Goal: Task Accomplishment & Management: Manage account settings

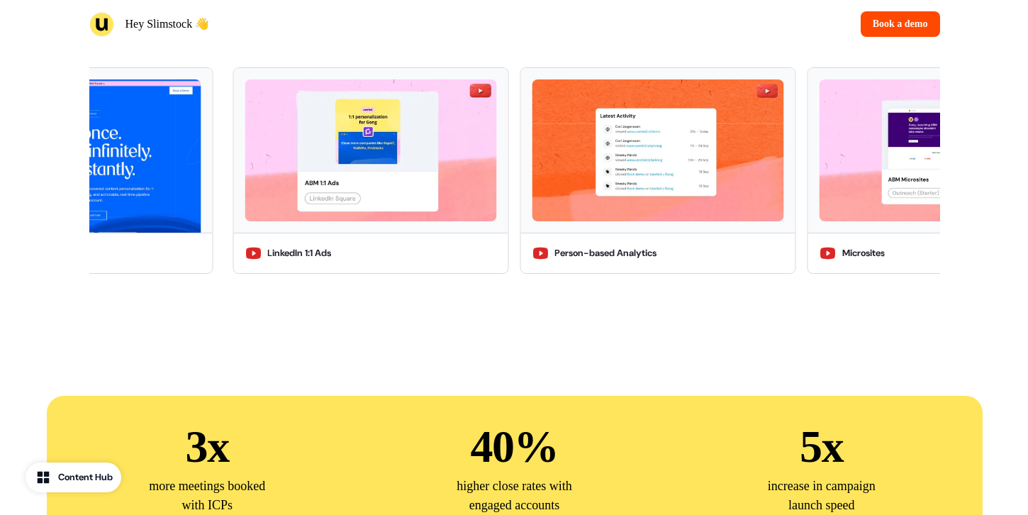
scroll to position [3309, 0]
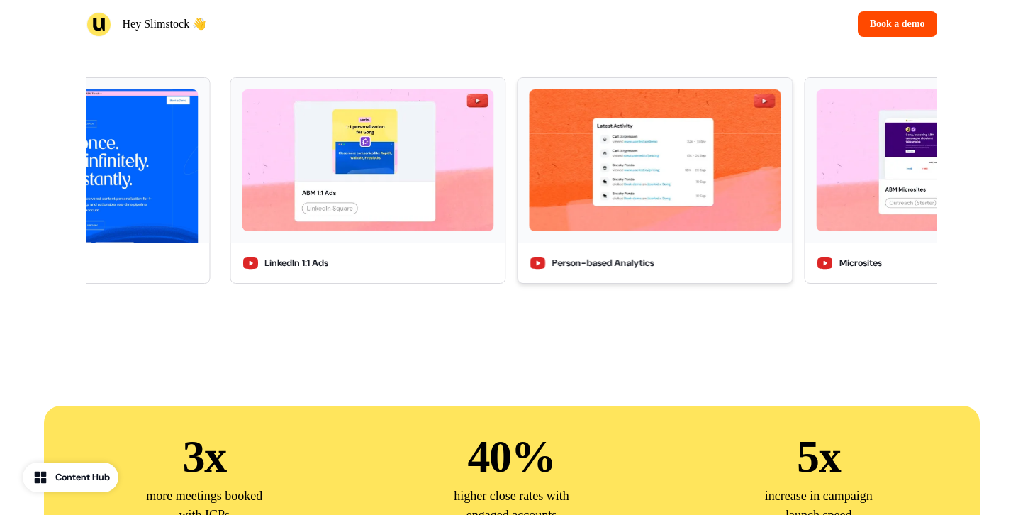
click at [619, 158] on img at bounding box center [655, 160] width 252 height 142
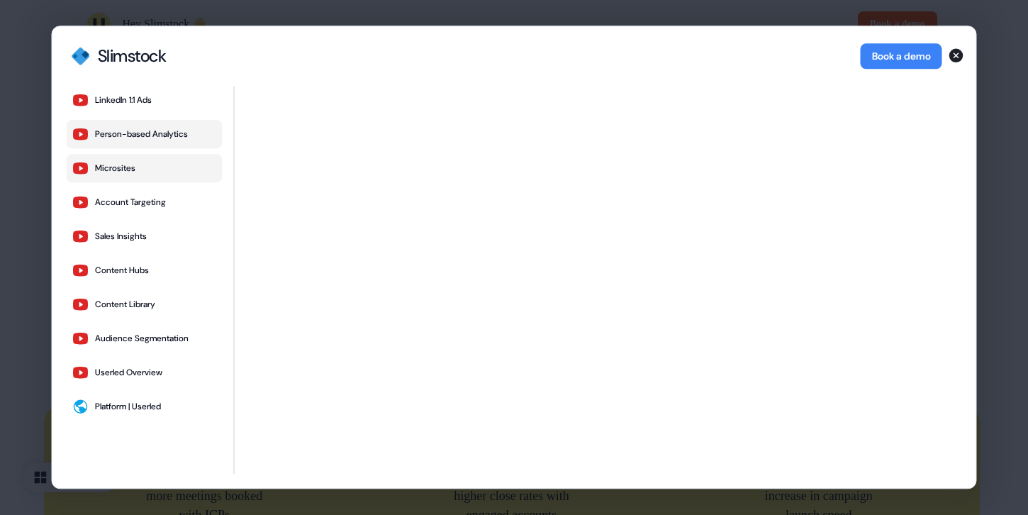
click at [118, 180] on button "Microsites" at bounding box center [145, 168] width 156 height 28
click at [124, 196] on div "Account Targeting" at bounding box center [130, 201] width 71 height 11
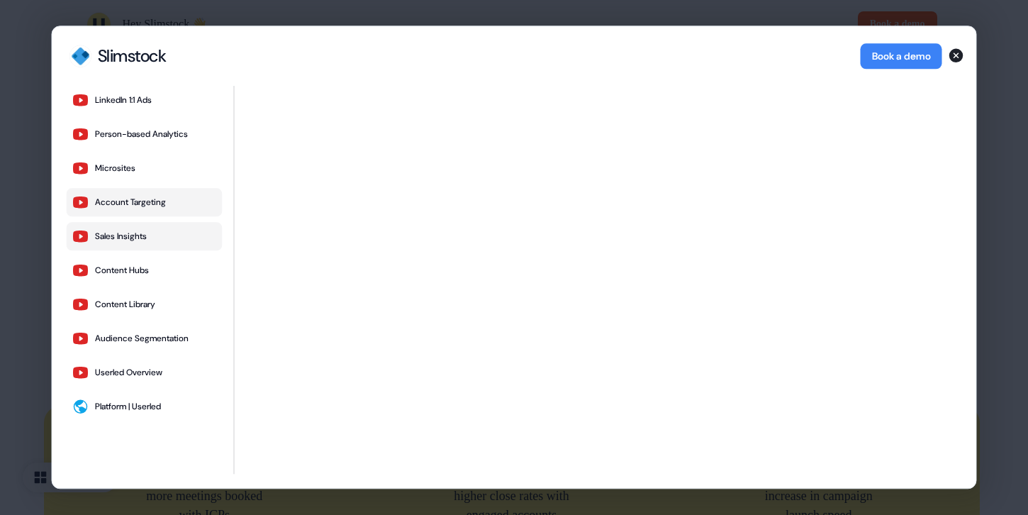
click at [129, 228] on button "Sales Insights" at bounding box center [145, 236] width 156 height 28
click at [137, 263] on button "Content Hubs" at bounding box center [145, 270] width 156 height 28
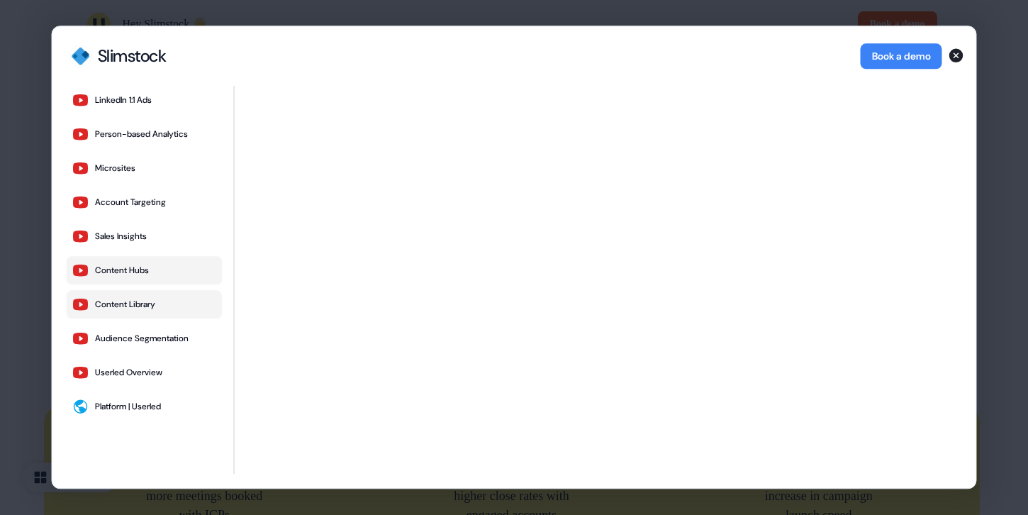
click at [148, 300] on div "Content Library" at bounding box center [125, 303] width 60 height 11
click at [150, 334] on div "Audience Segmentation" at bounding box center [142, 337] width 94 height 11
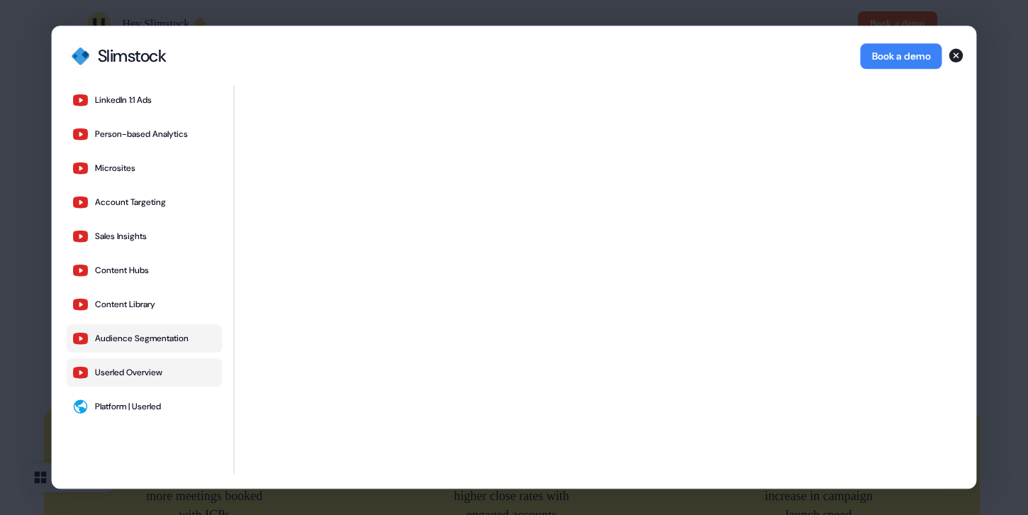
click at [150, 366] on div "Userled Overview" at bounding box center [128, 371] width 67 height 11
click at [161, 403] on div "Platform | Userled" at bounding box center [128, 405] width 66 height 11
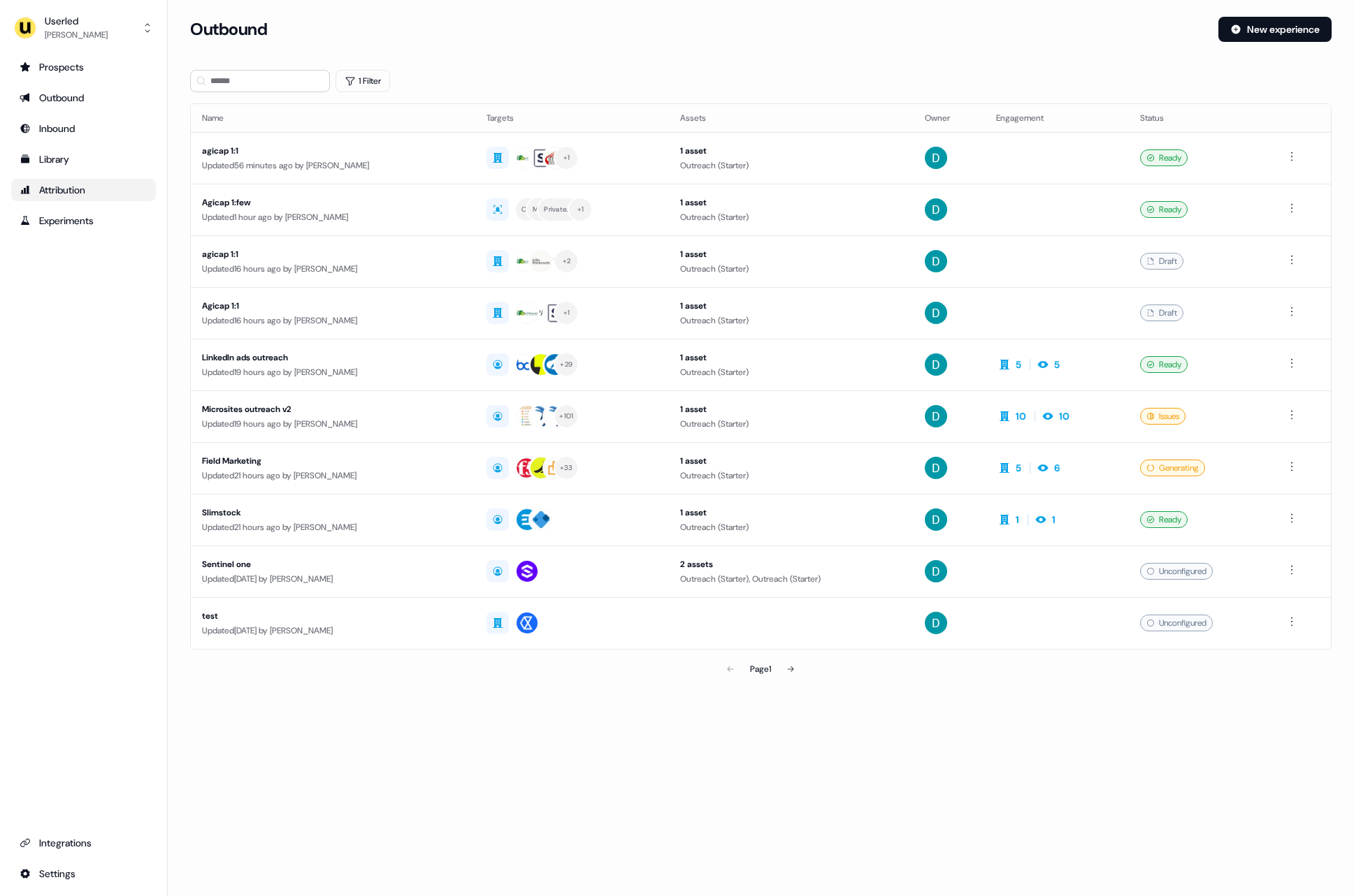
click at [75, 188] on div "Attribution" at bounding box center [84, 190] width 128 height 14
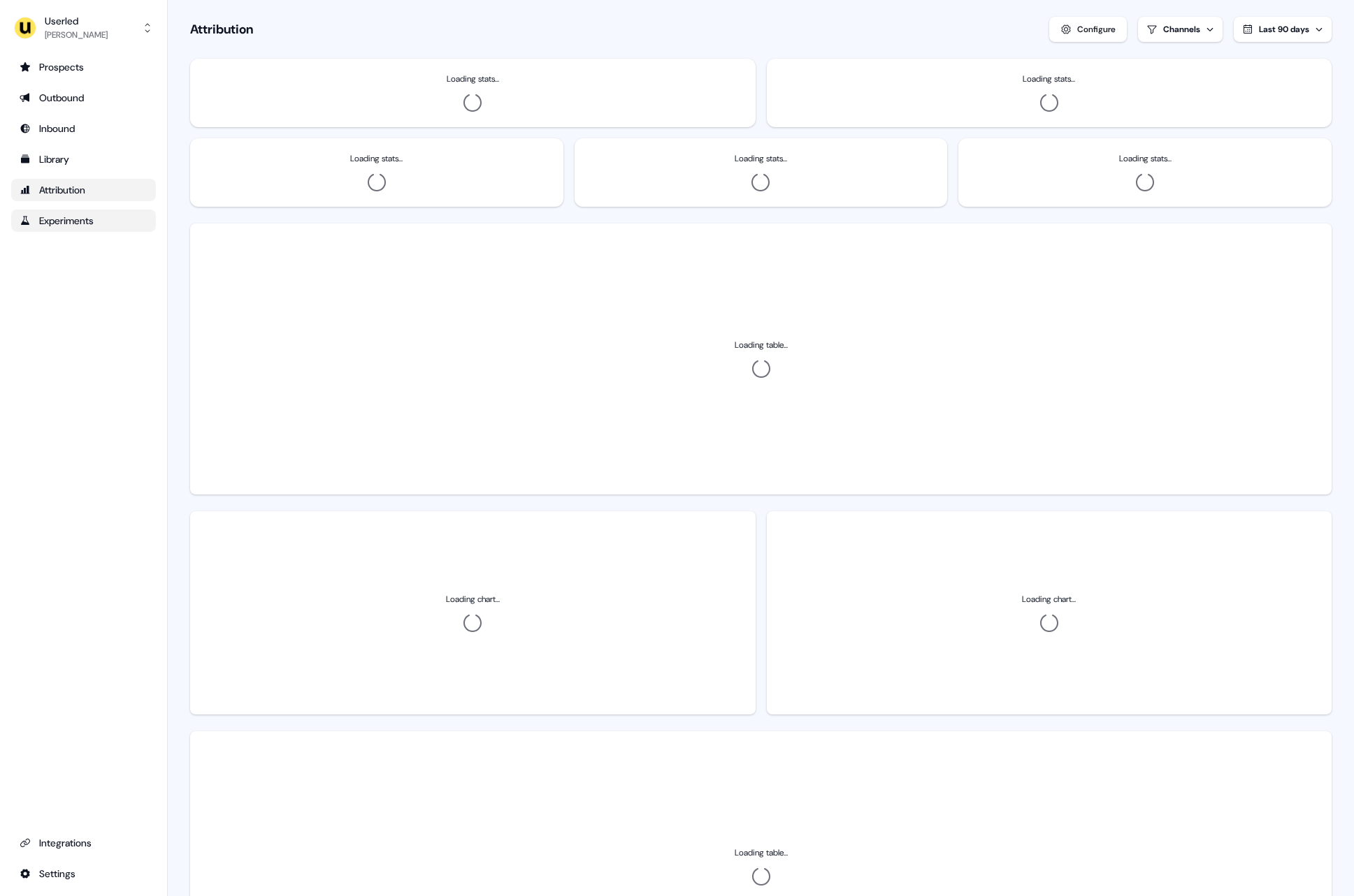
click at [75, 223] on div "Experiments" at bounding box center [84, 221] width 128 height 14
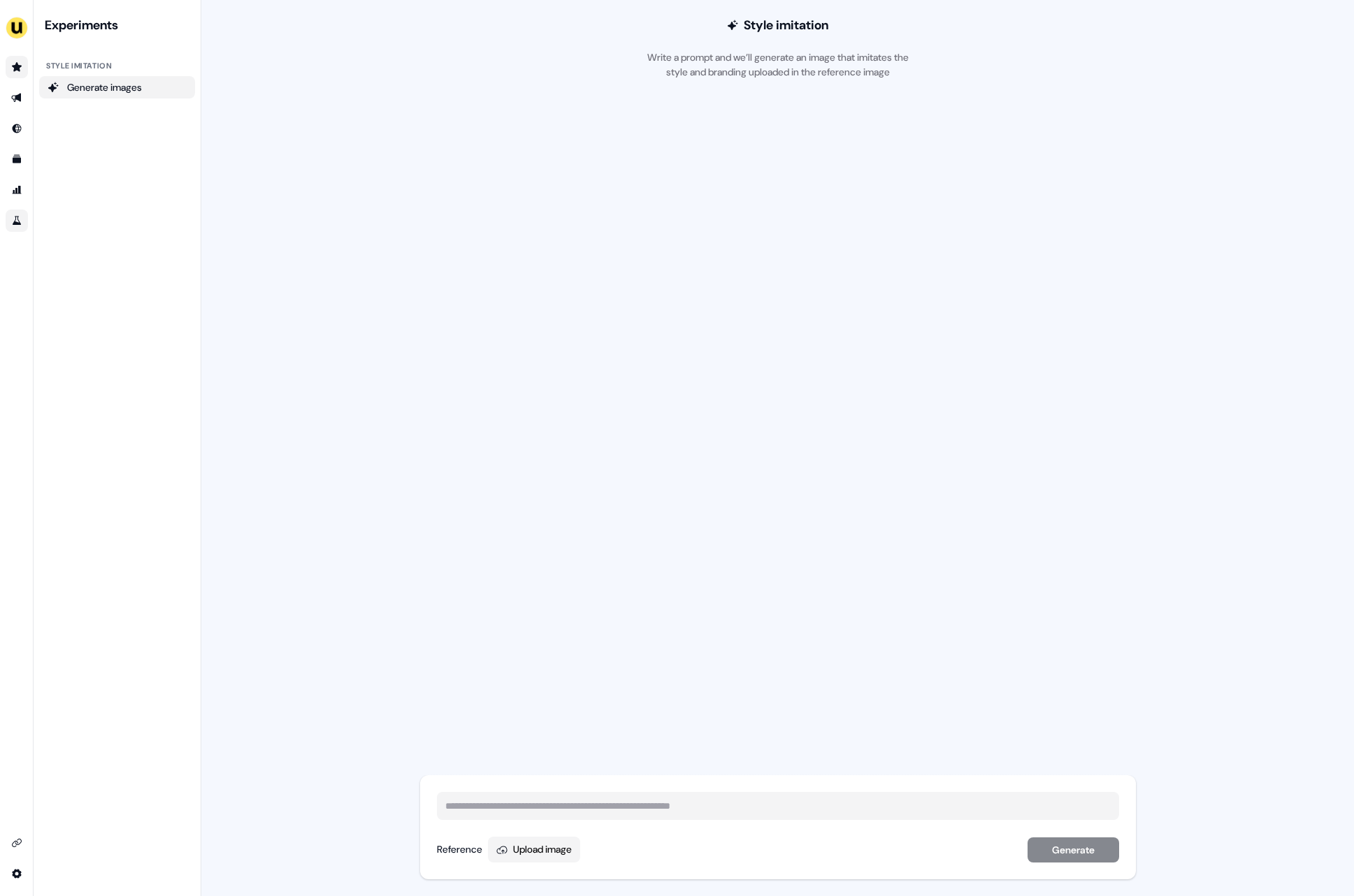
click at [19, 66] on icon "Go to prospects" at bounding box center [17, 66] width 10 height 9
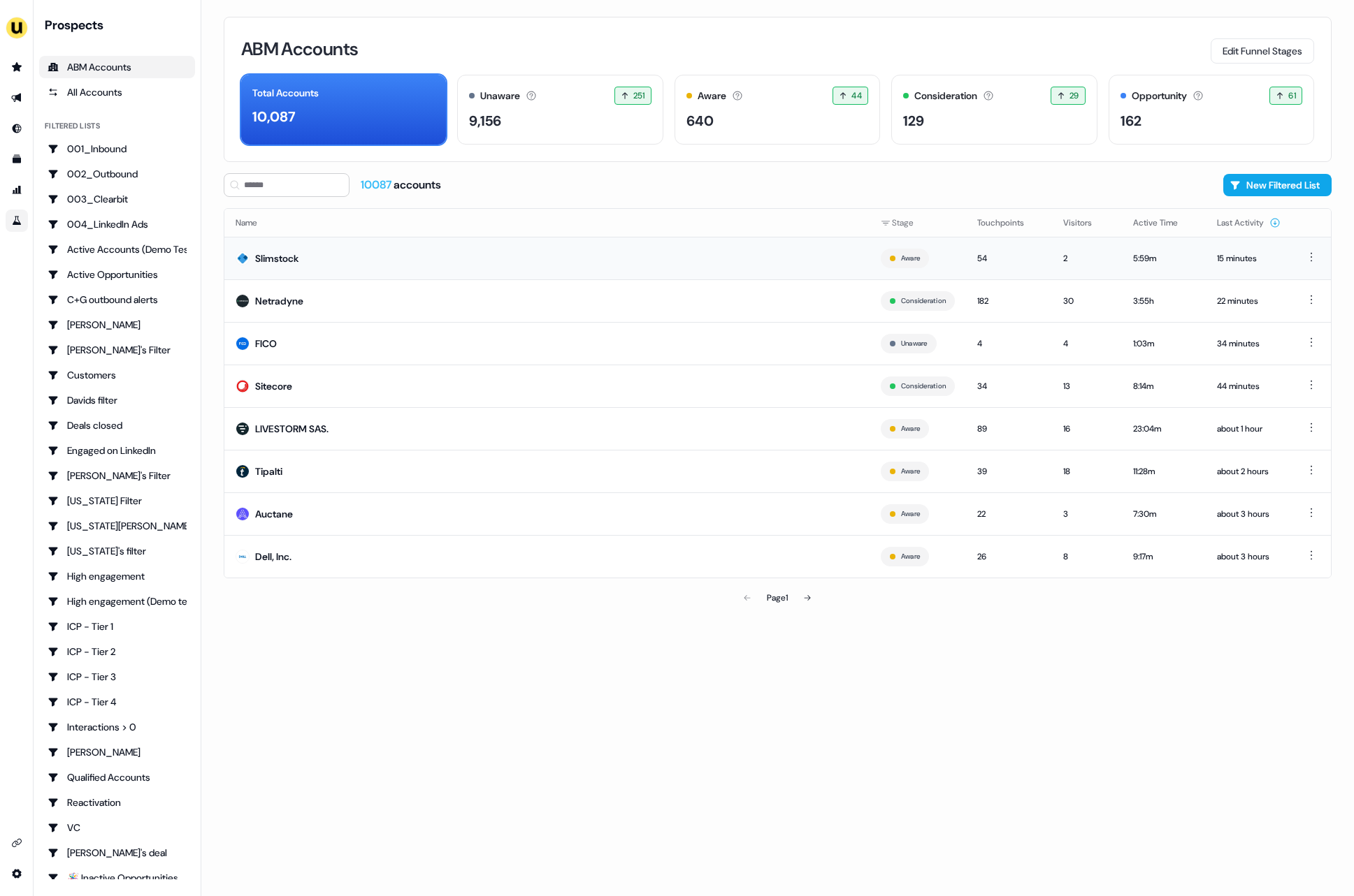
click at [351, 254] on td "Slimstock" at bounding box center [546, 257] width 645 height 42
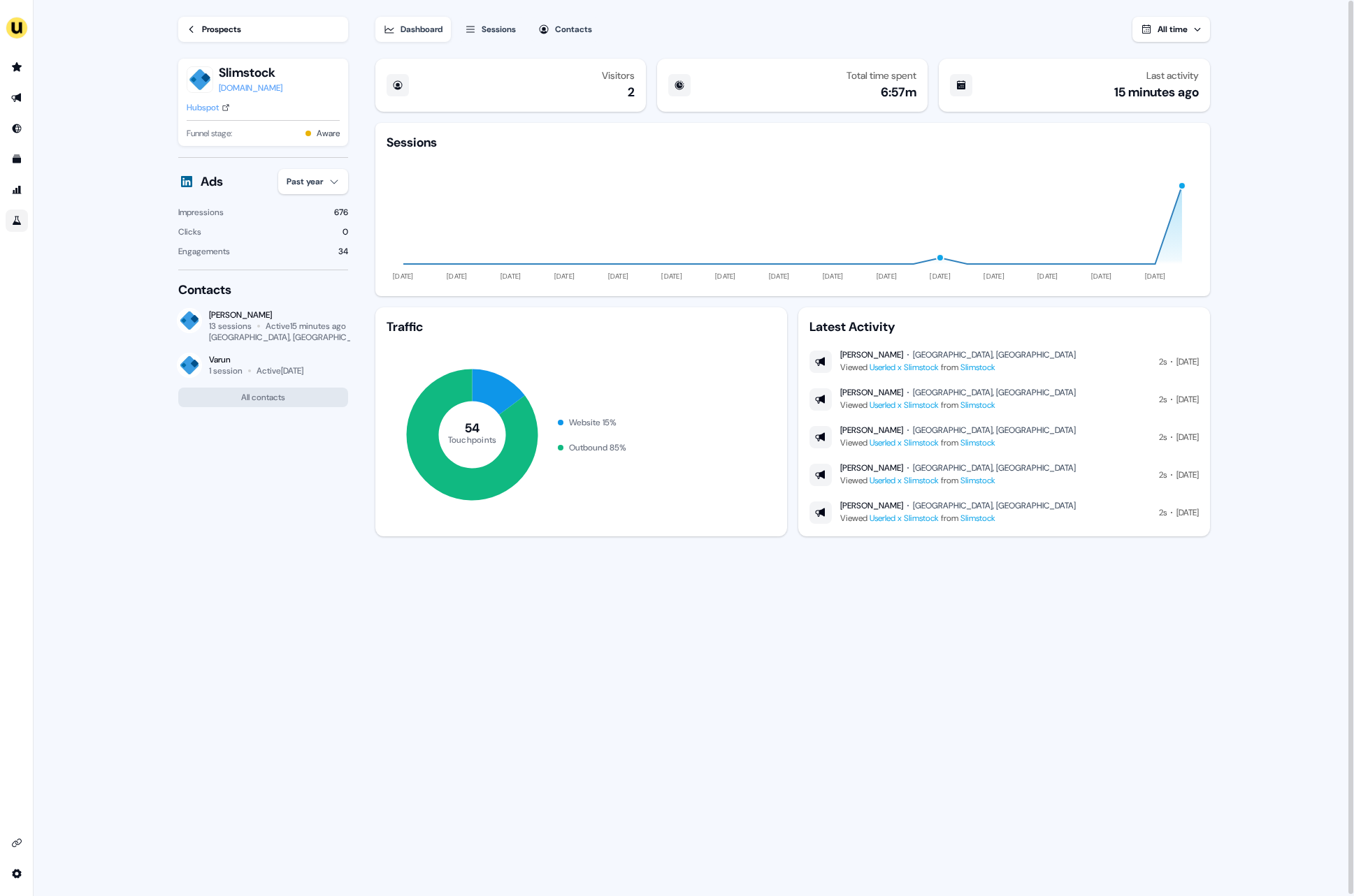
click at [501, 26] on div "Sessions" at bounding box center [498, 30] width 35 height 14
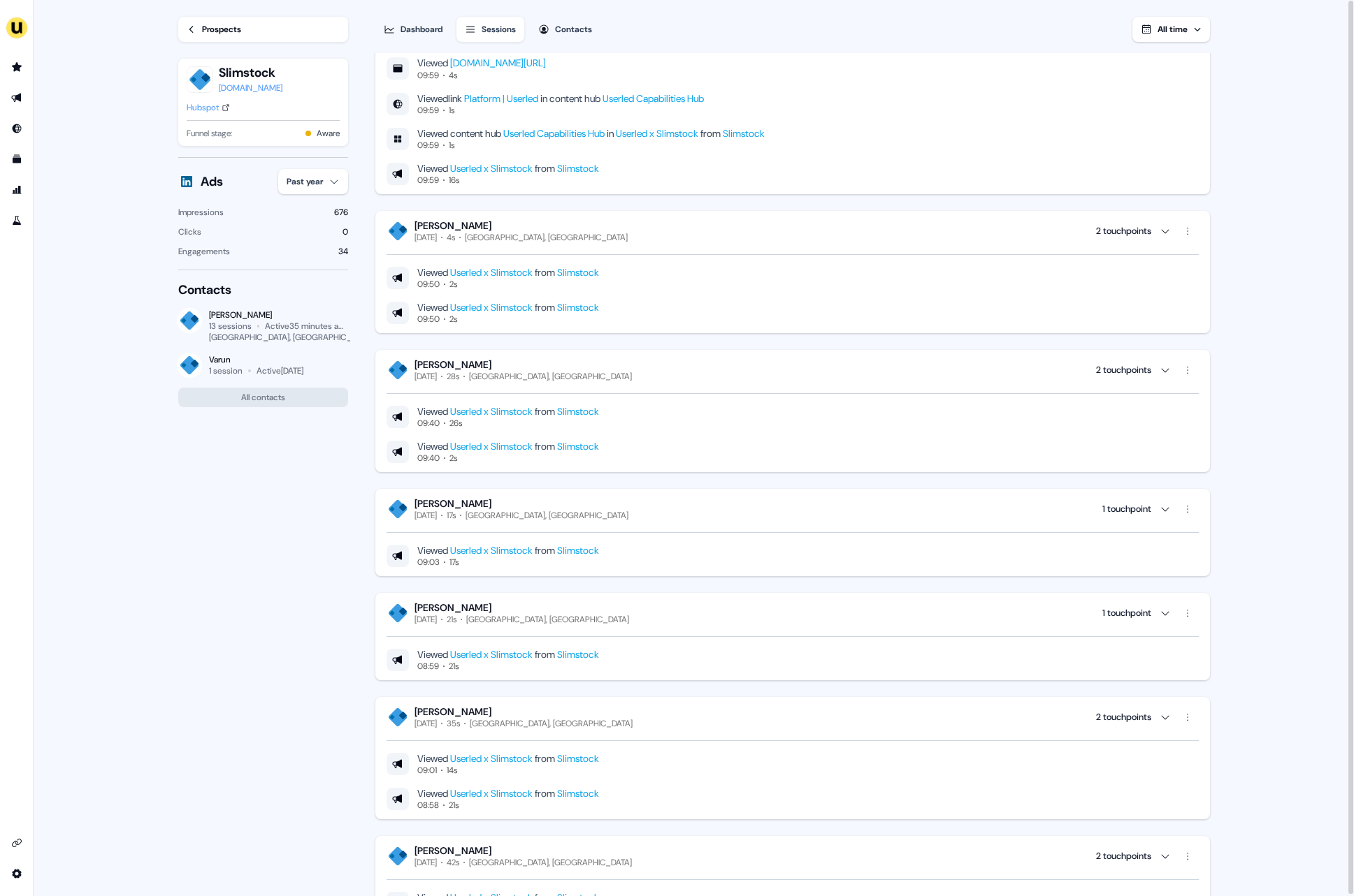
scroll to position [999, 0]
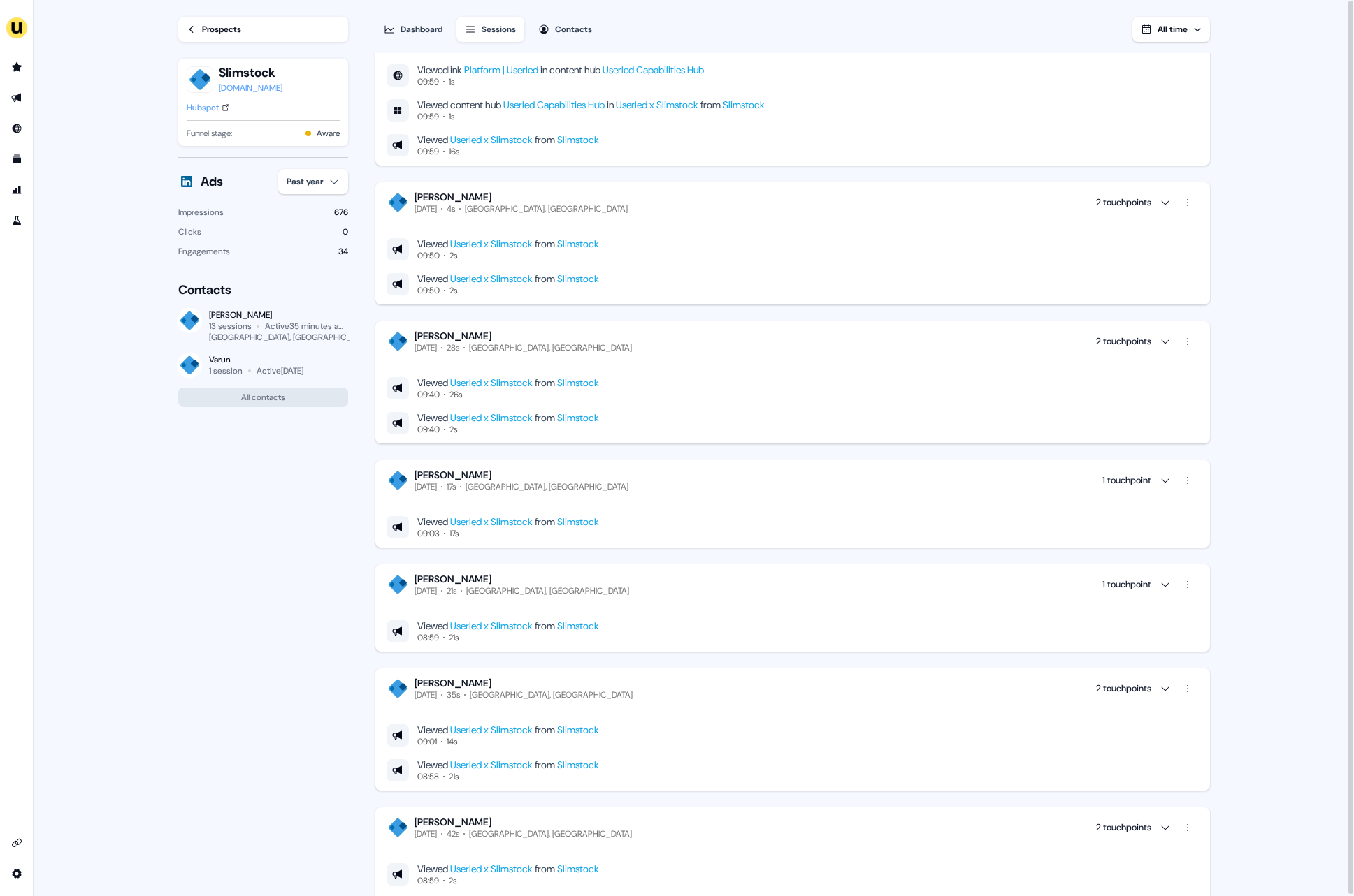
click at [220, 23] on div "Prospects" at bounding box center [222, 30] width 39 height 14
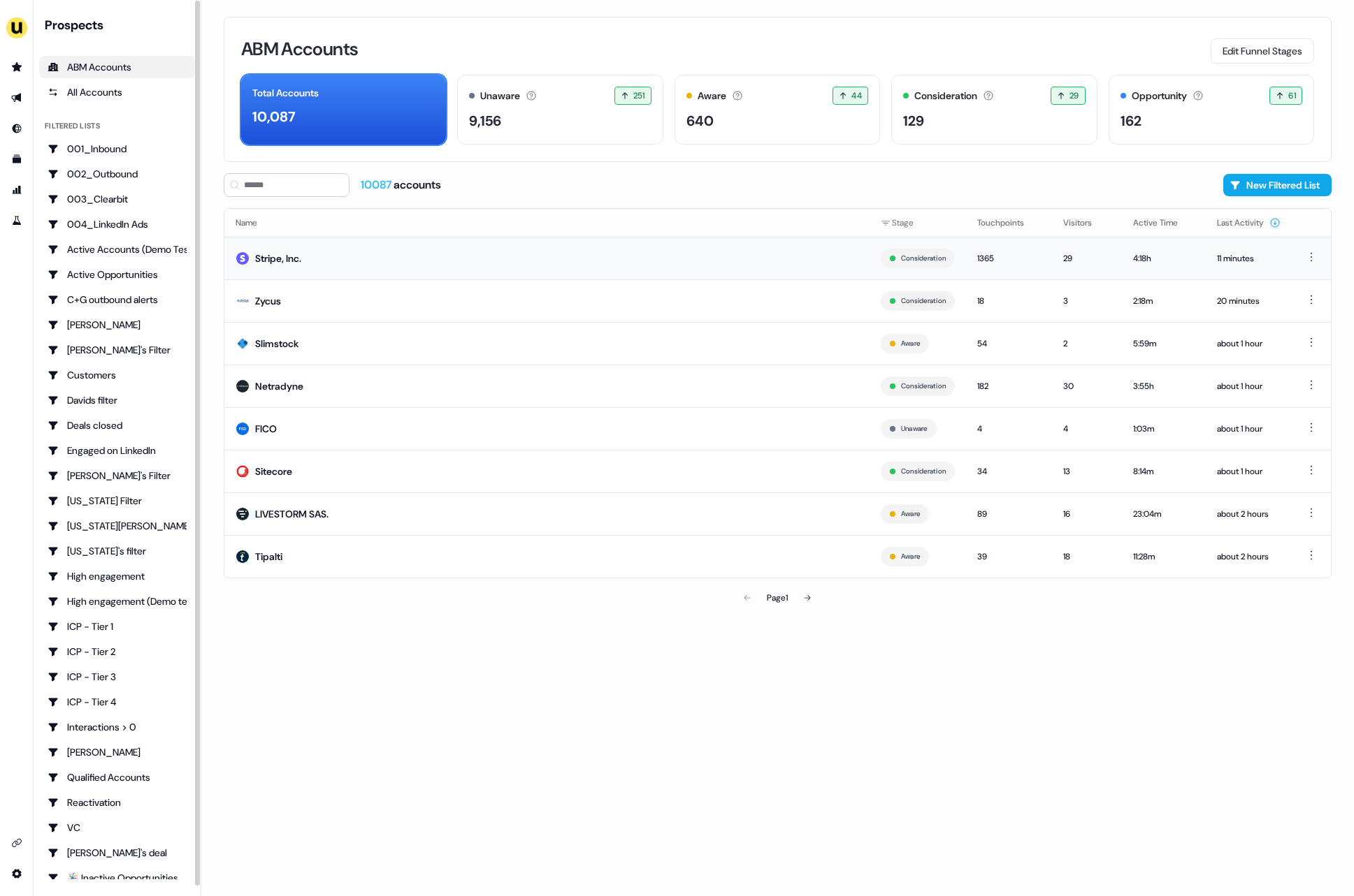
click at [481, 241] on td "Stripe, Inc." at bounding box center [546, 257] width 645 height 42
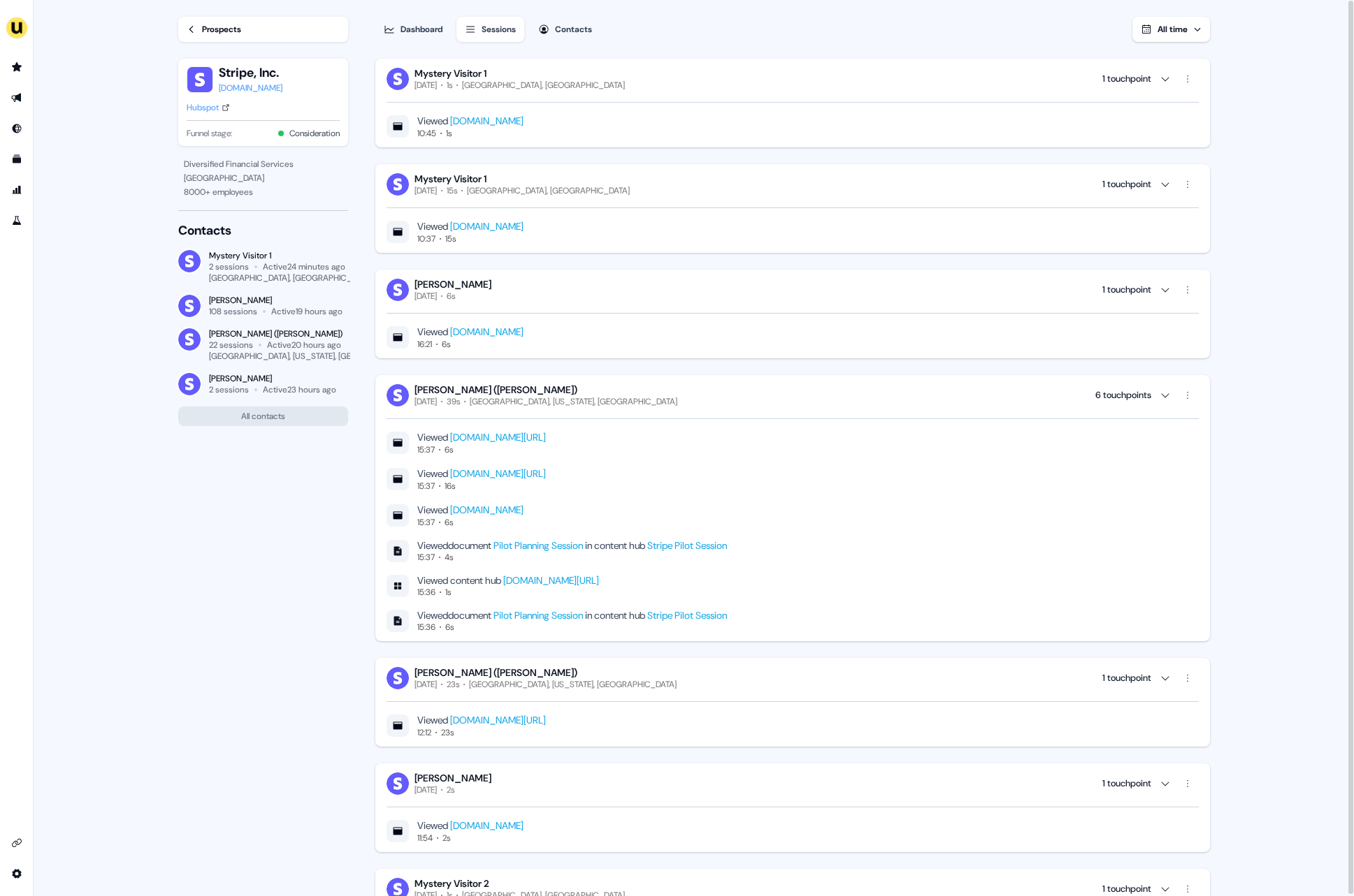
click at [483, 329] on link "www.userled.io" at bounding box center [486, 331] width 73 height 13
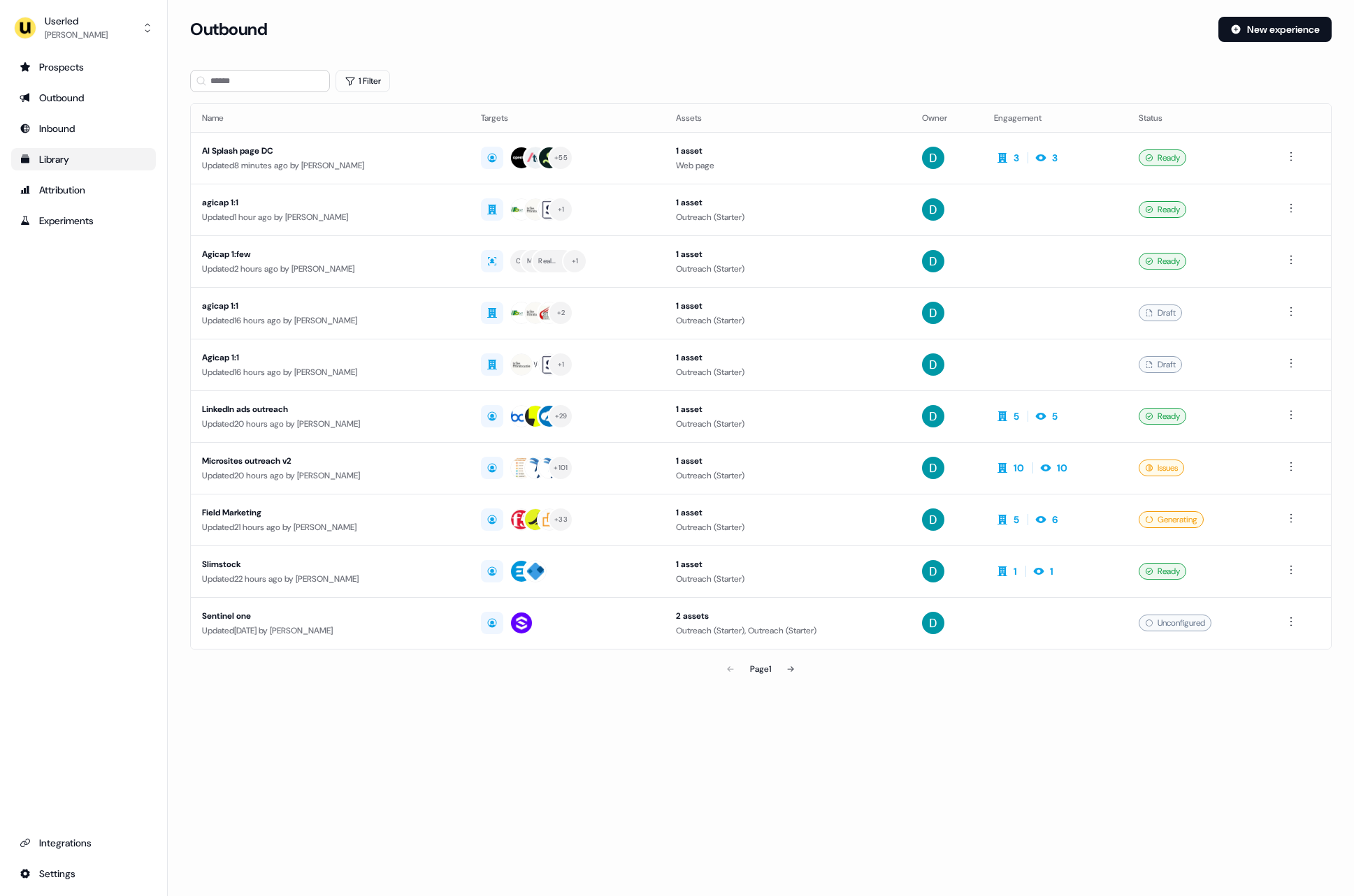
click at [81, 163] on div "Library" at bounding box center [84, 159] width 128 height 14
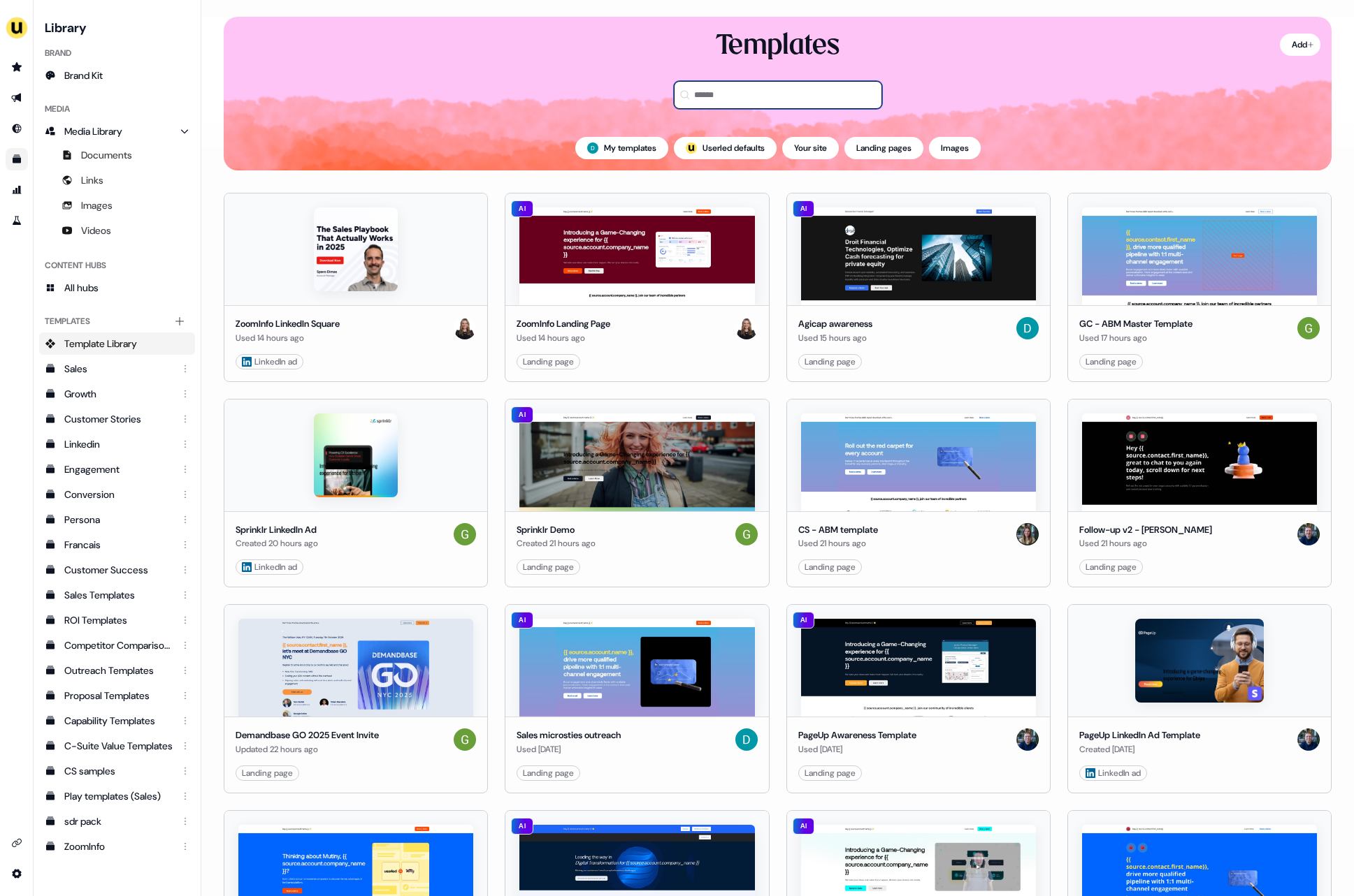
click at [697, 107] on input at bounding box center [777, 95] width 208 height 28
click at [752, 94] on input at bounding box center [777, 95] width 208 height 28
type input "******"
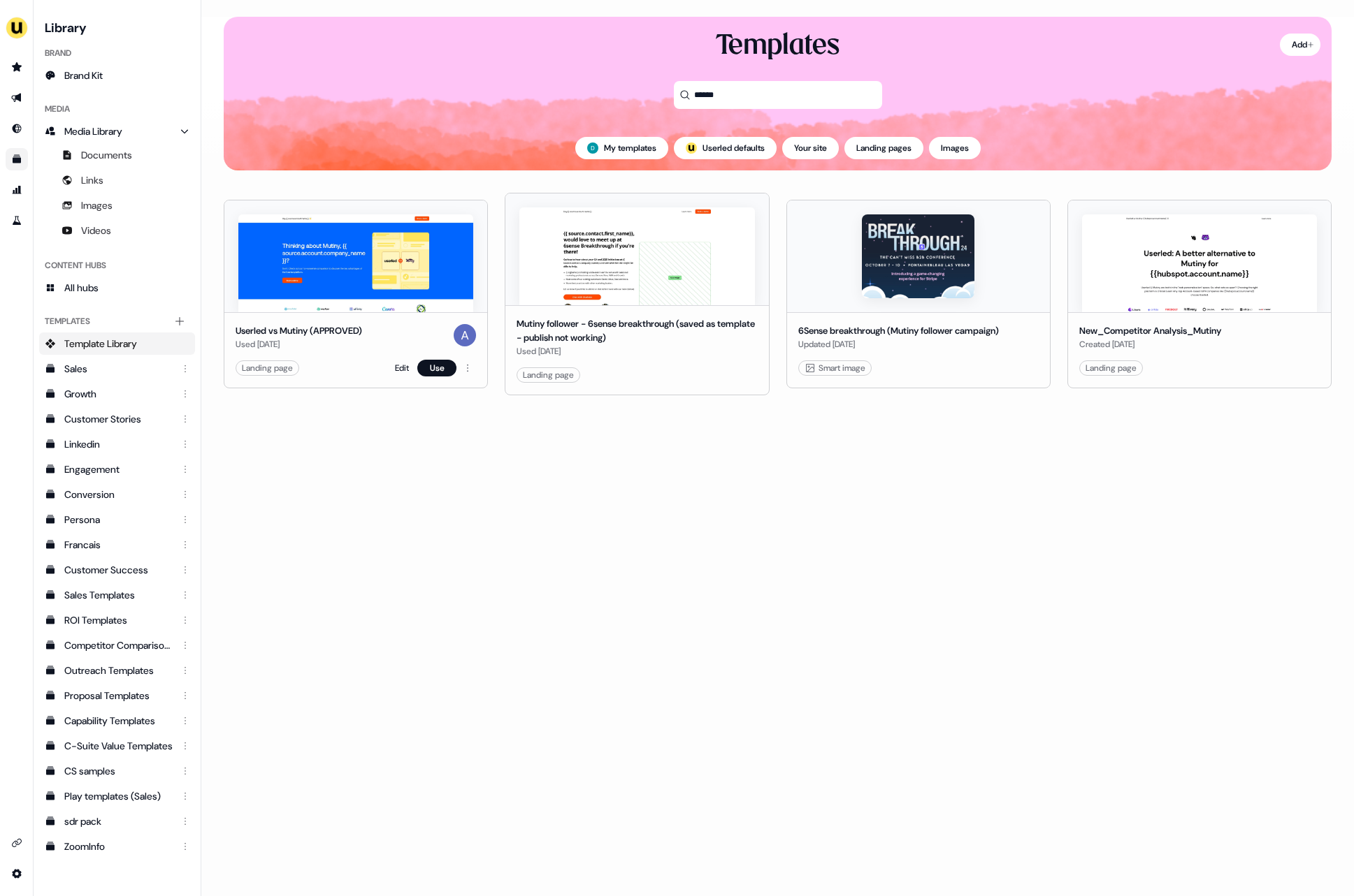
click at [337, 227] on img at bounding box center [356, 263] width 235 height 98
click at [394, 366] on link "Edit" at bounding box center [401, 368] width 14 height 14
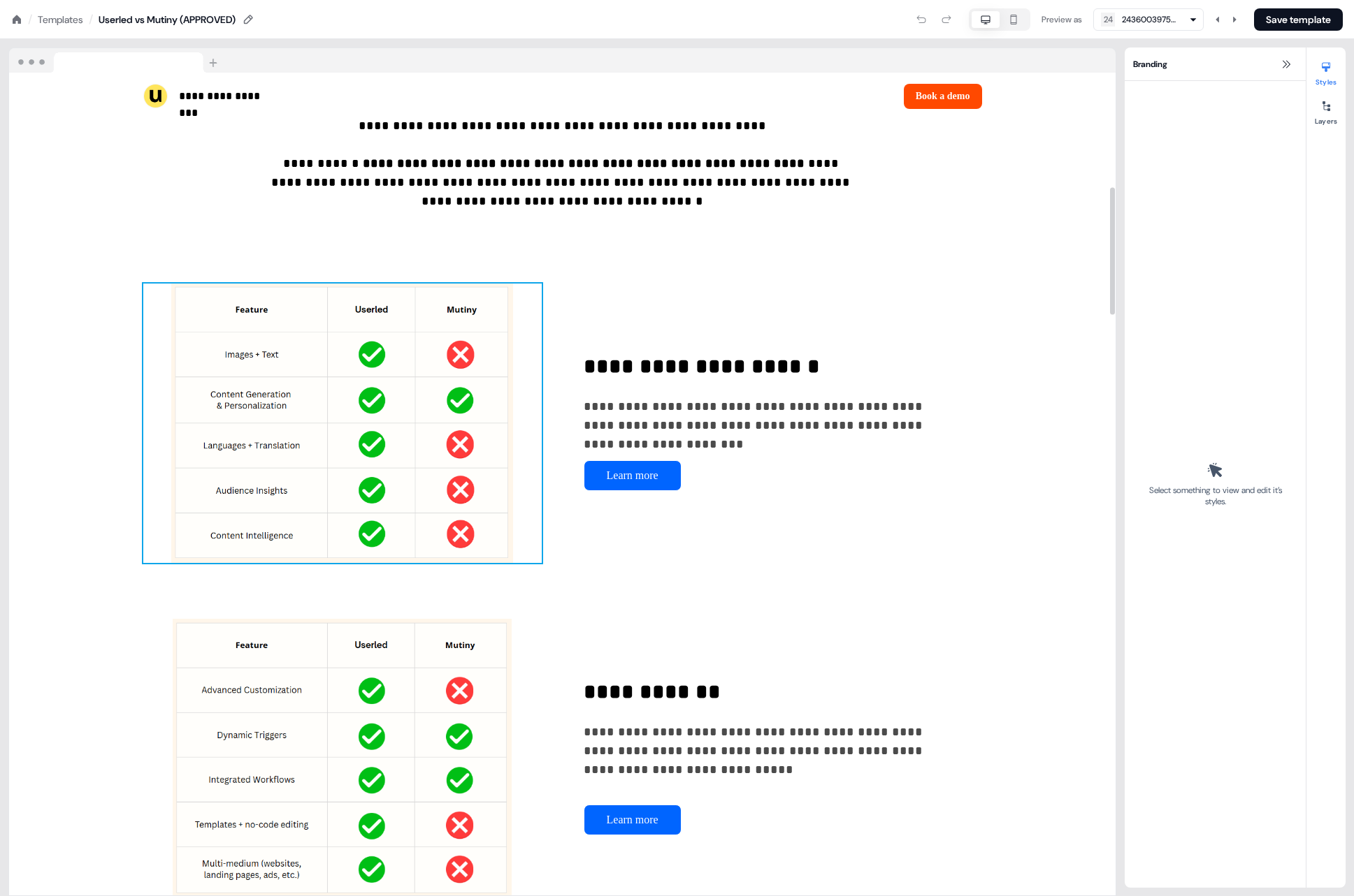
scroll to position [470, 0]
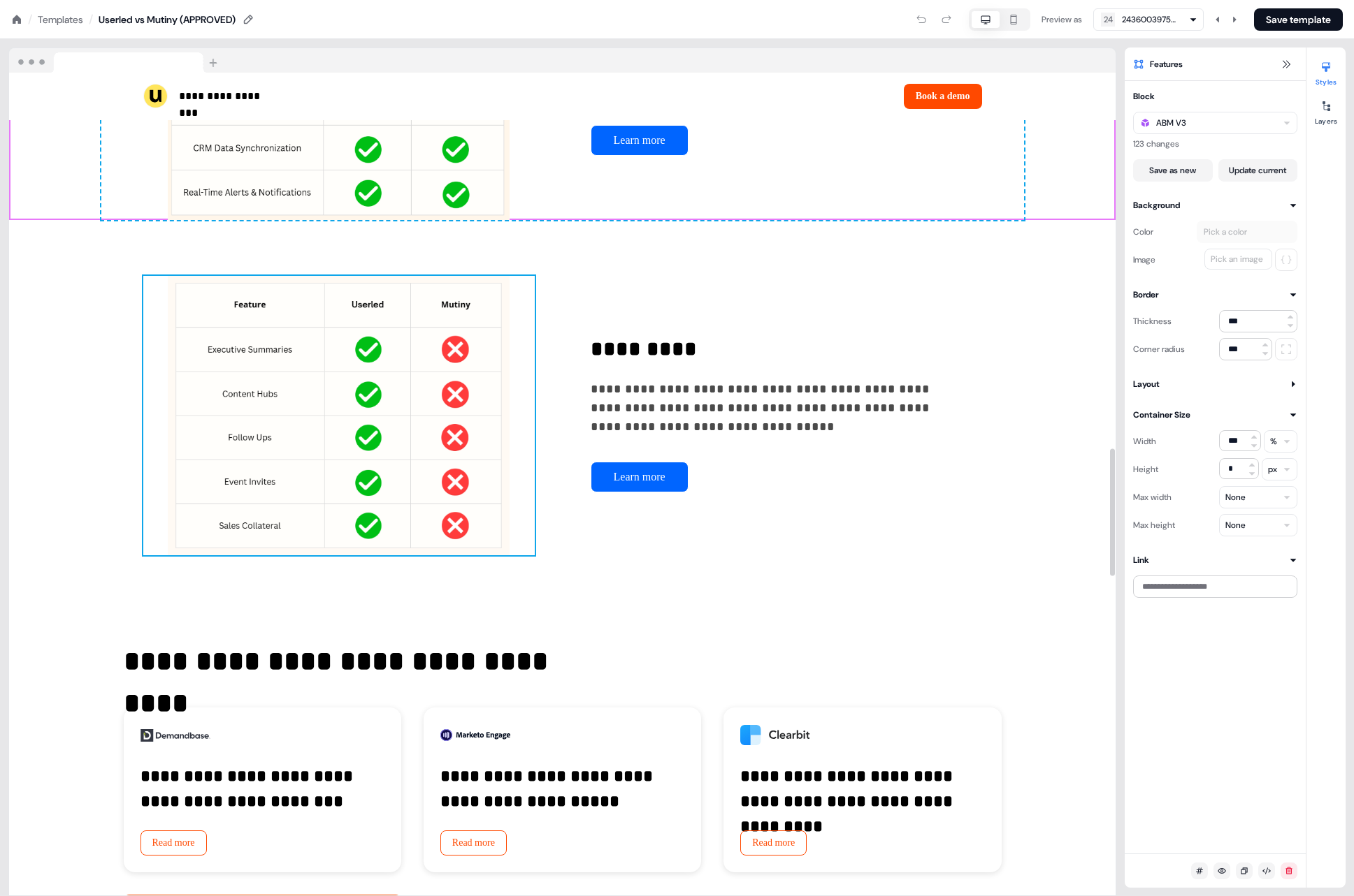
scroll to position [2138, 0]
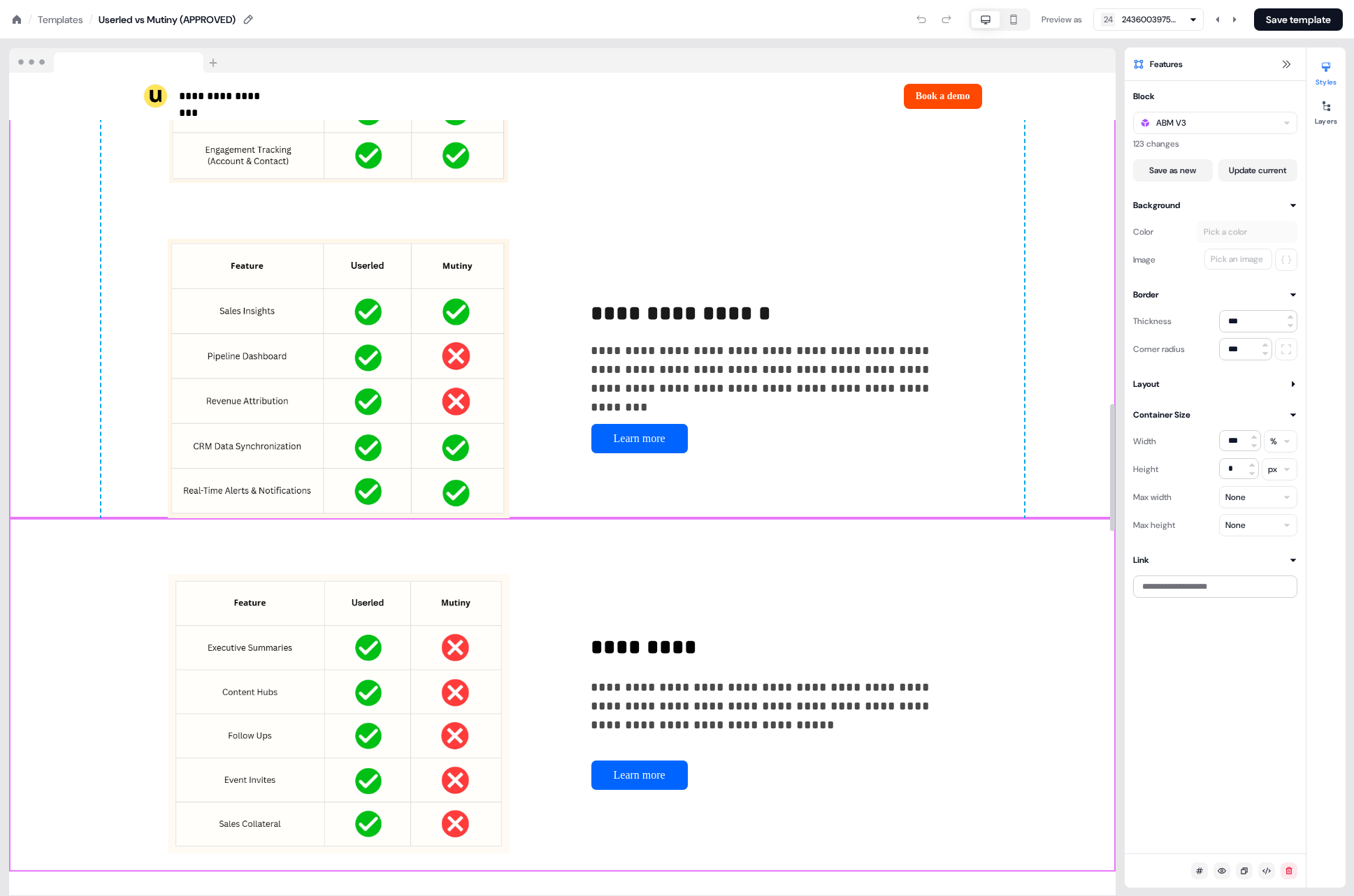
click at [73, 579] on div "**********" at bounding box center [562, 695] width 1106 height 354
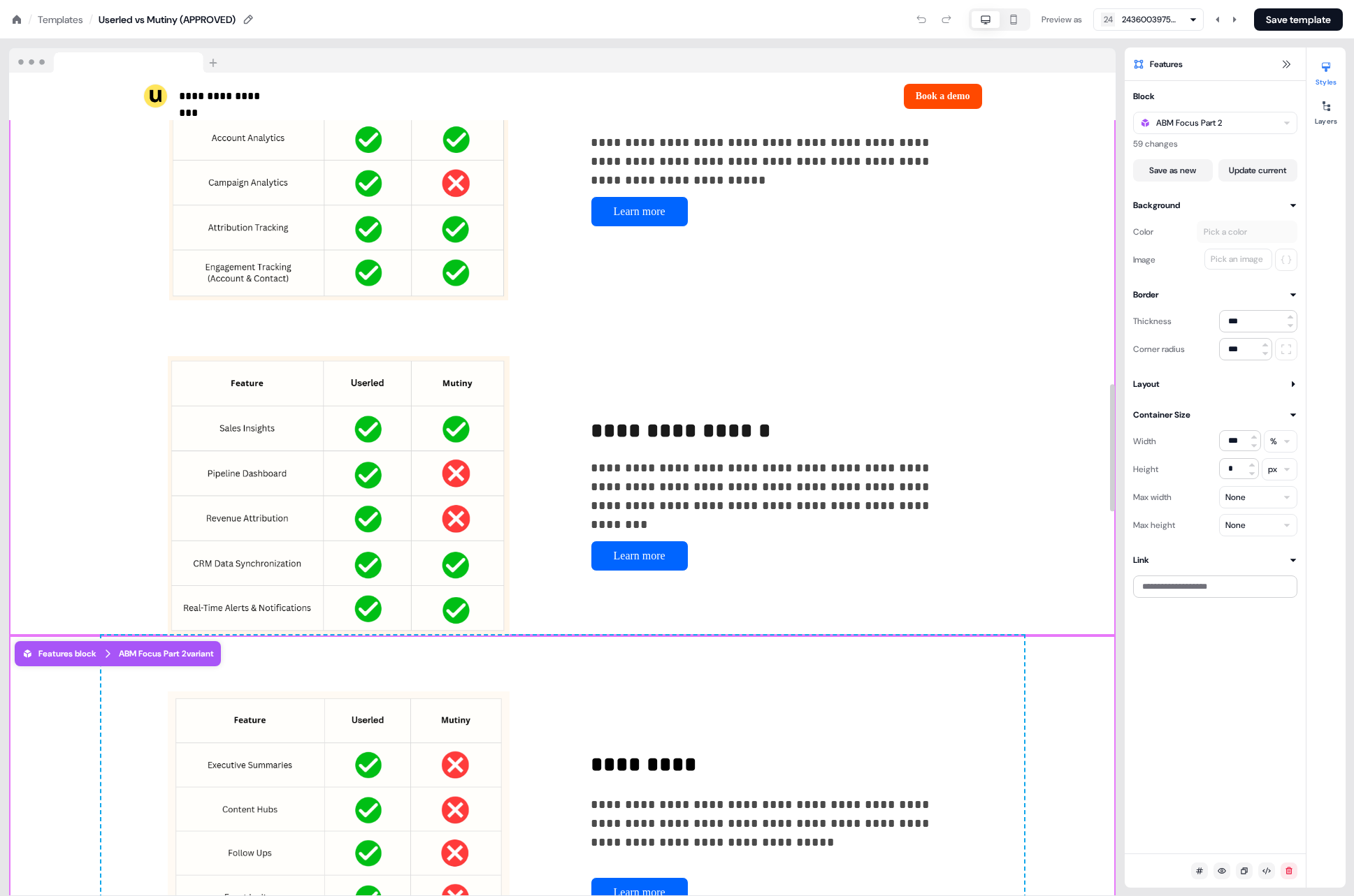
scroll to position [1549, 0]
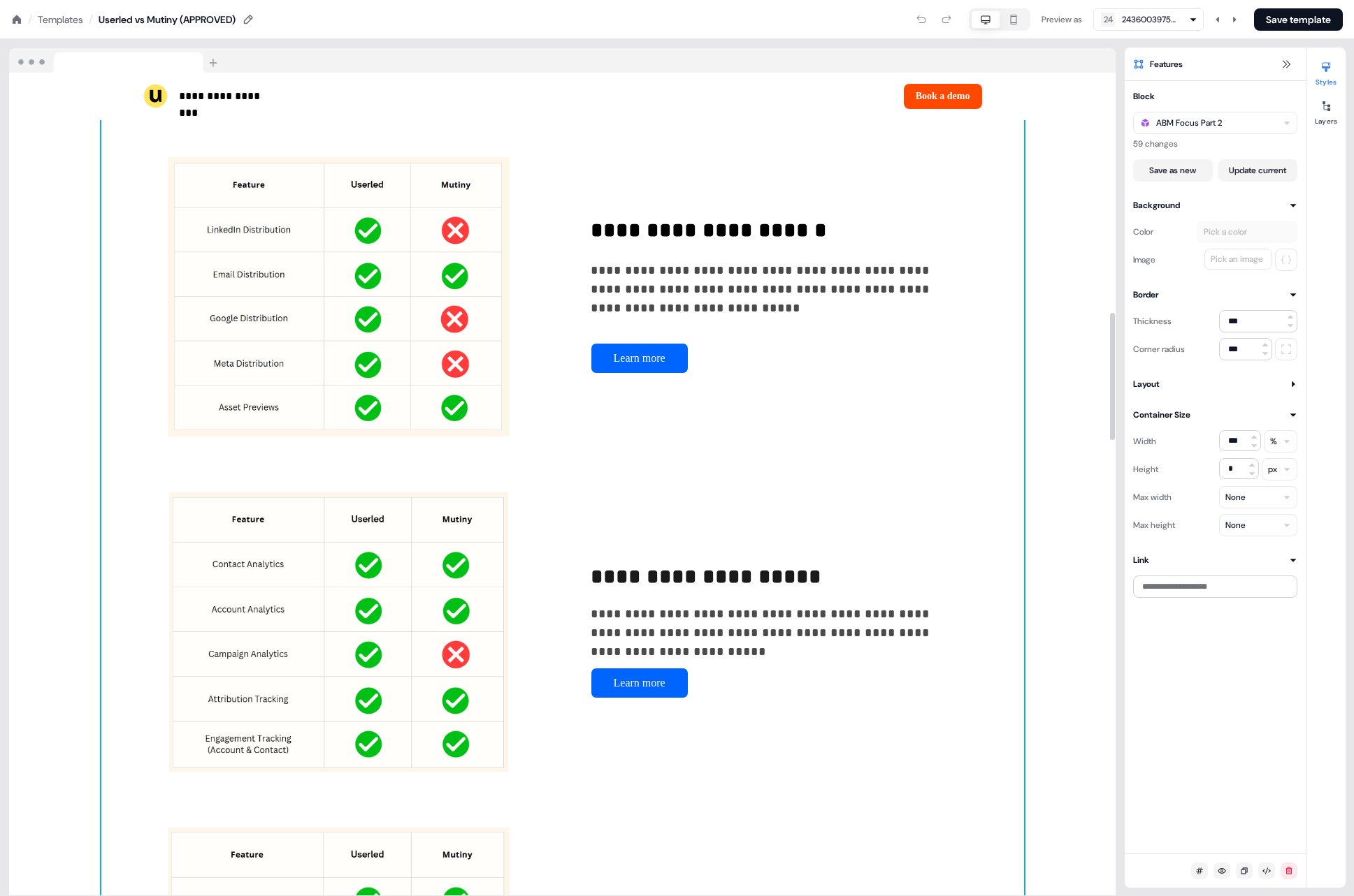
click at [111, 339] on div "**********" at bounding box center [562, 151] width 922 height 1912
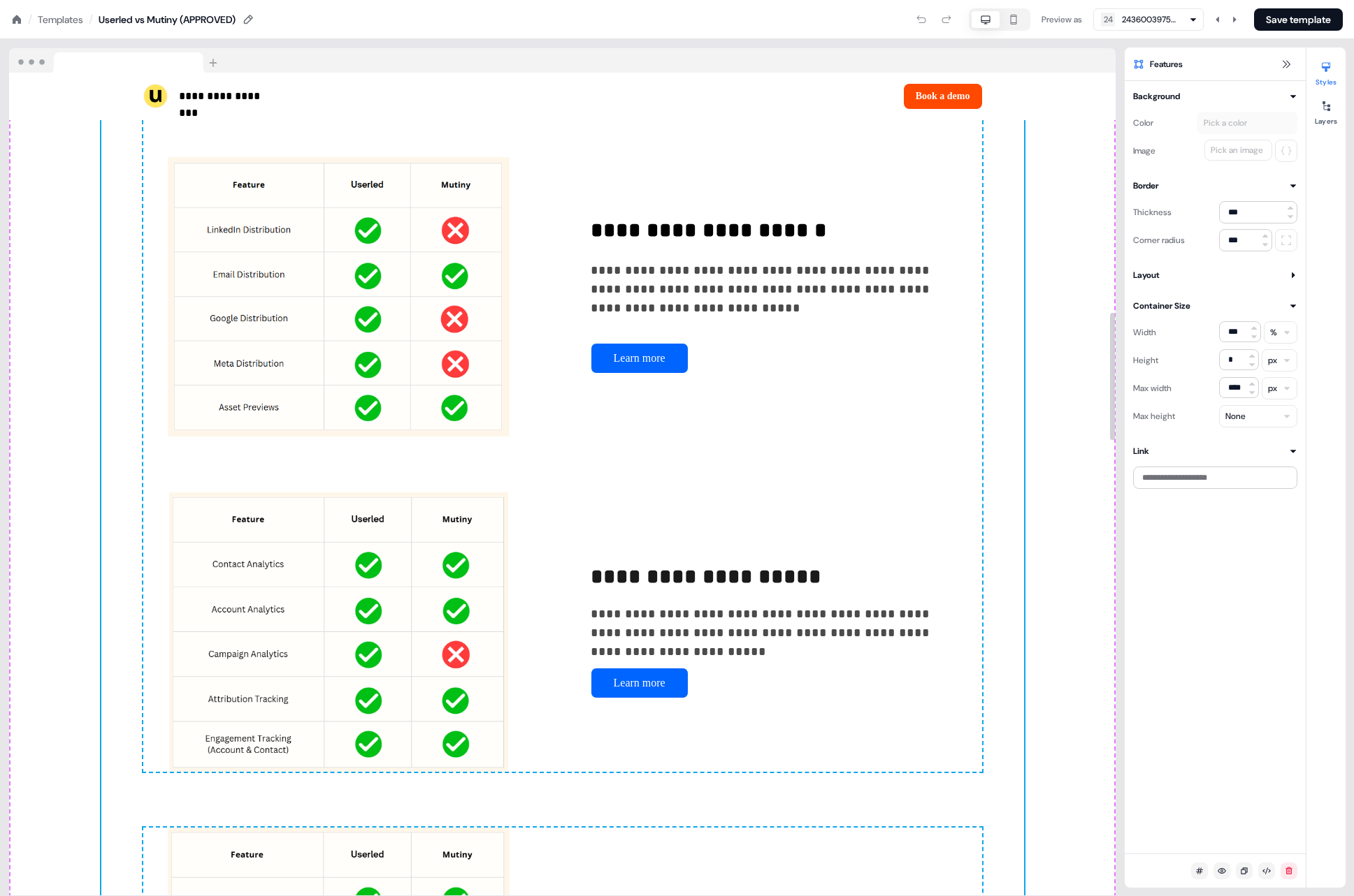
click at [82, 334] on div "**********" at bounding box center [562, 151] width 1106 height 1912
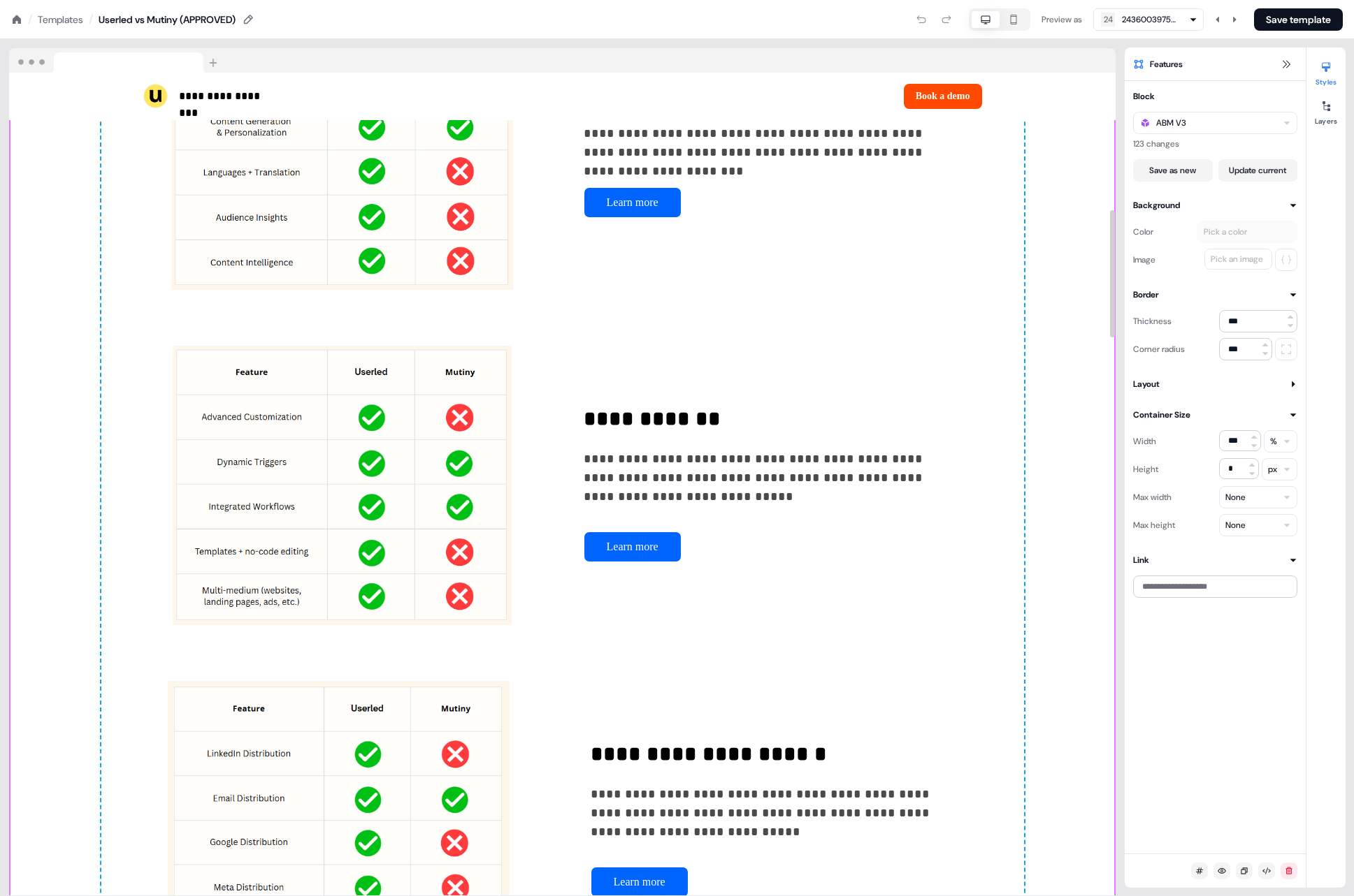
scroll to position [845, 0]
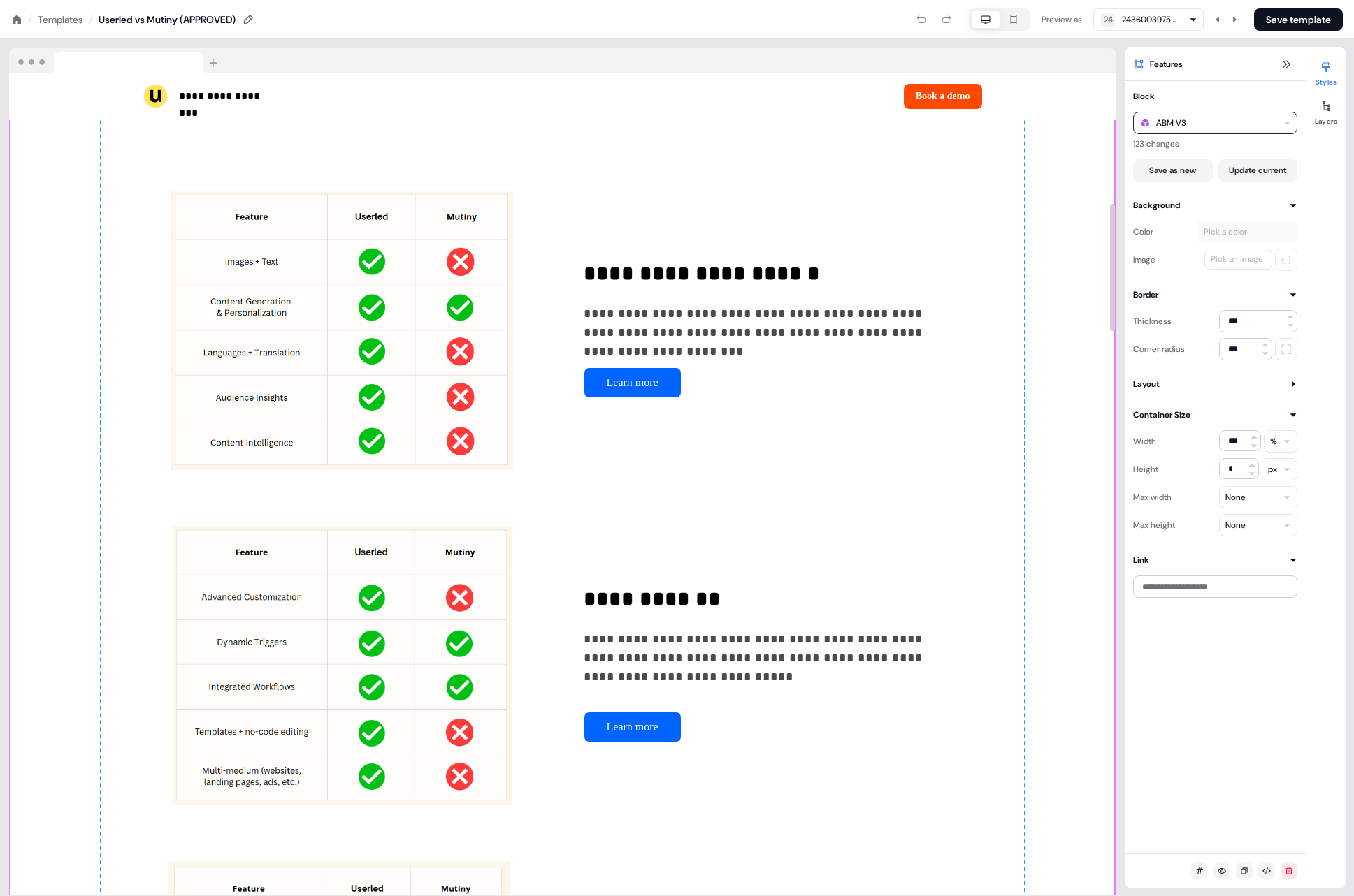
click at [1268, 128] on div "ABM V3" at bounding box center [1215, 122] width 165 height 23
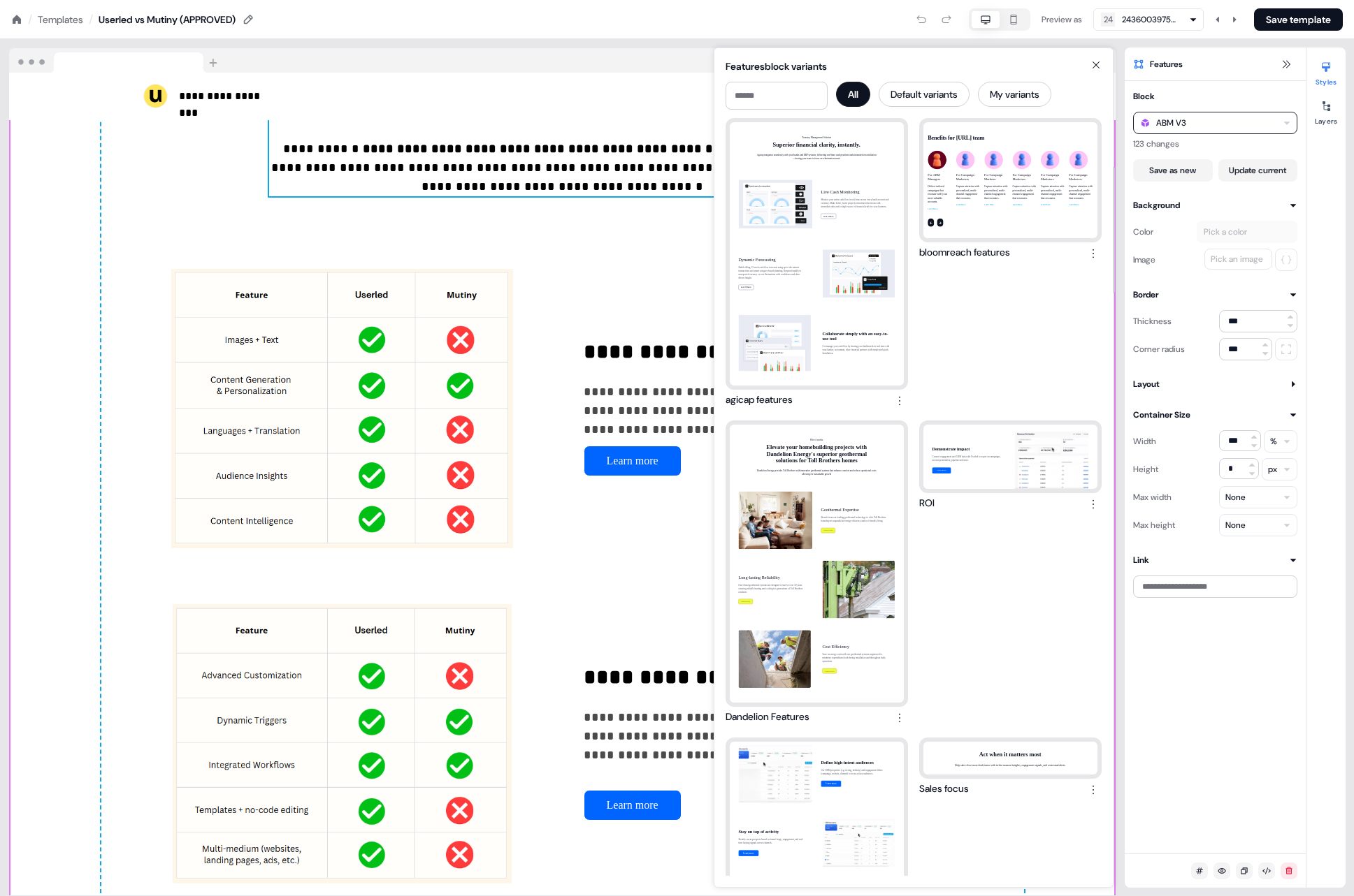
scroll to position [586, 0]
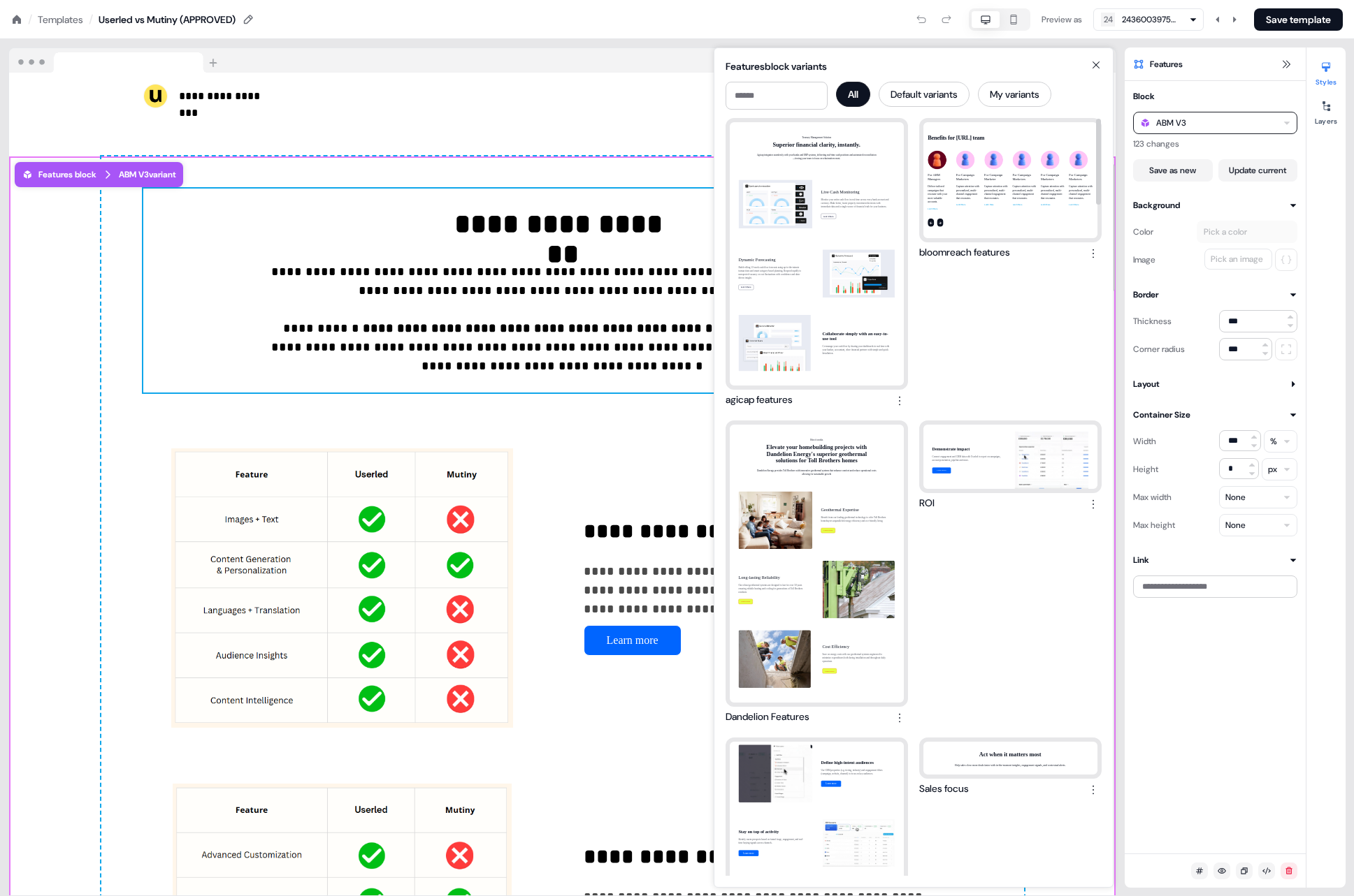
click at [517, 188] on div "**********" at bounding box center [562, 290] width 838 height 204
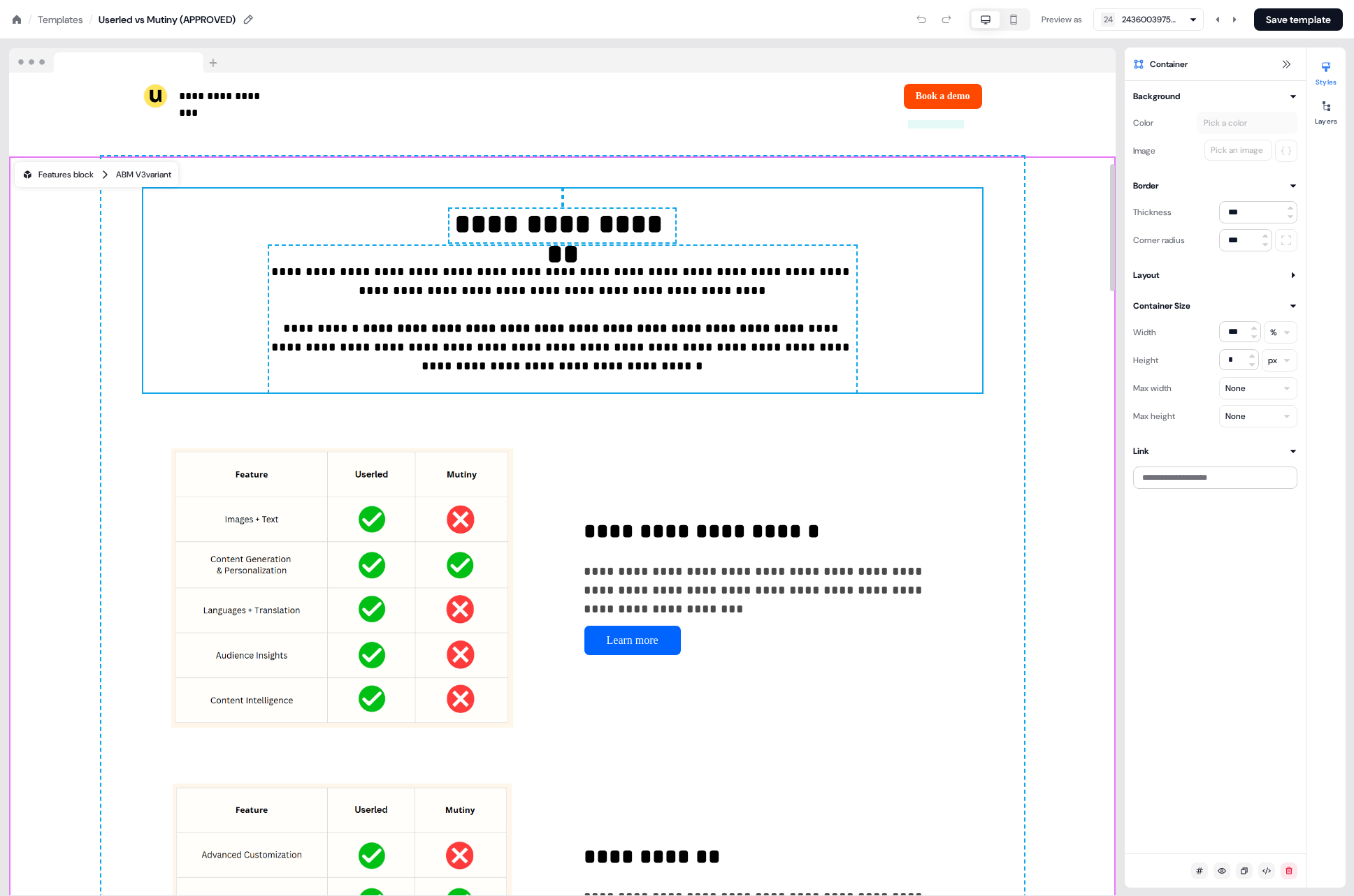
drag, startPoint x: 142, startPoint y: 173, endPoint x: 150, endPoint y: 184, distance: 13.6
click at [142, 173] on div "ABM V3 variant" at bounding box center [144, 174] width 55 height 14
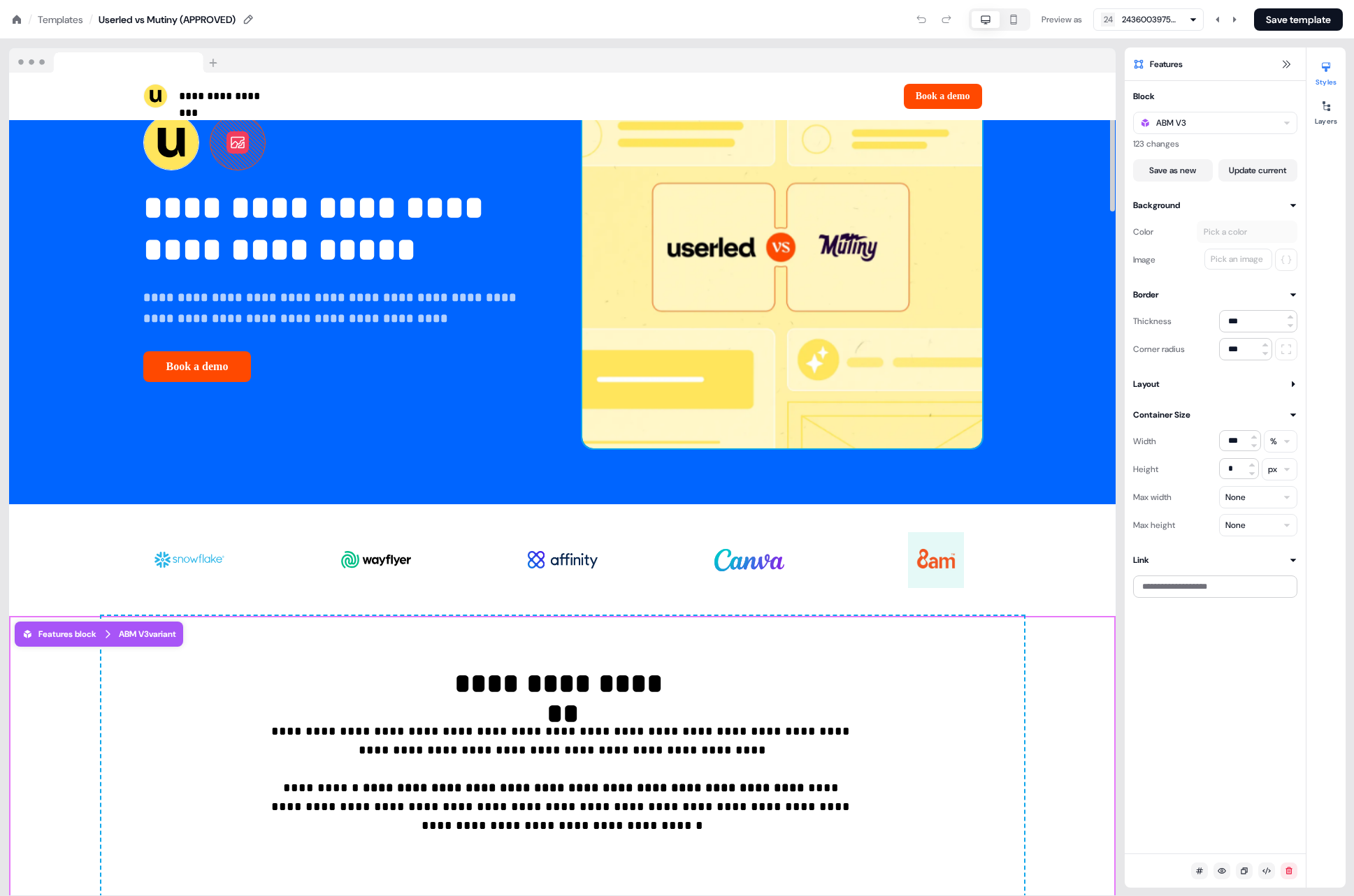
scroll to position [182, 0]
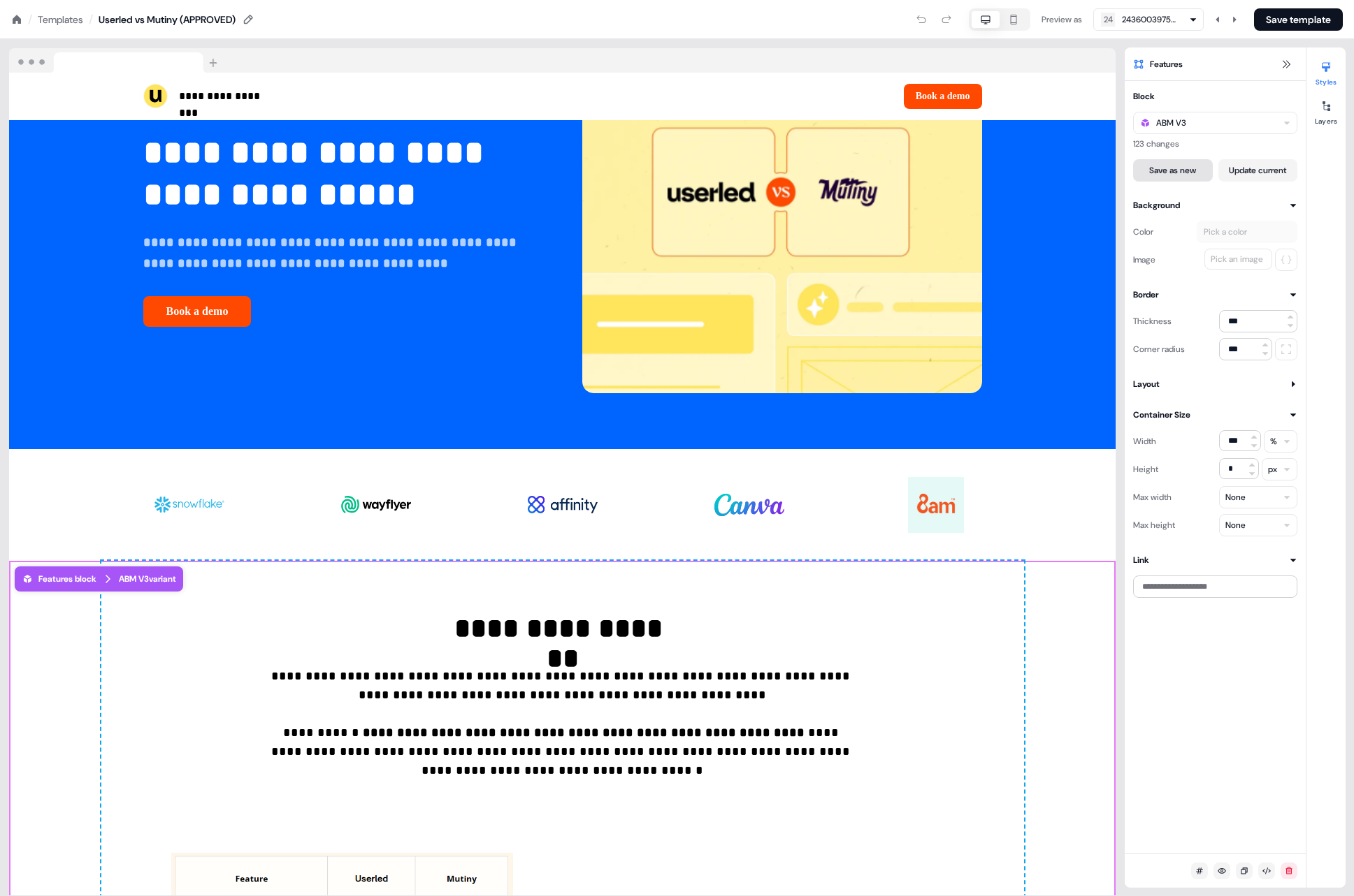
click at [1181, 167] on button "Save as new" at bounding box center [1173, 171] width 80 height 23
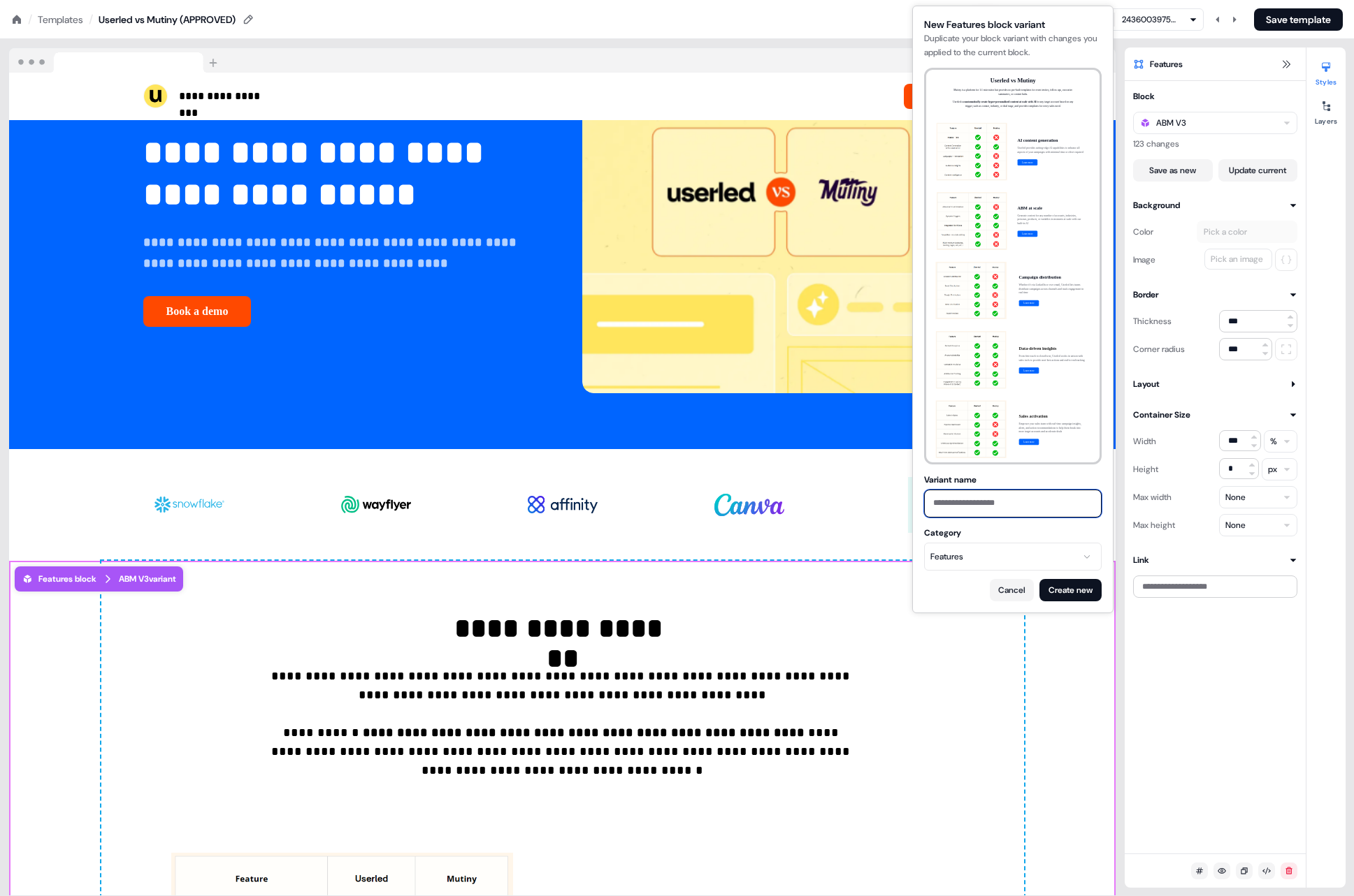
click at [994, 513] on input "Variant name" at bounding box center [1013, 504] width 178 height 28
type input "**********"
click at [1078, 600] on button "Create new" at bounding box center [1070, 589] width 62 height 23
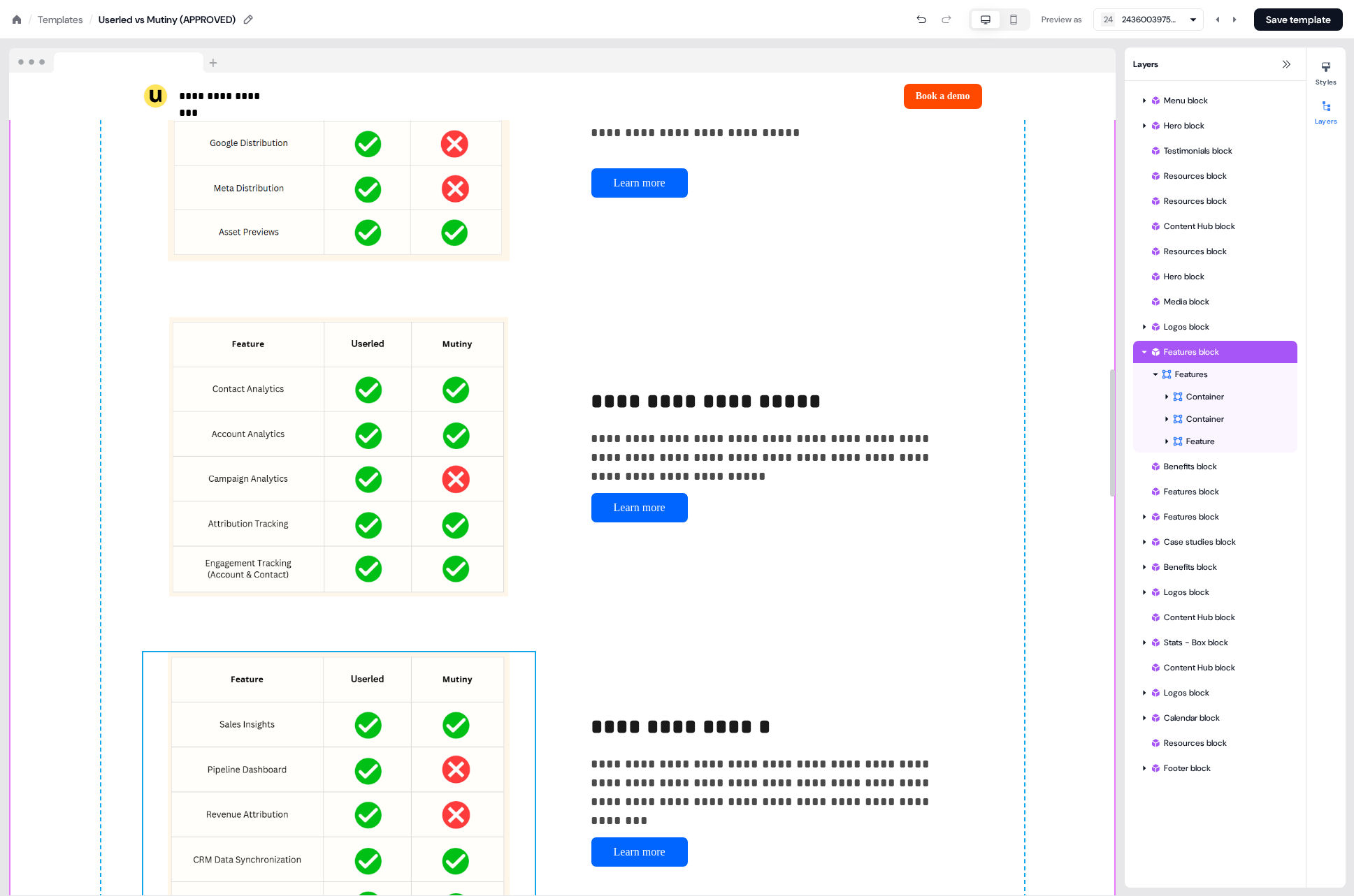
scroll to position [2411, 0]
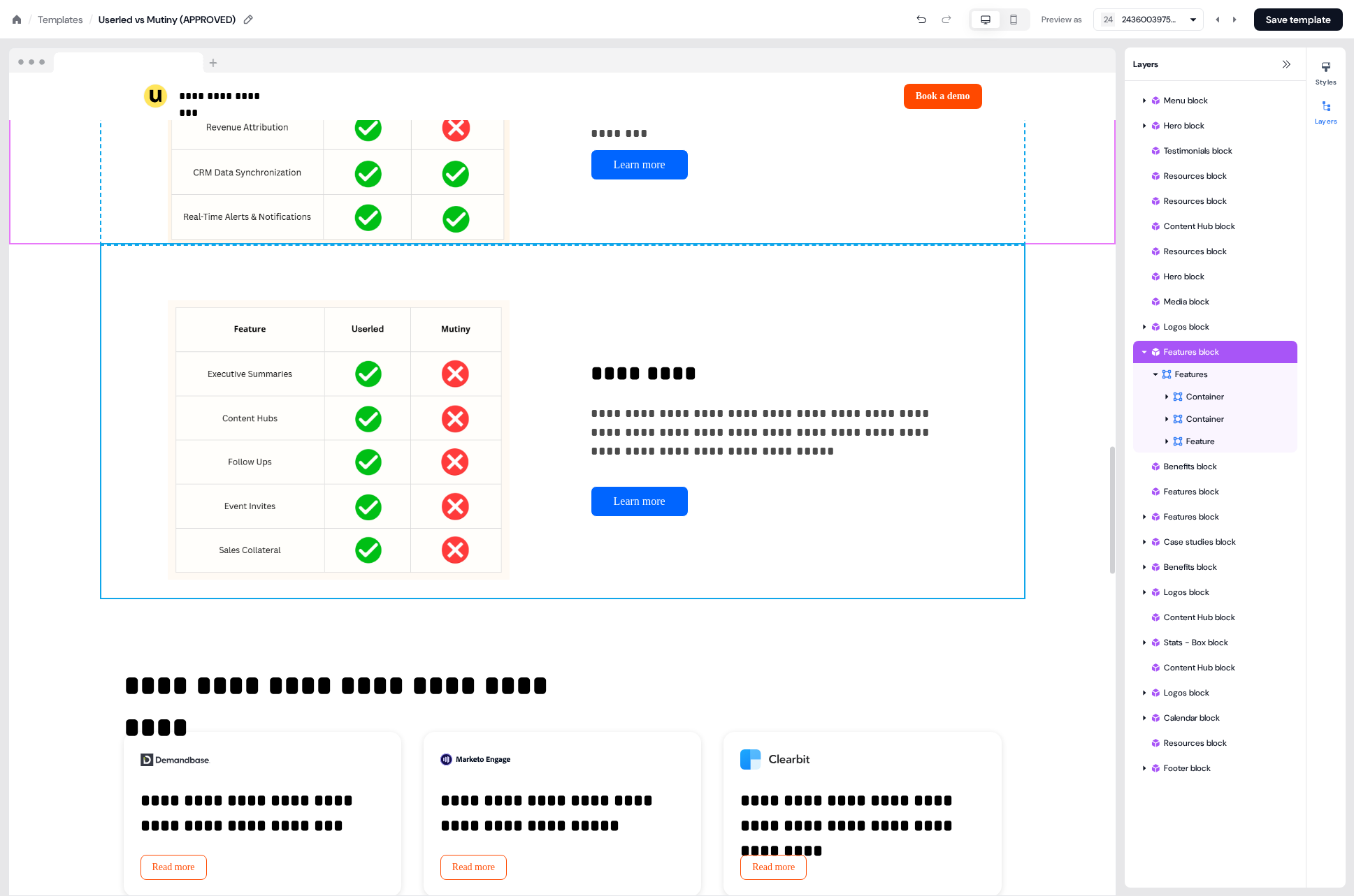
click at [554, 279] on div "**********" at bounding box center [562, 421] width 922 height 354
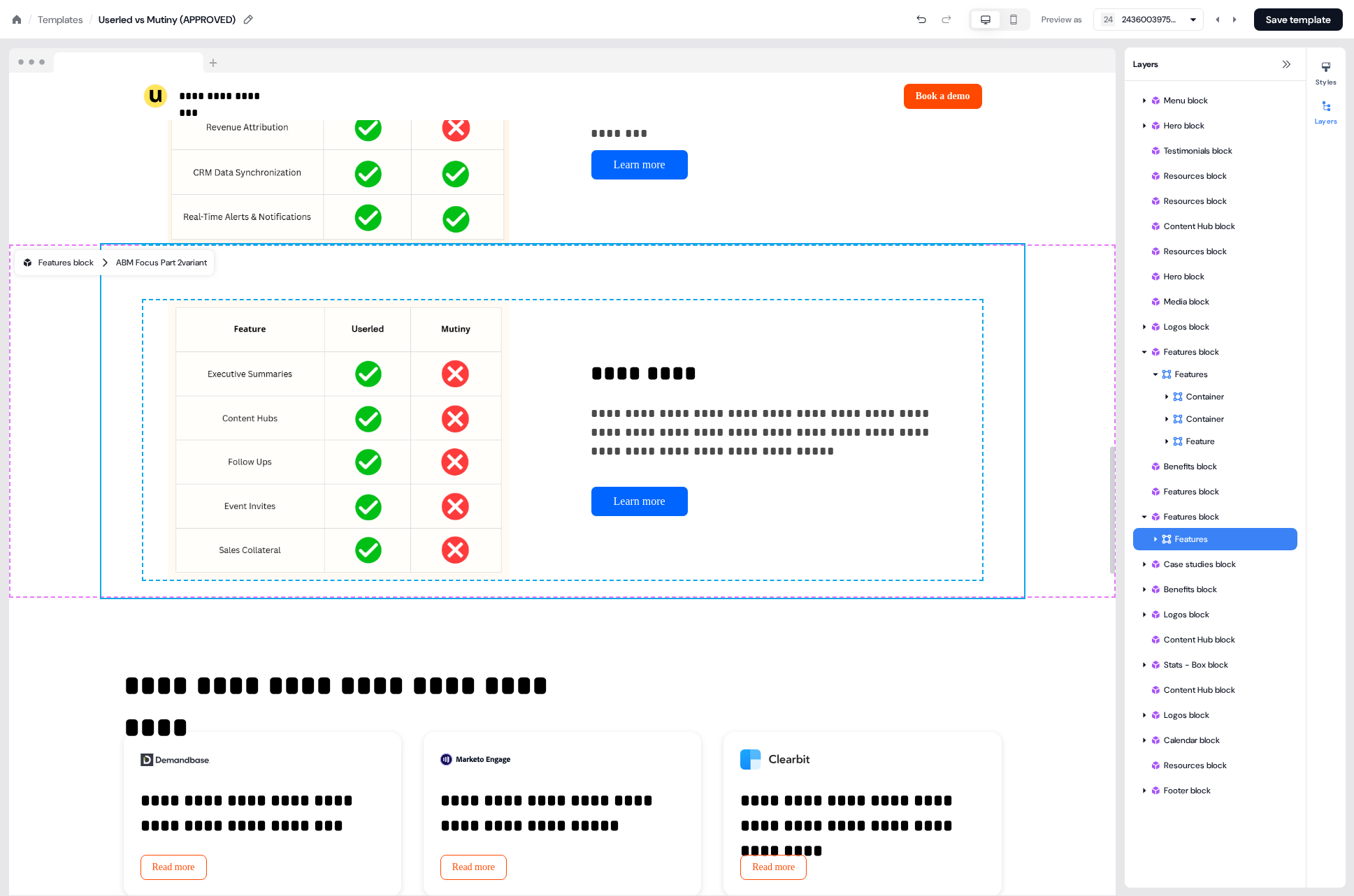
click at [140, 257] on div "ABM Focus Part 2 variant" at bounding box center [162, 262] width 91 height 14
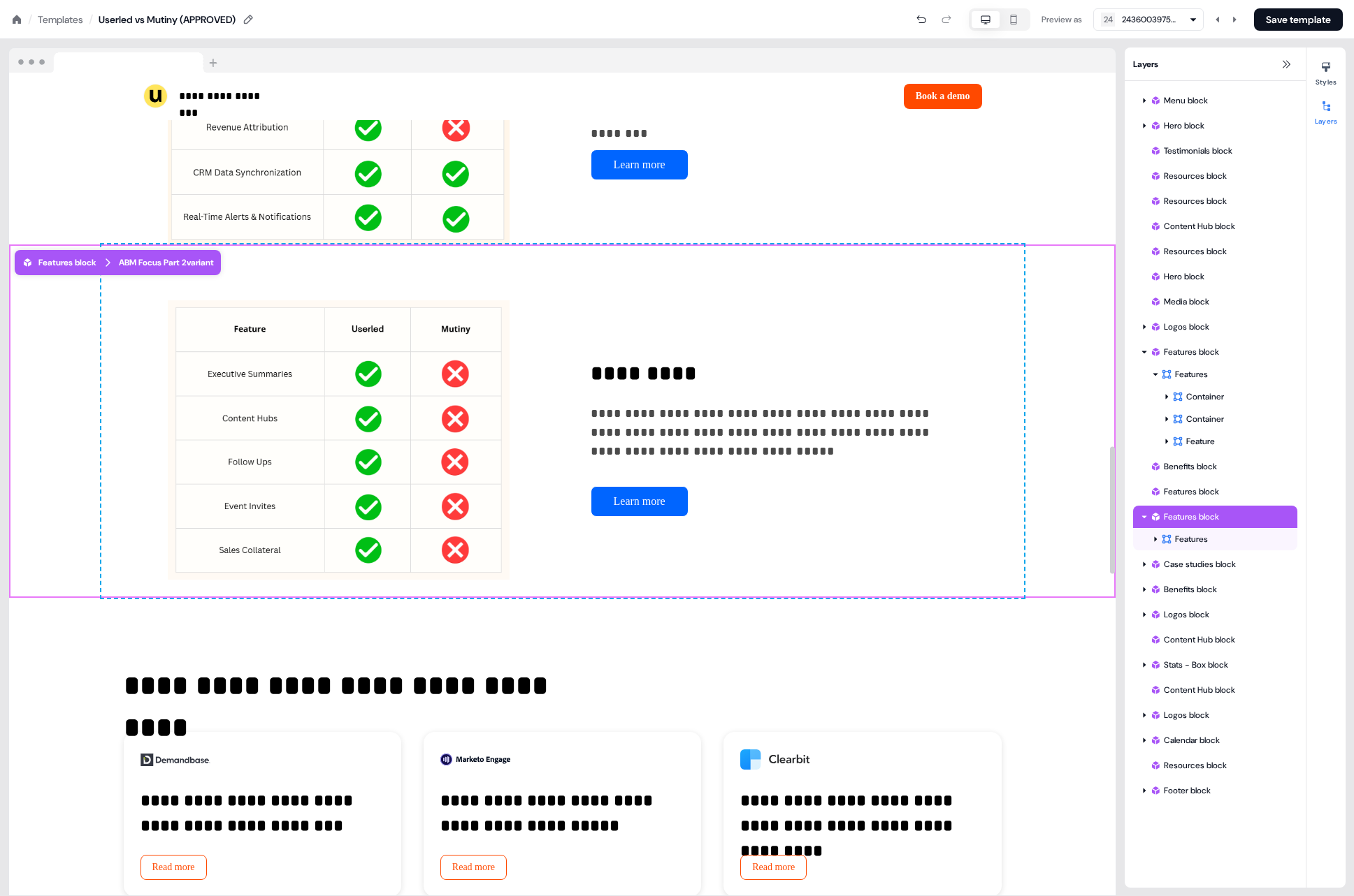
click at [144, 269] on div "Features block ABM Focus Part 2 variant" at bounding box center [117, 263] width 206 height 26
click at [1144, 515] on icon at bounding box center [1144, 517] width 7 height 7
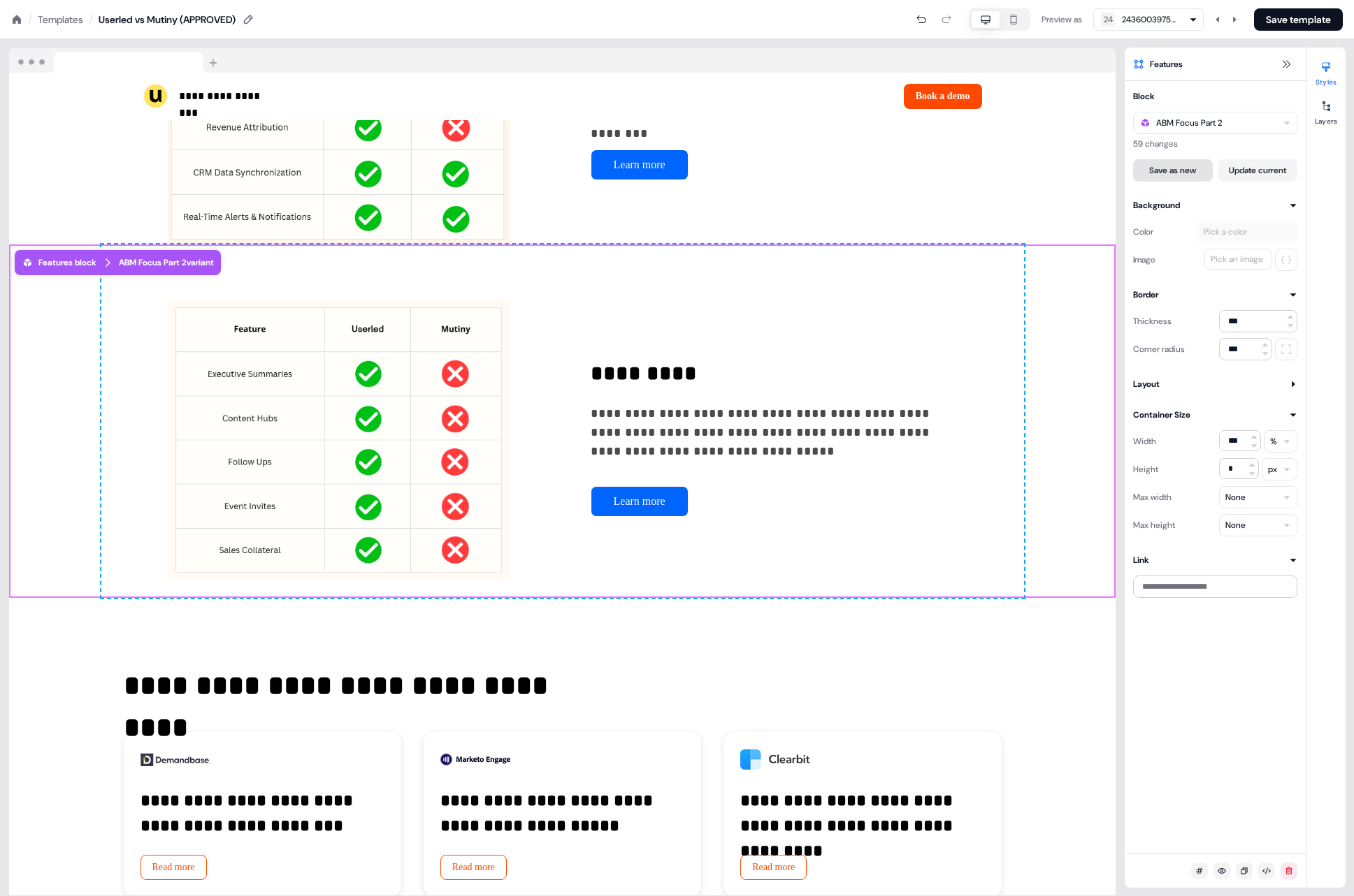
click at [1198, 169] on button "Save as new" at bounding box center [1173, 171] width 80 height 23
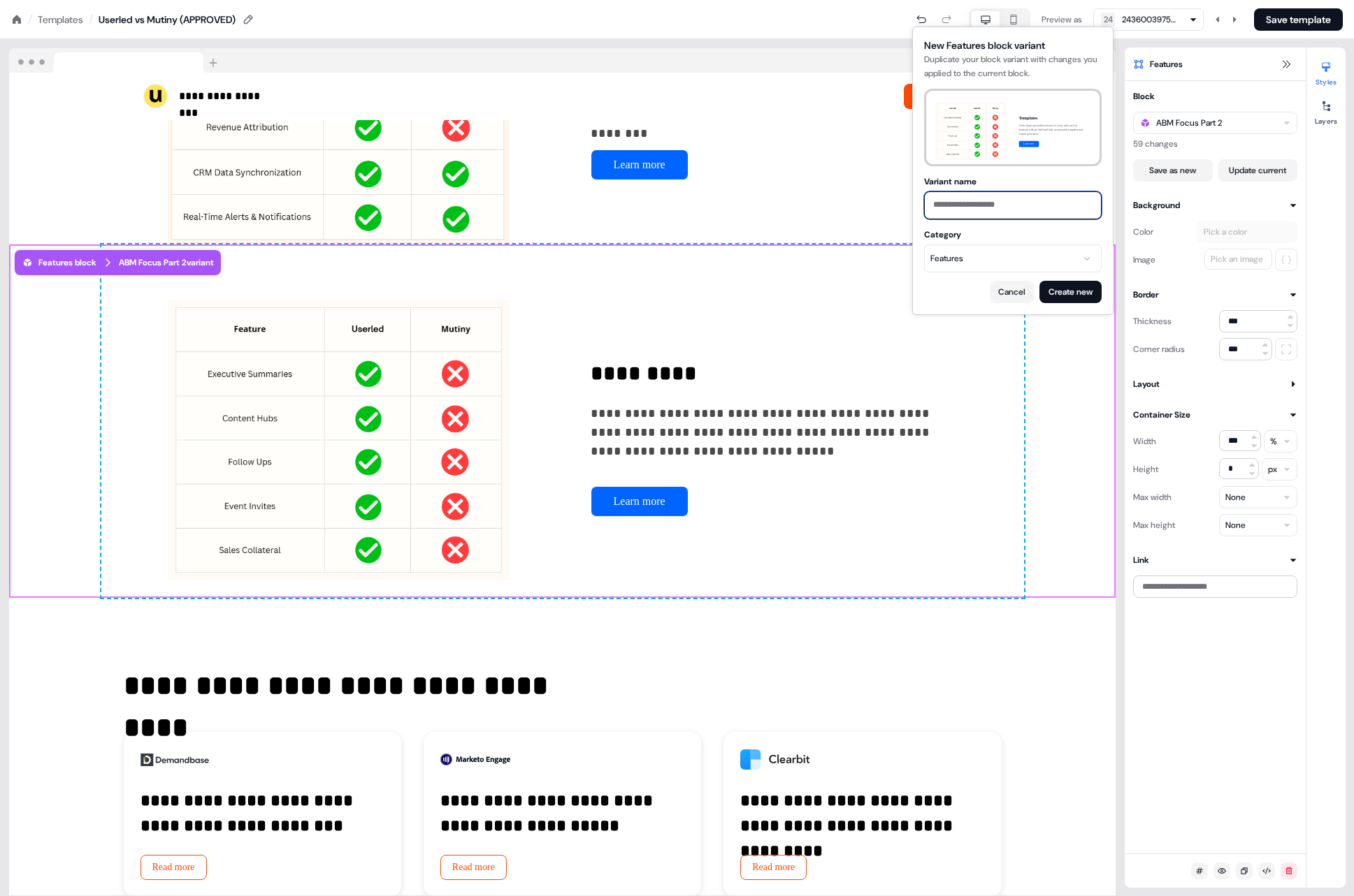
click at [1017, 207] on input "Variant name" at bounding box center [1013, 205] width 178 height 28
type input "**********"
click at [1078, 301] on button "Create new" at bounding box center [1070, 292] width 62 height 23
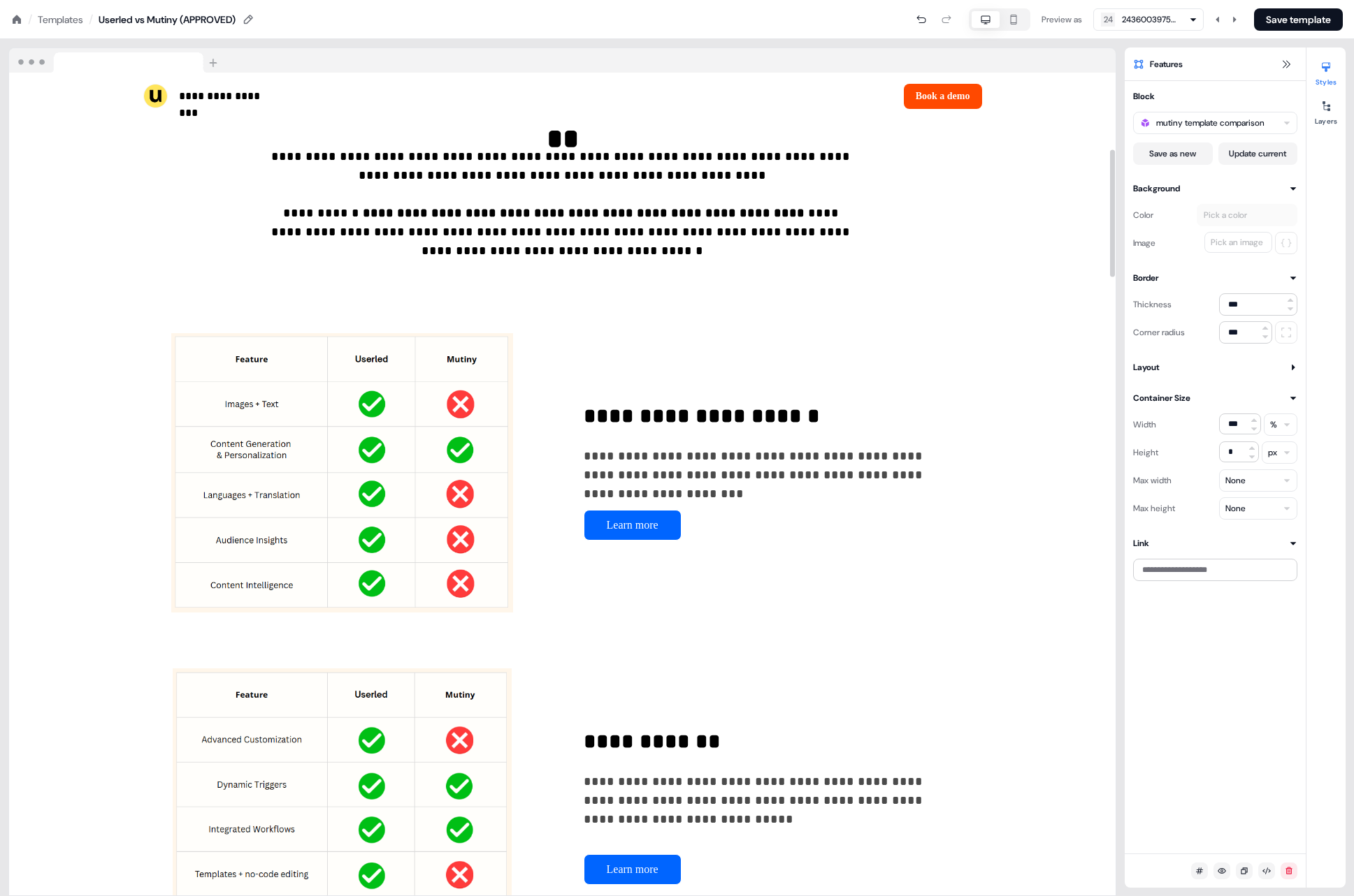
scroll to position [0, 0]
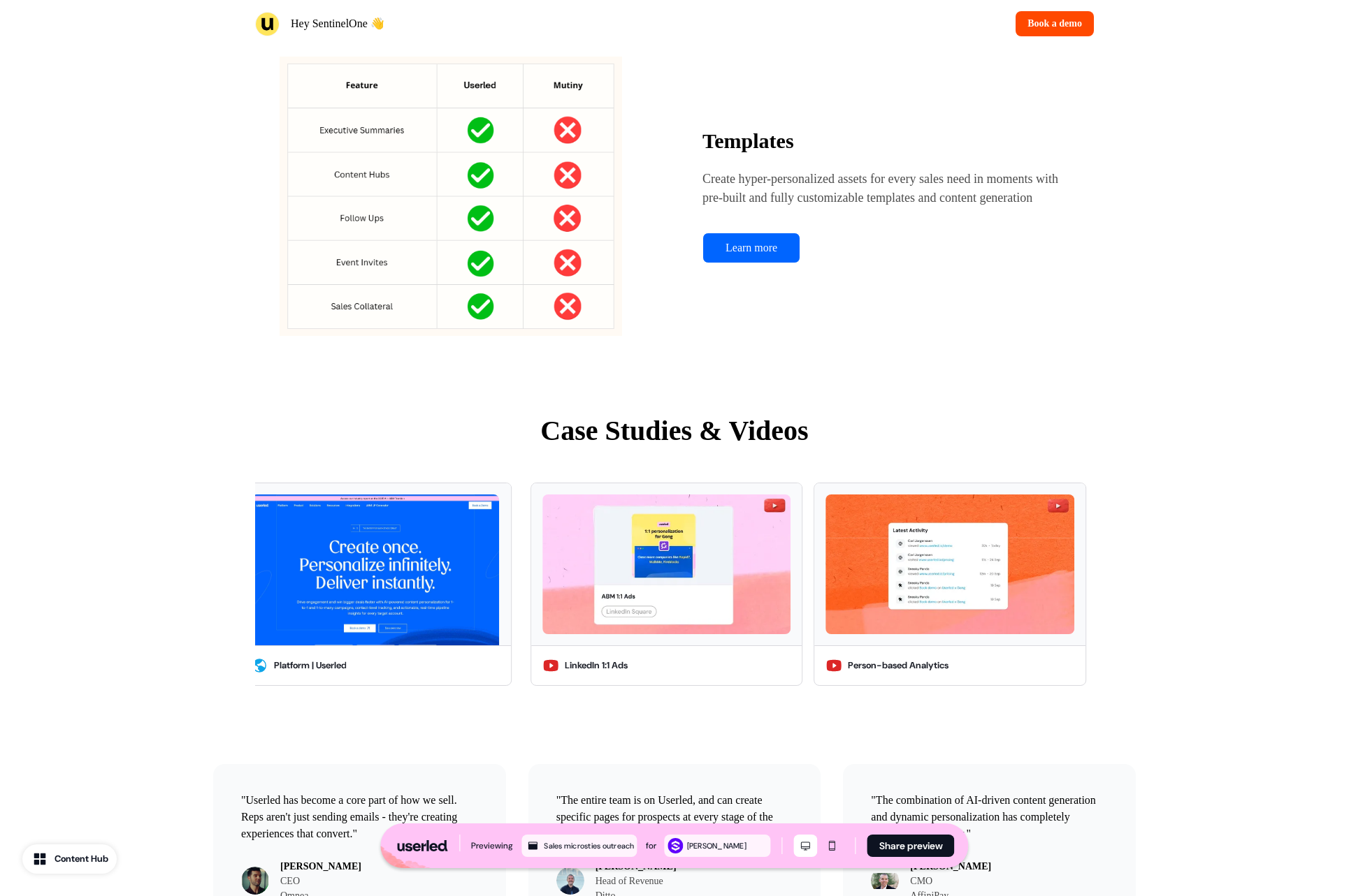
scroll to position [4263, 0]
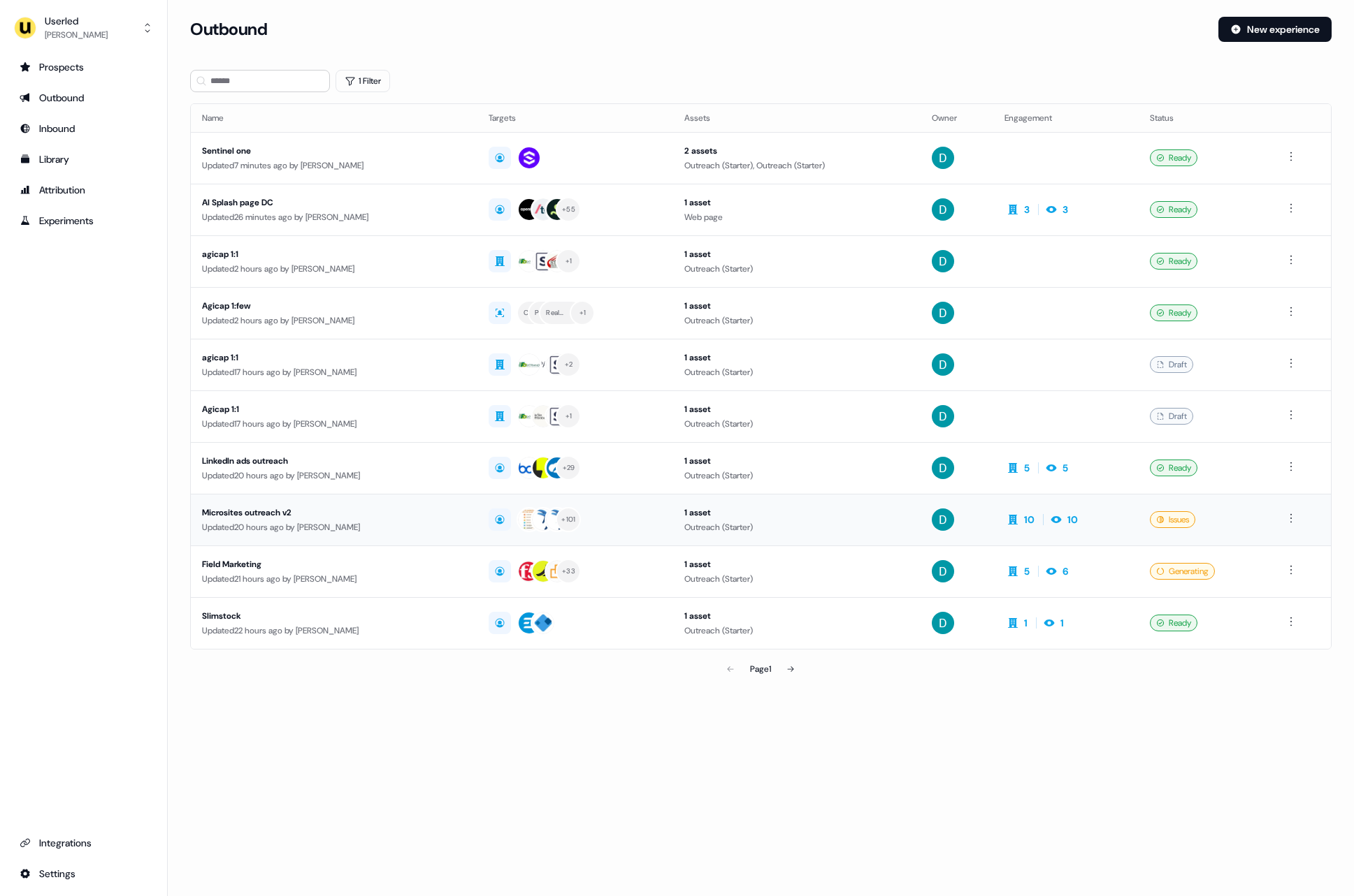
click at [411, 525] on div "Updated 20 hours ago by David Cruickshank" at bounding box center [334, 527] width 264 height 14
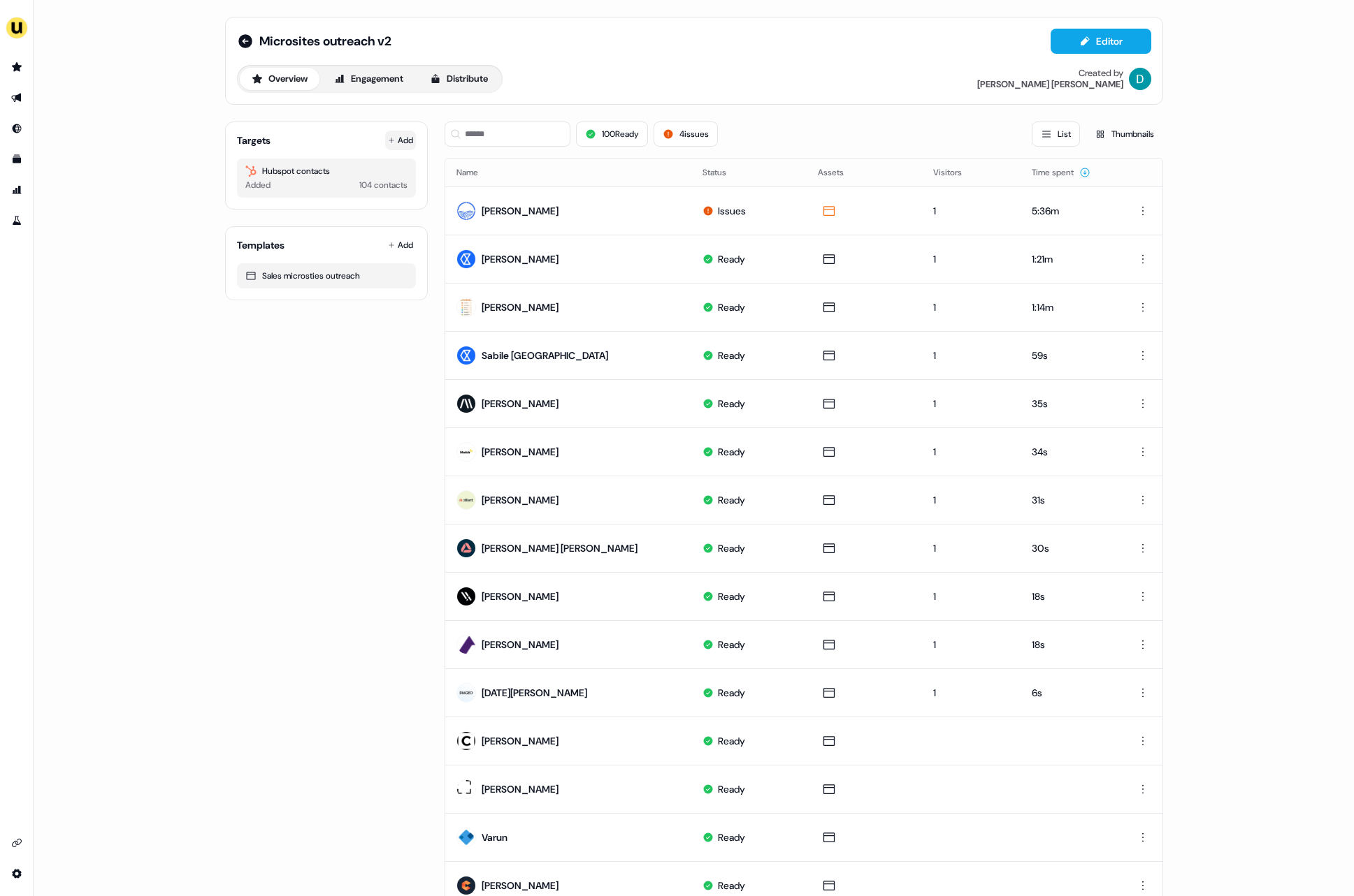
click at [385, 132] on button "Add" at bounding box center [399, 141] width 31 height 20
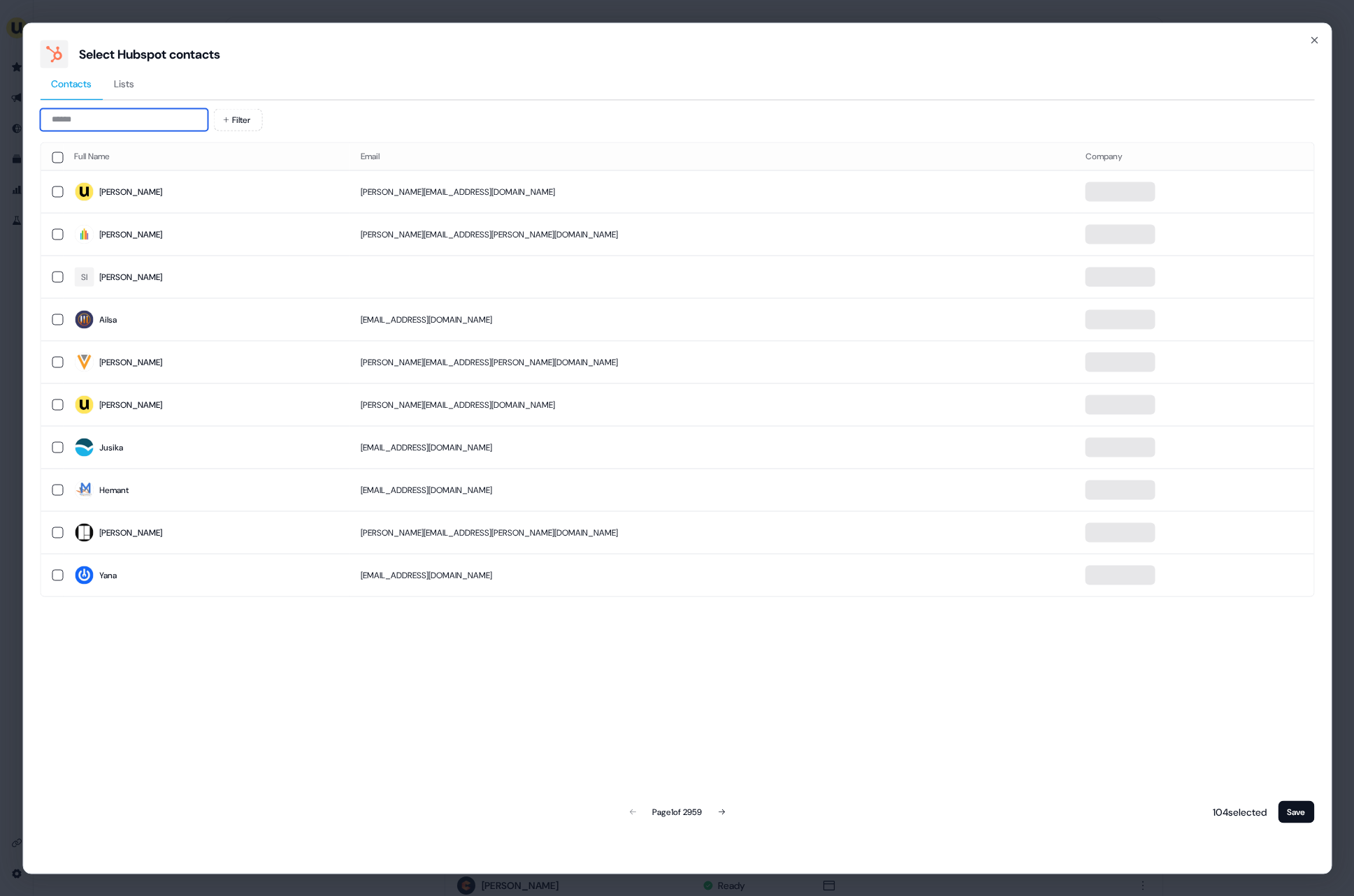
click at [105, 116] on input at bounding box center [123, 119] width 168 height 23
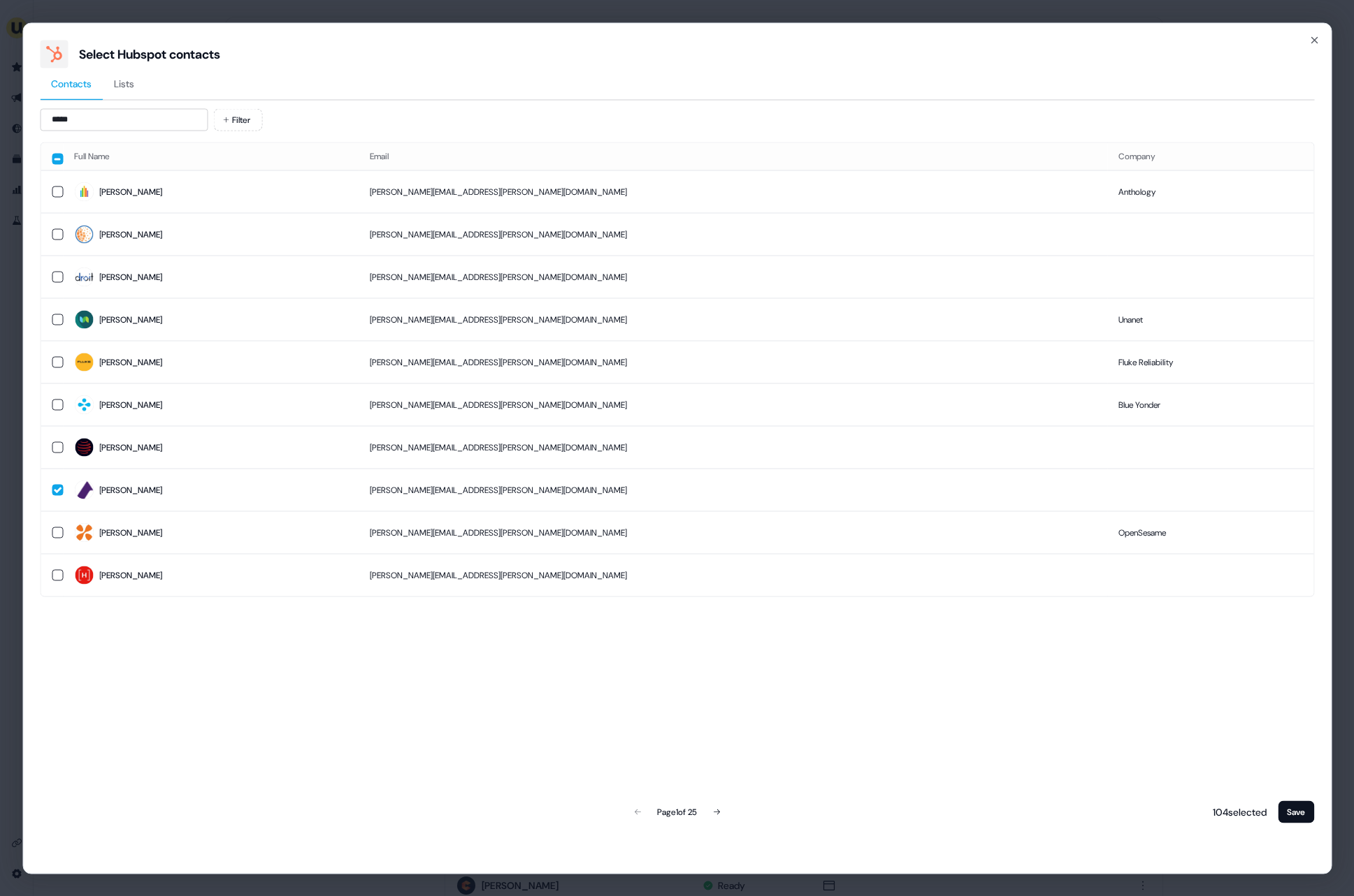
click at [157, 189] on span "Sarah" at bounding box center [210, 192] width 273 height 20
click at [187, 182] on span "Sarah" at bounding box center [210, 192] width 273 height 20
click at [141, 126] on input "*****" at bounding box center [123, 119] width 168 height 23
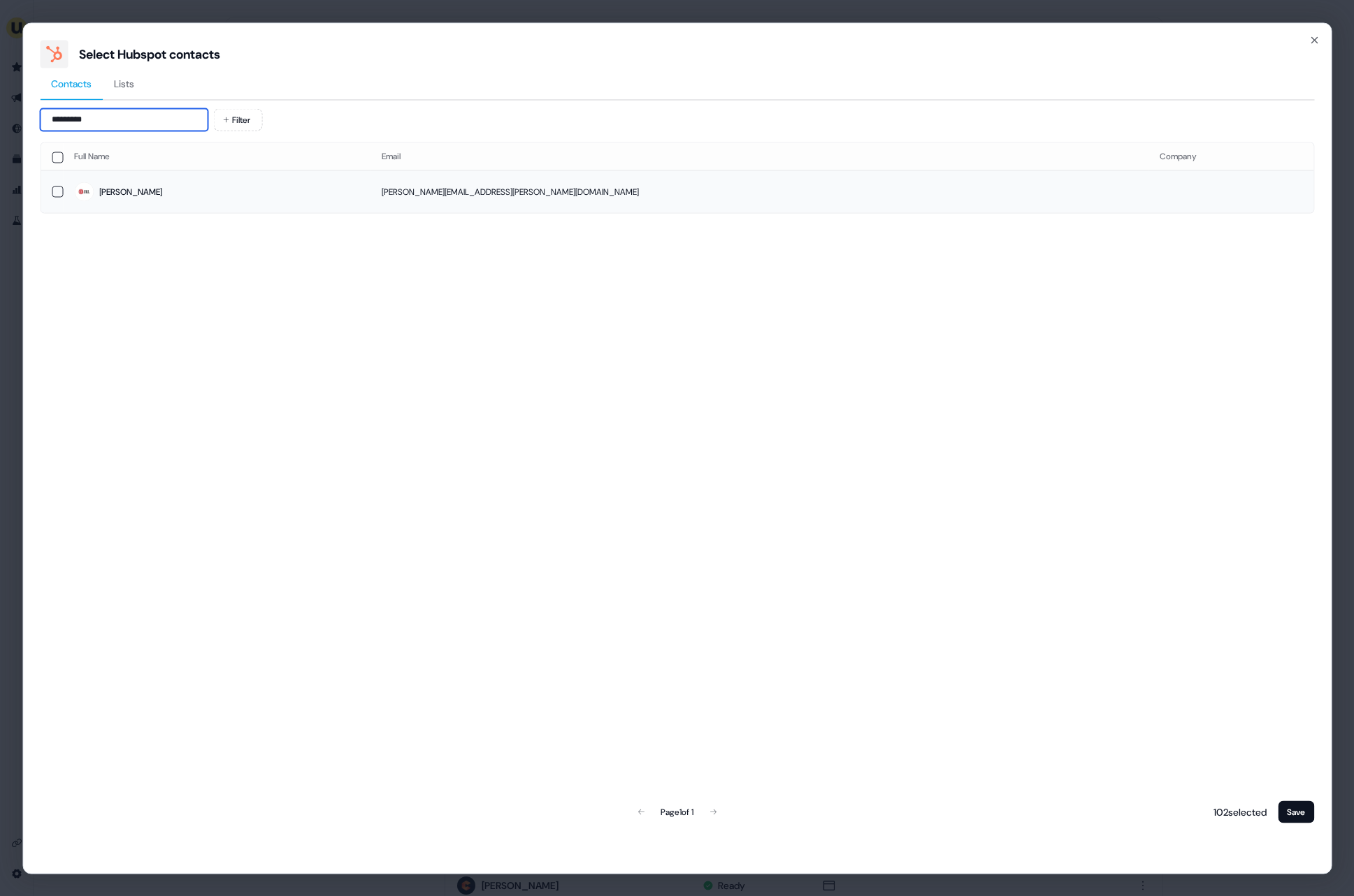
type input "*********"
click at [285, 189] on span "Sarah" at bounding box center [216, 192] width 285 height 20
click at [1307, 811] on button "Save" at bounding box center [1295, 811] width 36 height 23
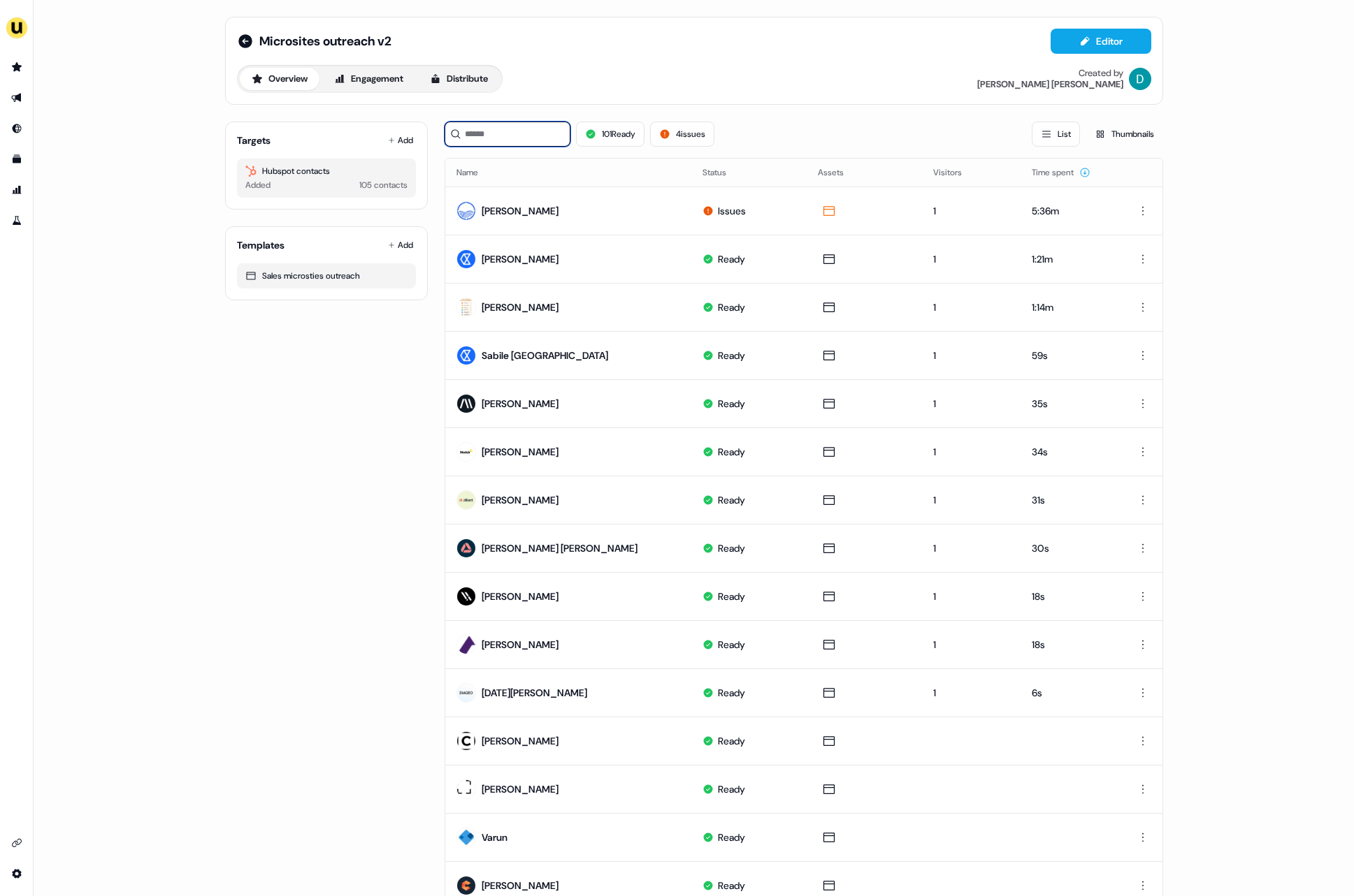
click at [521, 129] on input at bounding box center [508, 134] width 126 height 26
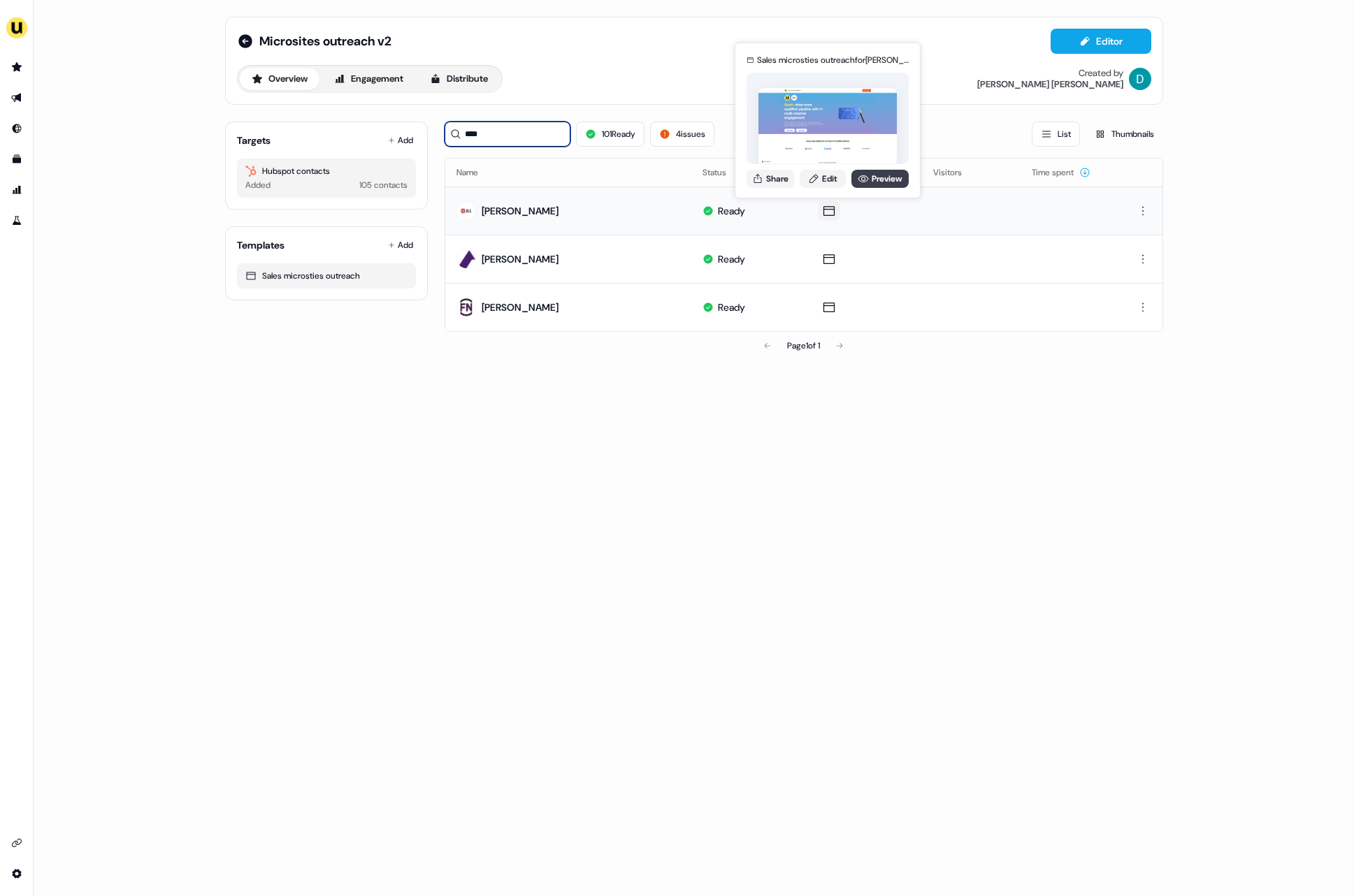
type input "****"
click at [891, 176] on link "Preview" at bounding box center [880, 178] width 57 height 18
click at [777, 172] on button "Share" at bounding box center [770, 178] width 47 height 18
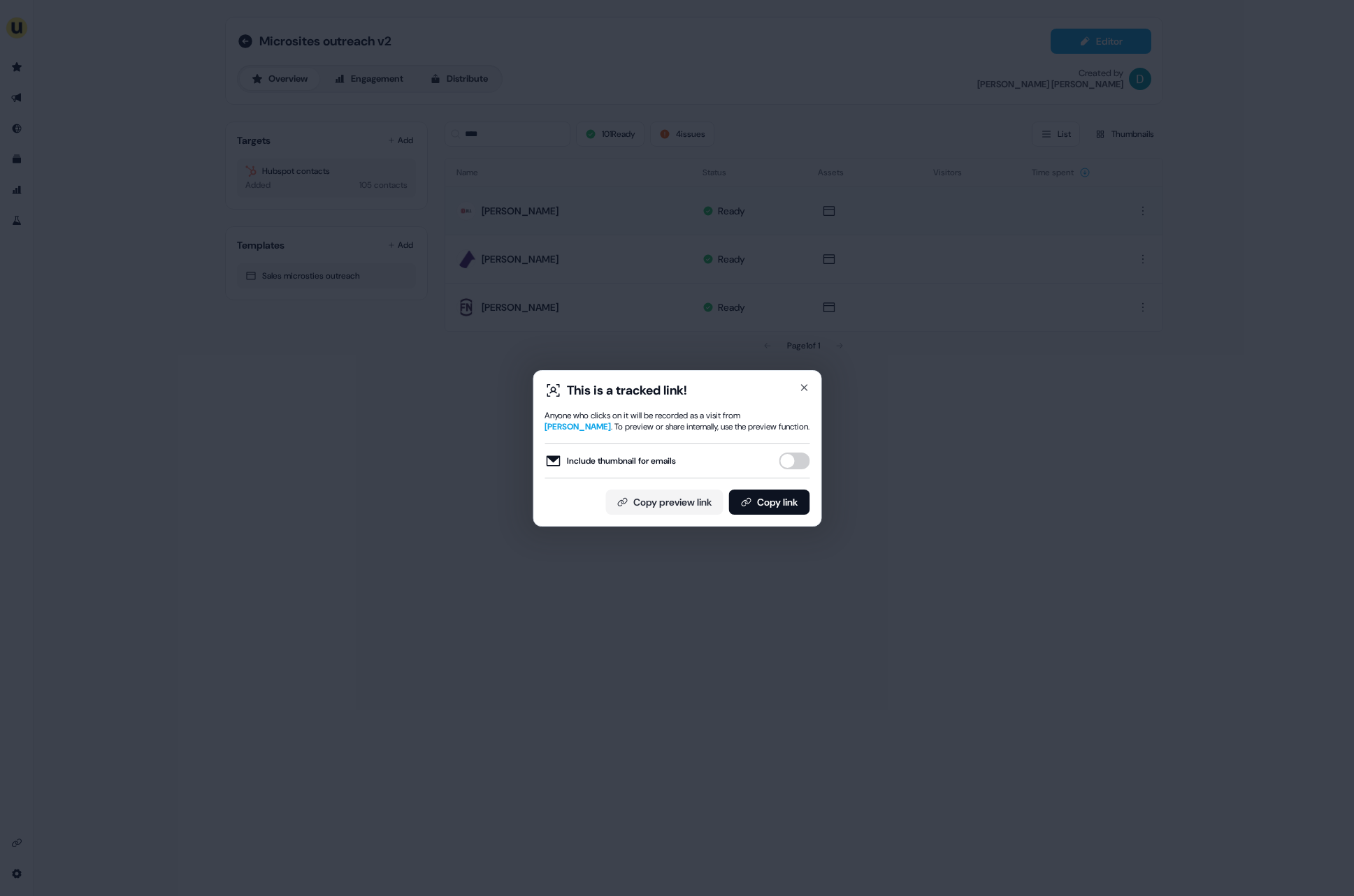
click at [798, 459] on button "Include thumbnail for emails" at bounding box center [793, 460] width 31 height 17
click at [792, 496] on button "Copy link" at bounding box center [768, 503] width 81 height 26
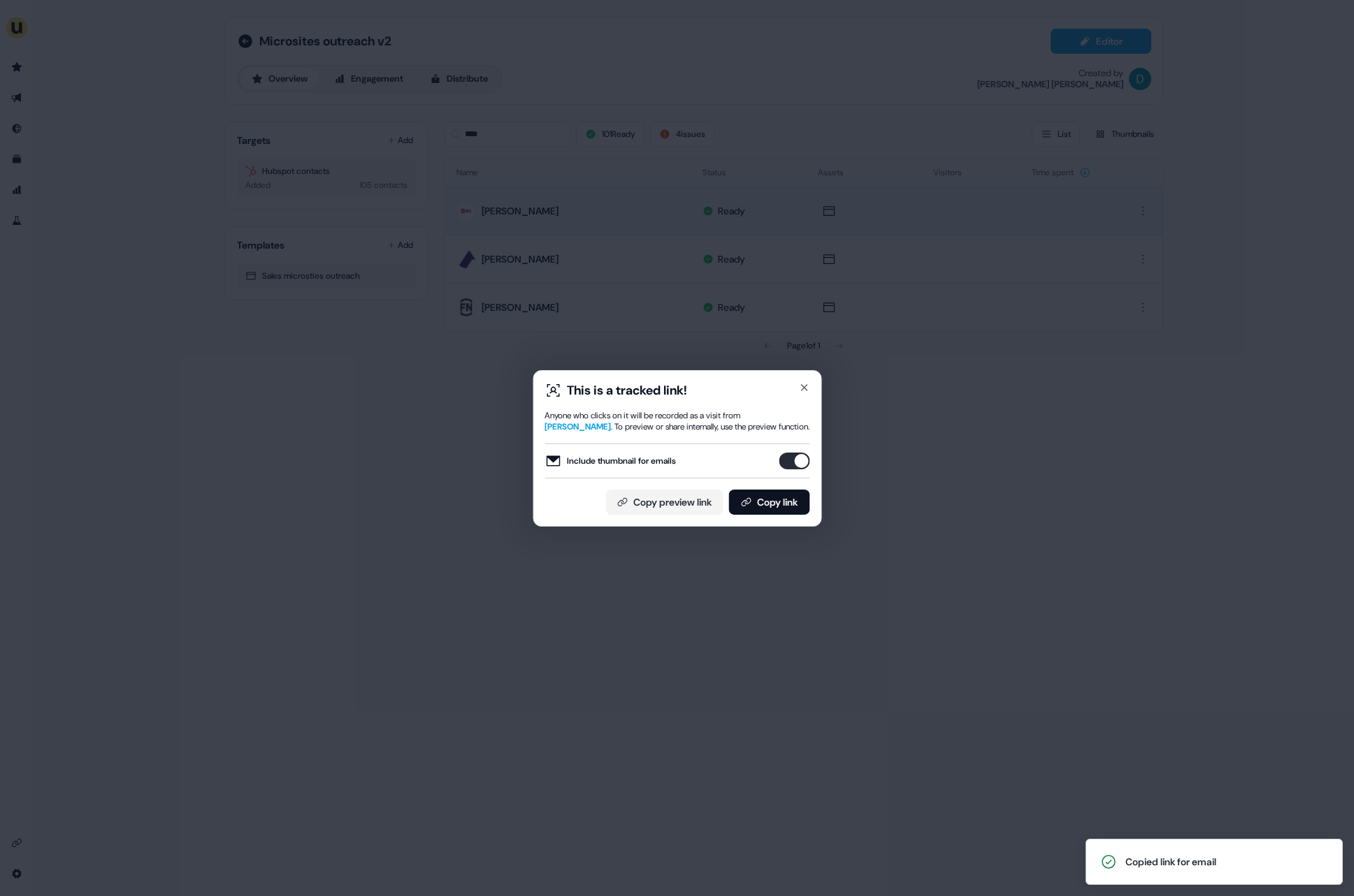
click at [484, 411] on div "This is a tracked link! Anyone who clicks on it will be recorded as a visit fro…" at bounding box center [677, 448] width 1354 height 896
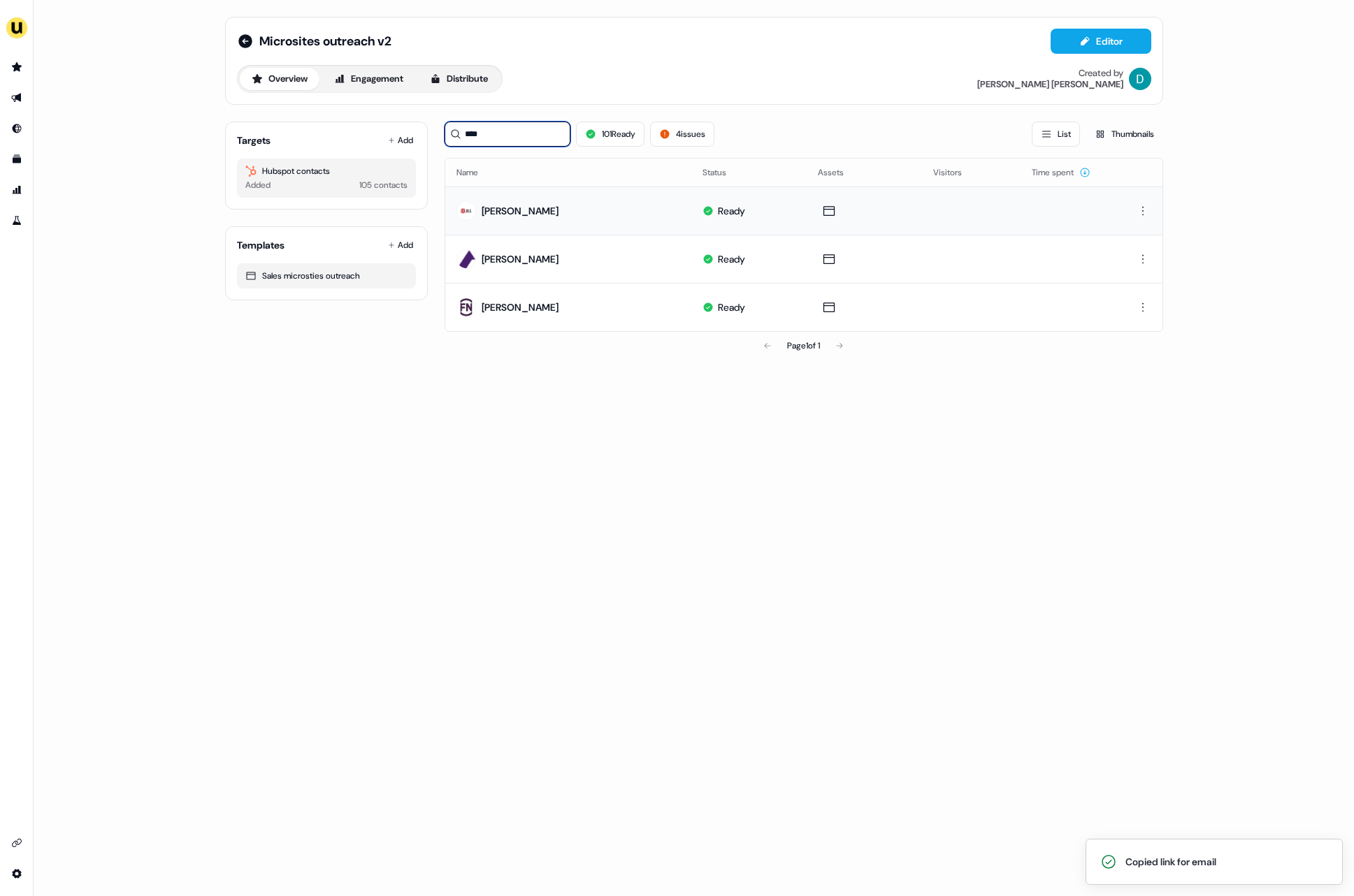
drag, startPoint x: 499, startPoint y: 134, endPoint x: 463, endPoint y: 134, distance: 36.0
click at [463, 134] on input "****" at bounding box center [508, 134] width 126 height 26
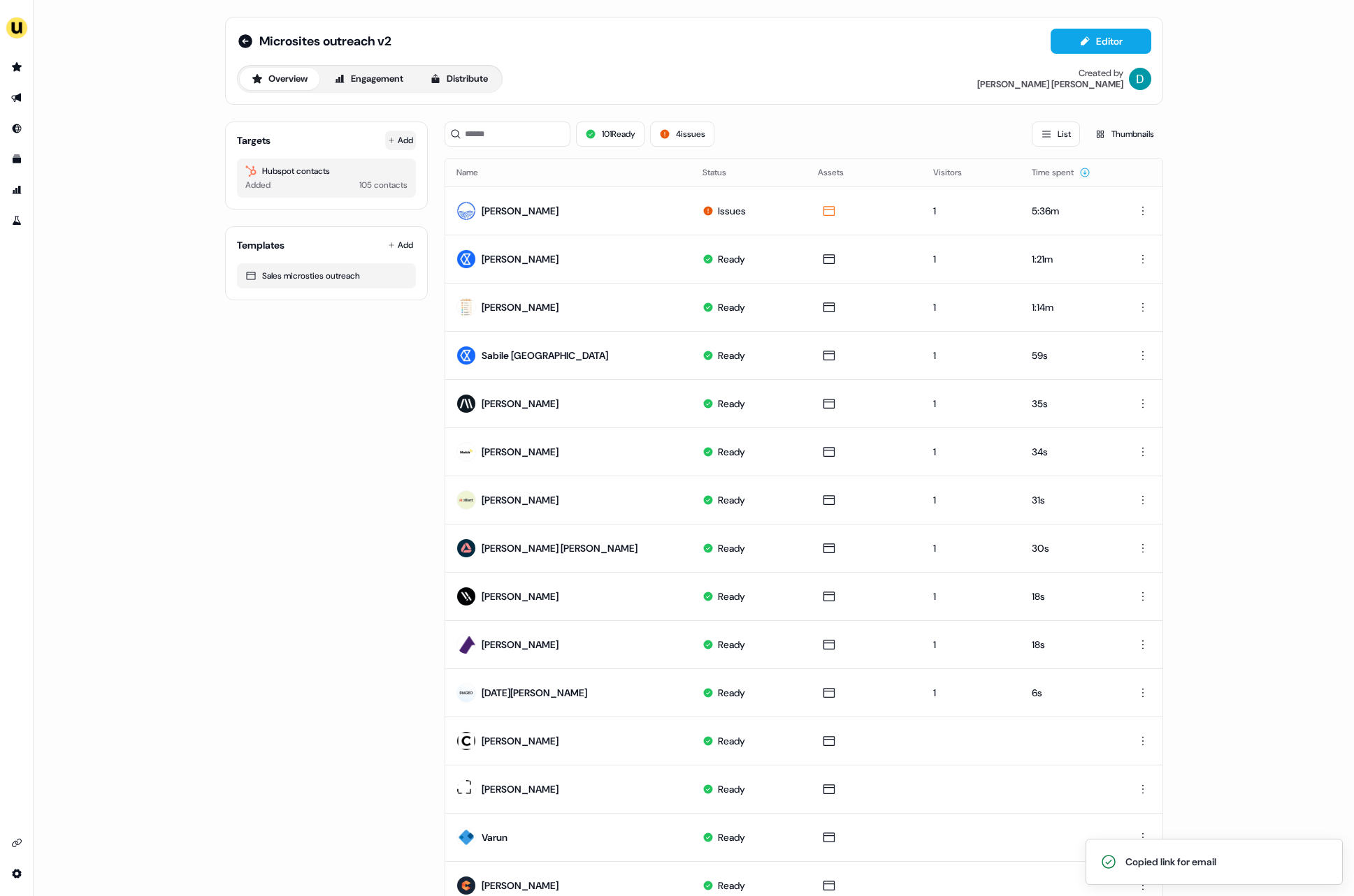
click at [407, 142] on button "Add" at bounding box center [399, 141] width 31 height 20
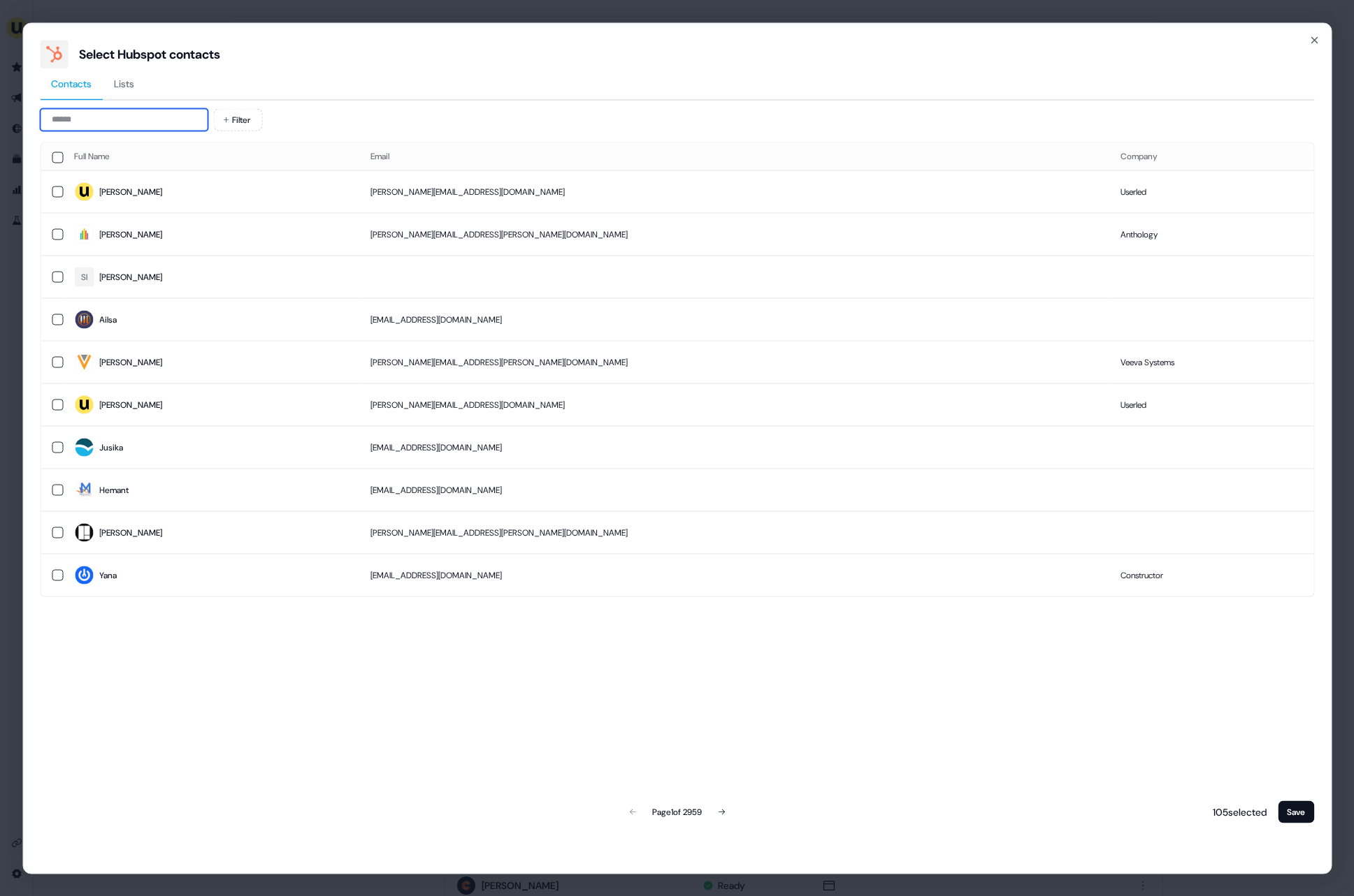
click at [155, 119] on input at bounding box center [123, 119] width 168 height 23
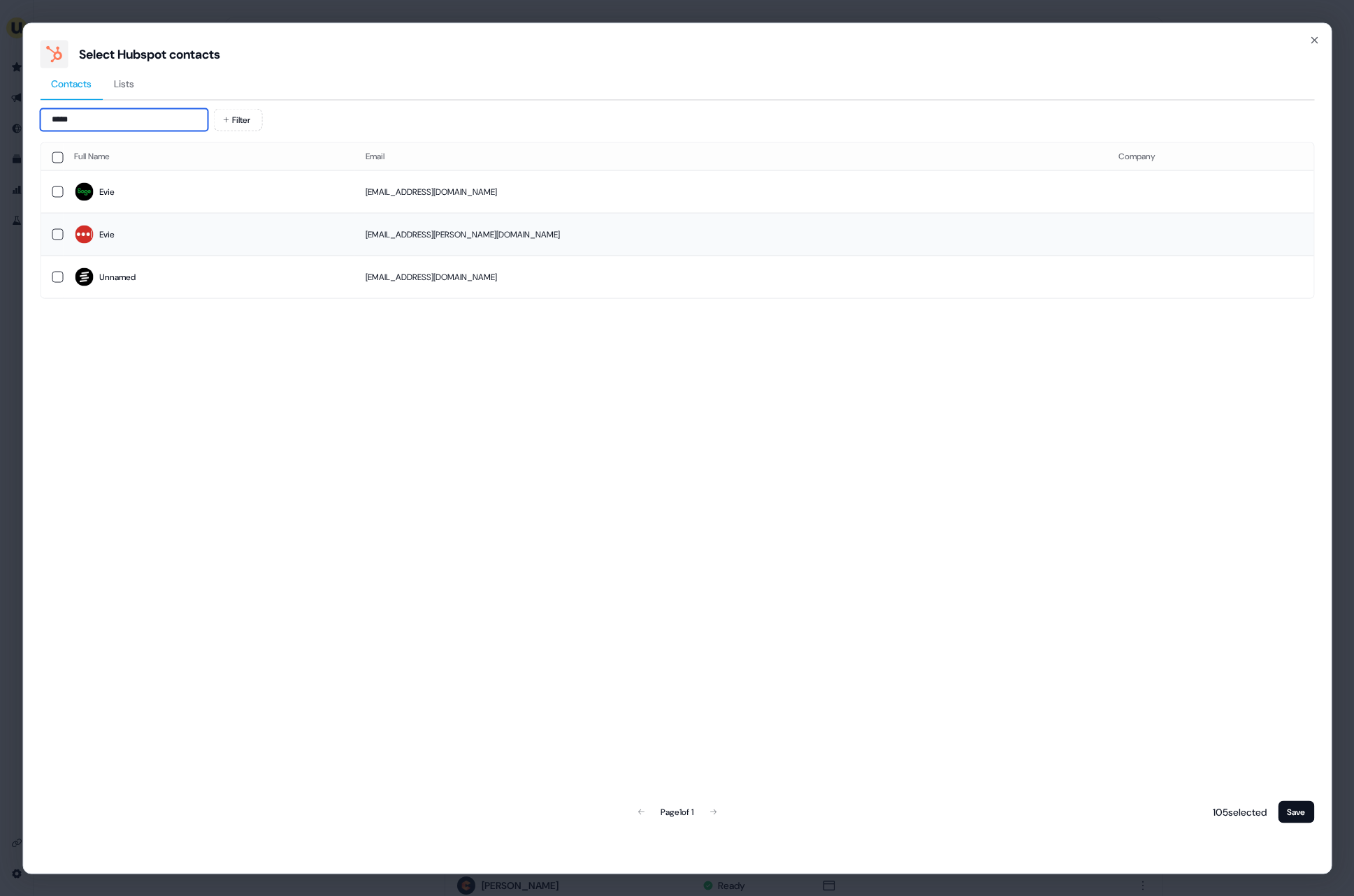
type input "****"
click at [252, 219] on td "Evie" at bounding box center [209, 234] width 292 height 42
click at [1305, 816] on button "Save" at bounding box center [1295, 811] width 36 height 23
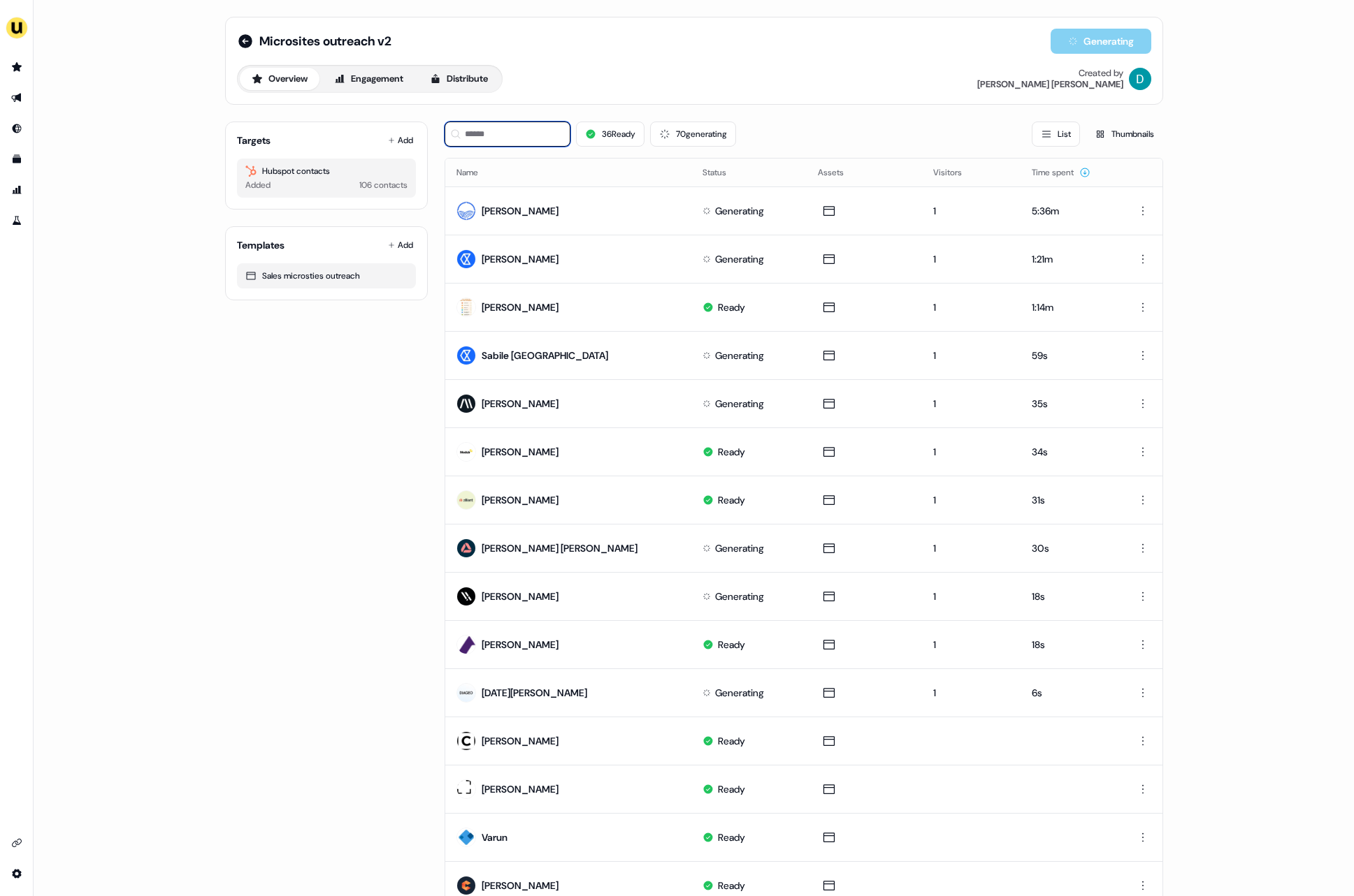
click at [543, 127] on input at bounding box center [508, 134] width 126 height 26
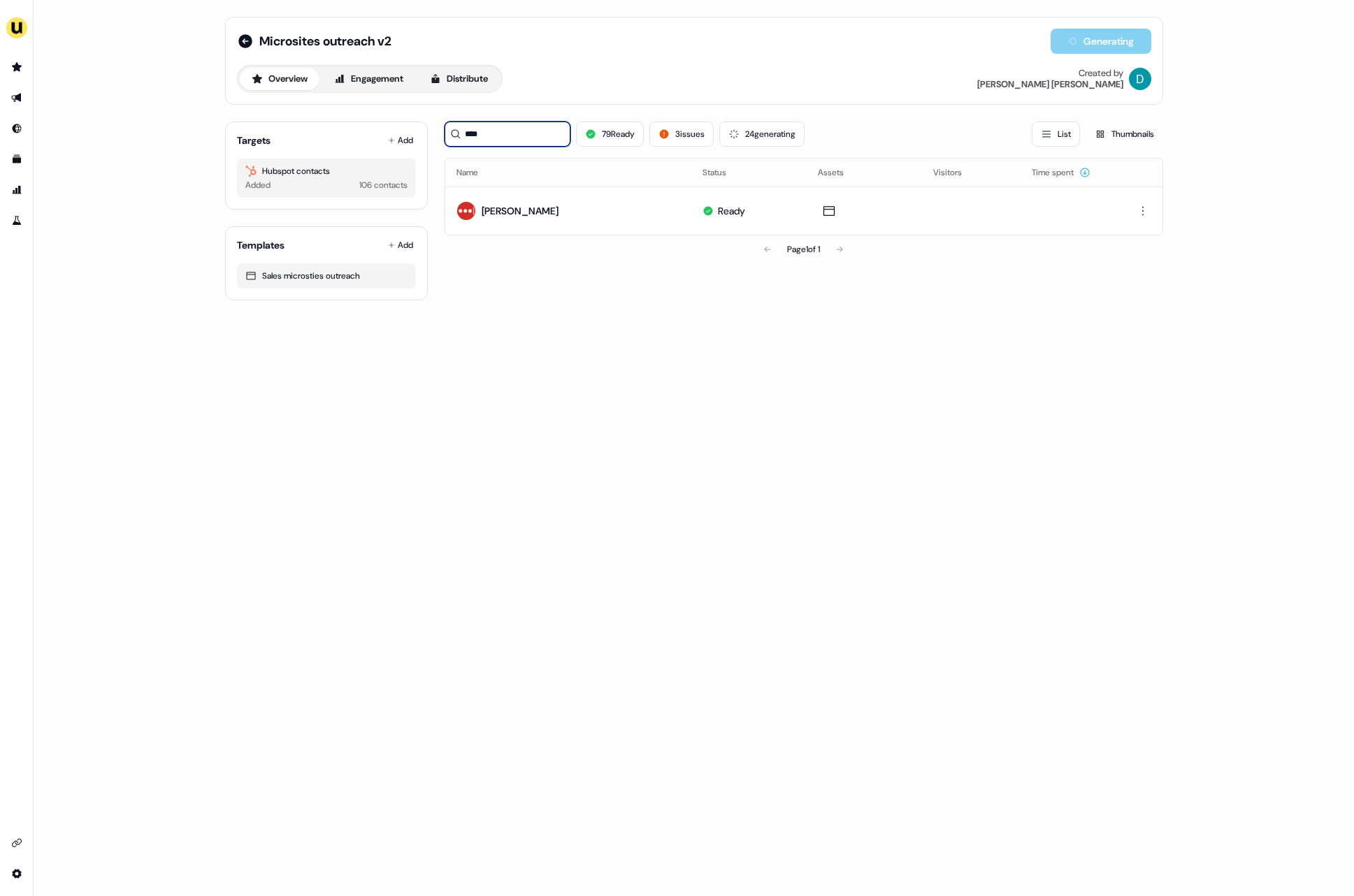
type input "****"
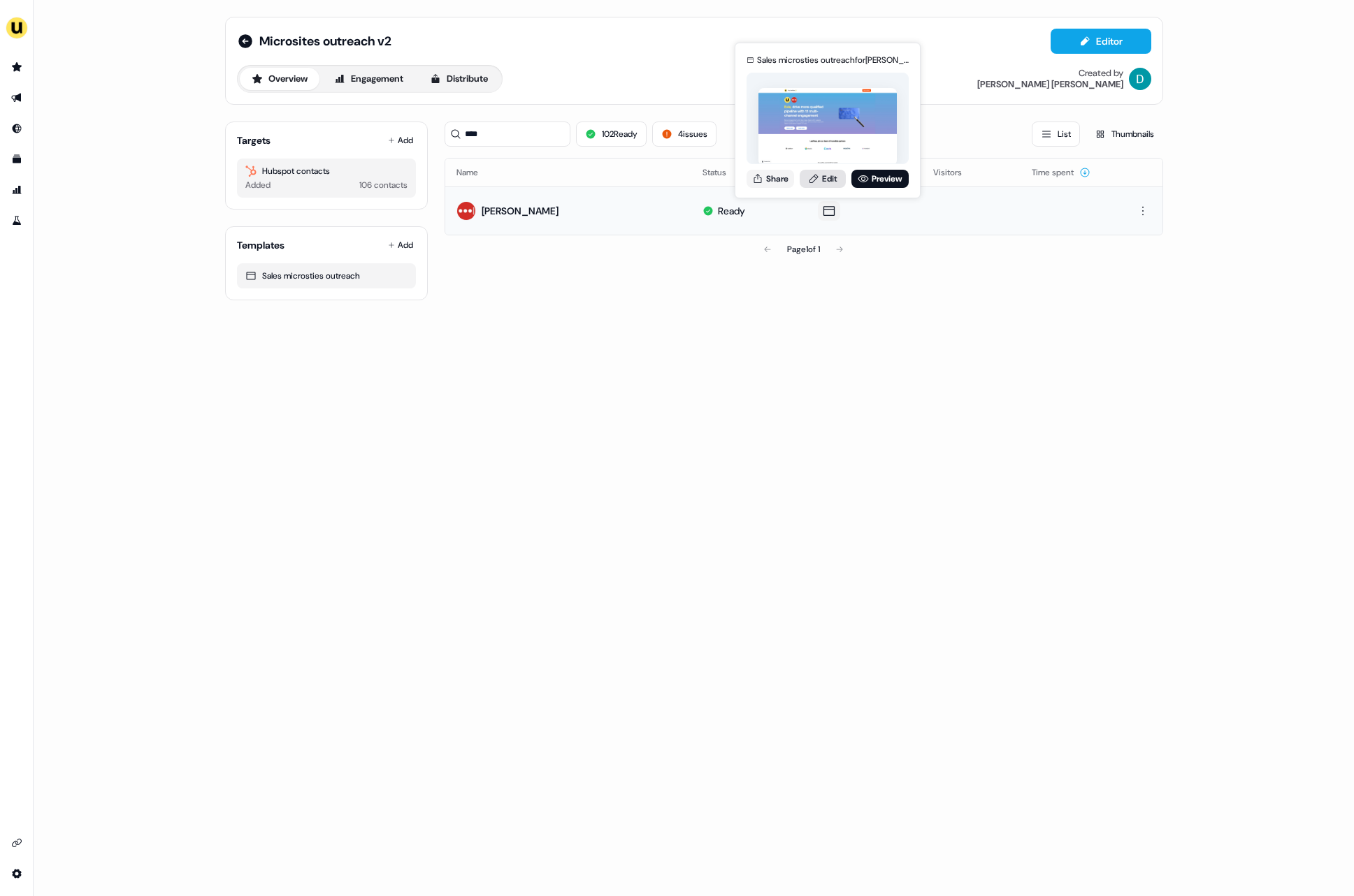
click at [824, 179] on link "Edit" at bounding box center [822, 178] width 46 height 18
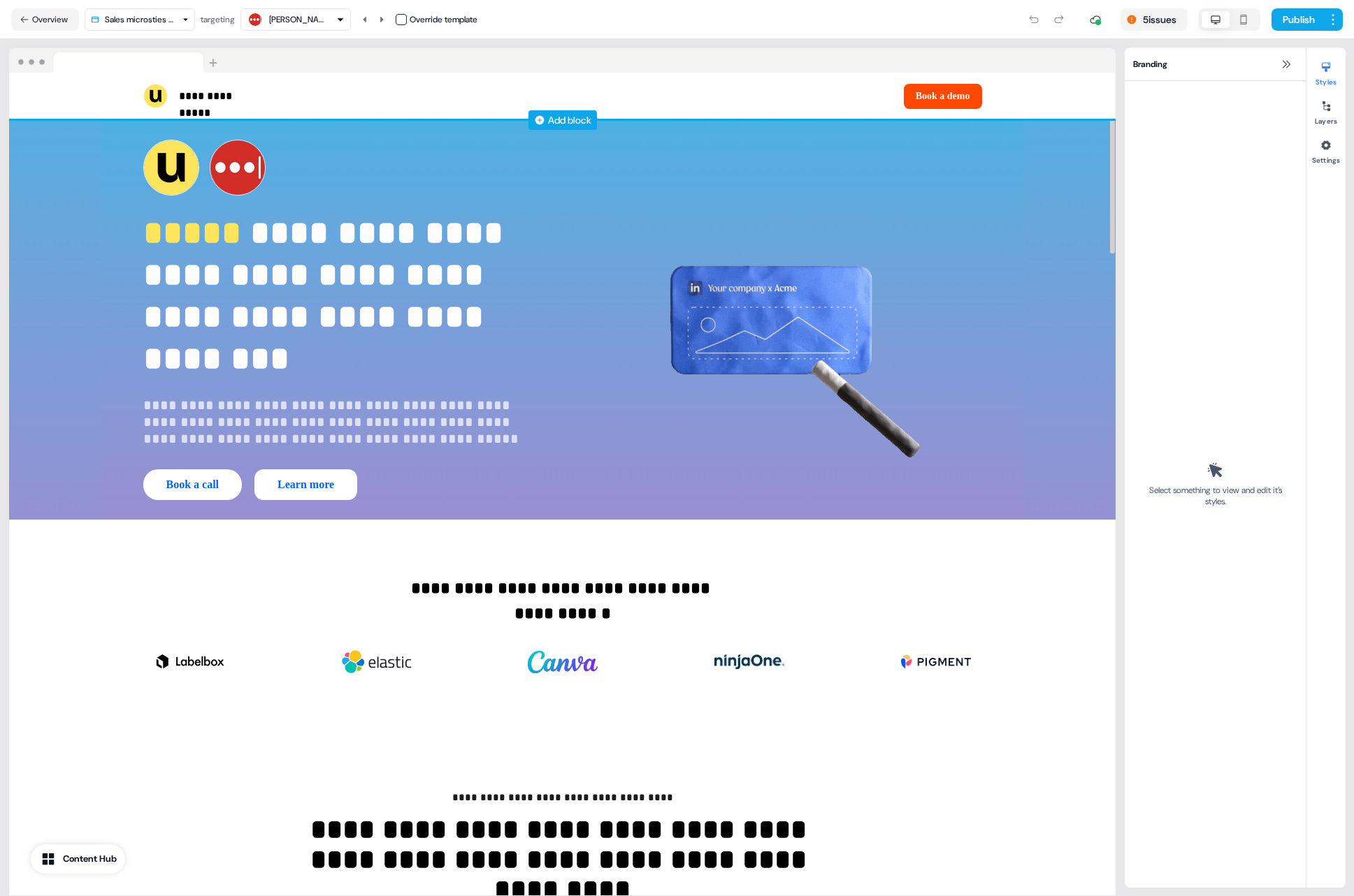
click at [398, 21] on button "button" at bounding box center [400, 19] width 11 height 11
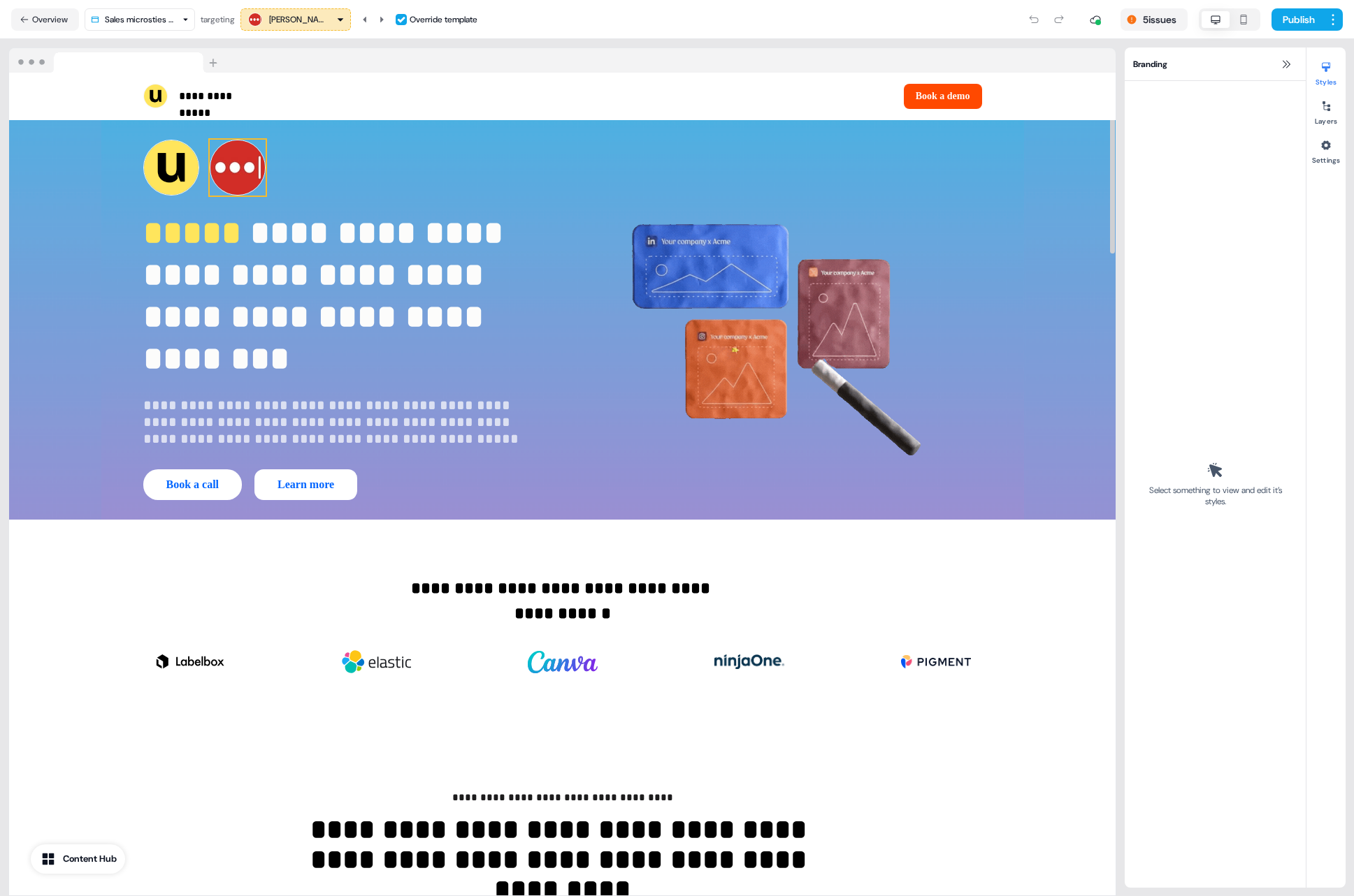
click at [248, 195] on img at bounding box center [238, 168] width 56 height 56
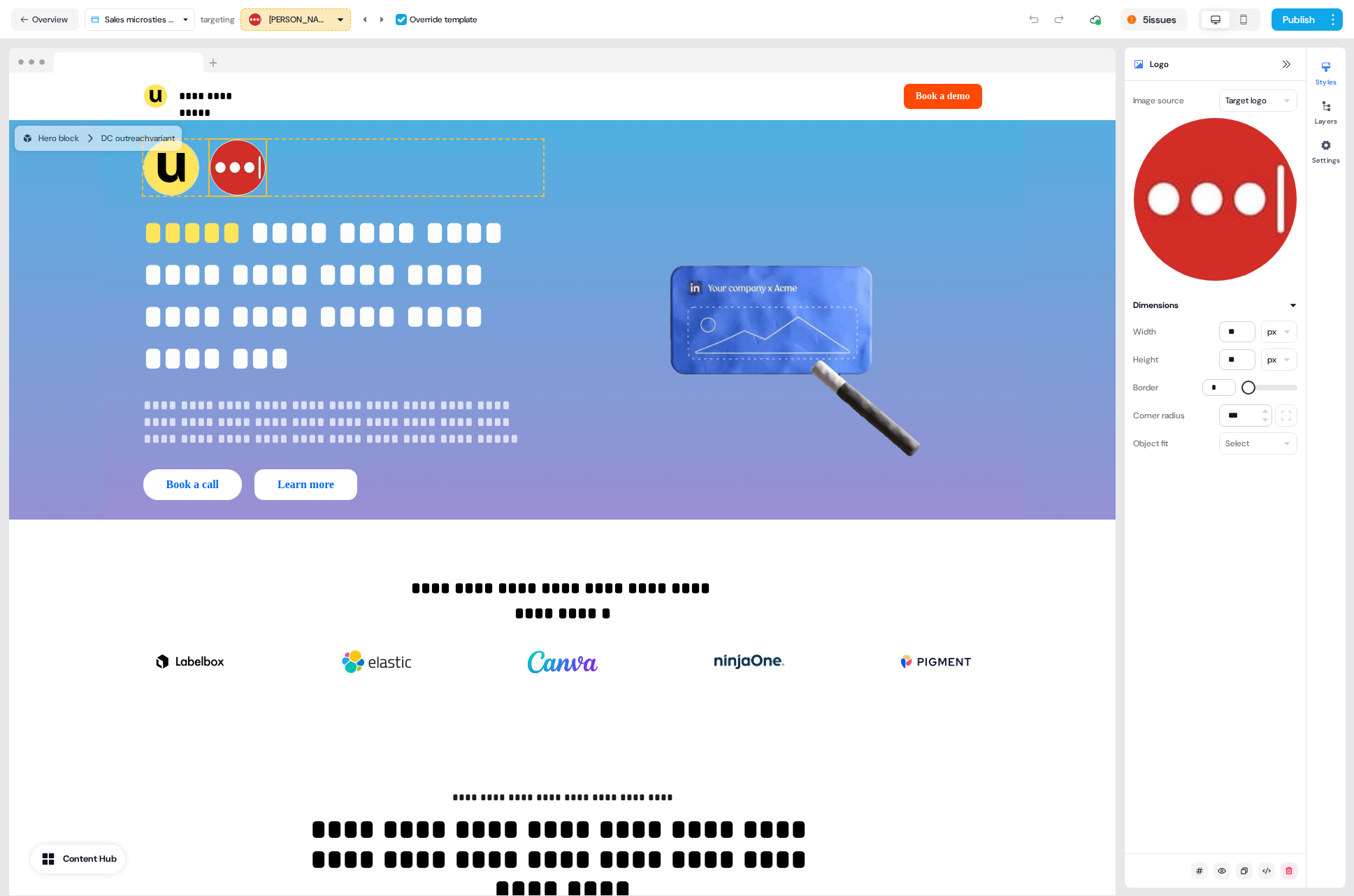
click at [1245, 103] on html "**********" at bounding box center [677, 448] width 1354 height 896
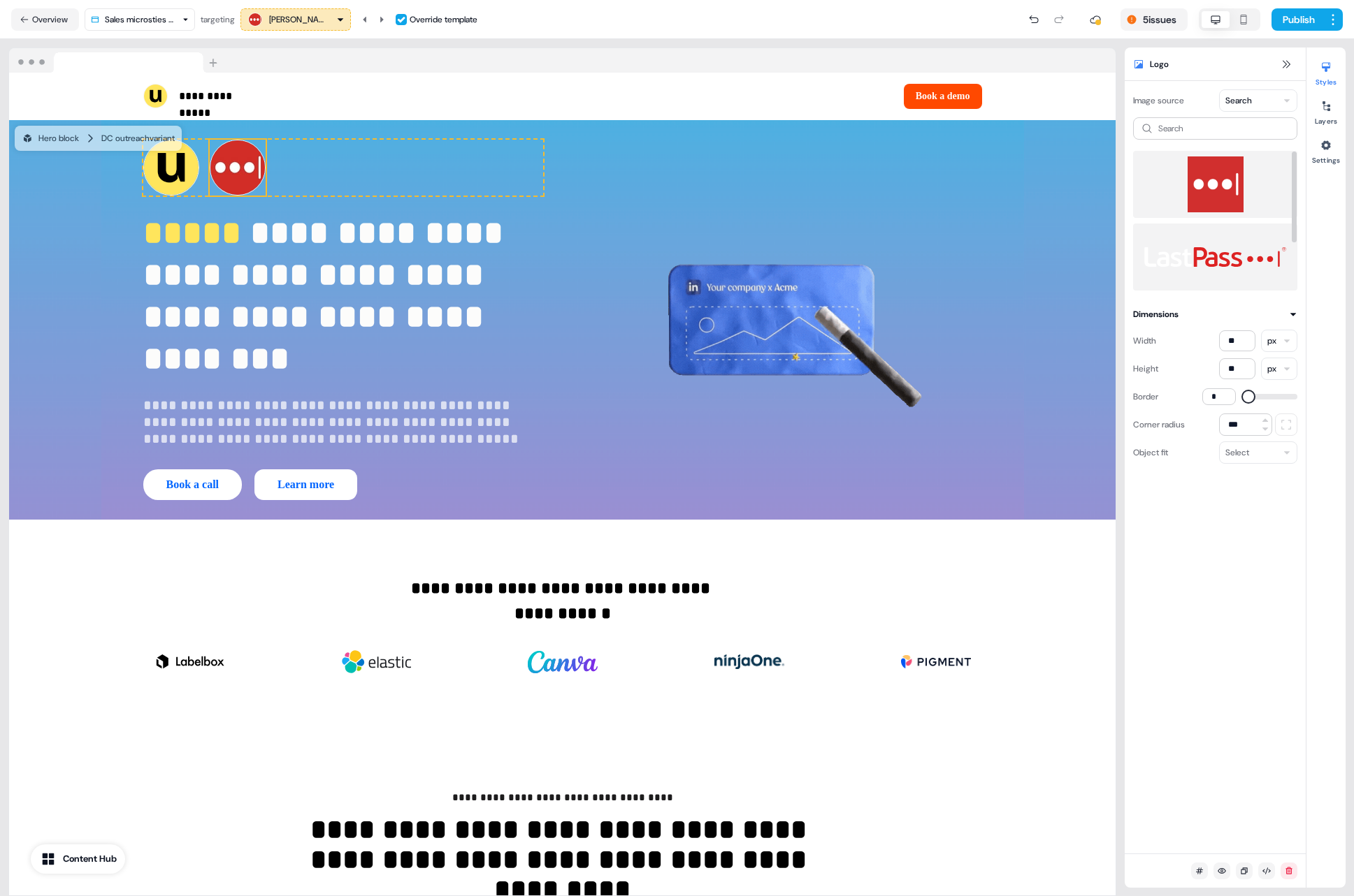
click at [1208, 178] on img at bounding box center [1215, 184] width 142 height 56
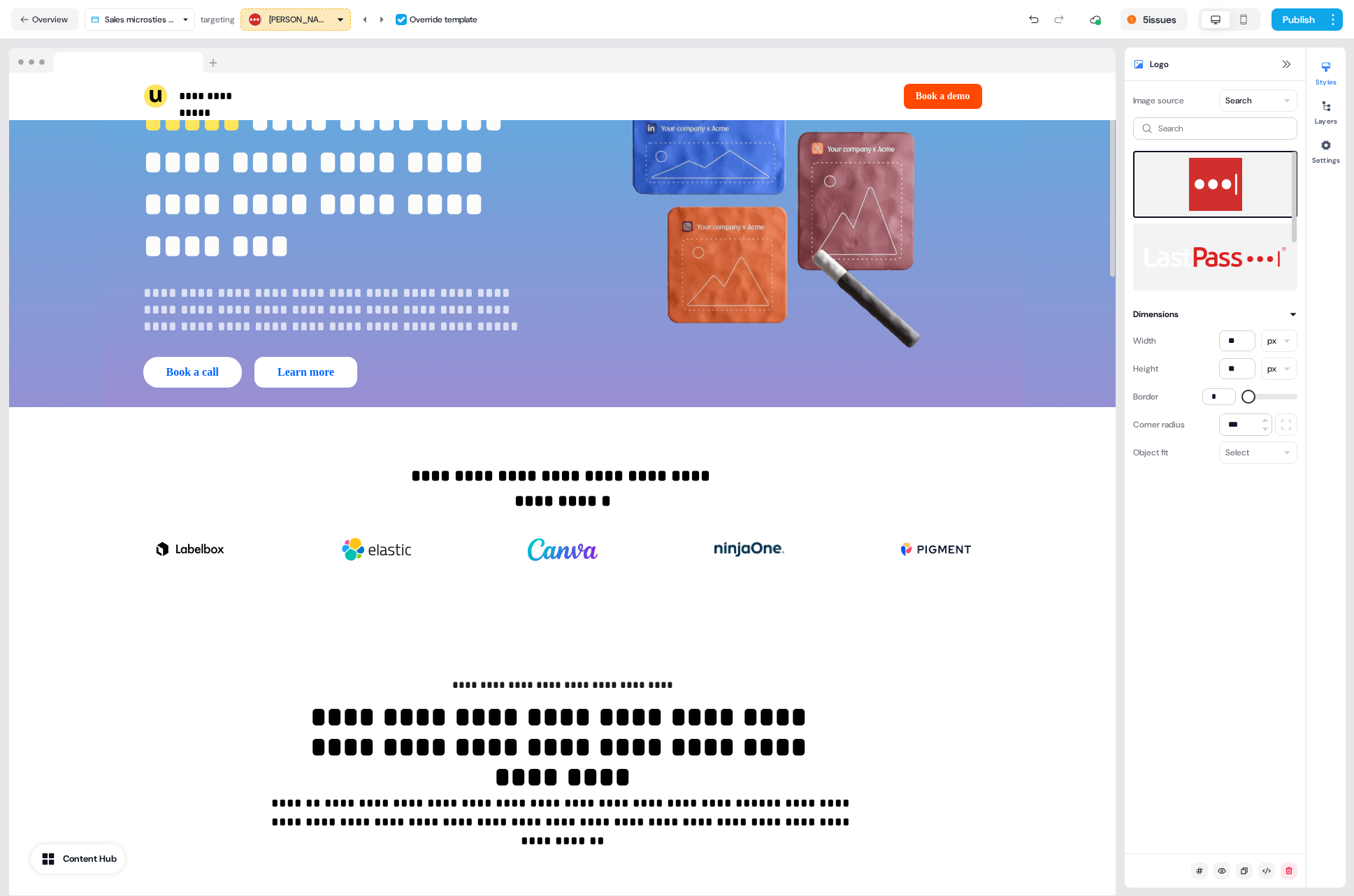
scroll to position [117, 0]
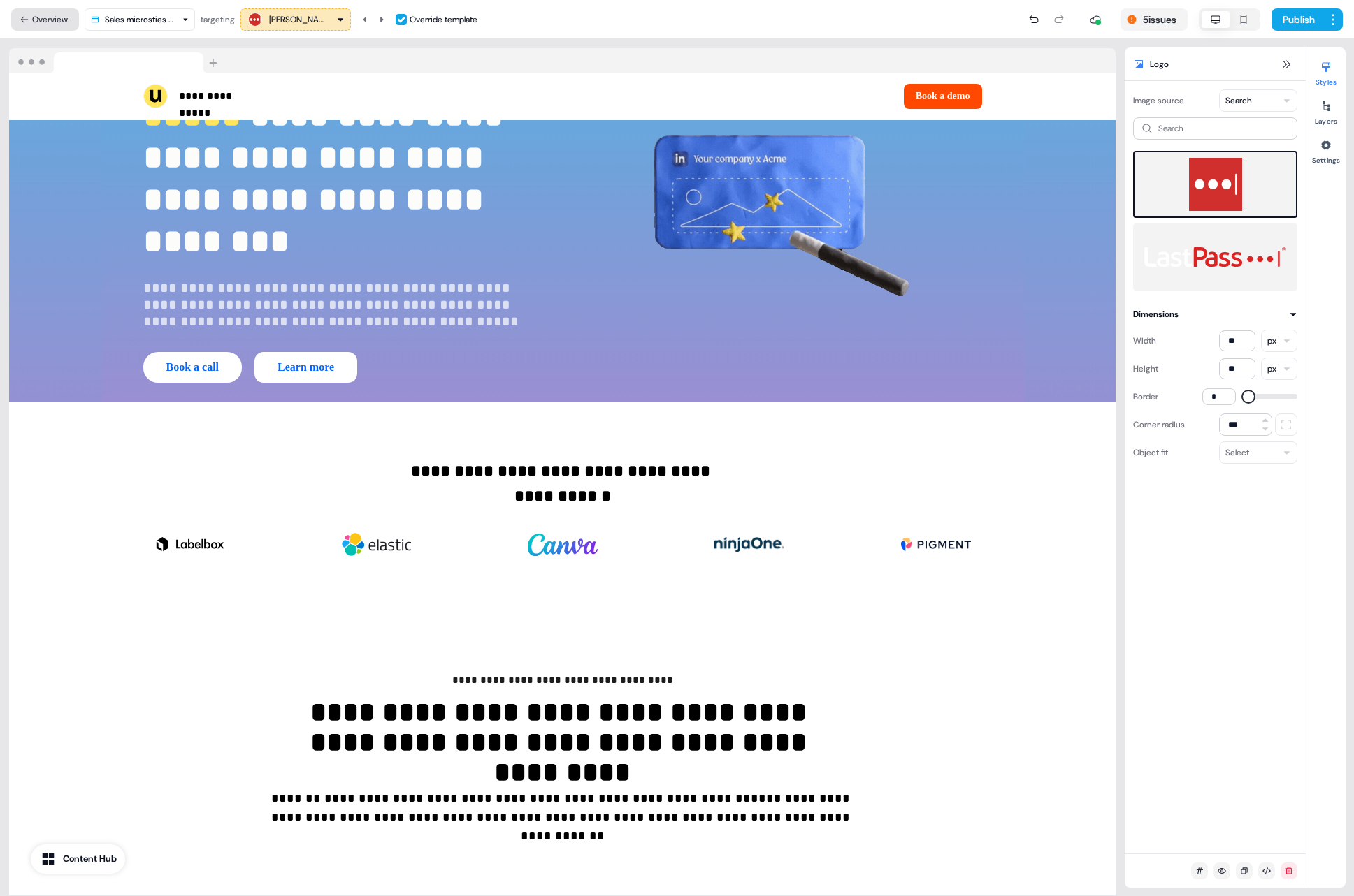
click at [51, 21] on button "Overview" at bounding box center [44, 20] width 68 height 23
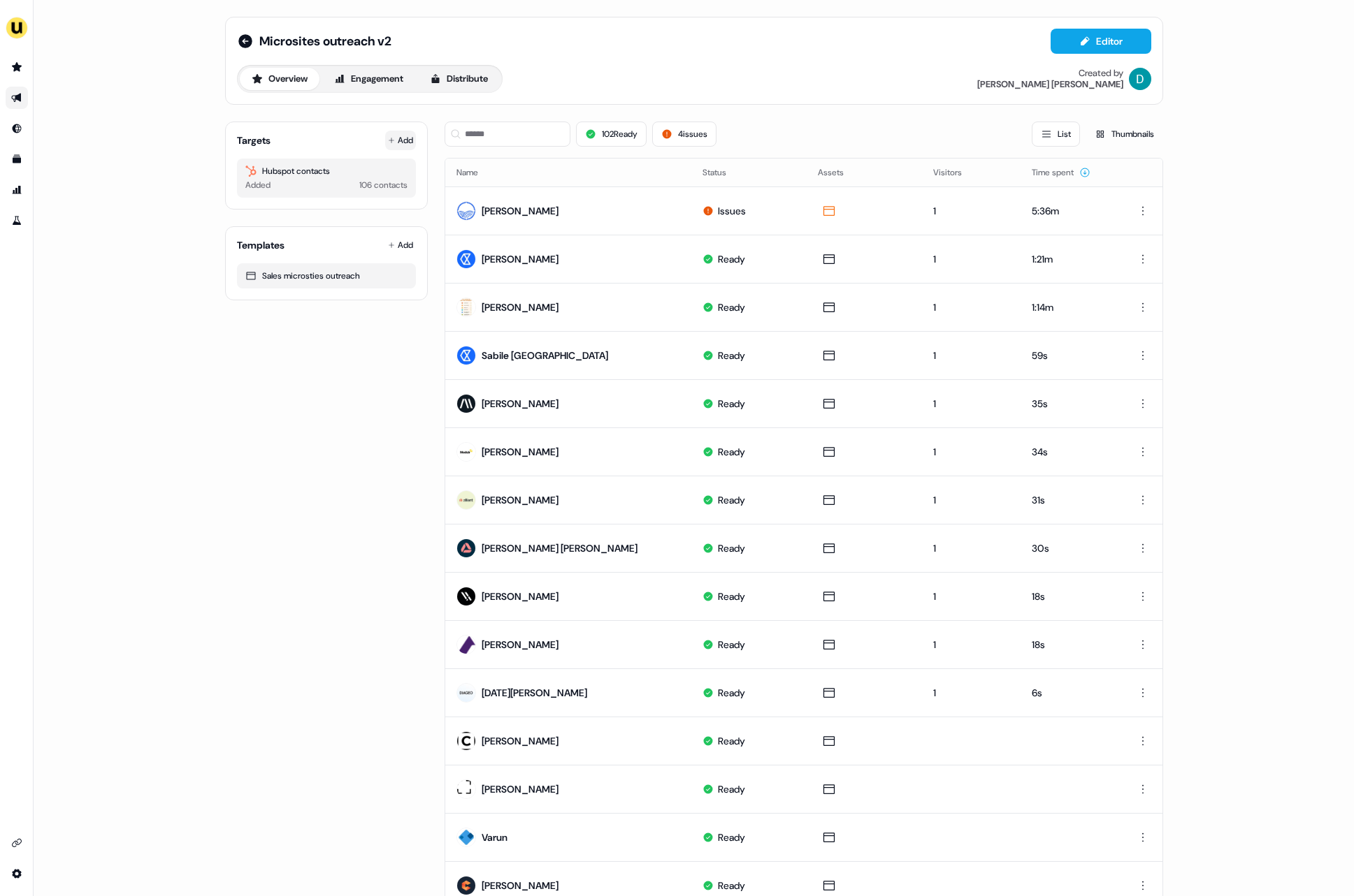
click at [406, 135] on button "Add" at bounding box center [399, 141] width 31 height 20
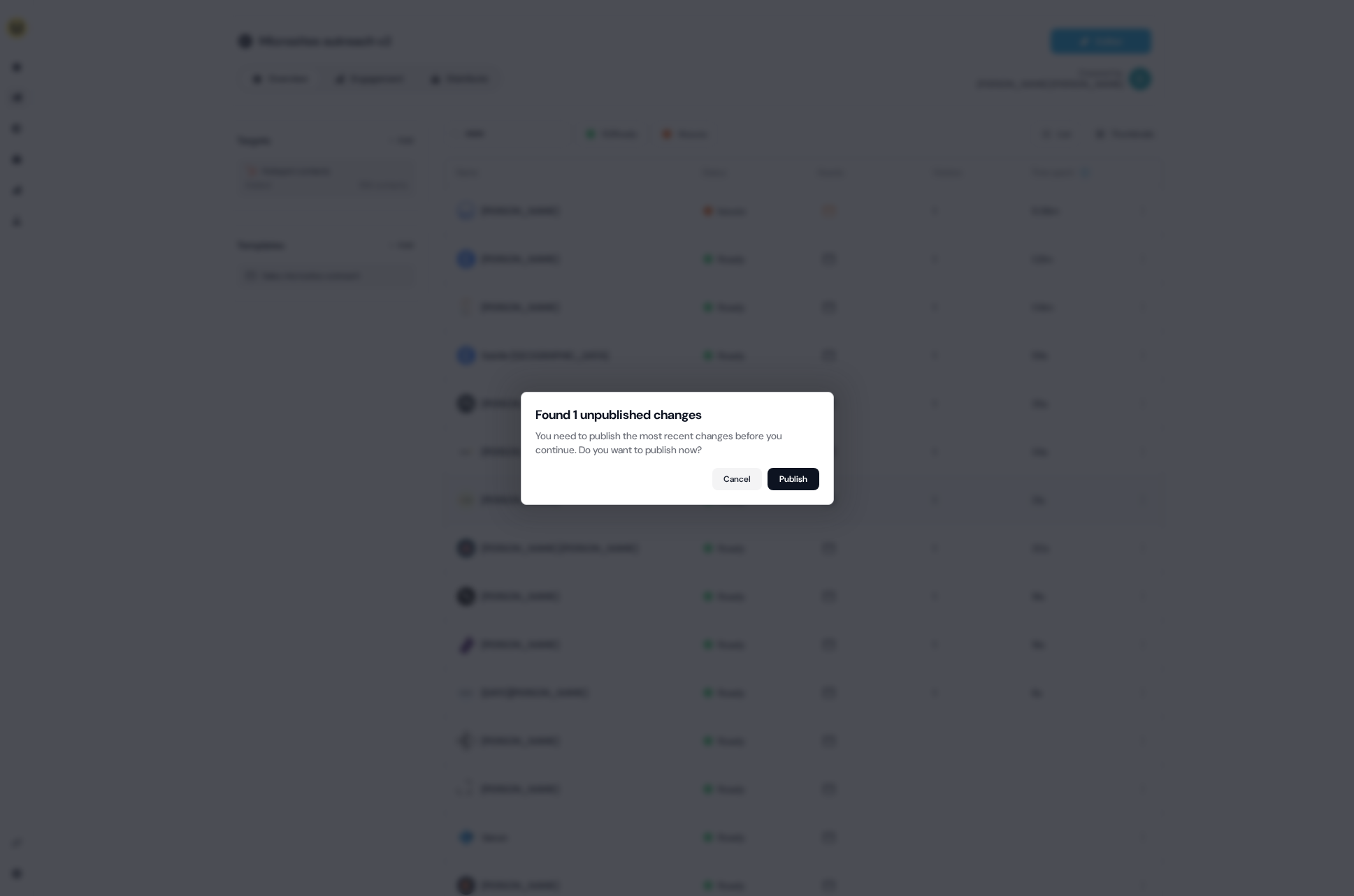
click at [811, 485] on button "Publish" at bounding box center [793, 479] width 51 height 23
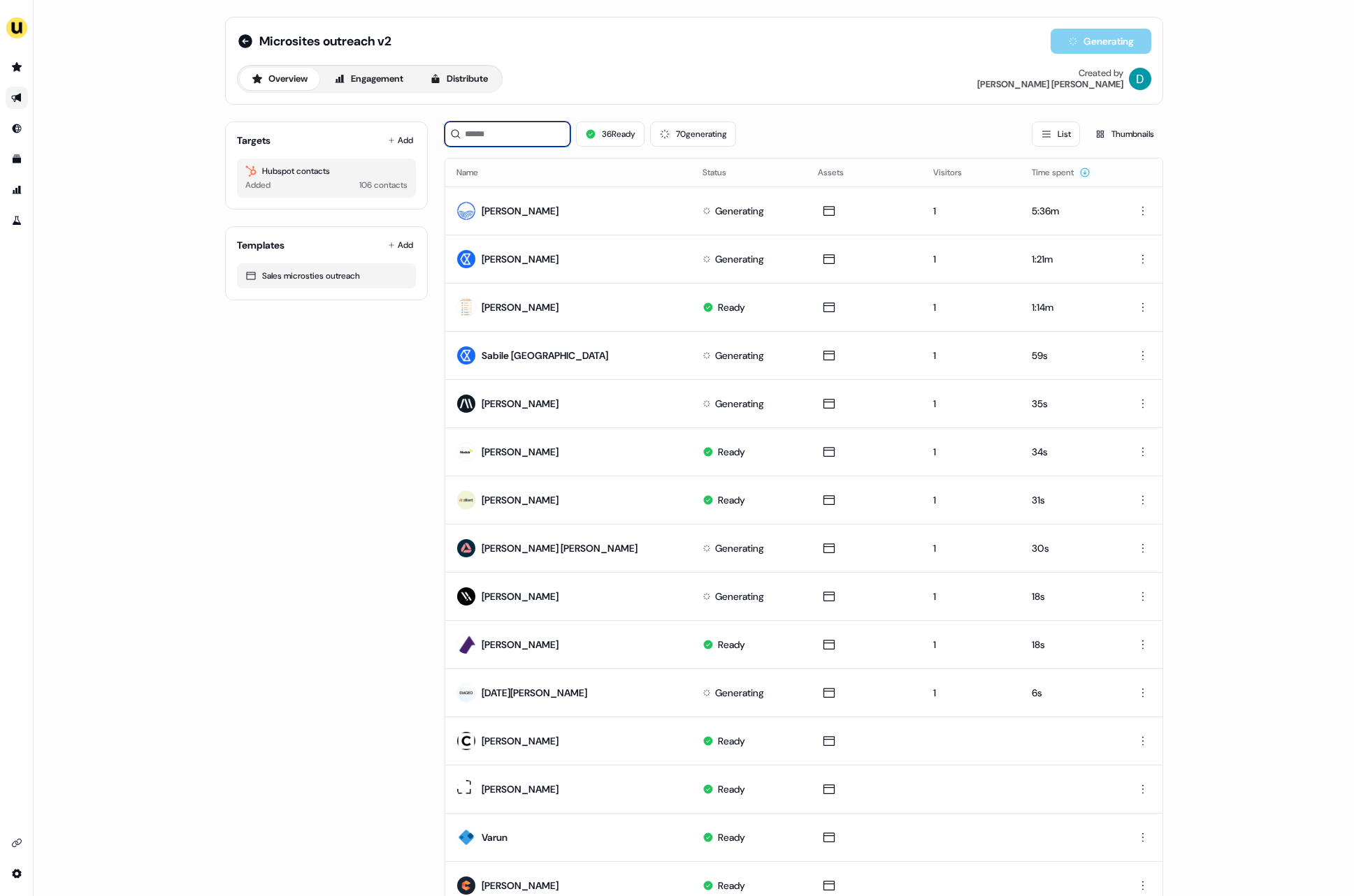
click at [478, 143] on input at bounding box center [508, 134] width 126 height 26
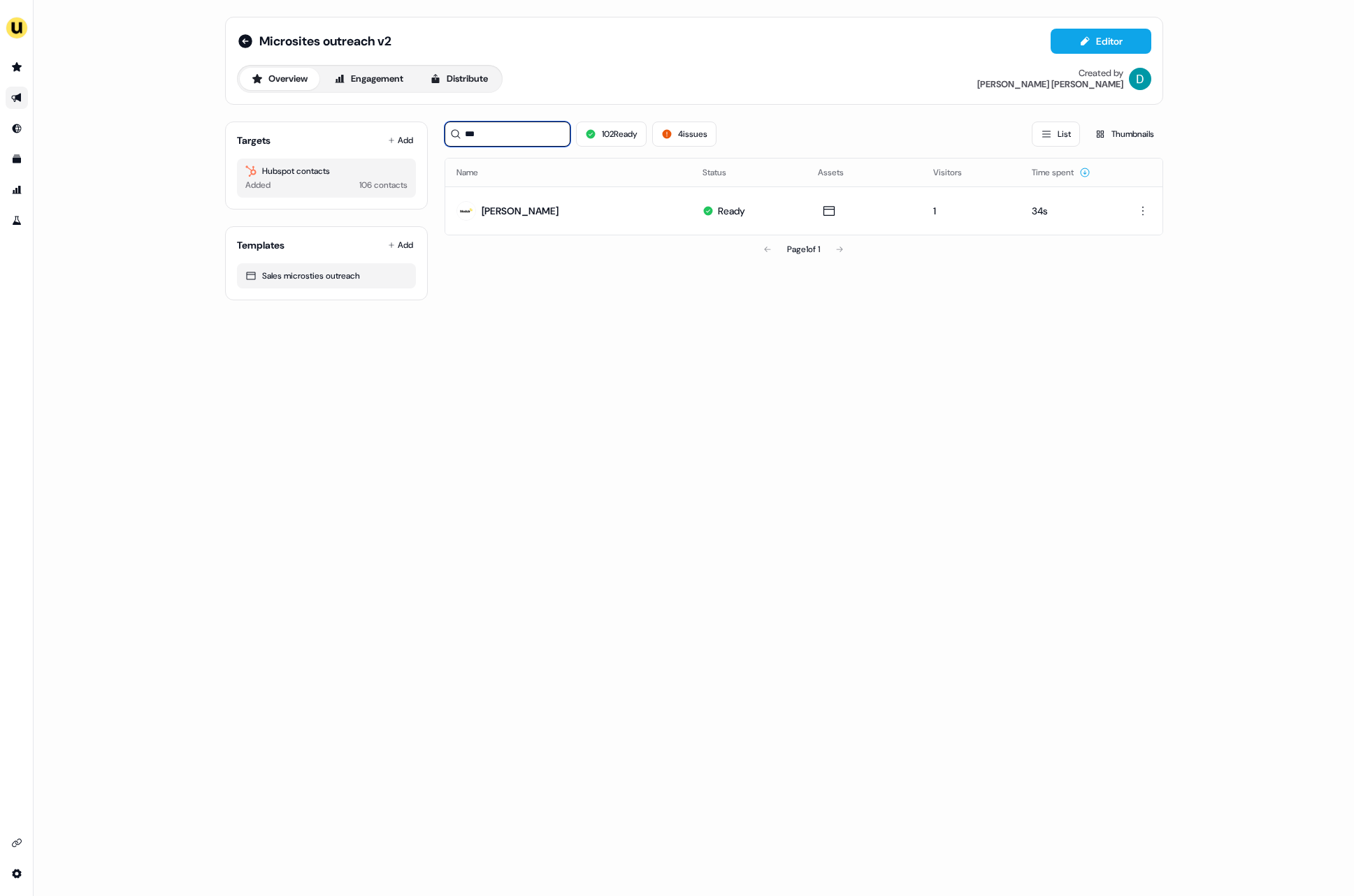
type input "***"
click at [416, 146] on div "Targets Add Hubspot contacts Added 106 contacts" at bounding box center [326, 165] width 203 height 88
click at [406, 144] on button "Add" at bounding box center [399, 141] width 31 height 20
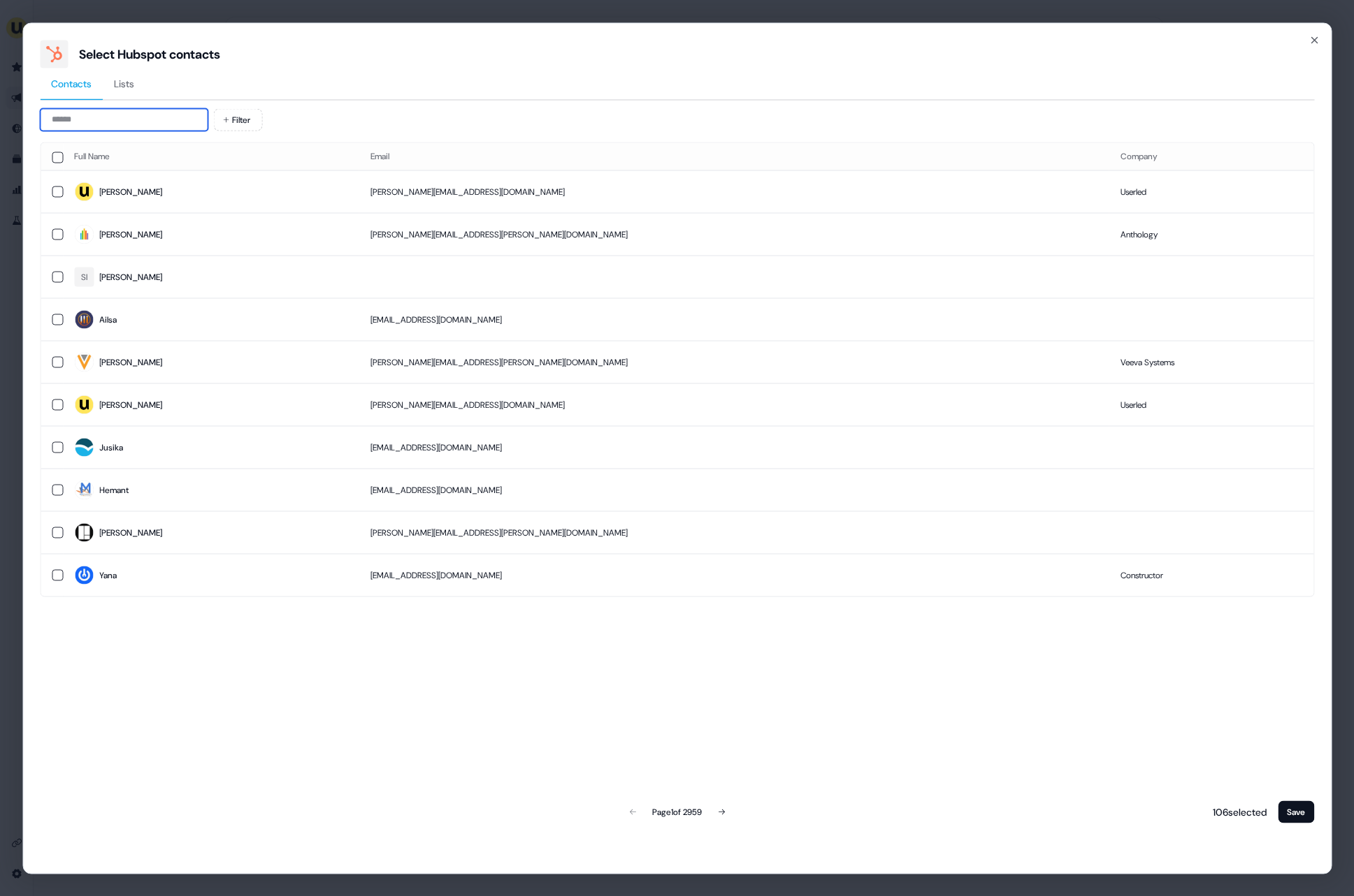
click at [177, 122] on input at bounding box center [123, 119] width 168 height 23
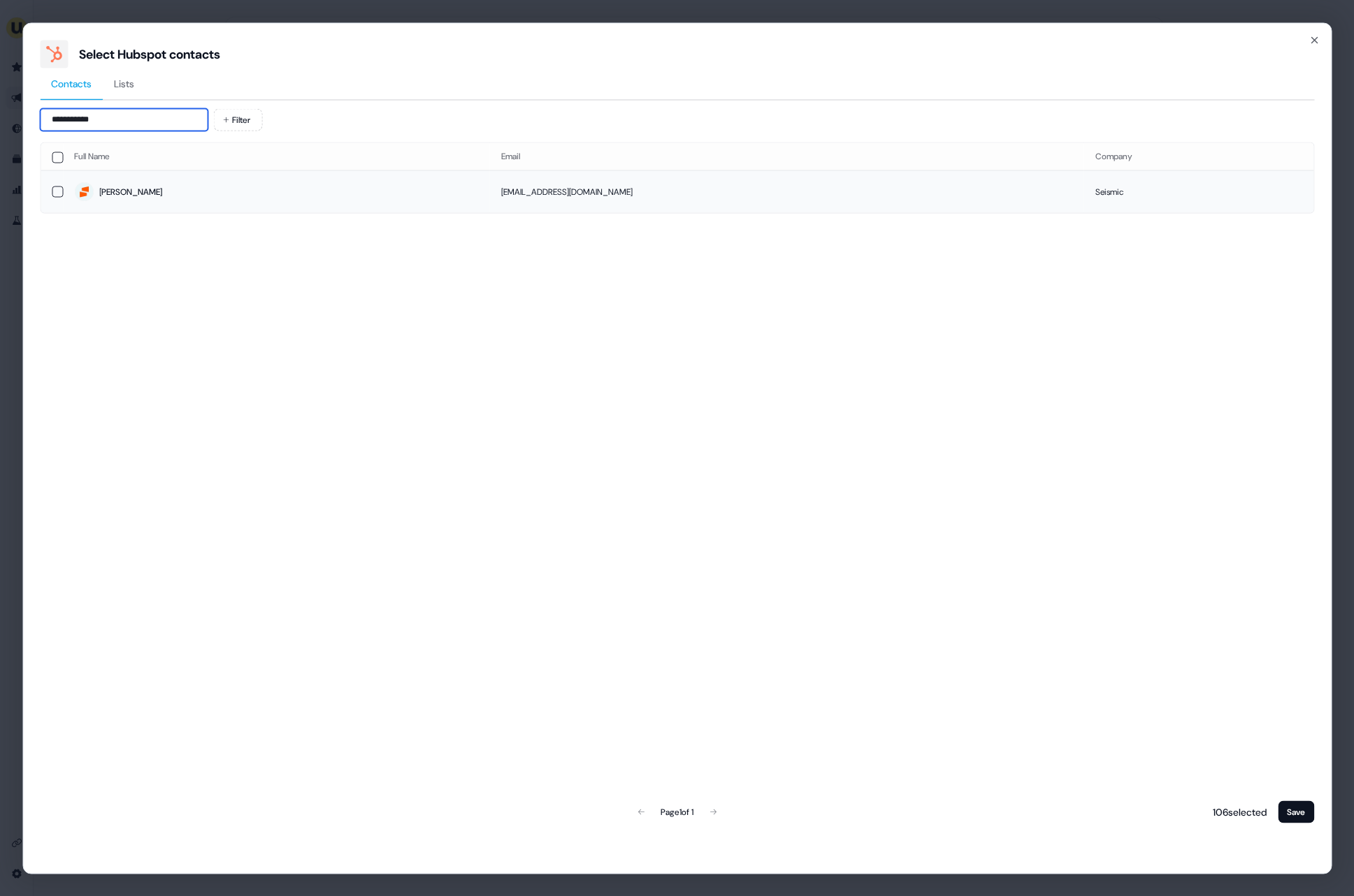
type input "**********"
click at [270, 186] on span "Evelyn" at bounding box center [276, 192] width 404 height 20
click at [1301, 803] on button "Save" at bounding box center [1295, 811] width 36 height 23
click at [1304, 810] on button "Save" at bounding box center [1295, 811] width 36 height 23
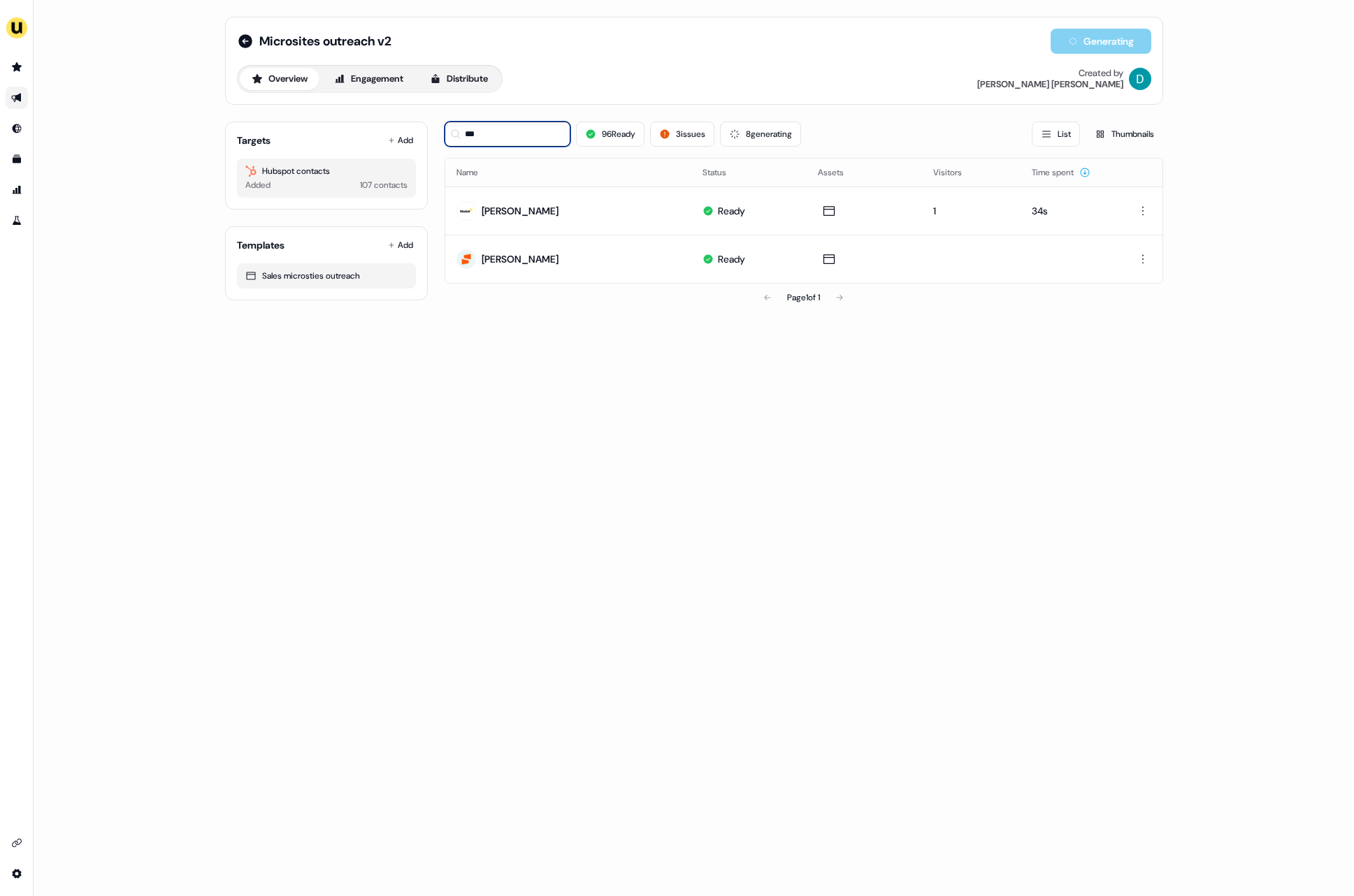
click at [511, 126] on input "***" at bounding box center [508, 134] width 126 height 26
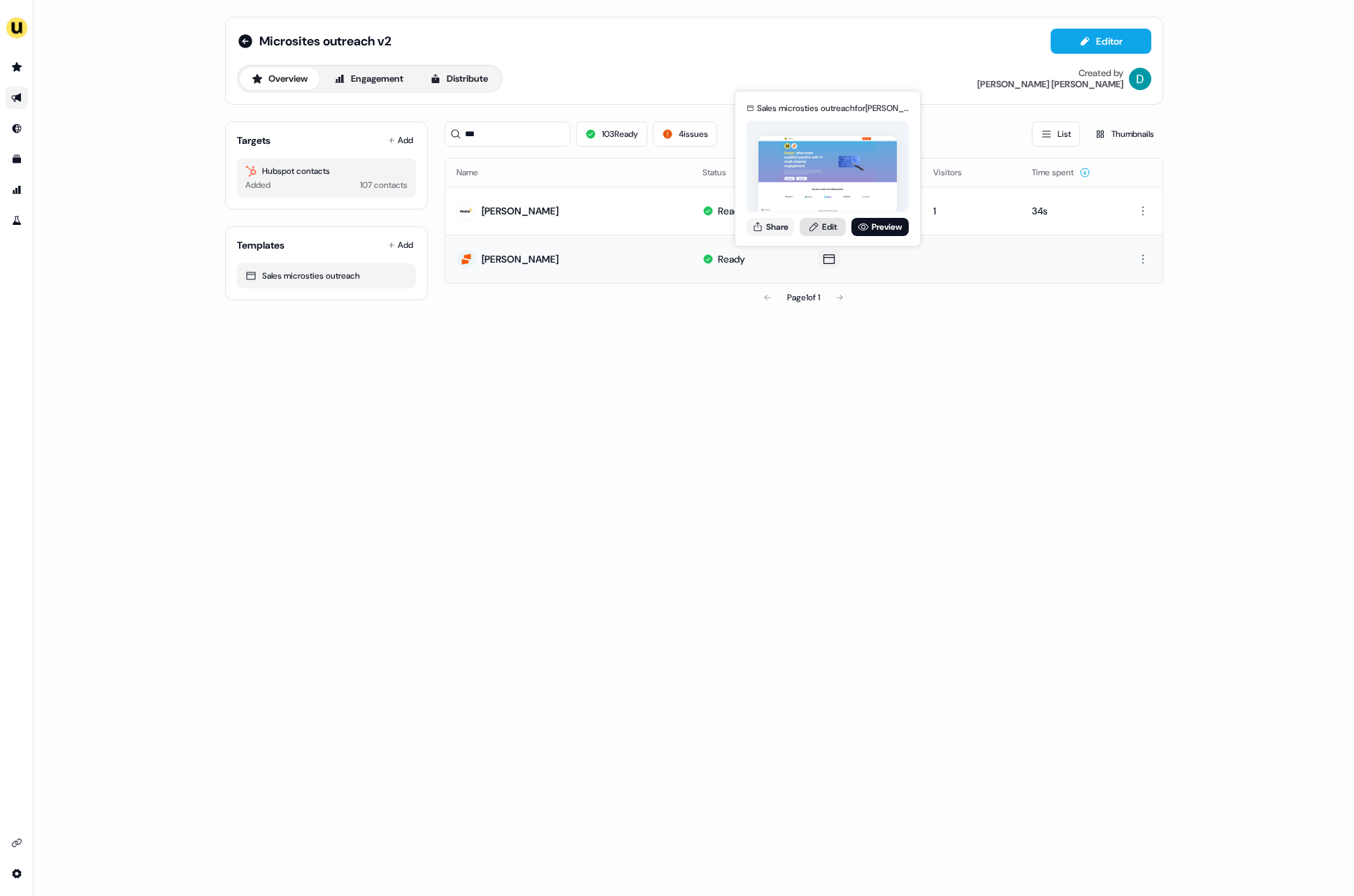
click at [819, 219] on link "Edit" at bounding box center [822, 227] width 46 height 18
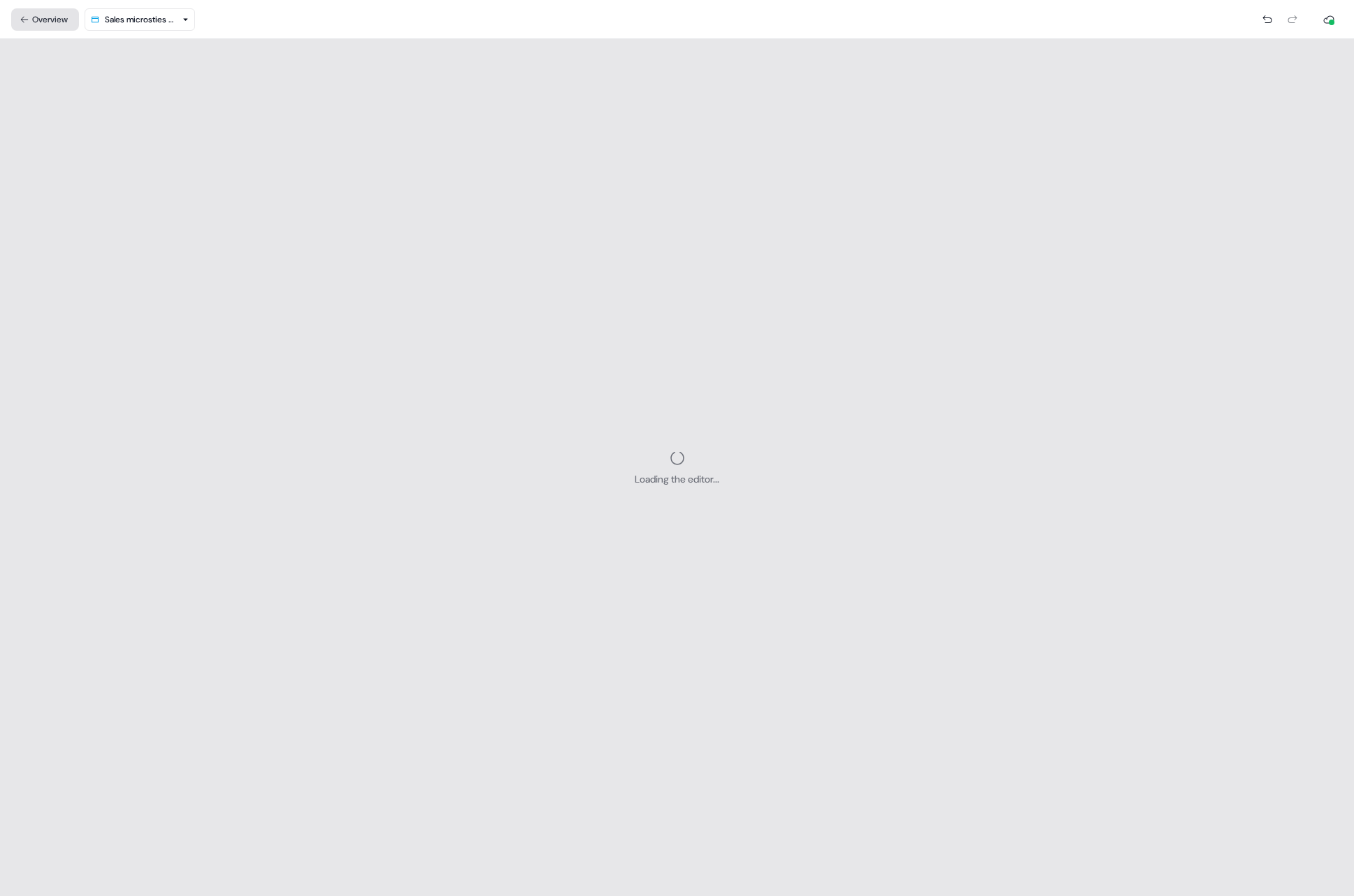
click at [39, 23] on button "Overview" at bounding box center [44, 20] width 68 height 23
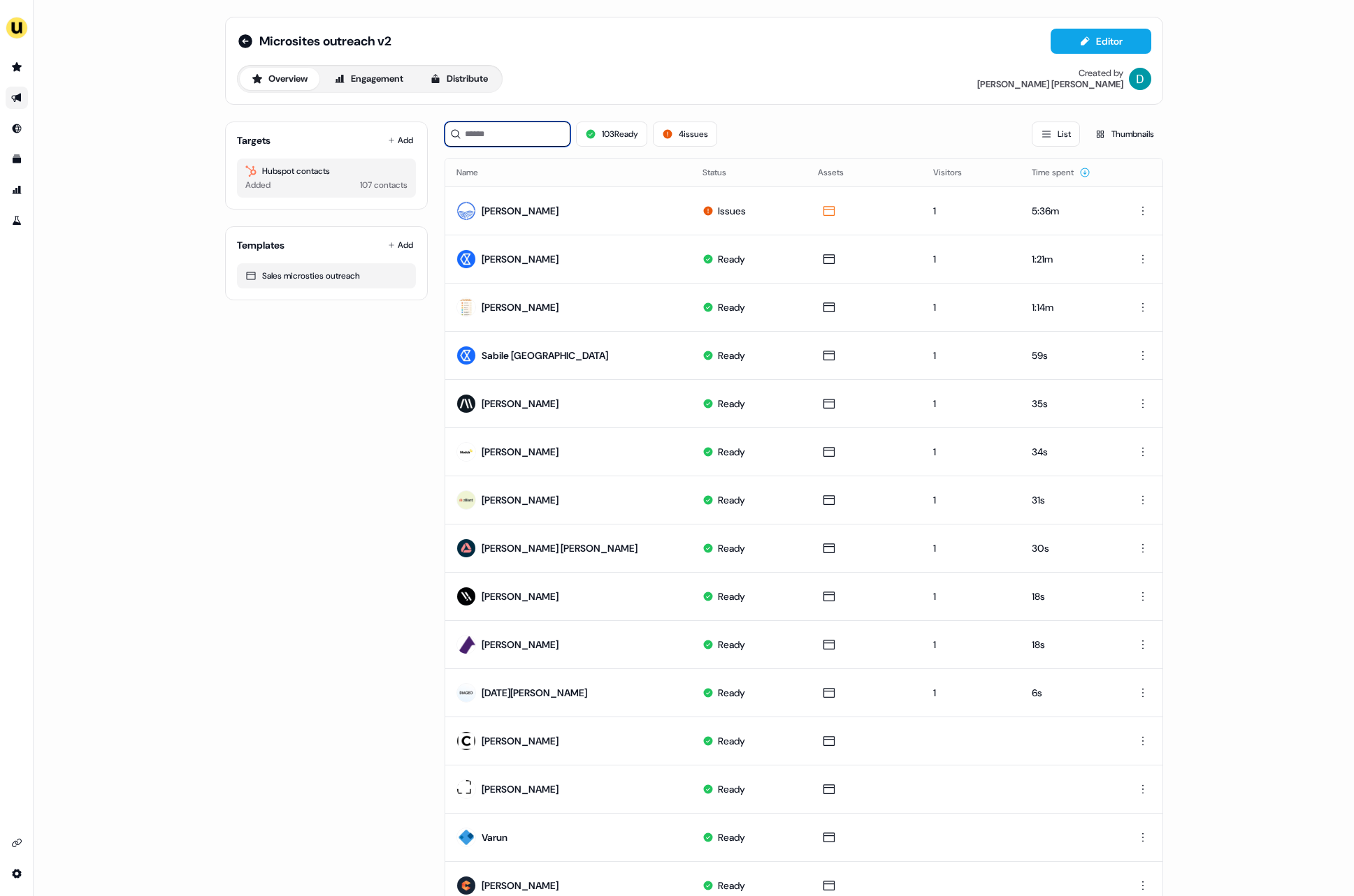
click at [485, 131] on input at bounding box center [508, 134] width 126 height 26
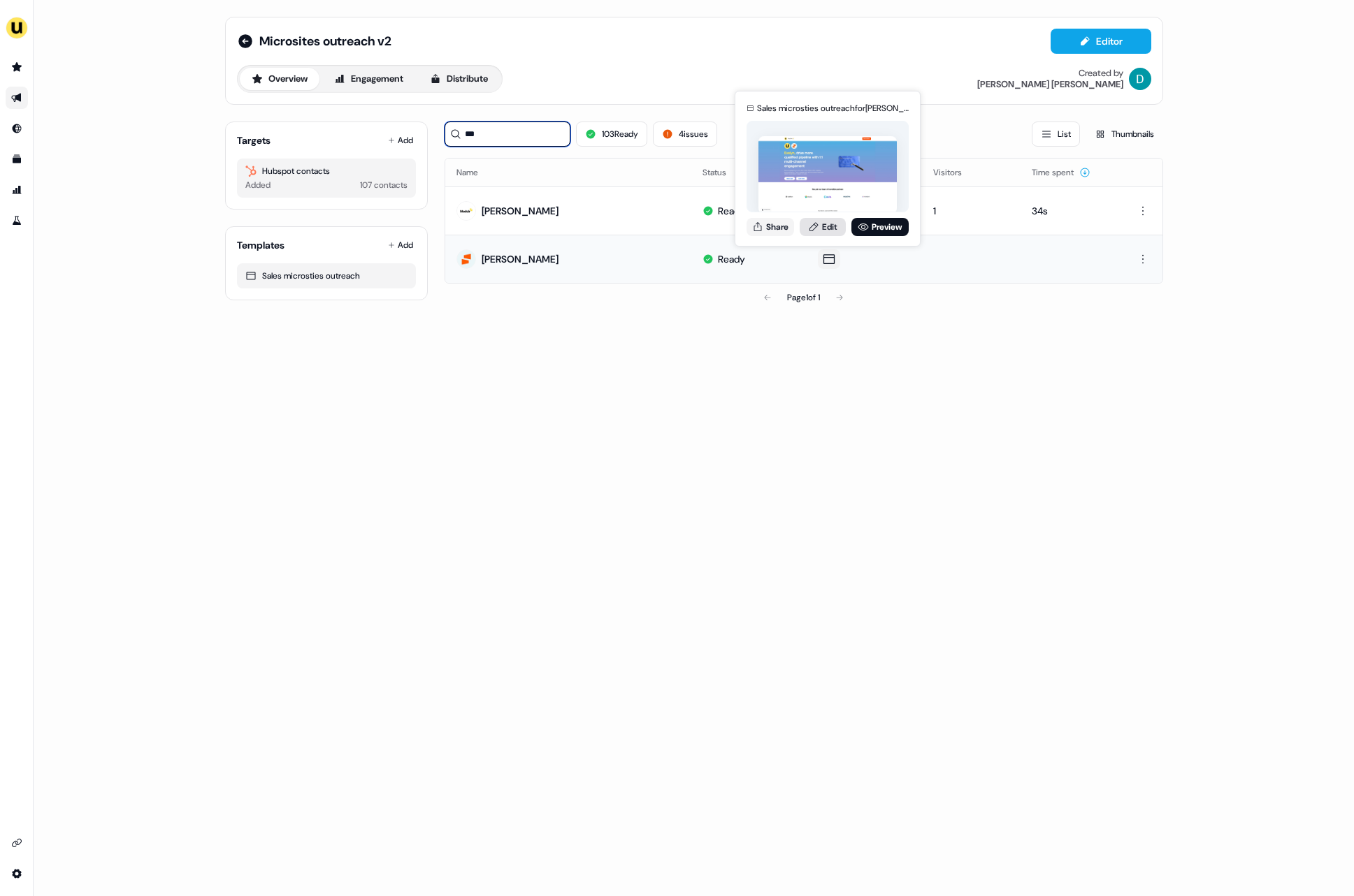
type input "***"
click at [820, 225] on link "Edit" at bounding box center [822, 227] width 46 height 18
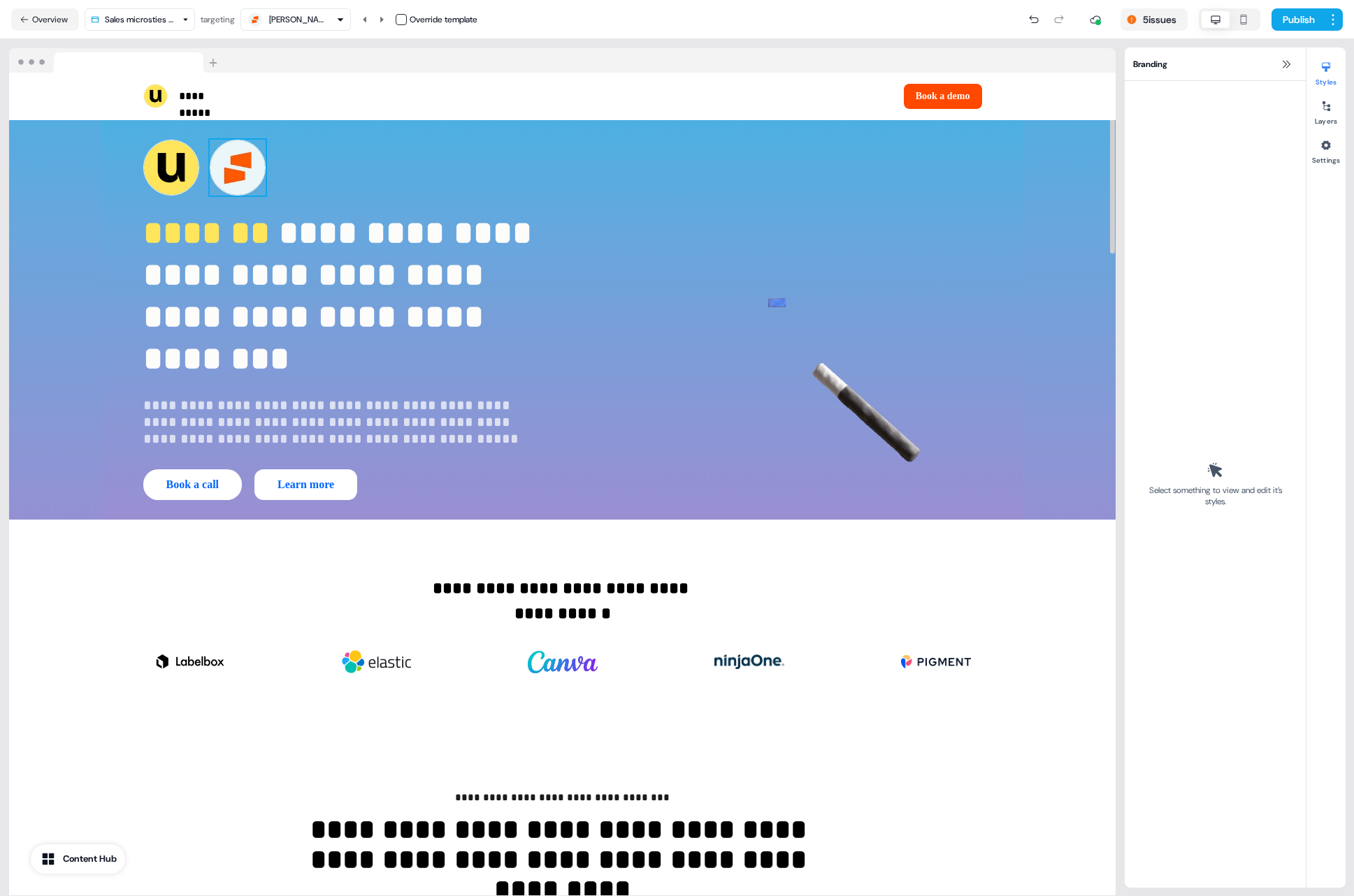
click at [242, 172] on img at bounding box center [238, 168] width 56 height 56
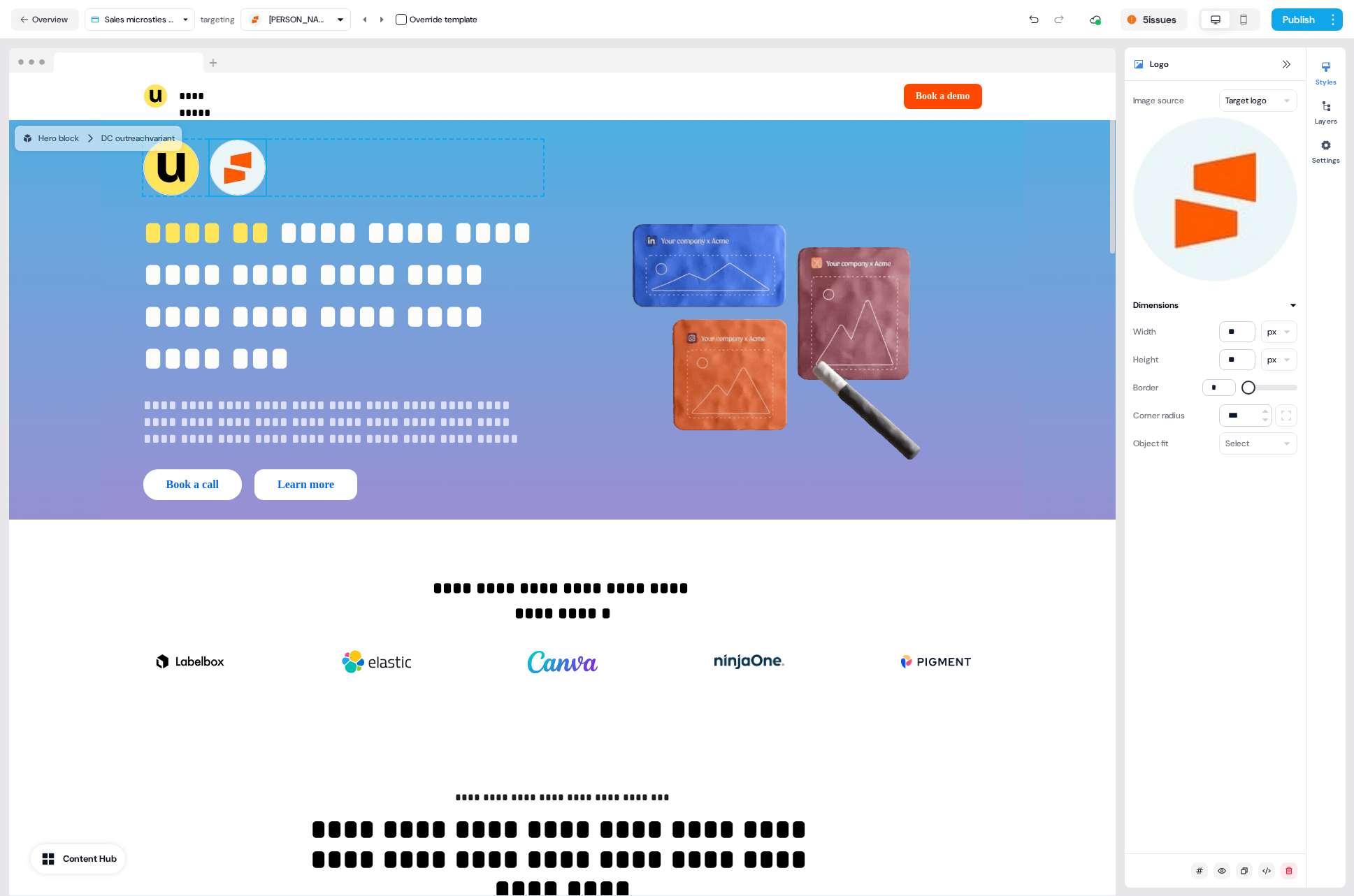
click at [400, 18] on button "button" at bounding box center [400, 19] width 11 height 11
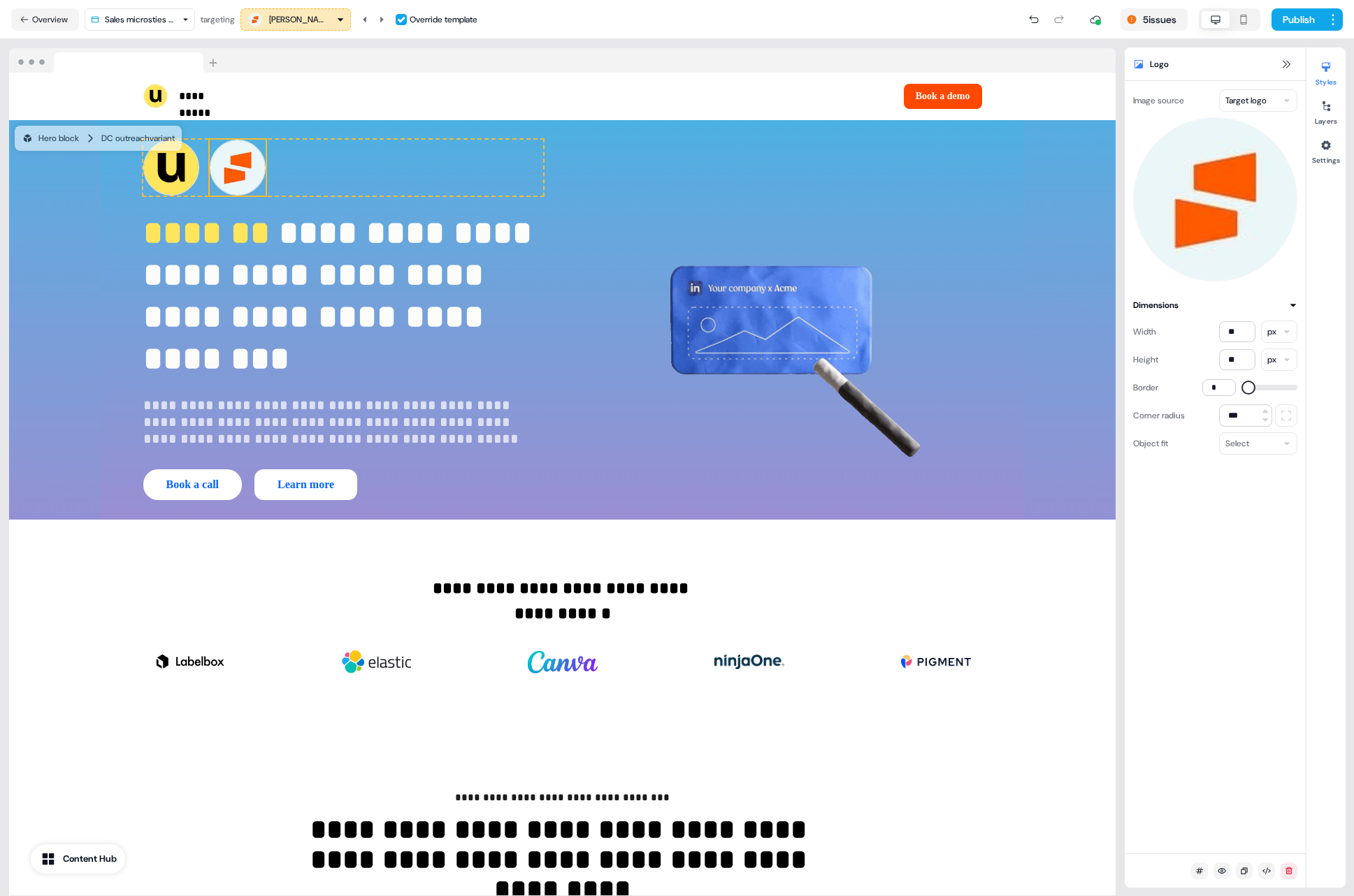
click at [1247, 109] on html "**********" at bounding box center [677, 448] width 1354 height 896
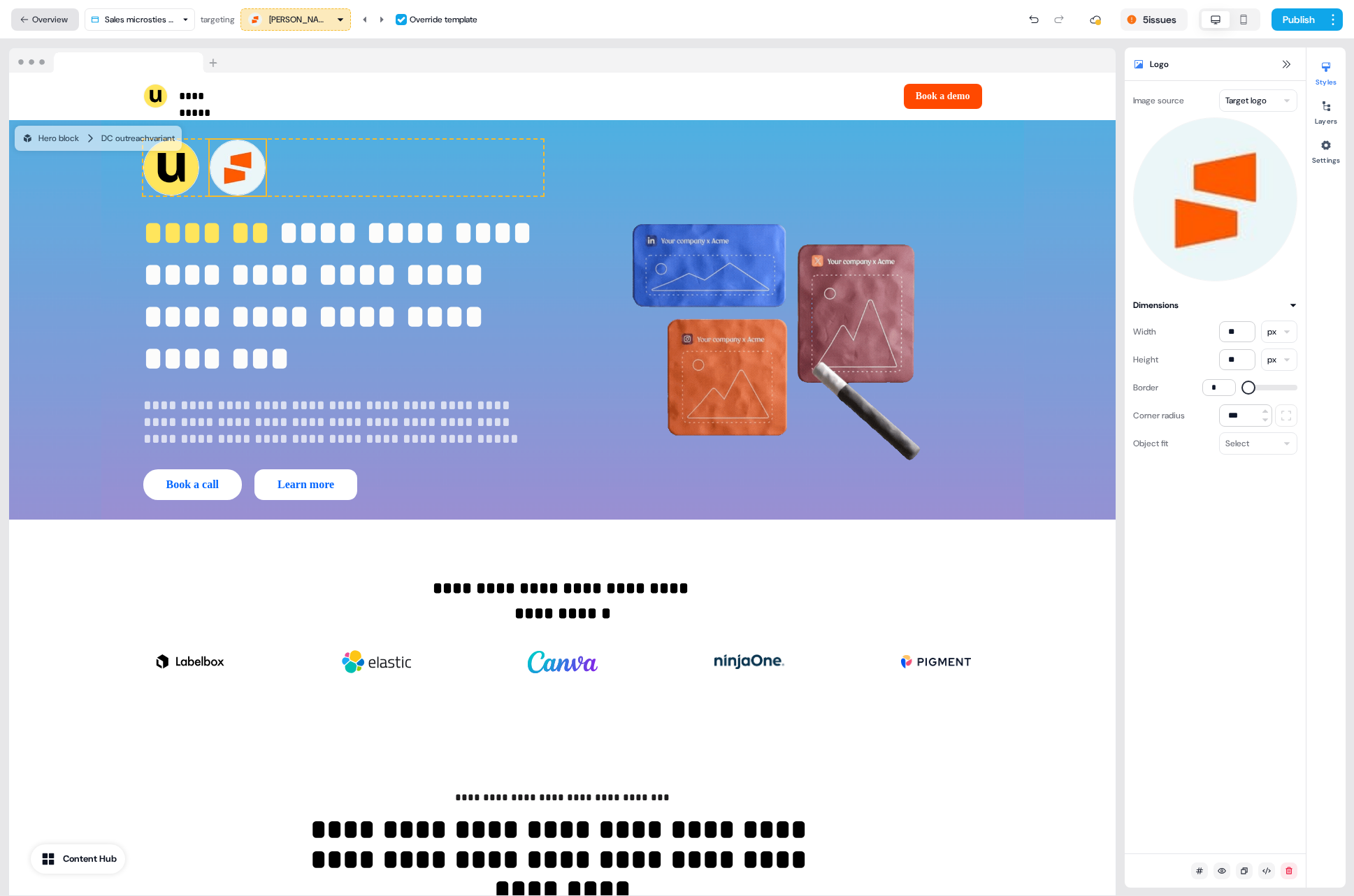
click at [67, 25] on button "Overview" at bounding box center [44, 20] width 68 height 23
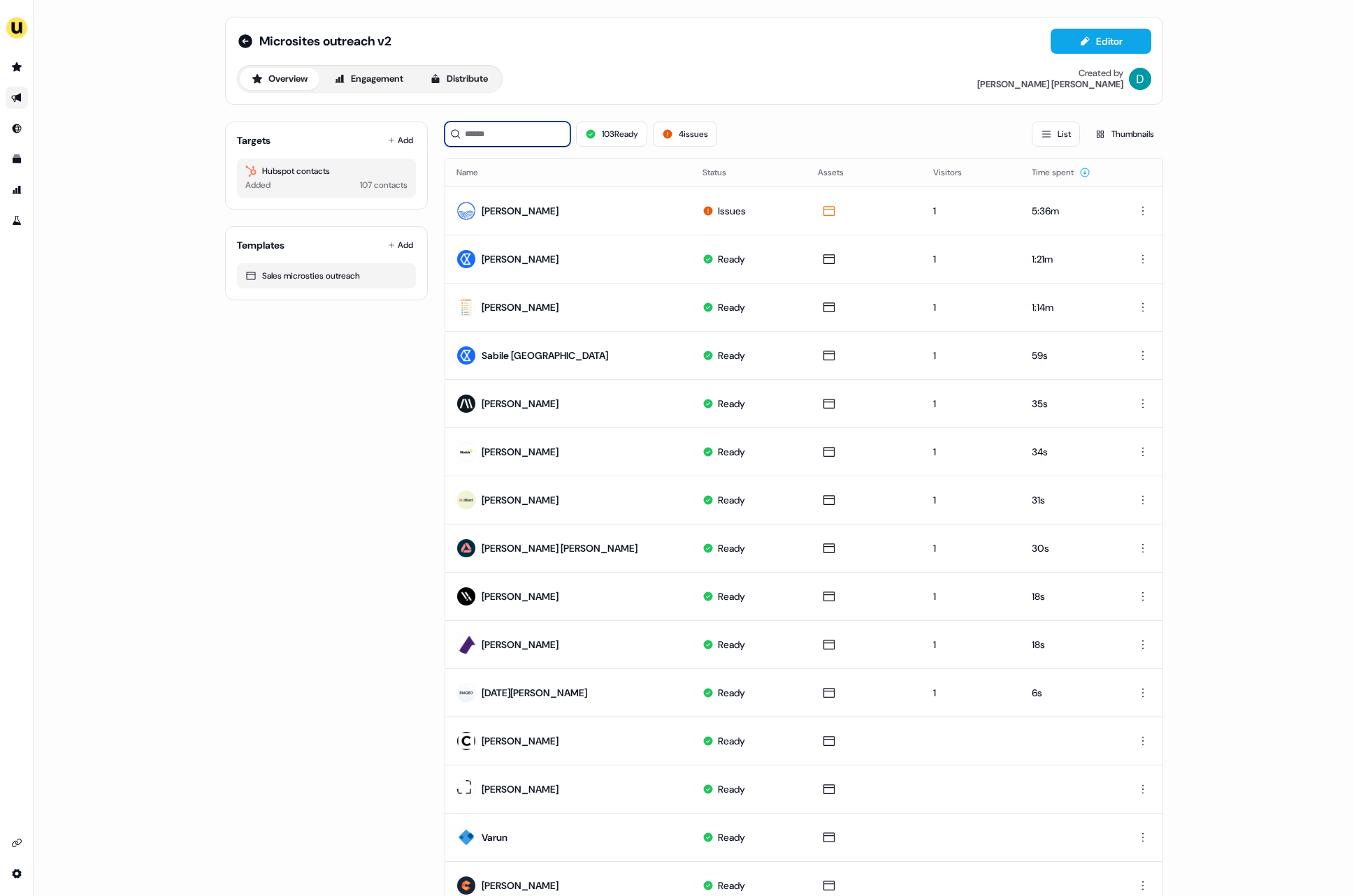
click at [481, 127] on input at bounding box center [508, 134] width 126 height 26
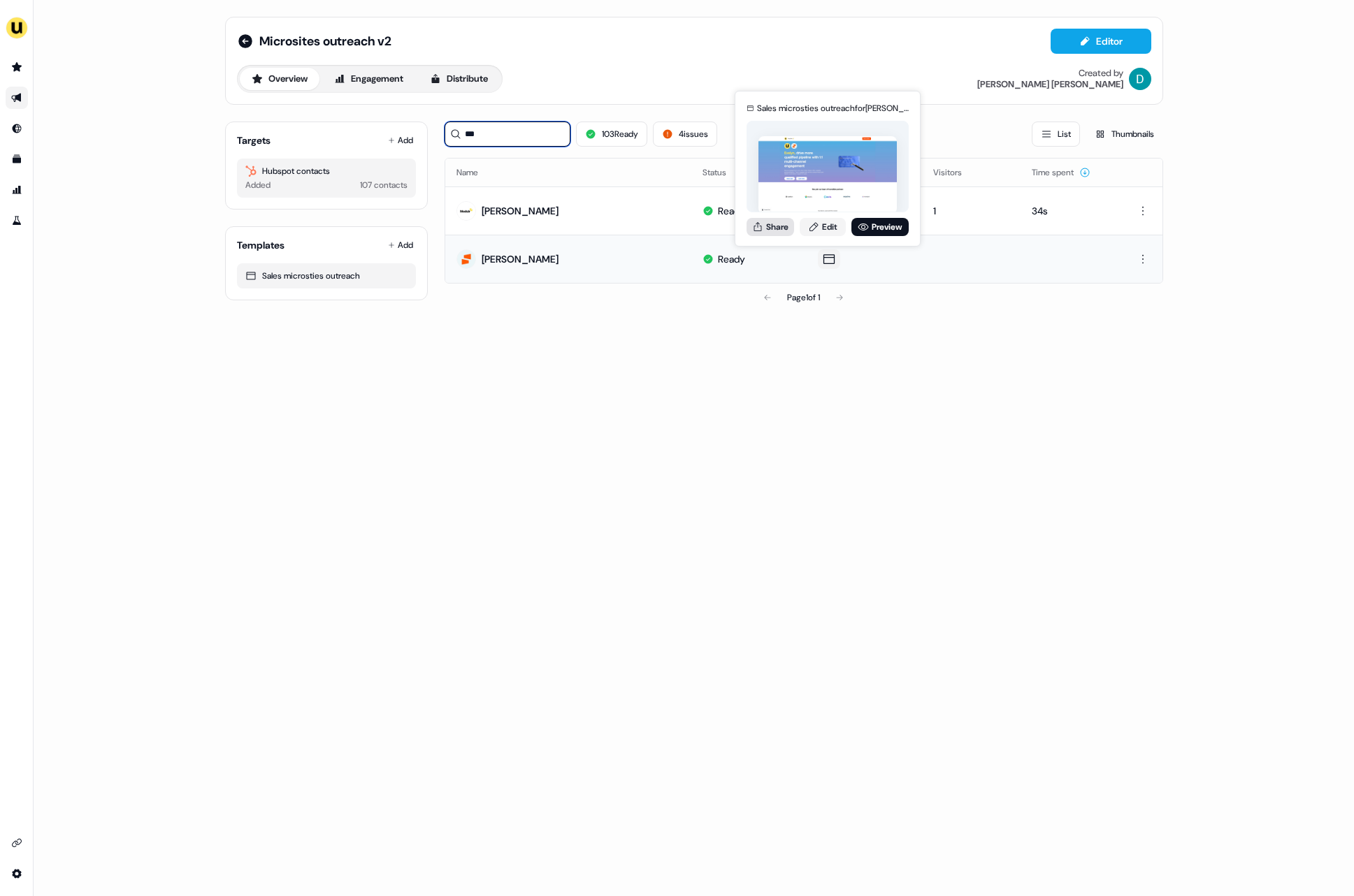
type input "***"
click at [777, 235] on button "Share" at bounding box center [770, 227] width 47 height 18
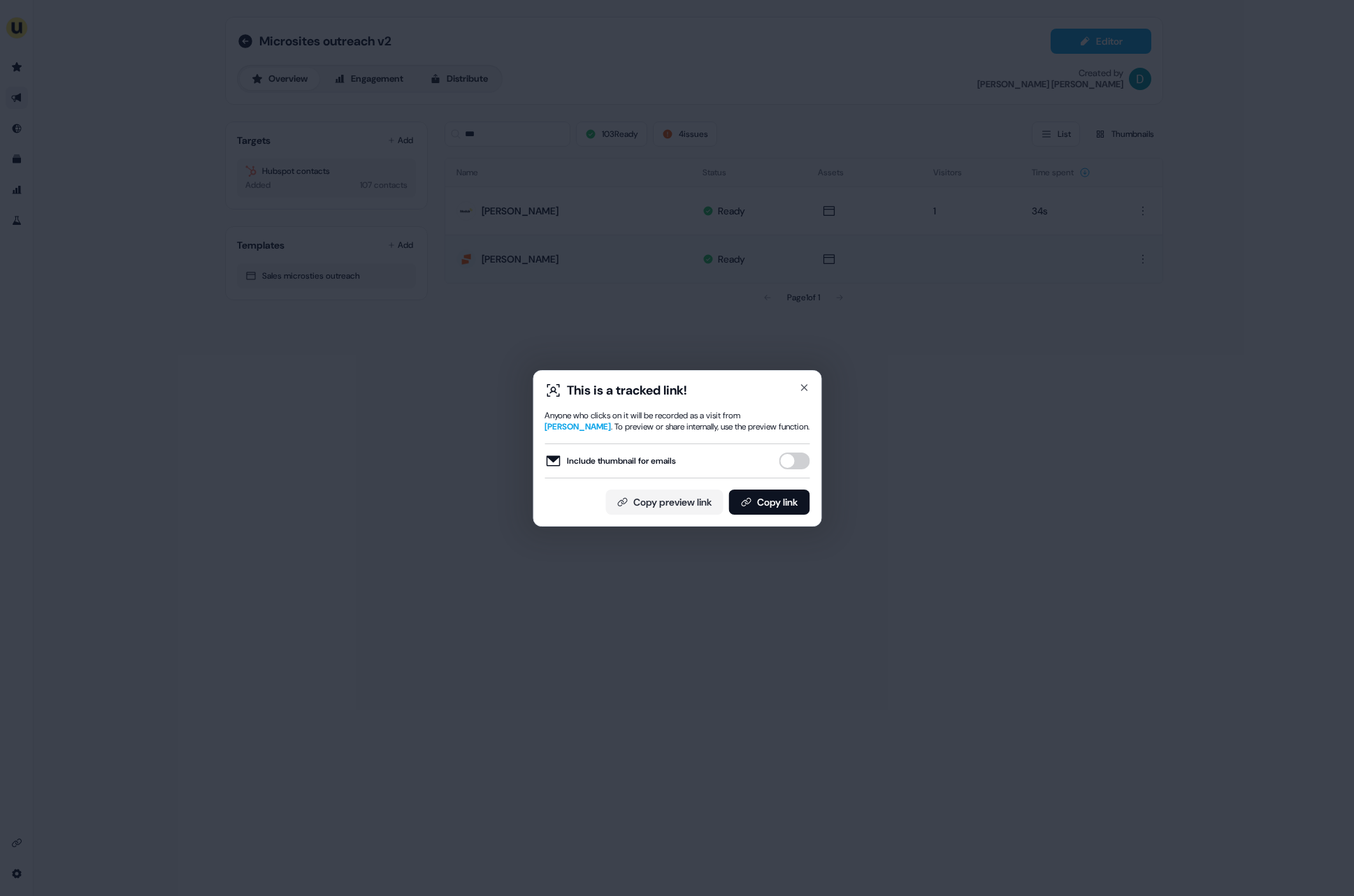
click at [795, 459] on button "Include thumbnail for emails" at bounding box center [793, 460] width 31 height 17
drag, startPoint x: 775, startPoint y: 510, endPoint x: 473, endPoint y: 23, distance: 573.0
click at [775, 510] on button "Copy link" at bounding box center [768, 503] width 81 height 26
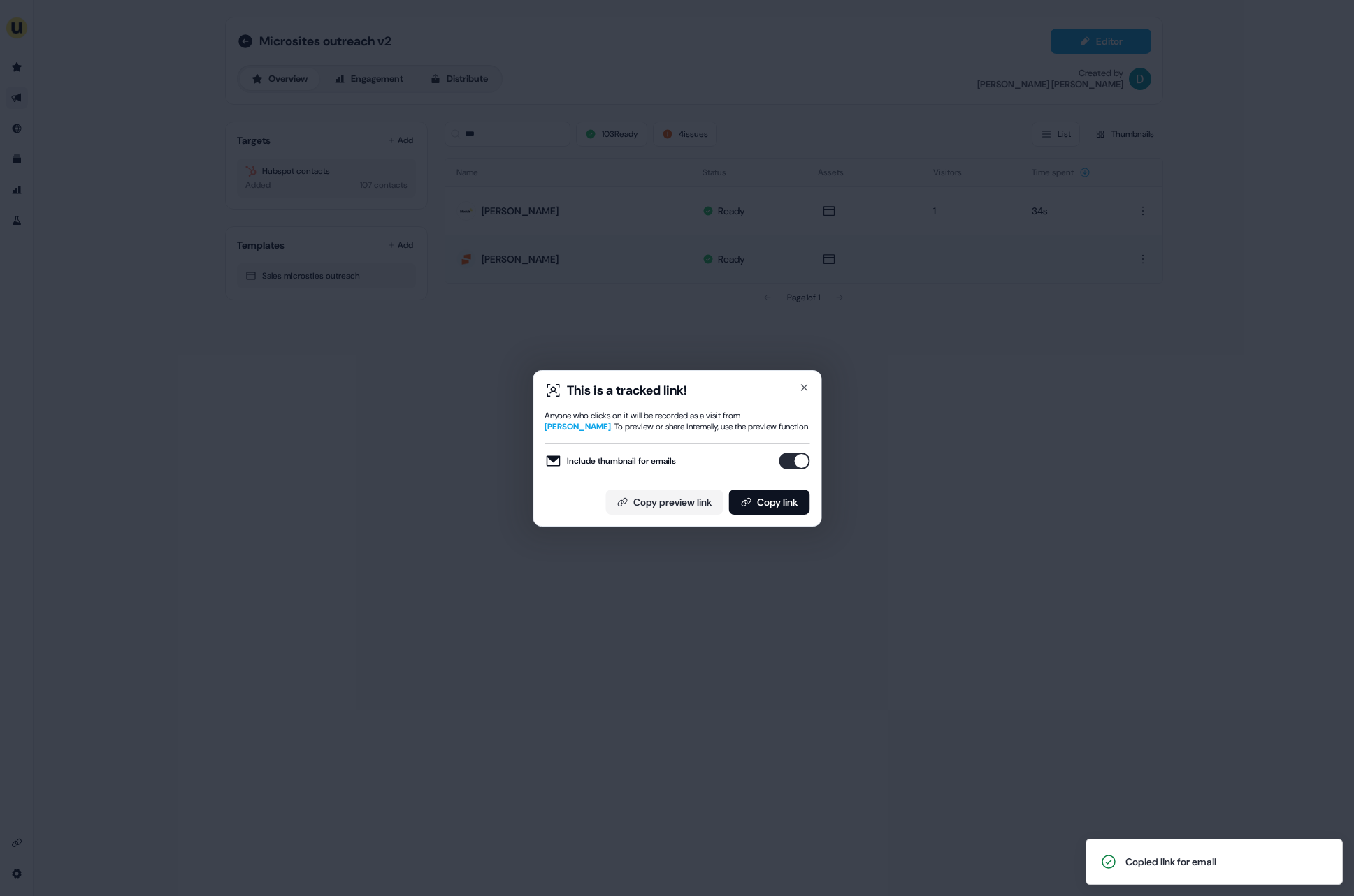
click at [654, 437] on div "This is a tracked link! Anyone who clicks on it will be recorded as a visit fro…" at bounding box center [677, 448] width 265 height 133
click at [406, 448] on div "This is a tracked link! Anyone who clicks on it will be recorded as a visit fro…" at bounding box center [677, 448] width 1354 height 896
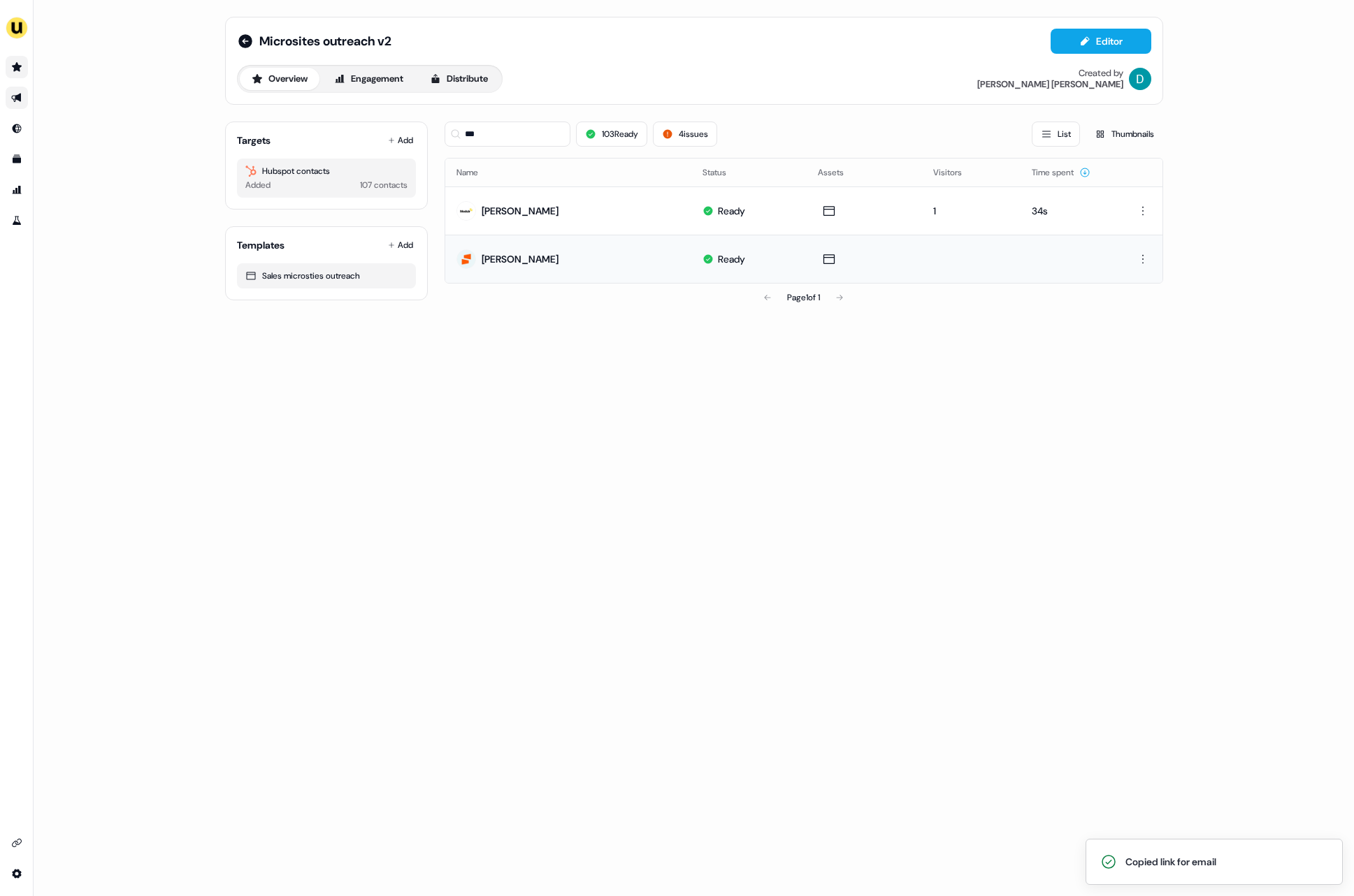
click at [9, 66] on link "Go to prospects" at bounding box center [17, 67] width 23 height 23
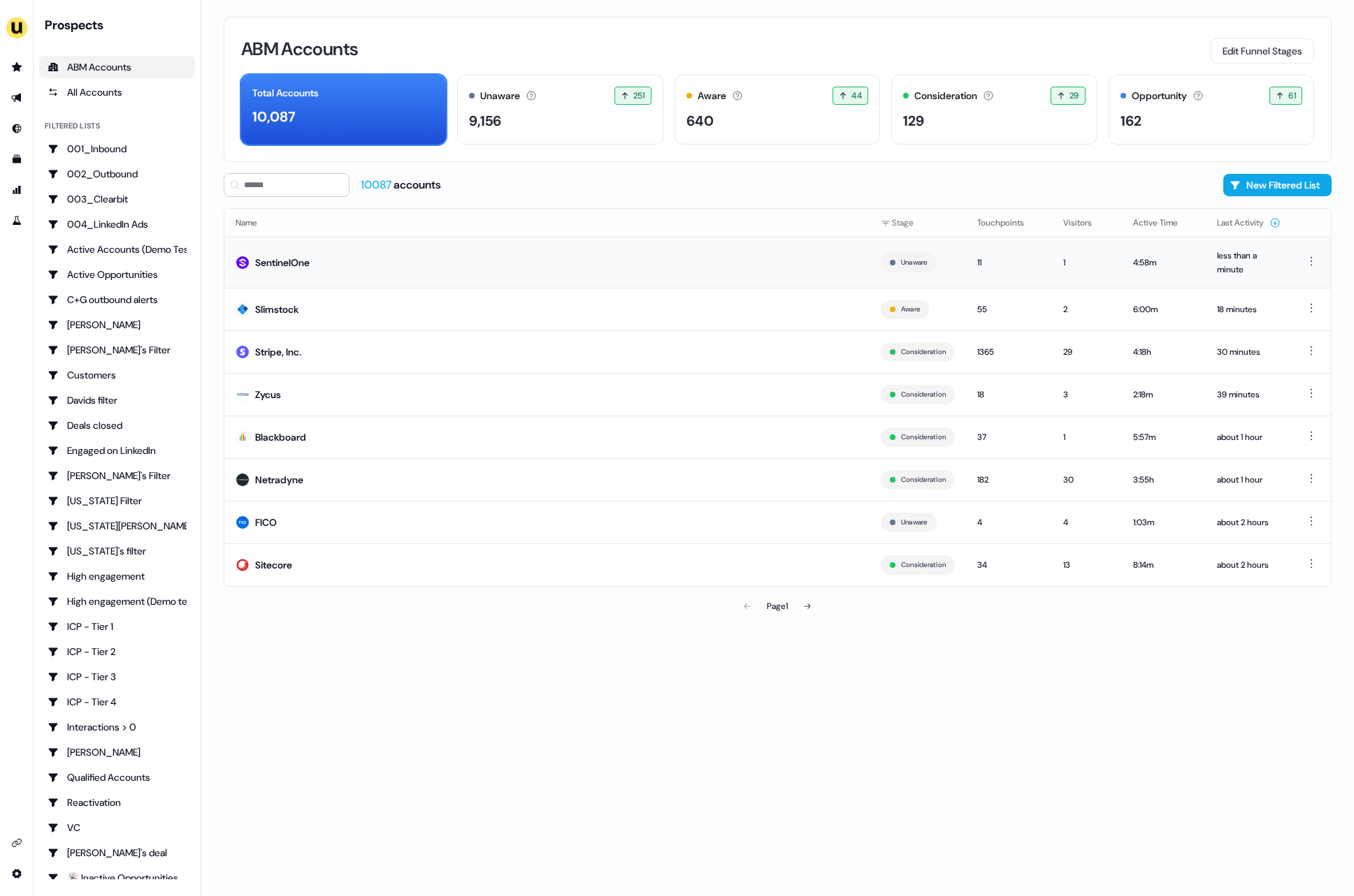
click at [457, 273] on td "SentinelOne" at bounding box center [546, 262] width 645 height 51
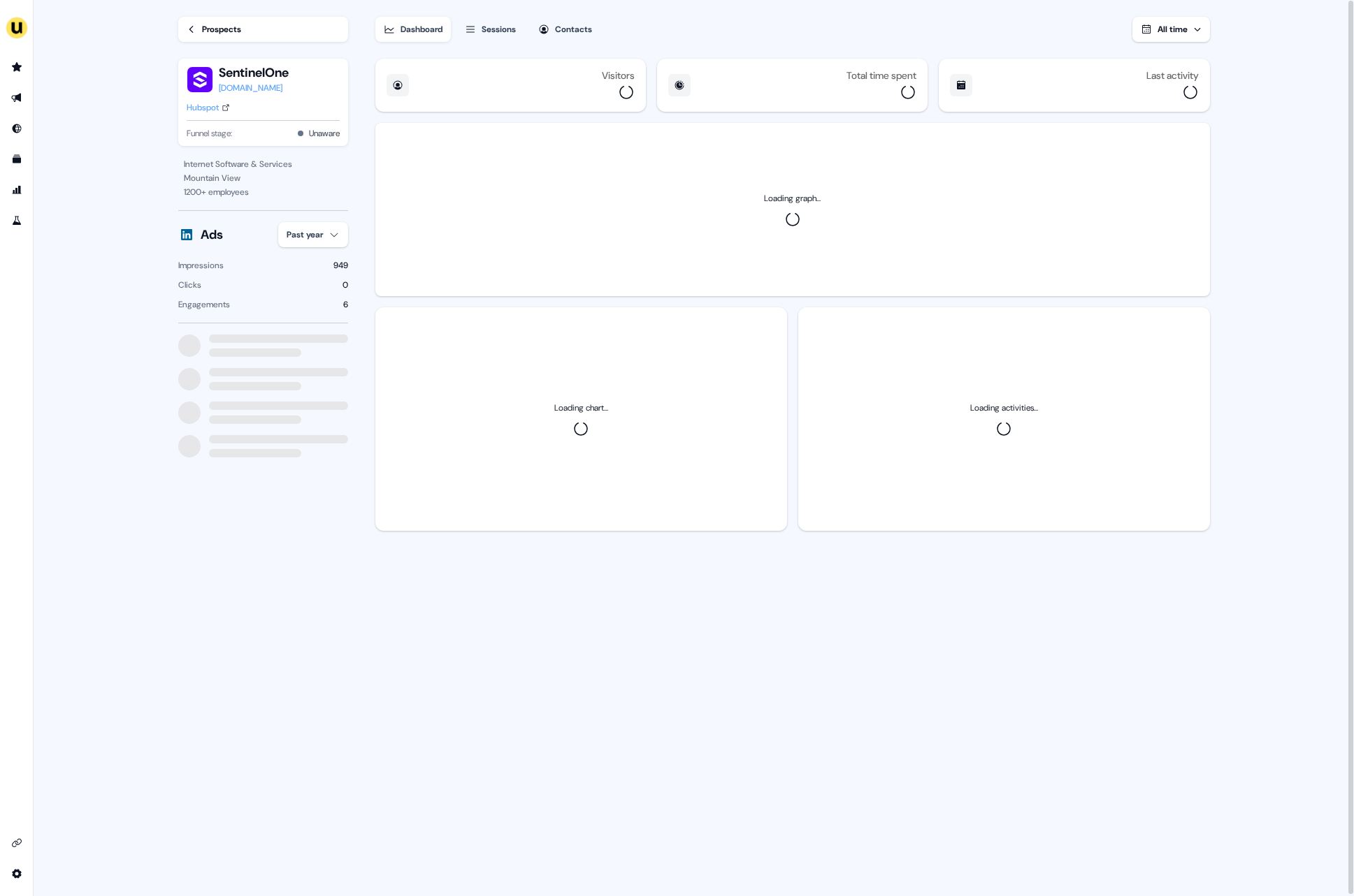
click at [507, 30] on div "Sessions" at bounding box center [498, 30] width 35 height 14
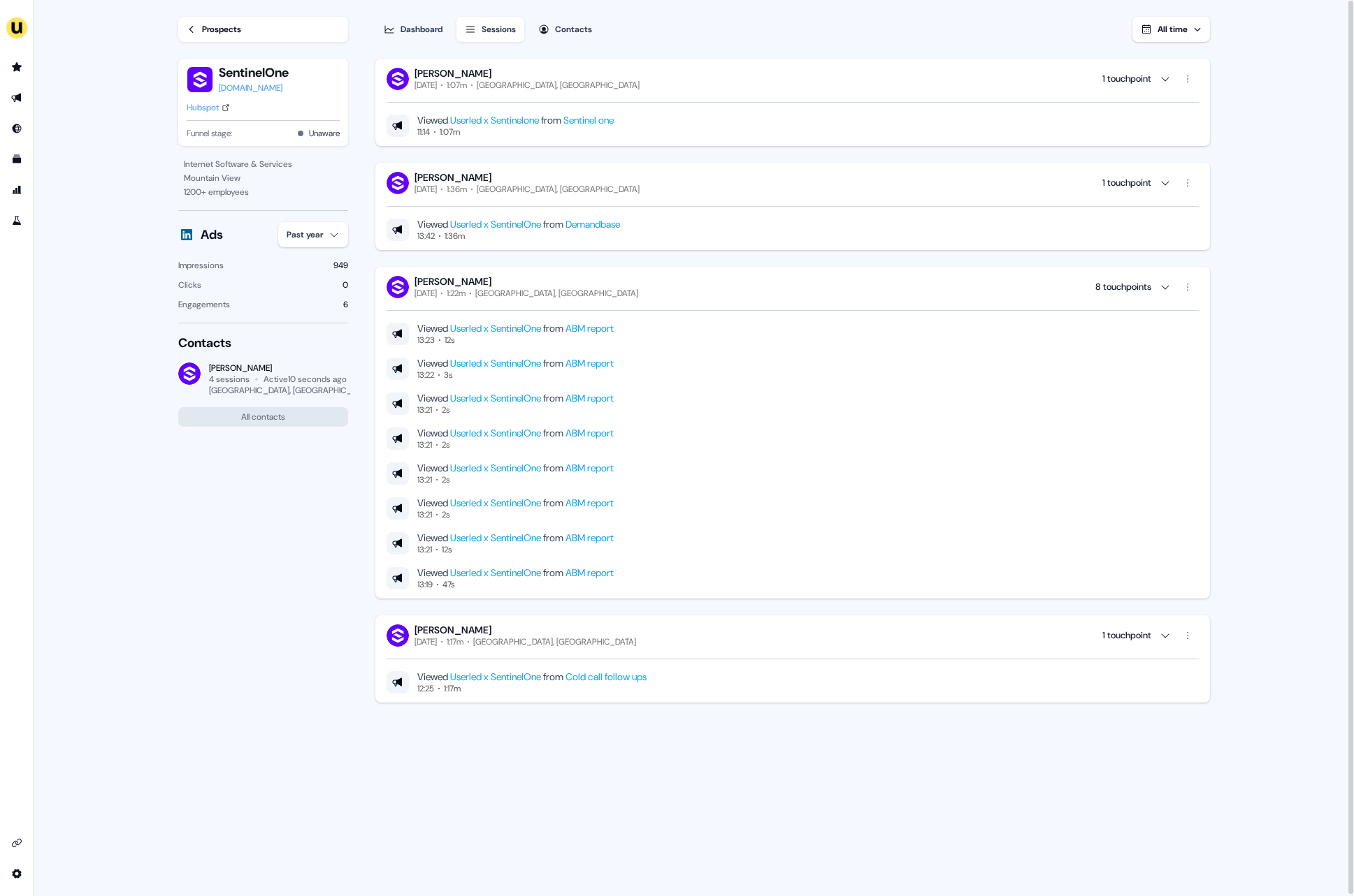
click at [605, 224] on link "Demandbase" at bounding box center [592, 224] width 54 height 13
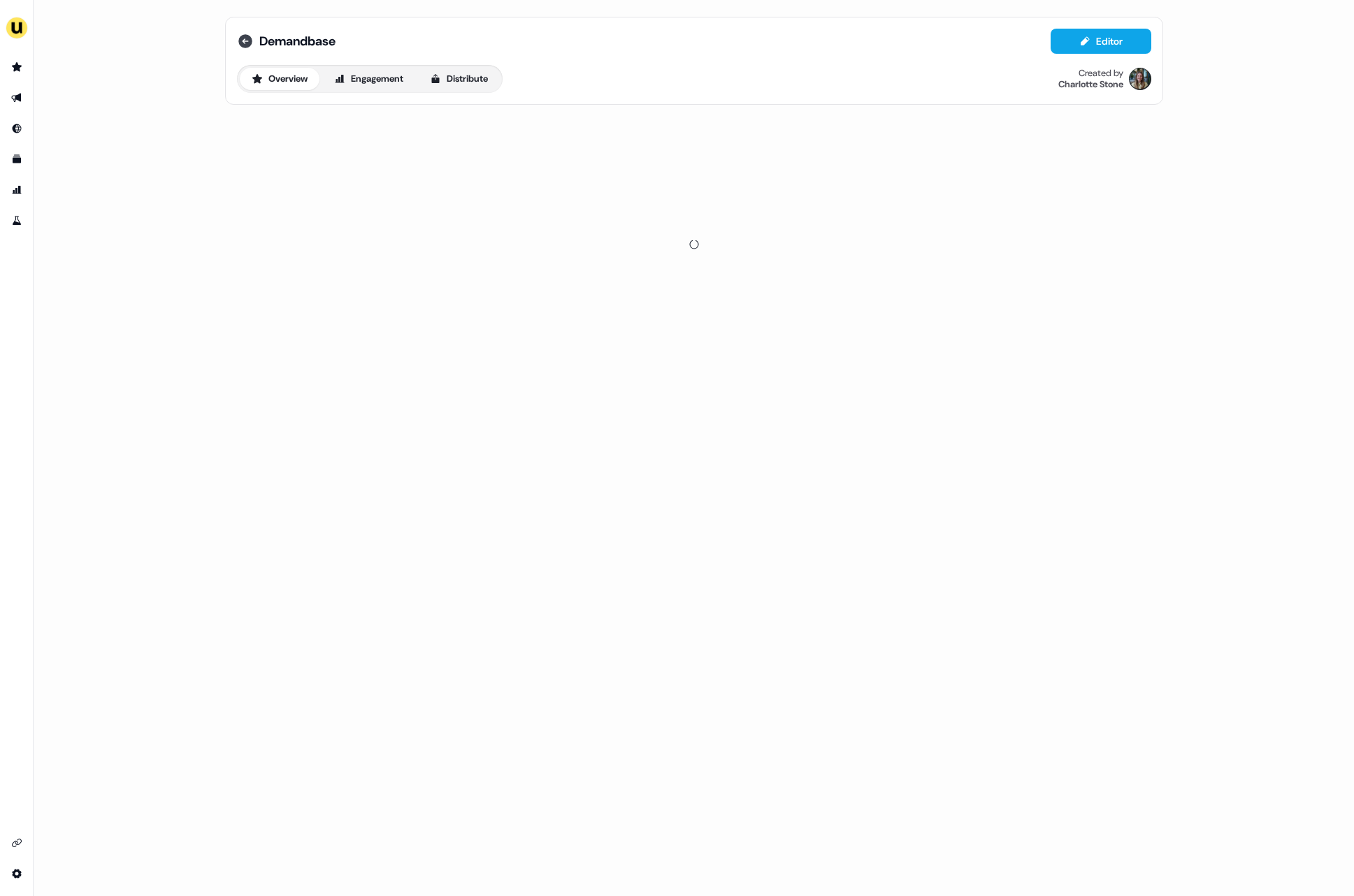
click at [240, 40] on icon at bounding box center [246, 41] width 14 height 14
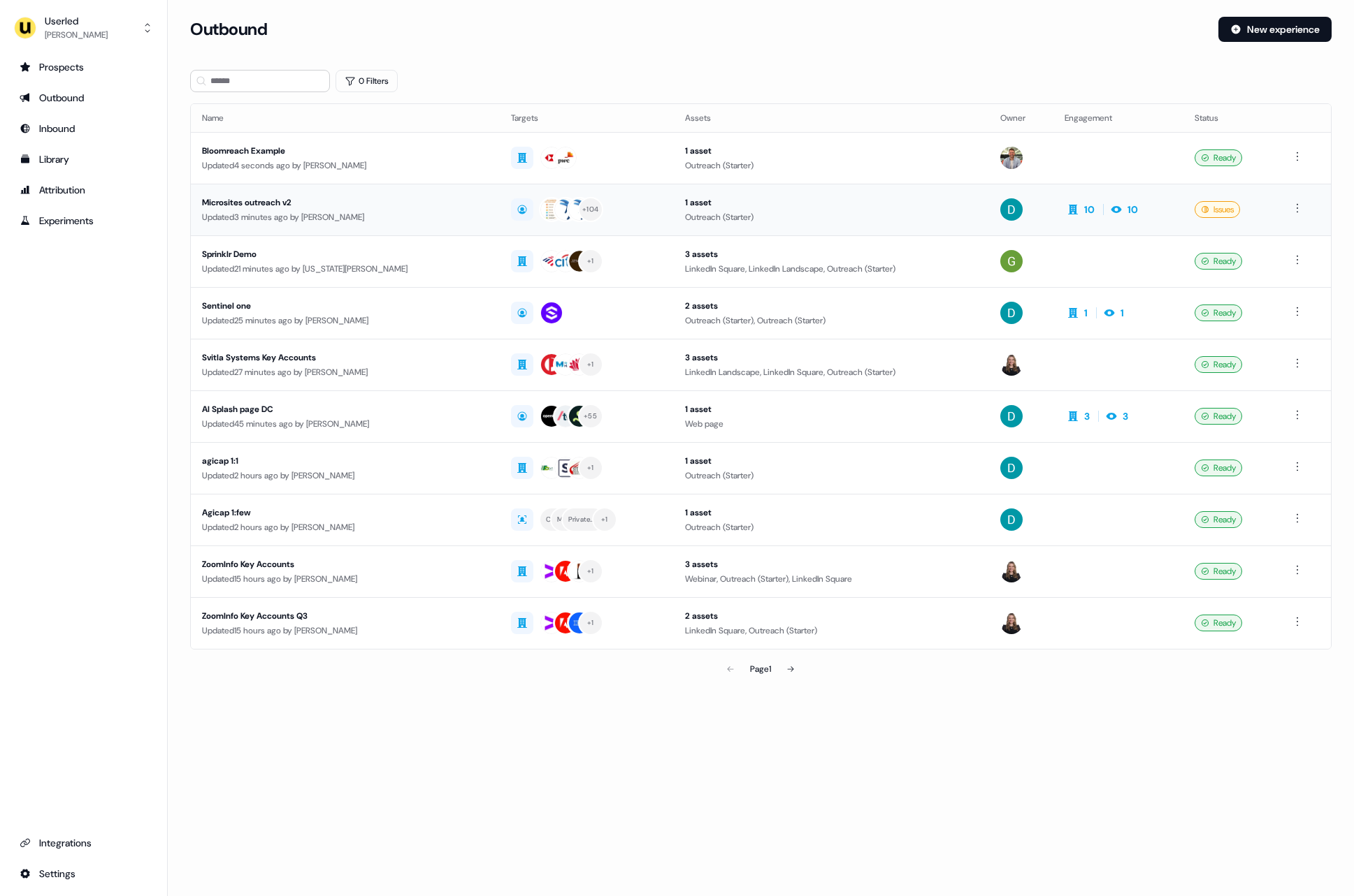
click at [392, 213] on div "Updated 3 minutes ago by David Cruickshank" at bounding box center [345, 217] width 287 height 14
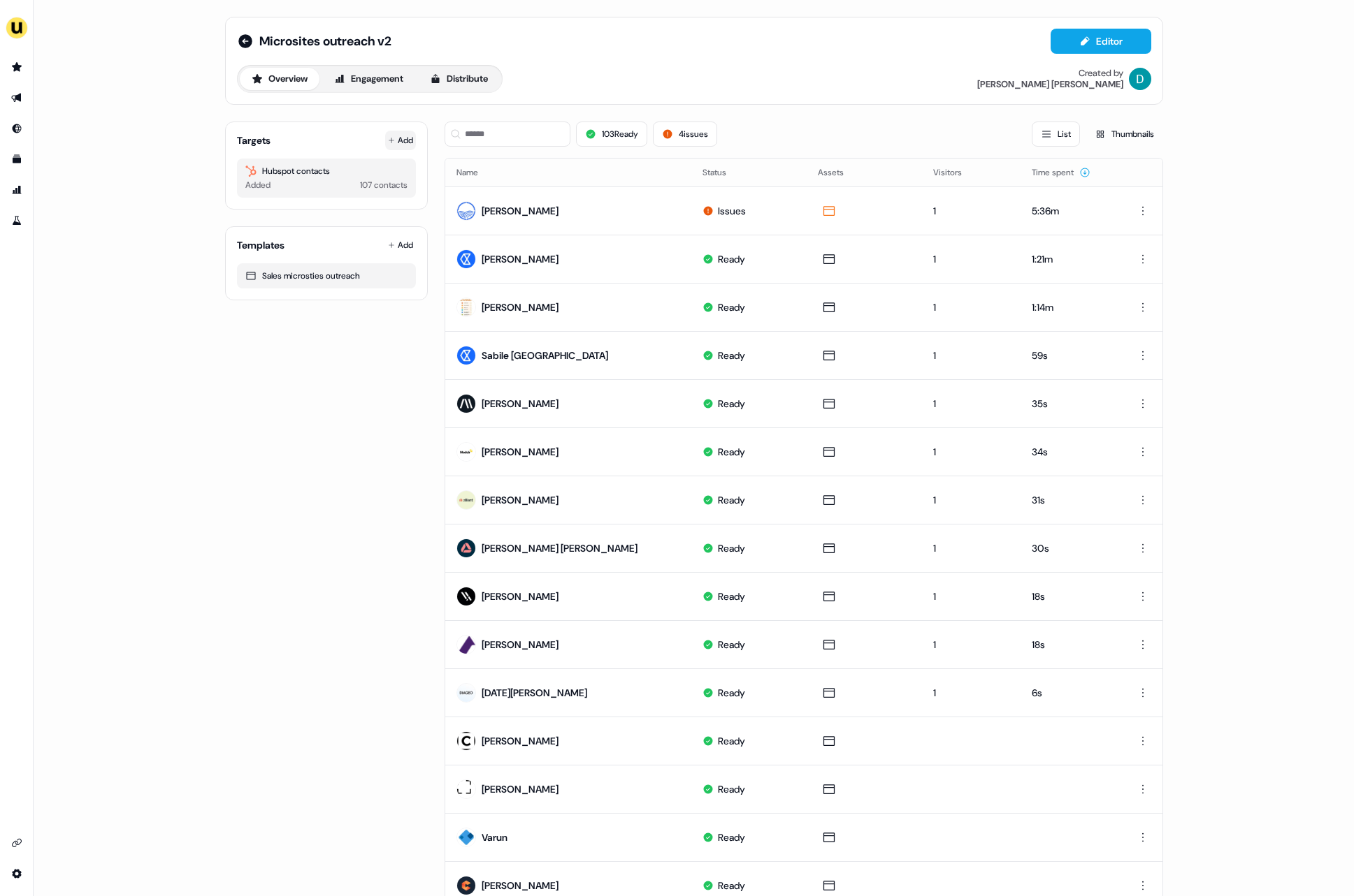
click at [392, 148] on button "Add" at bounding box center [399, 141] width 31 height 20
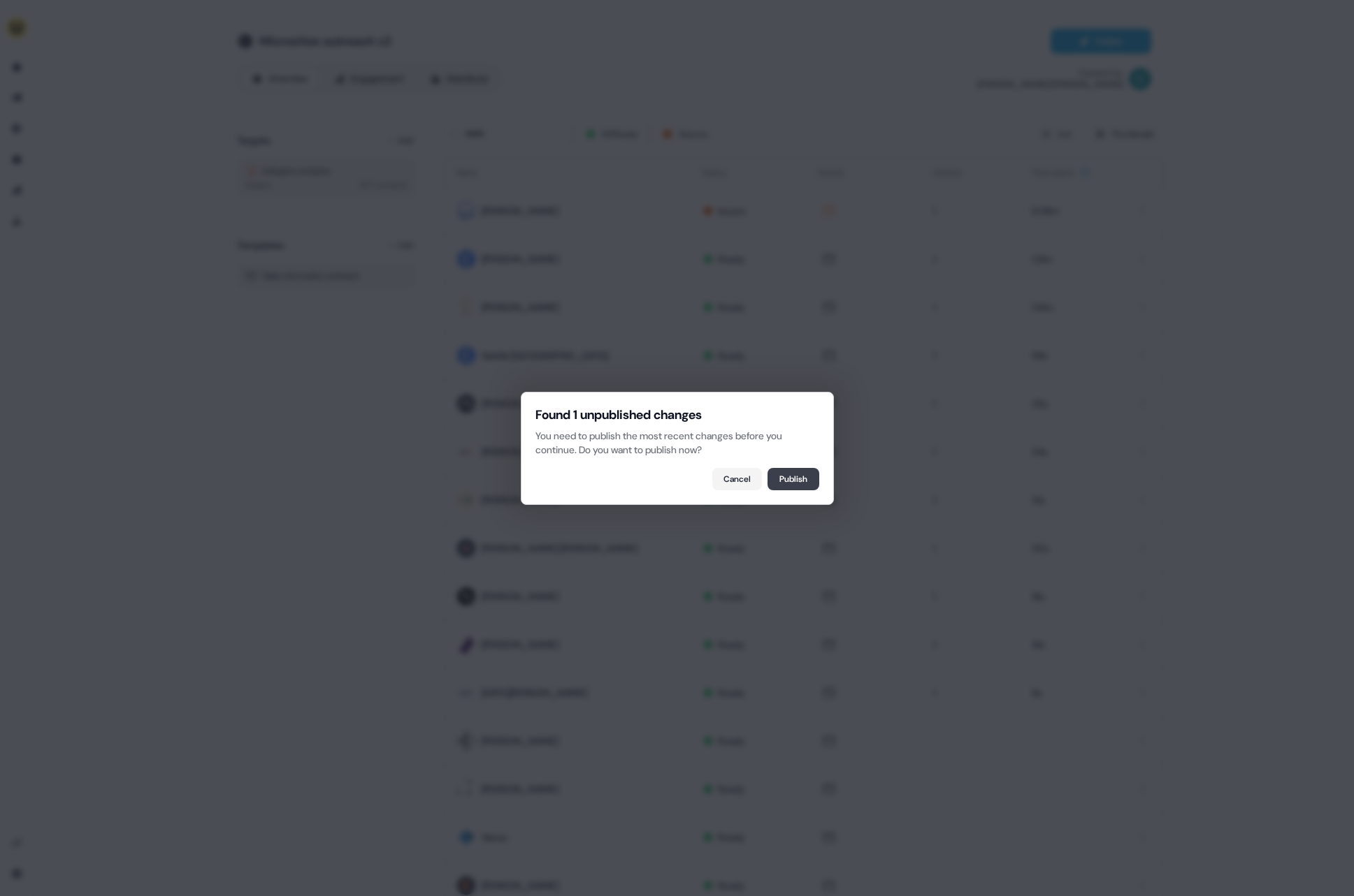
click at [786, 471] on button "Publish" at bounding box center [793, 479] width 51 height 23
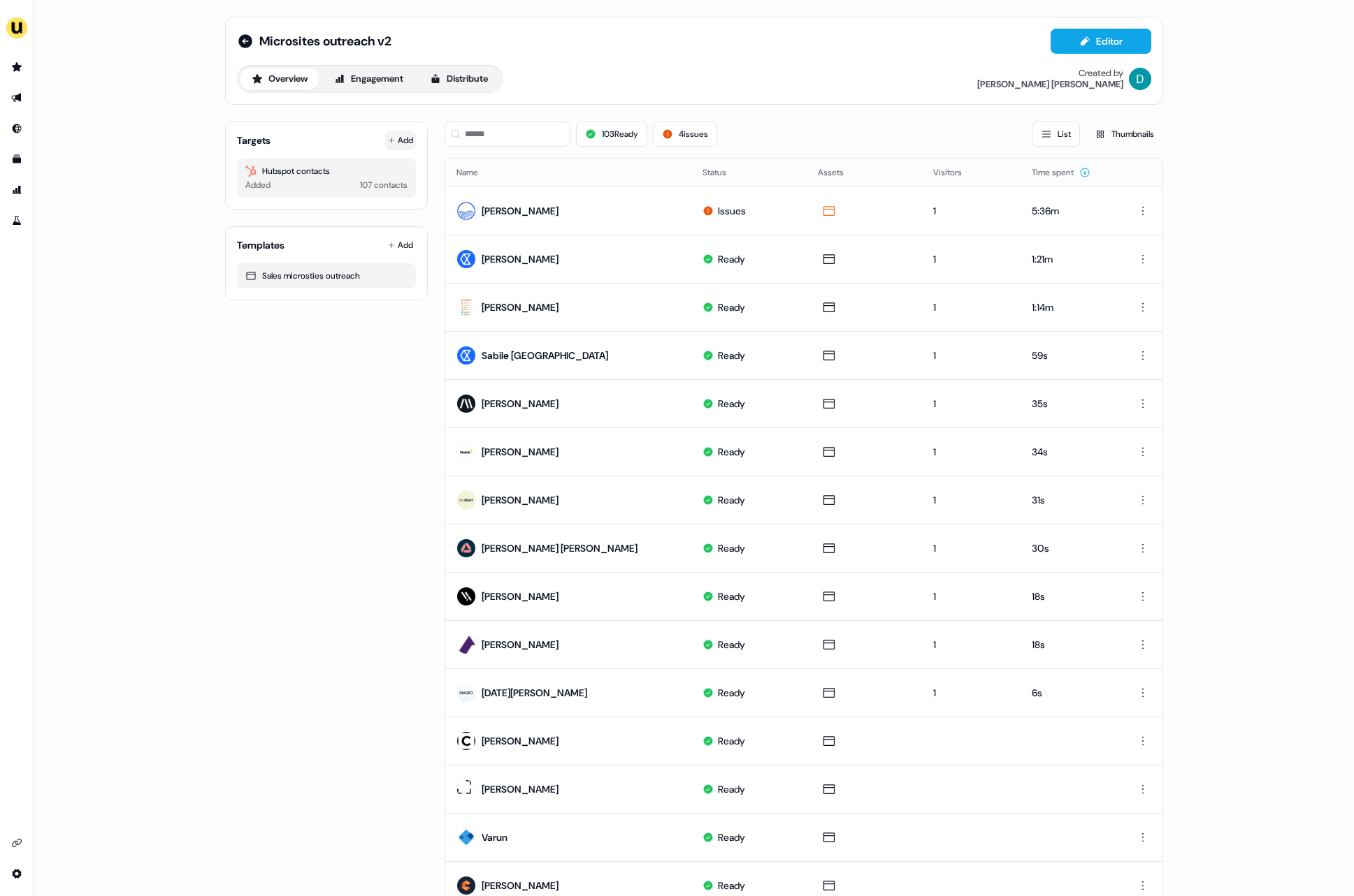
click at [400, 142] on button "Add" at bounding box center [399, 141] width 31 height 20
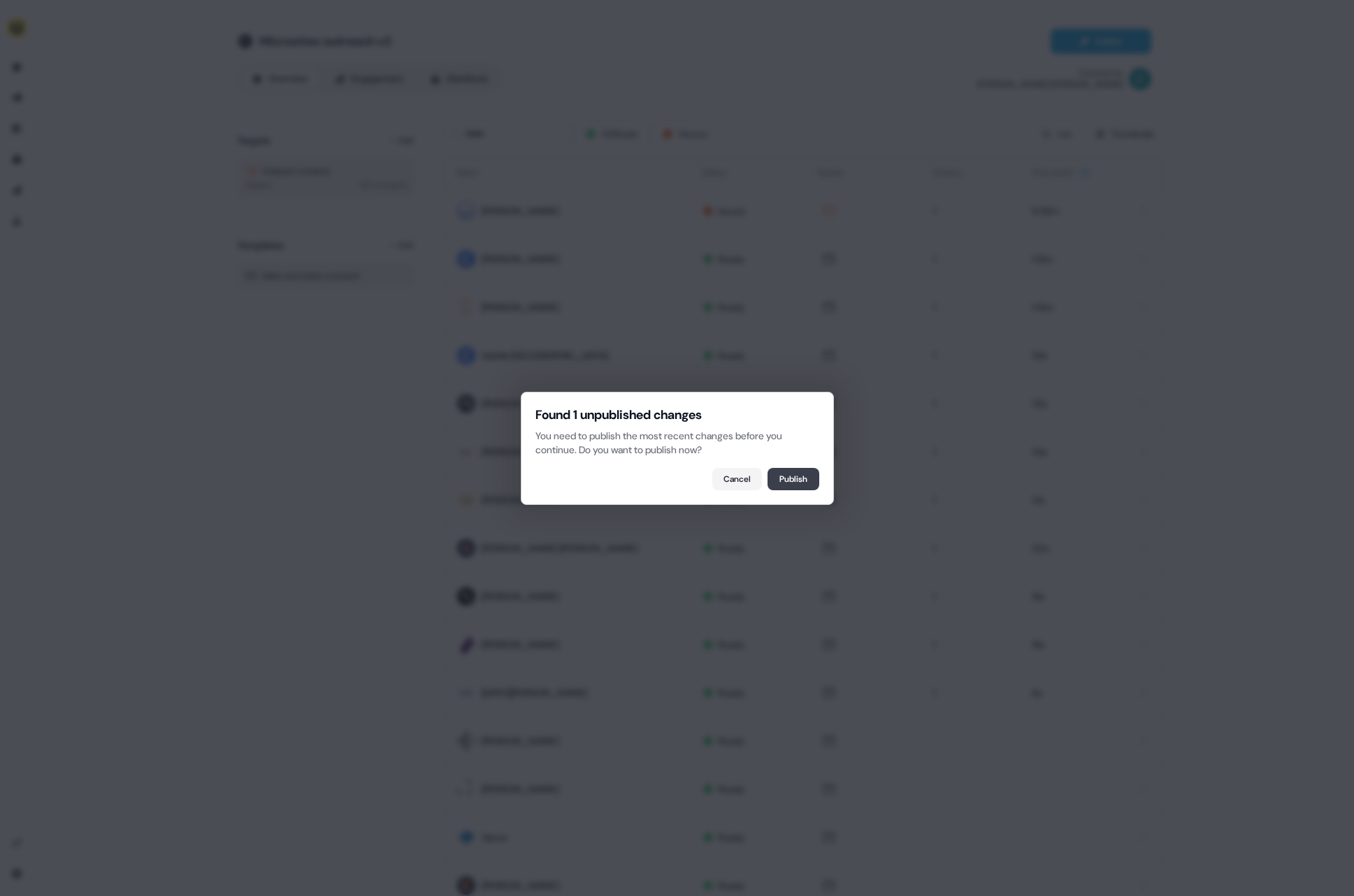
click at [812, 477] on button "Publish" at bounding box center [793, 479] width 51 height 23
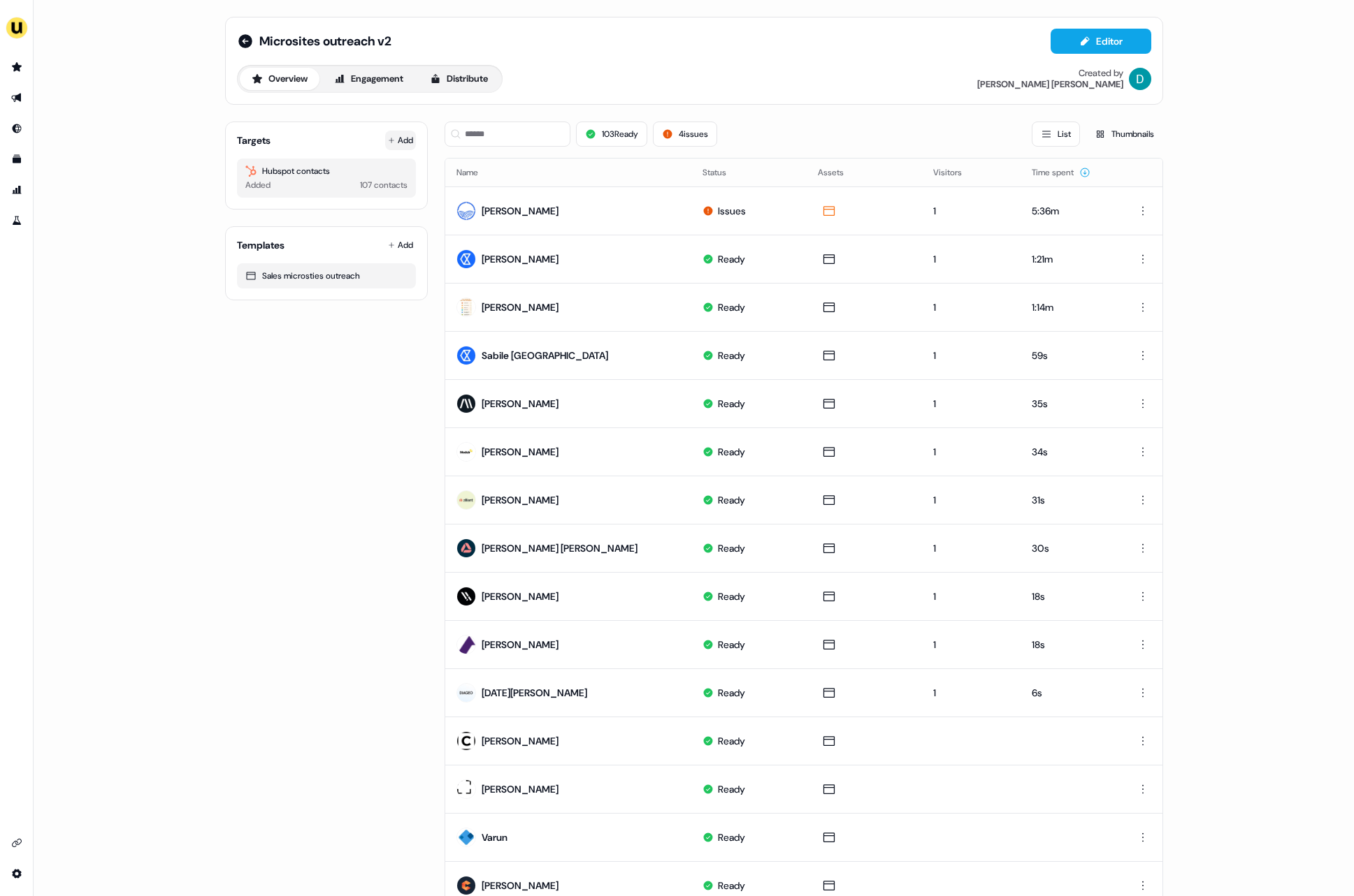
click at [401, 143] on button "Add" at bounding box center [399, 141] width 31 height 20
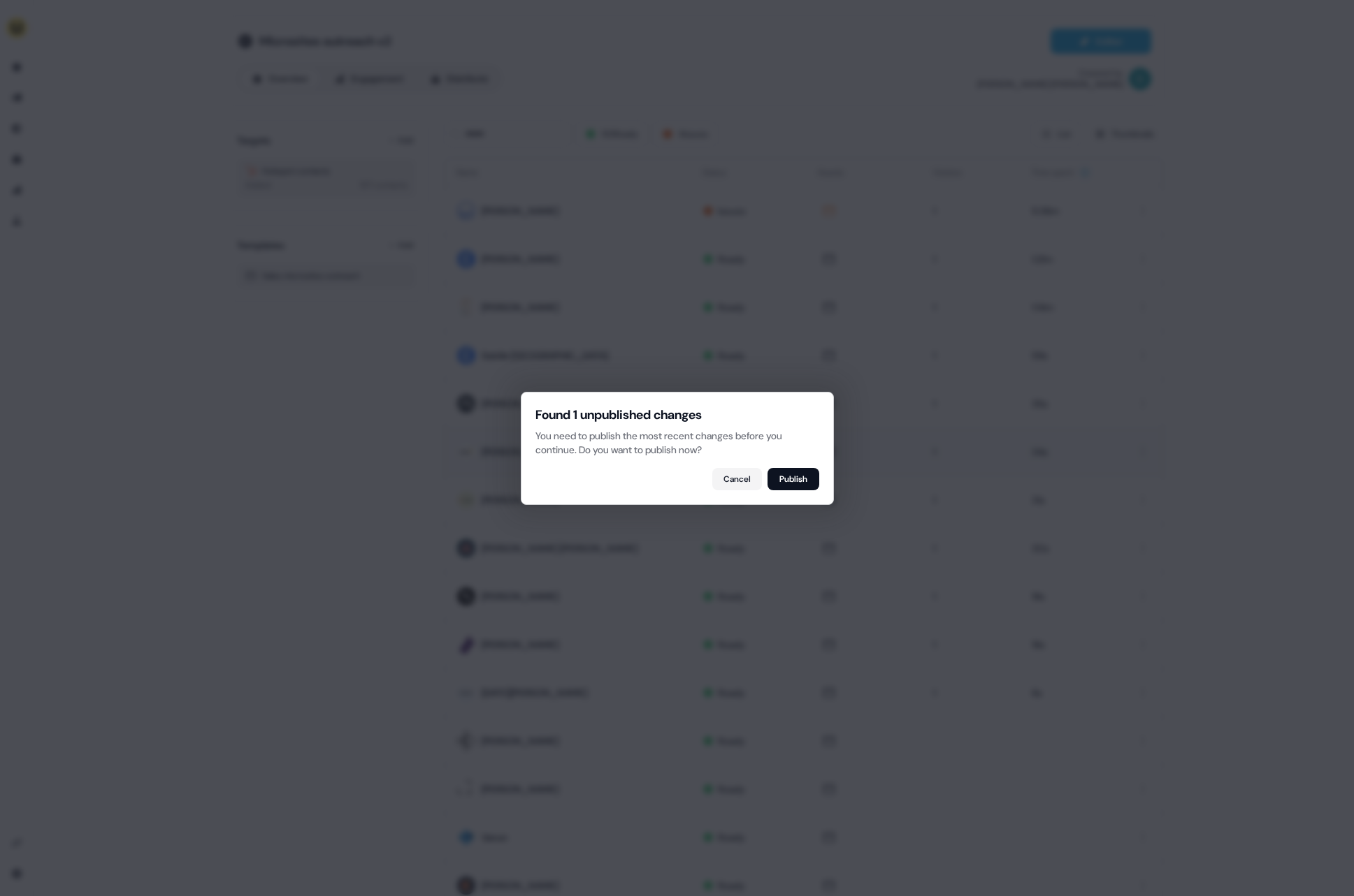
click at [808, 474] on button "Publish" at bounding box center [793, 479] width 51 height 23
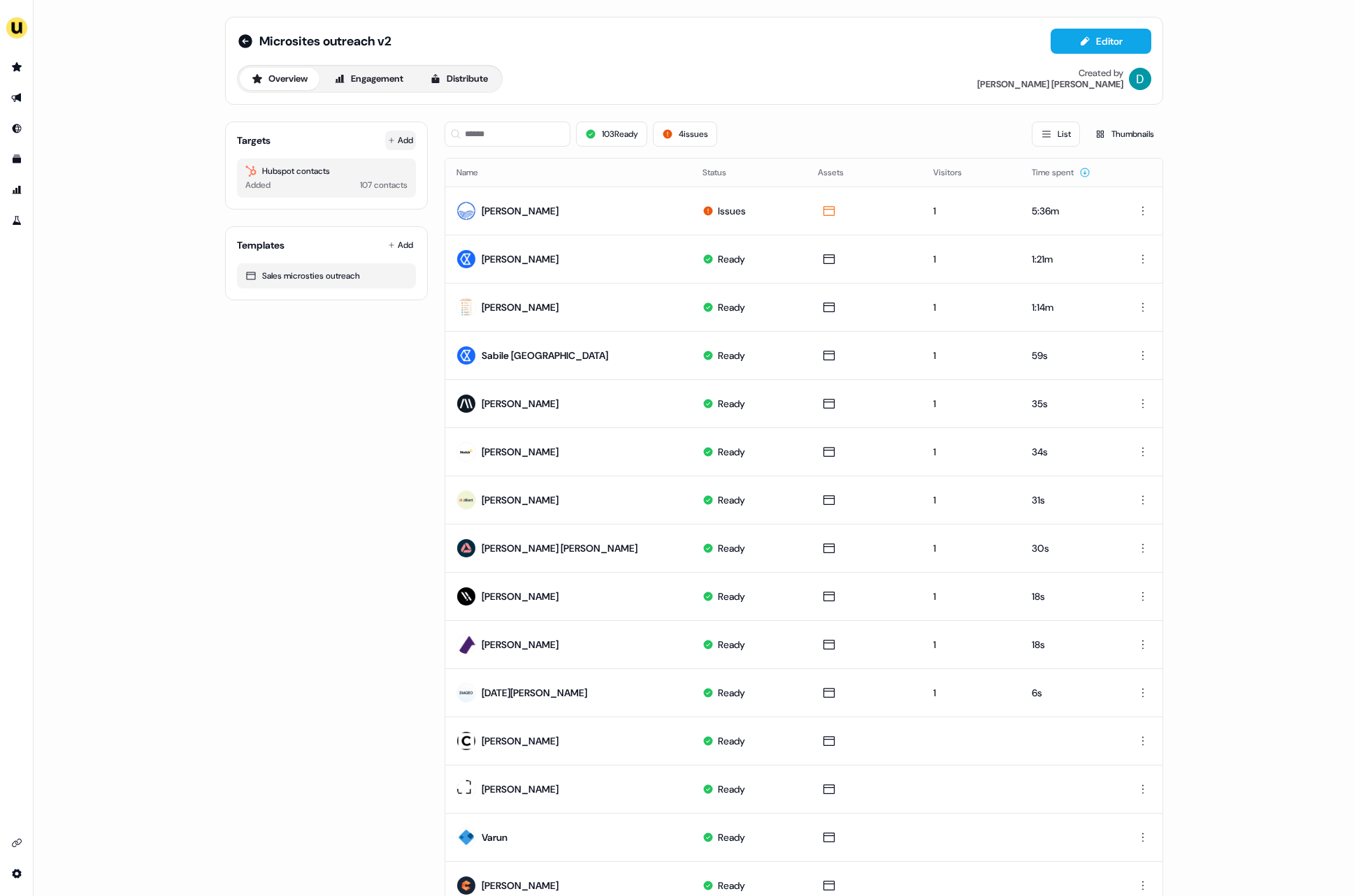
click at [406, 138] on button "Add" at bounding box center [399, 141] width 31 height 20
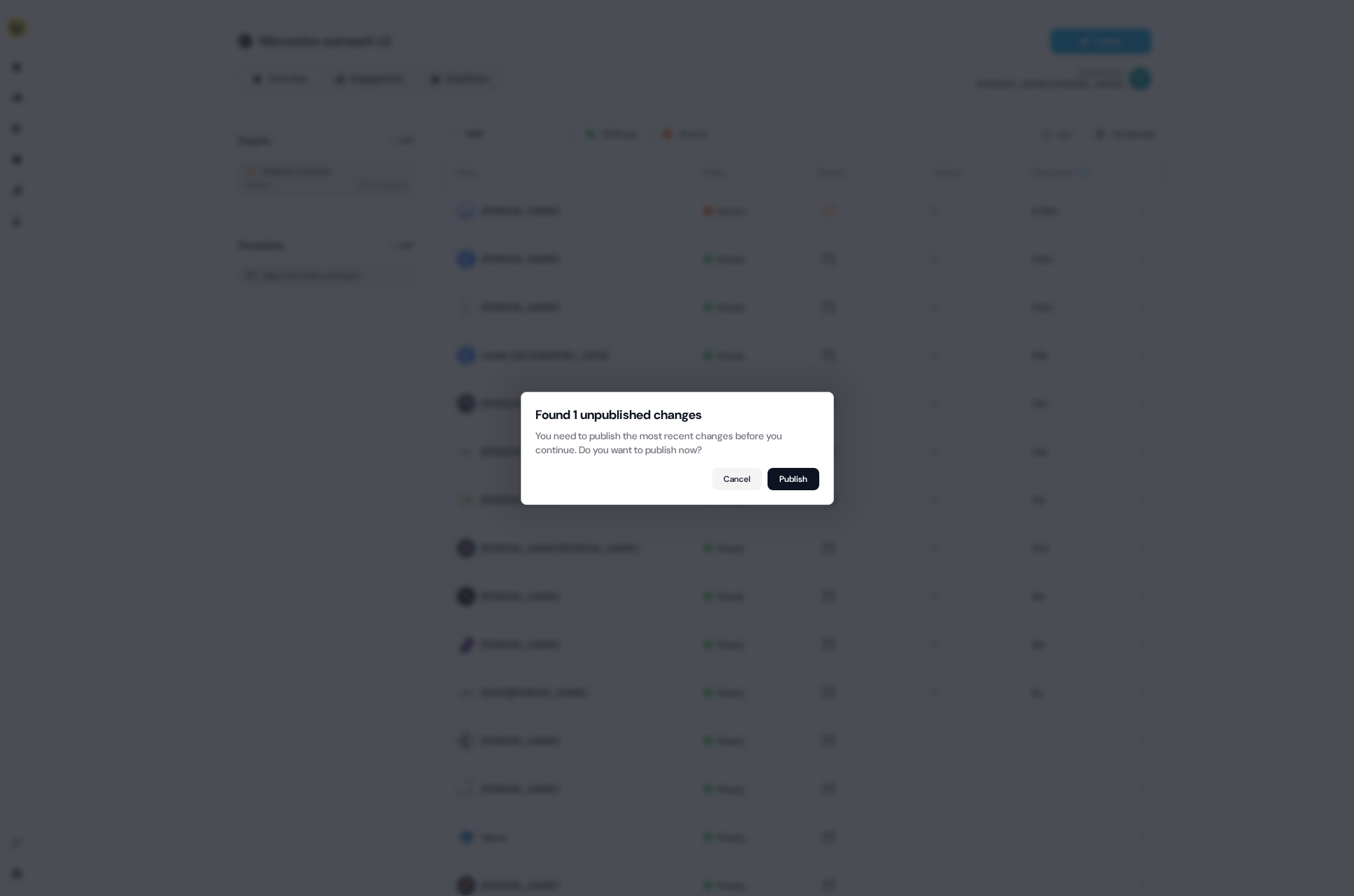
click at [778, 446] on div "You need to publish the most recent changes before you continue. Do you want to…" at bounding box center [677, 443] width 284 height 28
click at [815, 490] on div "Found 1 unpublished changes You need to publish the most recent changes before …" at bounding box center [677, 448] width 313 height 113
click at [794, 457] on div "Found 1 unpublished changes You need to publish the most recent changes before …" at bounding box center [677, 448] width 313 height 113
drag, startPoint x: 803, startPoint y: 488, endPoint x: 799, endPoint y: 481, distance: 8.1
click at [803, 488] on button "Publish" at bounding box center [793, 479] width 51 height 23
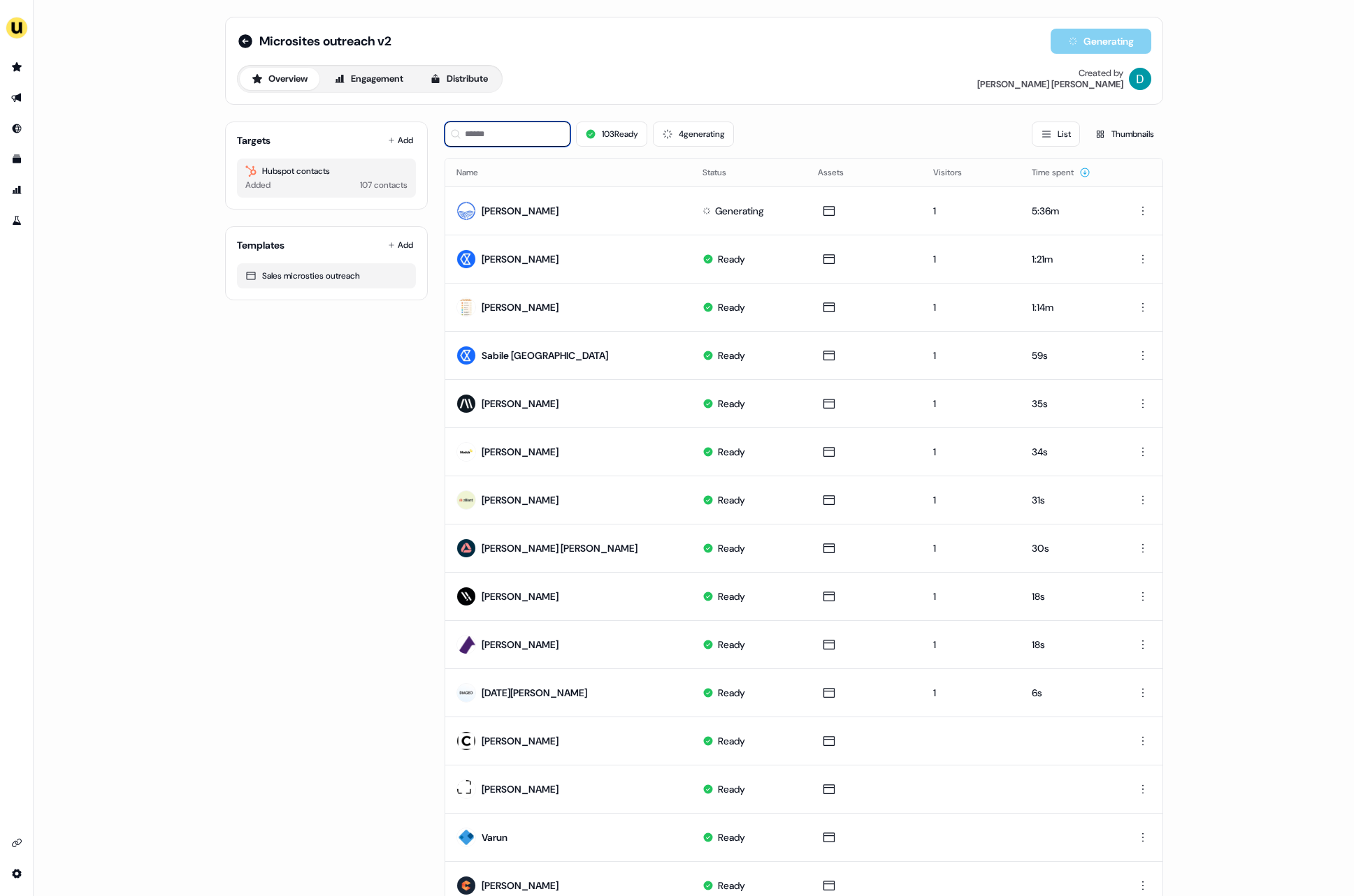
click at [527, 131] on input at bounding box center [508, 134] width 126 height 26
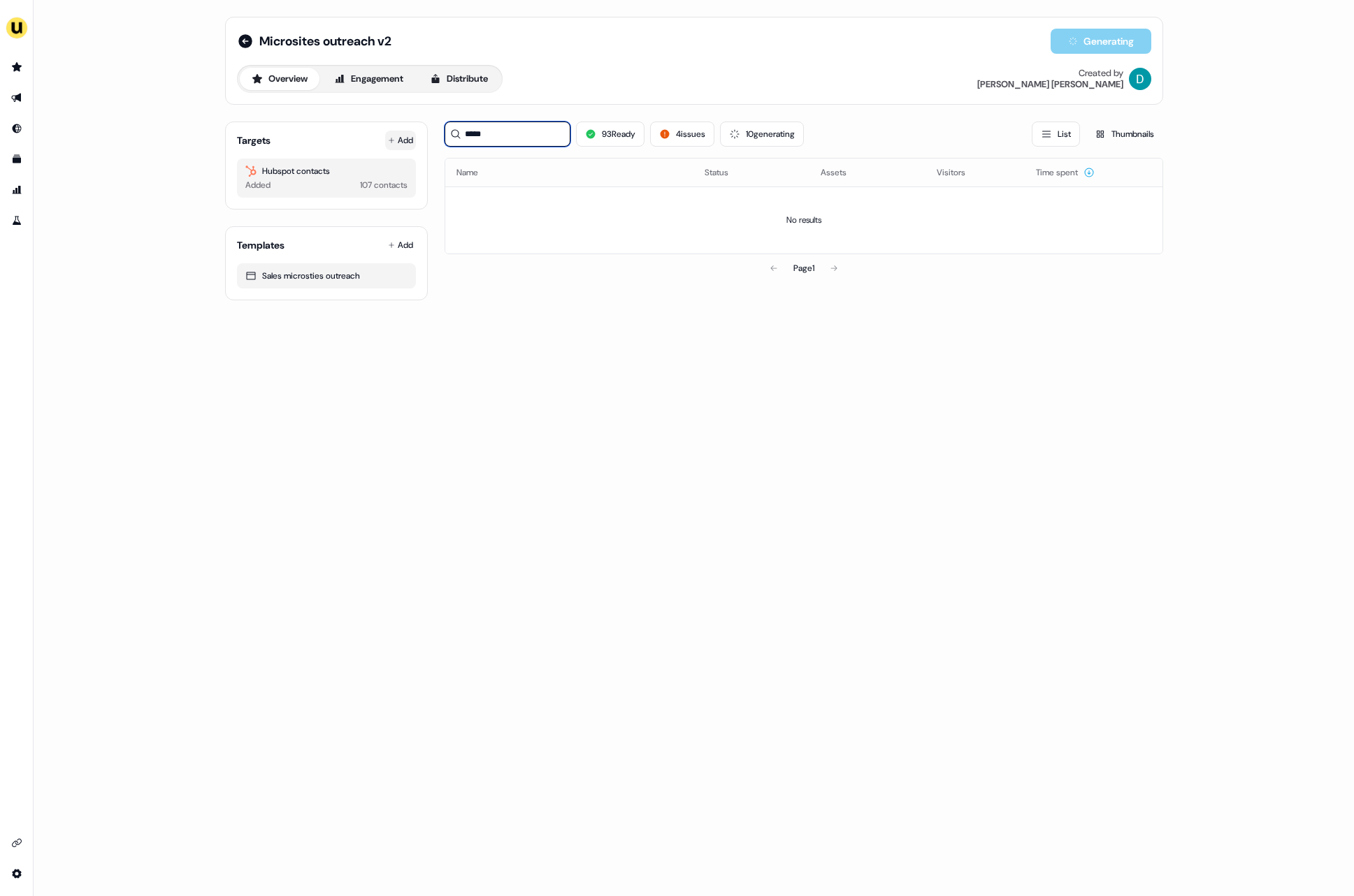
type input "*****"
click at [410, 136] on button "Add" at bounding box center [399, 141] width 31 height 20
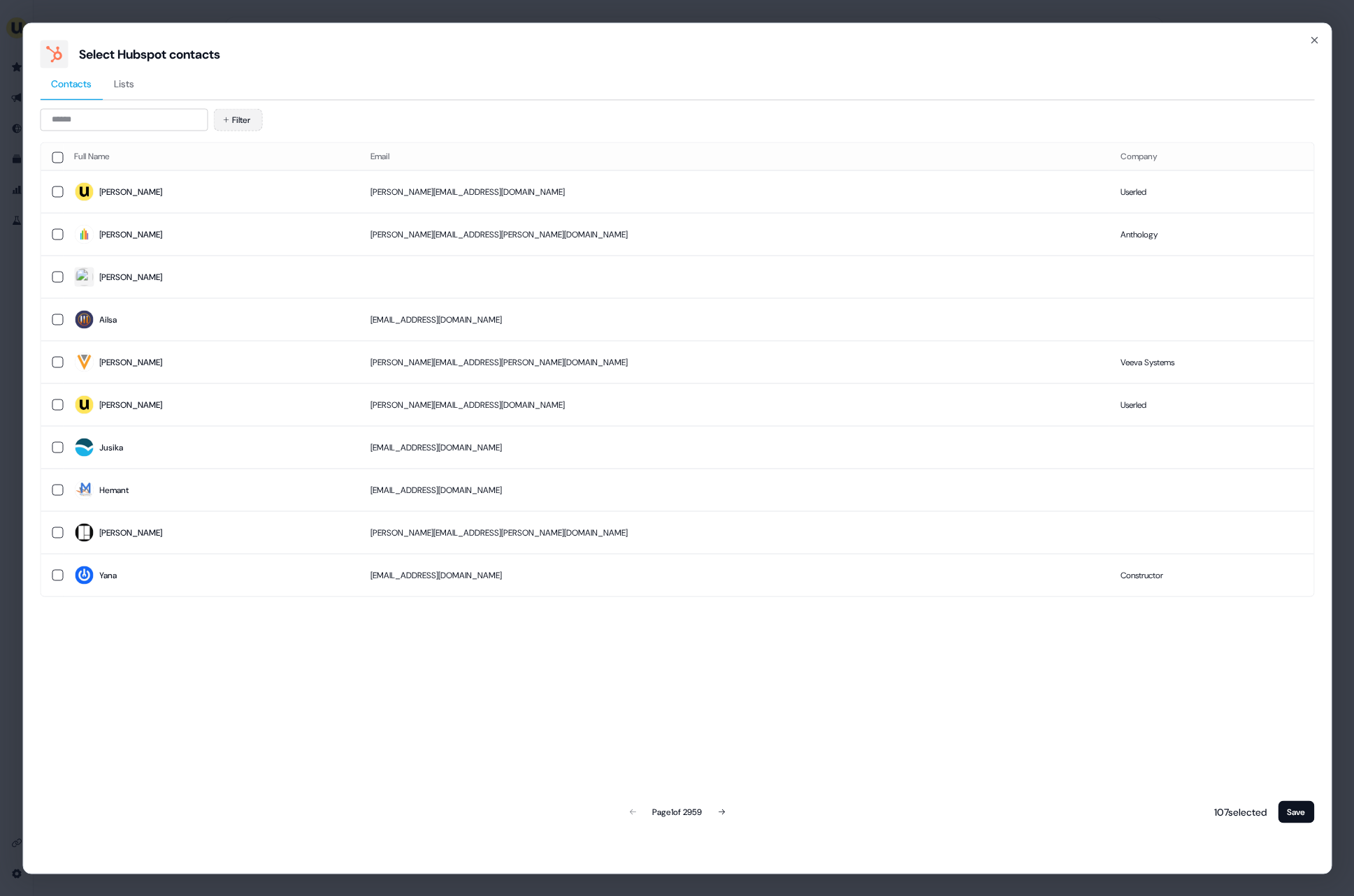
click at [221, 121] on button "Filter" at bounding box center [238, 119] width 49 height 23
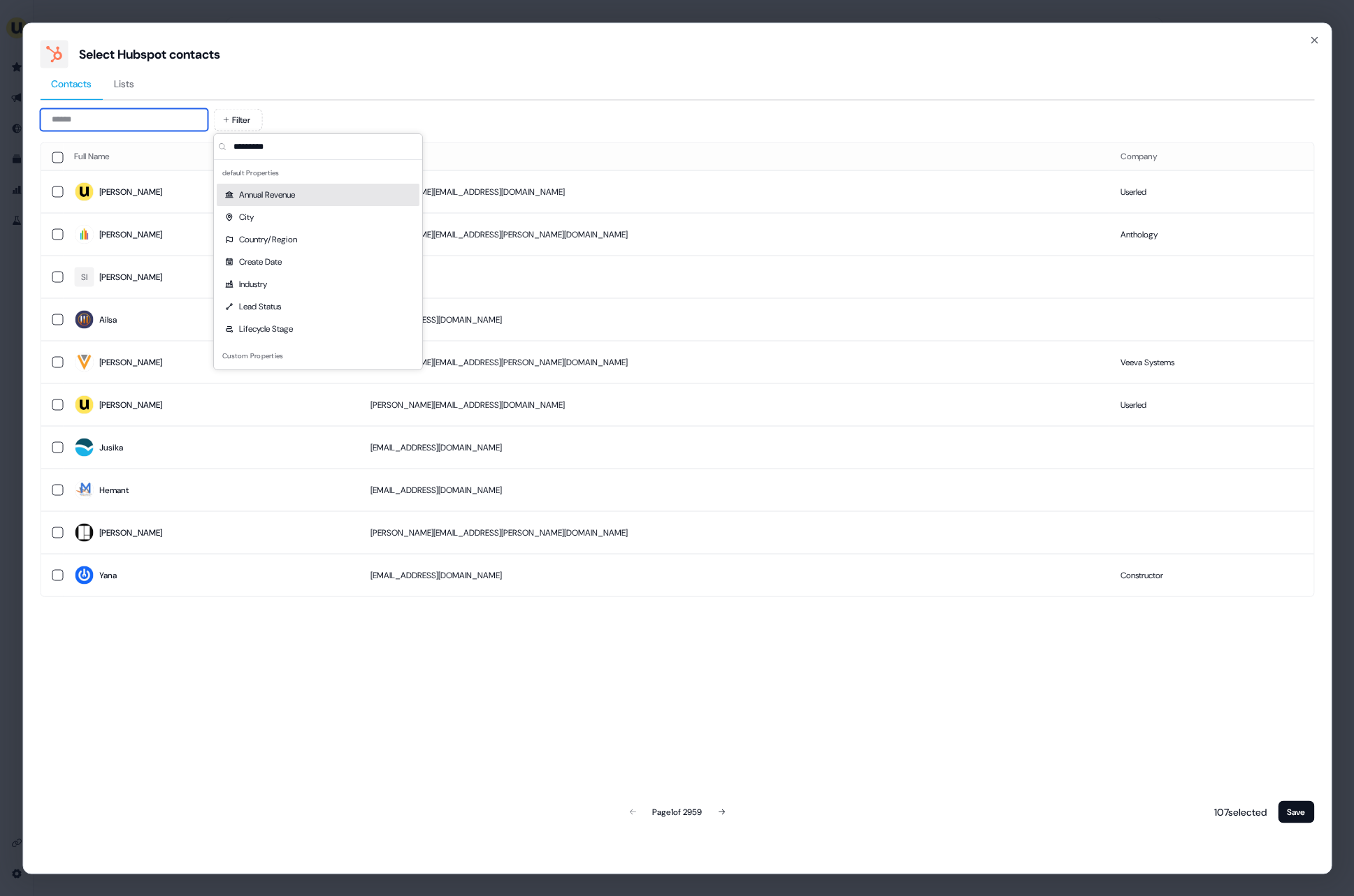
click at [171, 129] on input at bounding box center [123, 119] width 168 height 23
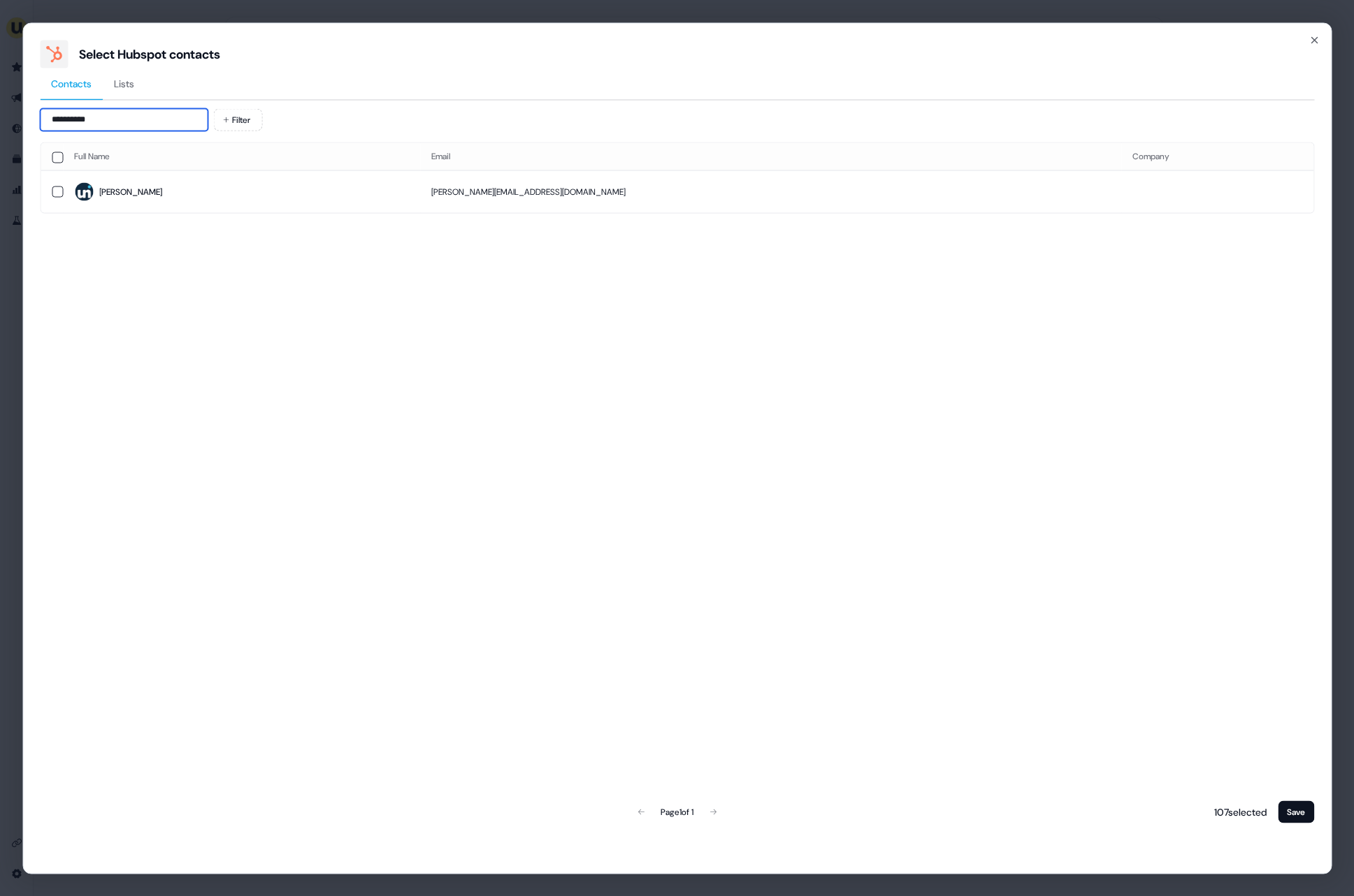
type input "**********"
click at [229, 188] on span "[PERSON_NAME]" at bounding box center [241, 192] width 334 height 20
click at [1302, 817] on button "Save" at bounding box center [1295, 811] width 36 height 23
click at [1314, 803] on div "**********" at bounding box center [677, 448] width 1309 height 852
click at [1310, 804] on div "Save" at bounding box center [1295, 811] width 36 height 23
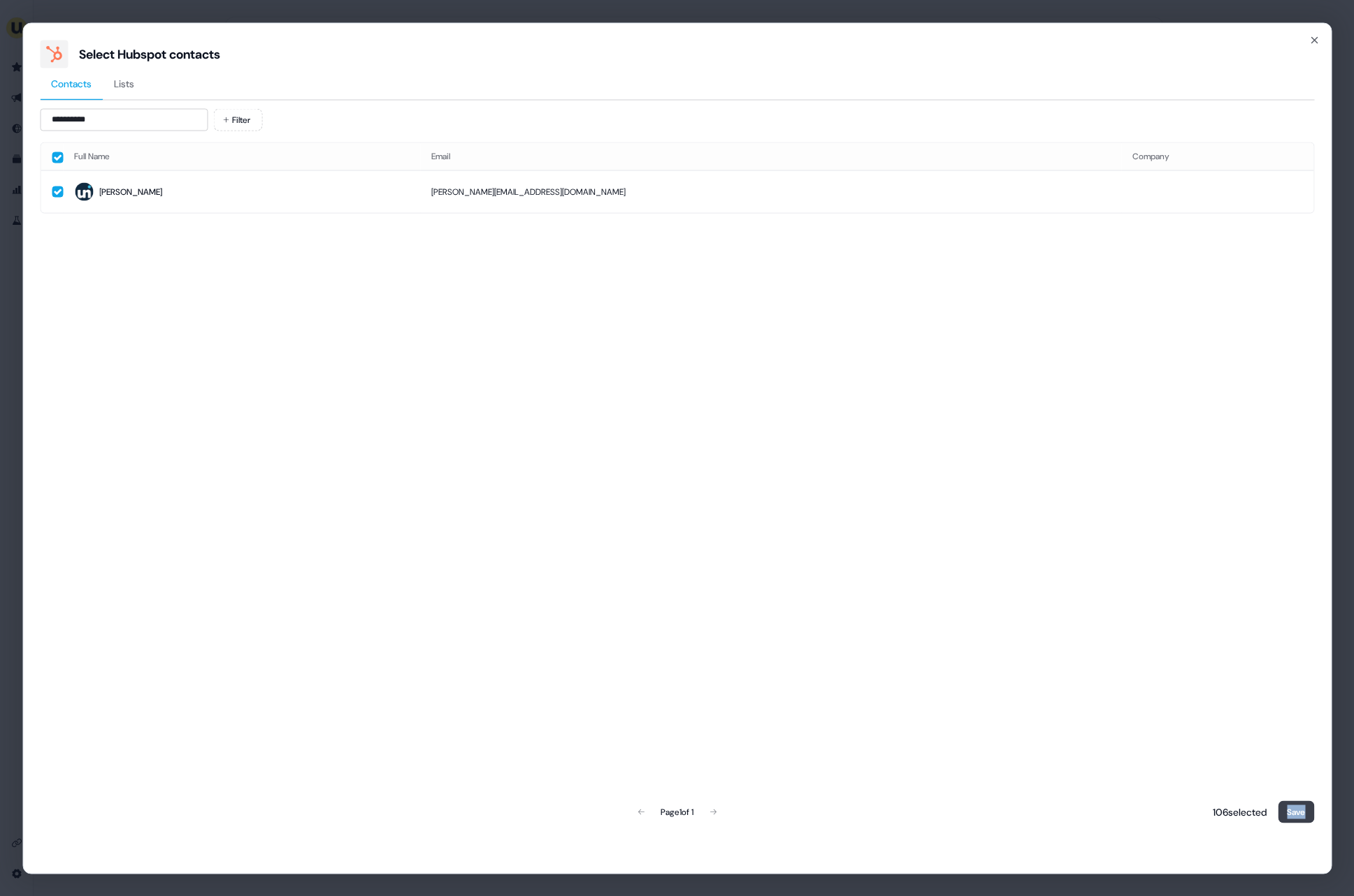
click at [1305, 807] on button "Save" at bounding box center [1295, 811] width 36 height 23
click at [1305, 804] on button "Save" at bounding box center [1295, 811] width 36 height 23
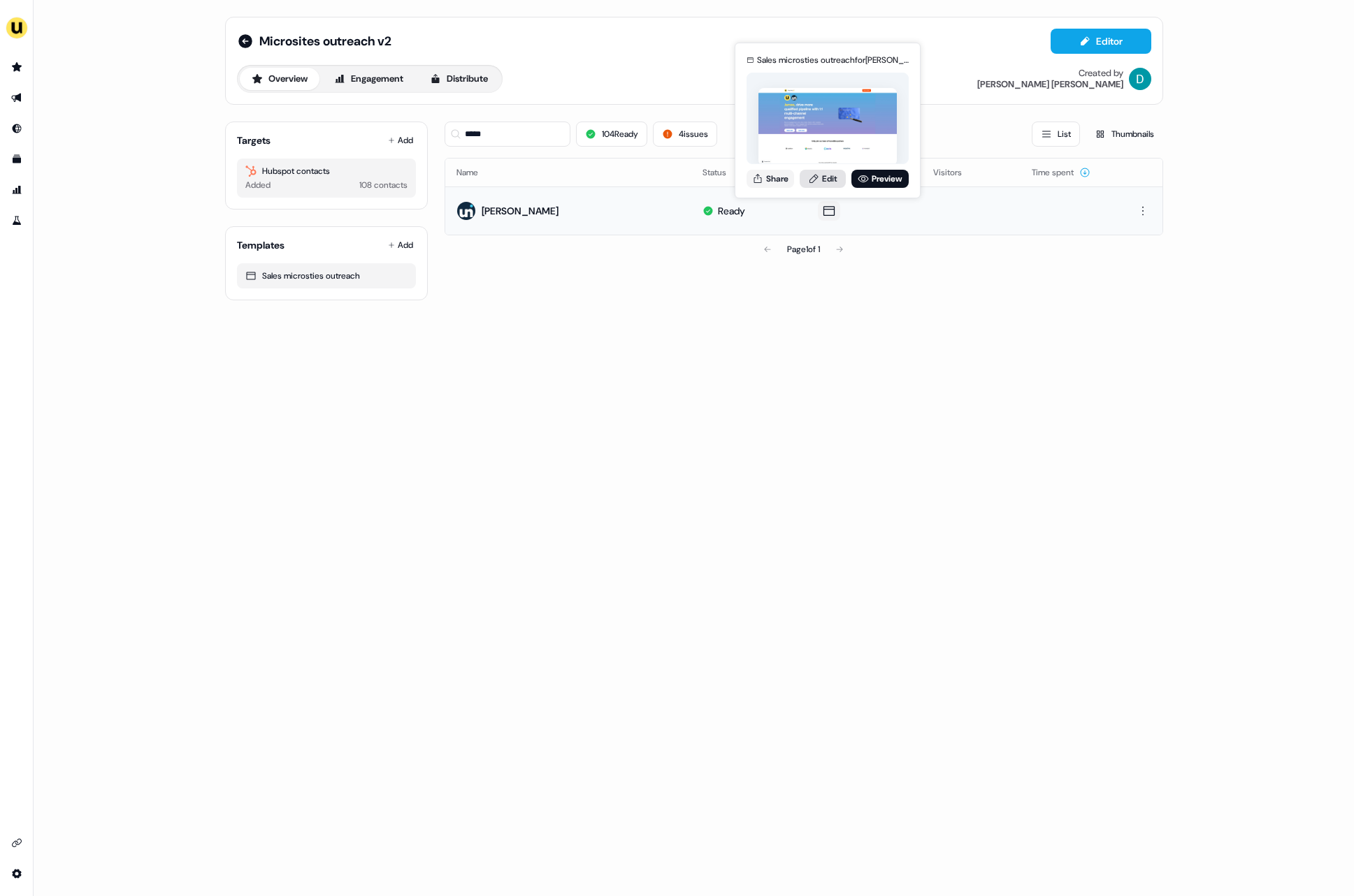
click at [824, 181] on link "Edit" at bounding box center [822, 178] width 46 height 18
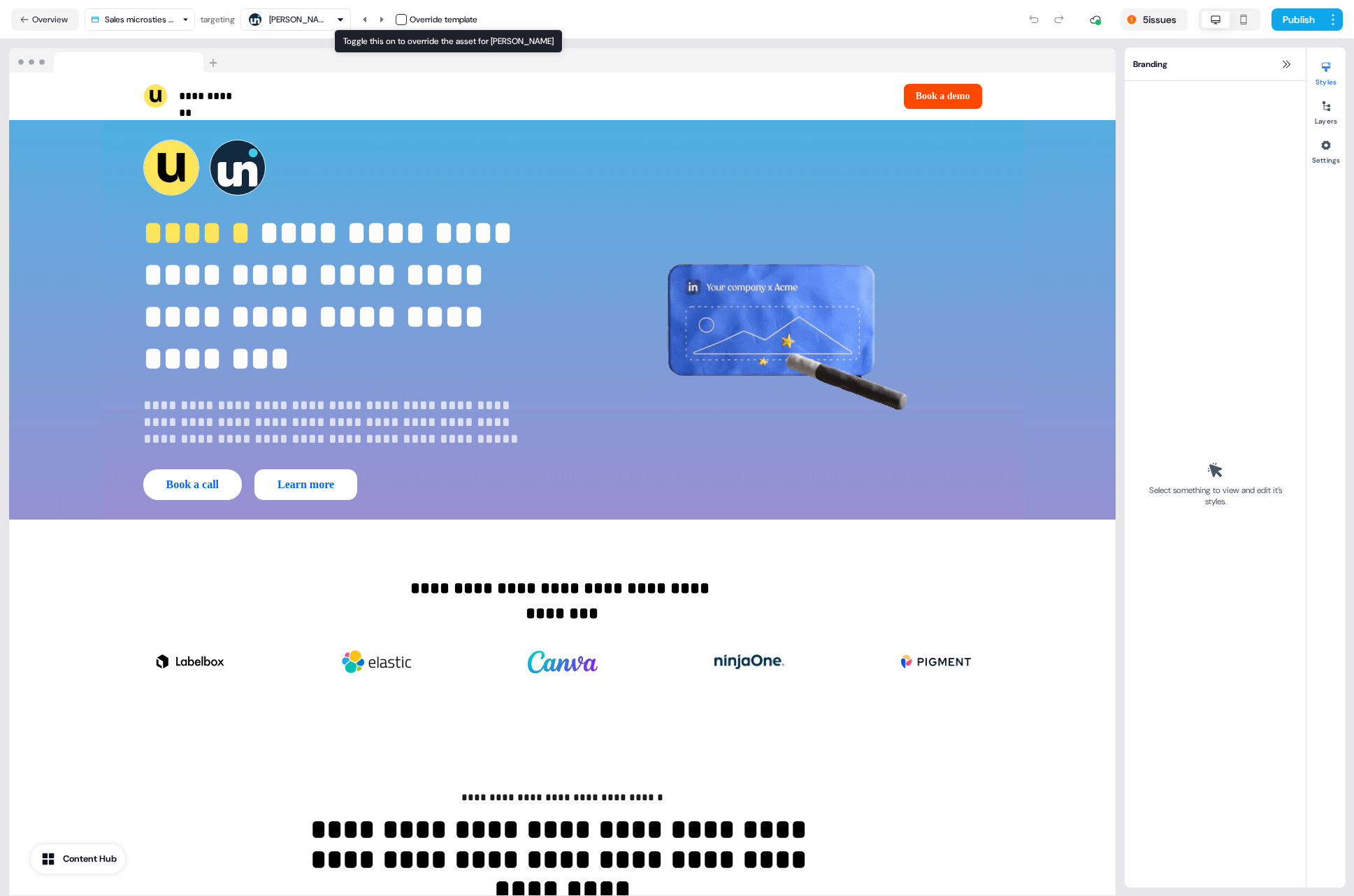
click at [405, 16] on button "button" at bounding box center [400, 19] width 11 height 11
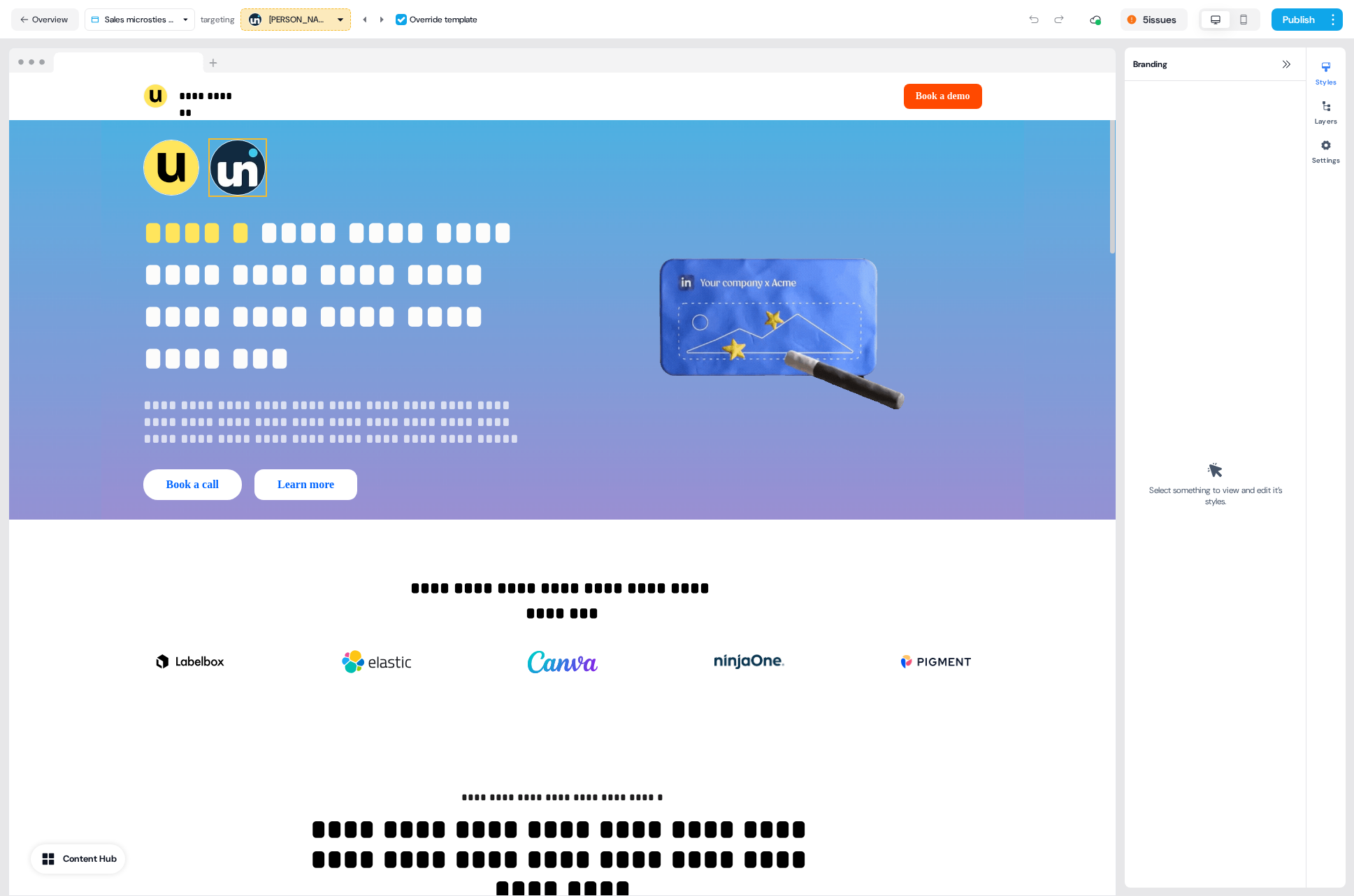
click at [214, 159] on img at bounding box center [238, 168] width 56 height 56
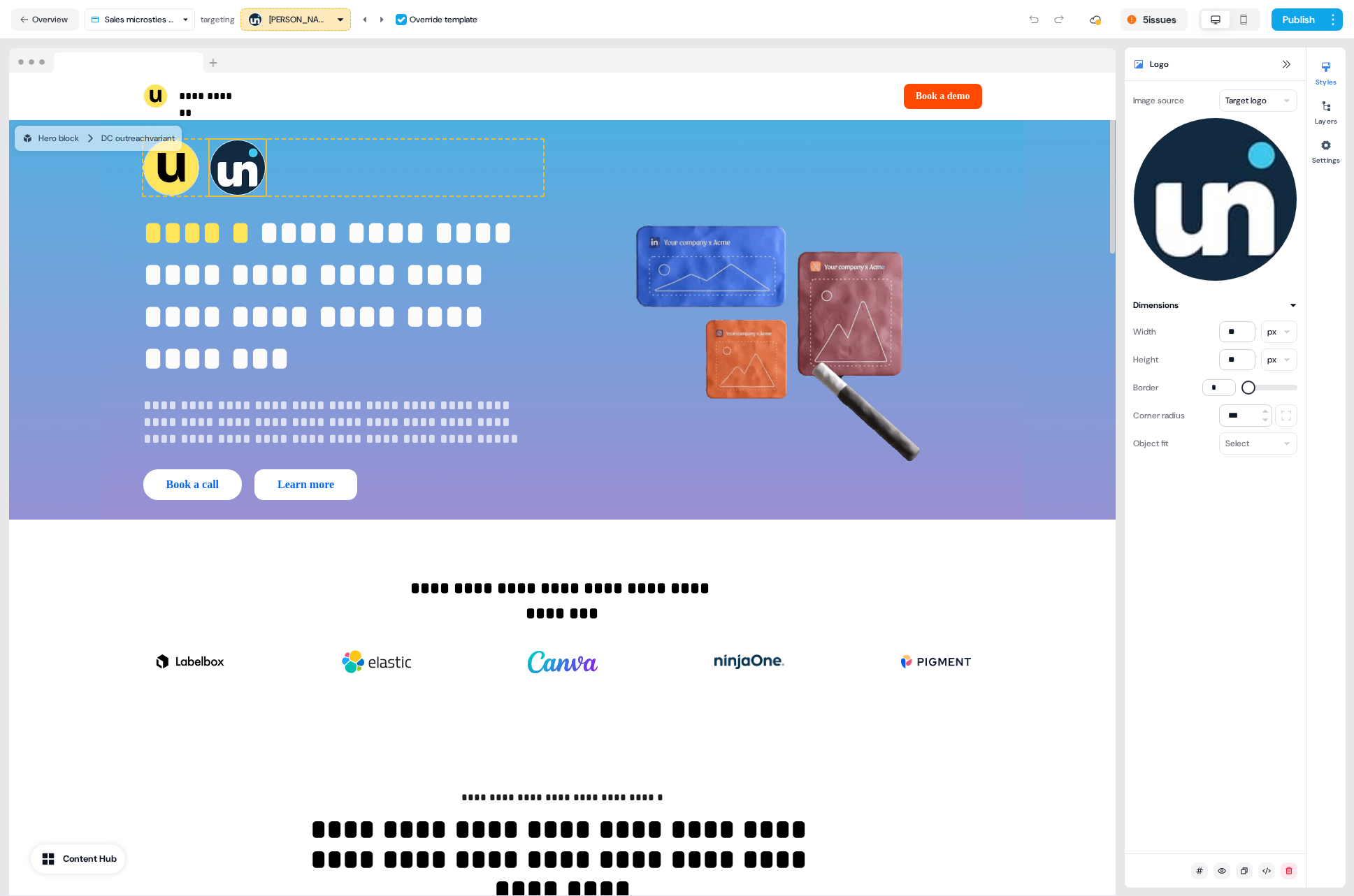
click at [1236, 102] on html "**********" at bounding box center [677, 448] width 1354 height 896
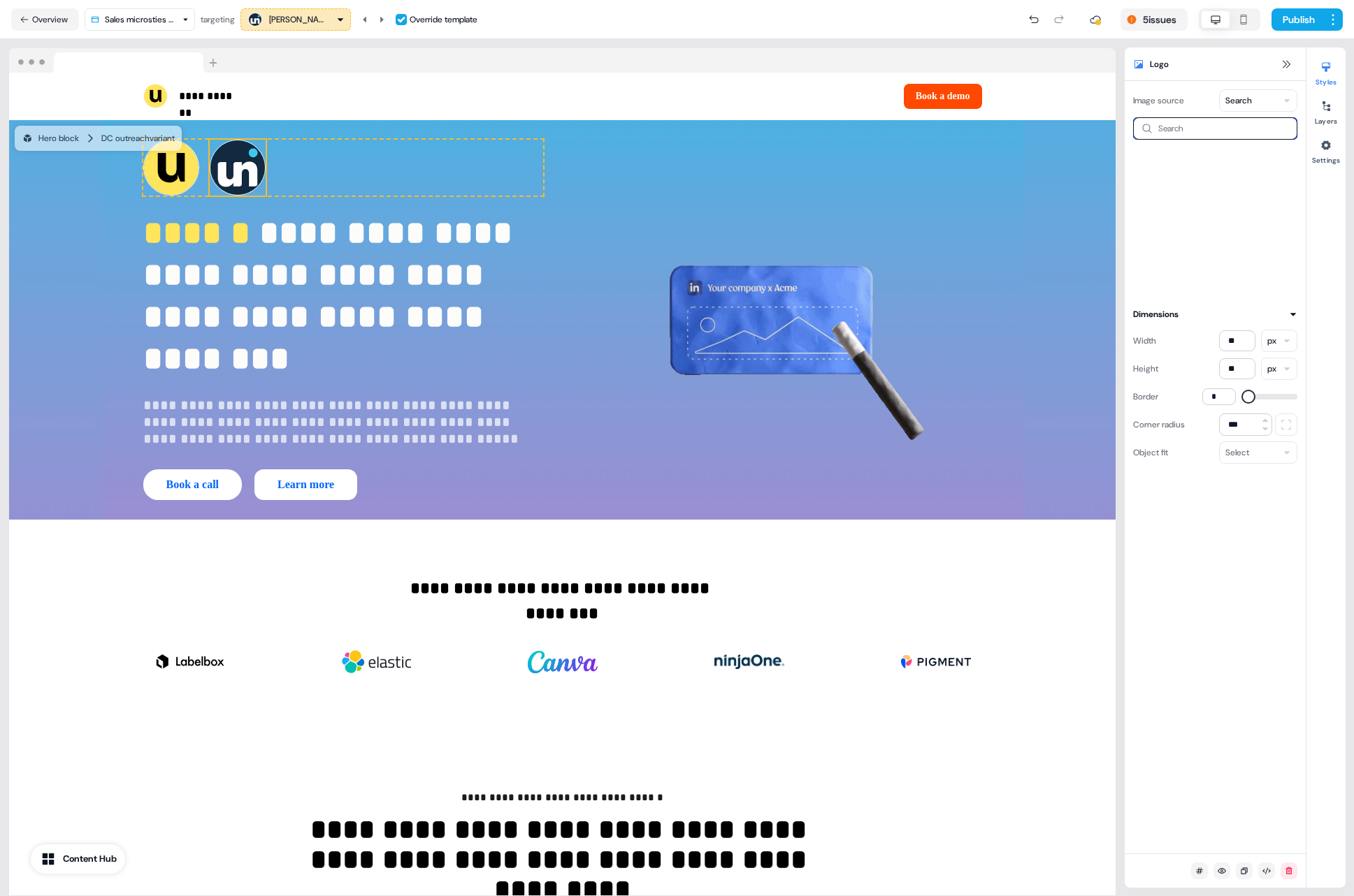
click at [1181, 130] on input at bounding box center [1215, 128] width 165 height 23
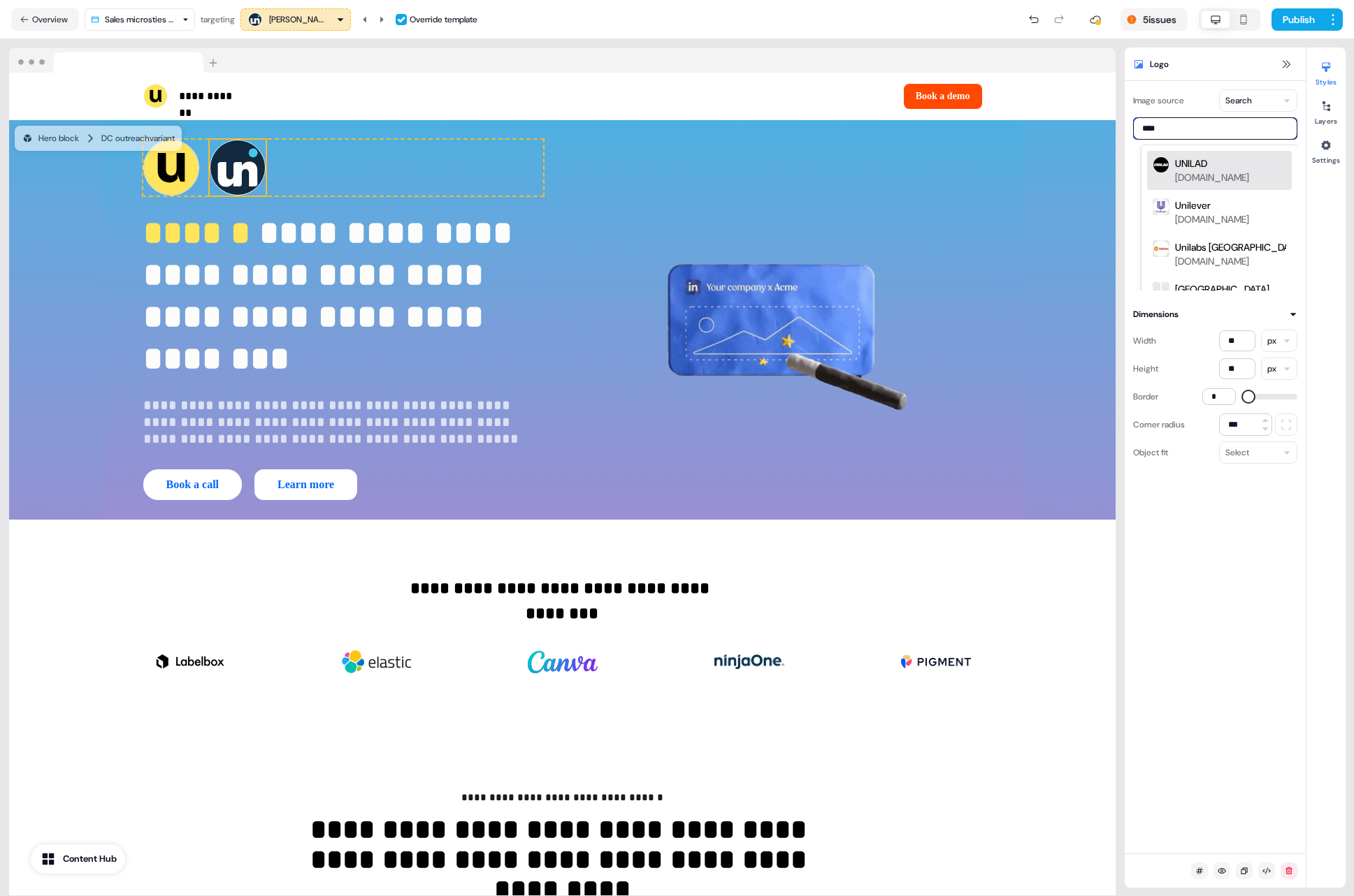
type input "*****"
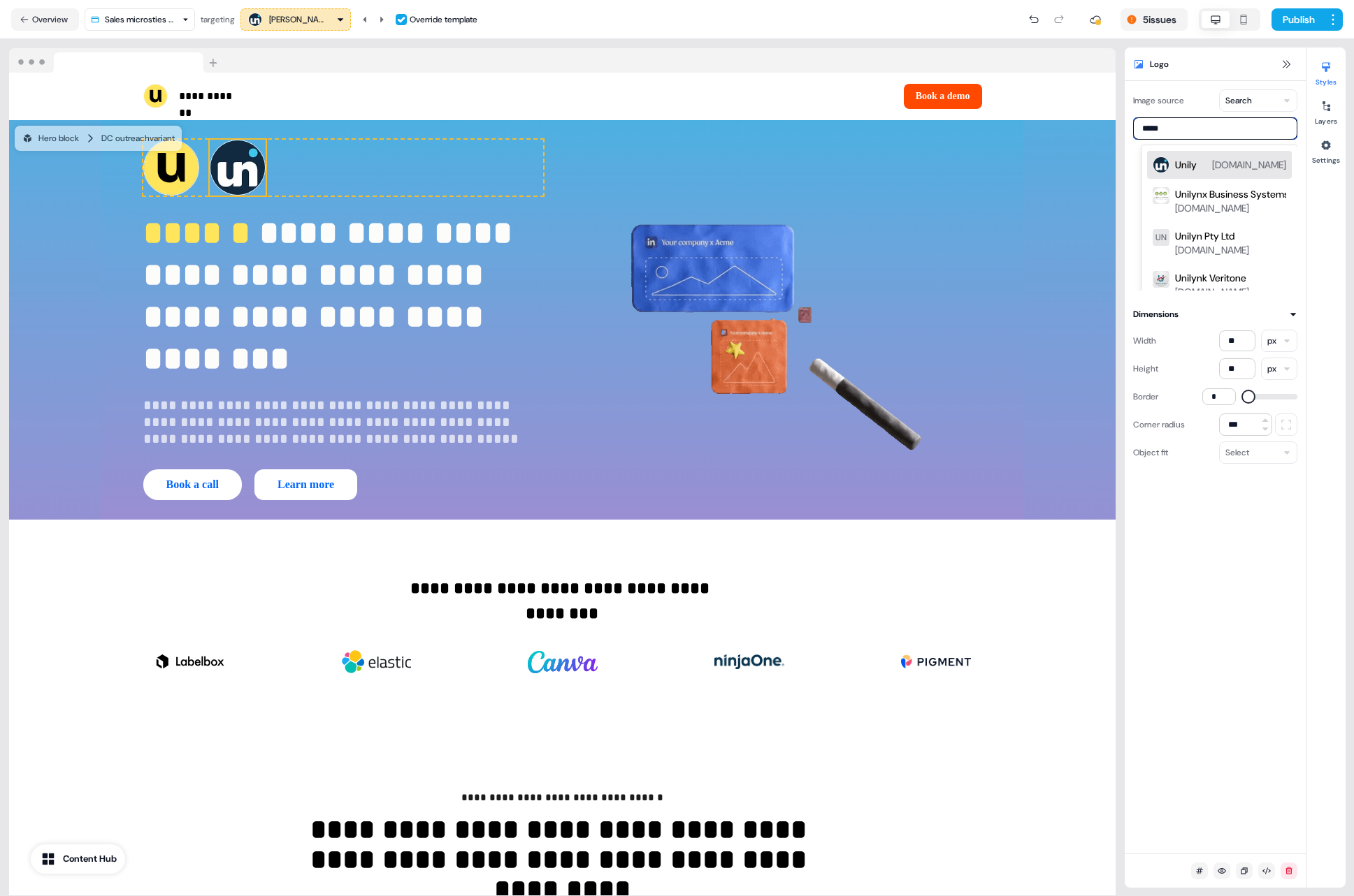
click at [1196, 155] on div "Unily unily.com" at bounding box center [1219, 165] width 145 height 28
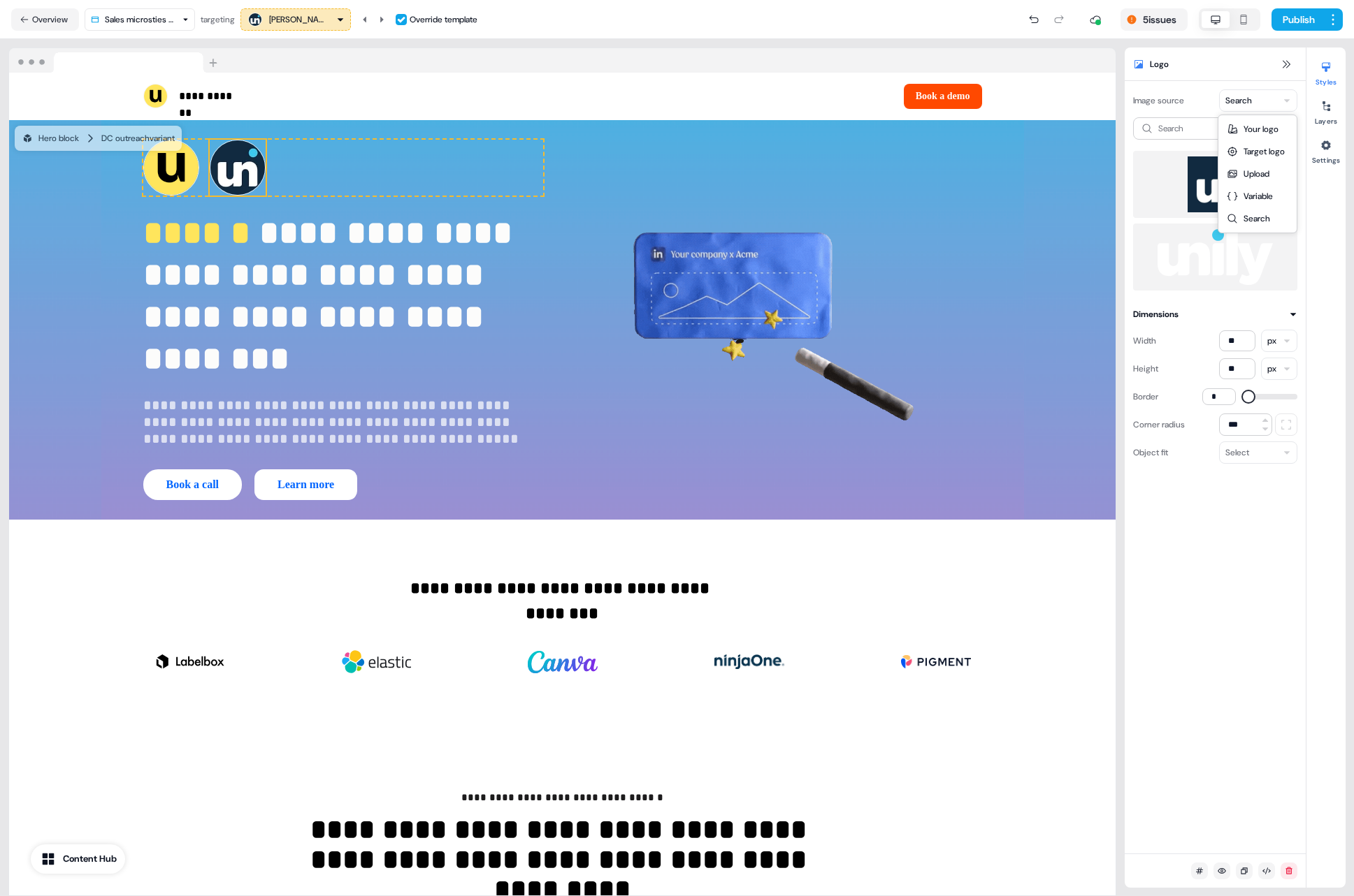
click at [1247, 100] on html "**********" at bounding box center [677, 448] width 1354 height 896
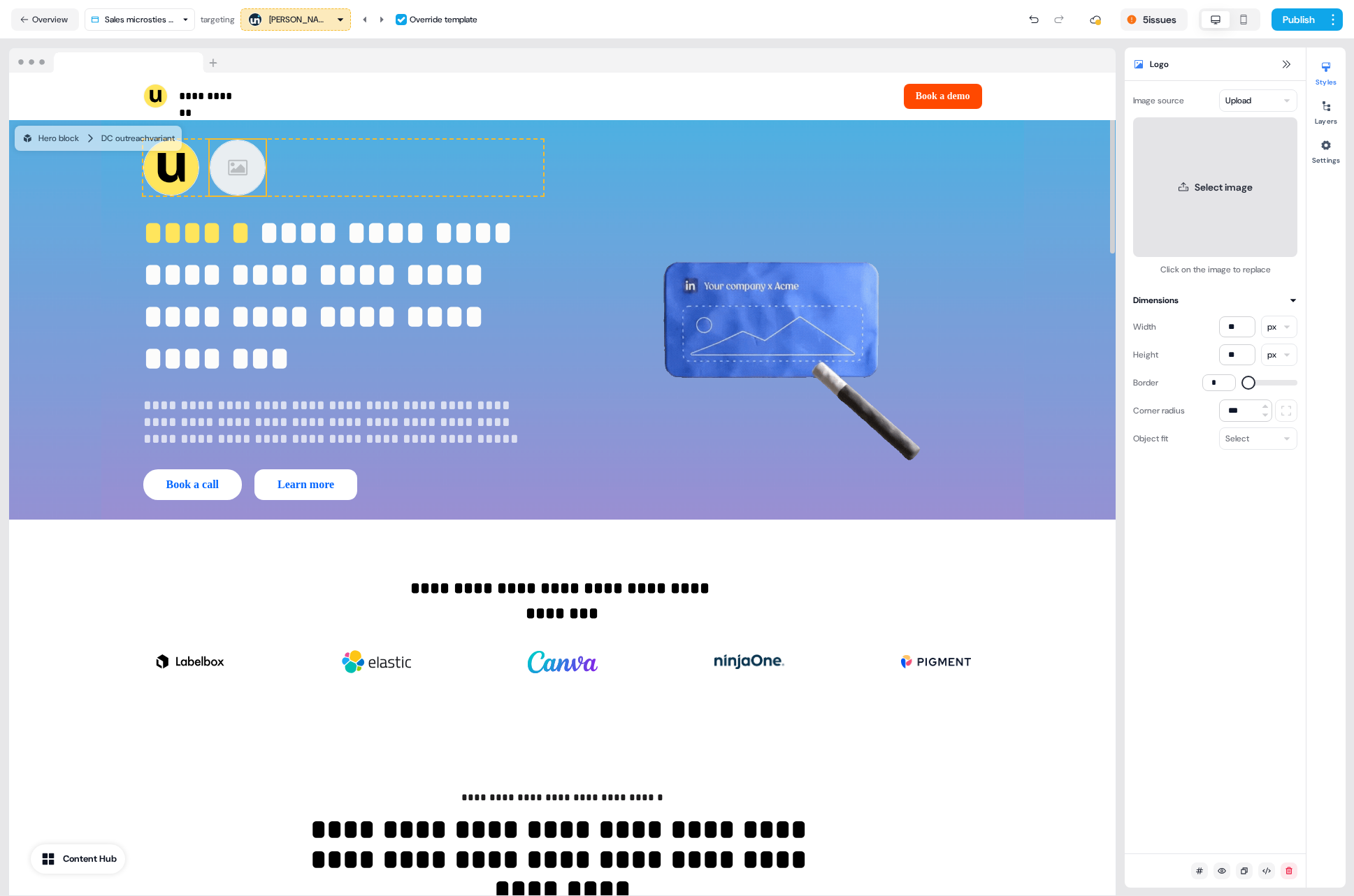
click at [1199, 177] on button "Select image" at bounding box center [1215, 187] width 165 height 140
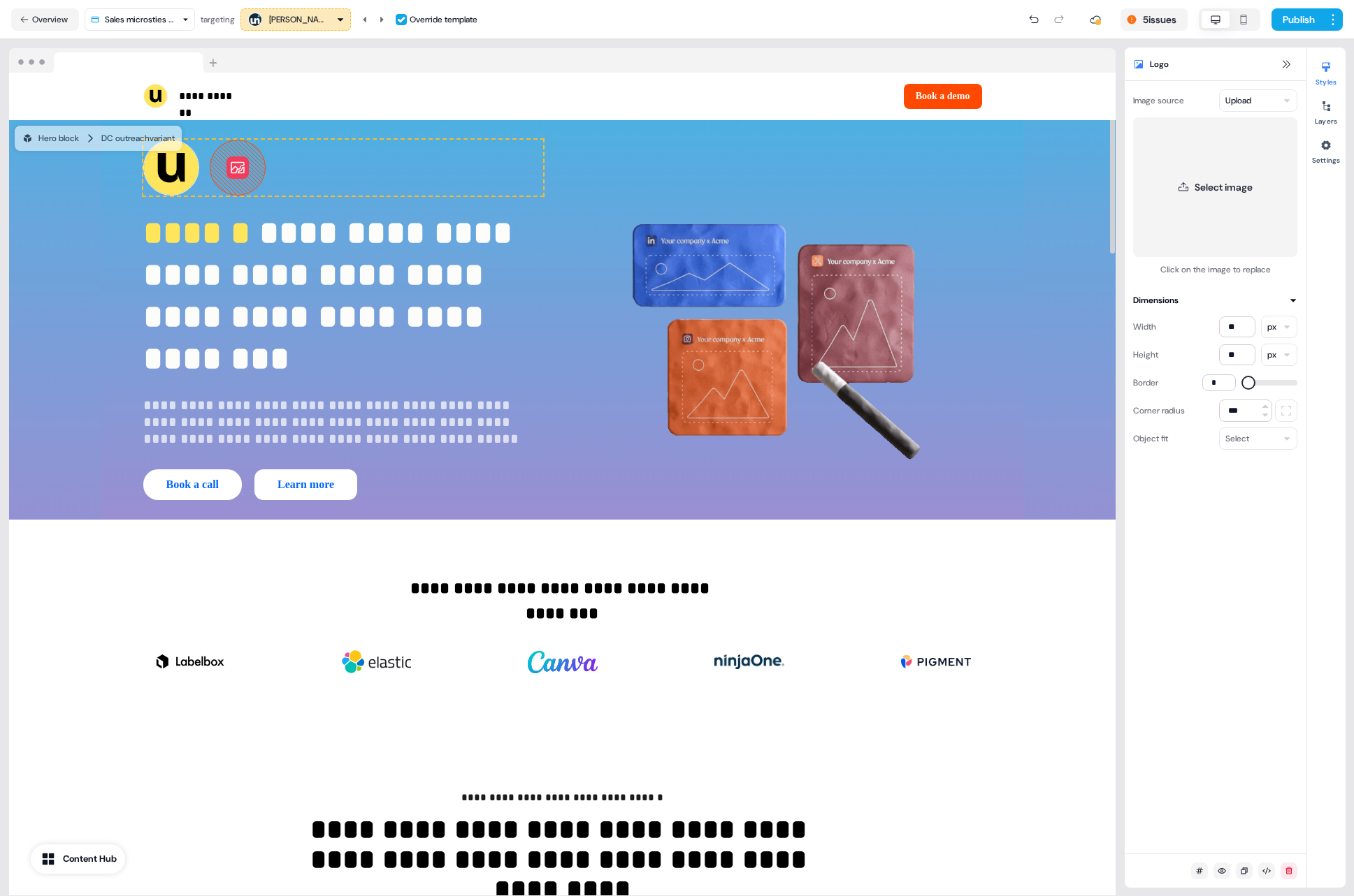
click at [253, 172] on icon at bounding box center [237, 167] width 54 height 54
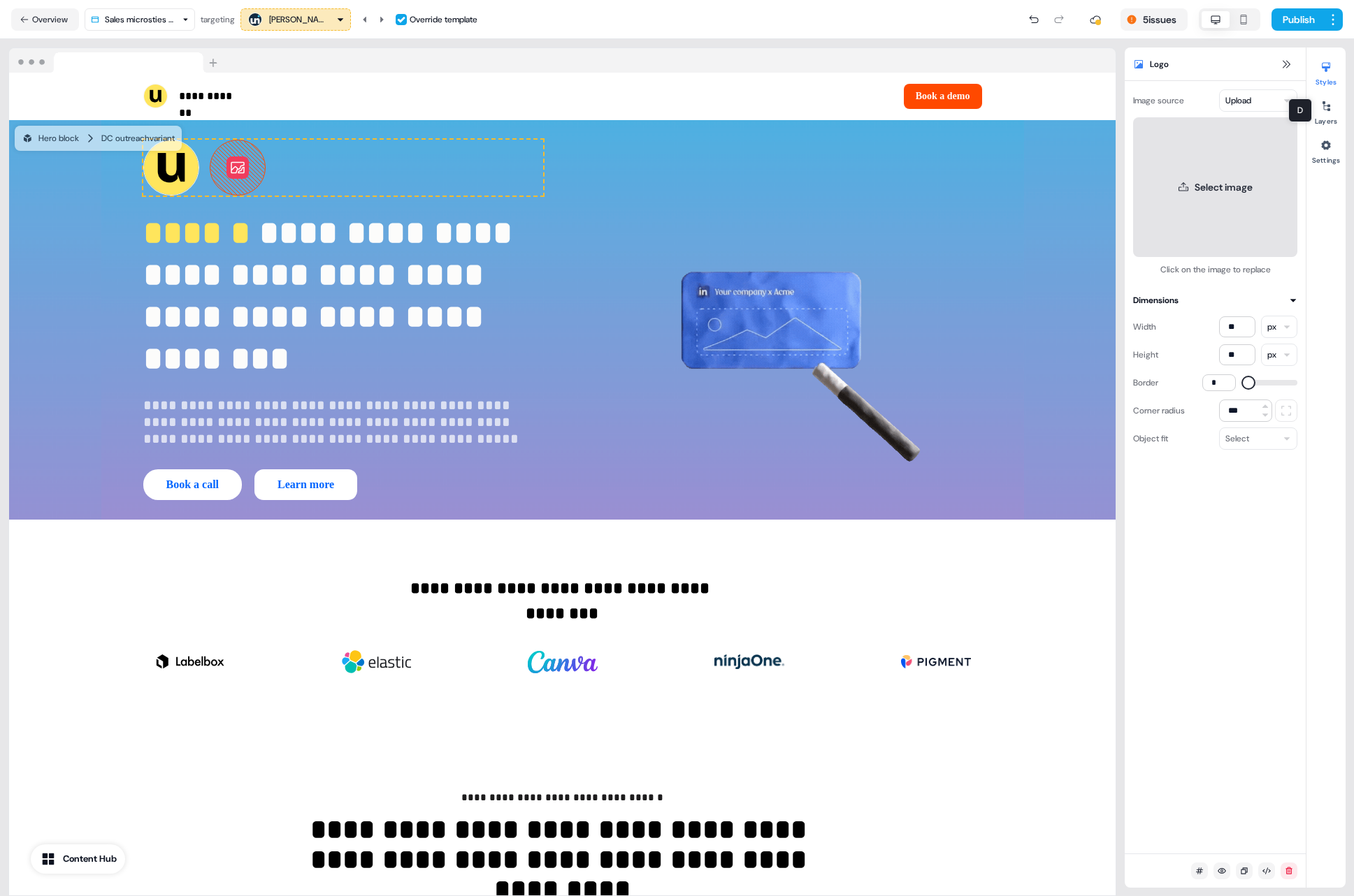
click at [1235, 186] on button "Select image" at bounding box center [1215, 187] width 165 height 140
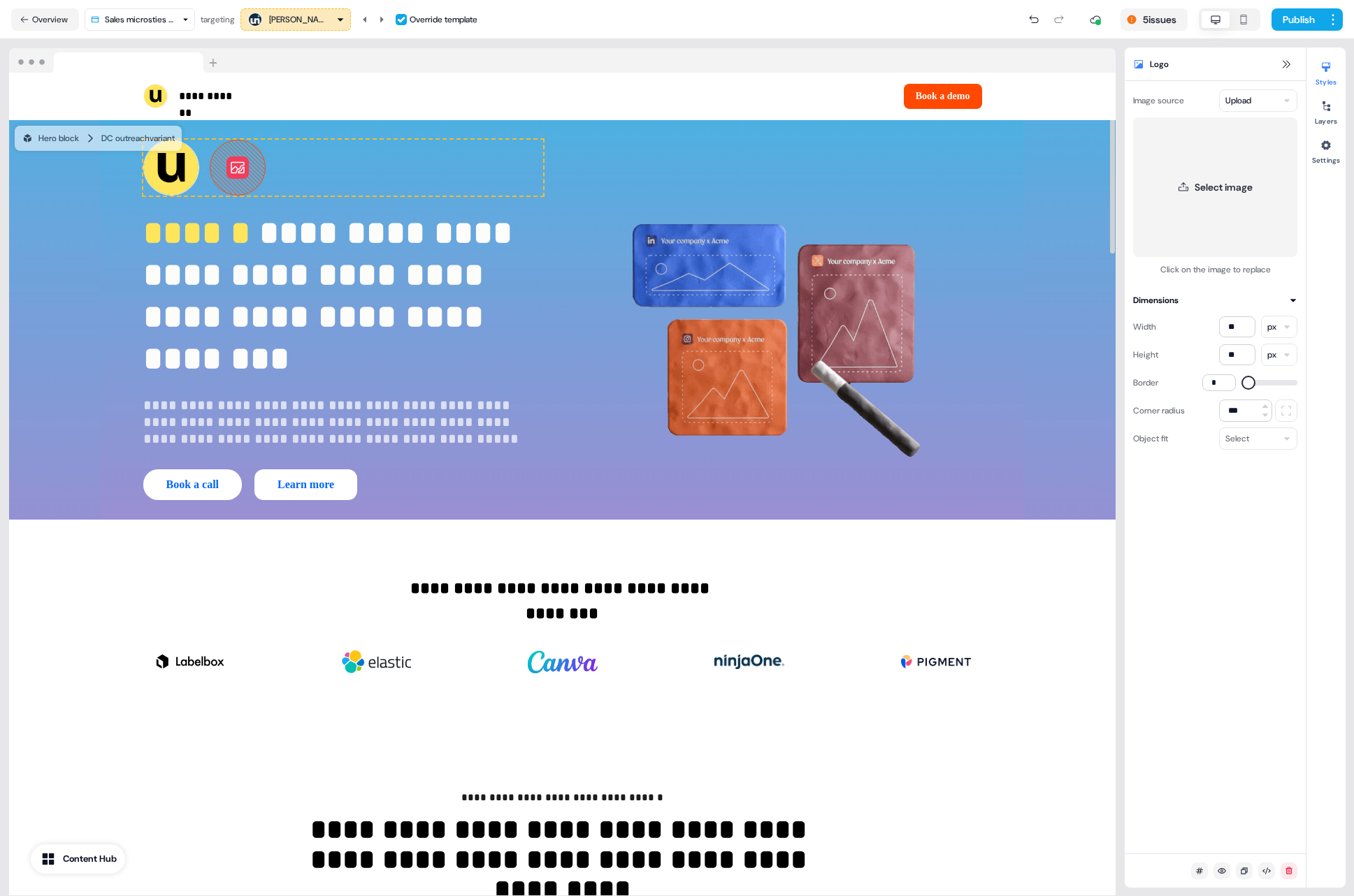
click at [235, 170] on icon at bounding box center [237, 168] width 17 height 17
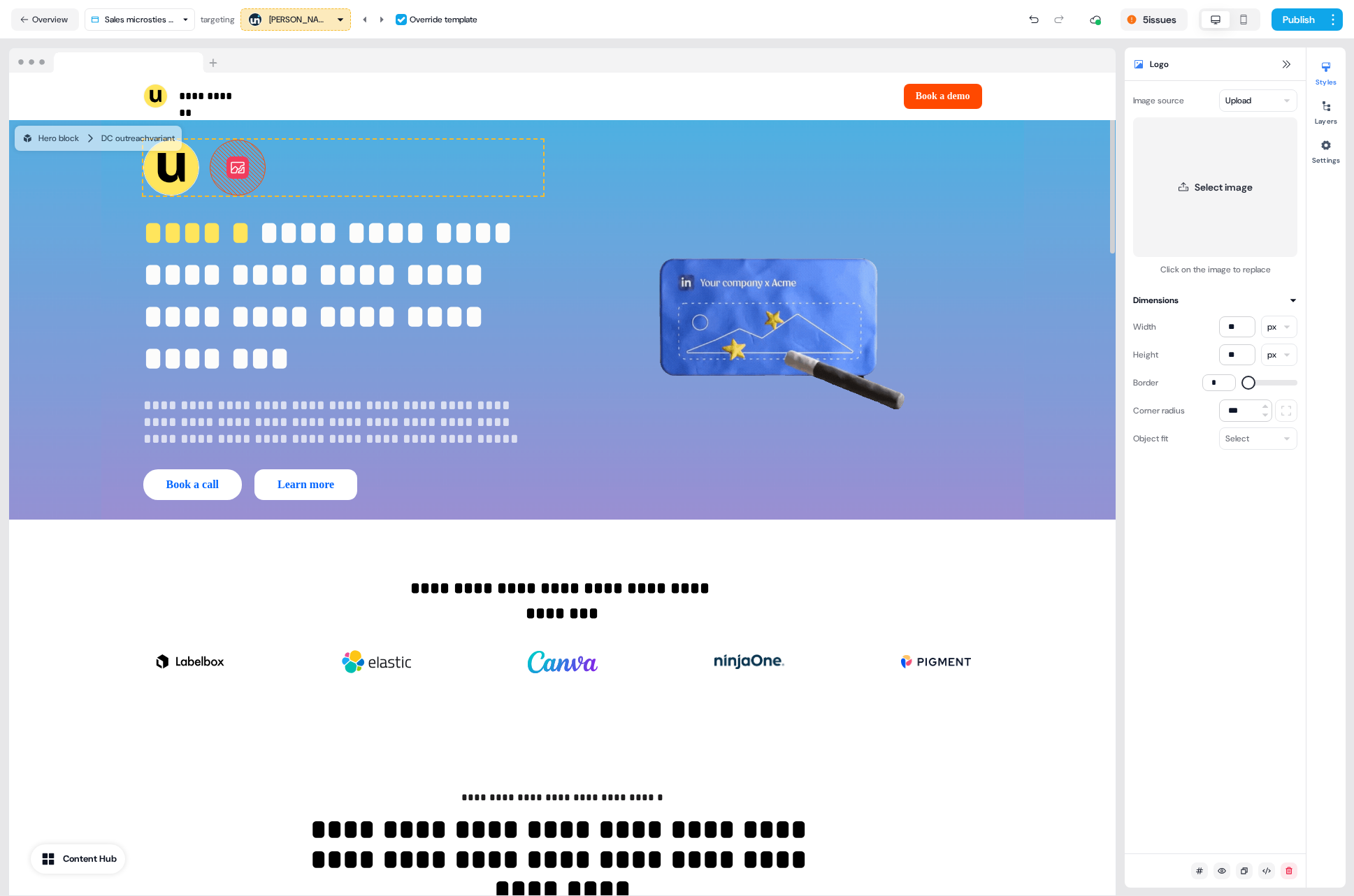
click at [1267, 99] on html "**********" at bounding box center [677, 448] width 1354 height 896
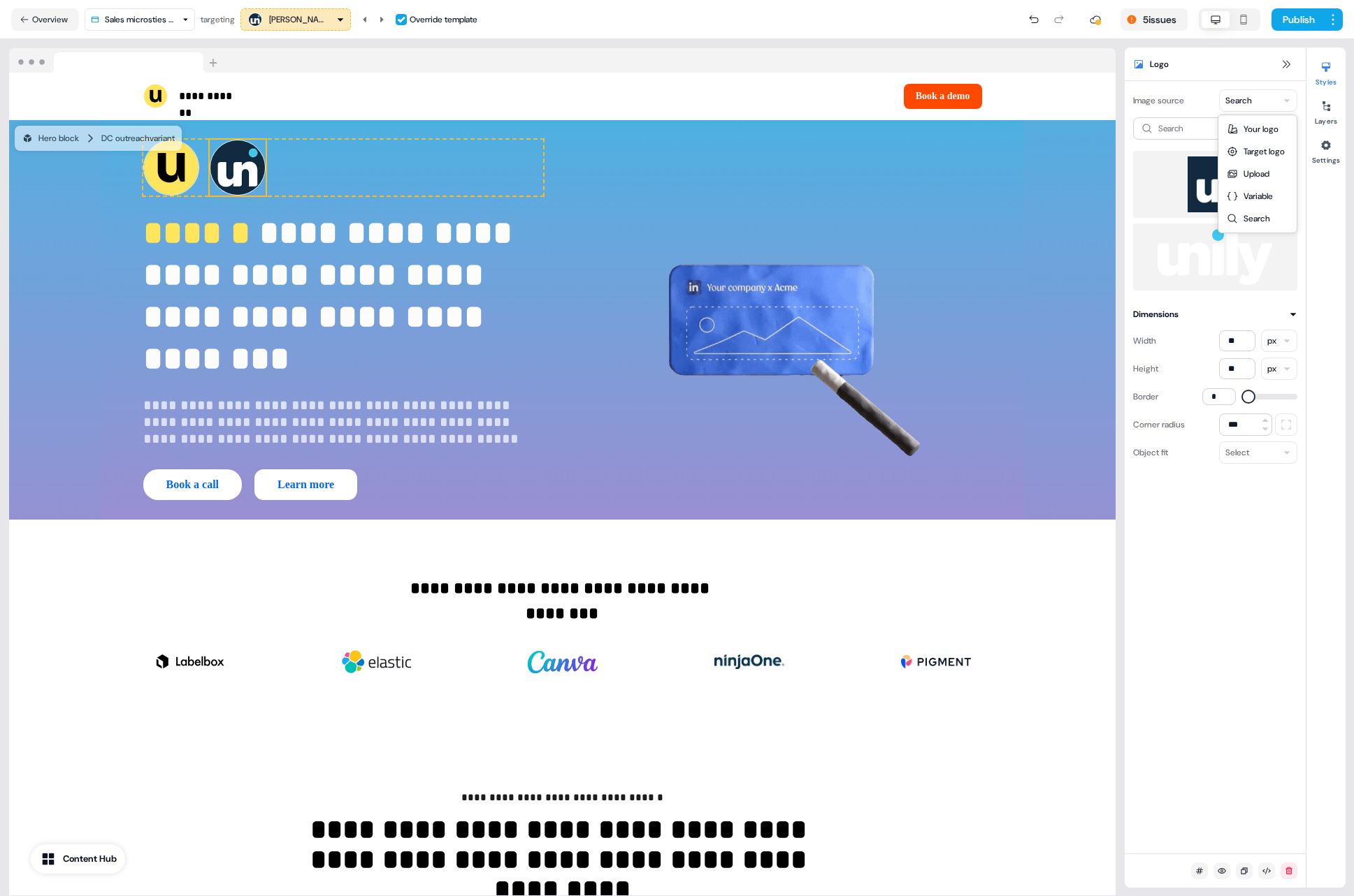
click at [1235, 92] on html "**********" at bounding box center [677, 448] width 1354 height 896
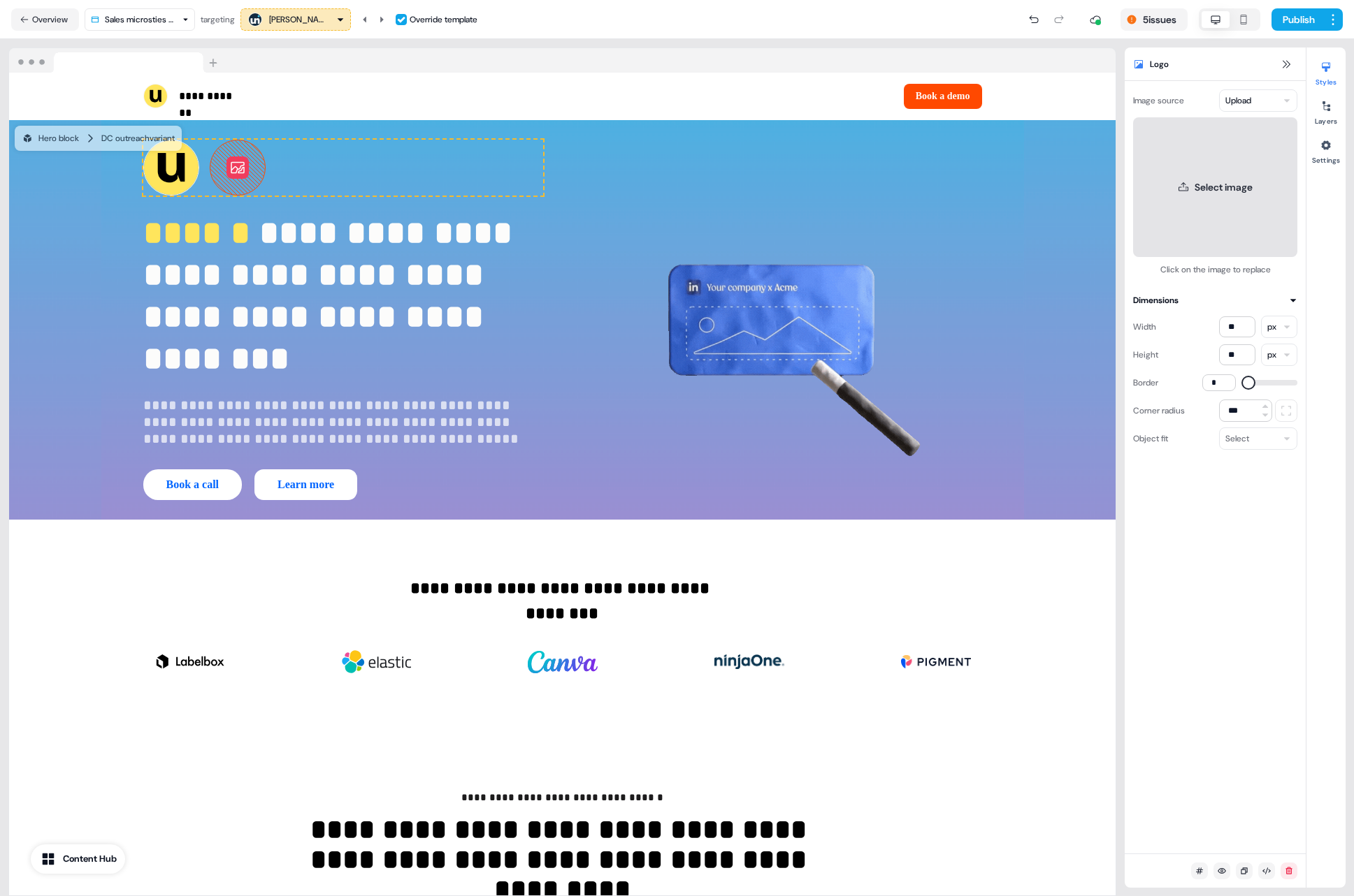
click at [1220, 184] on button "Select image" at bounding box center [1215, 187] width 165 height 140
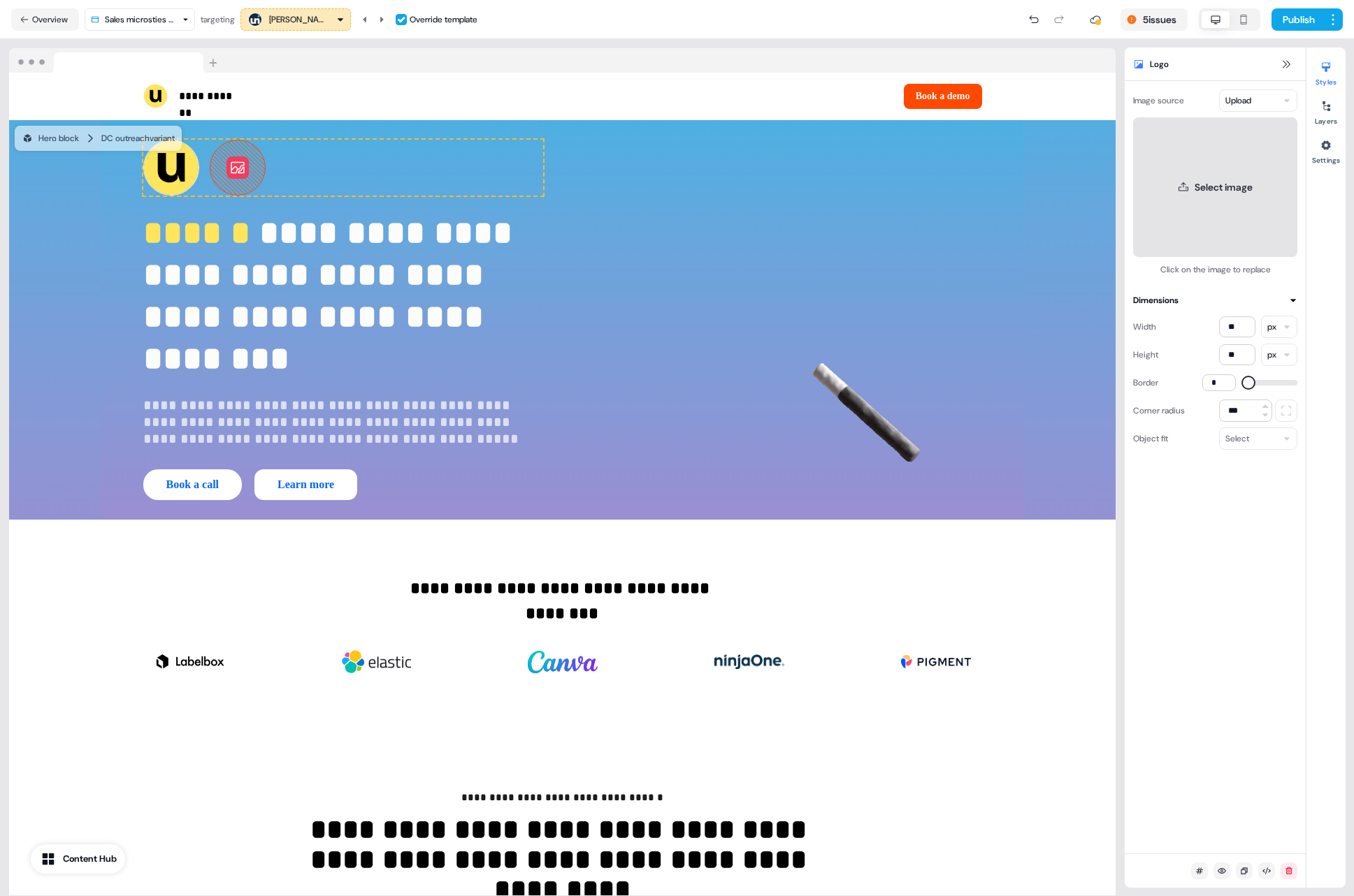
click at [1250, 173] on button "Select image" at bounding box center [1215, 187] width 165 height 140
click at [1208, 193] on button "Select image" at bounding box center [1215, 187] width 165 height 140
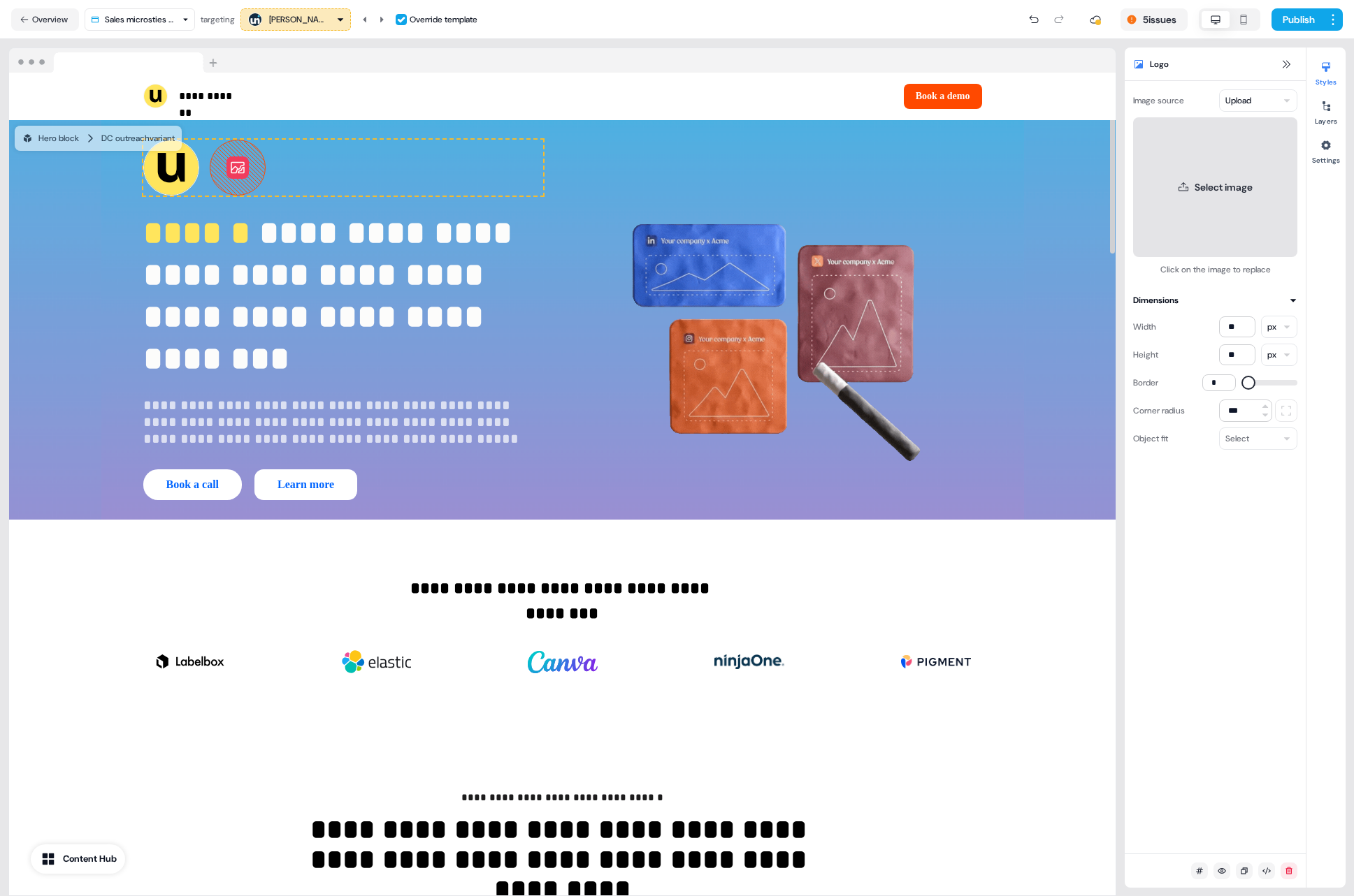
click at [1220, 181] on button "Select image" at bounding box center [1215, 187] width 165 height 140
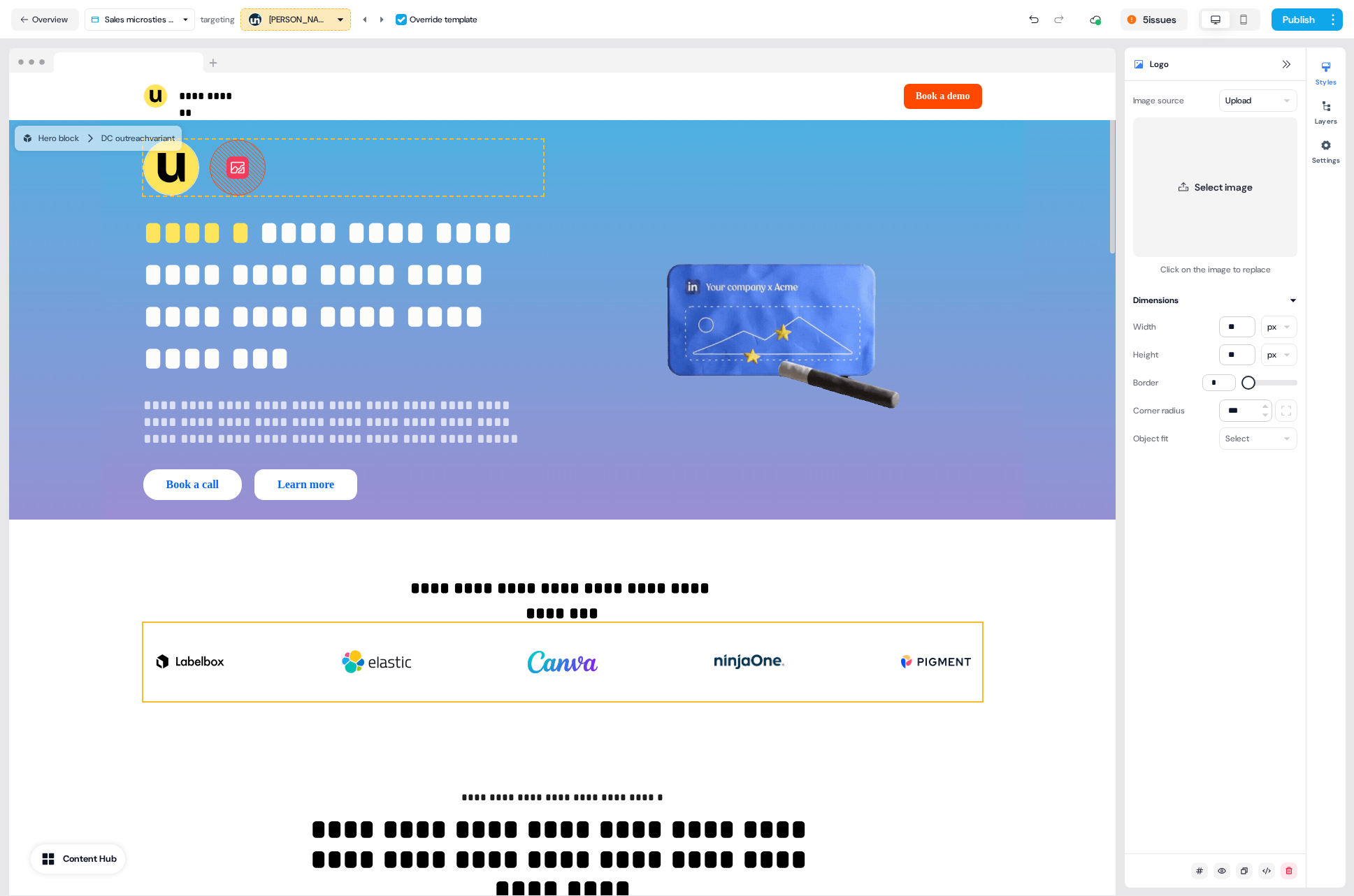
click at [755, 628] on div "To pick up a draggable item, press the space bar. While dragging, use the arrow…" at bounding box center [562, 661] width 838 height 78
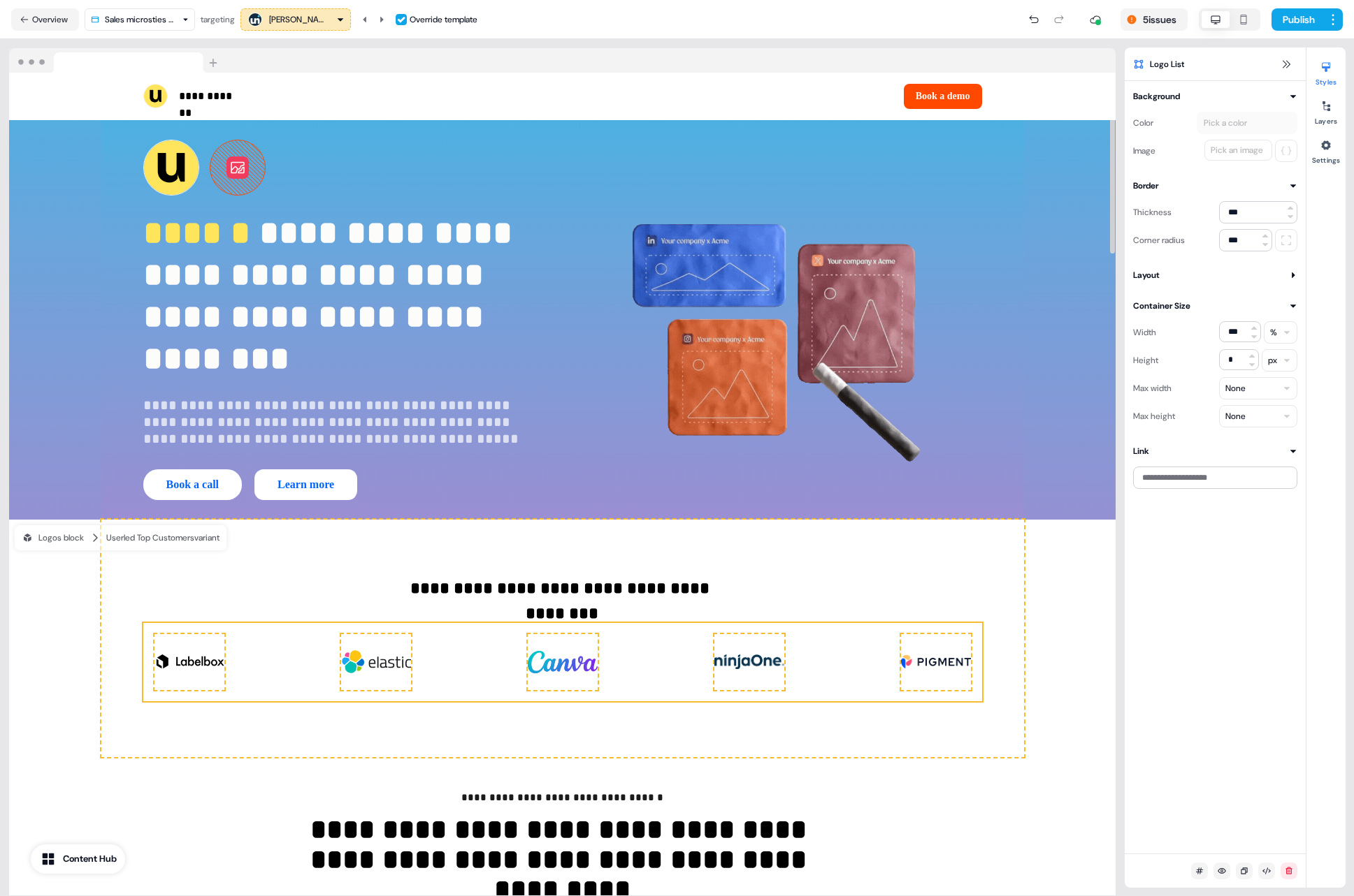
click at [1269, 195] on div "Thickness *** Corner radius ***" at bounding box center [1215, 223] width 165 height 59
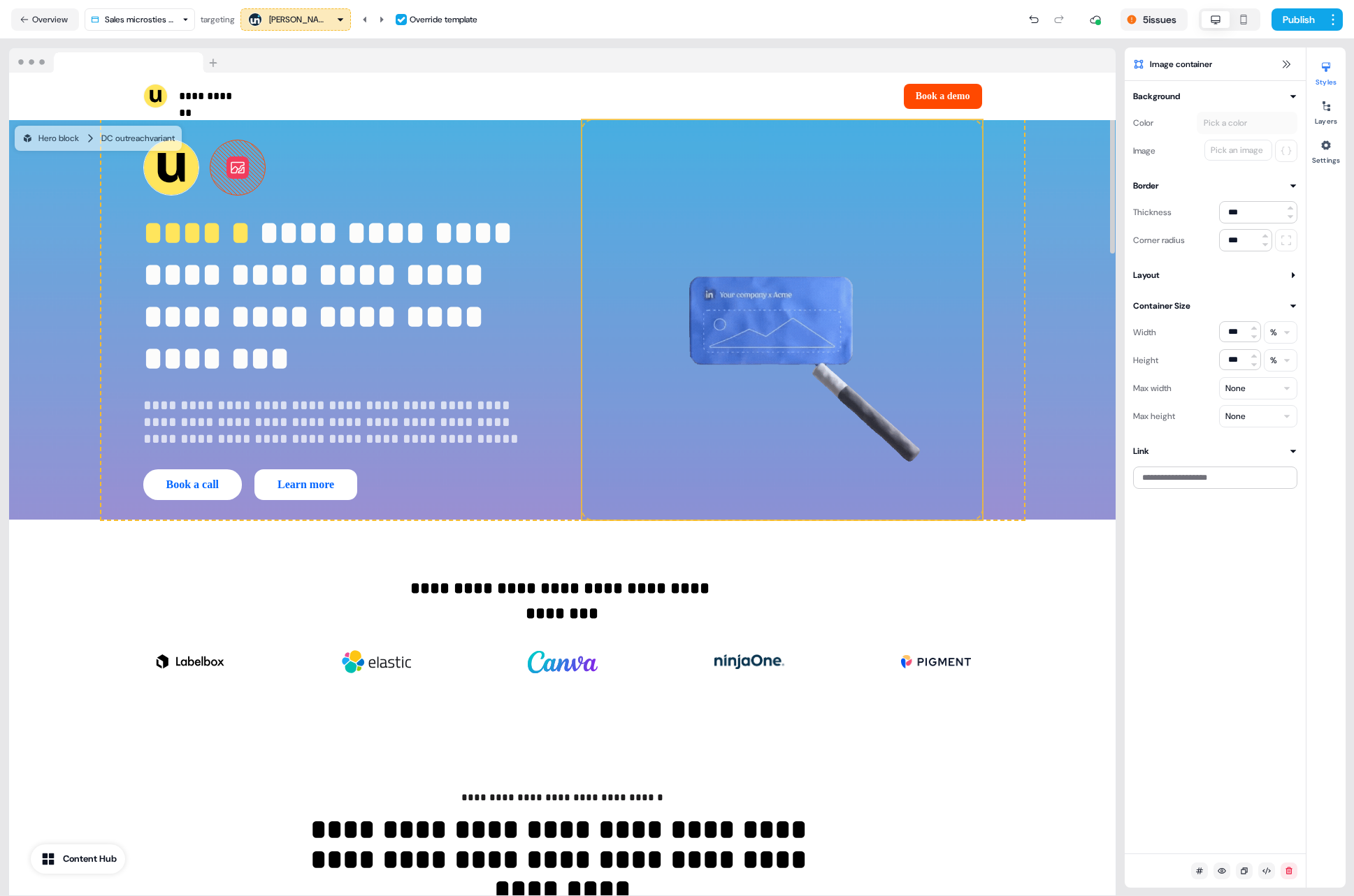
drag, startPoint x: 654, startPoint y: 143, endPoint x: 428, endPoint y: 169, distance: 227.5
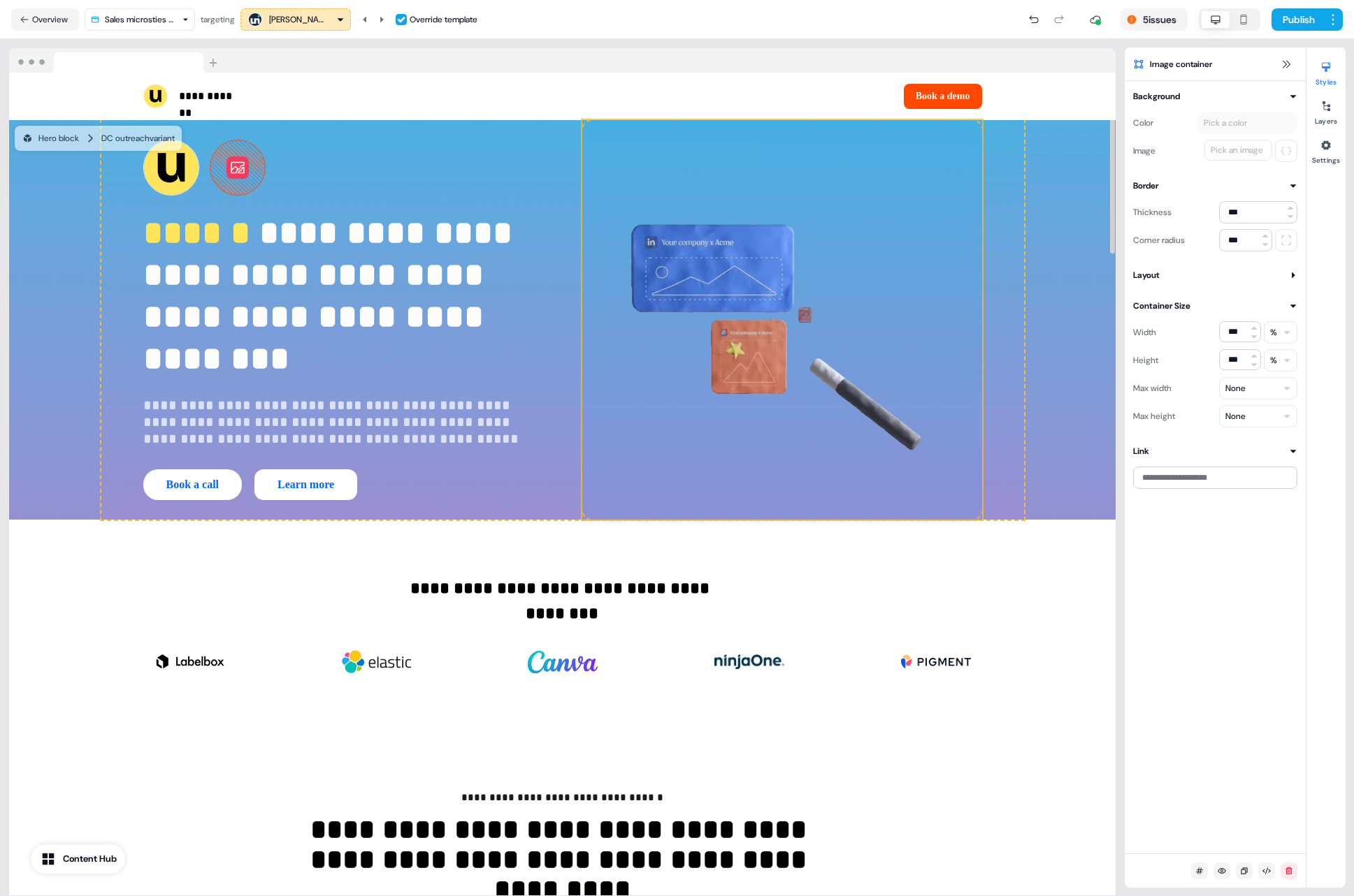
click at [445, 165] on div "**********" at bounding box center [562, 319] width 922 height 399
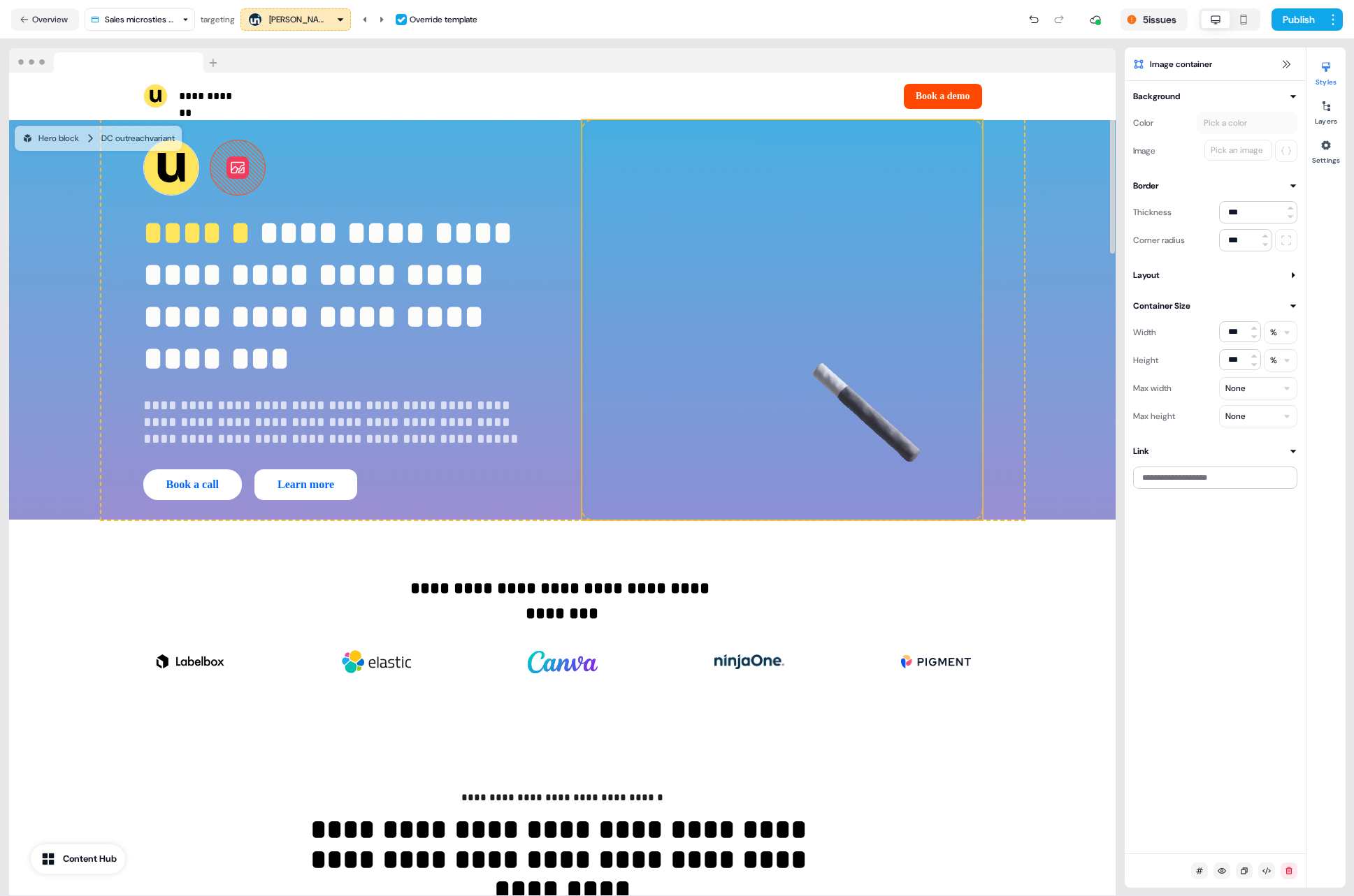
drag, startPoint x: 684, startPoint y: 181, endPoint x: 695, endPoint y: 280, distance: 99.6
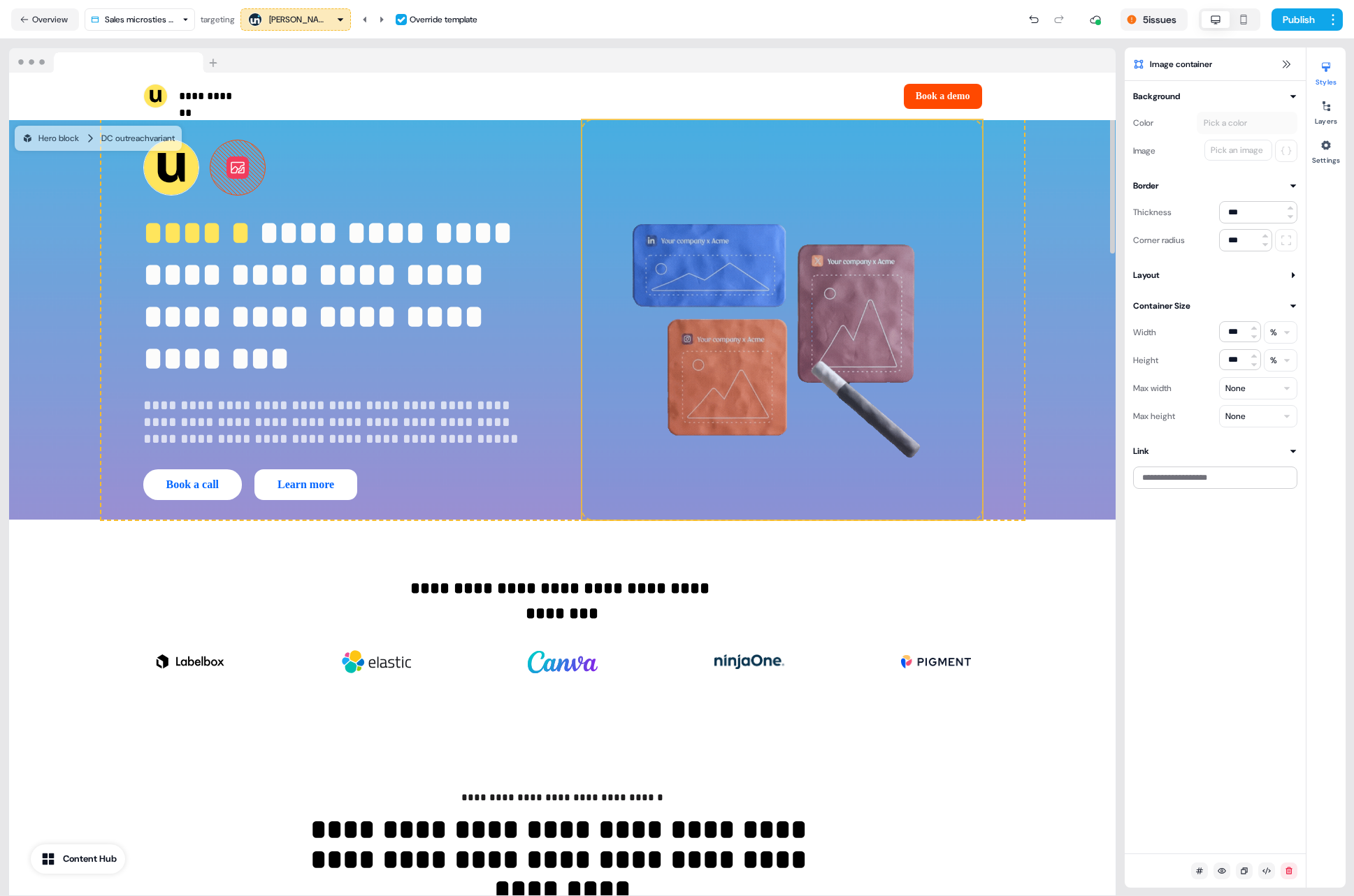
click at [701, 282] on div "**********" at bounding box center [562, 319] width 922 height 399
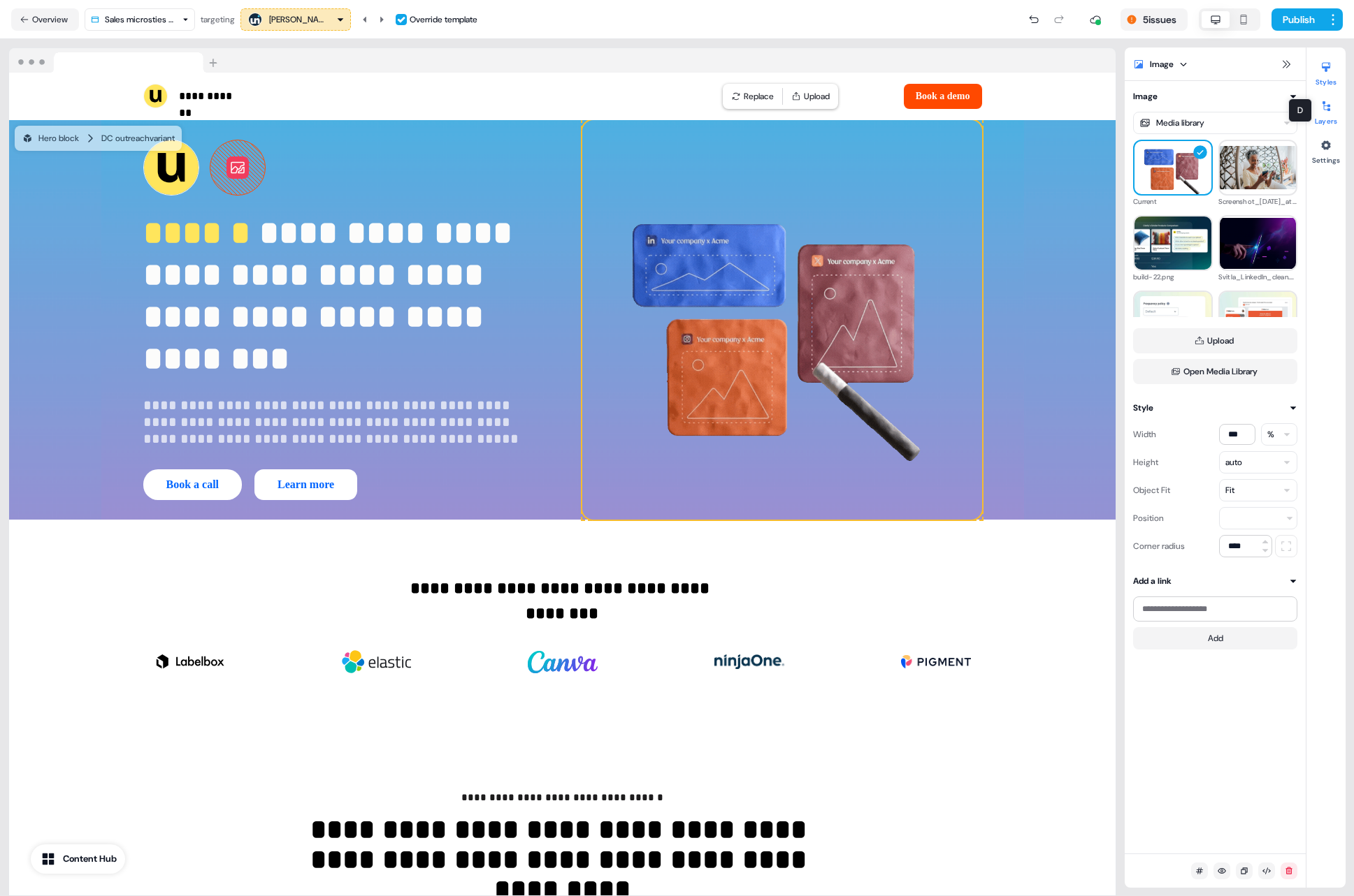
click at [1329, 125] on button "Layers" at bounding box center [1326, 109] width 39 height 31
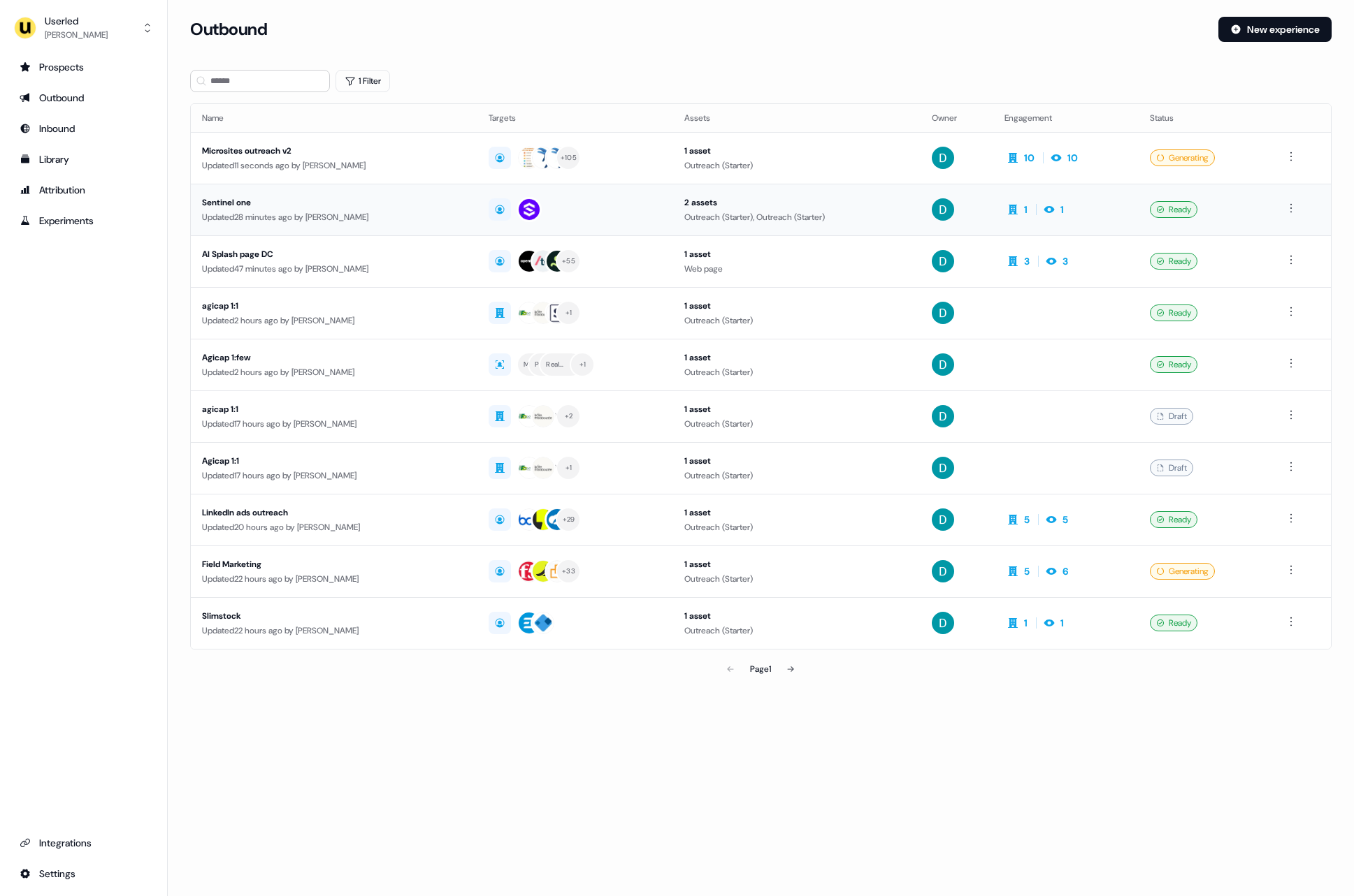
click at [320, 203] on div "Sentinel one" at bounding box center [334, 202] width 264 height 14
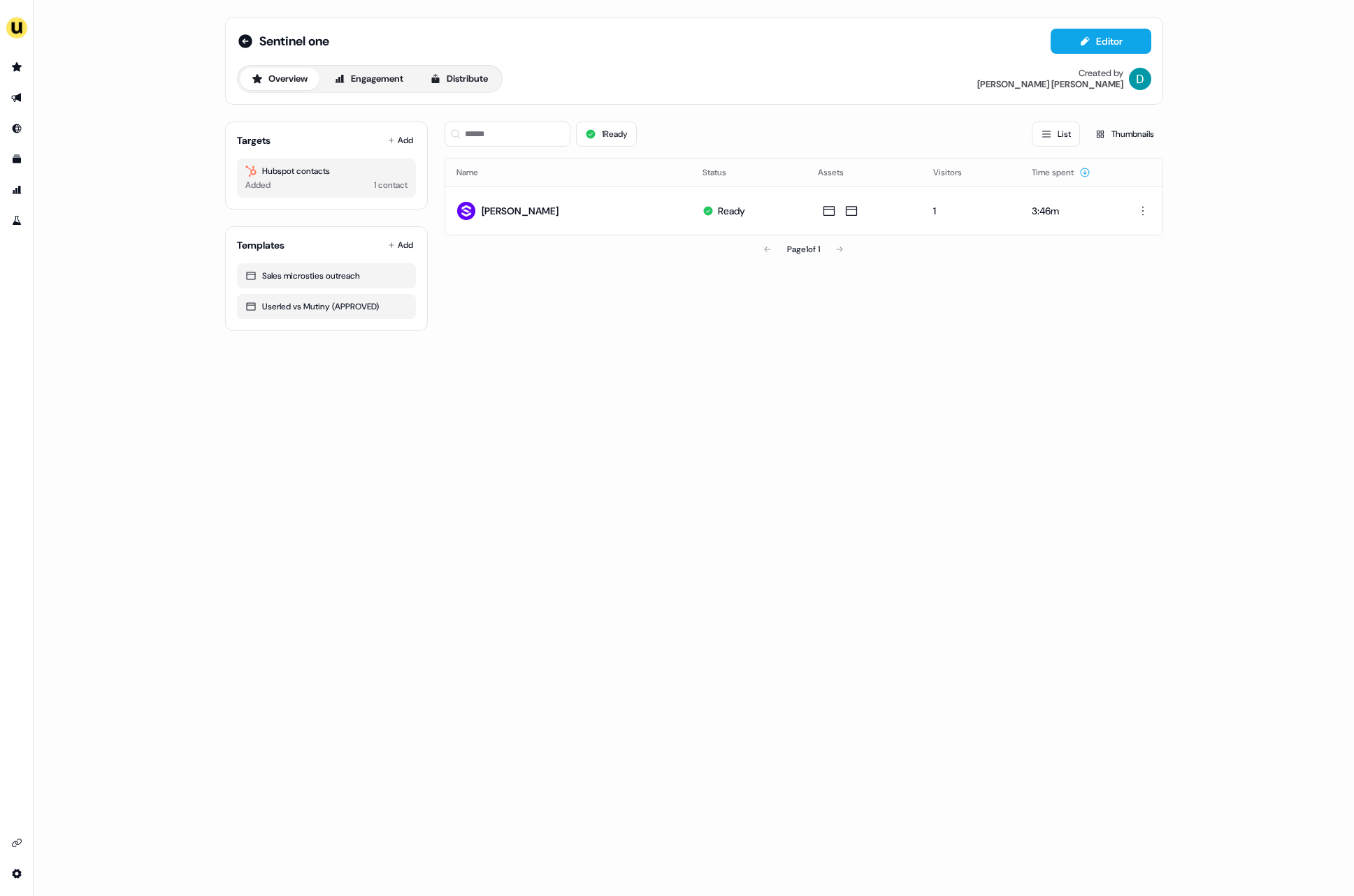
click at [255, 38] on div "Sentinel one" at bounding box center [283, 40] width 93 height 17
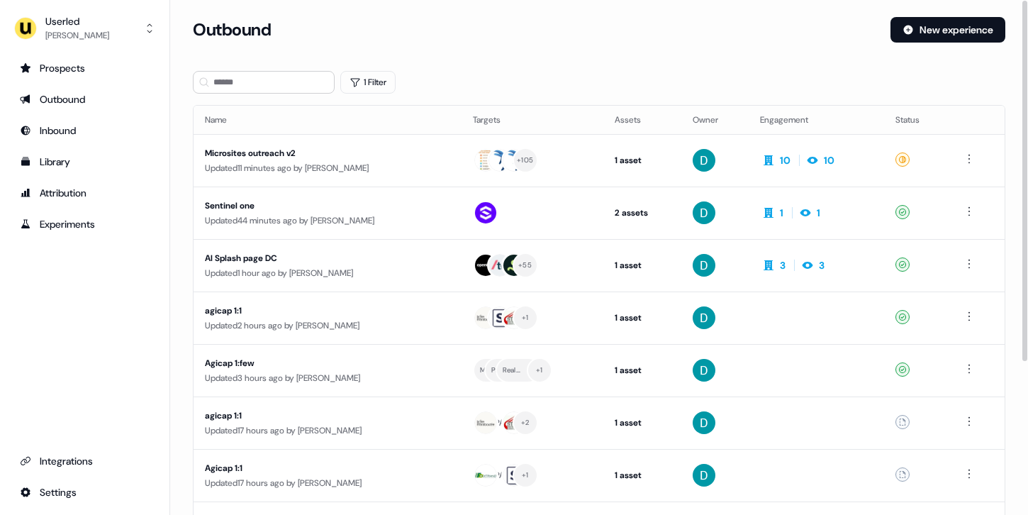
click at [257, 69] on section "Loading... Outbound New experience 1 Filter Name Targets Assets Owner Engagemen…" at bounding box center [599, 375] width 858 height 716
click at [271, 79] on input at bounding box center [264, 82] width 142 height 23
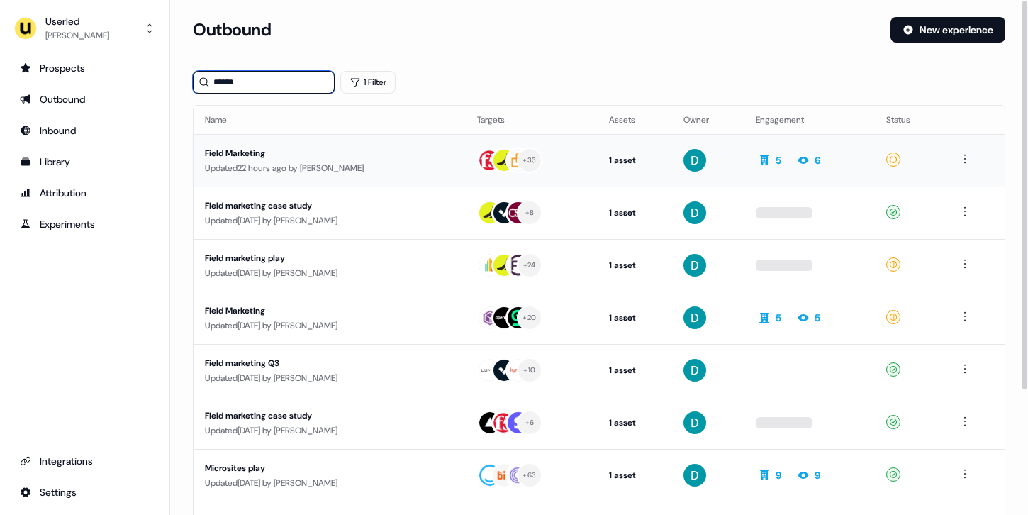
type input "*****"
click at [345, 161] on div "Updated 22 hours ago by [PERSON_NAME]" at bounding box center [329, 168] width 249 height 14
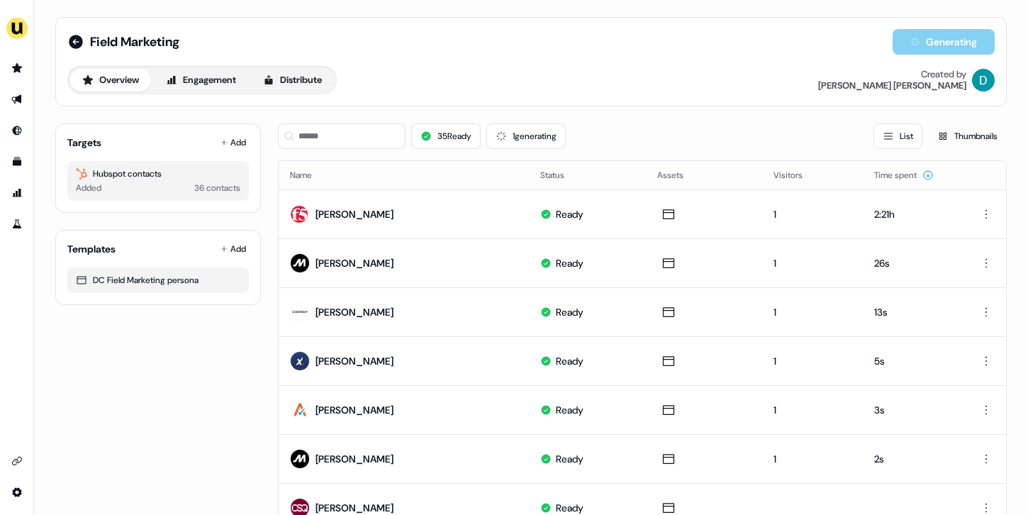
click at [246, 140] on div "Targets Add Hubspot contacts Added 36 contacts" at bounding box center [158, 167] width 206 height 89
click at [236, 143] on button "Add" at bounding box center [233, 143] width 31 height 20
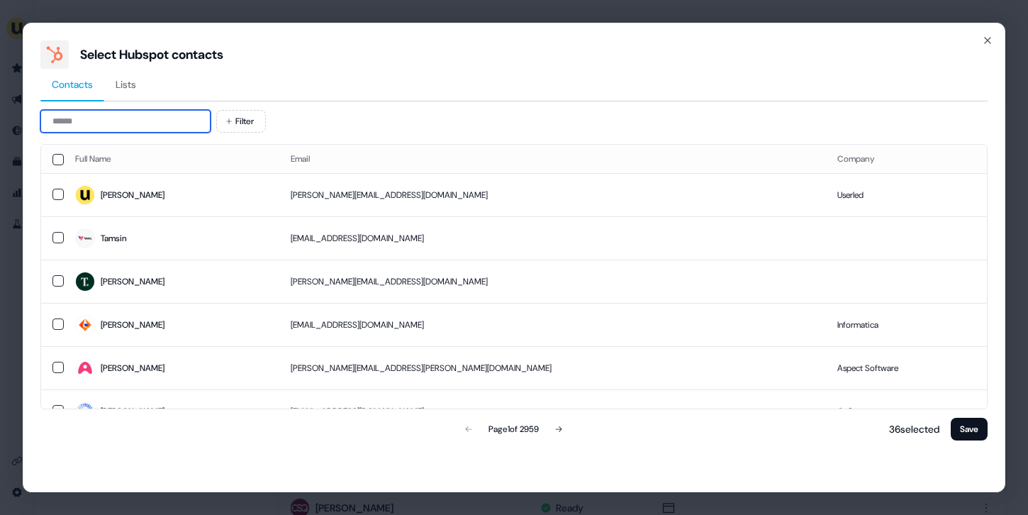
click at [94, 128] on input at bounding box center [125, 121] width 170 height 23
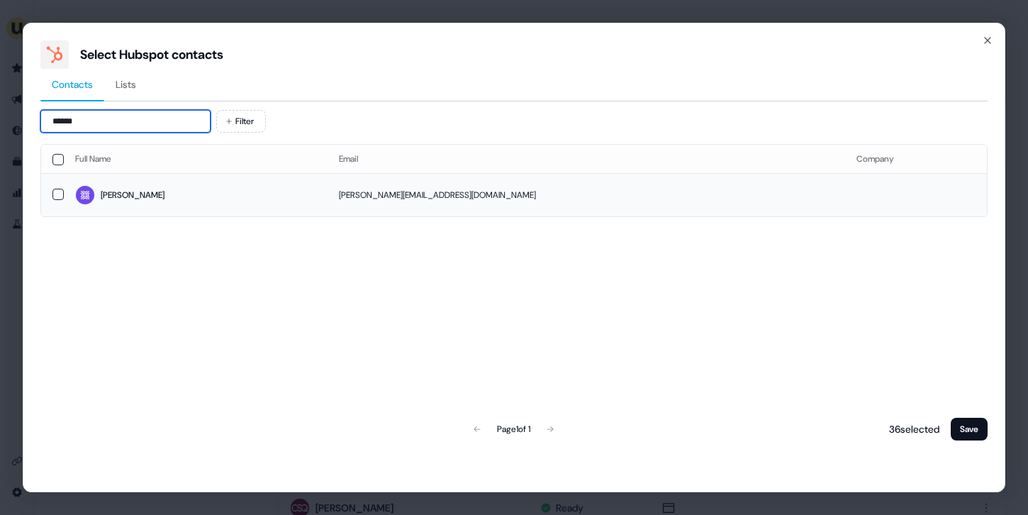
type input "******"
click at [288, 191] on span "[PERSON_NAME]" at bounding box center [195, 195] width 241 height 20
click at [961, 427] on button "Save" at bounding box center [968, 428] width 37 height 23
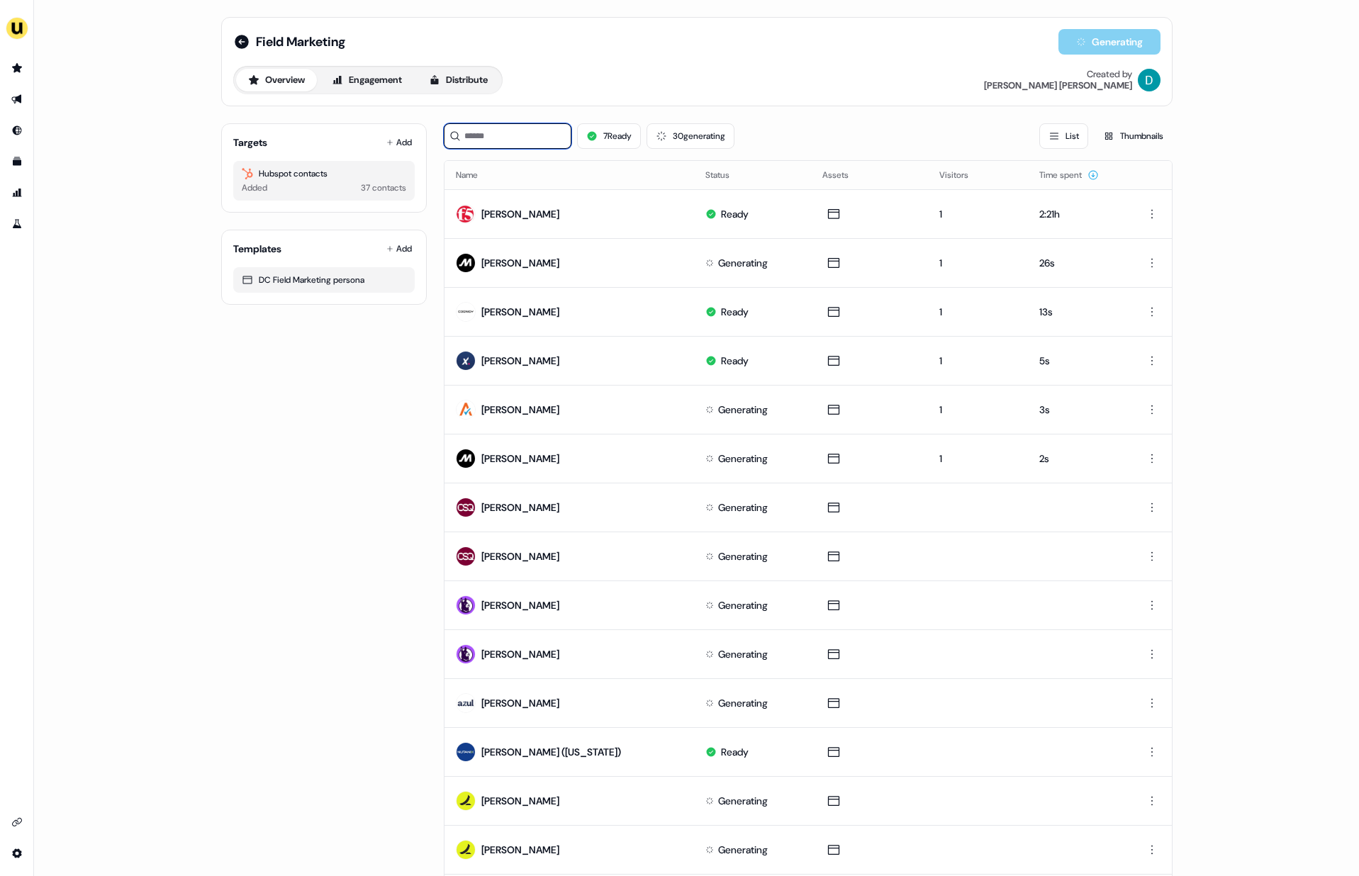
click at [529, 135] on input at bounding box center [508, 136] width 128 height 26
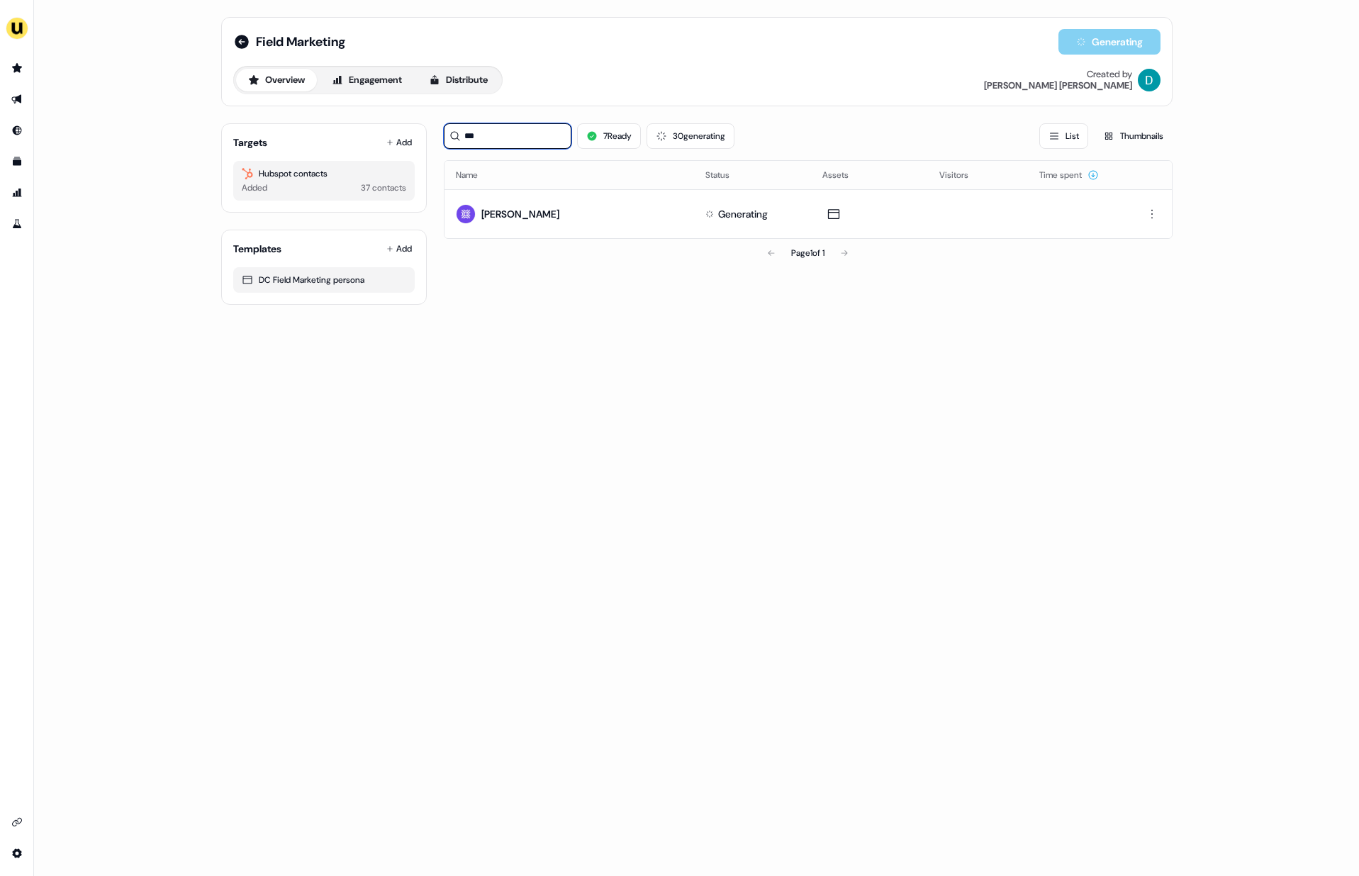
type input "***"
click at [680, 146] on button "1 generating" at bounding box center [691, 136] width 79 height 26
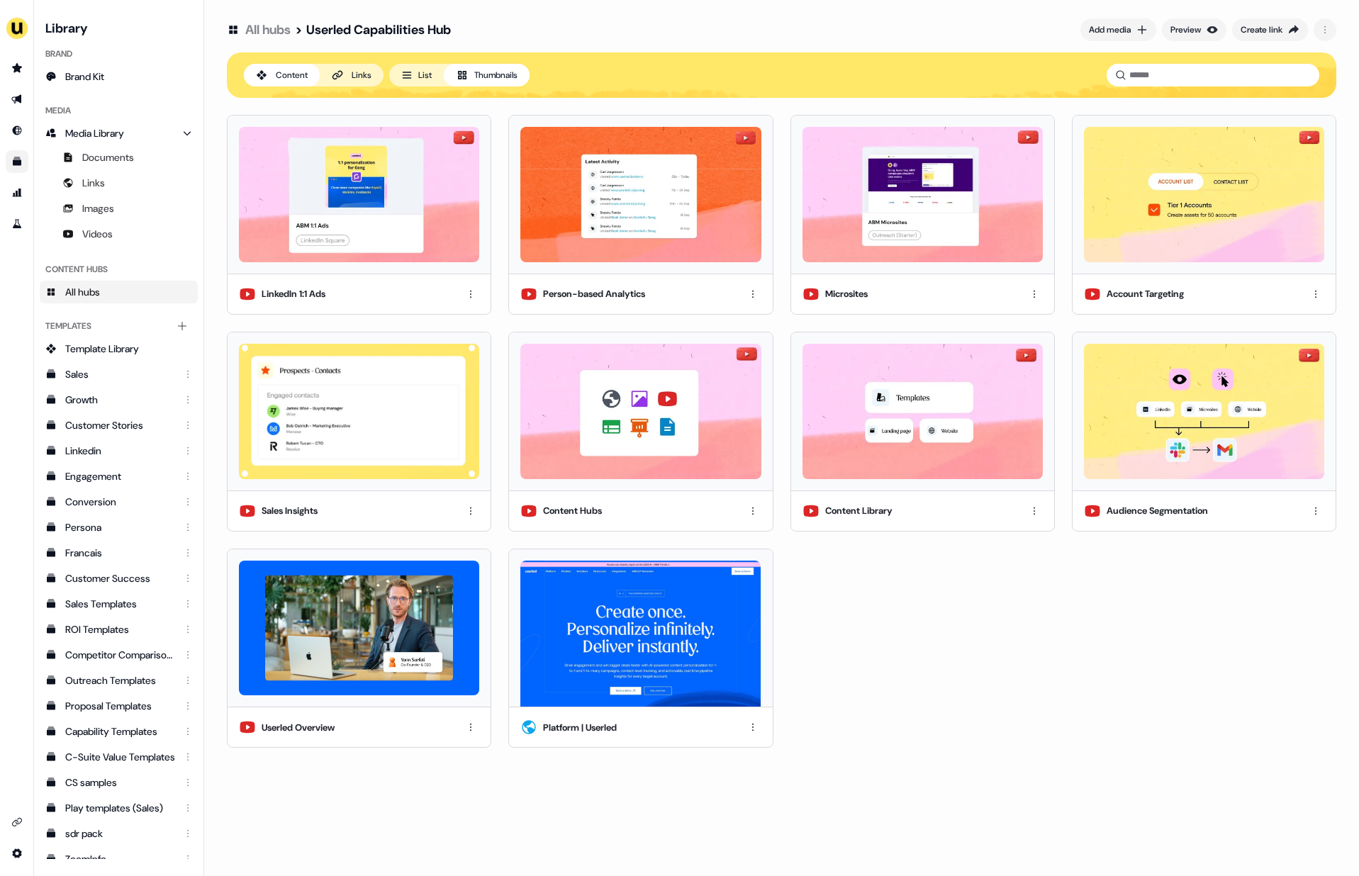
click at [1142, 388] on img at bounding box center [1204, 411] width 240 height 135
click at [10, 63] on link "Go to prospects" at bounding box center [17, 68] width 23 height 23
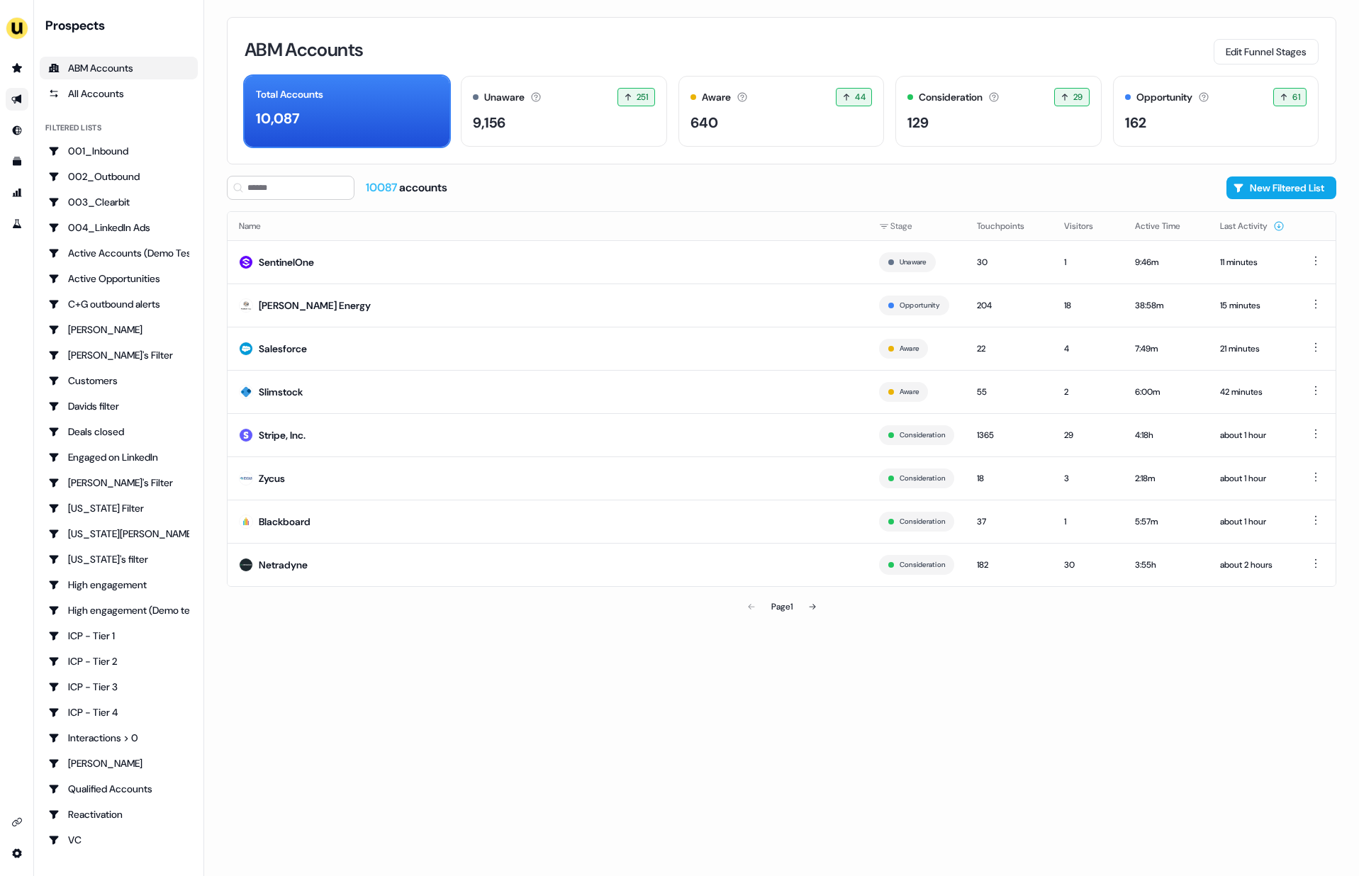
click at [13, 99] on icon "Go to outbound experience" at bounding box center [16, 99] width 11 height 11
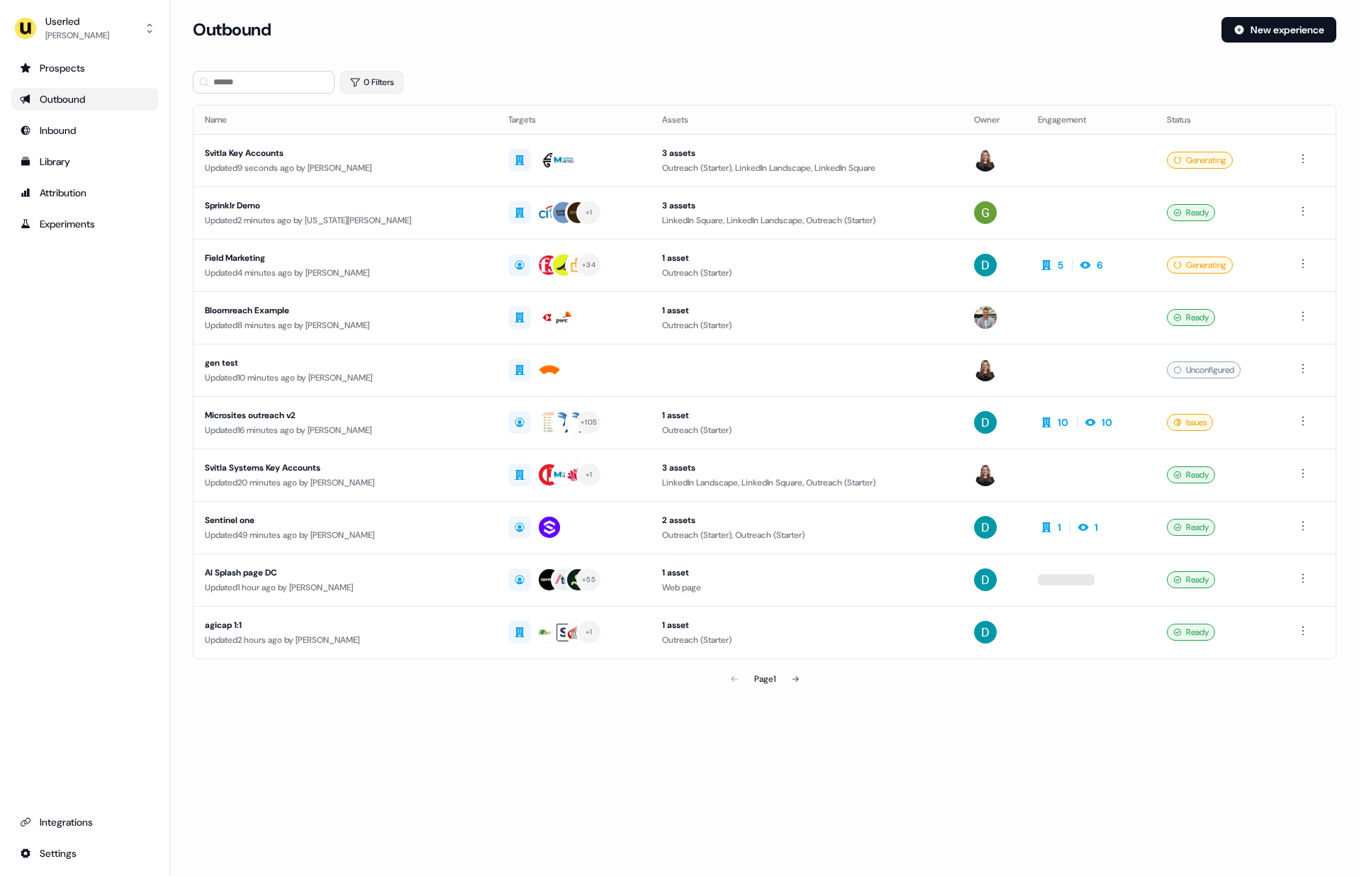
click at [389, 90] on button "0 Filters" at bounding box center [371, 82] width 63 height 23
click at [383, 144] on html "For the best experience switch devices to a bigger screen. Go to [DOMAIN_NAME] …" at bounding box center [679, 438] width 1359 height 876
click at [485, 47] on html "For the best experience switch devices to a bigger screen. Go to [DOMAIN_NAME] …" at bounding box center [679, 438] width 1359 height 876
click at [406, 255] on div "Field Marketing" at bounding box center [345, 258] width 281 height 14
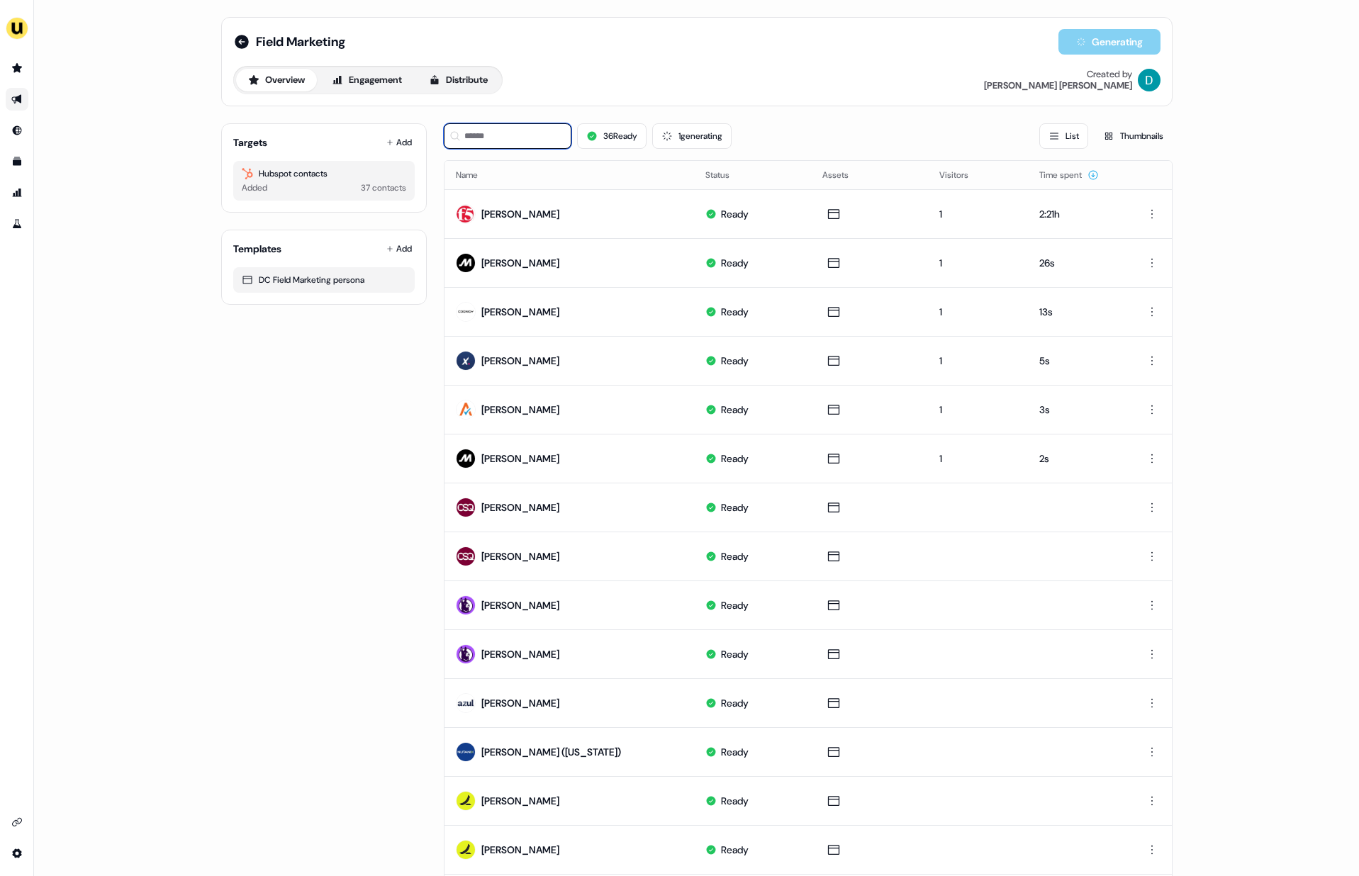
click at [547, 130] on input at bounding box center [508, 136] width 128 height 26
click at [773, 140] on div "36 Ready 1 generating List Thumbnails" at bounding box center [808, 136] width 729 height 26
click at [722, 140] on button "1 generating" at bounding box center [691, 136] width 79 height 26
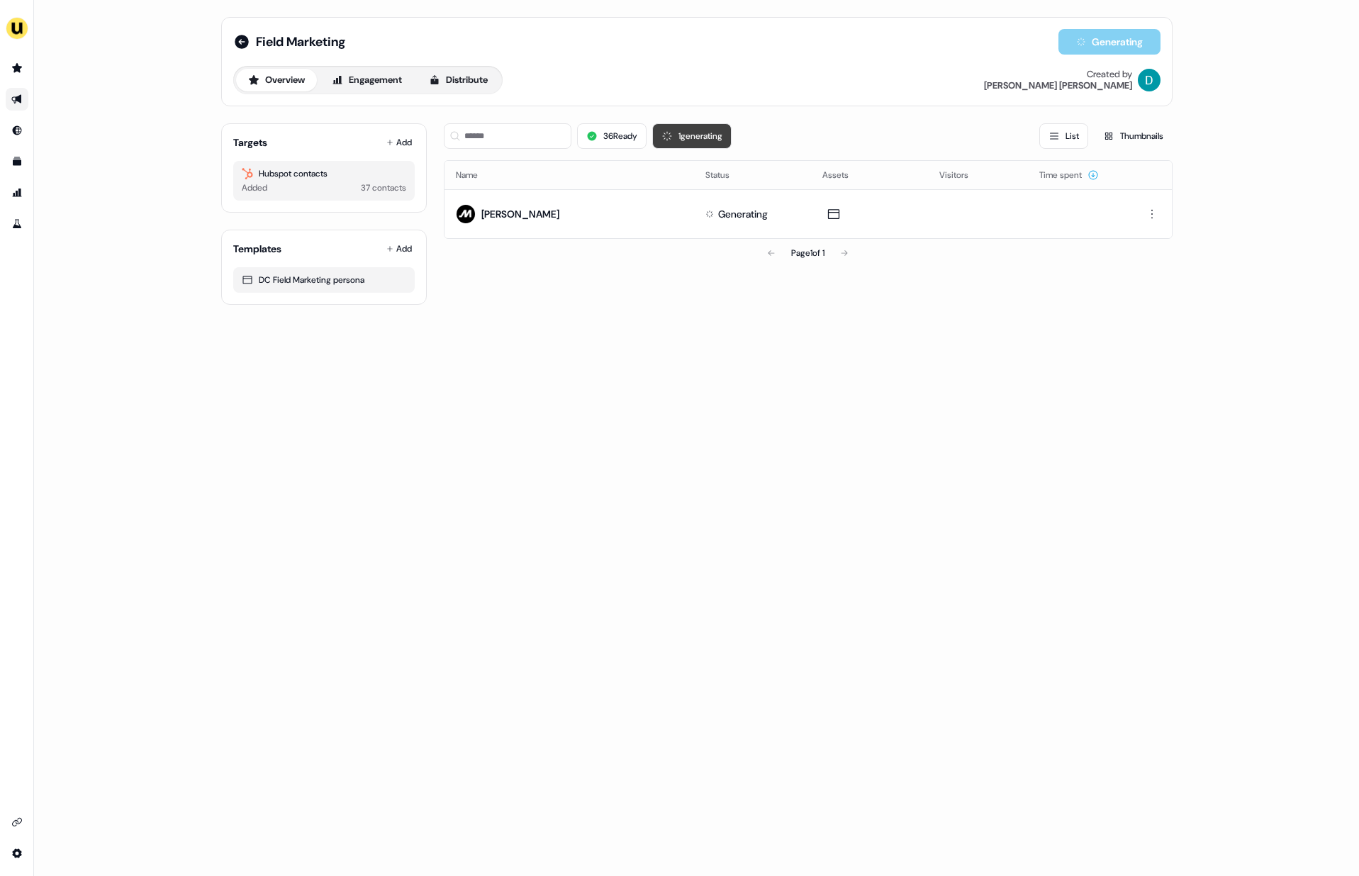
click at [722, 140] on button "1 generating" at bounding box center [691, 136] width 79 height 26
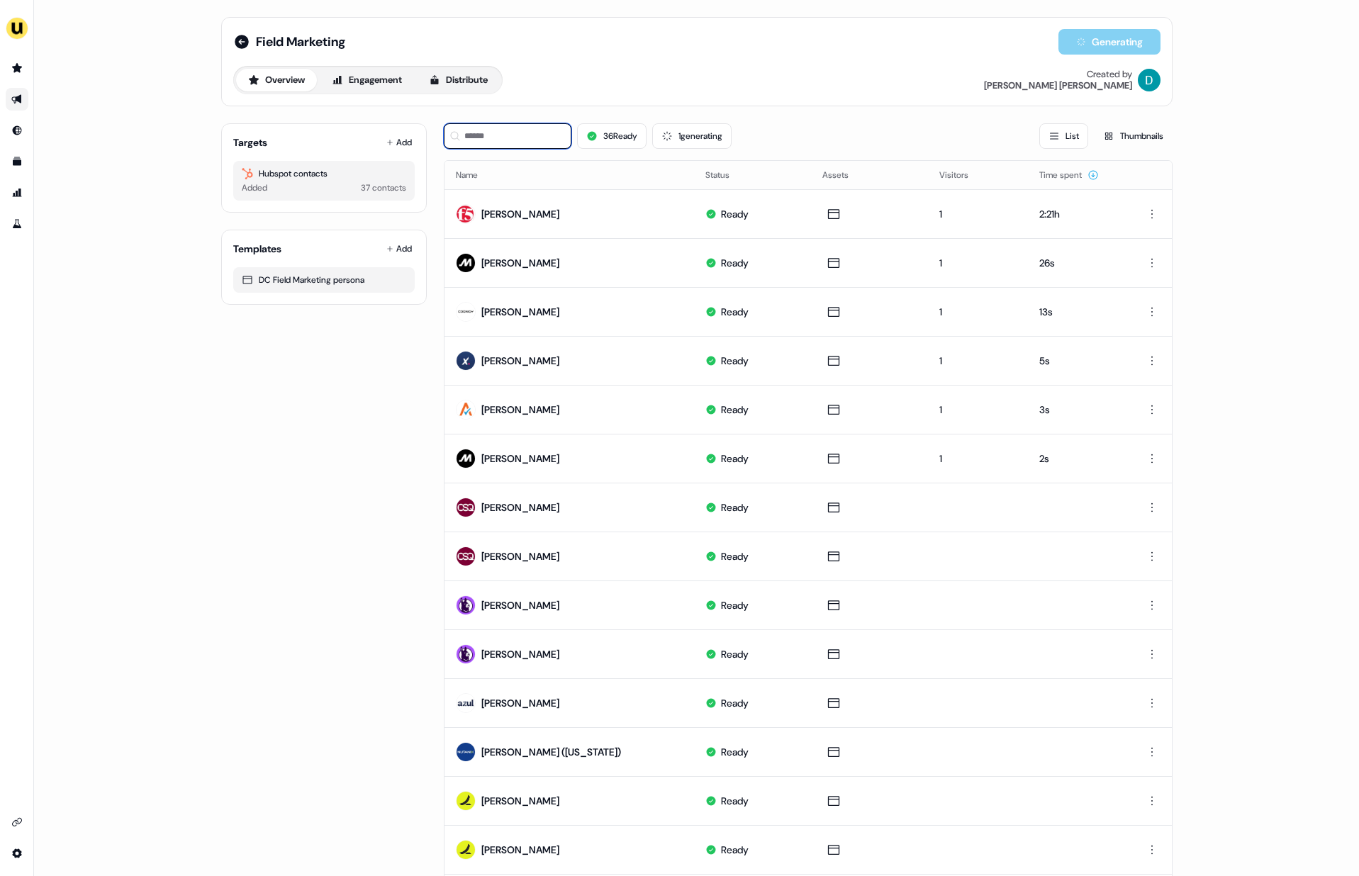
click at [479, 131] on input at bounding box center [508, 136] width 128 height 26
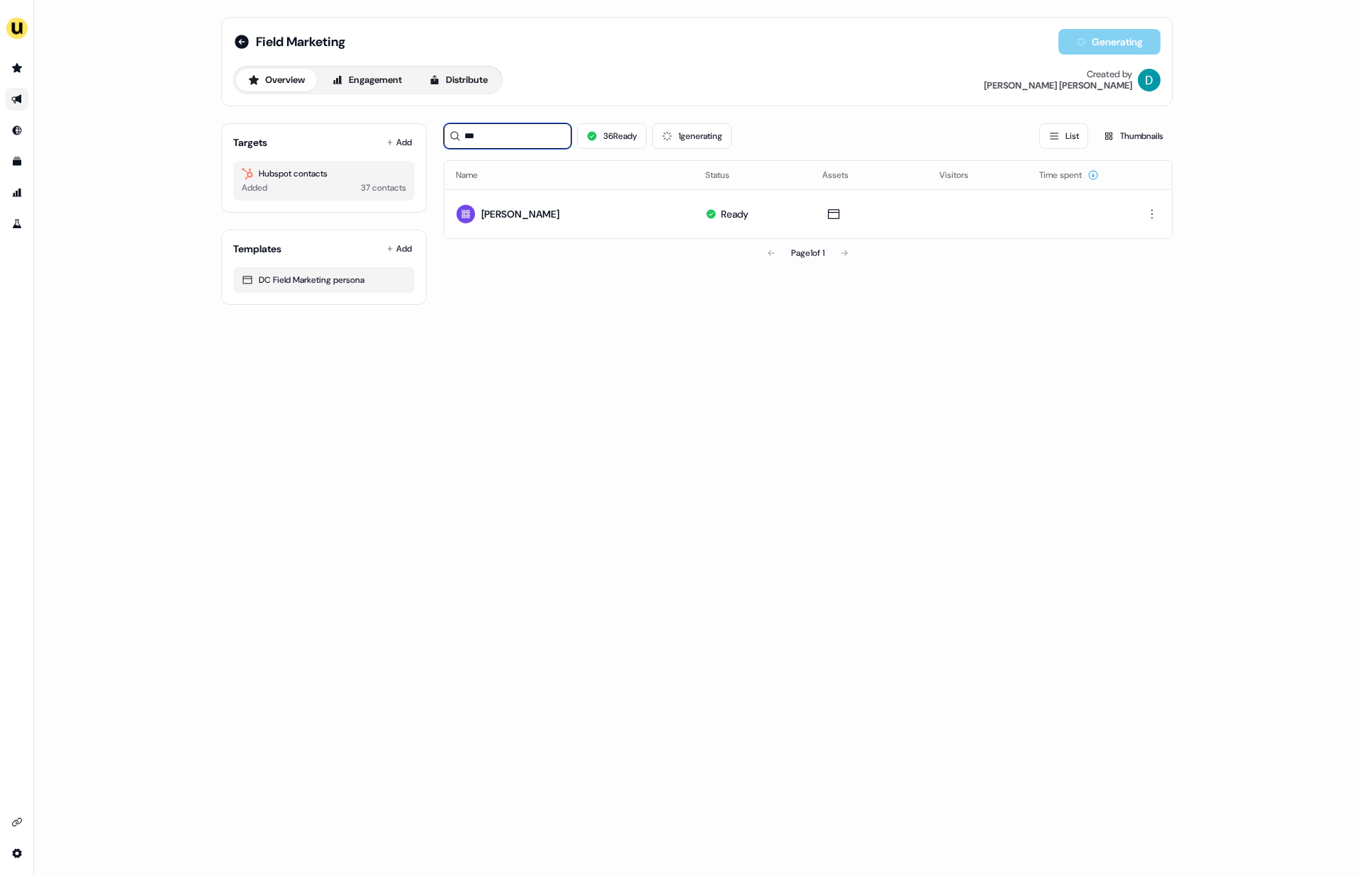
type input "***"
click at [582, 302] on div "*** 36 Ready 1 generating List Thumbnails Name Status Assets Visitors Time spen…" at bounding box center [808, 208] width 729 height 193
click at [706, 137] on button "1 generating" at bounding box center [691, 136] width 79 height 26
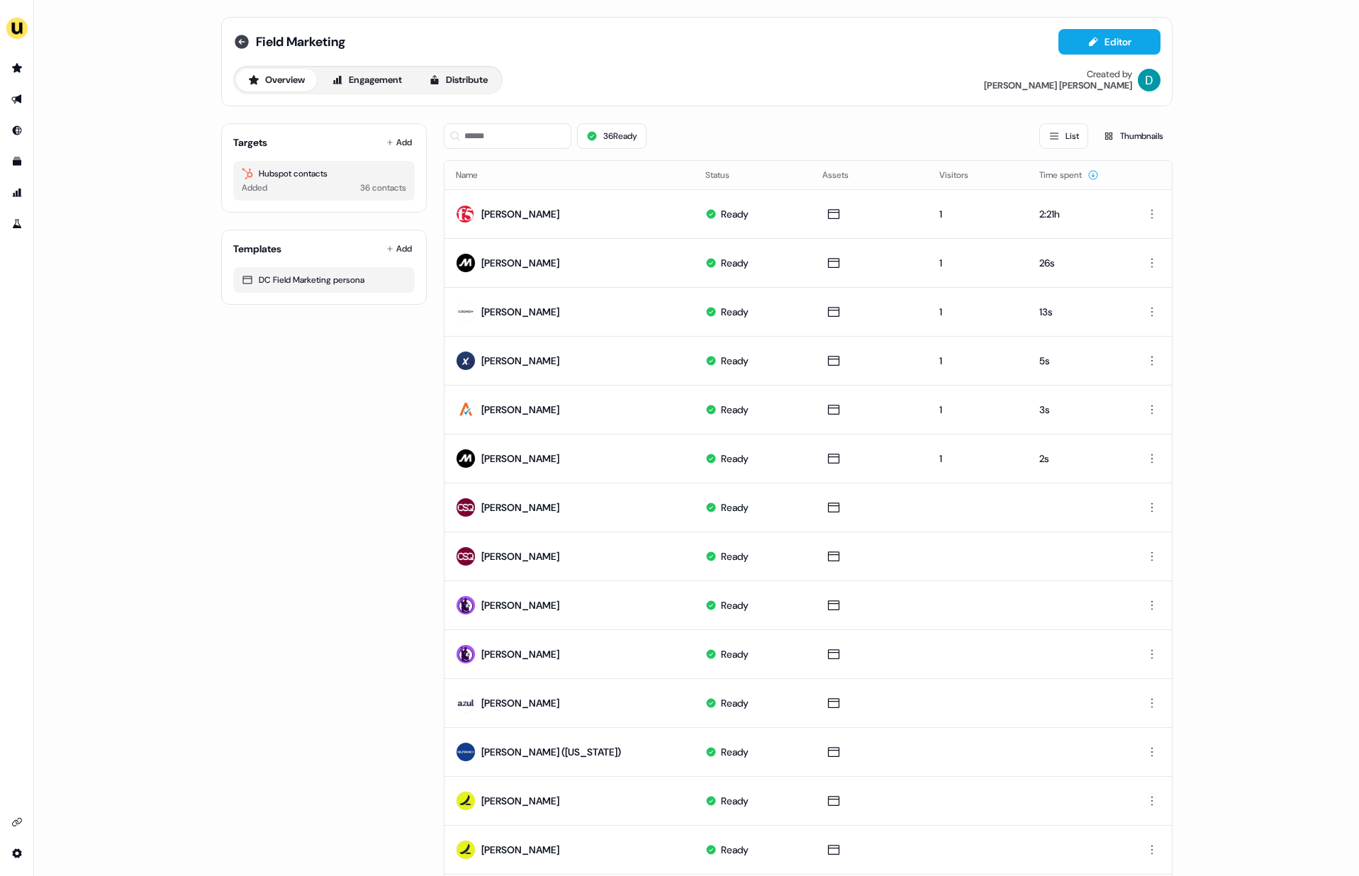
click at [242, 33] on icon at bounding box center [241, 41] width 17 height 17
click at [486, 139] on input at bounding box center [508, 136] width 128 height 26
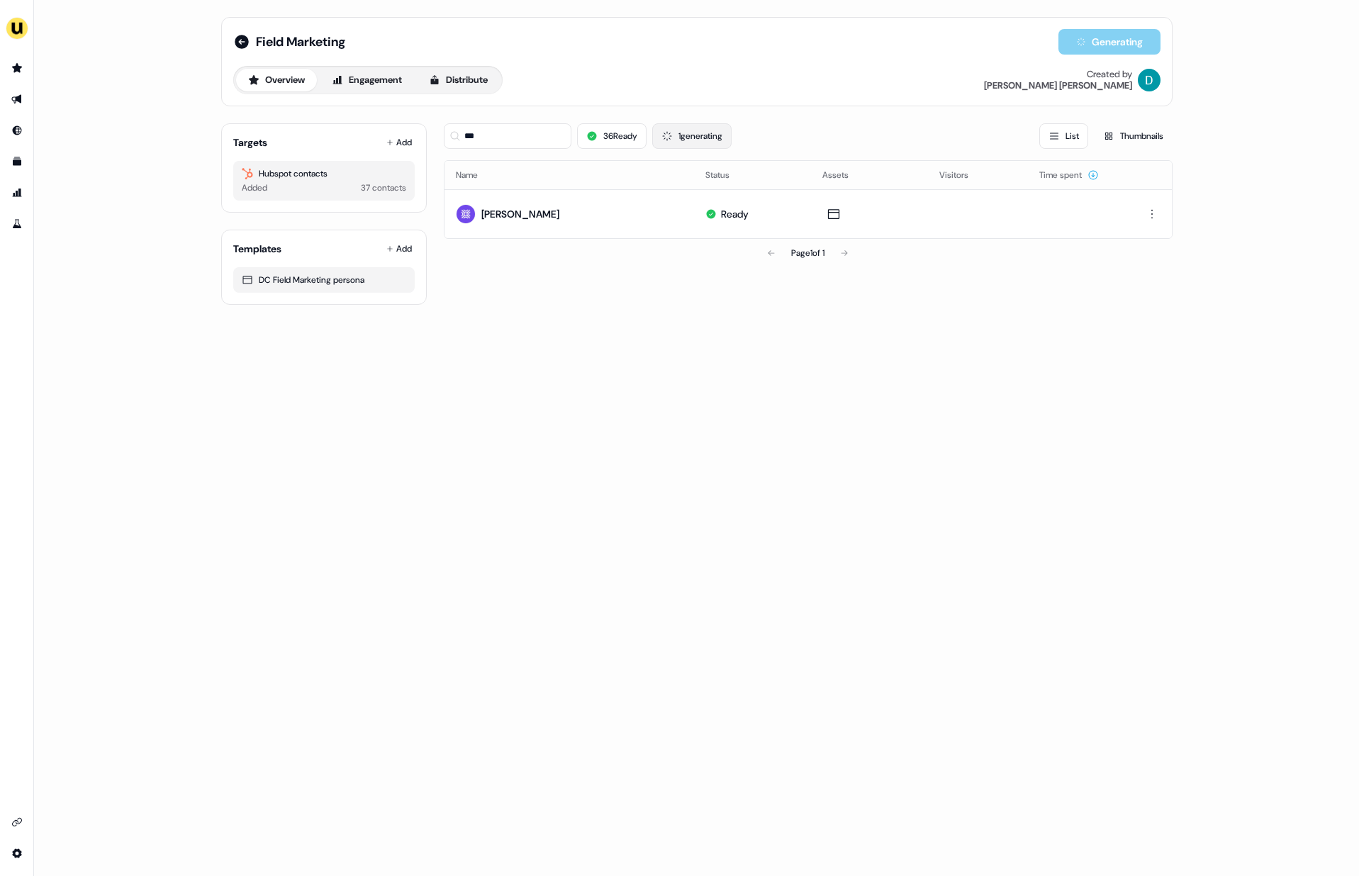
click at [658, 139] on button "1 generating" at bounding box center [691, 136] width 79 height 26
click at [490, 142] on input "***" at bounding box center [508, 136] width 128 height 26
type input "*"
click at [247, 43] on icon at bounding box center [242, 42] width 14 height 14
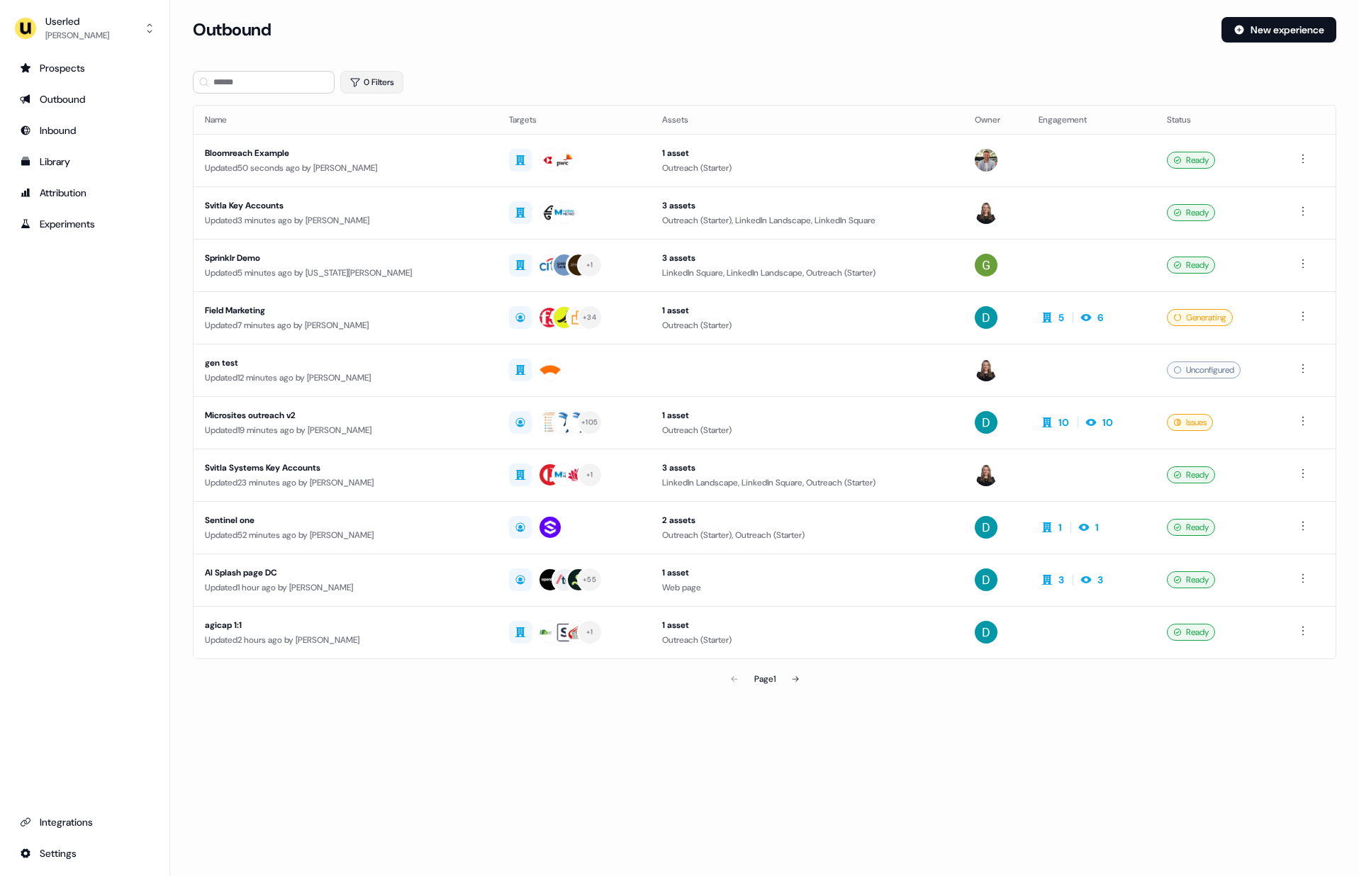
click at [385, 82] on button "0 Filters" at bounding box center [371, 82] width 63 height 23
click at [412, 141] on html "For the best experience switch devices to a bigger screen. Go to [DOMAIN_NAME] …" at bounding box center [679, 438] width 1359 height 876
click at [427, 202] on div "Owner" at bounding box center [459, 195] width 206 height 23
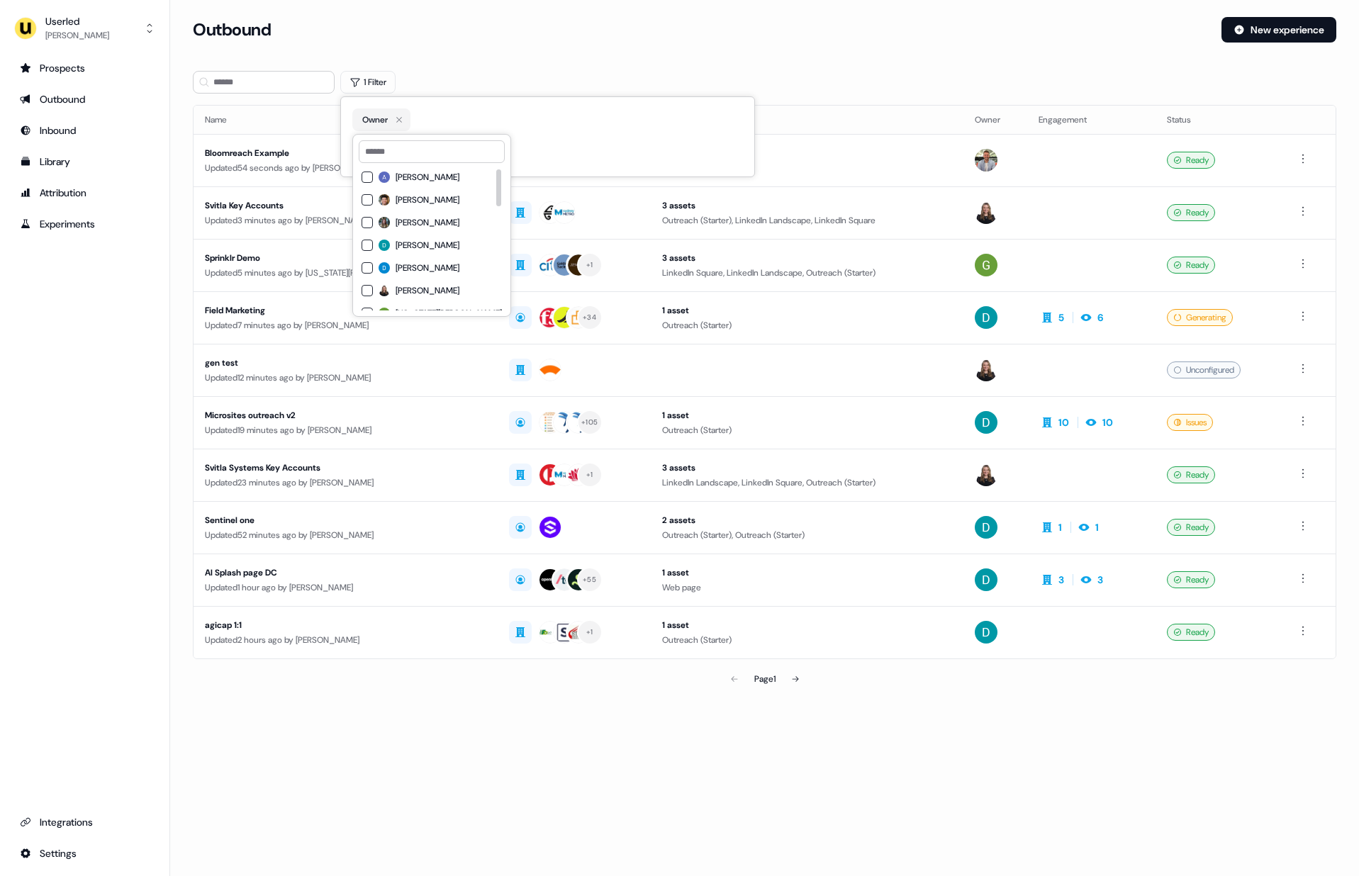
click at [422, 246] on span "[PERSON_NAME]" at bounding box center [427, 245] width 64 height 11
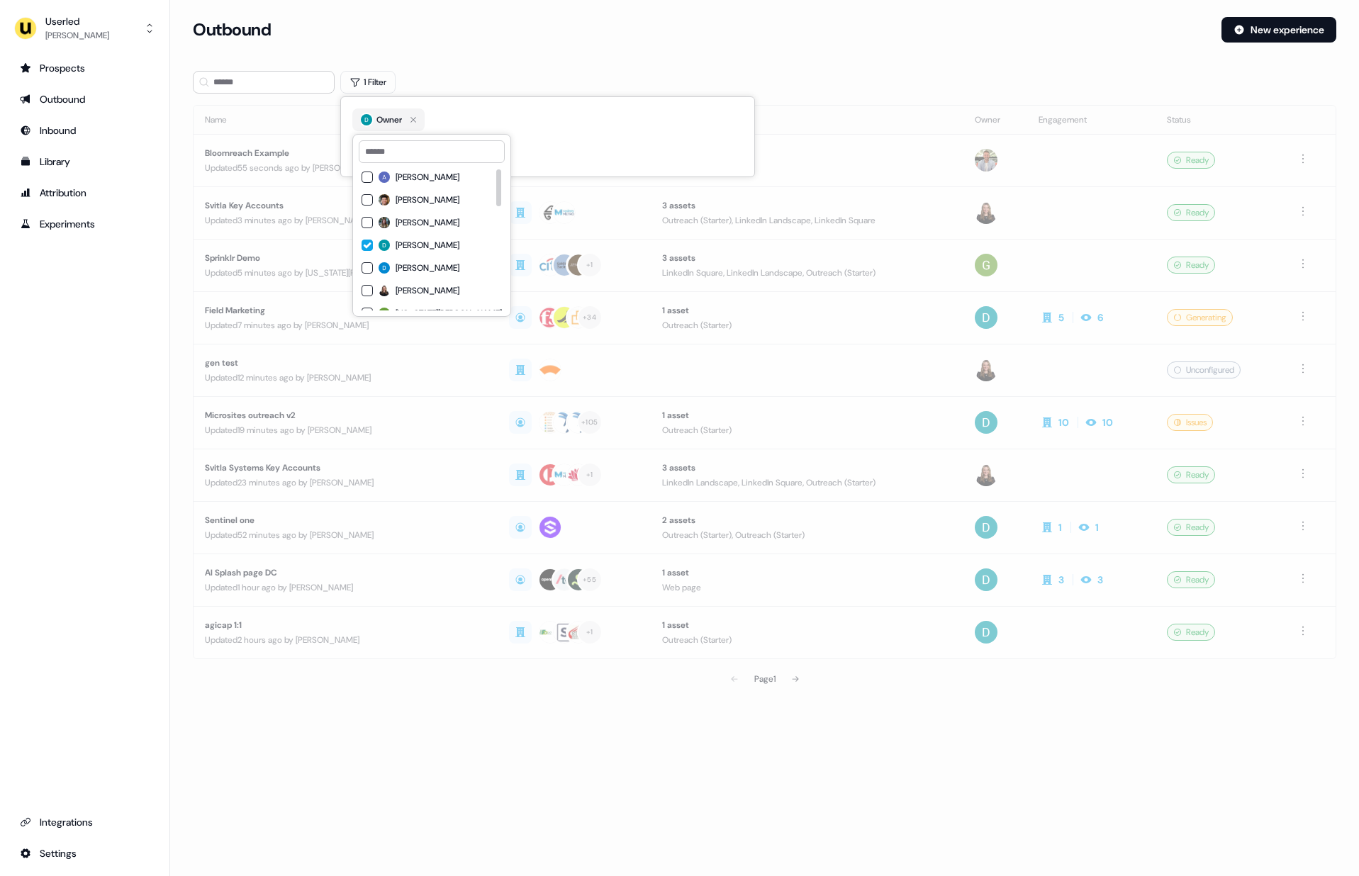
click at [446, 25] on div "Outbound" at bounding box center [701, 30] width 1017 height 26
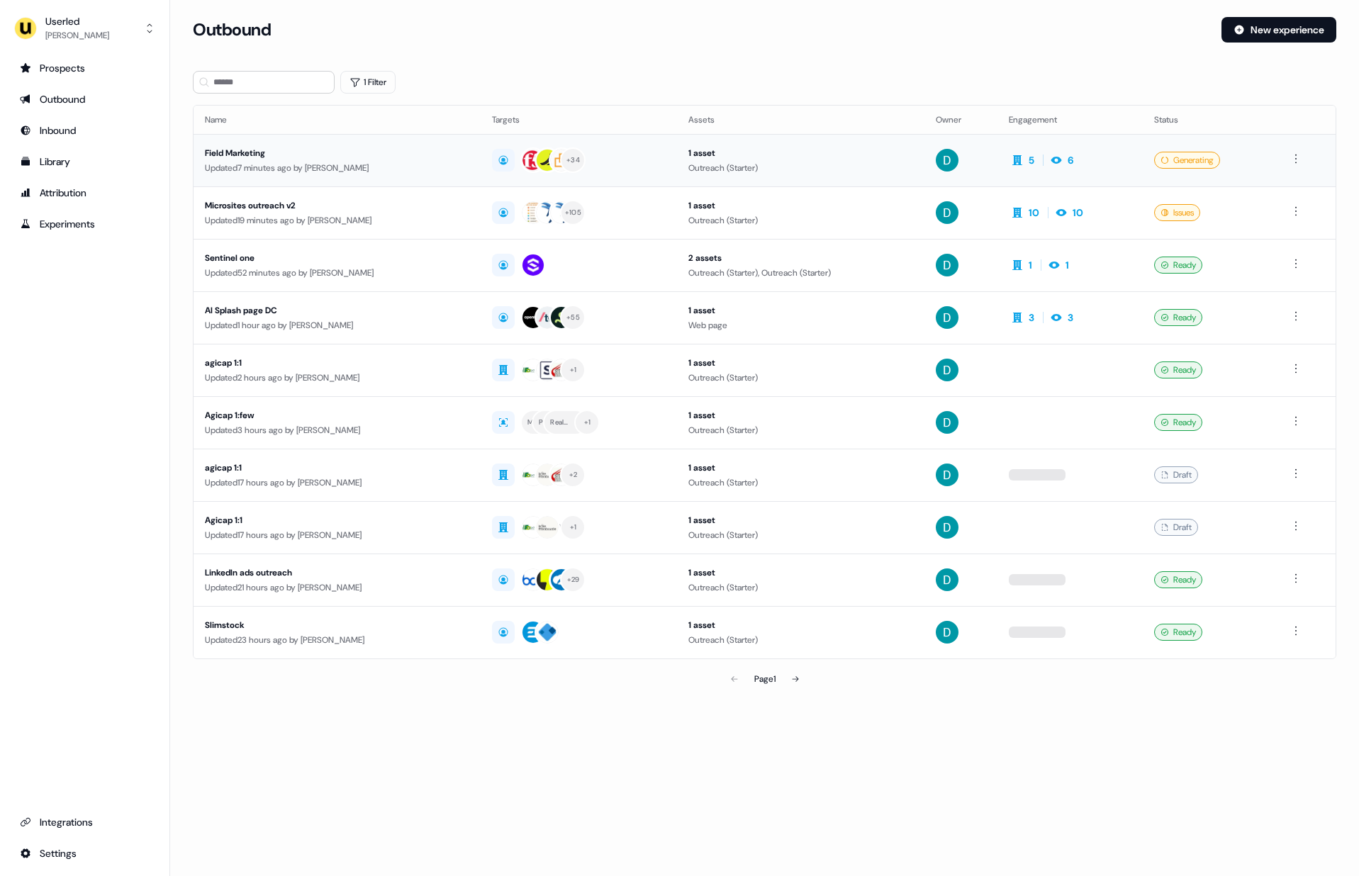
click at [421, 167] on div "Updated 7 minutes ago by [PERSON_NAME]" at bounding box center [337, 168] width 264 height 14
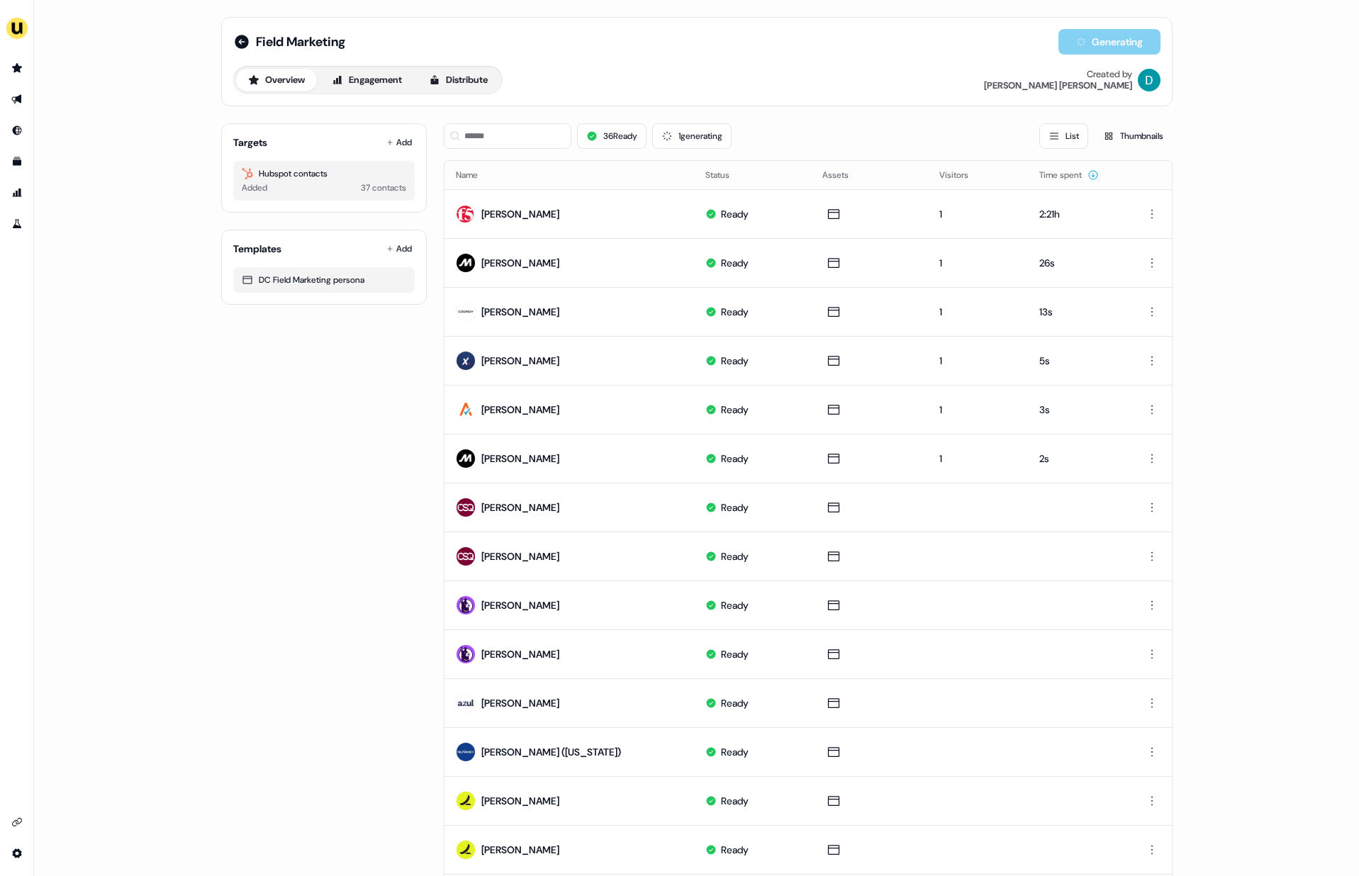
click at [704, 114] on div "36 Ready 1 generating List Thumbnails" at bounding box center [808, 136] width 729 height 48
click at [705, 143] on button "1 generating" at bounding box center [691, 136] width 79 height 26
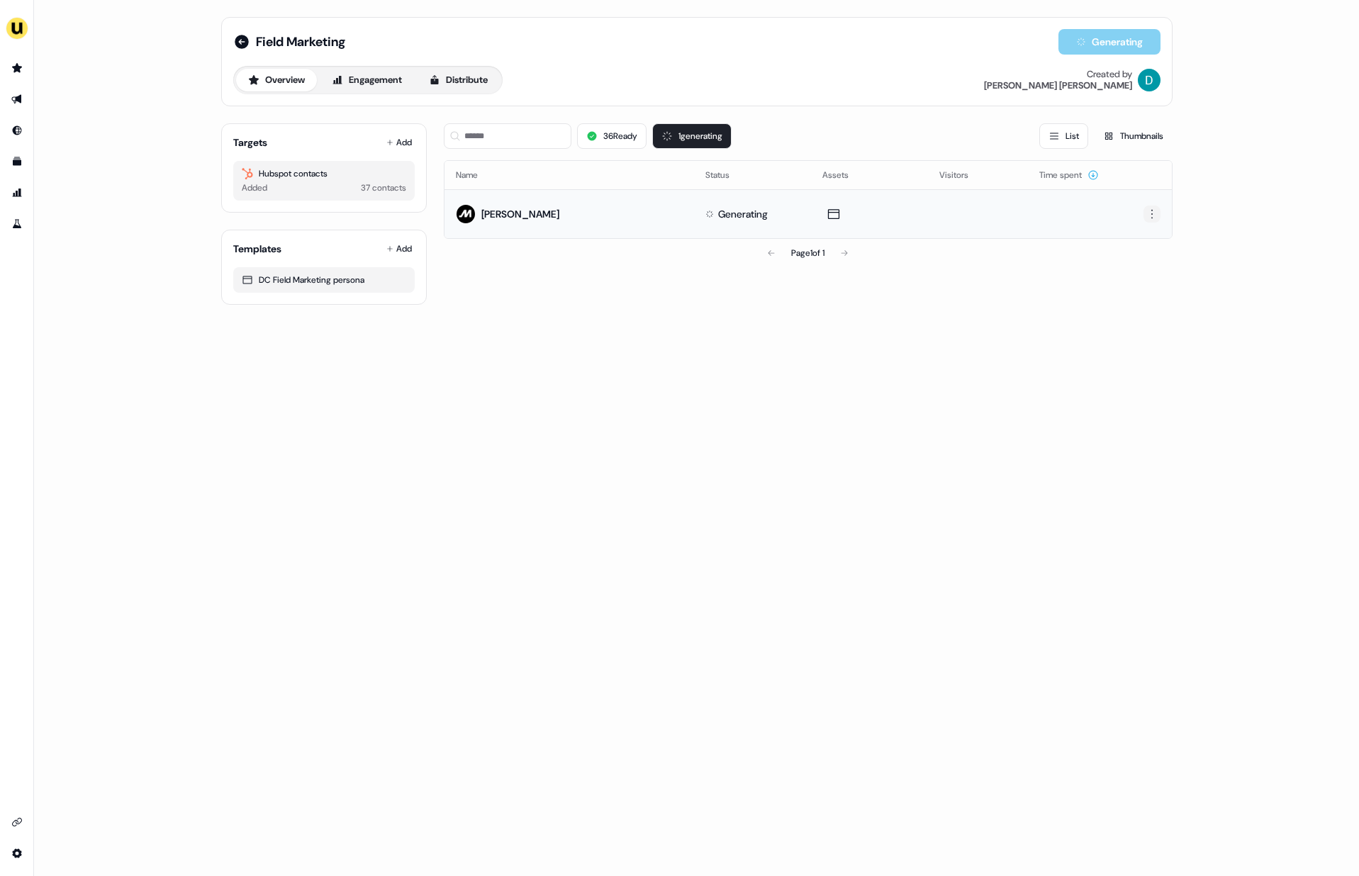
click at [1150, 220] on html "For the best experience switch devices to a bigger screen. Go to [DOMAIN_NAME] …" at bounding box center [679, 438] width 1359 height 876
click at [1139, 254] on div "Delete" at bounding box center [1152, 263] width 84 height 23
click at [1149, 214] on html "For the best experience switch devices to a bigger screen. Go to [DOMAIN_NAME] …" at bounding box center [679, 438] width 1359 height 876
click at [1135, 265] on span "Delete" at bounding box center [1126, 262] width 25 height 11
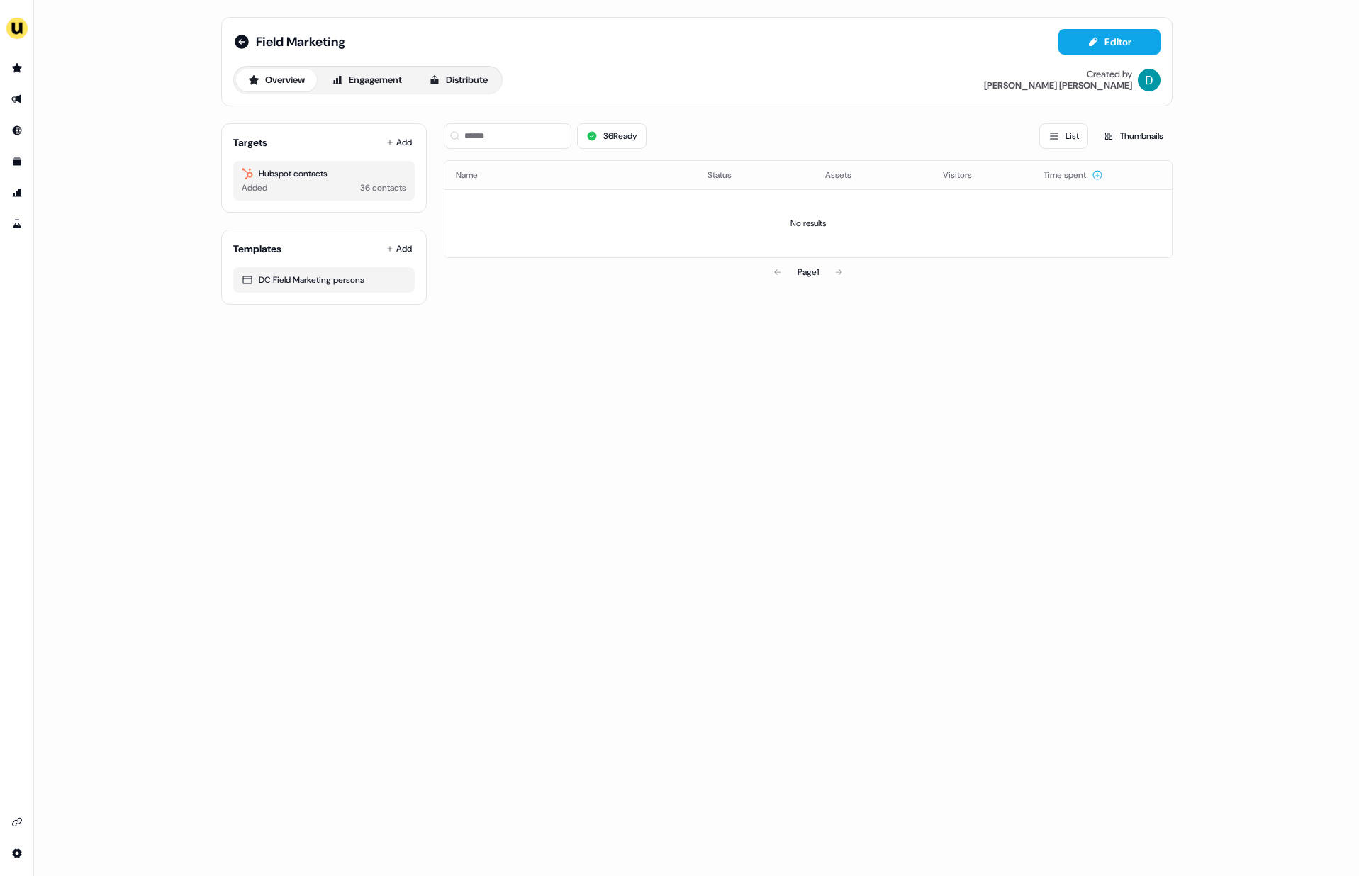
drag, startPoint x: 679, startPoint y: 133, endPoint x: 665, endPoint y: 135, distance: 13.5
click at [679, 133] on div "36 Ready List Thumbnails" at bounding box center [808, 136] width 729 height 26
click at [623, 135] on button "36 Ready" at bounding box center [611, 136] width 69 height 26
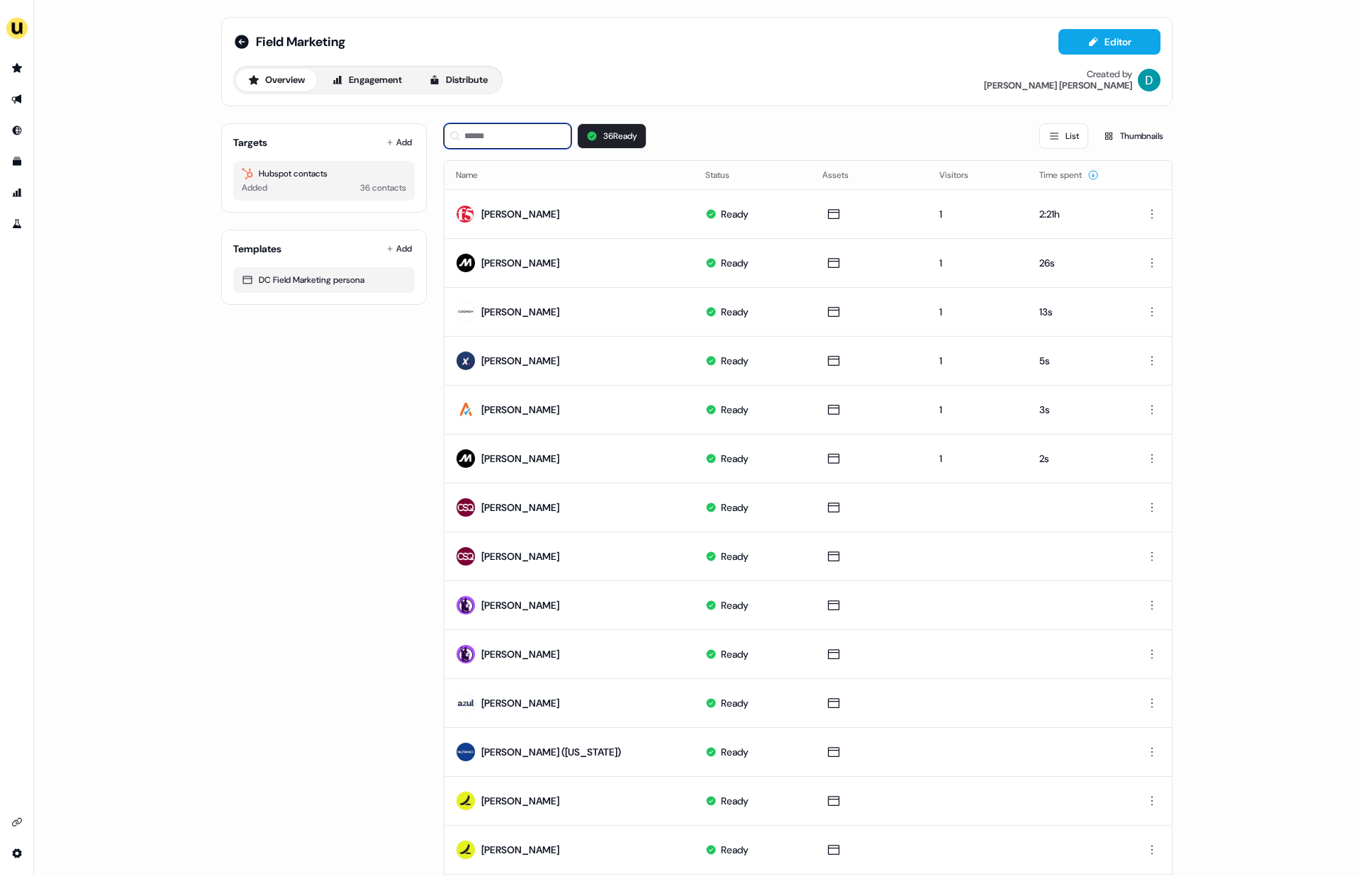
click at [512, 140] on input at bounding box center [508, 136] width 128 height 26
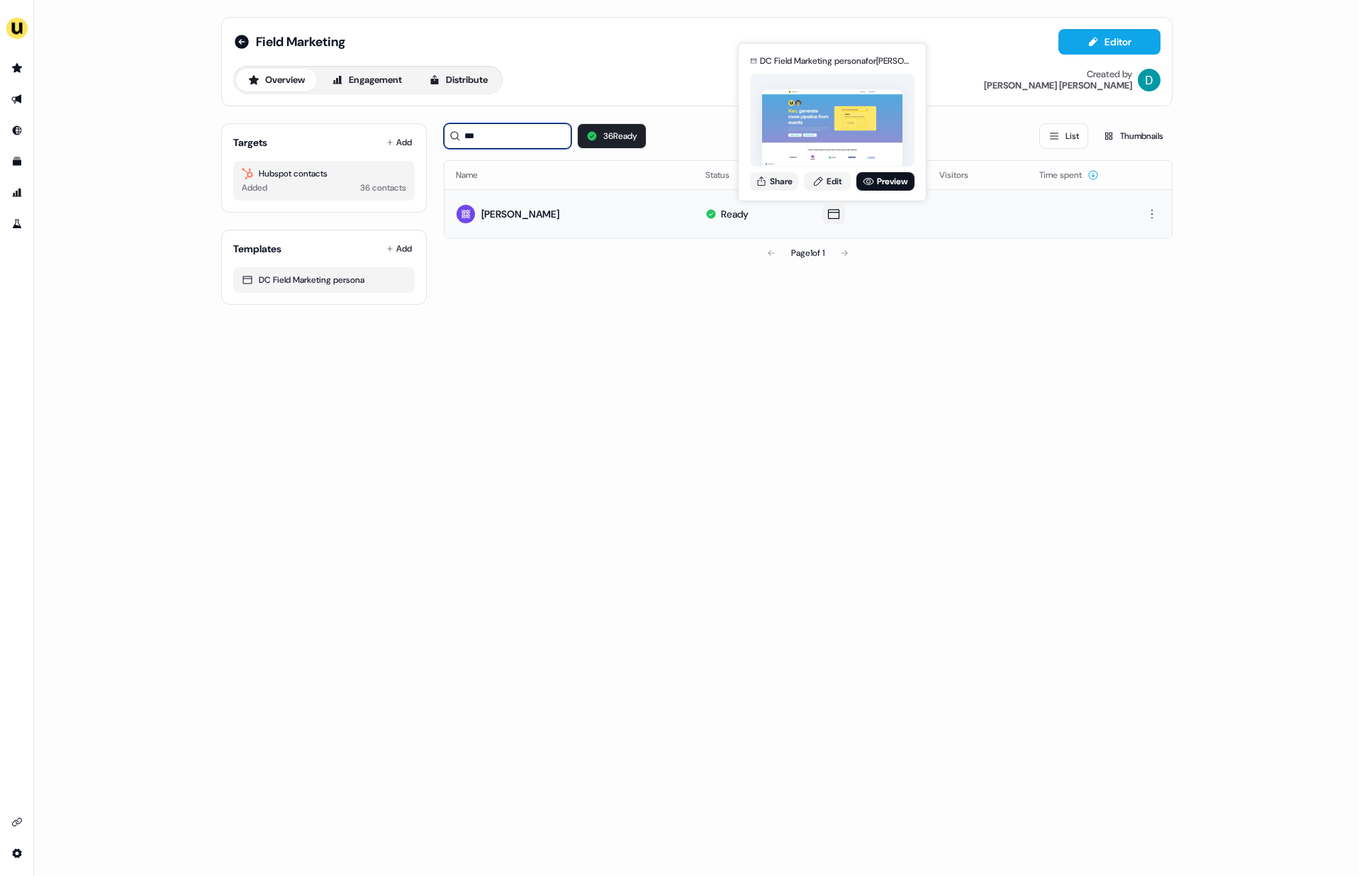
type input "***"
click at [834, 197] on div "DC Field Marketing persona for [PERSON_NAME] Share Edit Preview DC Field Market…" at bounding box center [832, 122] width 189 height 158
click at [829, 184] on link "Edit" at bounding box center [827, 181] width 47 height 18
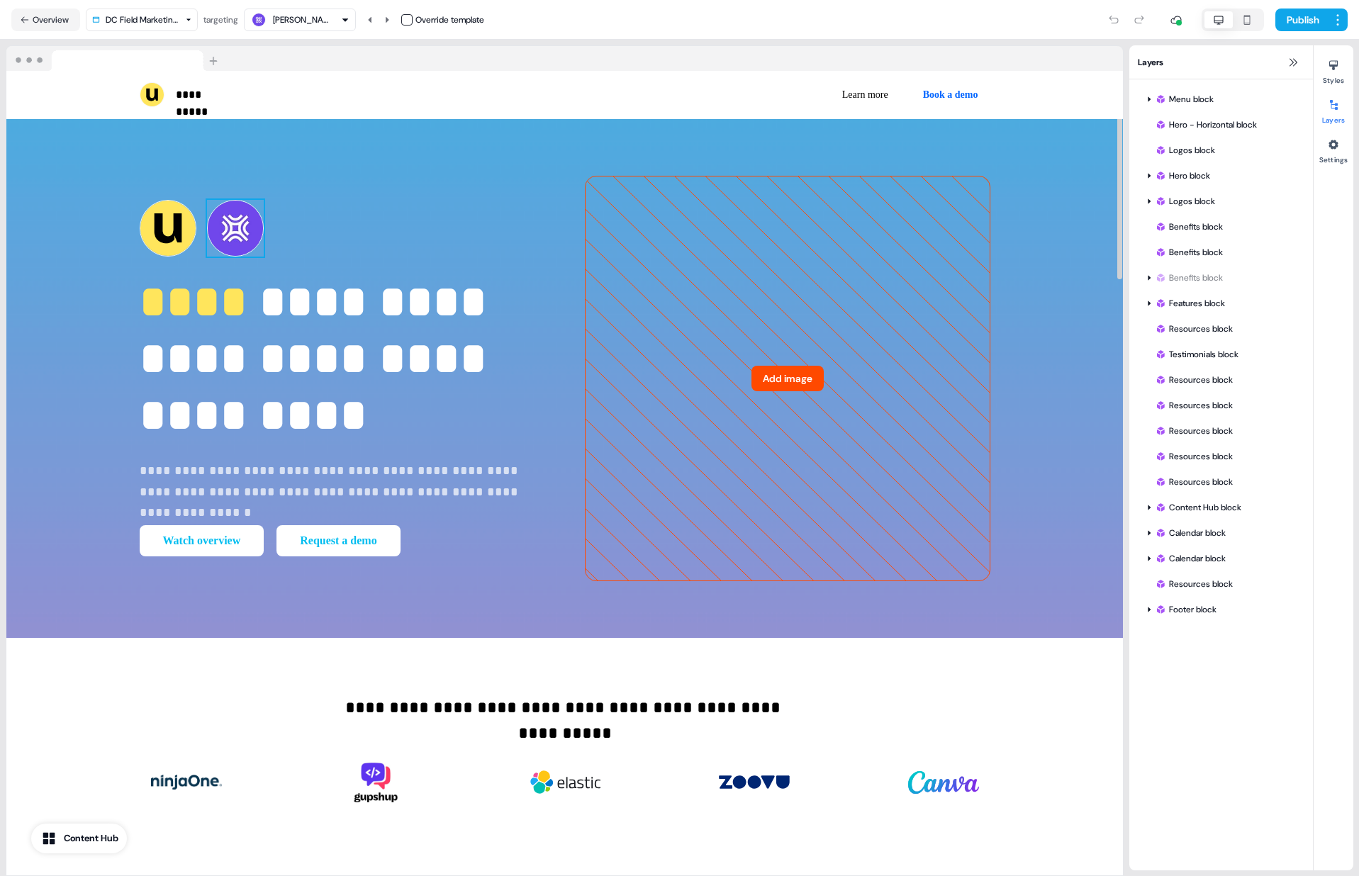
click at [237, 220] on img at bounding box center [235, 228] width 57 height 57
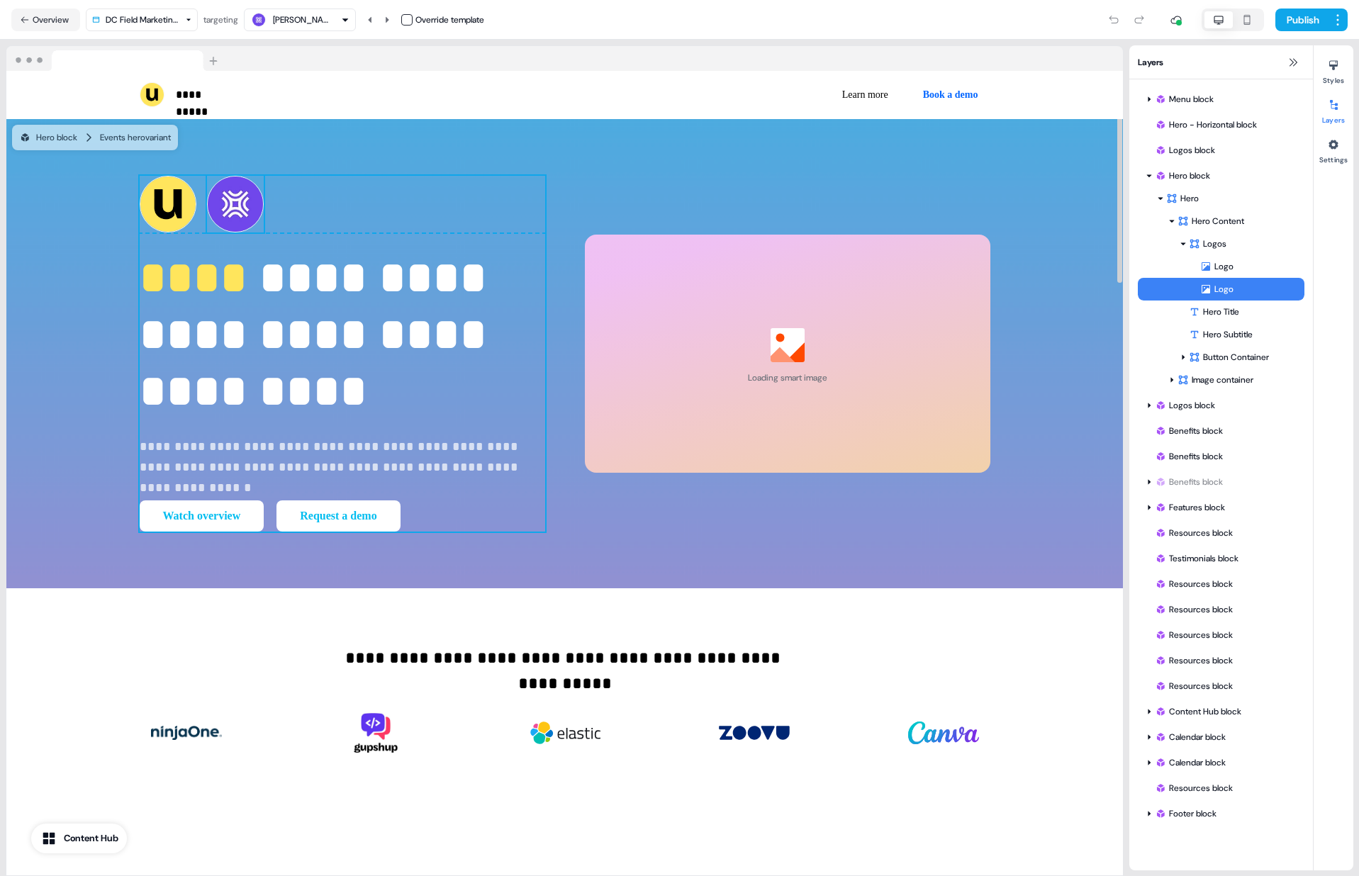
click at [278, 213] on div "To pick up a draggable item, press the space bar. While dragging, use the arrow…" at bounding box center [342, 204] width 405 height 57
click at [407, 20] on button "button" at bounding box center [406, 19] width 11 height 11
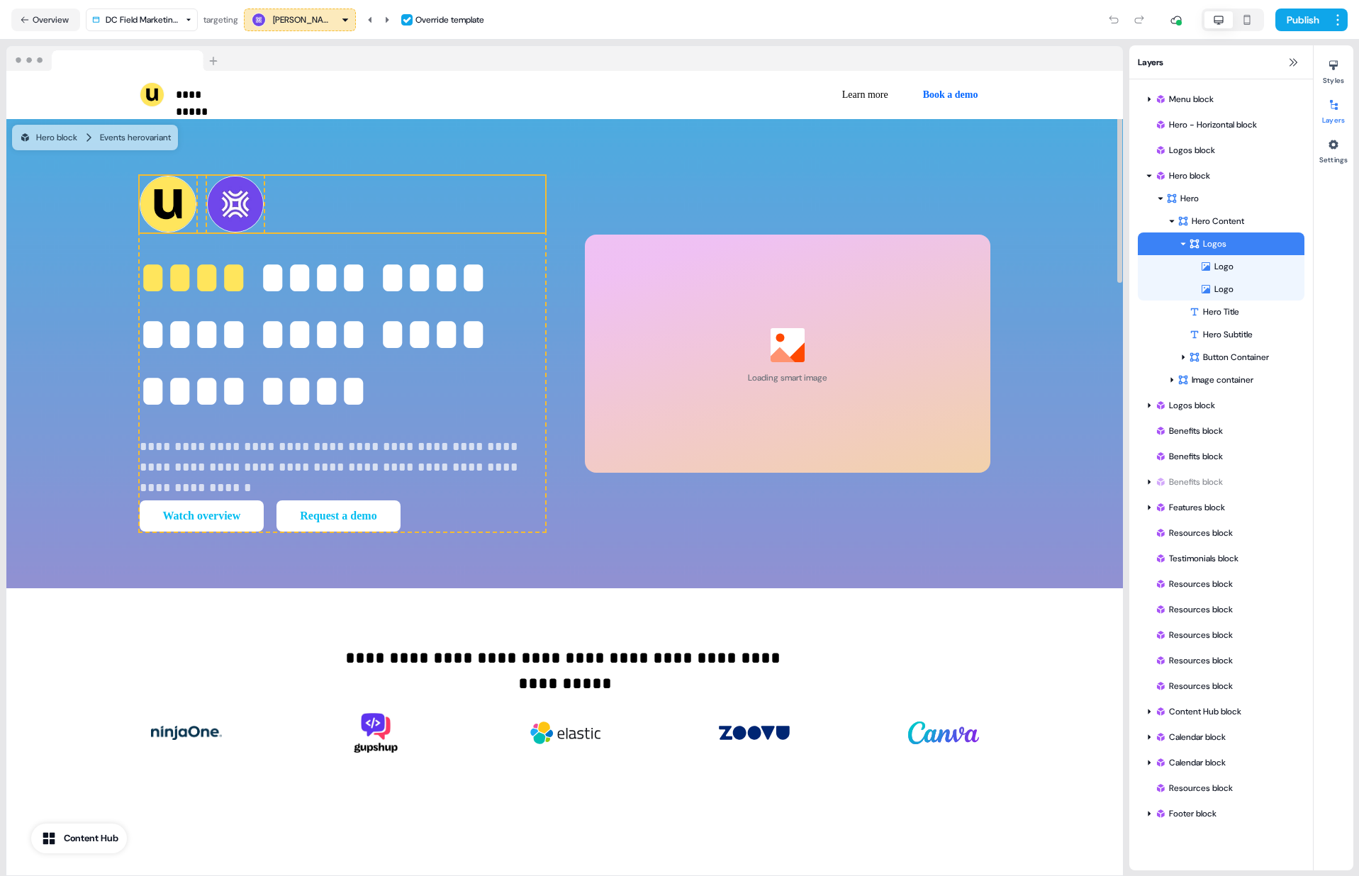
click at [252, 192] on img at bounding box center [235, 204] width 57 height 57
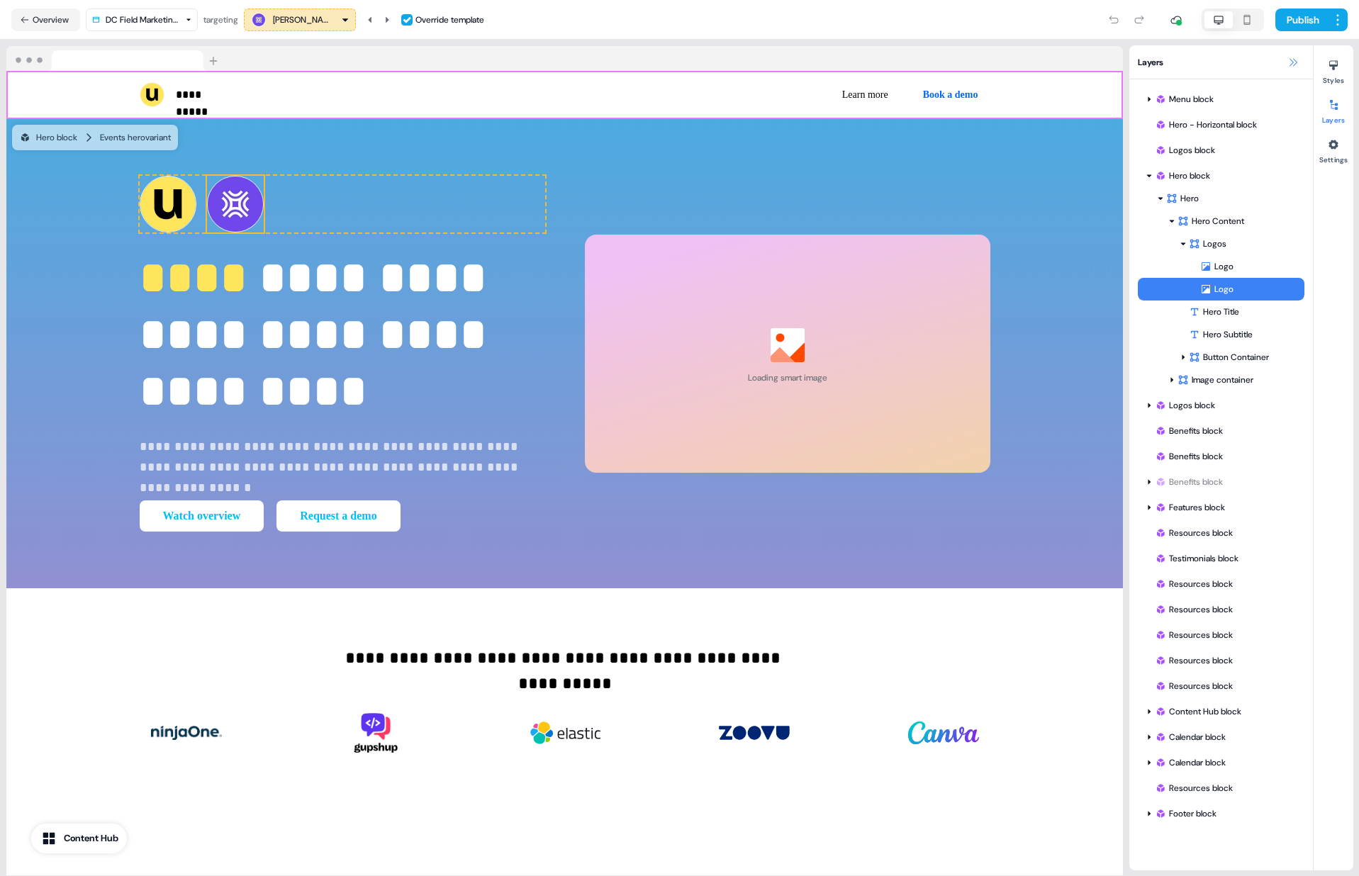
click at [1285, 60] on button at bounding box center [1292, 62] width 17 height 17
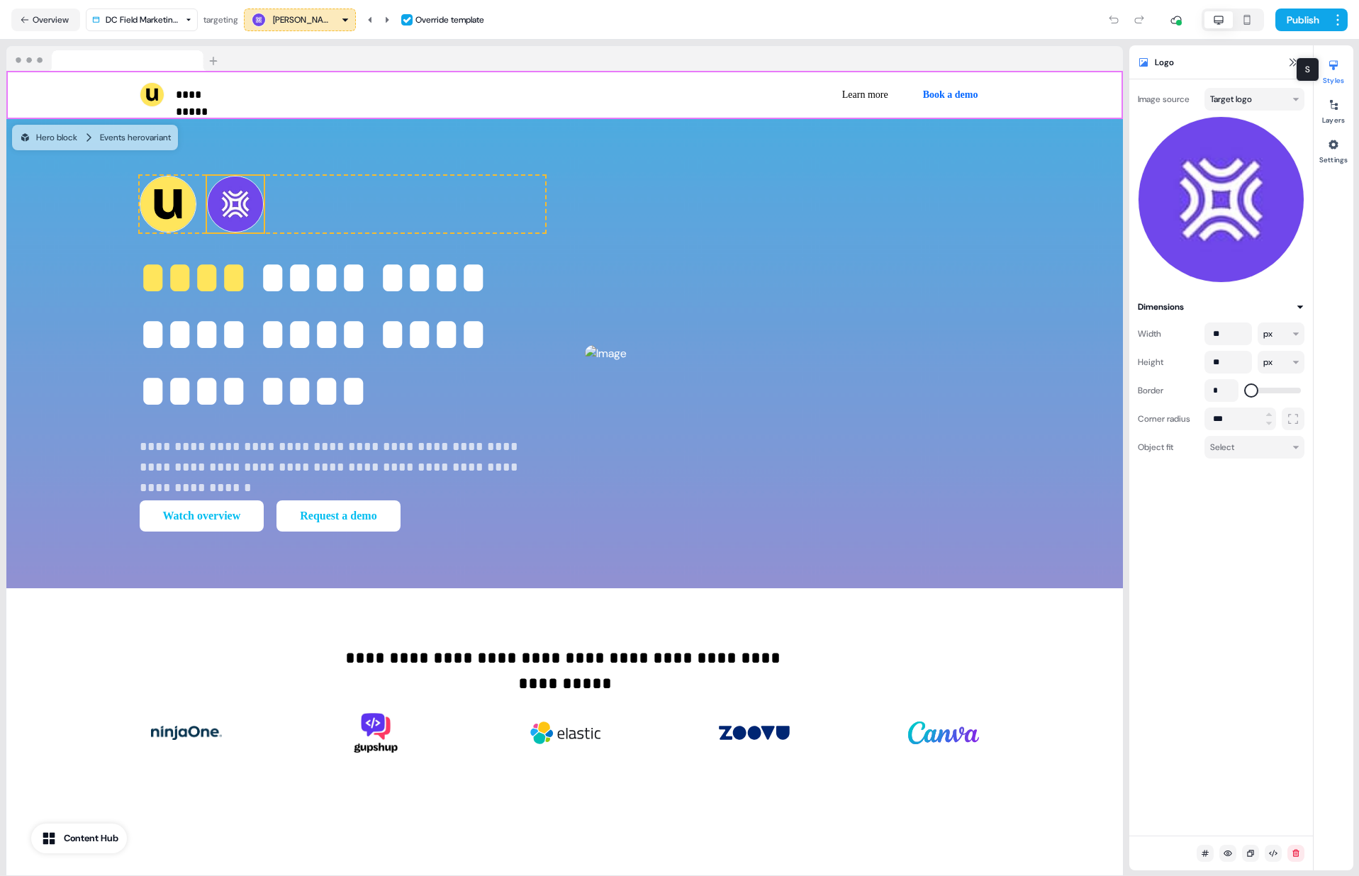
click at [1324, 60] on div at bounding box center [1333, 65] width 23 height 23
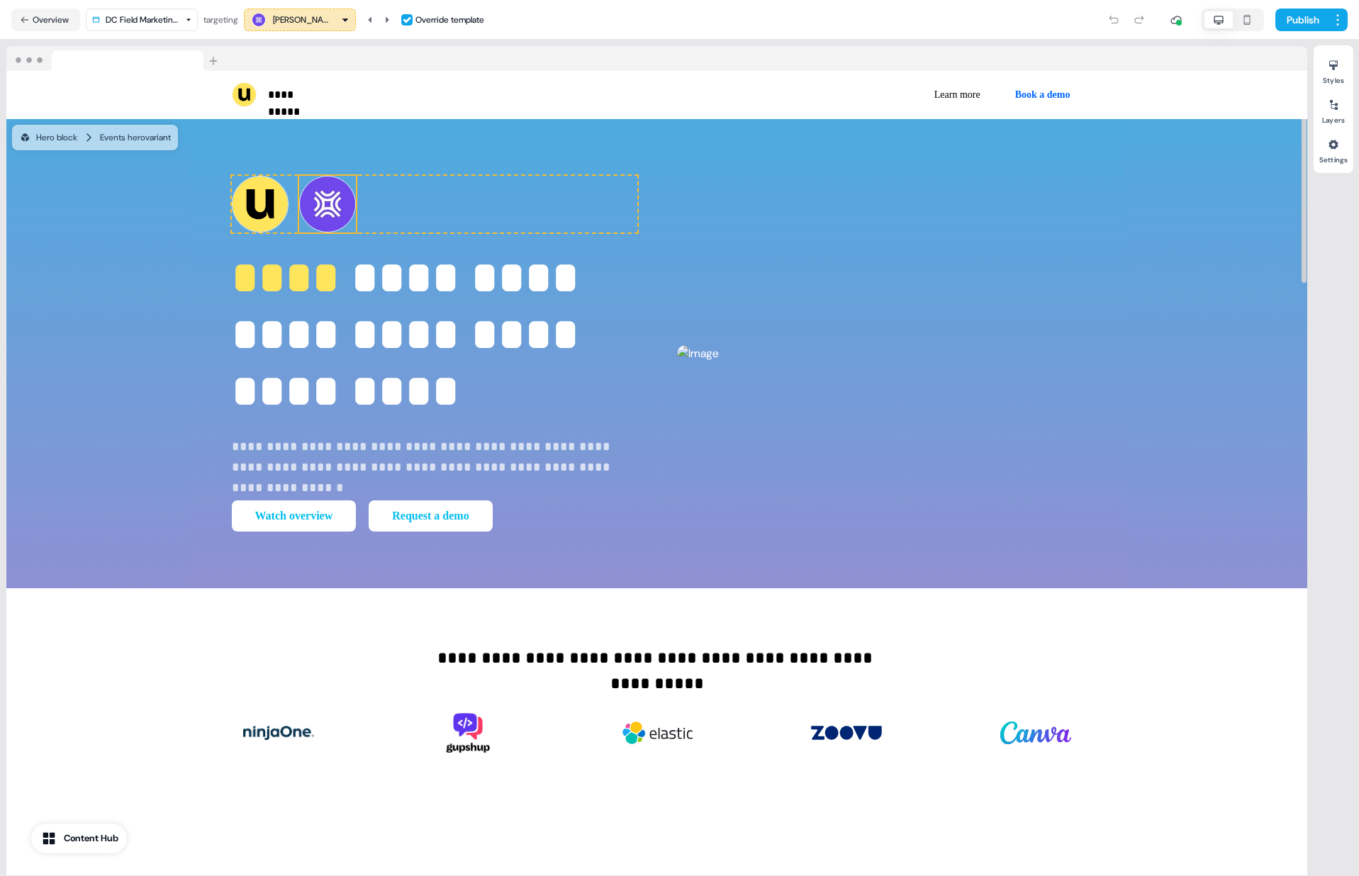
click at [352, 213] on div "To pick up a draggable item, press the space bar. While dragging, use the arrow…" at bounding box center [434, 204] width 405 height 57
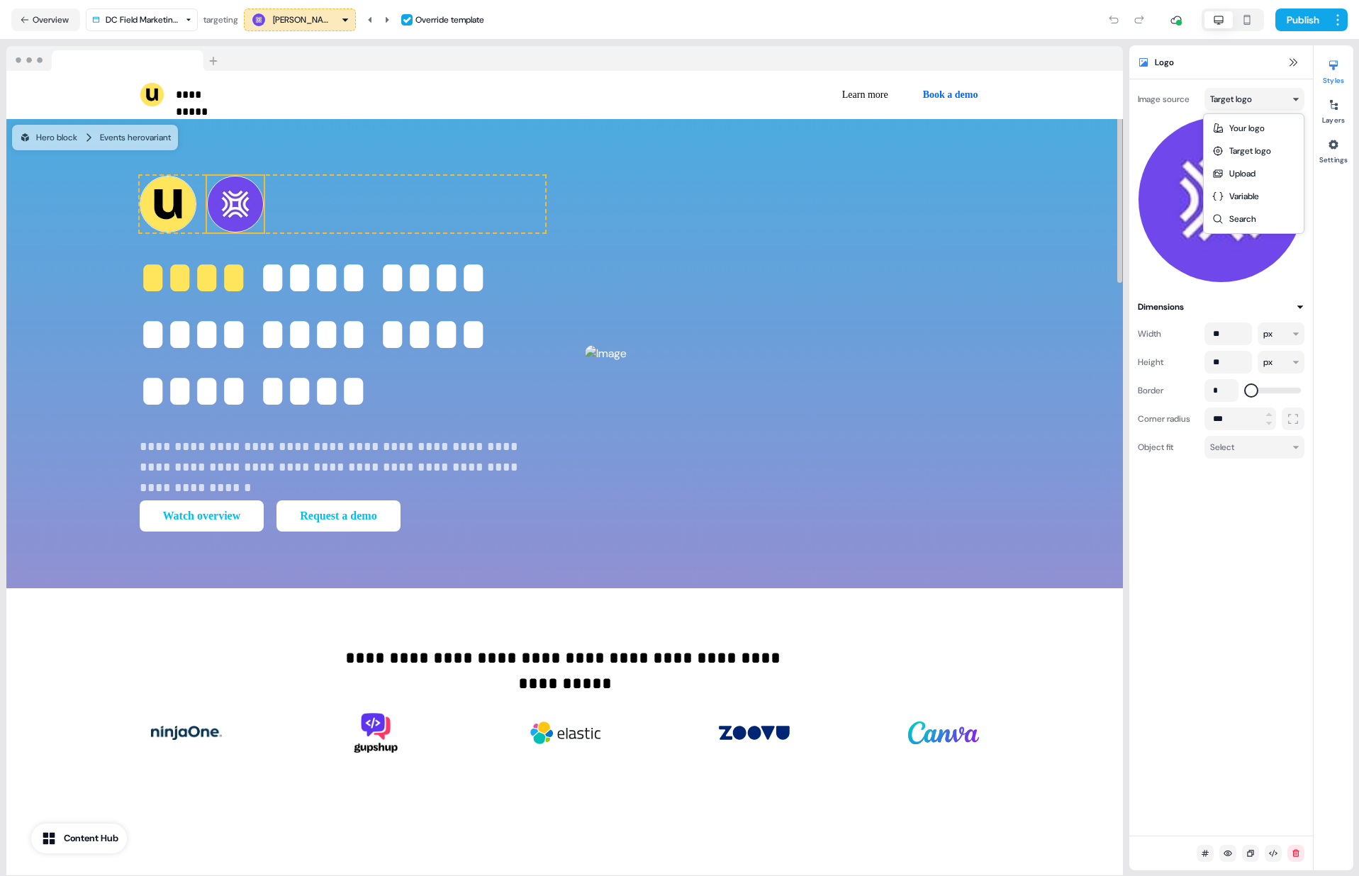
click at [1235, 99] on html "**********" at bounding box center [679, 438] width 1359 height 876
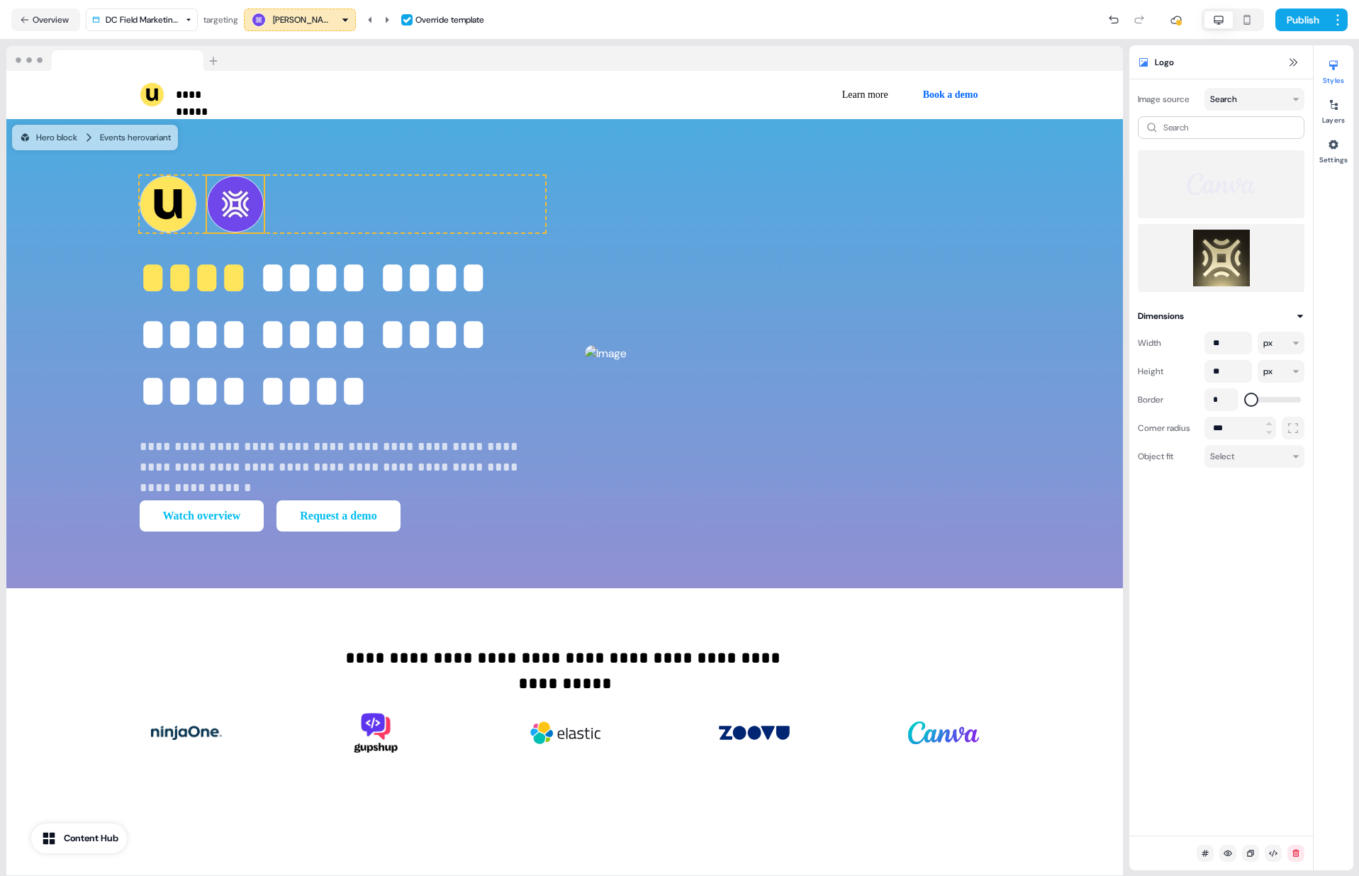
click at [1224, 248] on img at bounding box center [1221, 258] width 144 height 57
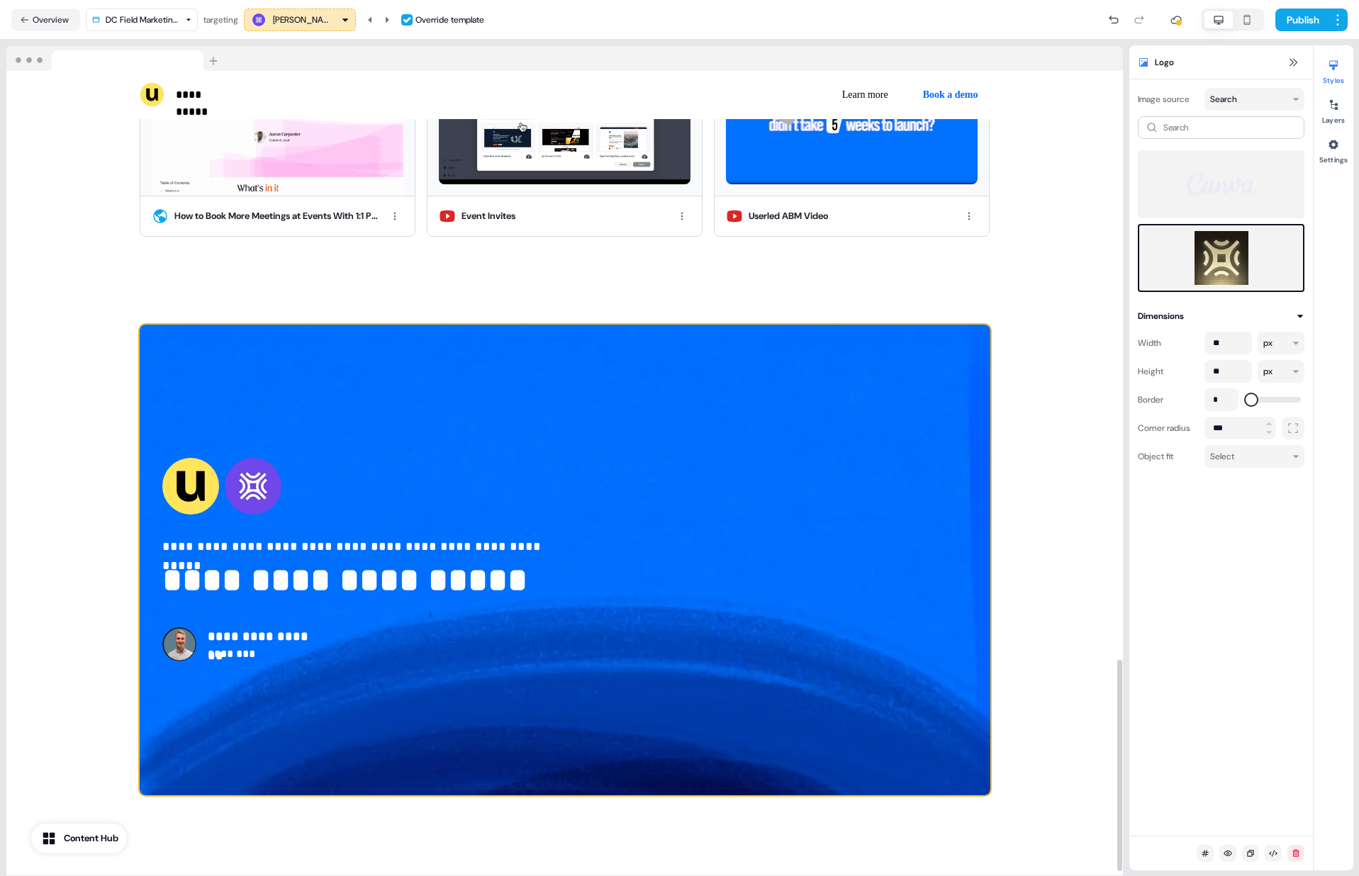
scroll to position [2251, 0]
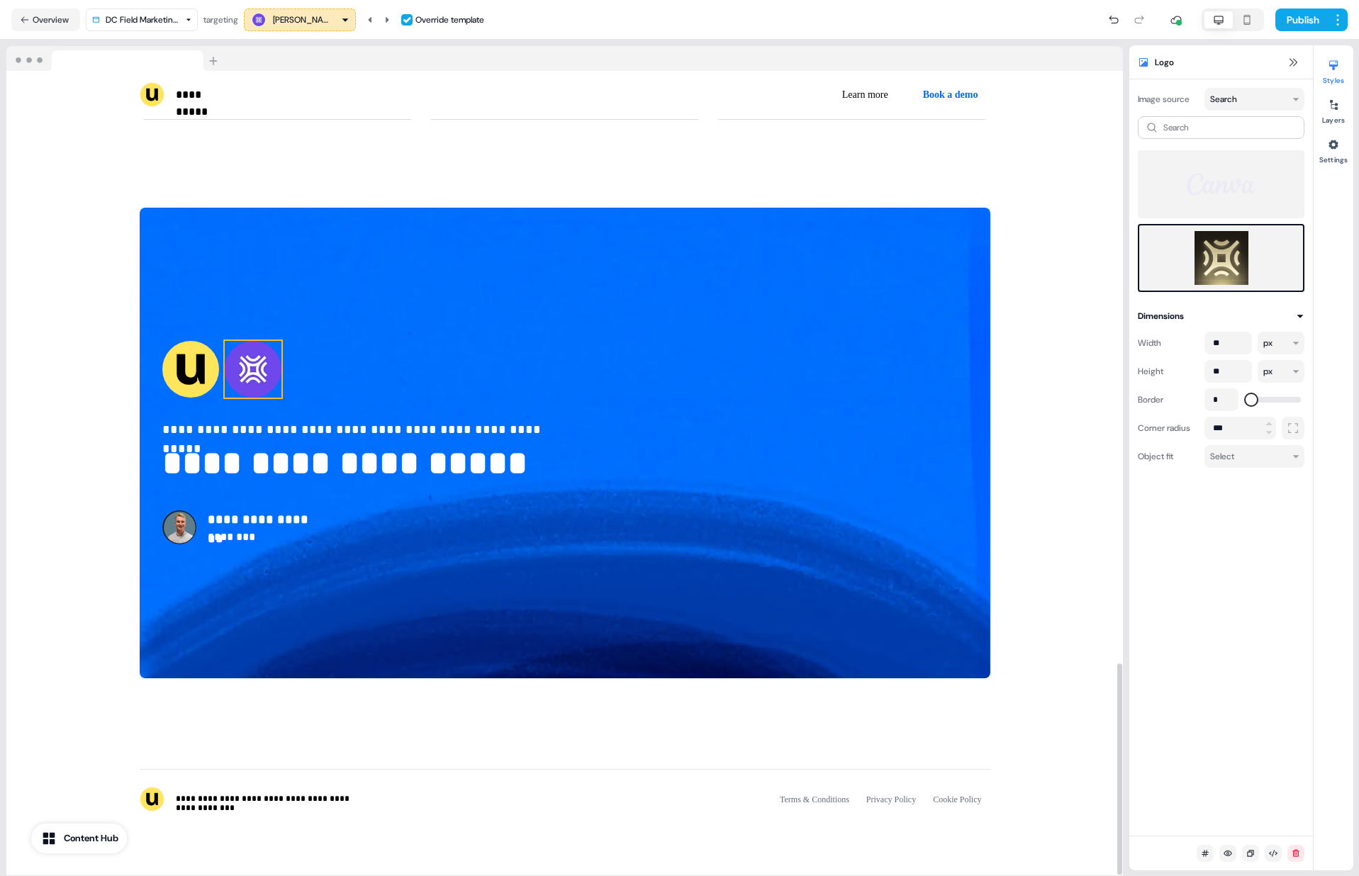
drag, startPoint x: 273, startPoint y: 371, endPoint x: 294, endPoint y: 372, distance: 21.3
click at [271, 370] on div "To pick up a draggable item, press the space bar. While dragging, use the arrow…" at bounding box center [363, 369] width 403 height 57
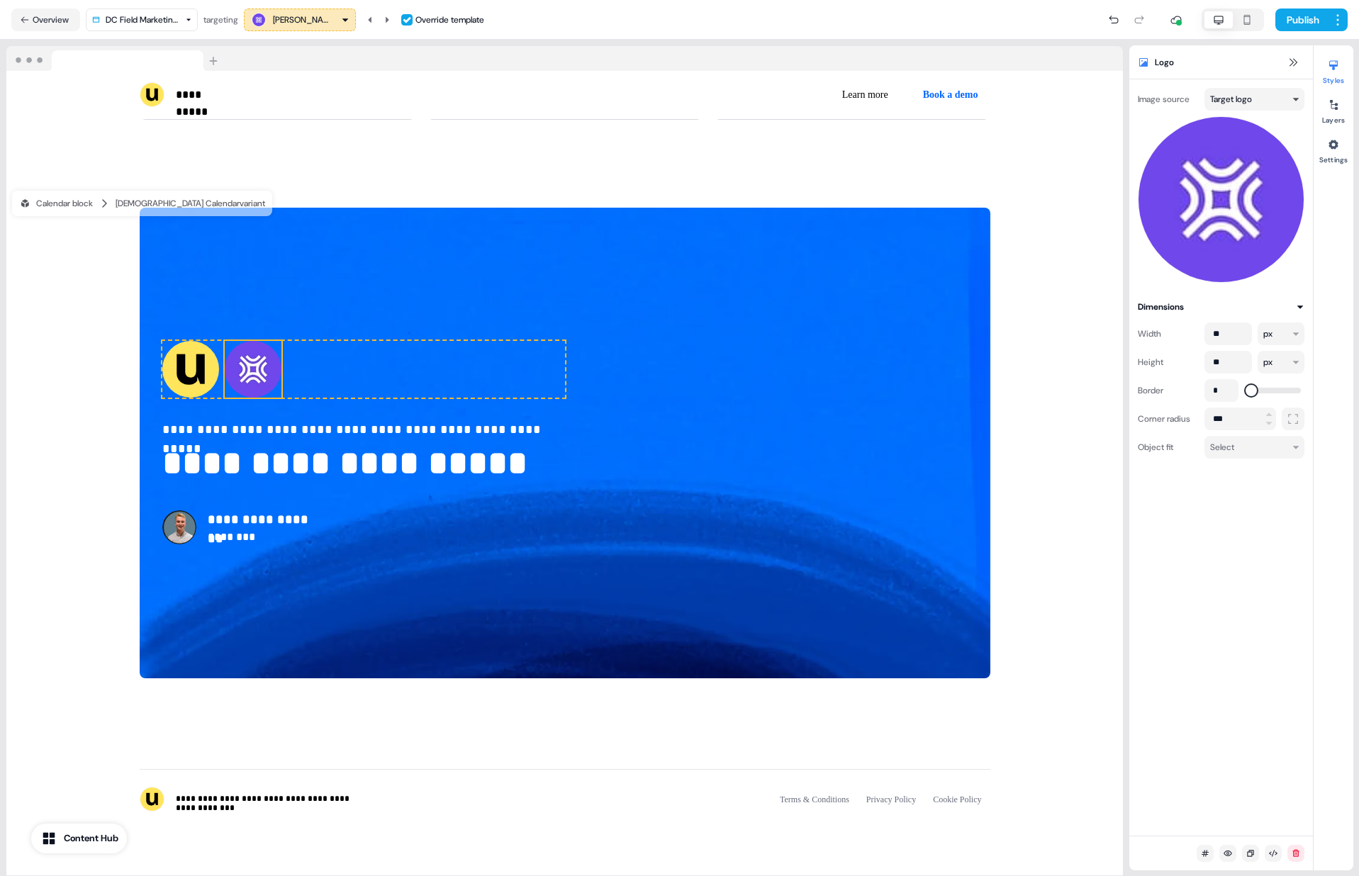
click at [1215, 93] on html "**********" at bounding box center [679, 438] width 1359 height 876
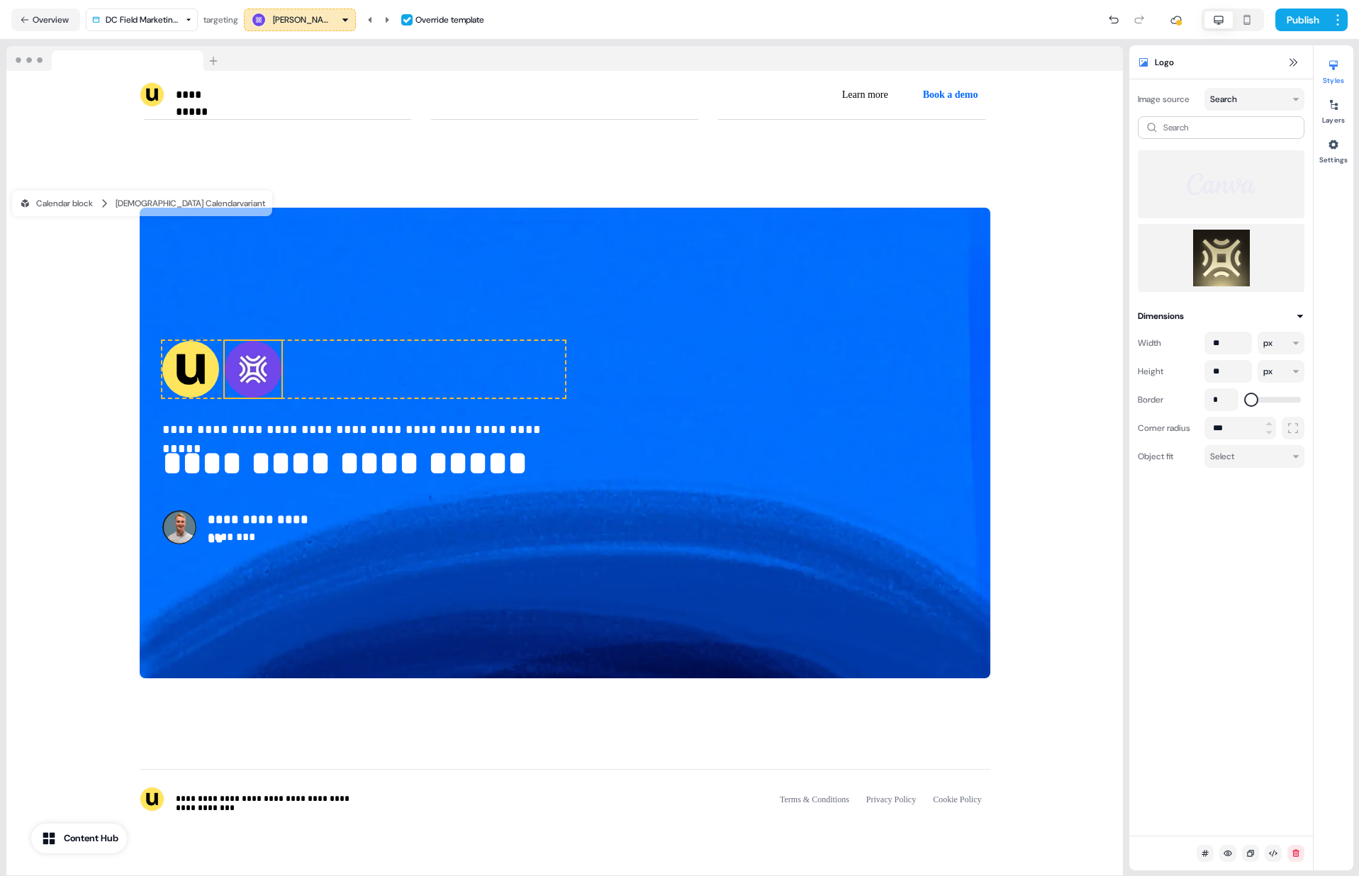
click at [1235, 252] on img at bounding box center [1221, 258] width 144 height 57
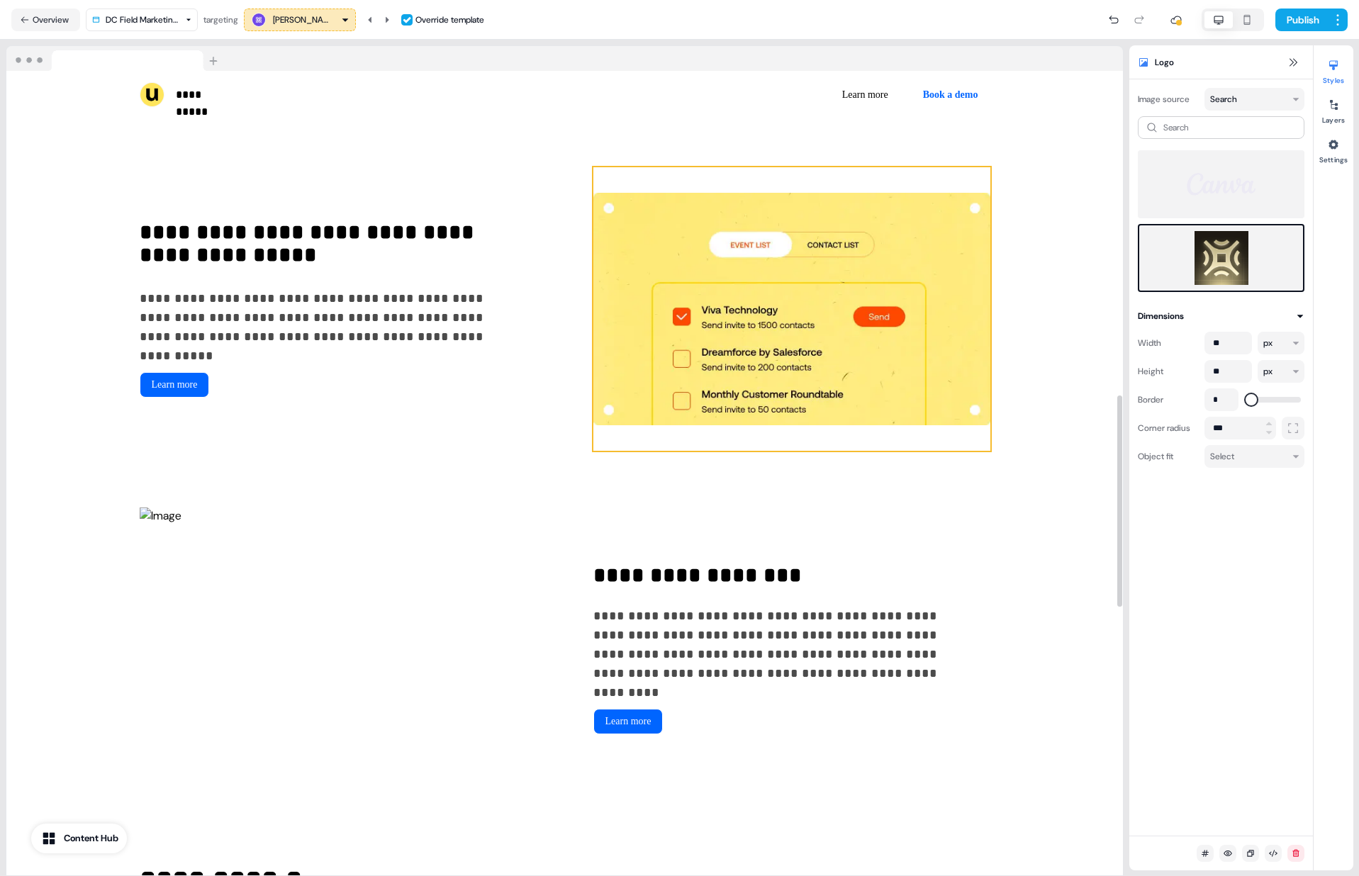
scroll to position [0, 0]
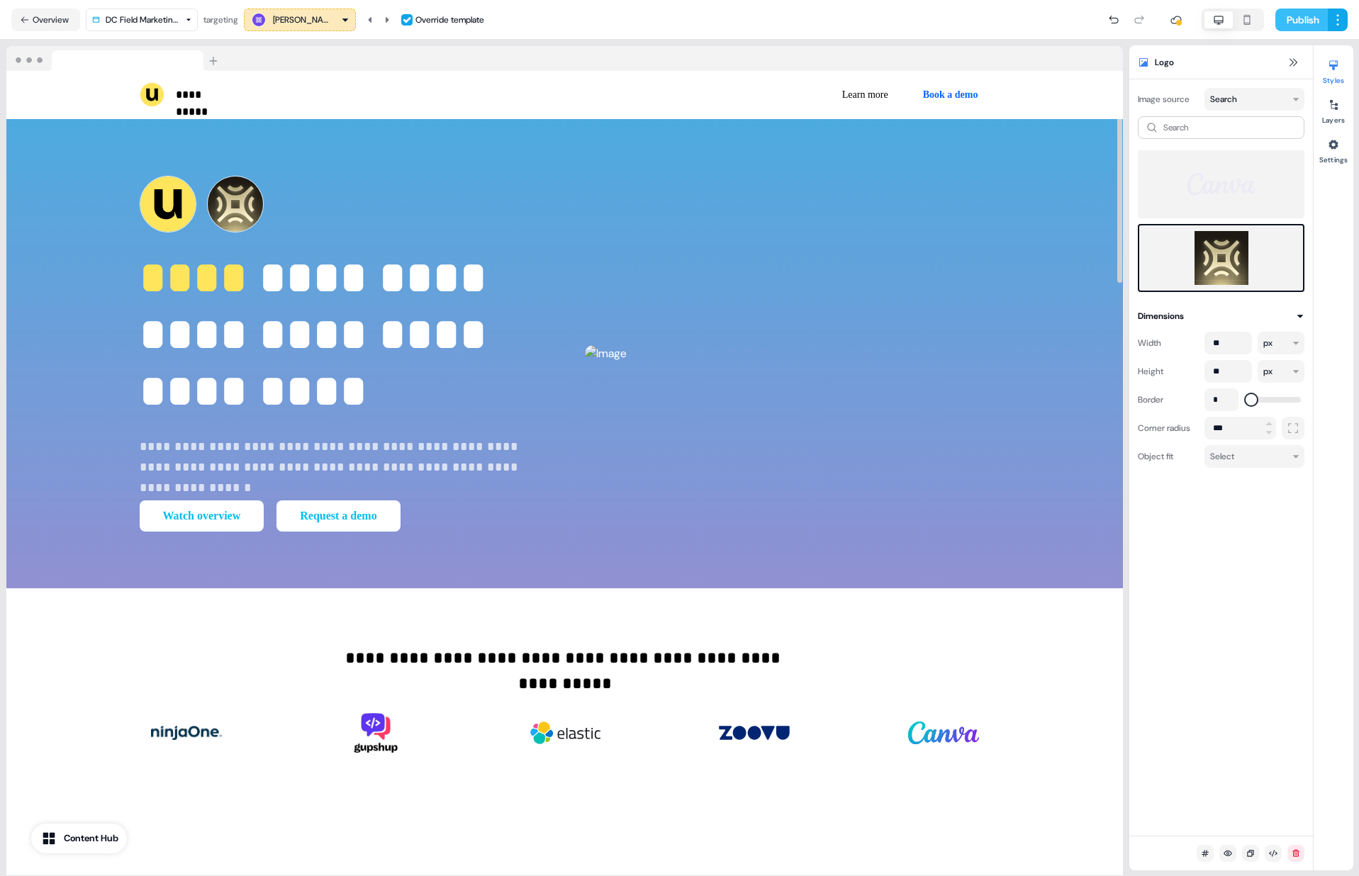
click at [1314, 17] on button "Publish" at bounding box center [1301, 20] width 52 height 23
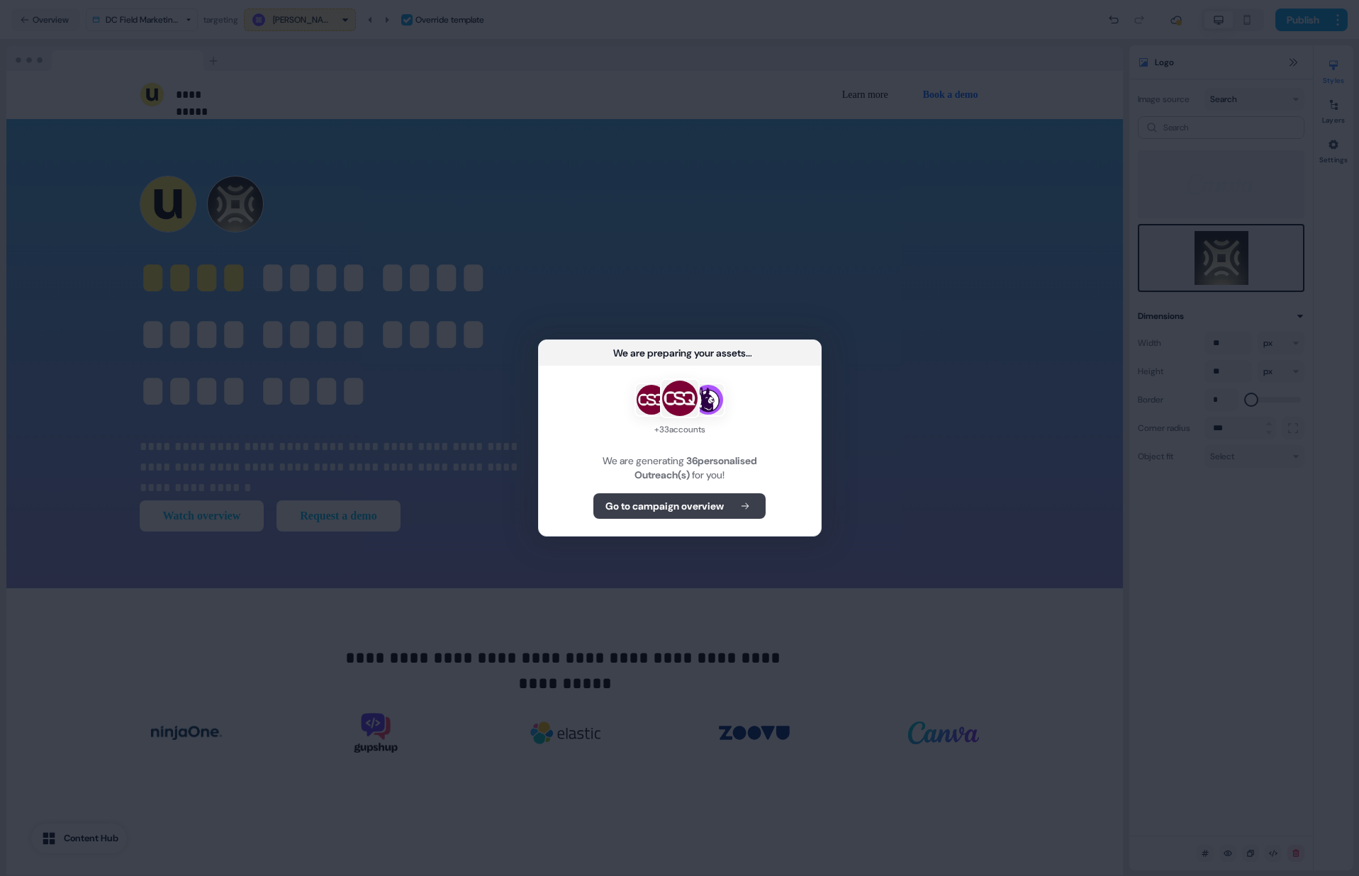
click at [703, 499] on b "Go to campaign overview" at bounding box center [664, 506] width 118 height 14
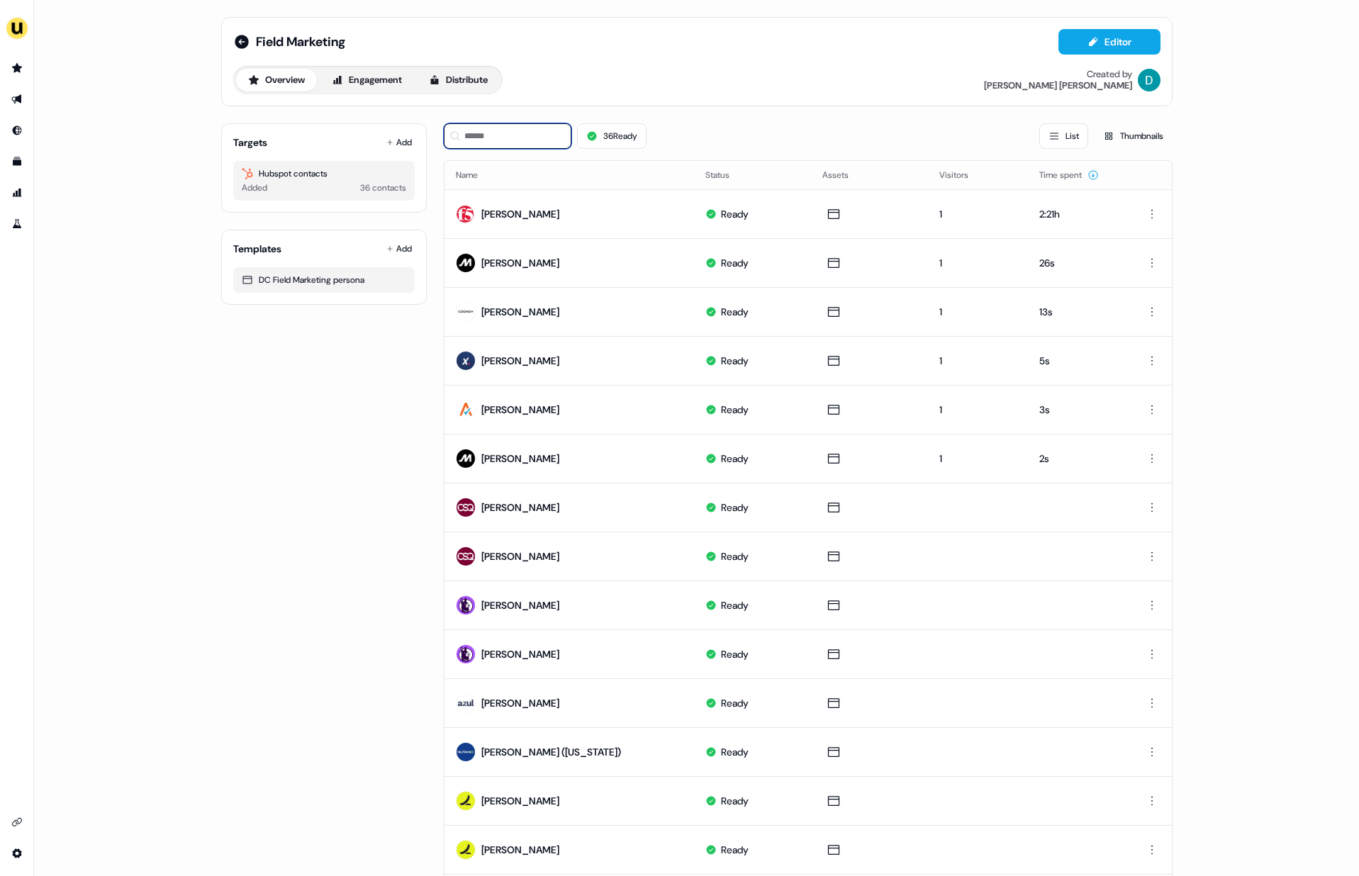
click at [496, 135] on input at bounding box center [508, 136] width 128 height 26
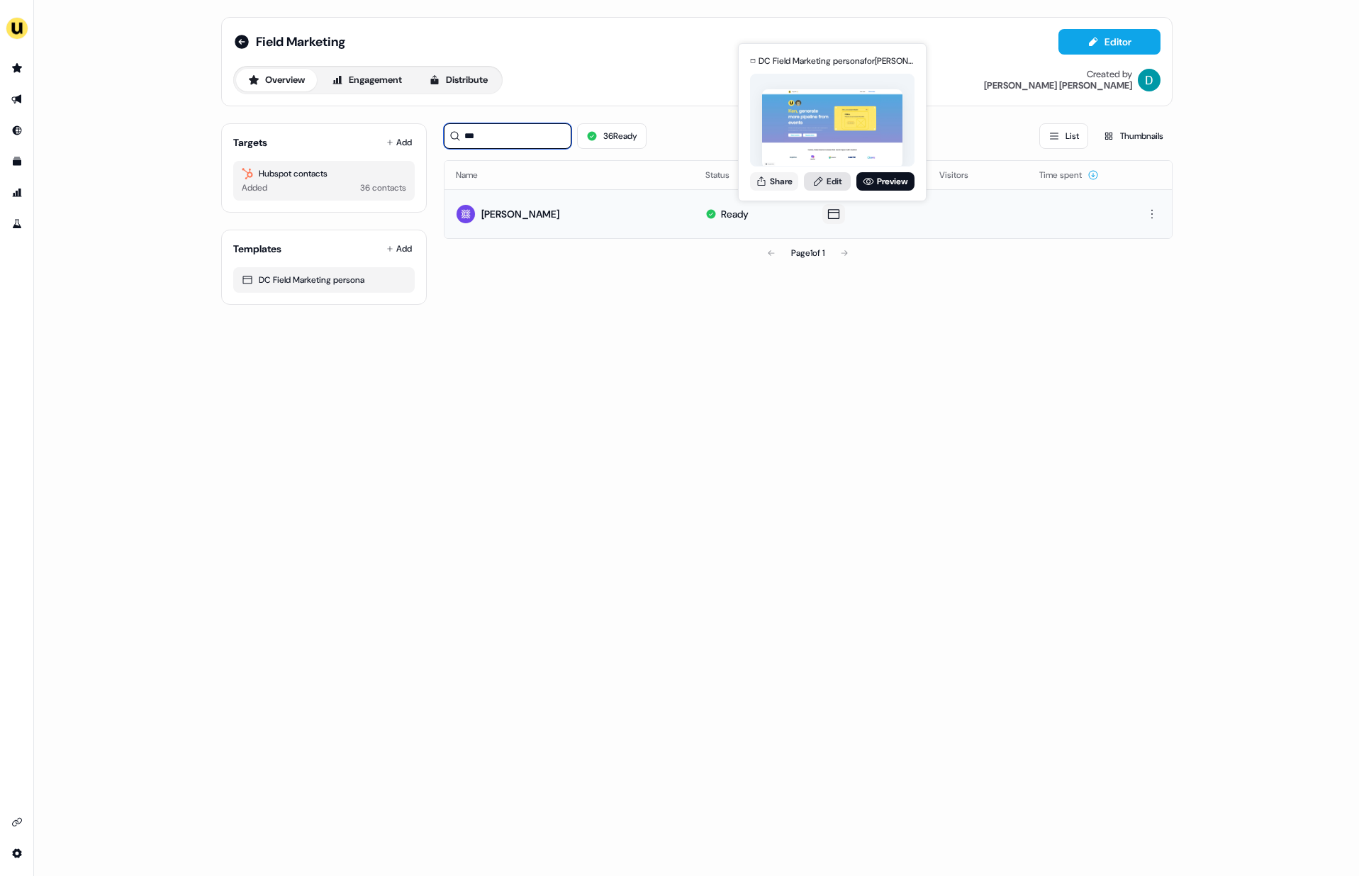
type input "***"
click at [831, 186] on link "Edit" at bounding box center [827, 181] width 47 height 18
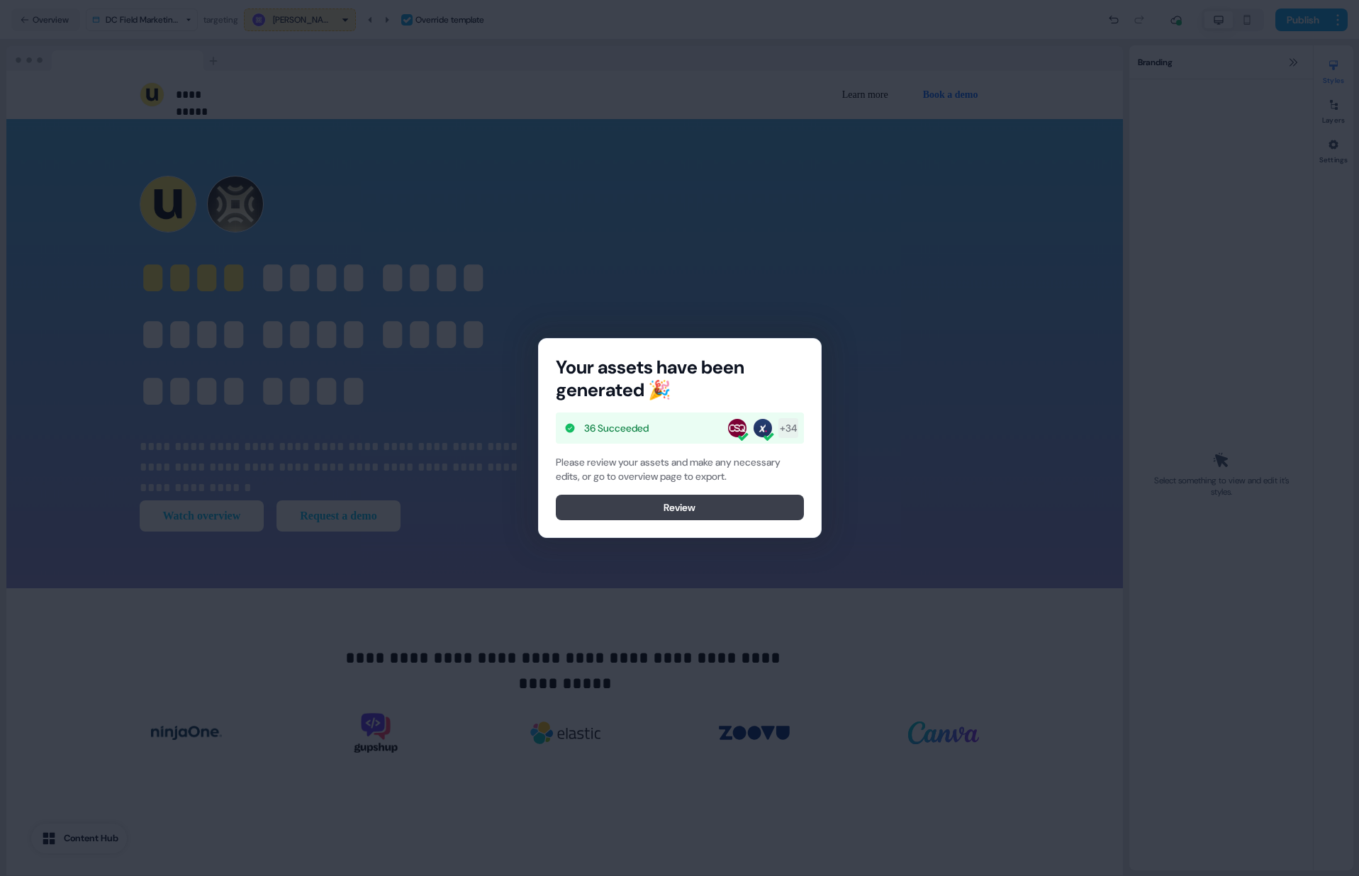
click at [619, 508] on button "Review" at bounding box center [680, 508] width 248 height 26
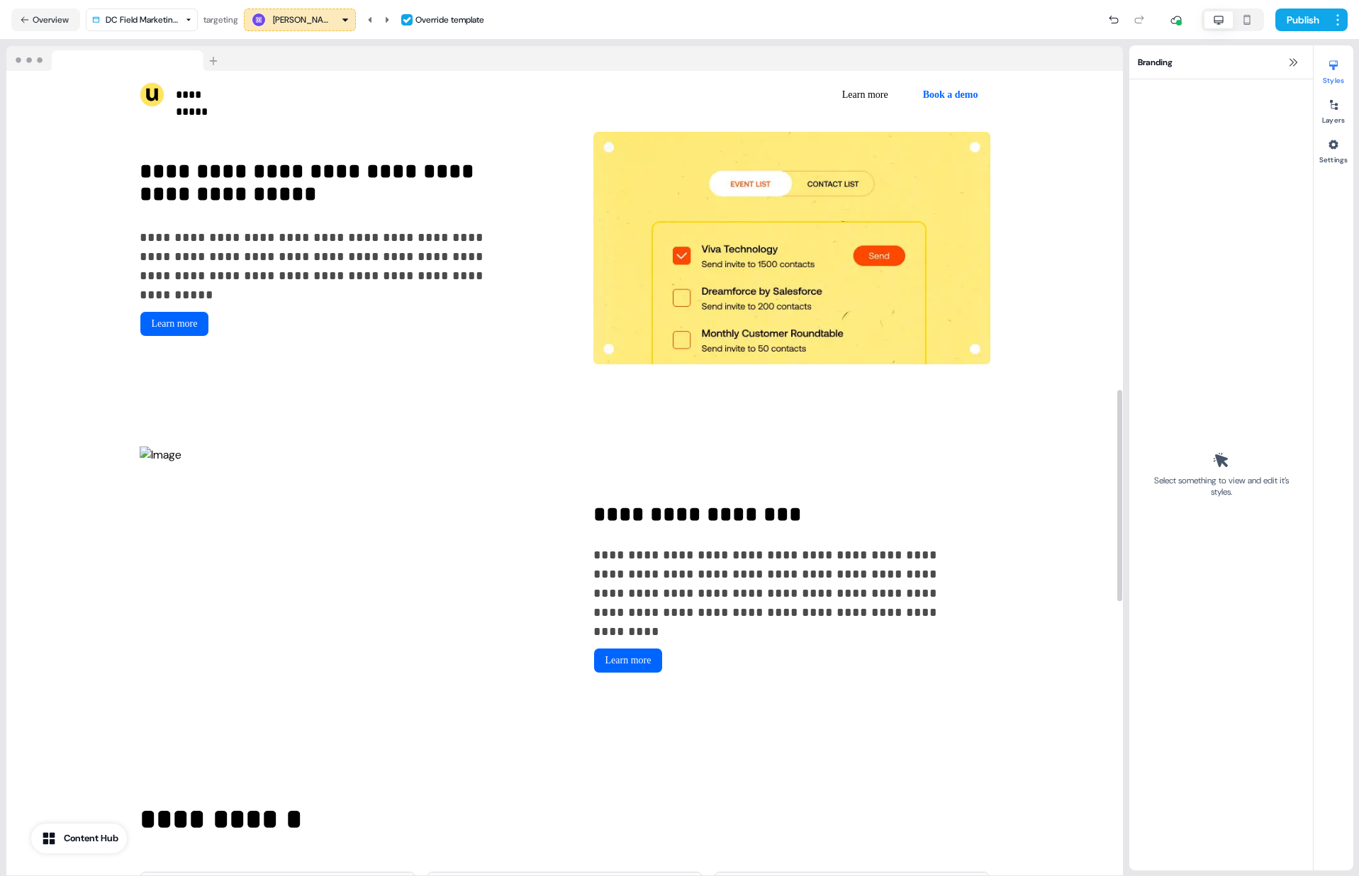
scroll to position [1917, 0]
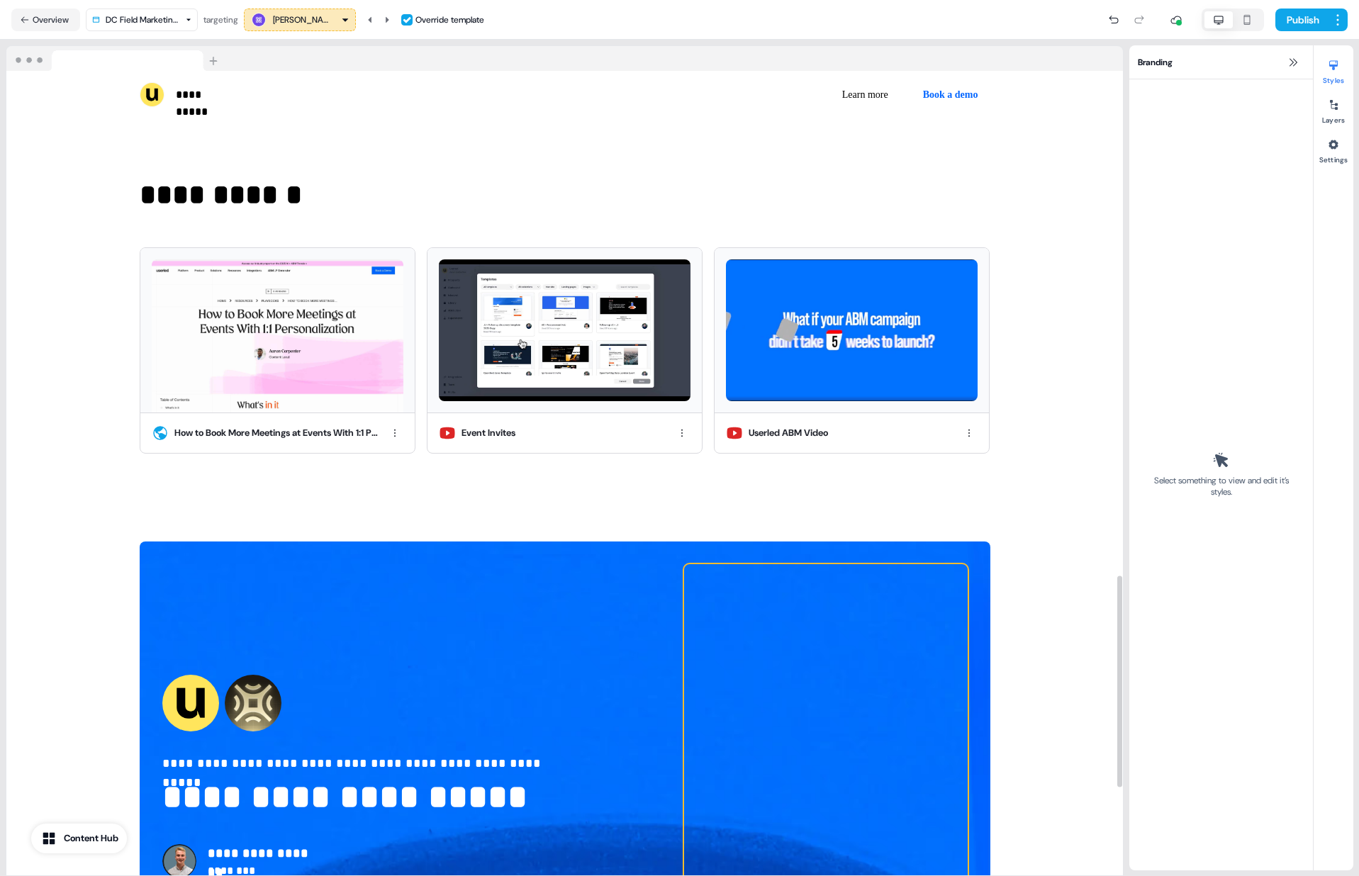
click at [727, 601] on div at bounding box center [825, 776] width 283 height 425
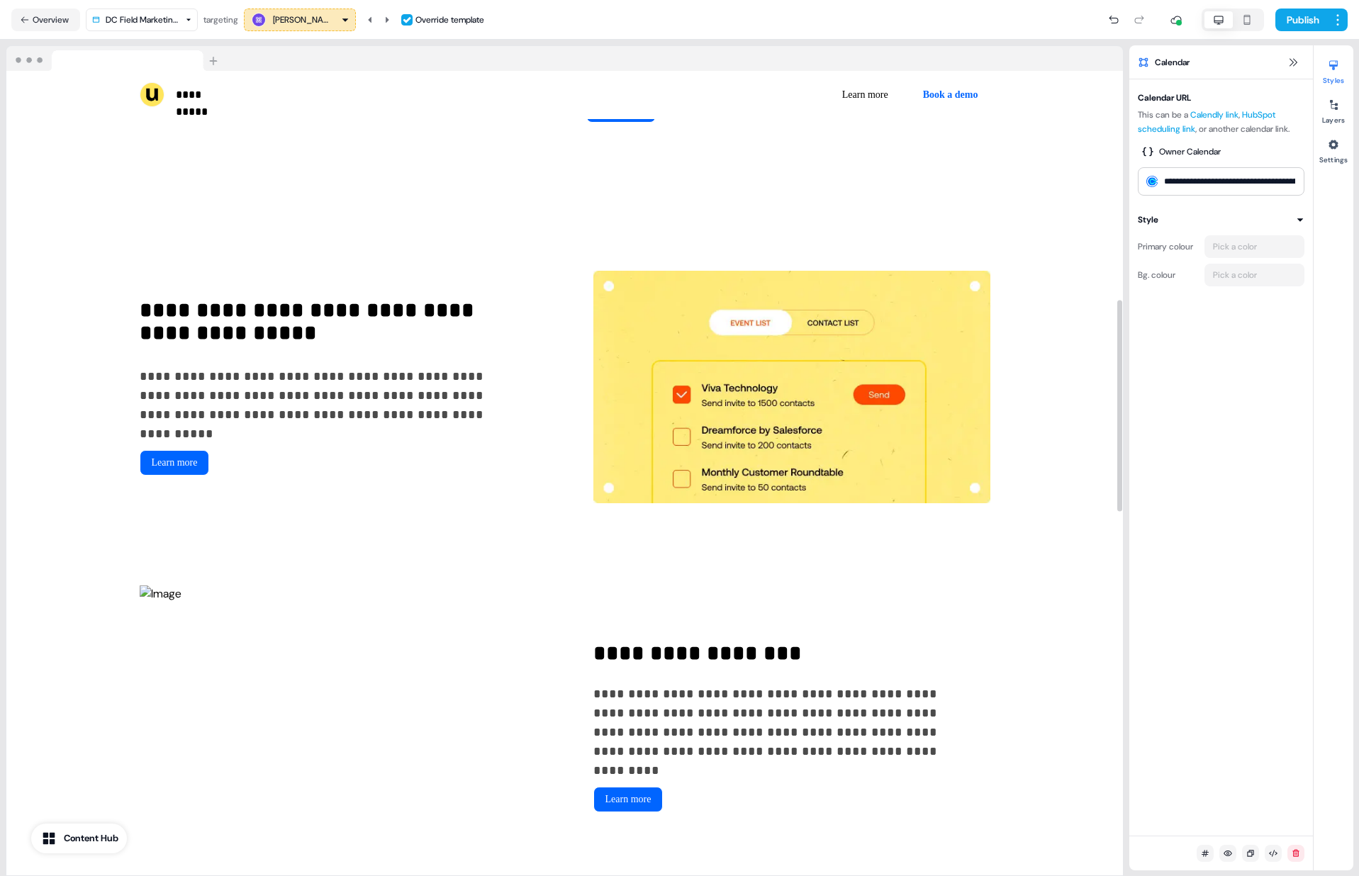
scroll to position [724, 0]
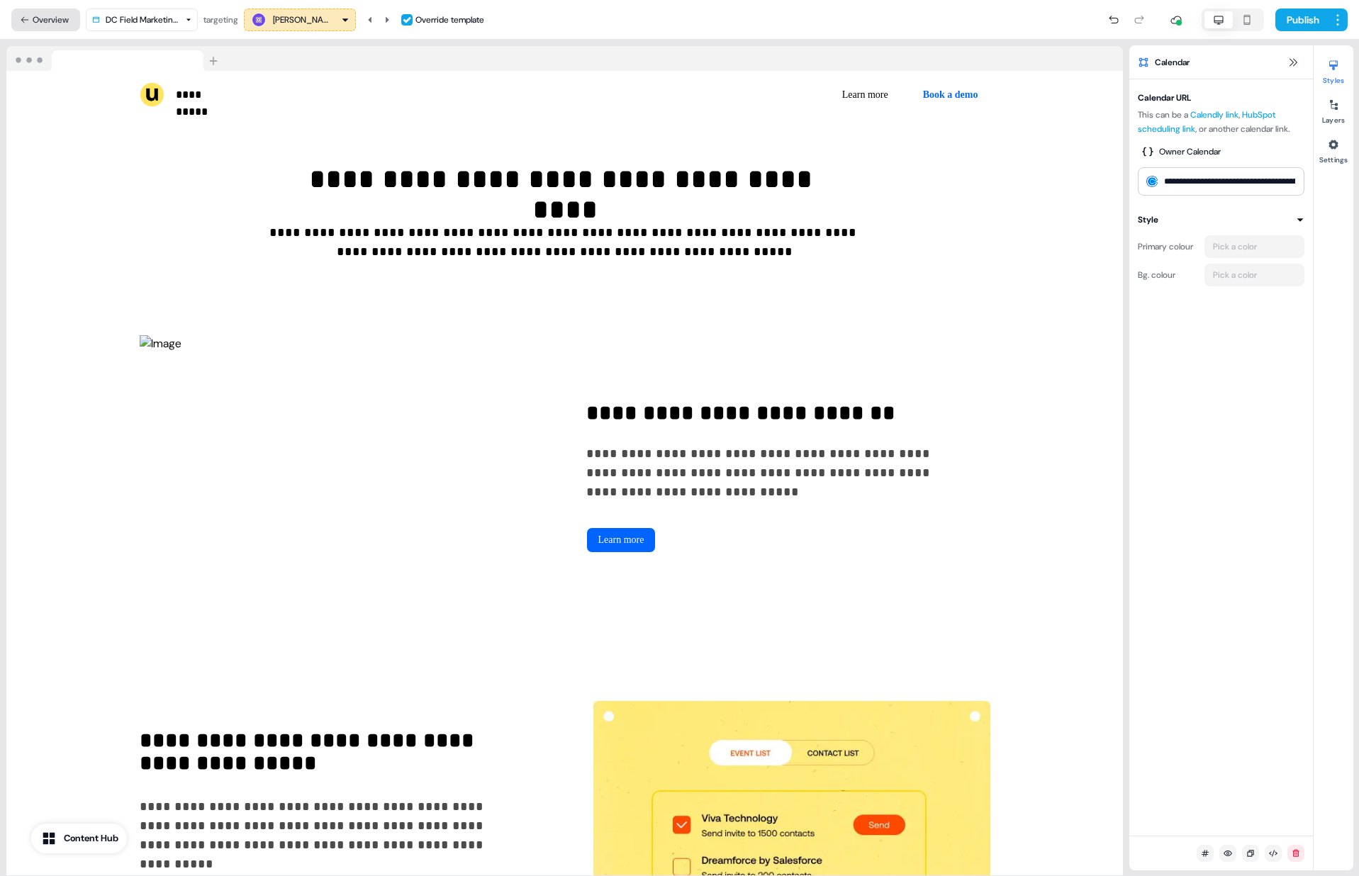
click at [40, 27] on button "Overview" at bounding box center [45, 20] width 69 height 23
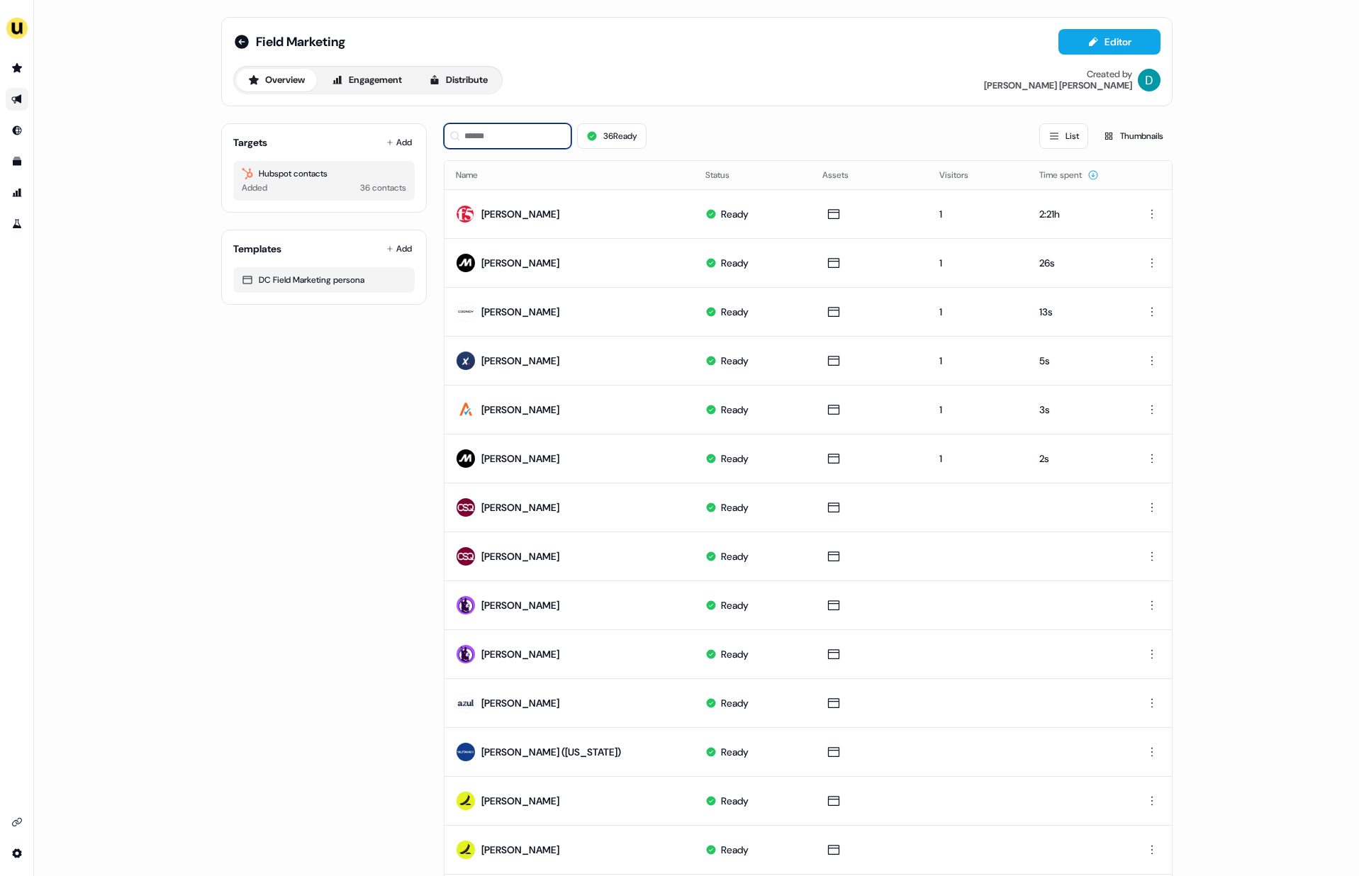
click at [515, 128] on input at bounding box center [508, 136] width 128 height 26
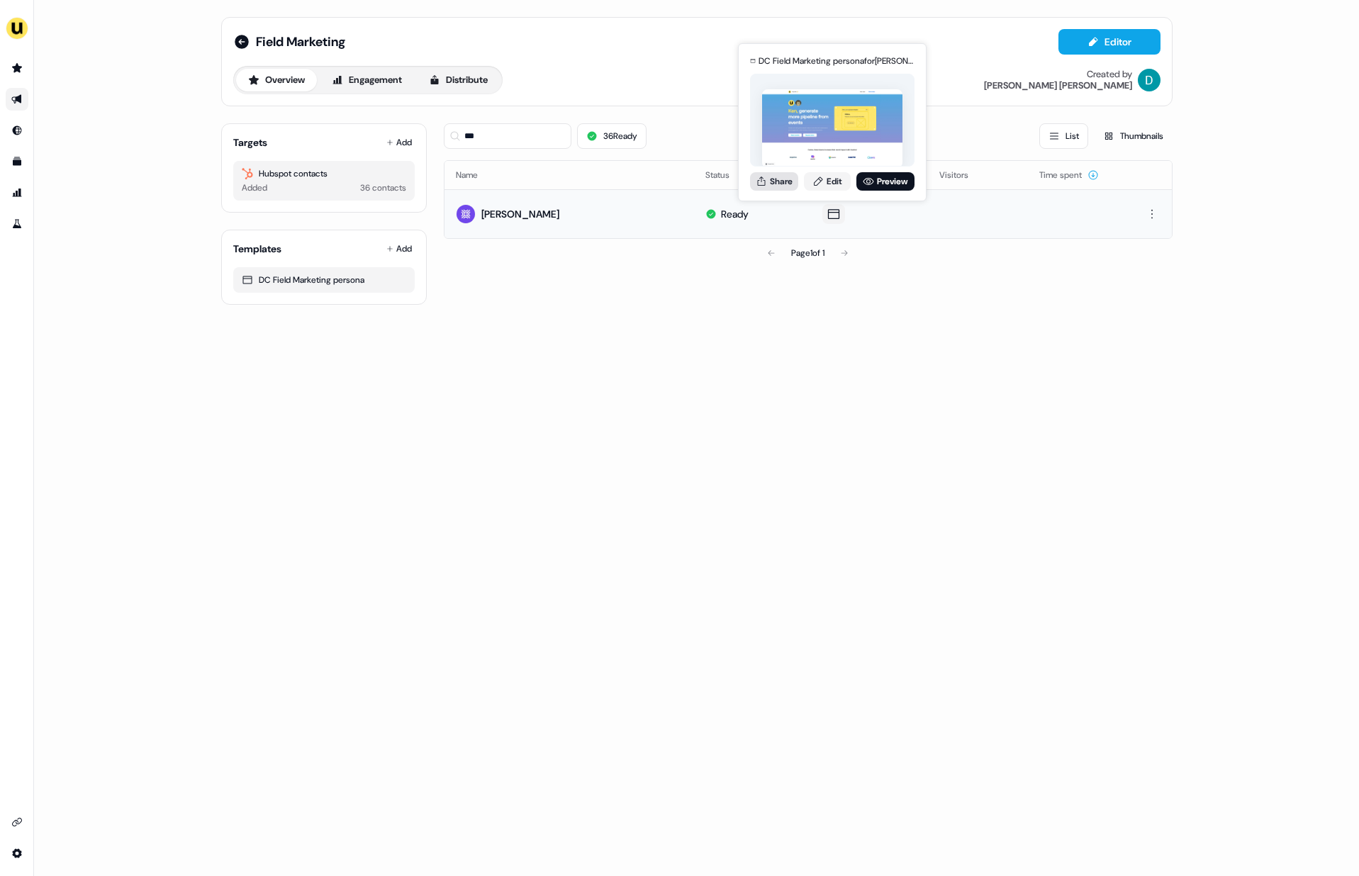
click at [770, 173] on button "Share" at bounding box center [774, 181] width 48 height 18
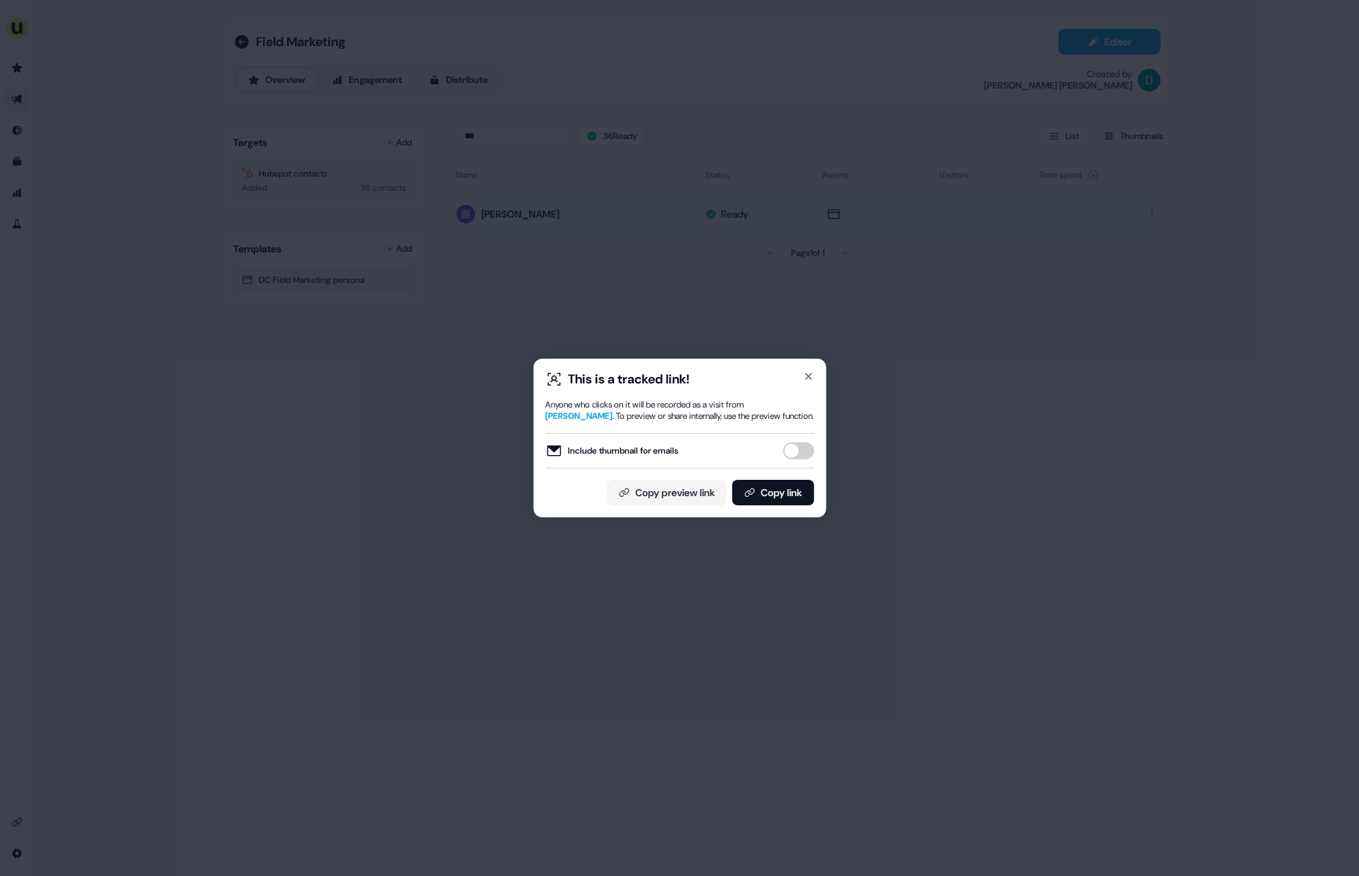
click at [799, 444] on button "Include thumbnail for emails" at bounding box center [797, 450] width 31 height 17
click at [788, 481] on button "Copy link" at bounding box center [772, 493] width 82 height 26
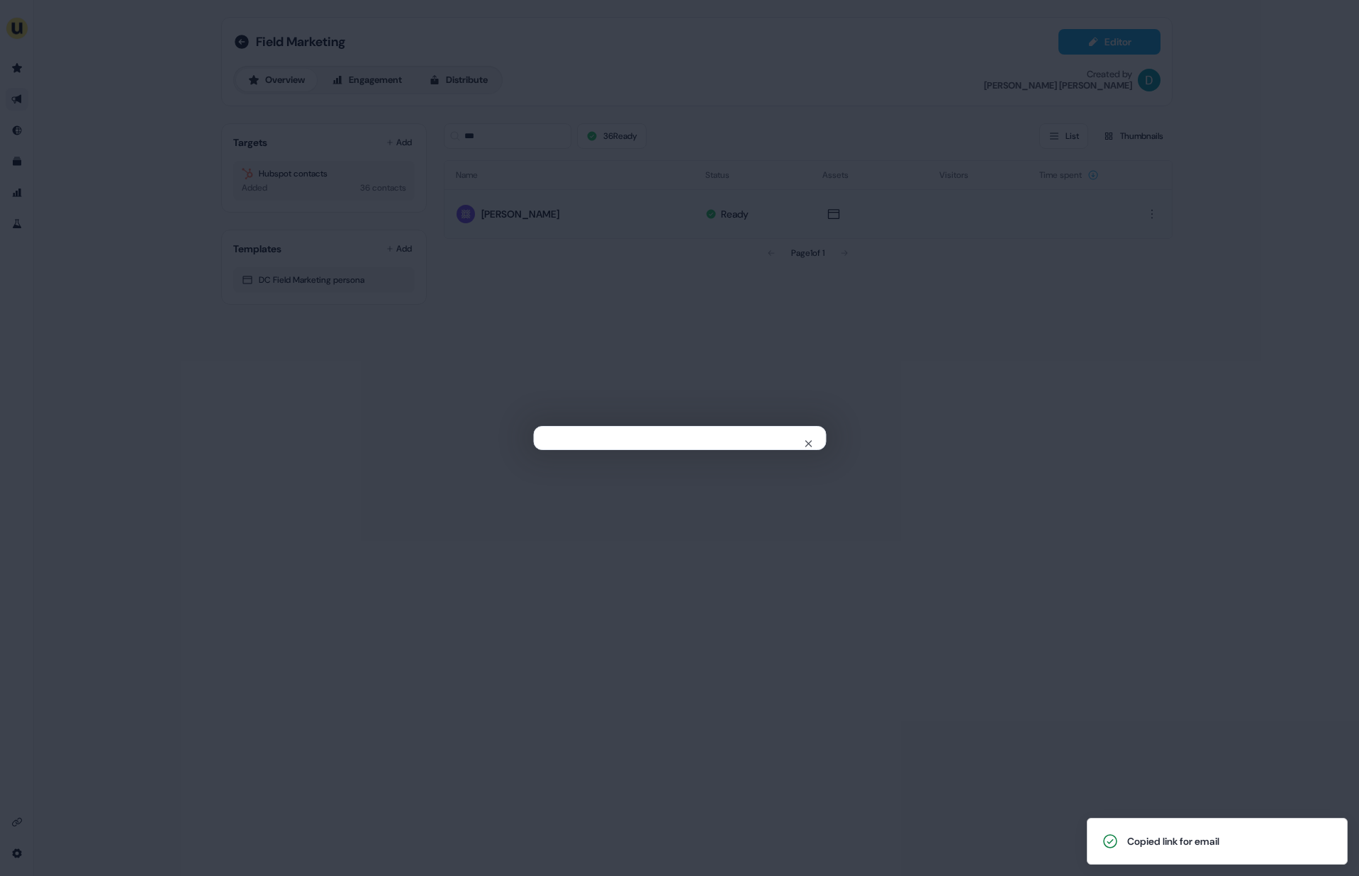
click at [383, 285] on div "Close" at bounding box center [679, 438] width 1359 height 876
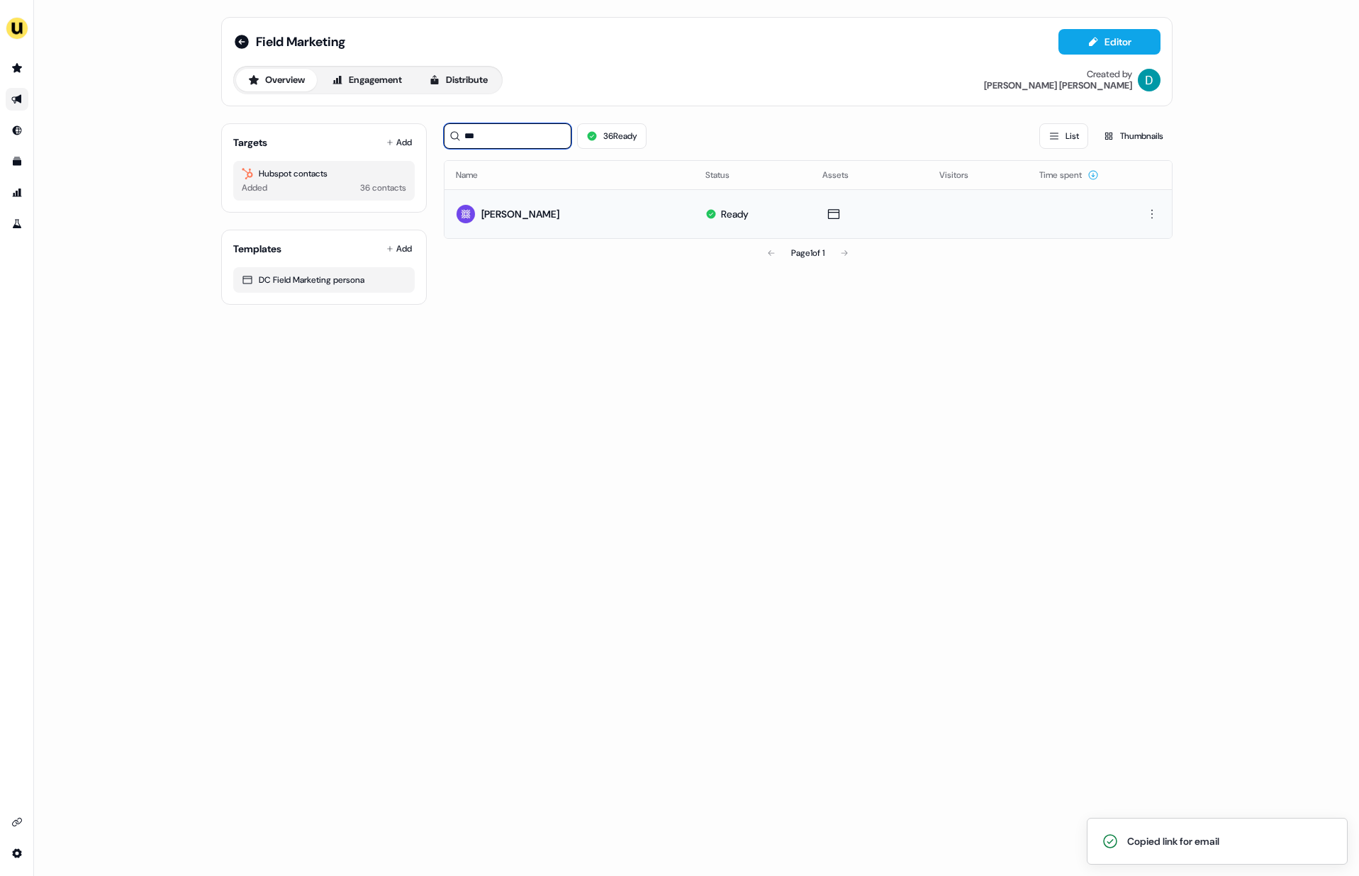
click at [530, 133] on input "***" at bounding box center [508, 136] width 128 height 26
type input "*"
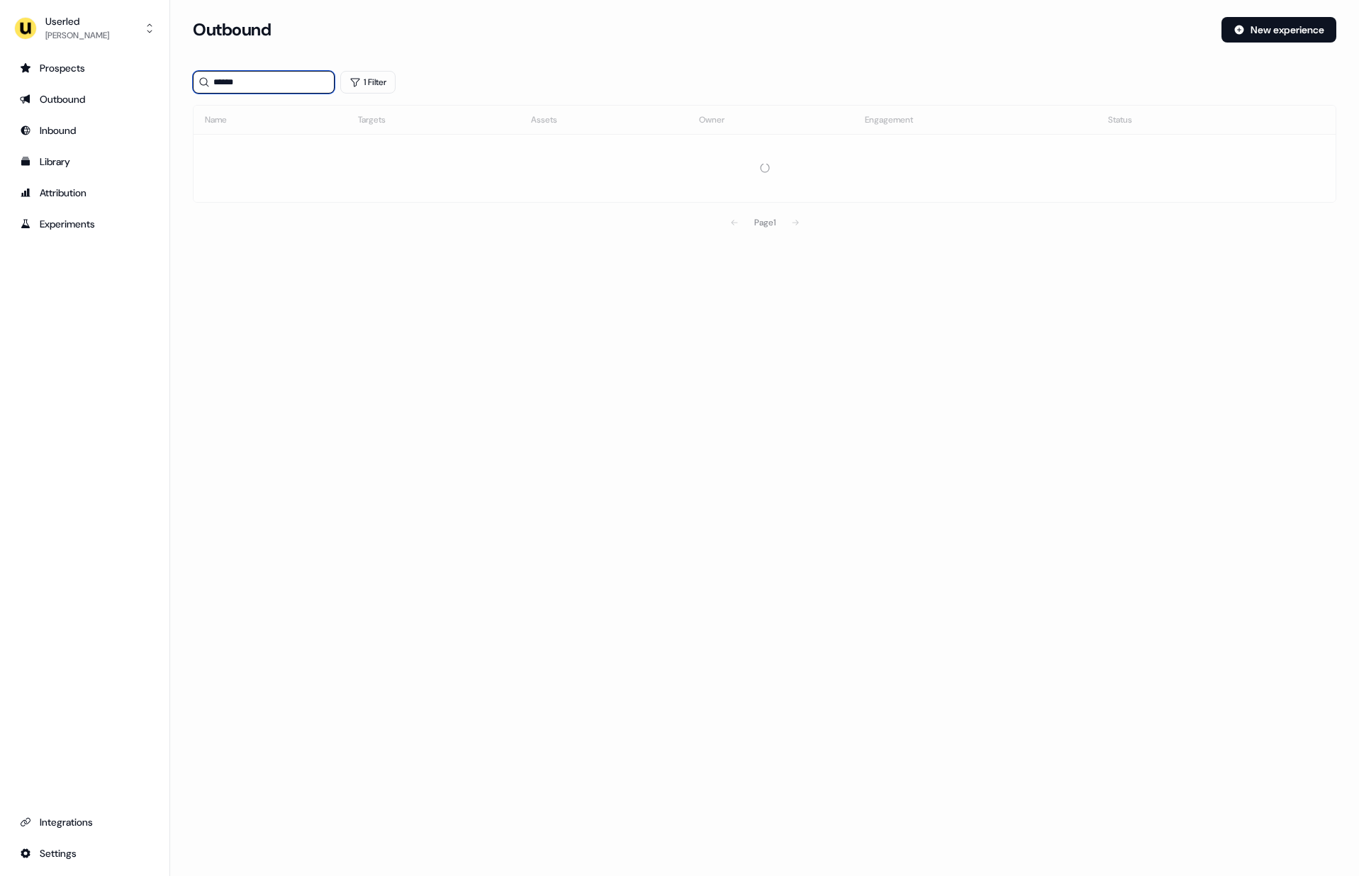
drag, startPoint x: 248, startPoint y: 83, endPoint x: 196, endPoint y: 83, distance: 51.7
click at [196, 83] on input "*****" at bounding box center [264, 82] width 142 height 23
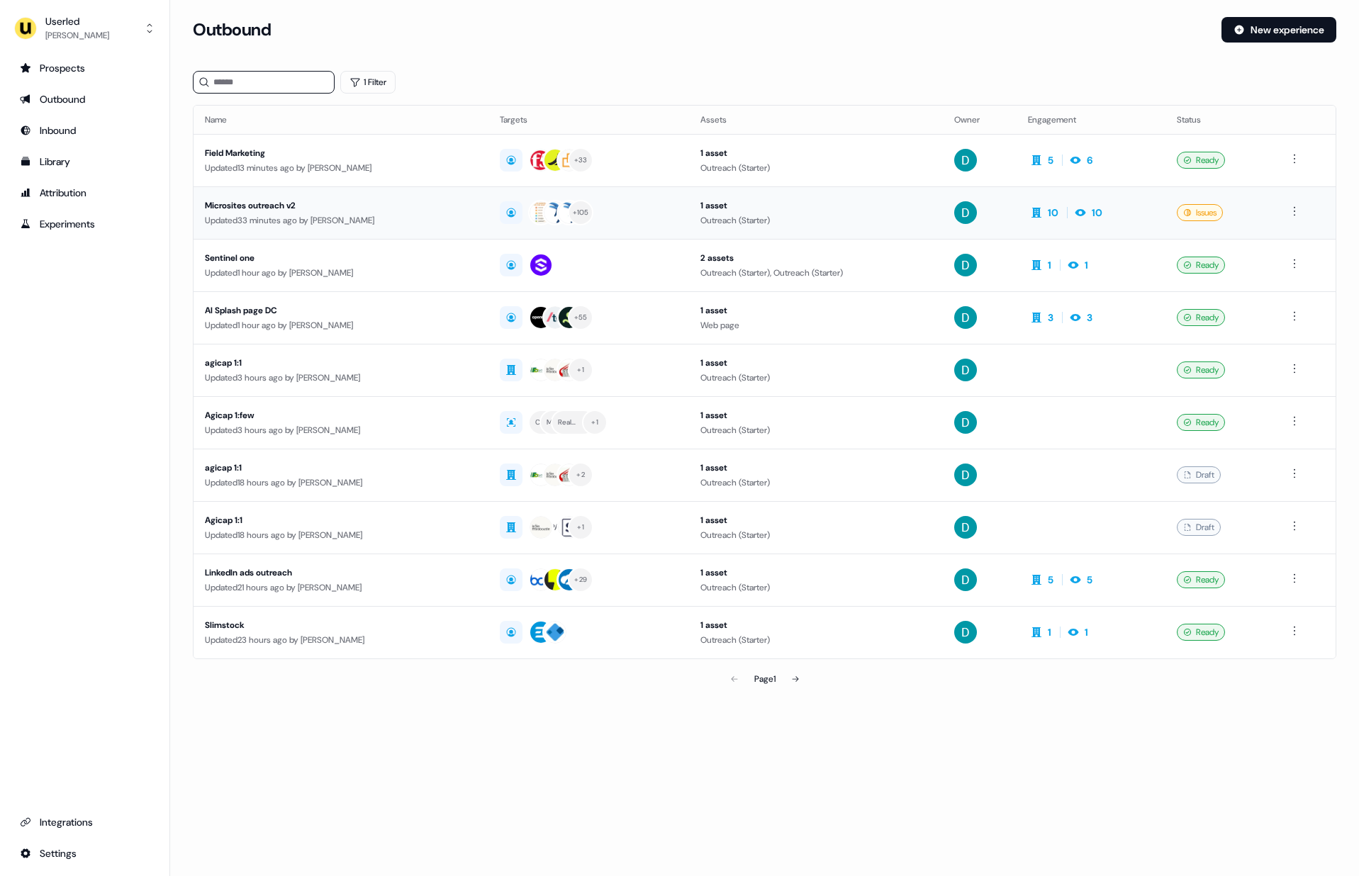
click at [327, 203] on div "Microsites outreach v2" at bounding box center [341, 205] width 272 height 14
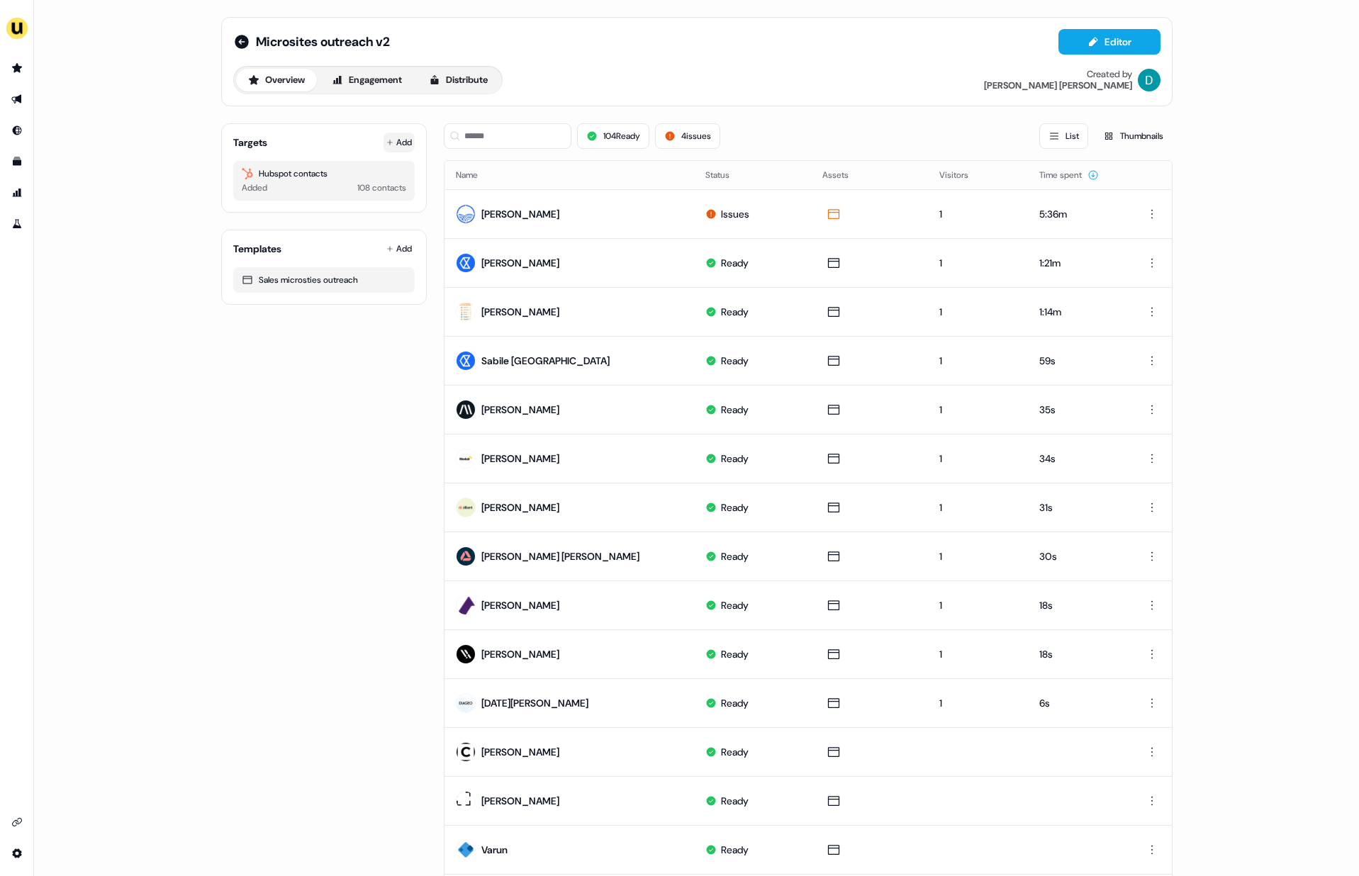
click at [390, 140] on button "Add" at bounding box center [398, 143] width 31 height 20
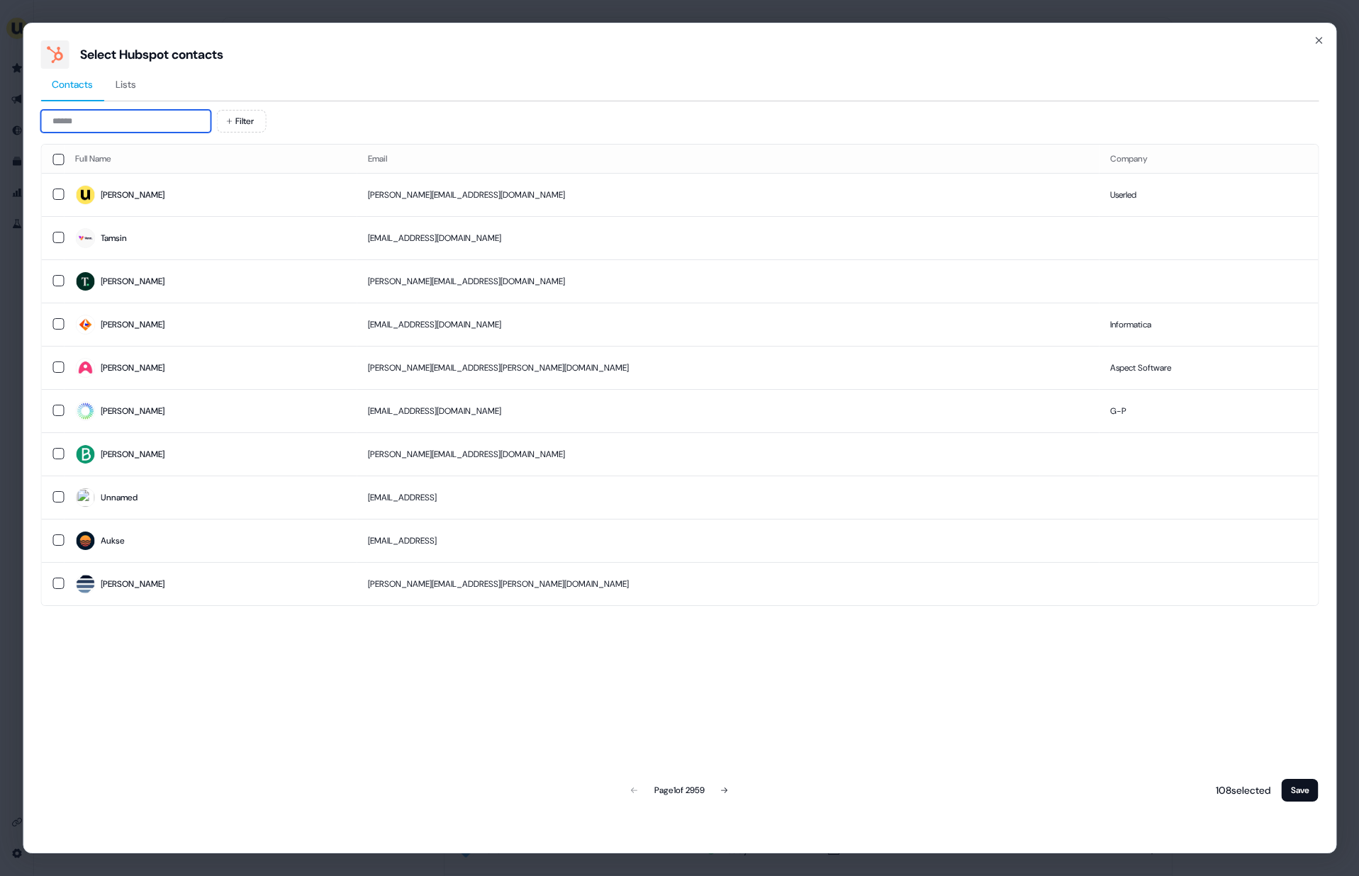
click at [140, 123] on input at bounding box center [125, 121] width 170 height 23
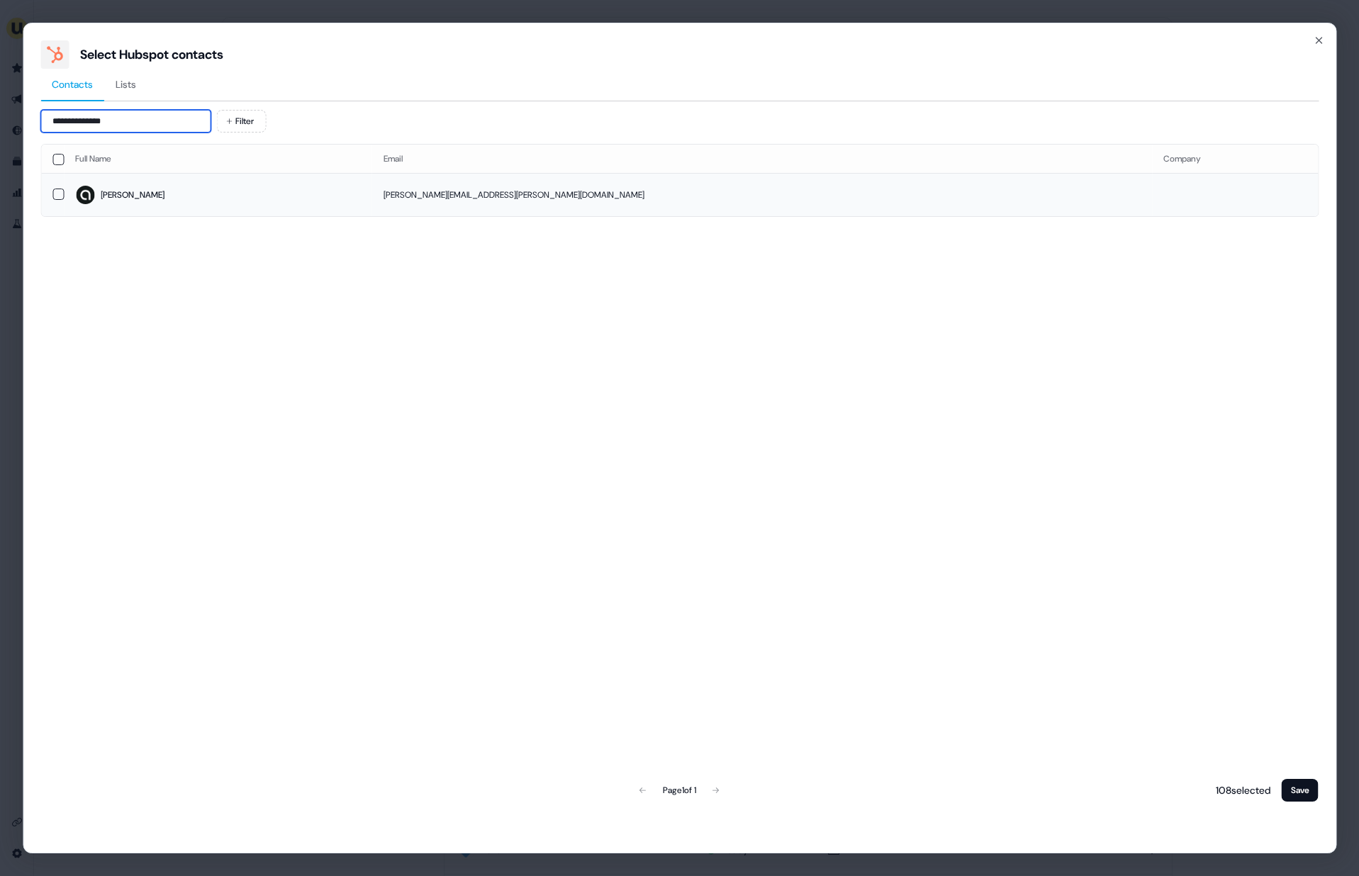
type input "**********"
click at [225, 189] on span "[PERSON_NAME]" at bounding box center [218, 195] width 286 height 20
click at [1298, 798] on button "Save" at bounding box center [1299, 790] width 37 height 23
click at [1297, 797] on button "Save" at bounding box center [1299, 790] width 37 height 23
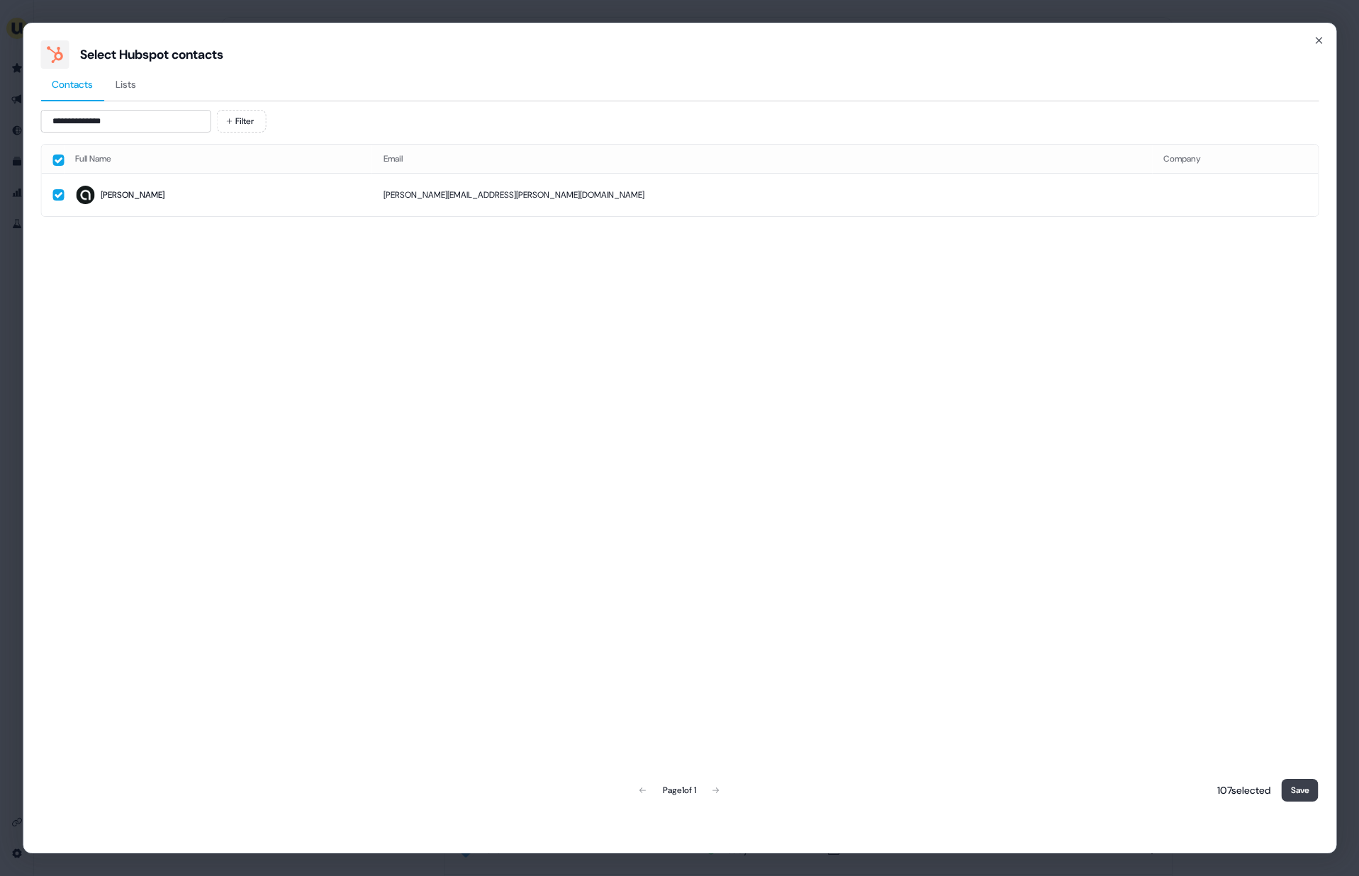
click at [1297, 797] on button "Save" at bounding box center [1299, 790] width 37 height 23
click at [1293, 787] on button "Save" at bounding box center [1299, 790] width 37 height 23
click at [1288, 787] on button "Save" at bounding box center [1299, 790] width 37 height 23
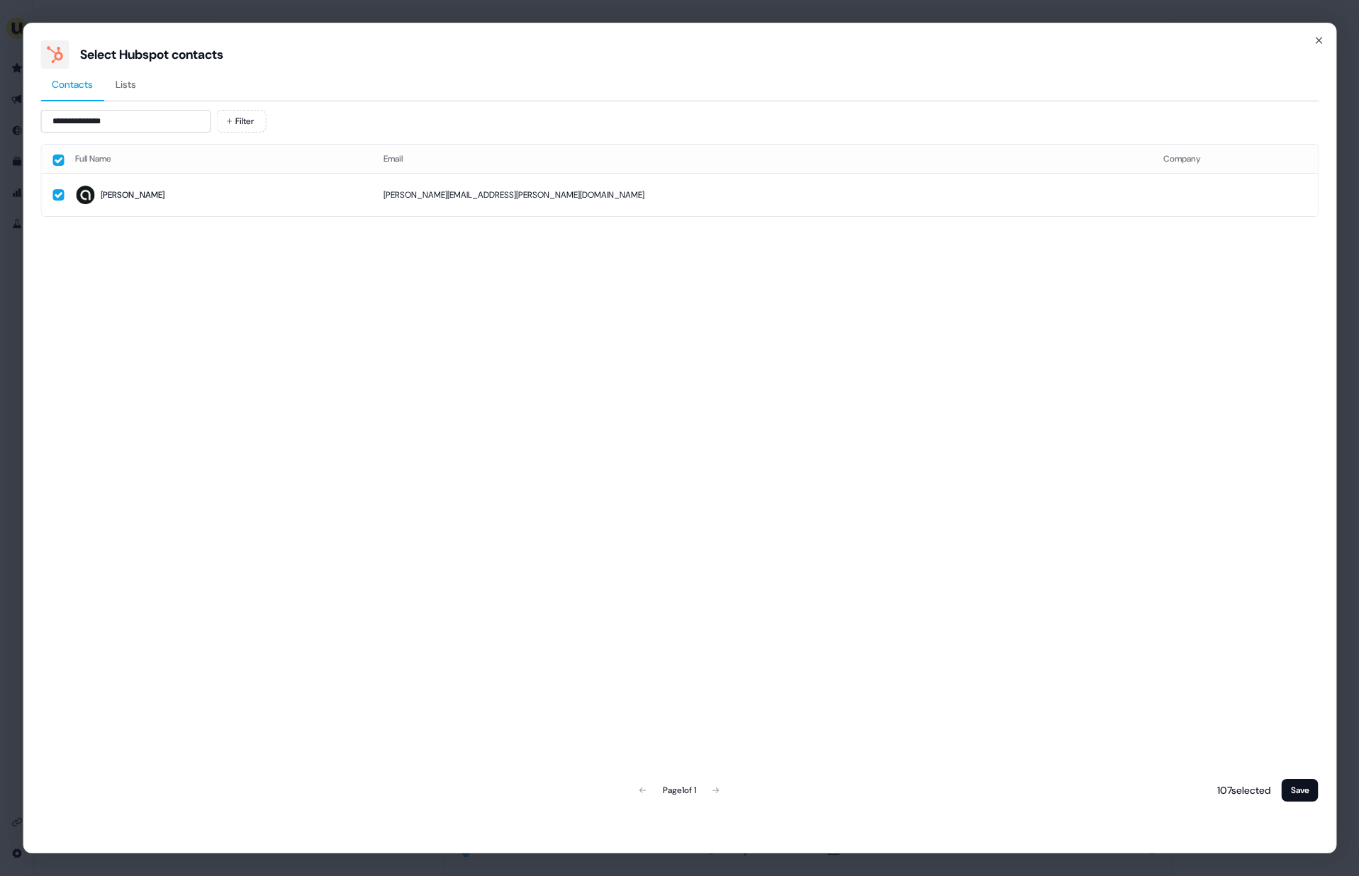
click at [1307, 777] on div "107 selected Save" at bounding box center [1264, 790] width 107 height 28
click at [1308, 777] on div "107 selected Save" at bounding box center [1264, 790] width 107 height 28
click at [1307, 789] on button "Save" at bounding box center [1299, 790] width 37 height 23
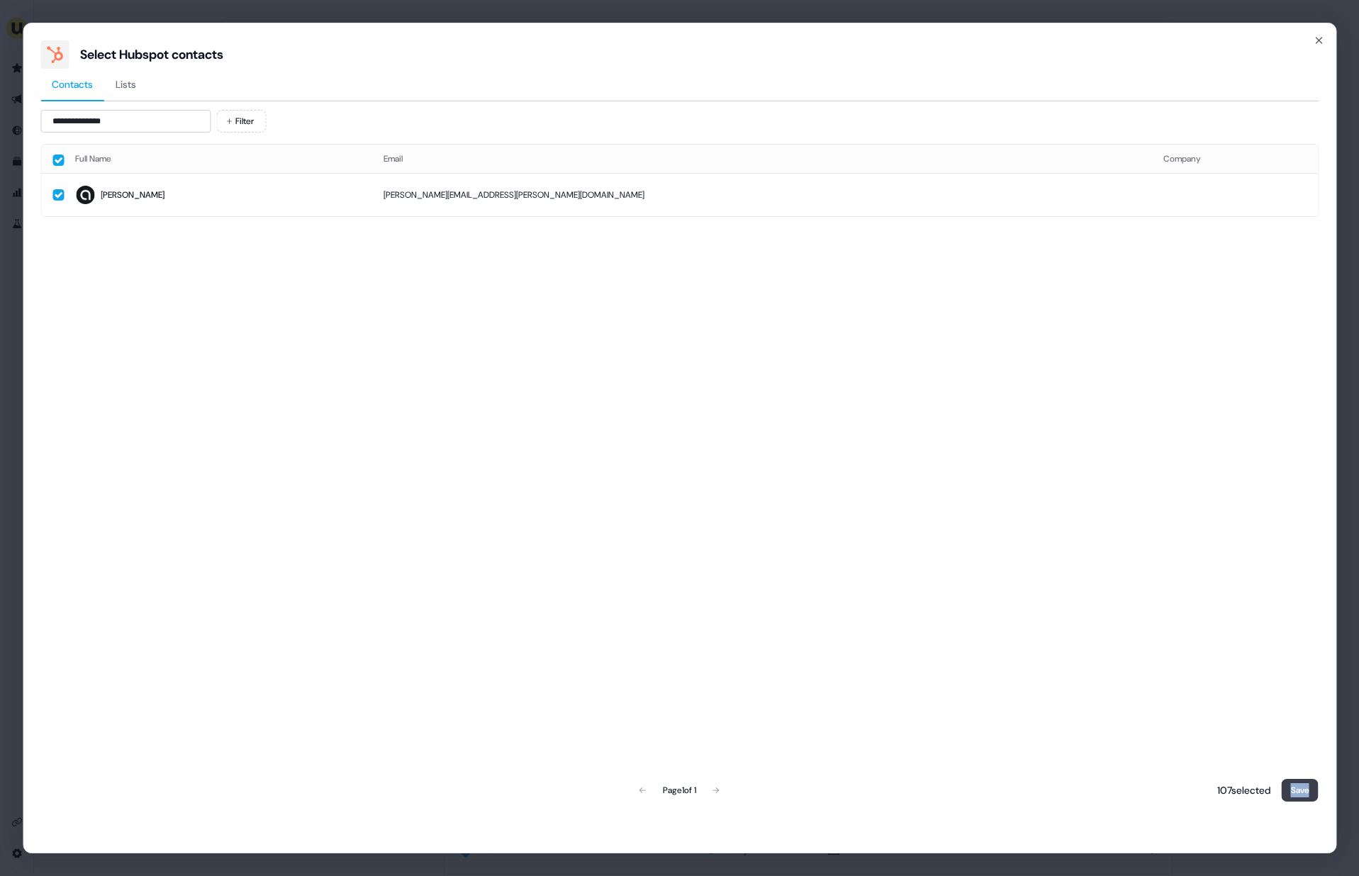
drag, startPoint x: 1297, startPoint y: 747, endPoint x: 1300, endPoint y: 782, distance: 35.6
click at [1298, 748] on div "Full Name Email Company Constance constance.laux@swan.io Page 1 of 1 107 select…" at bounding box center [679, 474] width 1278 height 660
click at [1303, 792] on button "Save" at bounding box center [1299, 790] width 37 height 23
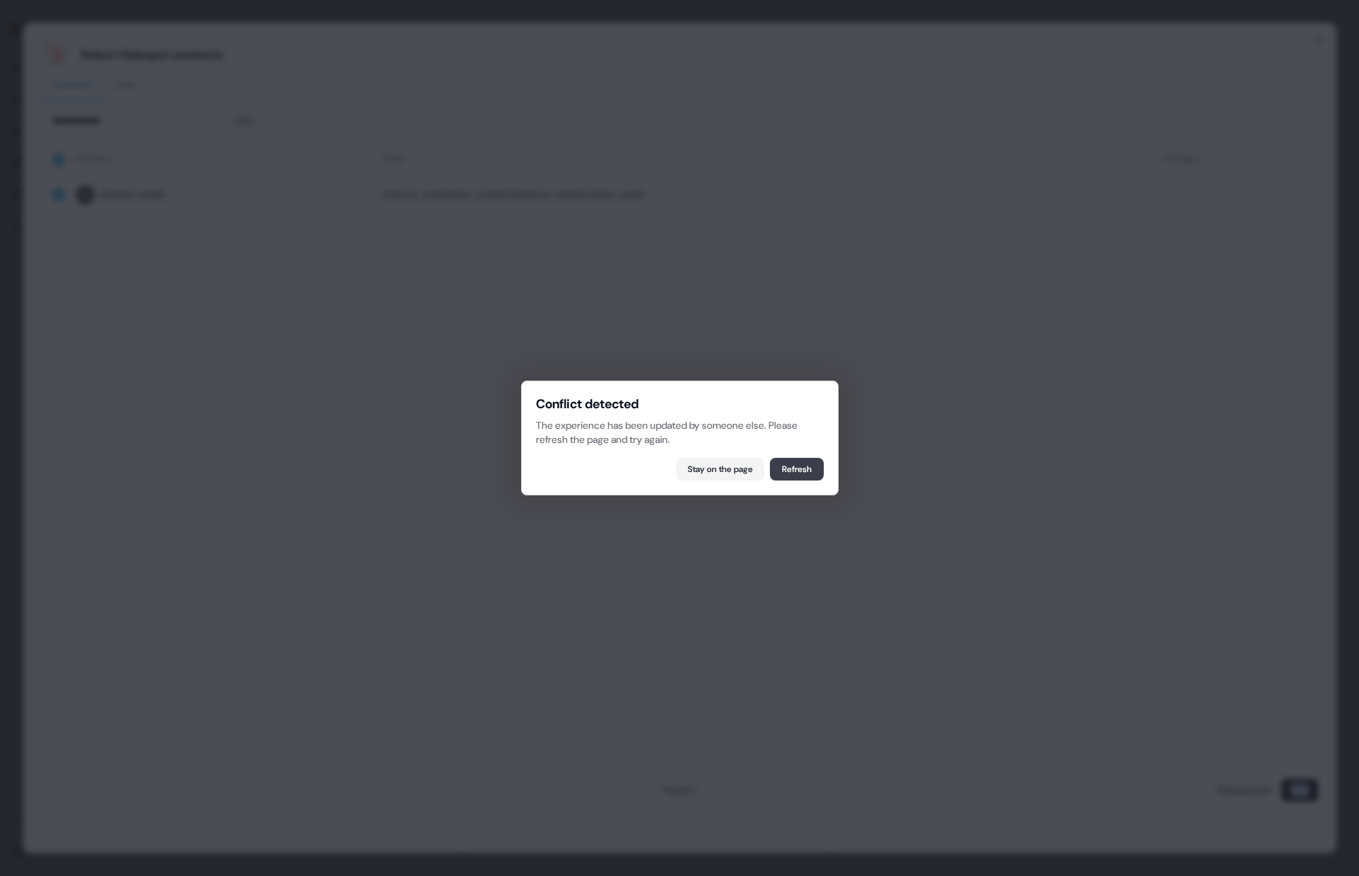
click at [803, 473] on button "Refresh" at bounding box center [797, 469] width 54 height 23
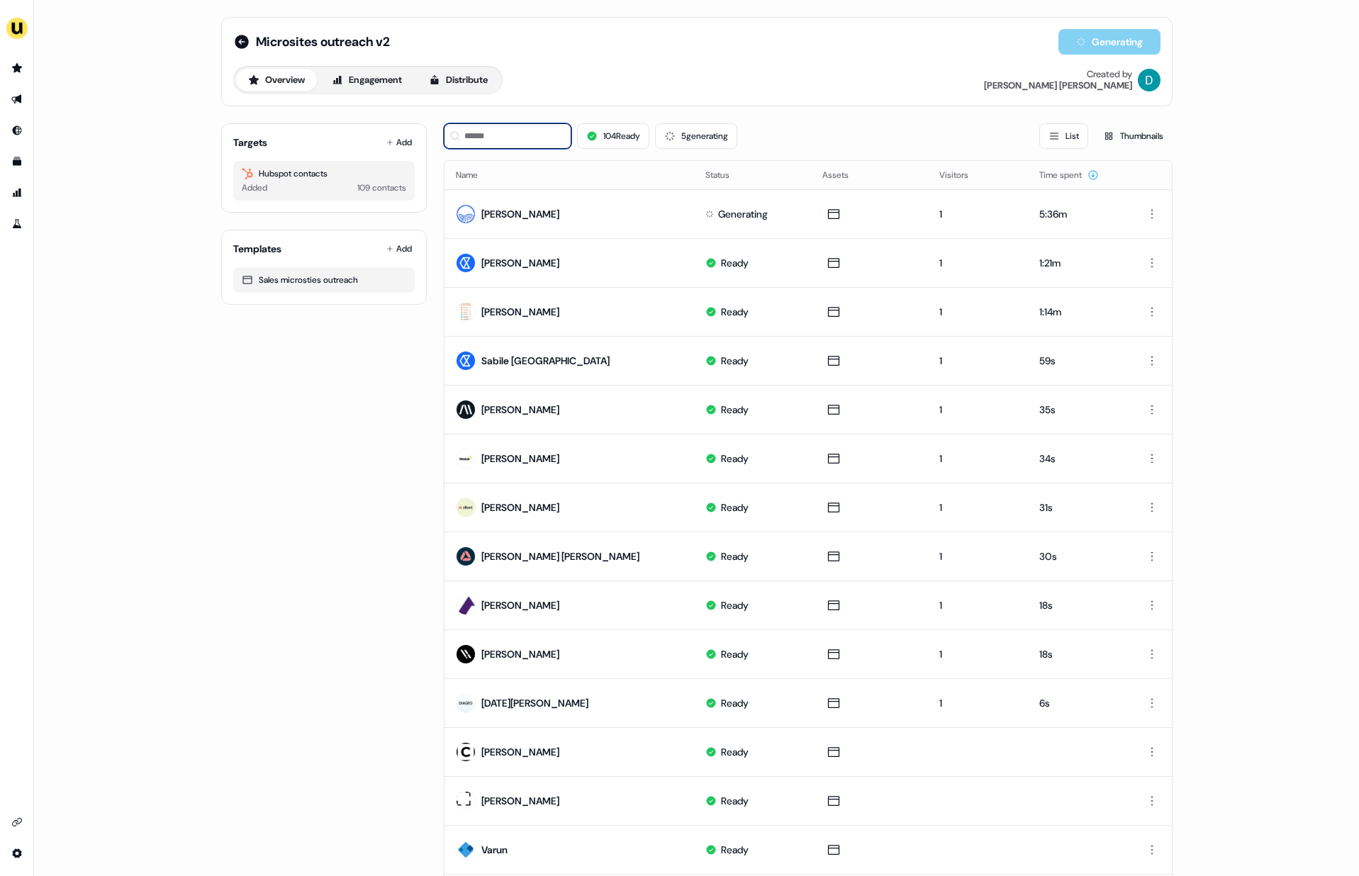
click at [498, 141] on input at bounding box center [508, 136] width 128 height 26
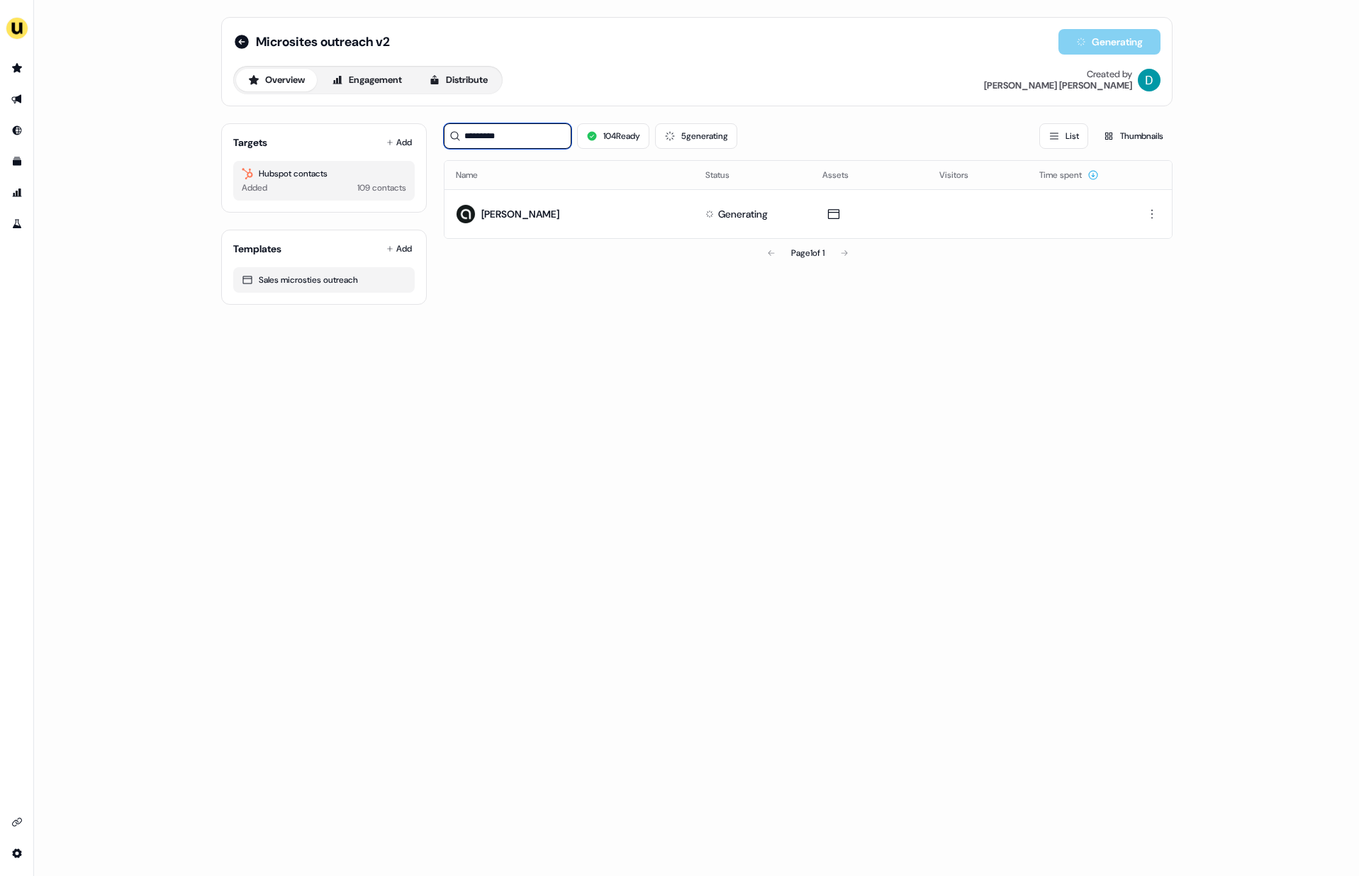
type input "*********"
click at [771, 140] on button "3 generating" at bounding box center [766, 136] width 82 height 26
click at [697, 125] on button "4 issues" at bounding box center [686, 136] width 65 height 26
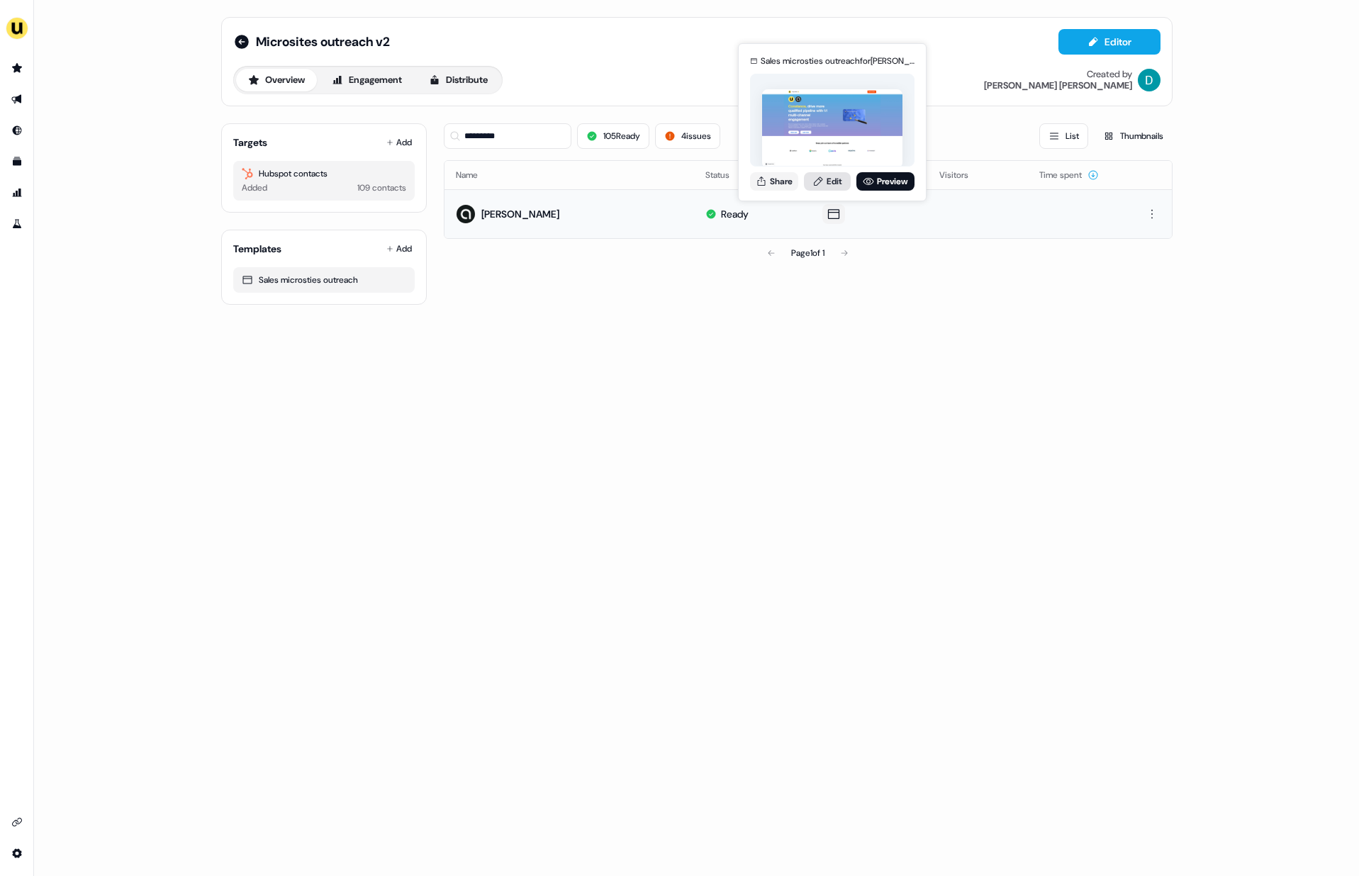
click at [823, 173] on link "Edit" at bounding box center [827, 181] width 47 height 18
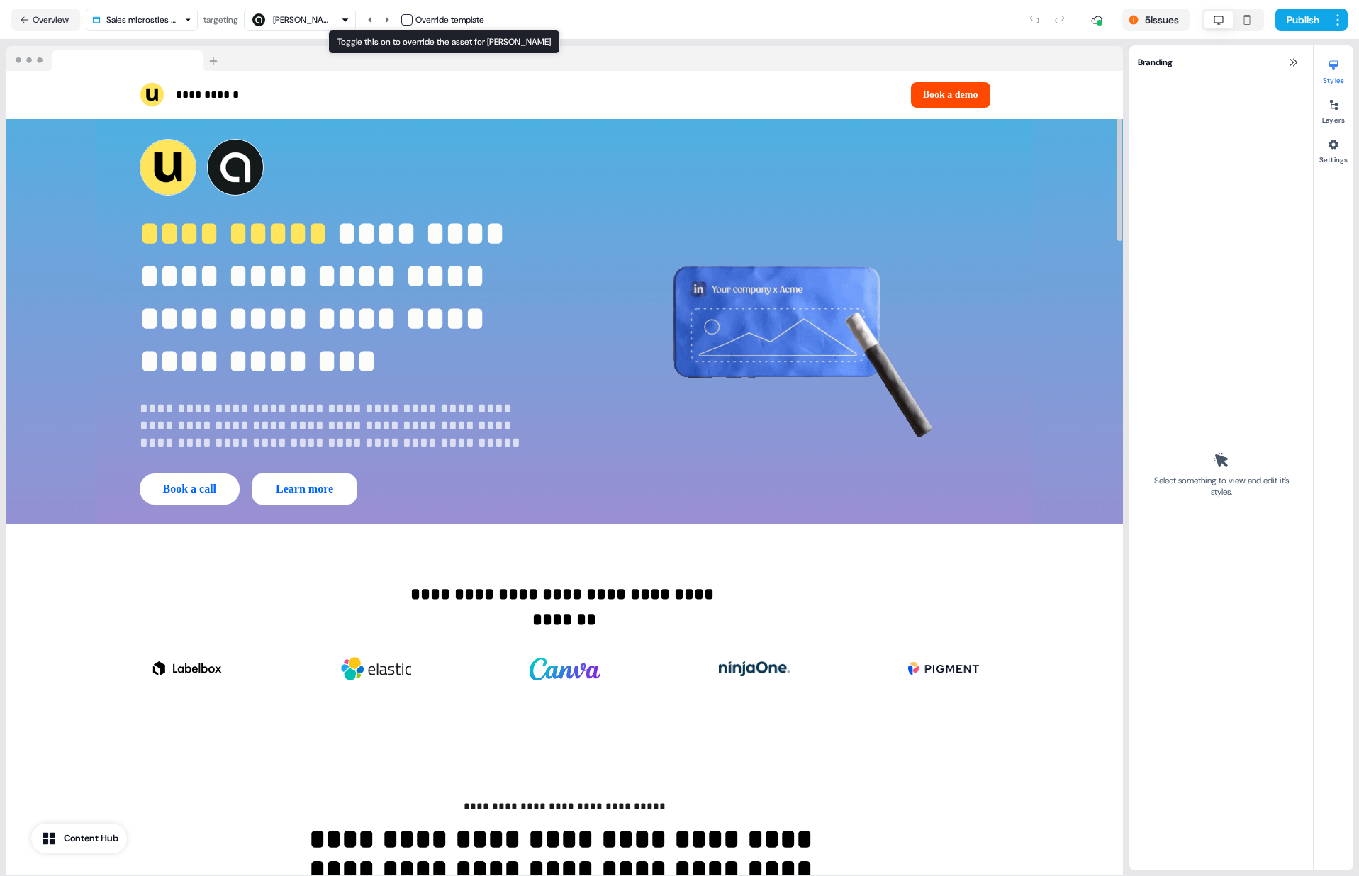
click at [412, 17] on button "button" at bounding box center [406, 19] width 11 height 11
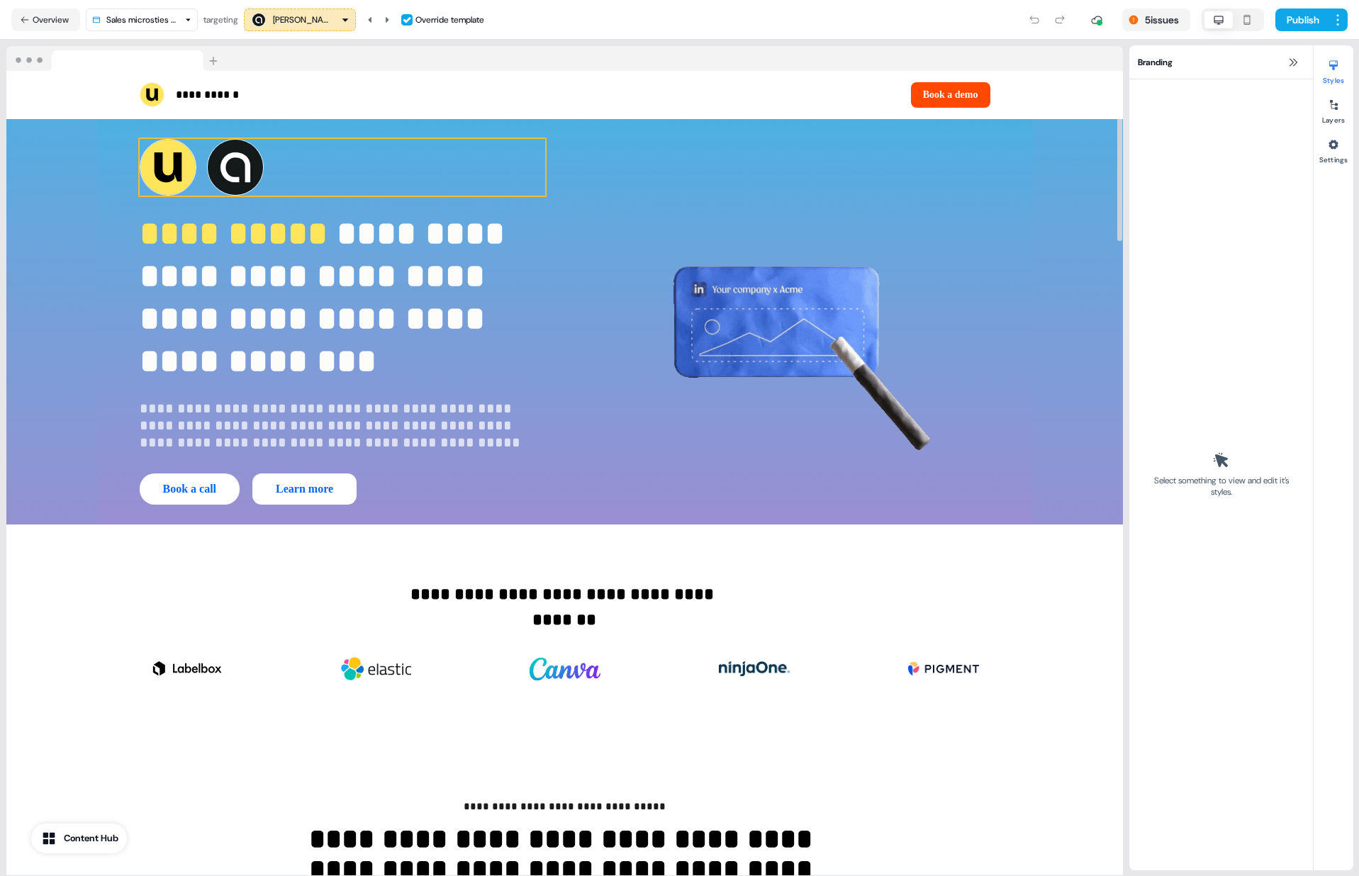
click at [248, 159] on img at bounding box center [235, 167] width 57 height 57
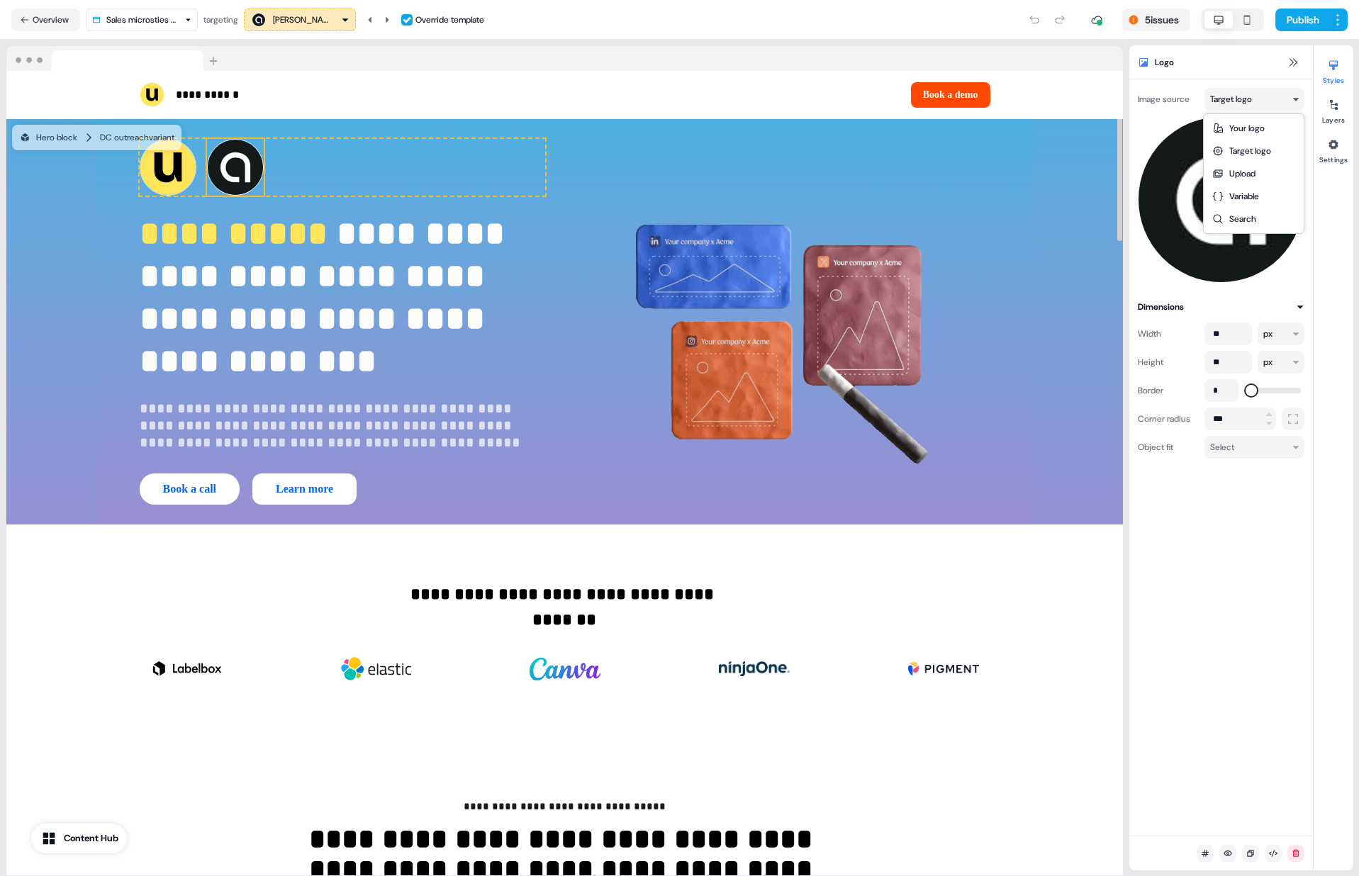
click at [1272, 102] on html "**********" at bounding box center [679, 438] width 1359 height 876
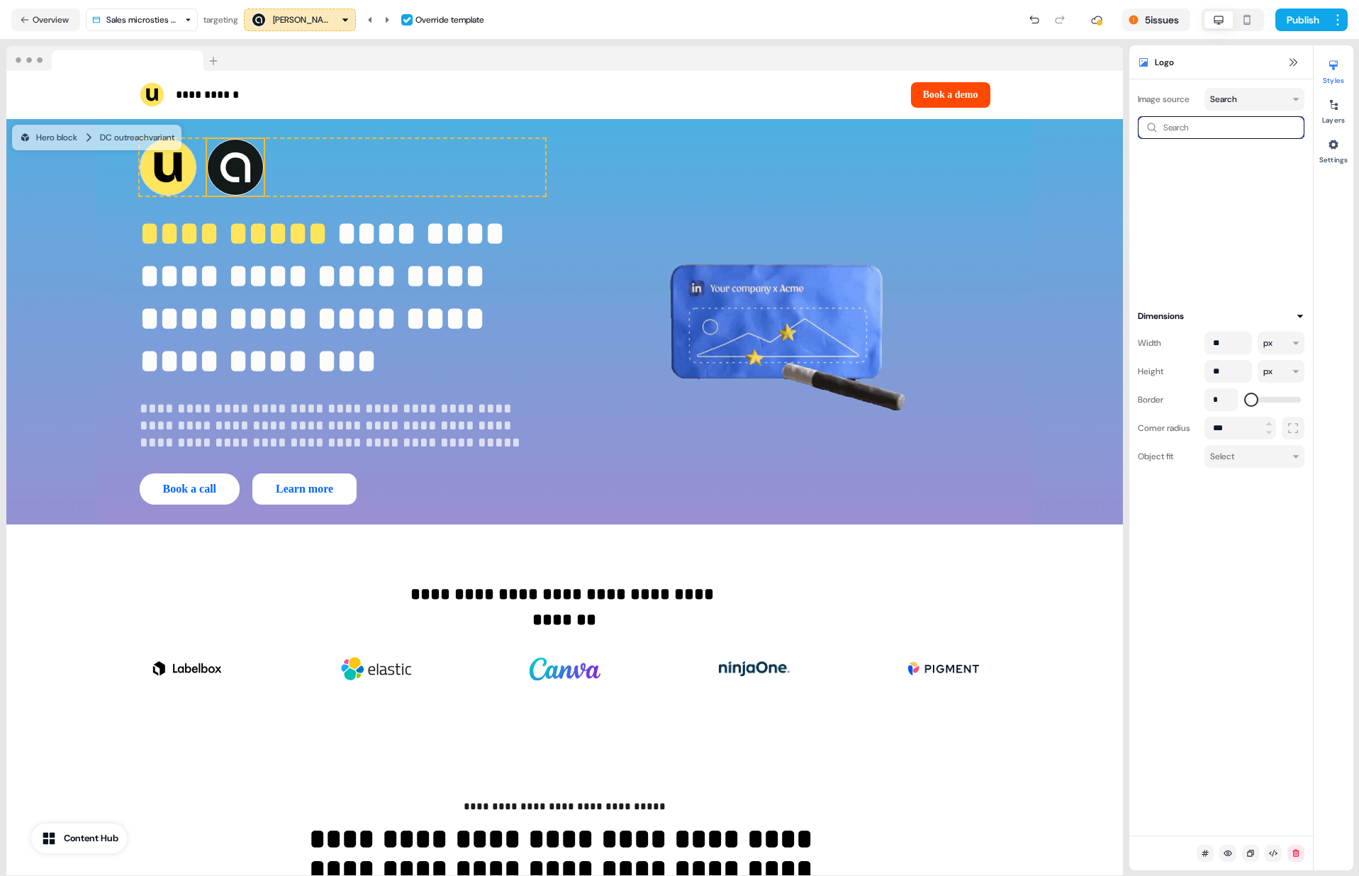
click at [1224, 130] on input at bounding box center [1220, 127] width 167 height 23
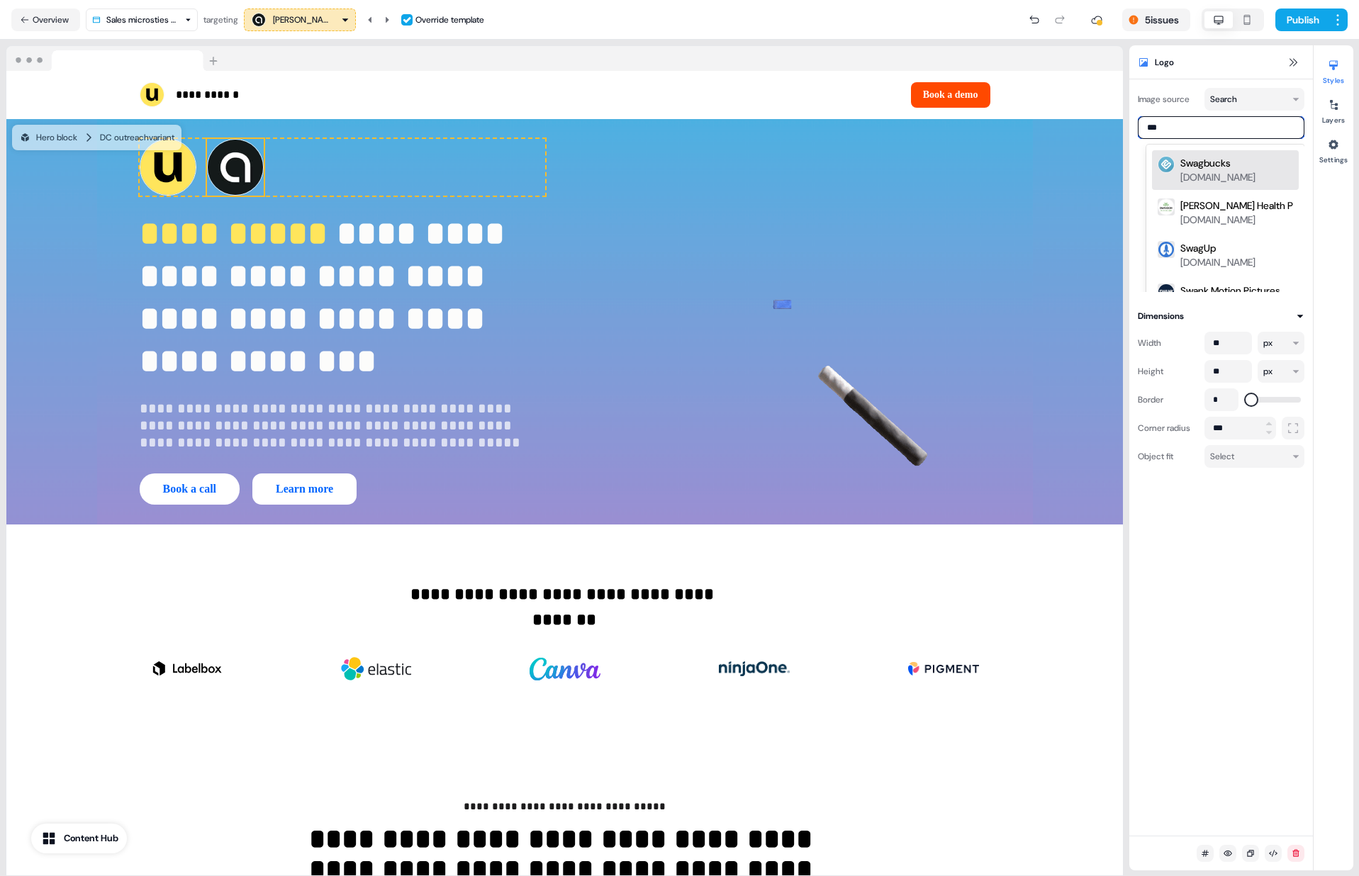
type input "****"
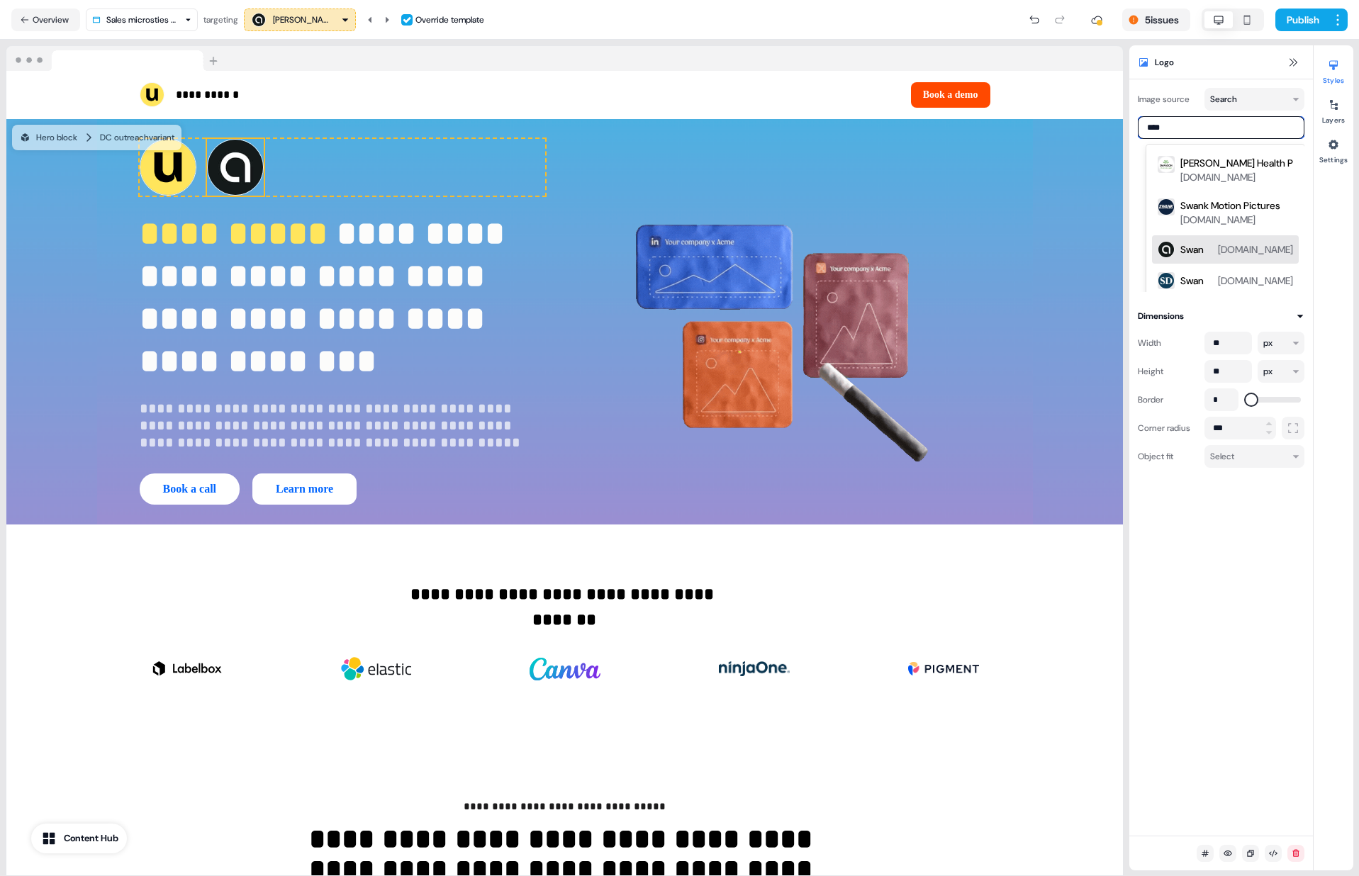
click at [1240, 252] on div "Swan swan.io" at bounding box center [1236, 249] width 113 height 17
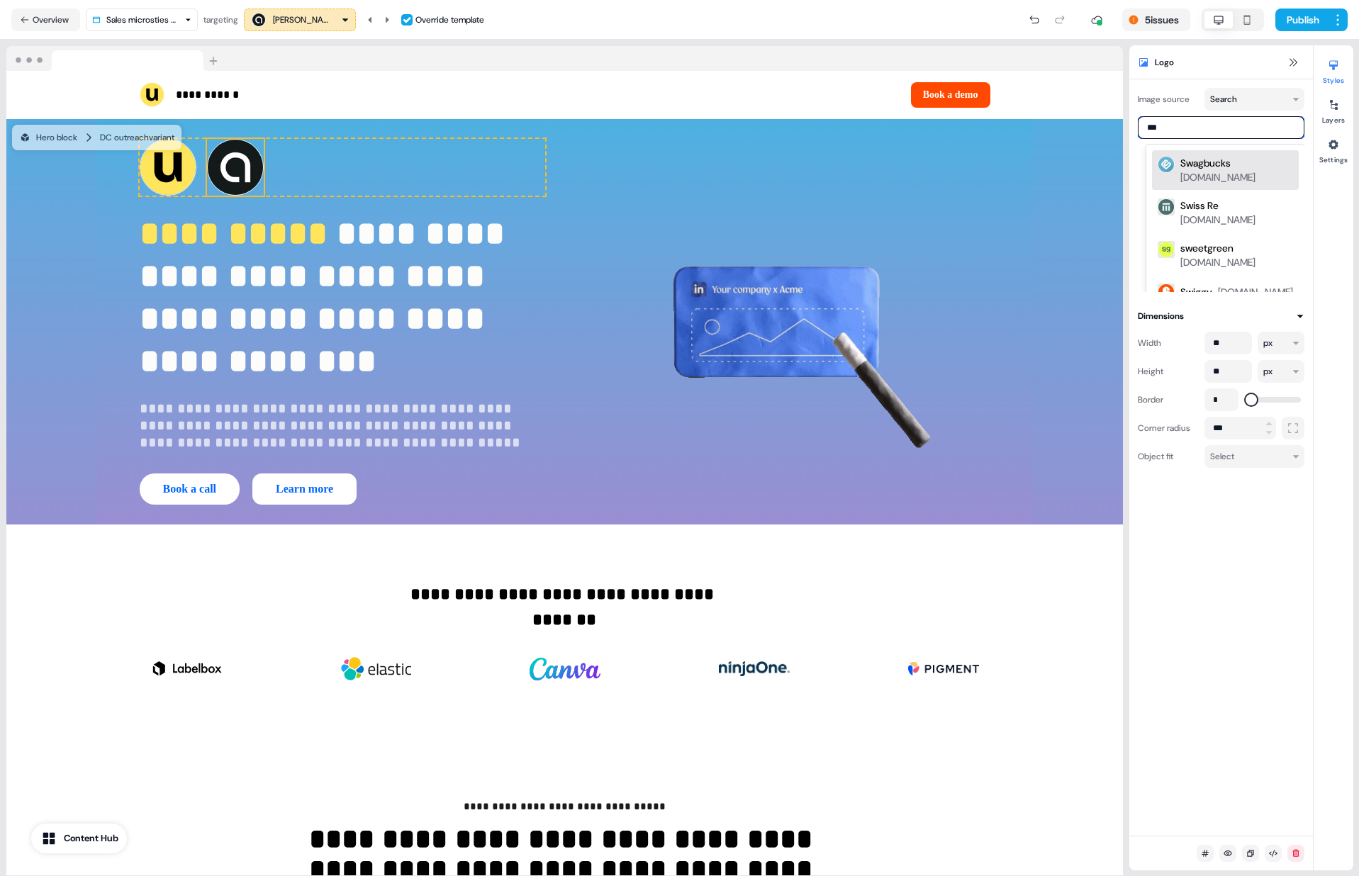
type input "****"
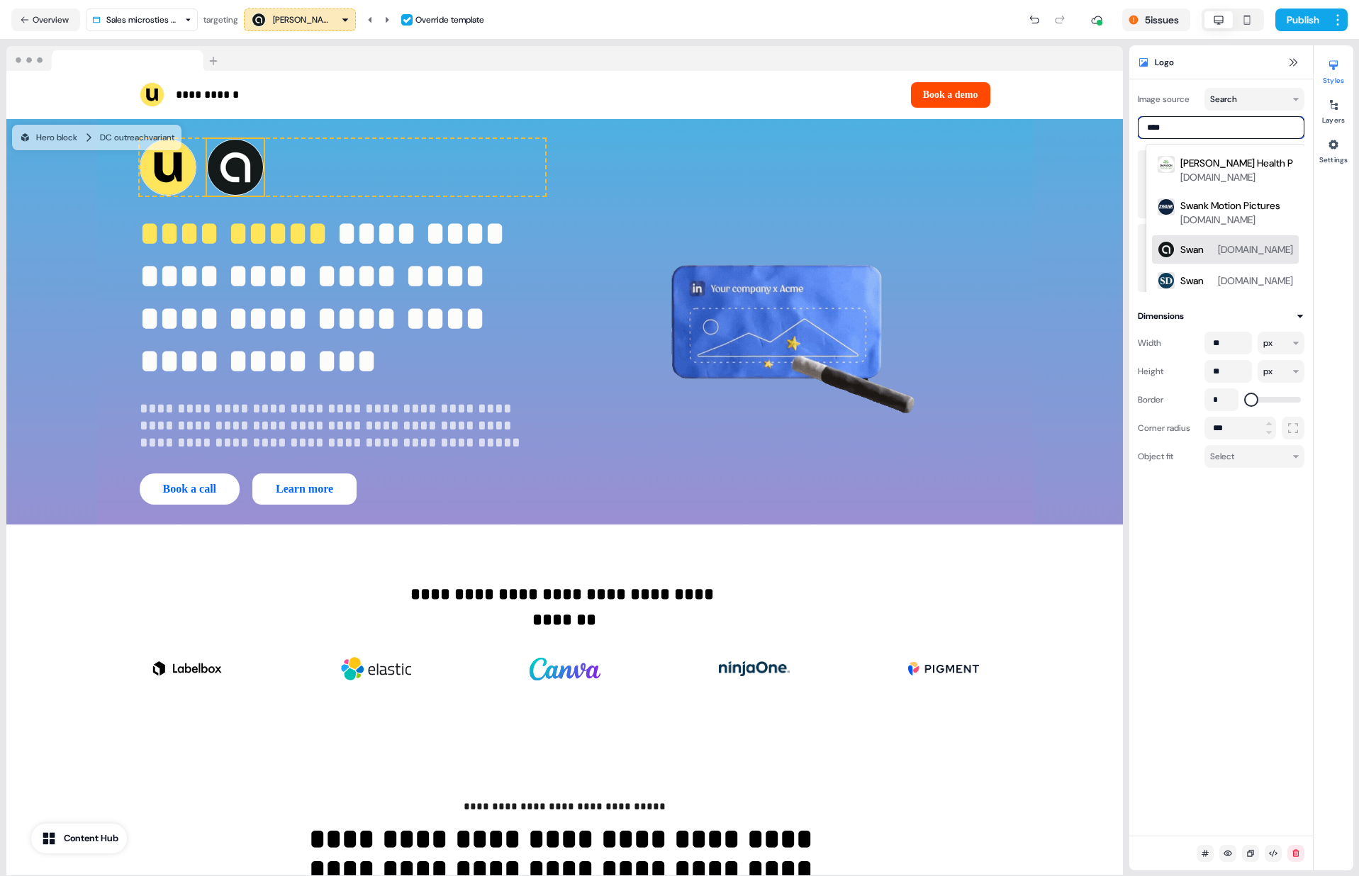
click at [1227, 254] on div "Swan swan.io" at bounding box center [1236, 249] width 113 height 17
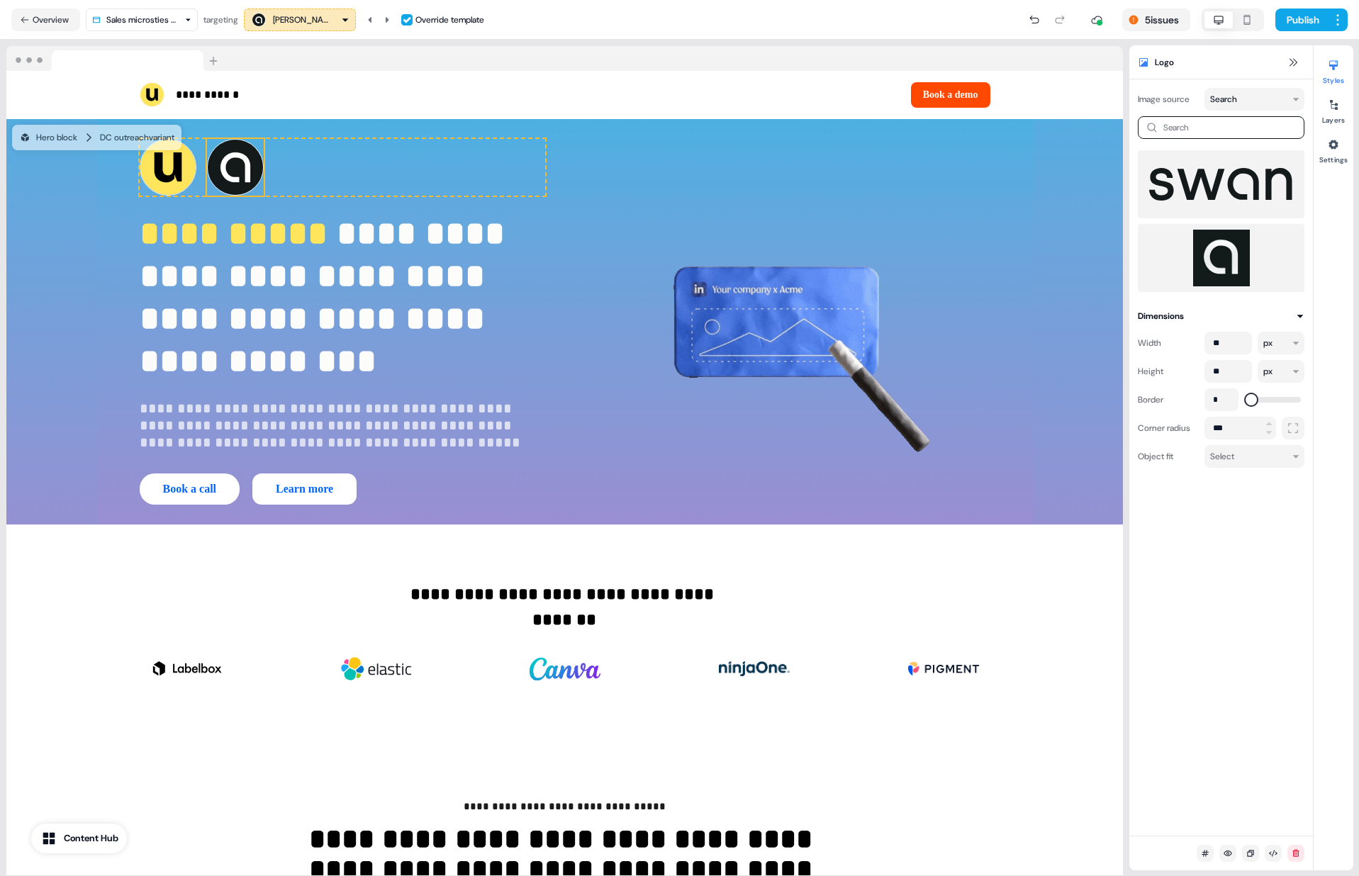
click at [1224, 257] on img at bounding box center [1221, 258] width 144 height 57
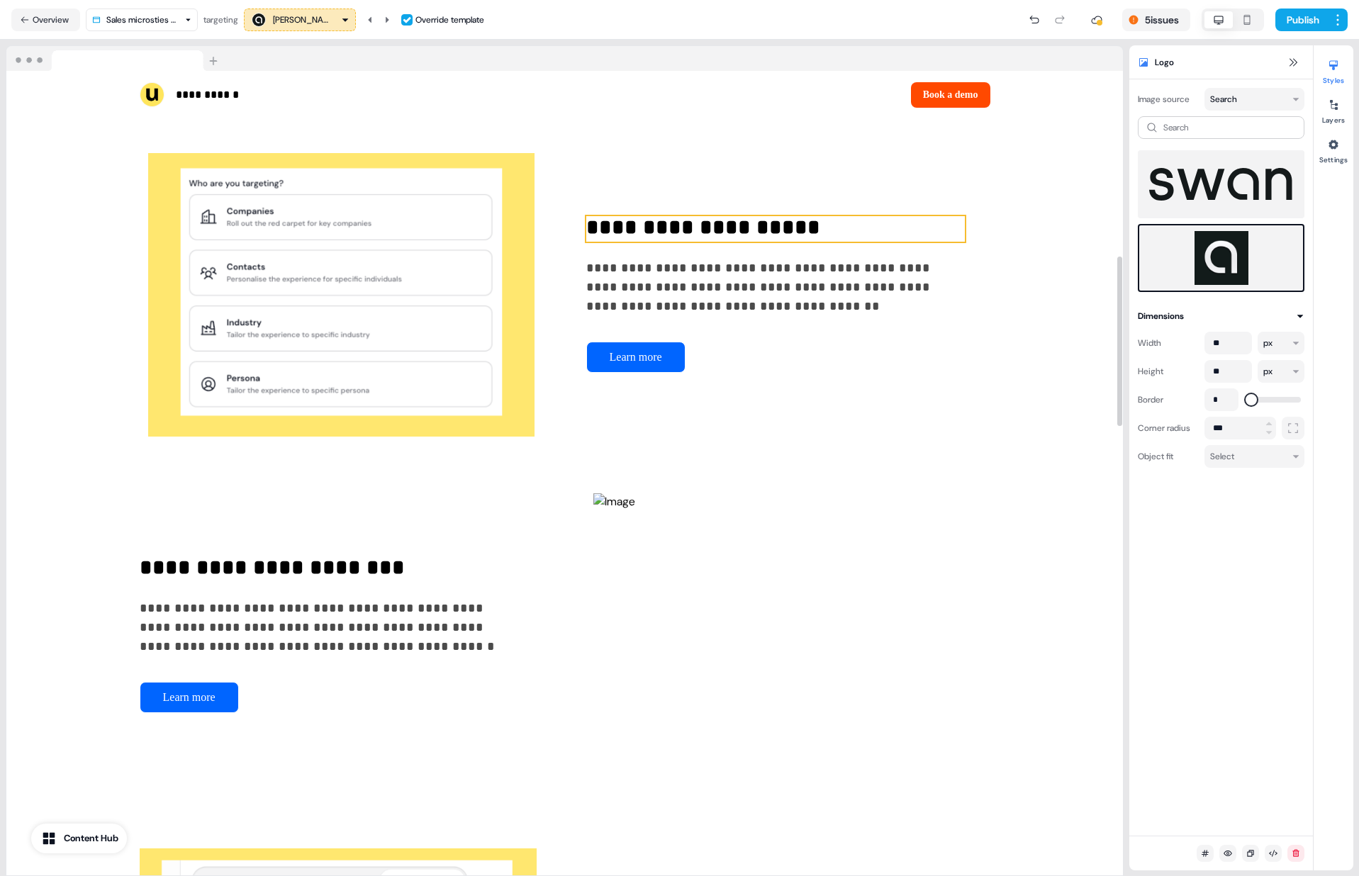
scroll to position [188, 0]
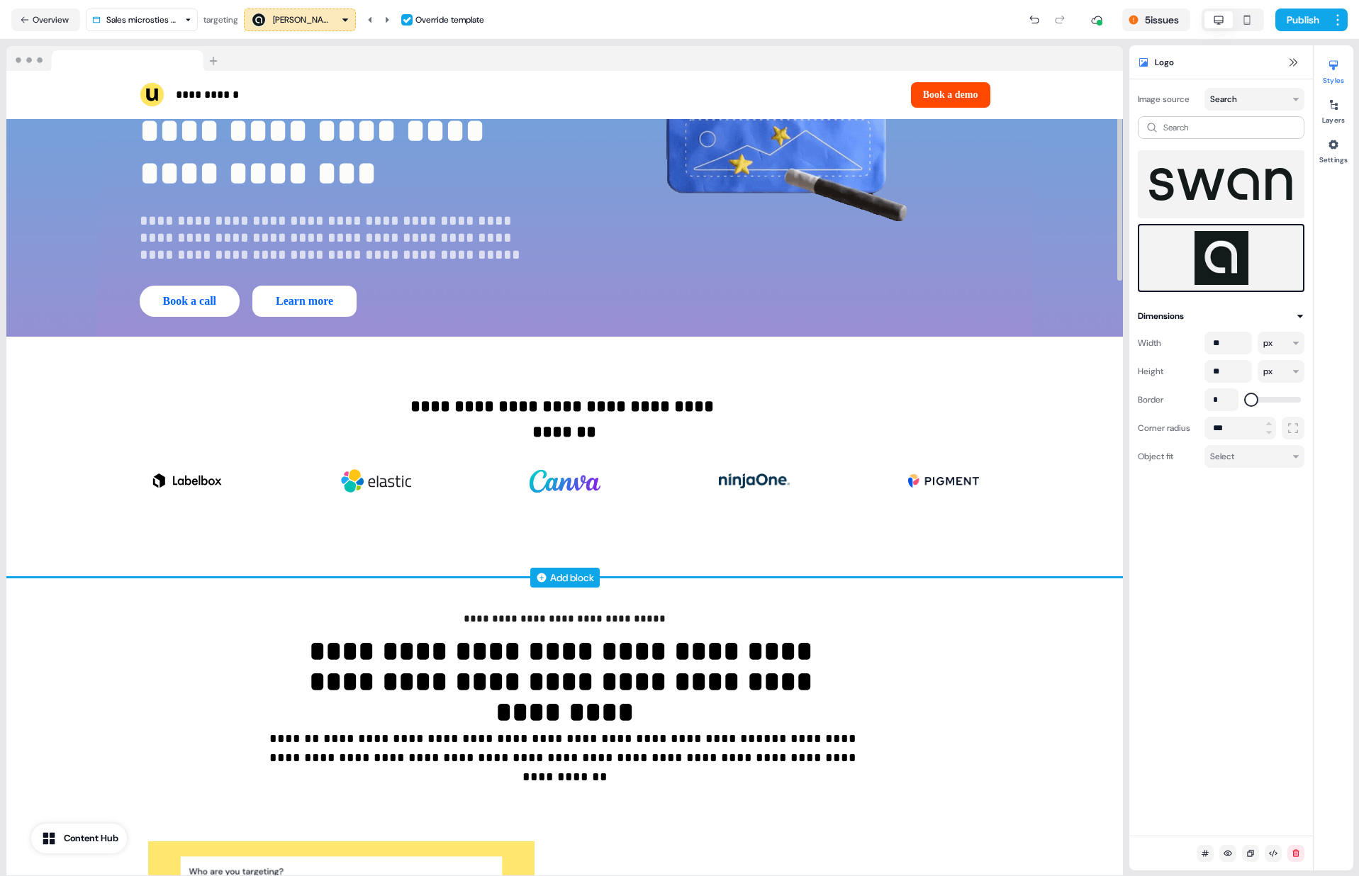
click at [556, 580] on div "Add block" at bounding box center [572, 577] width 44 height 14
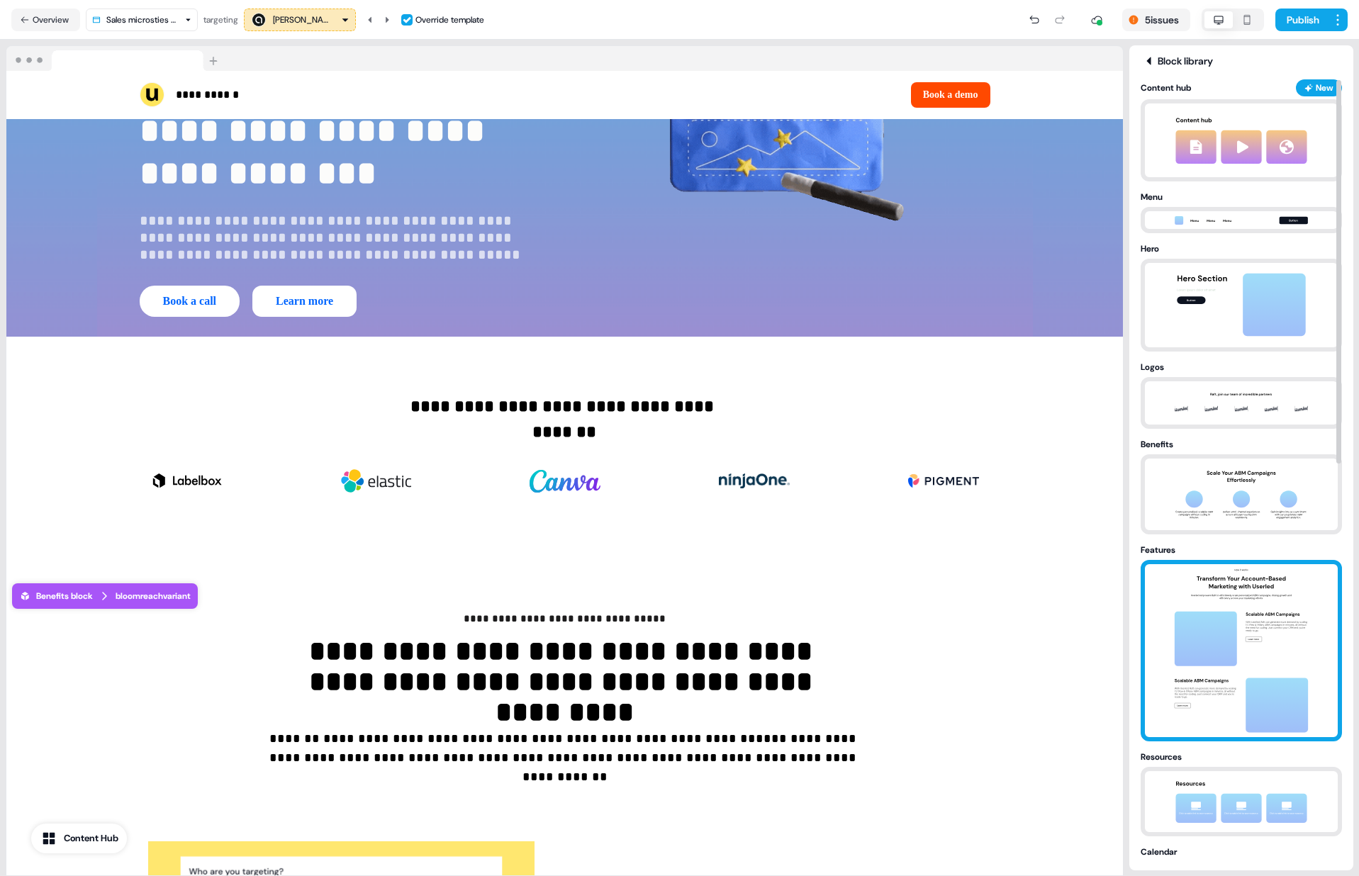
click at [1222, 588] on img at bounding box center [1240, 650] width 149 height 173
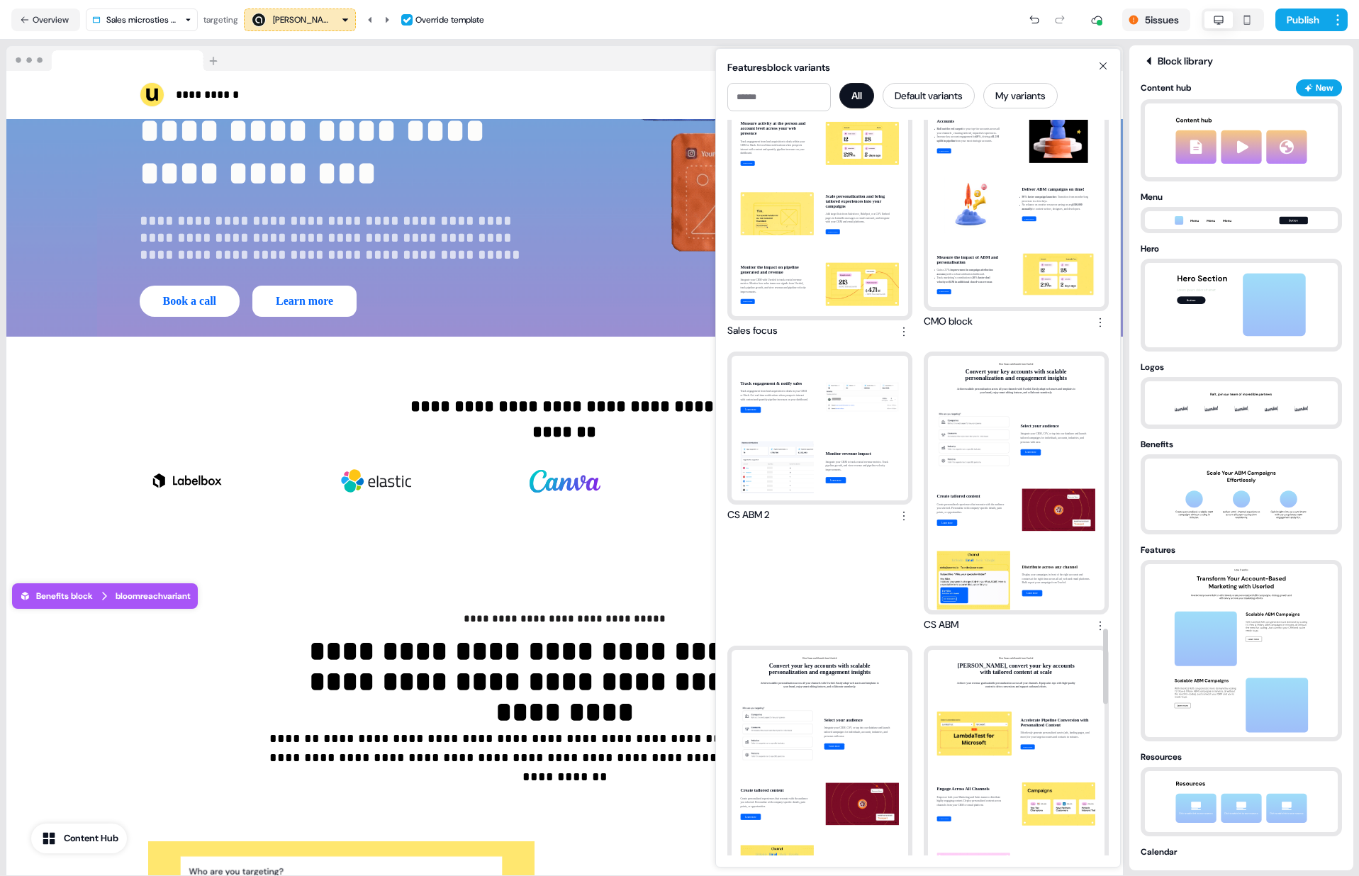
scroll to position [4981, 0]
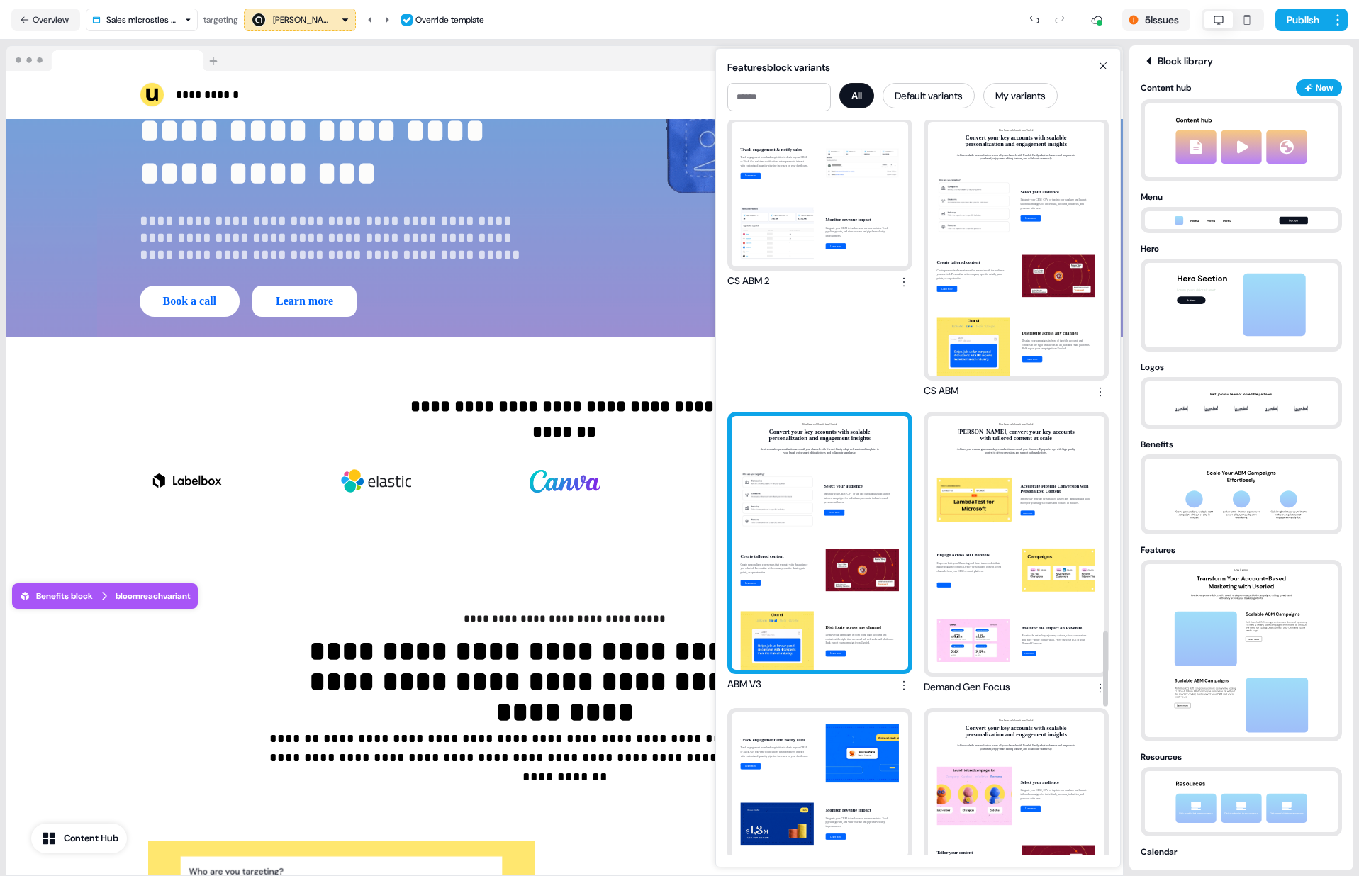
click at [791, 418] on div "How Swan could benefit from Userled Convert your key accounts with scalable per…" at bounding box center [819, 543] width 176 height 254
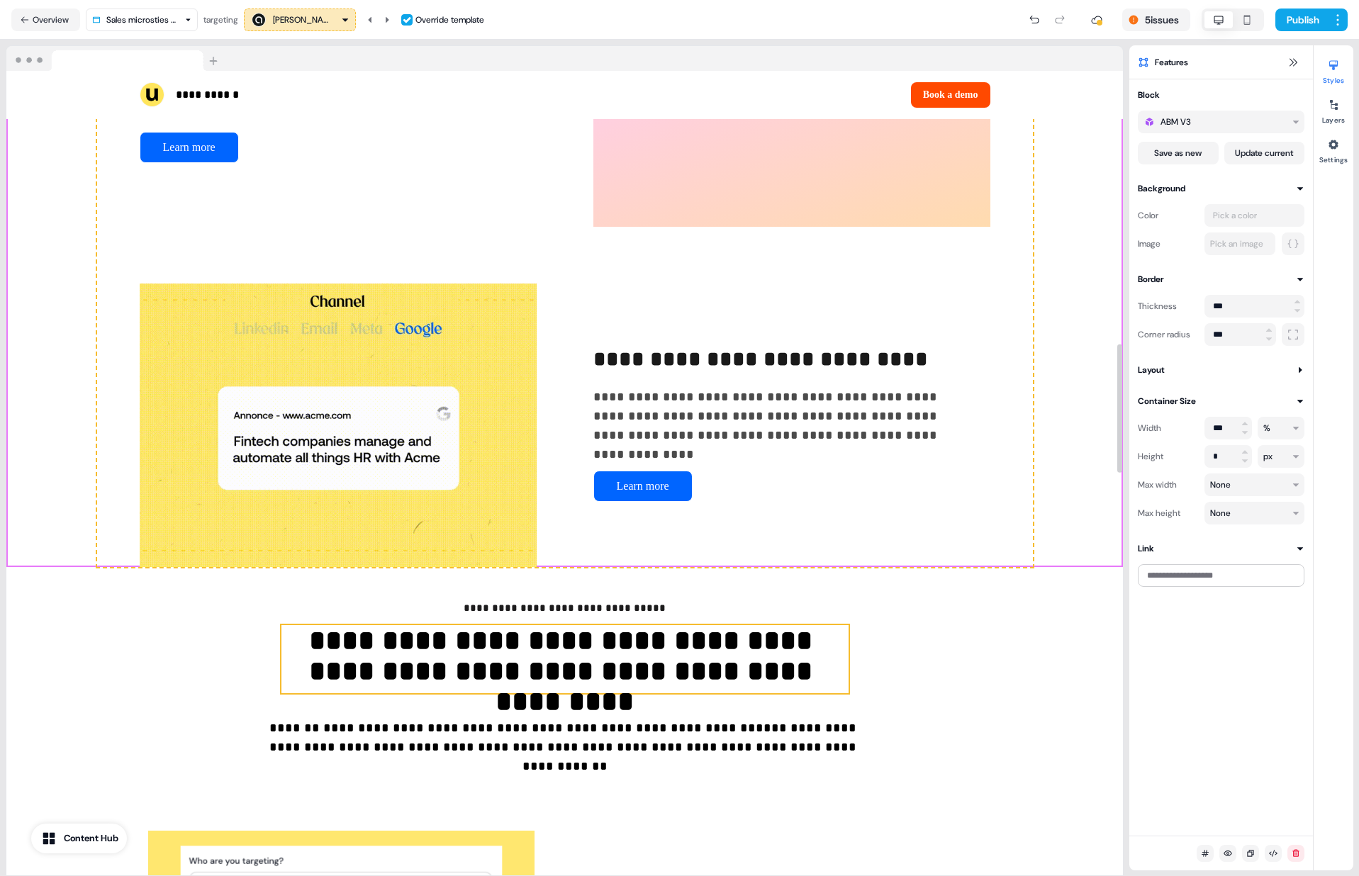
scroll to position [1721, 0]
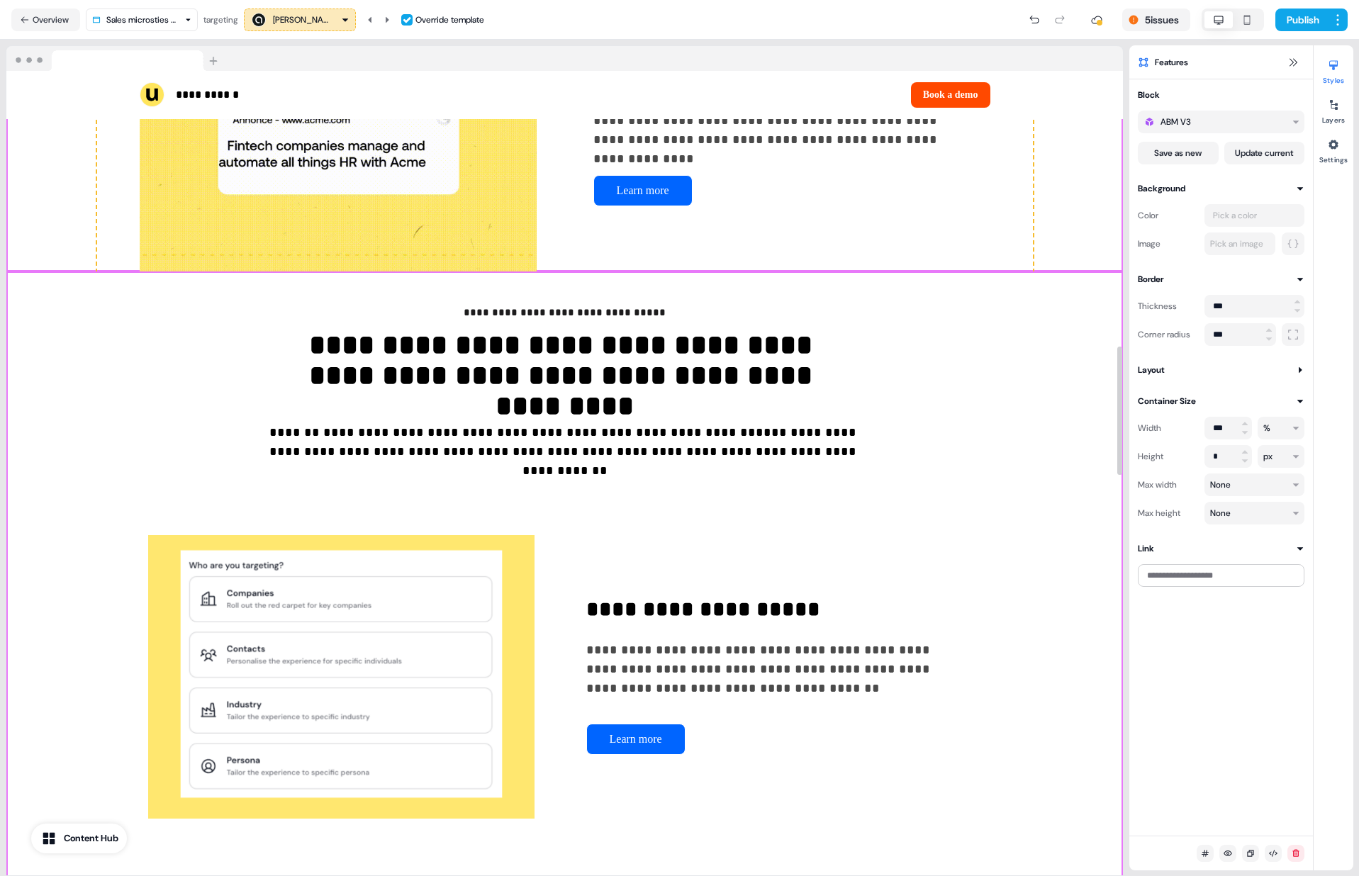
click at [1050, 396] on div "**********" at bounding box center [564, 884] width 1116 height 1227
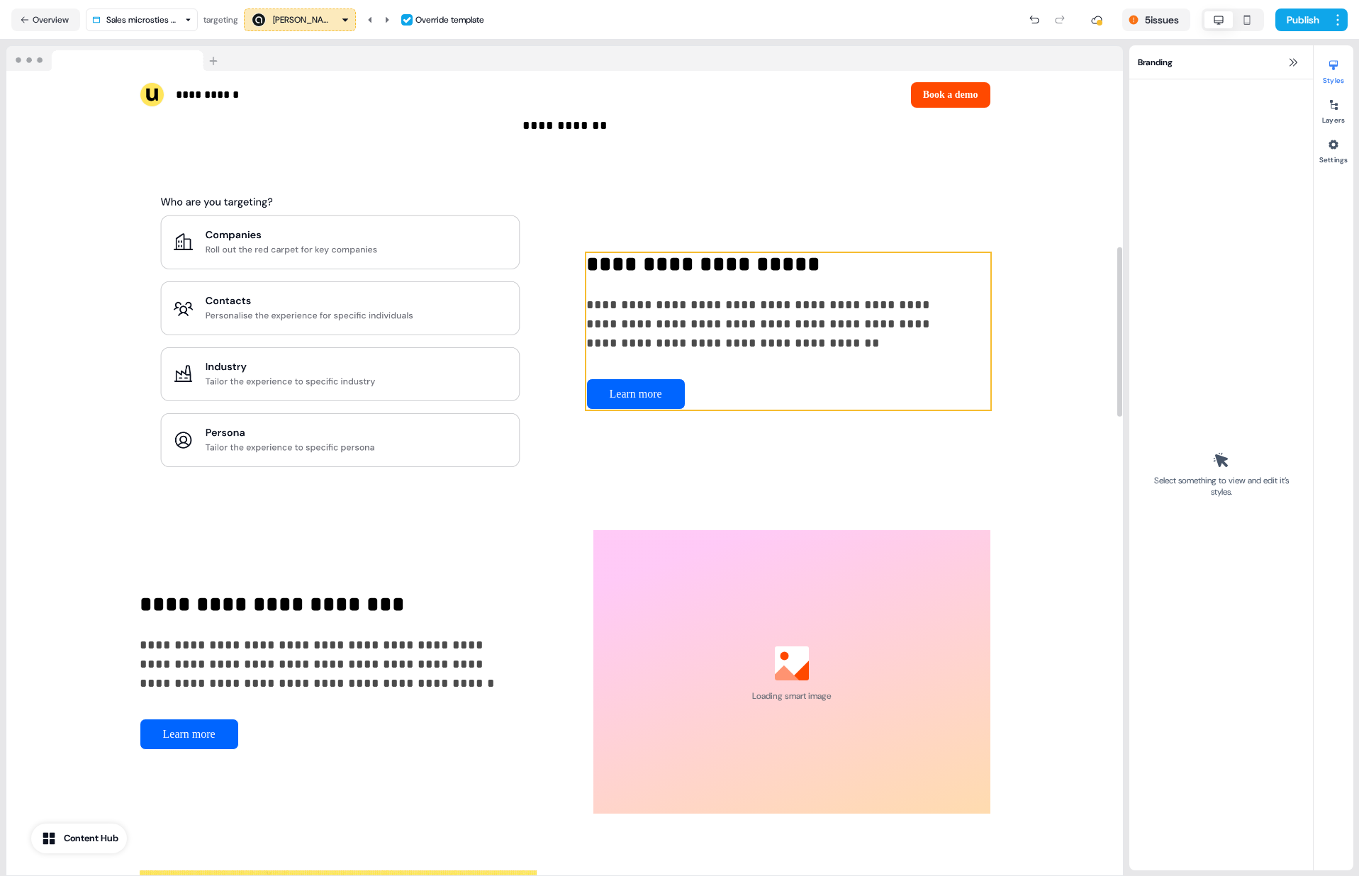
scroll to position [0, 0]
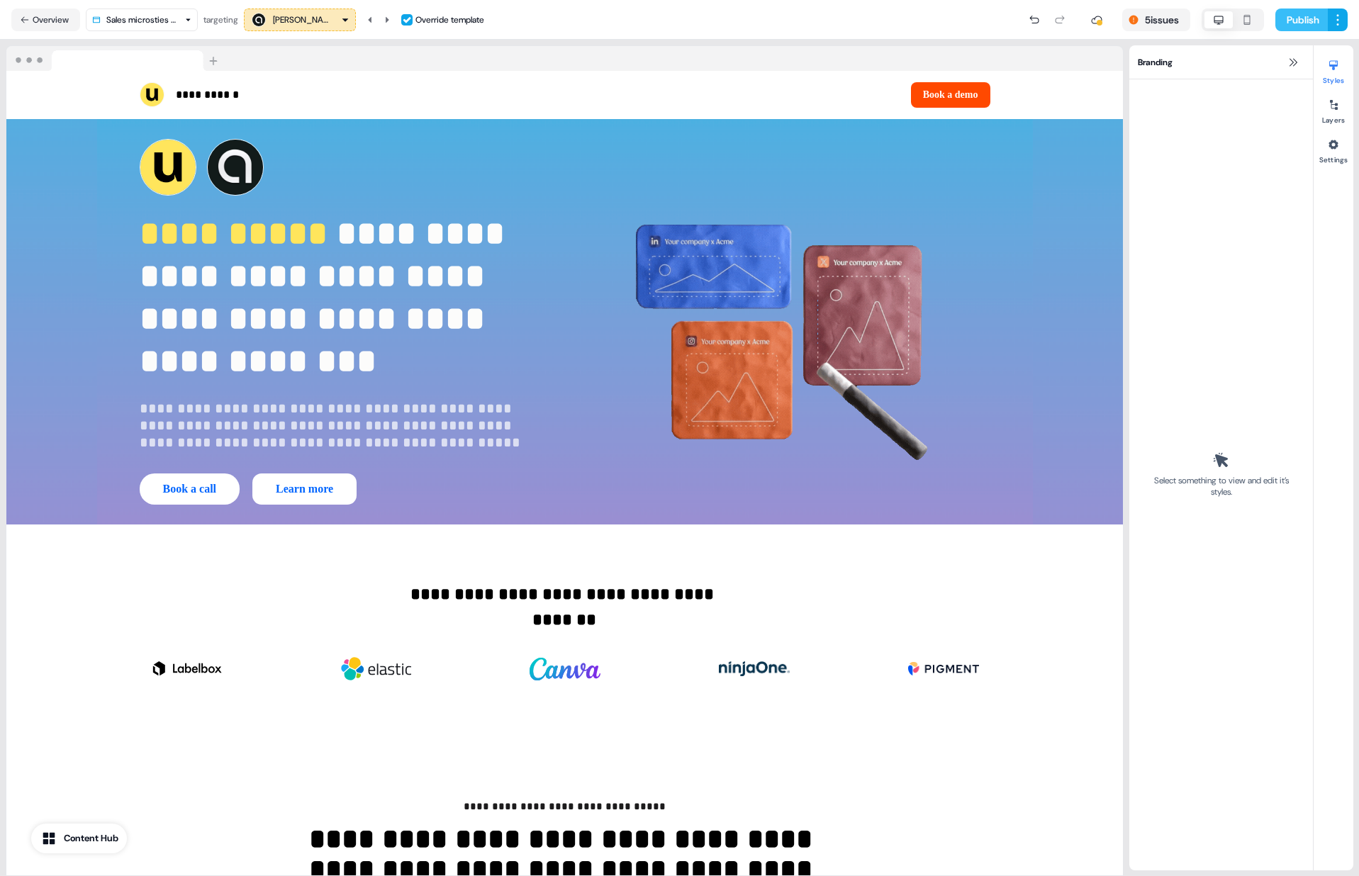
click at [1294, 24] on button "Publish" at bounding box center [1301, 20] width 52 height 23
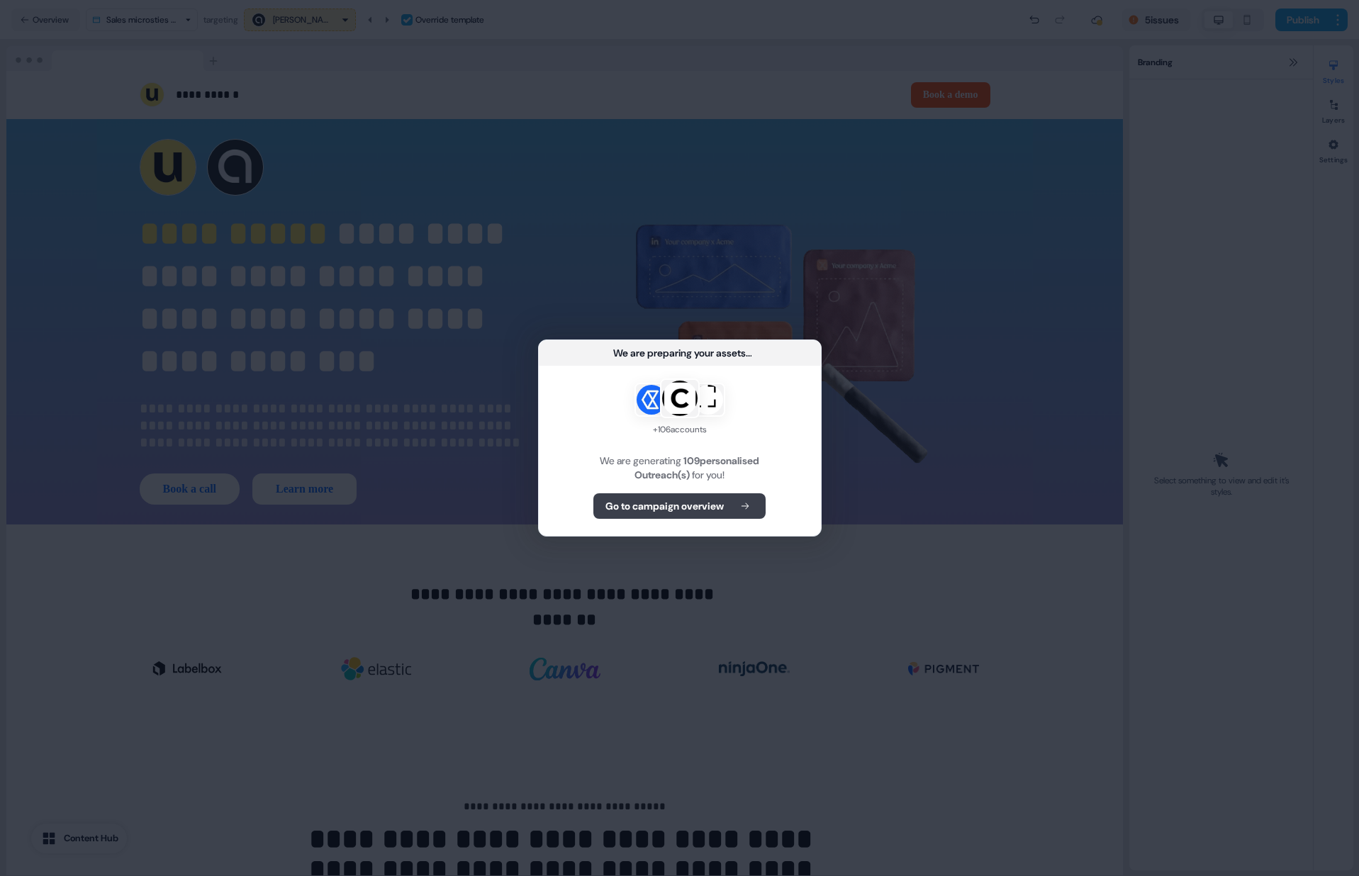
click at [738, 502] on icon at bounding box center [744, 506] width 17 height 10
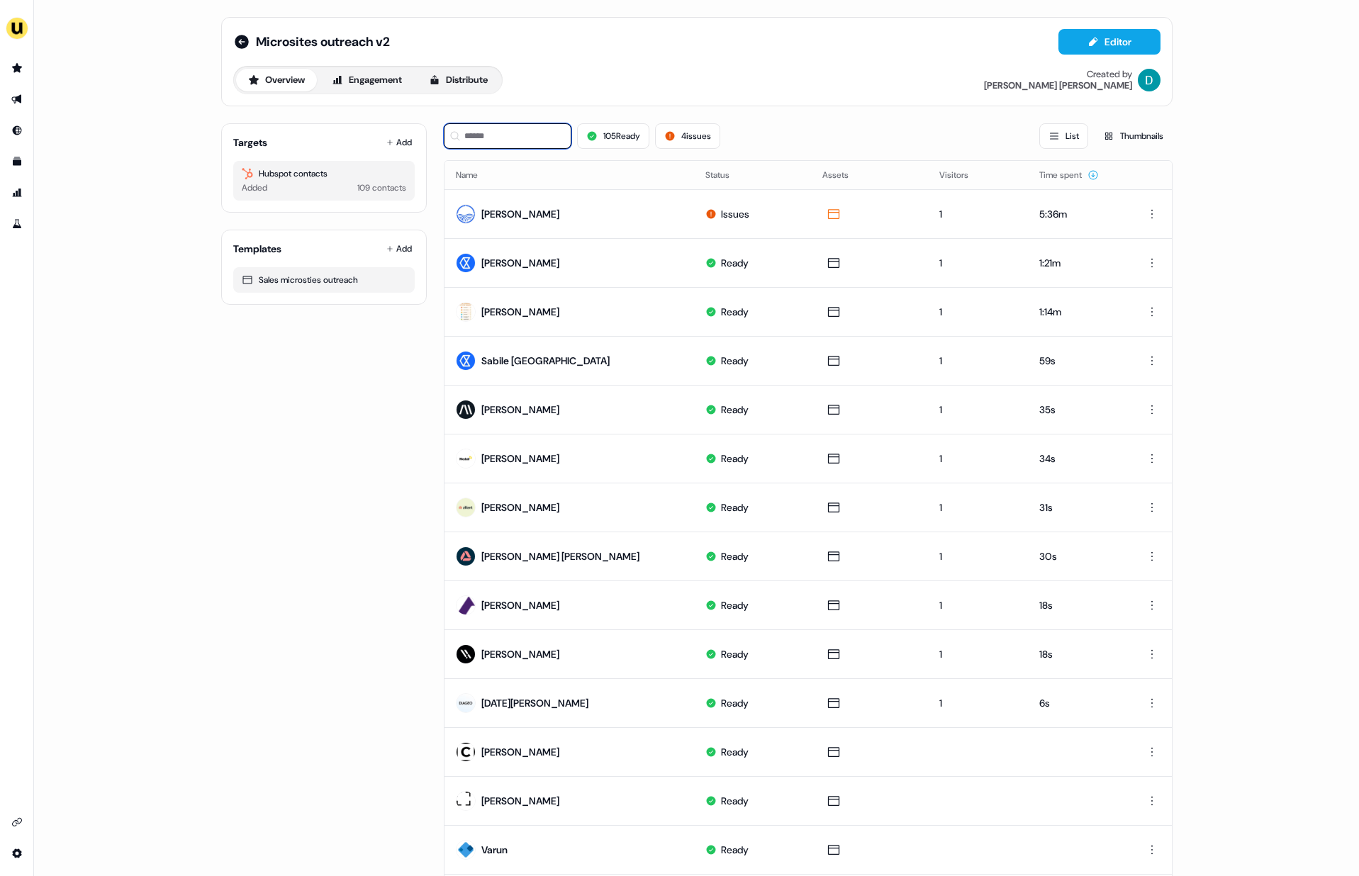
click at [490, 129] on input at bounding box center [508, 136] width 128 height 26
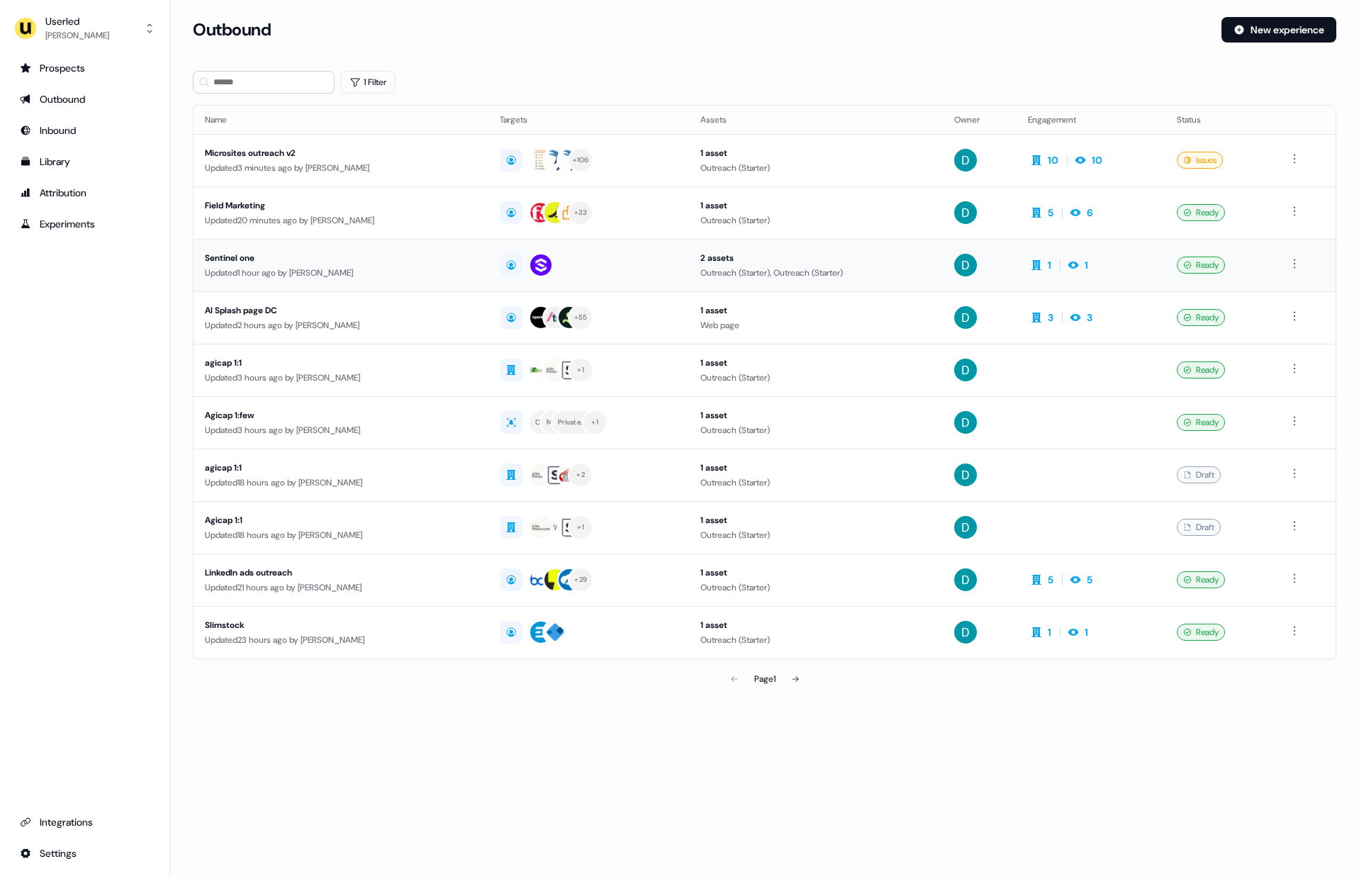
click at [329, 270] on div "Updated 1 hour ago by [PERSON_NAME]" at bounding box center [341, 273] width 272 height 14
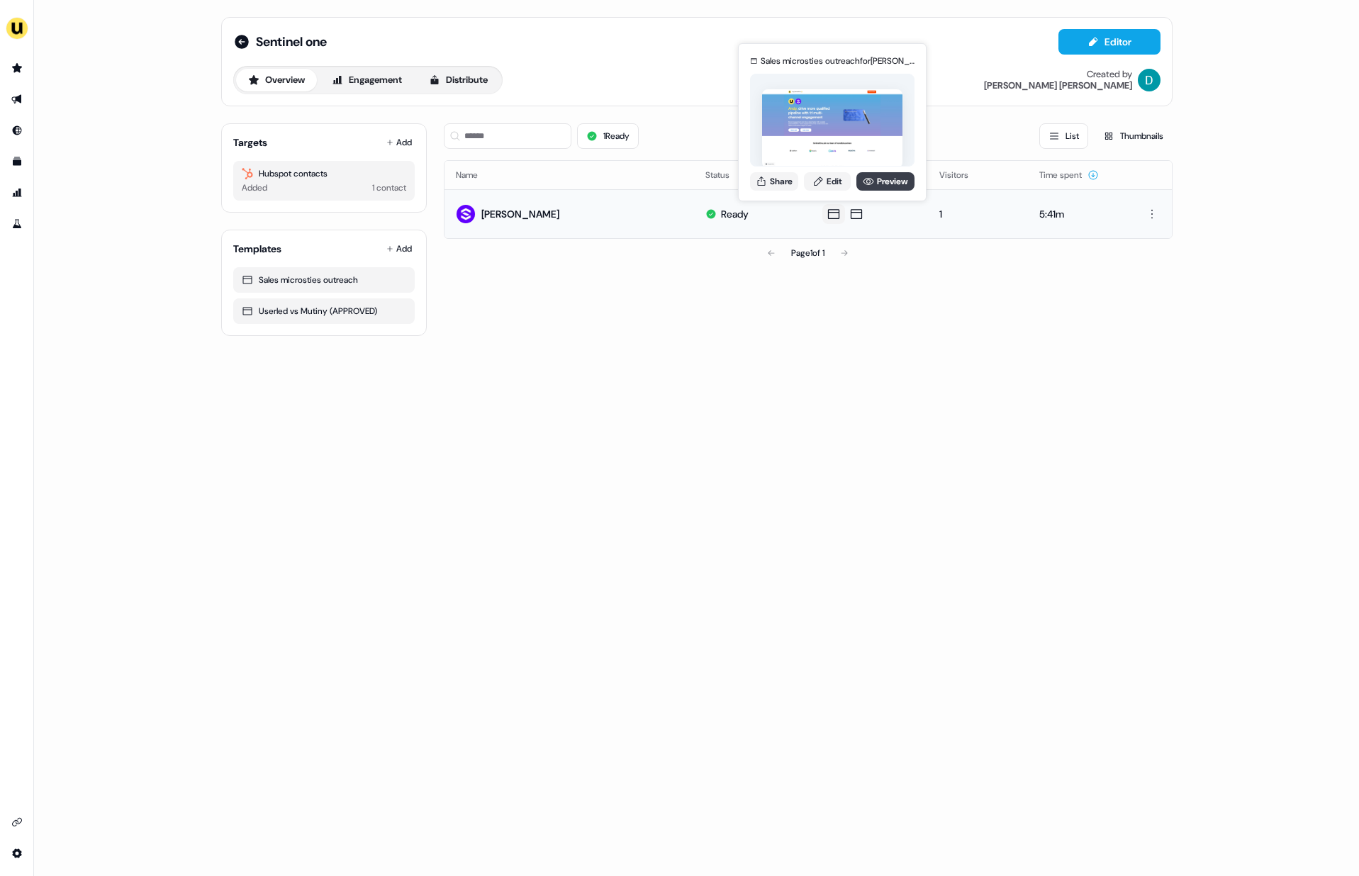
click at [870, 174] on link "Preview" at bounding box center [885, 181] width 58 height 18
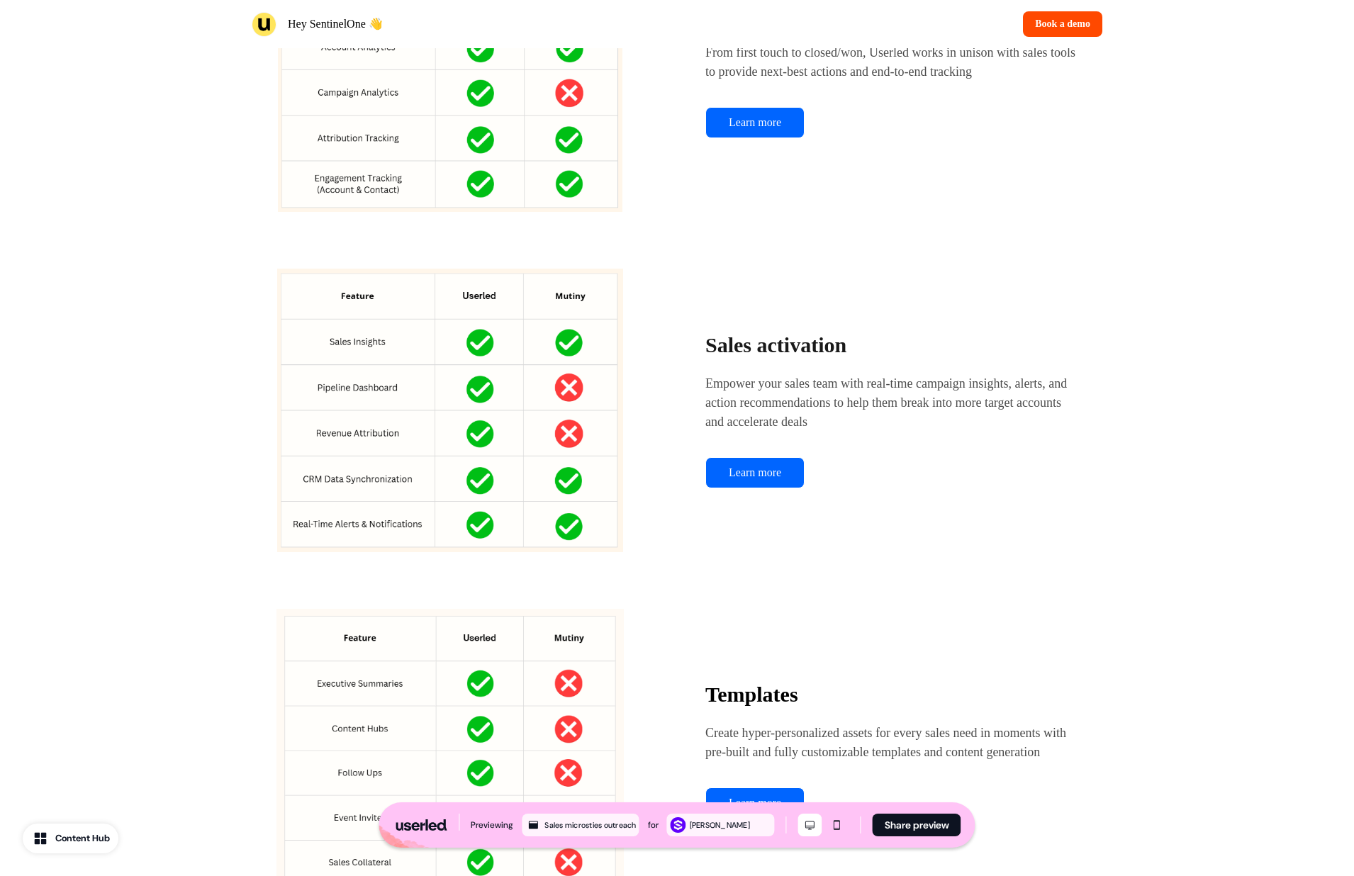
scroll to position [3385, 0]
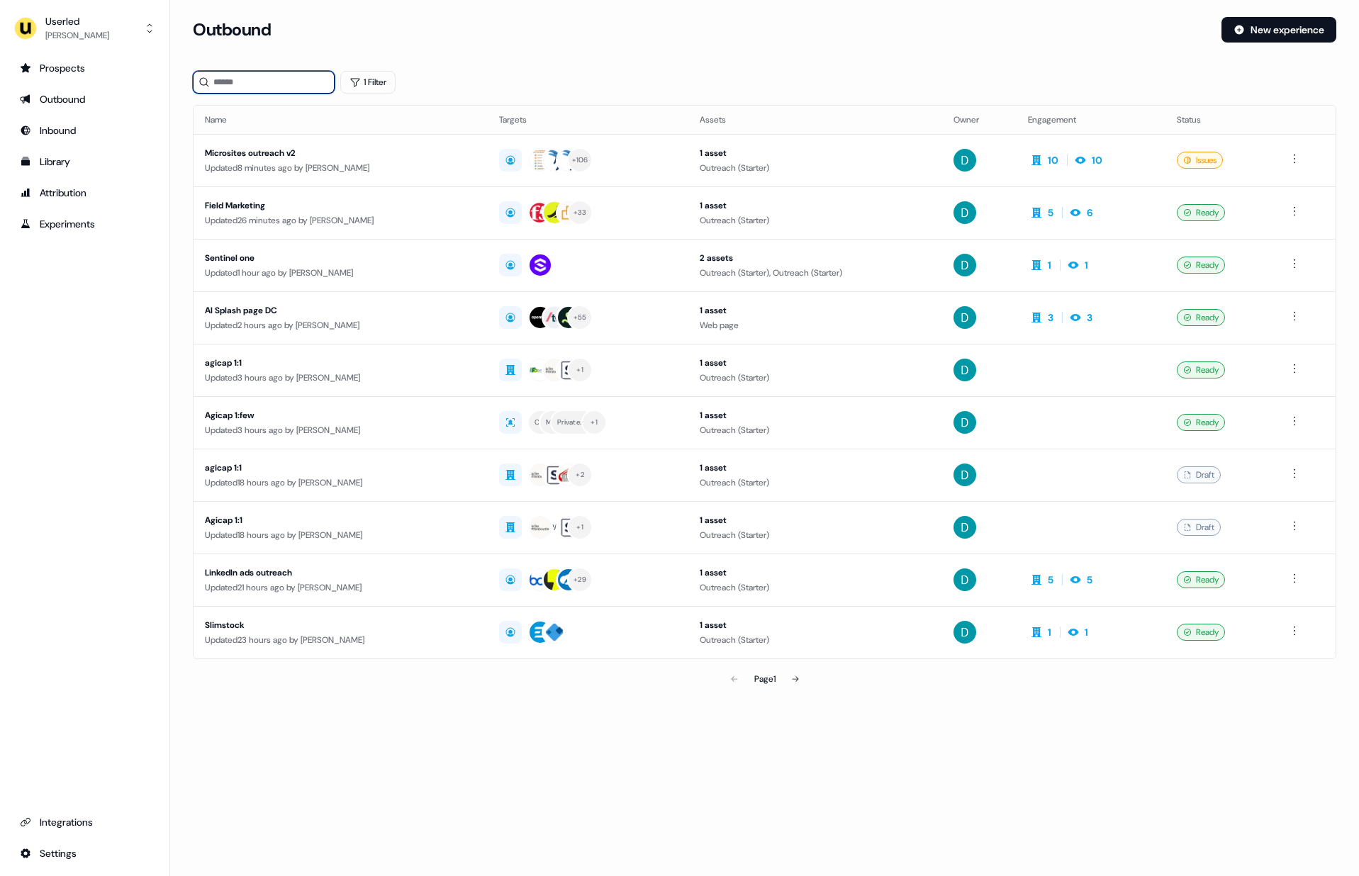
click at [290, 79] on input at bounding box center [264, 82] width 142 height 23
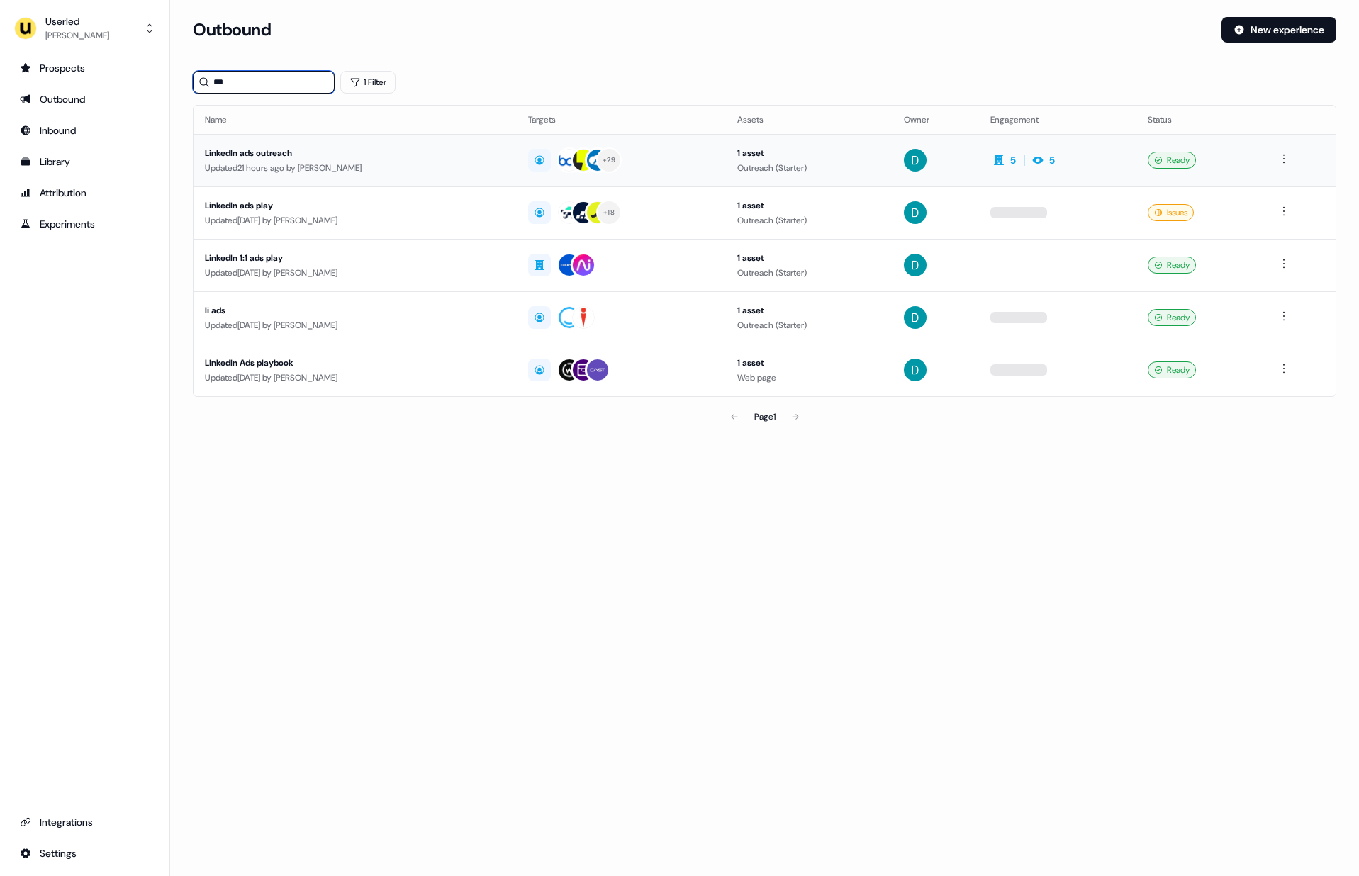
type input "***"
click at [442, 161] on div "Updated 21 hours ago by [PERSON_NAME]" at bounding box center [355, 168] width 300 height 14
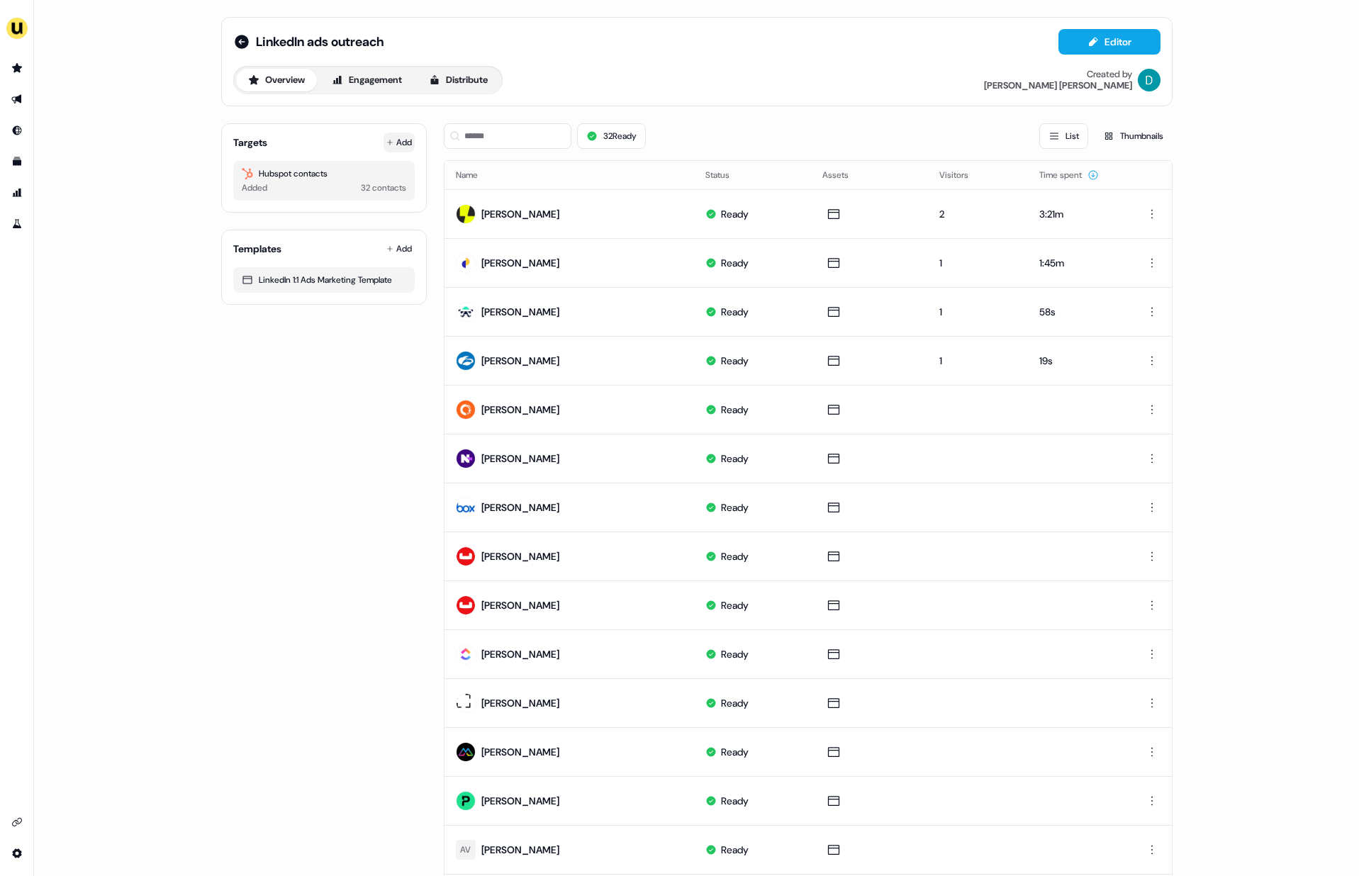
click at [386, 140] on icon at bounding box center [389, 142] width 7 height 7
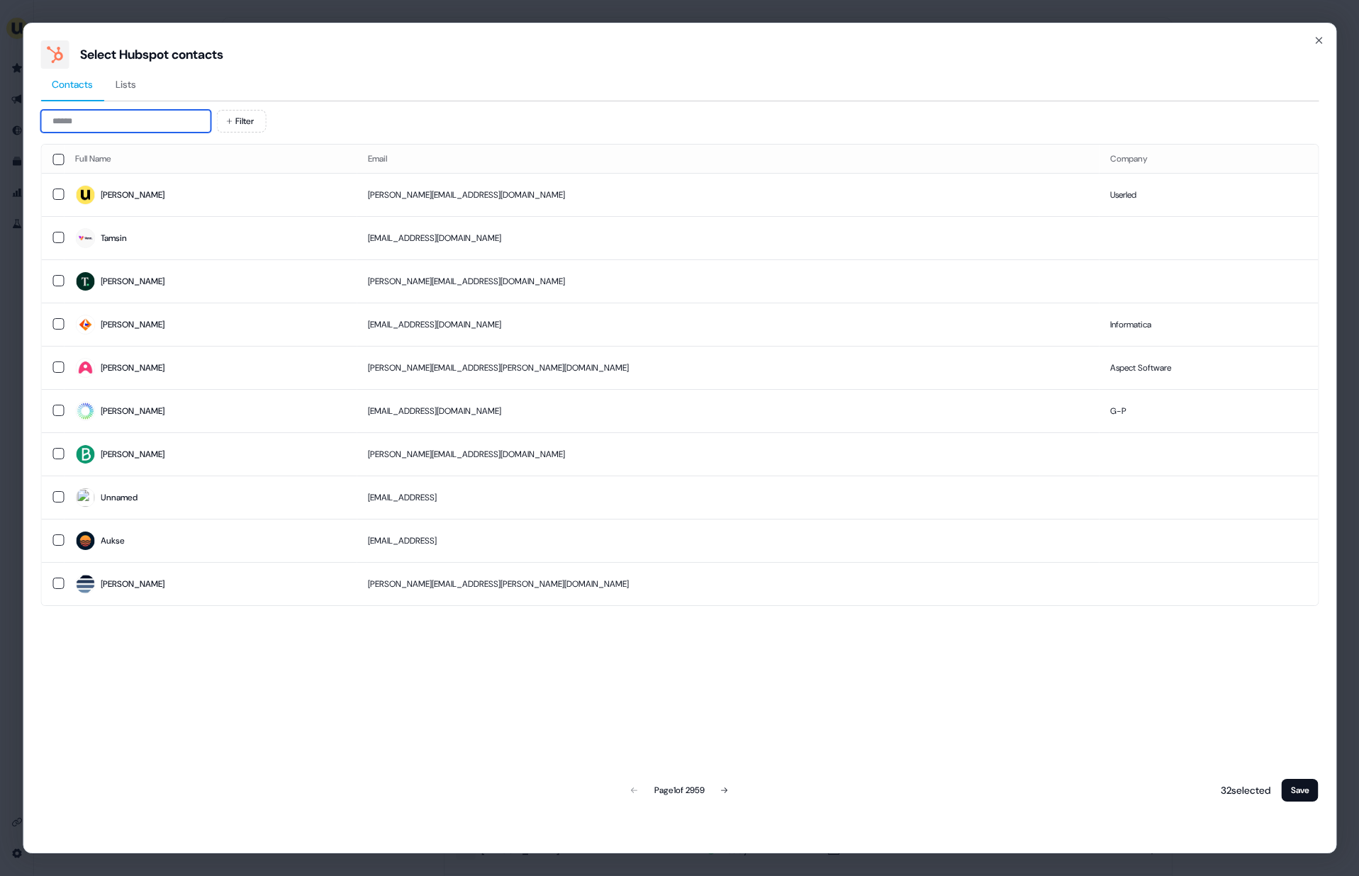
click at [179, 125] on input at bounding box center [125, 121] width 170 height 23
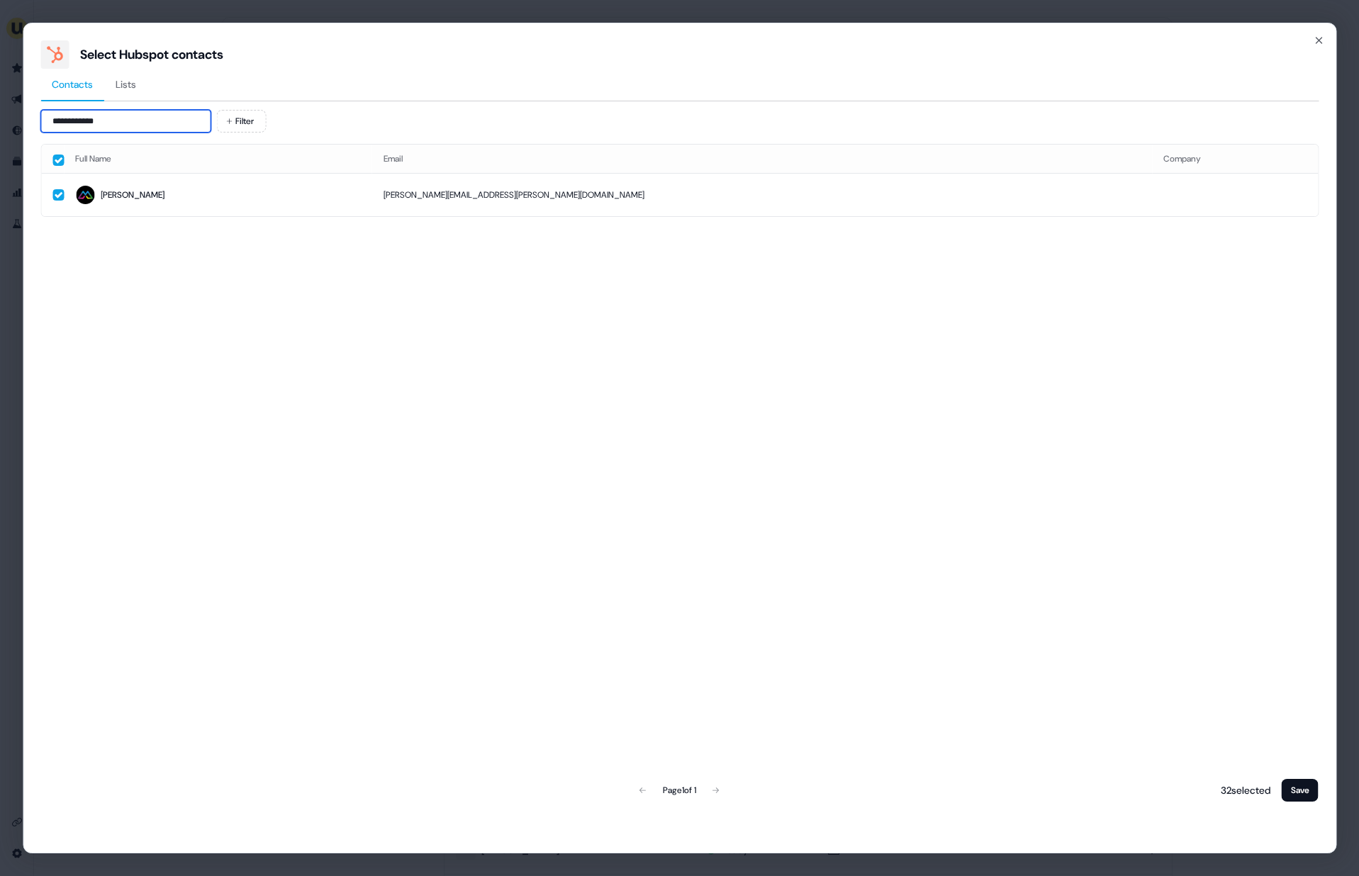
type input "**********"
click at [1325, 40] on div "**********" at bounding box center [679, 438] width 1313 height 831
click at [1320, 39] on icon "button" at bounding box center [1317, 40] width 11 height 11
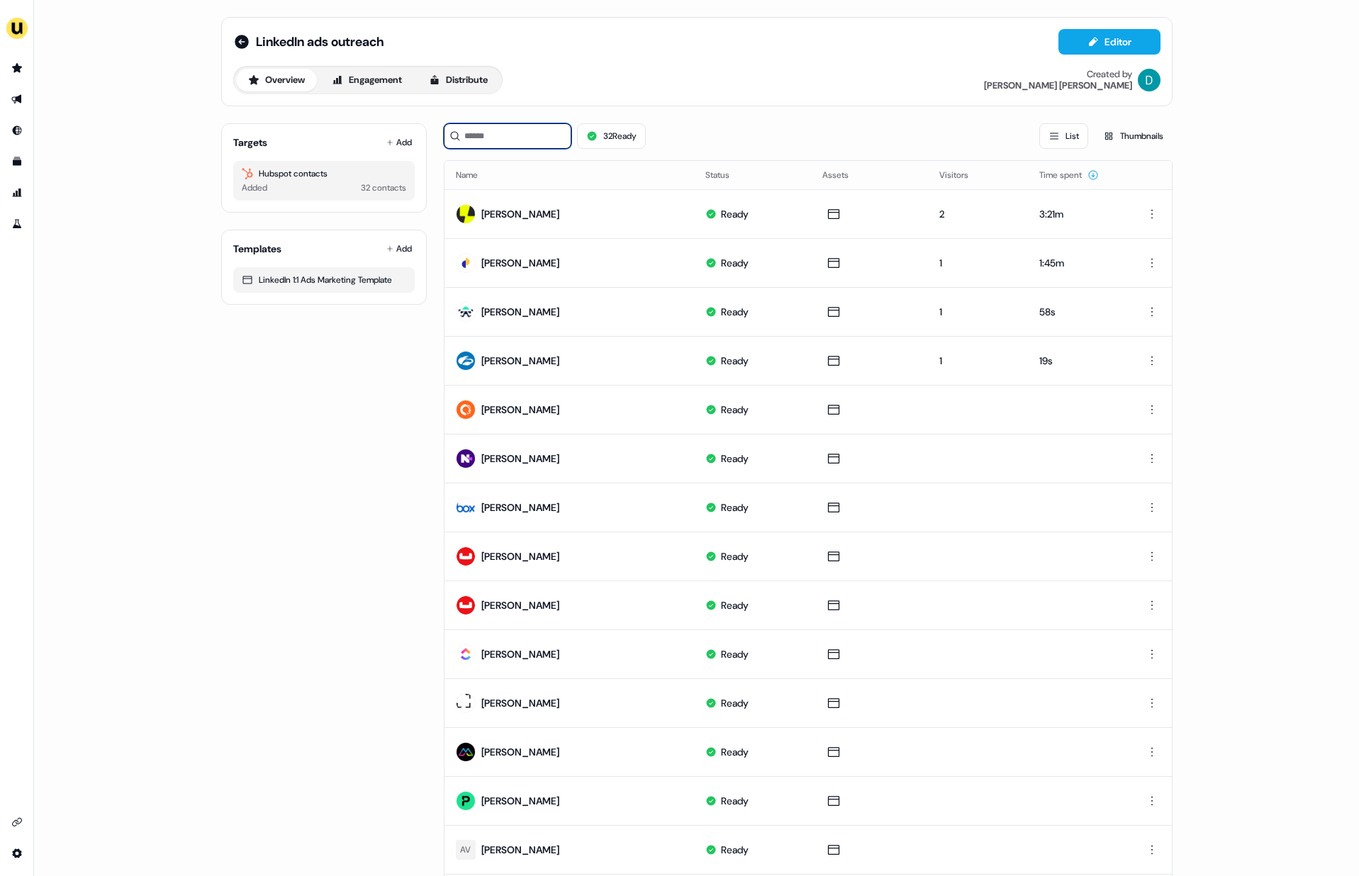
click at [507, 134] on input at bounding box center [508, 136] width 128 height 26
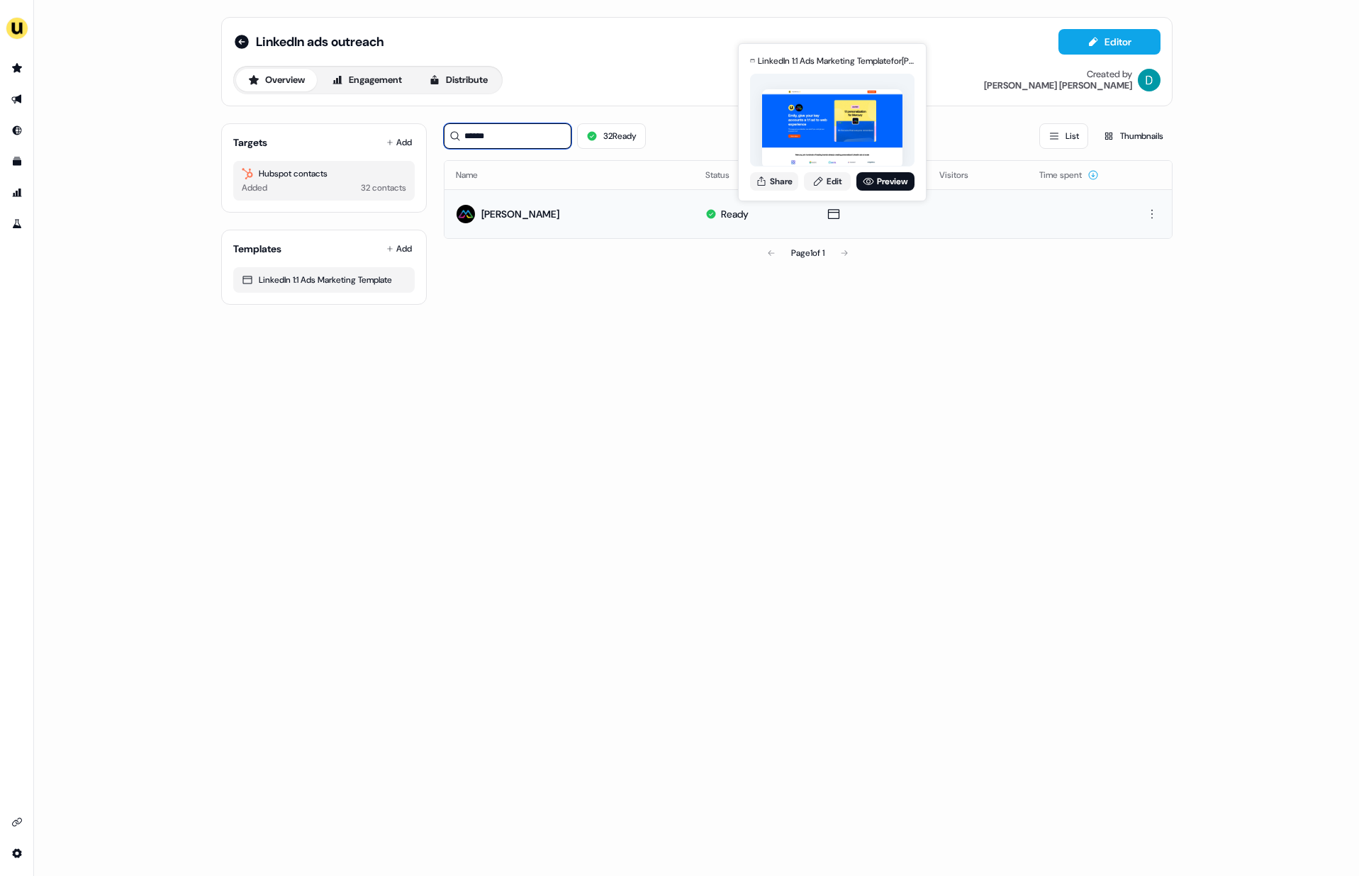
type input "*****"
click at [853, 221] on div "LinkedIn 1:1 Ads Marketing Template for Emily Jerman (overridden) Share Edit Pr…" at bounding box center [869, 214] width 94 height 20
click at [789, 180] on button "Share" at bounding box center [774, 181] width 48 height 18
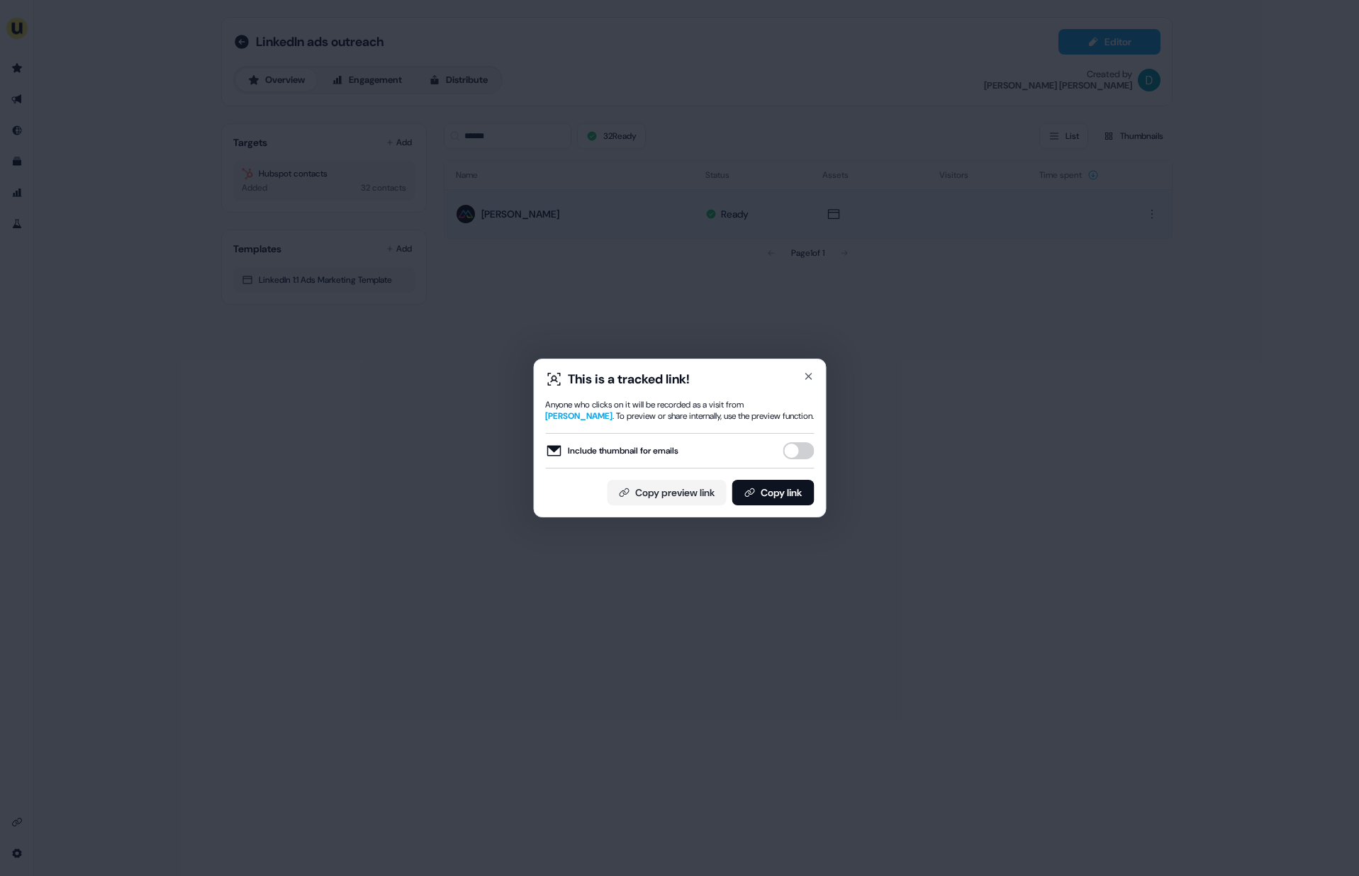
drag, startPoint x: 772, startPoint y: 484, endPoint x: 772, endPoint y: 471, distance: 12.8
click at [772, 485] on button "Copy link" at bounding box center [772, 493] width 82 height 26
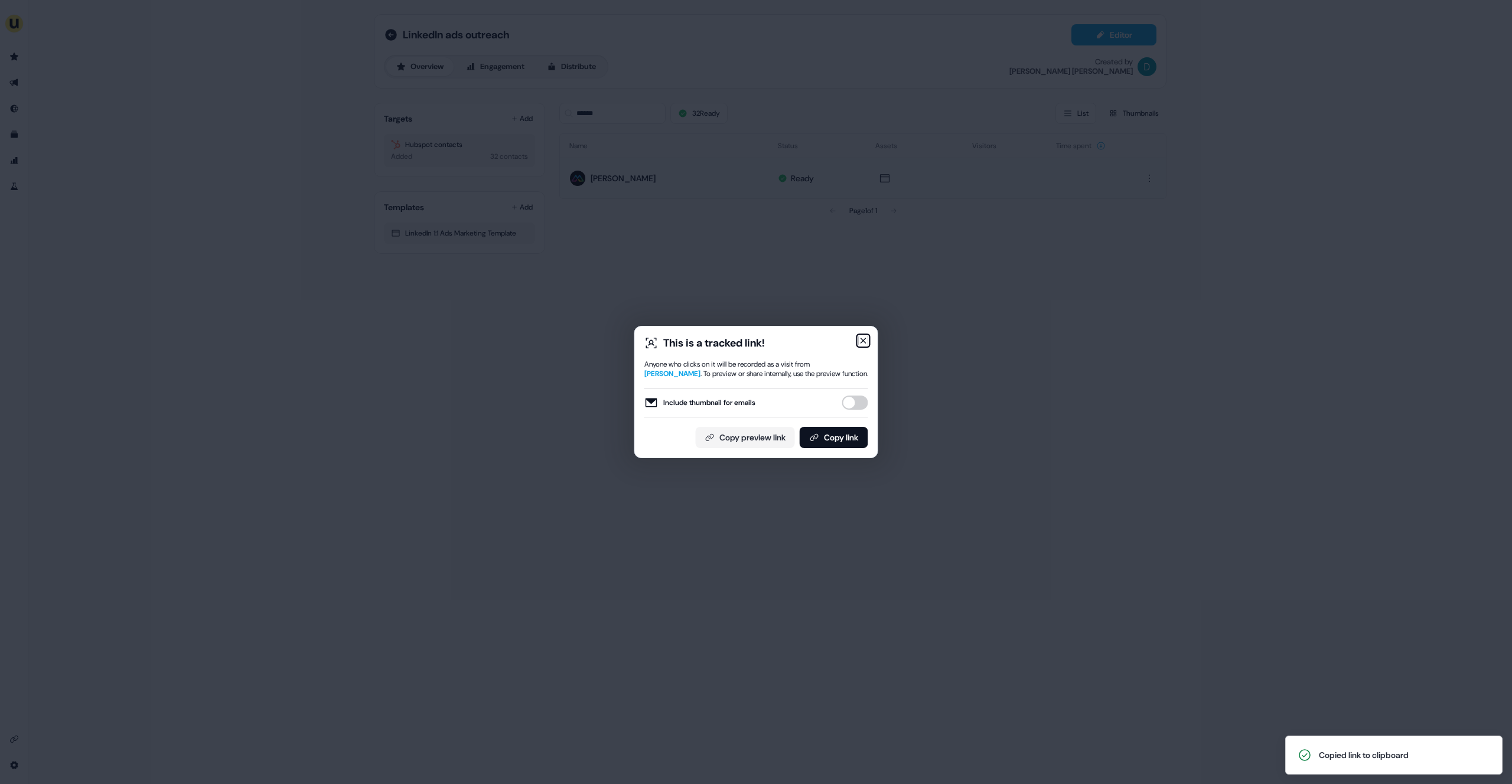
click at [864, 341] on icon "button" at bounding box center [863, 340] width 9 height 9
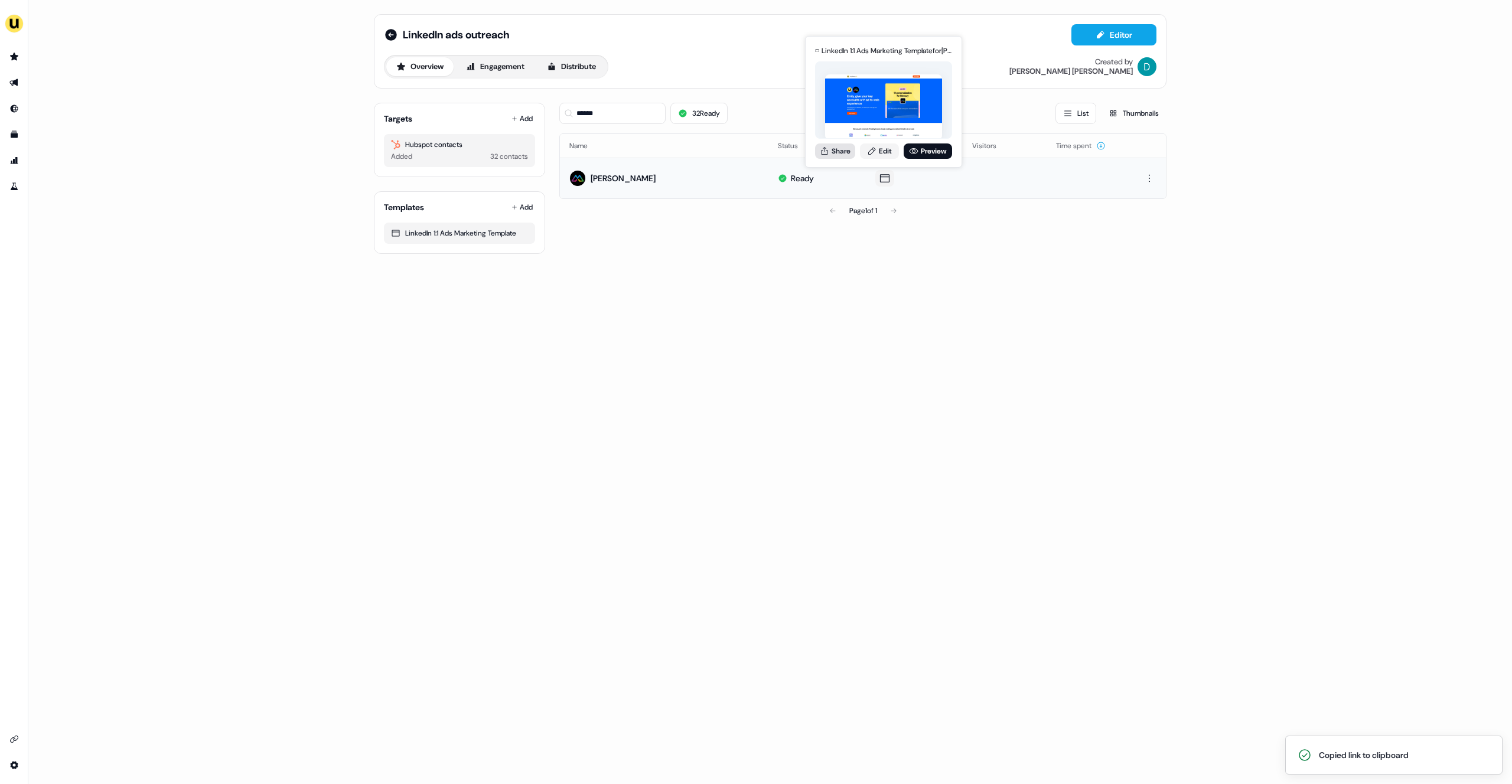
click at [843, 151] on button "Share" at bounding box center [835, 151] width 40 height 15
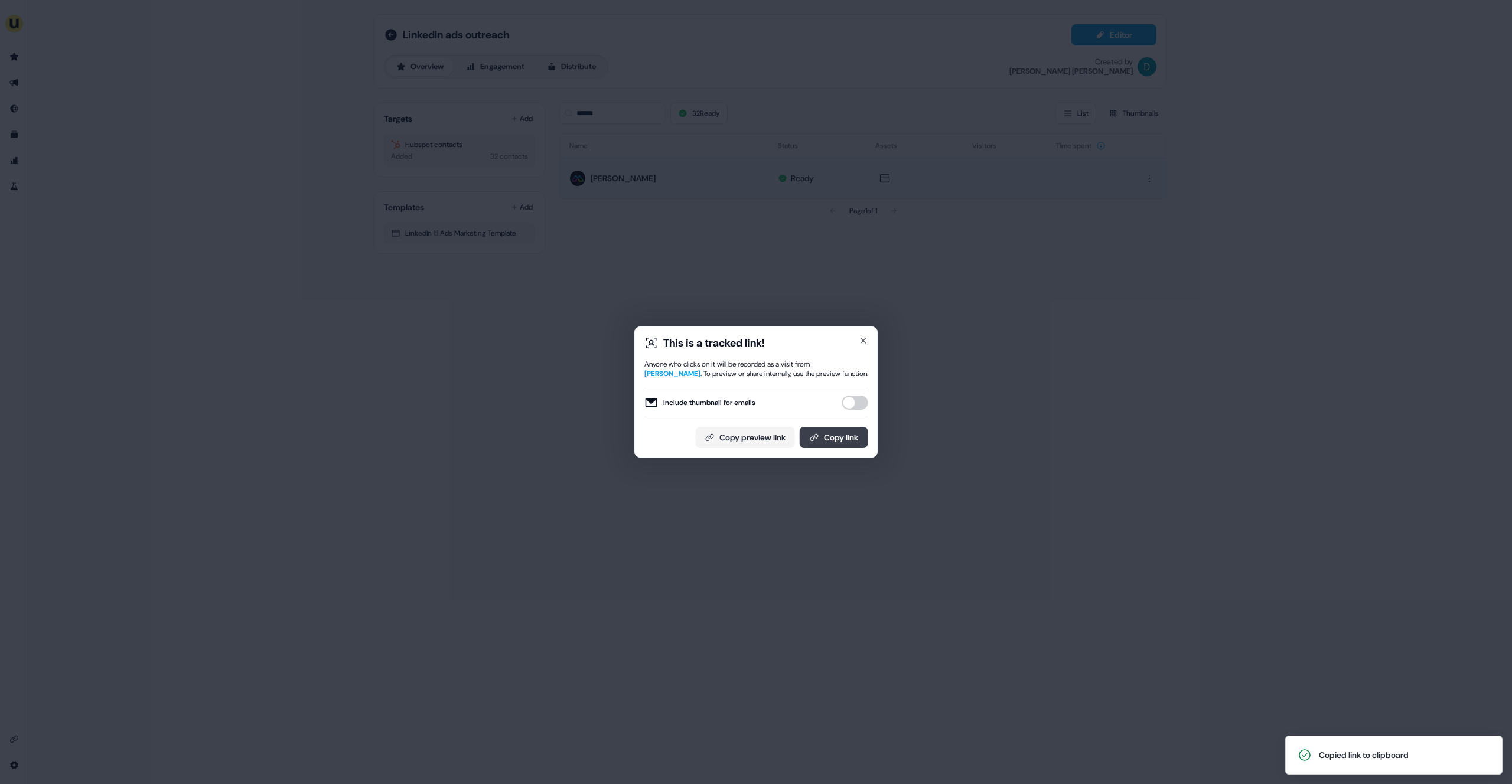
click at [831, 427] on button "Copy link" at bounding box center [834, 437] width 68 height 22
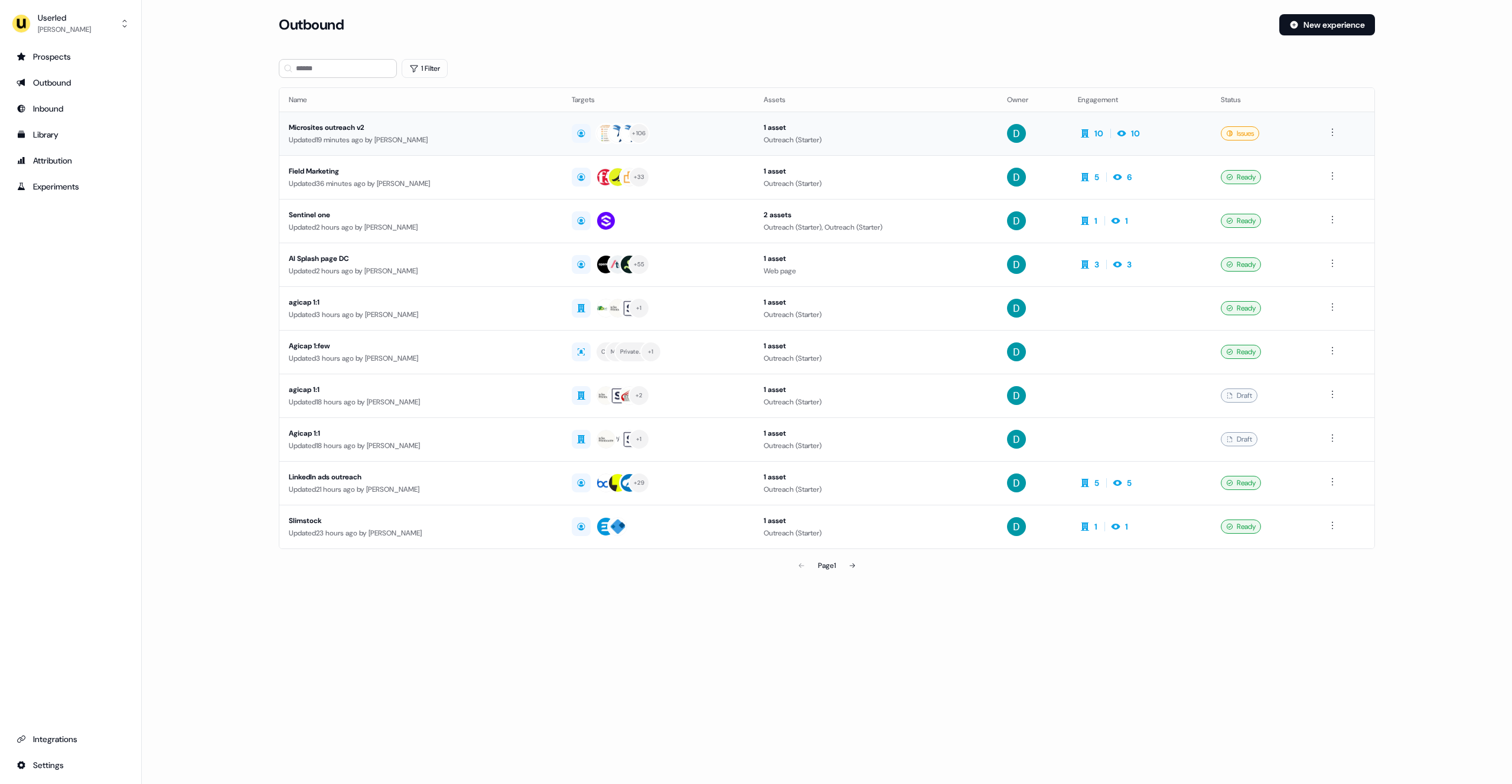
click at [423, 134] on div "Updated 19 minutes ago by [PERSON_NAME]" at bounding box center [421, 140] width 264 height 12
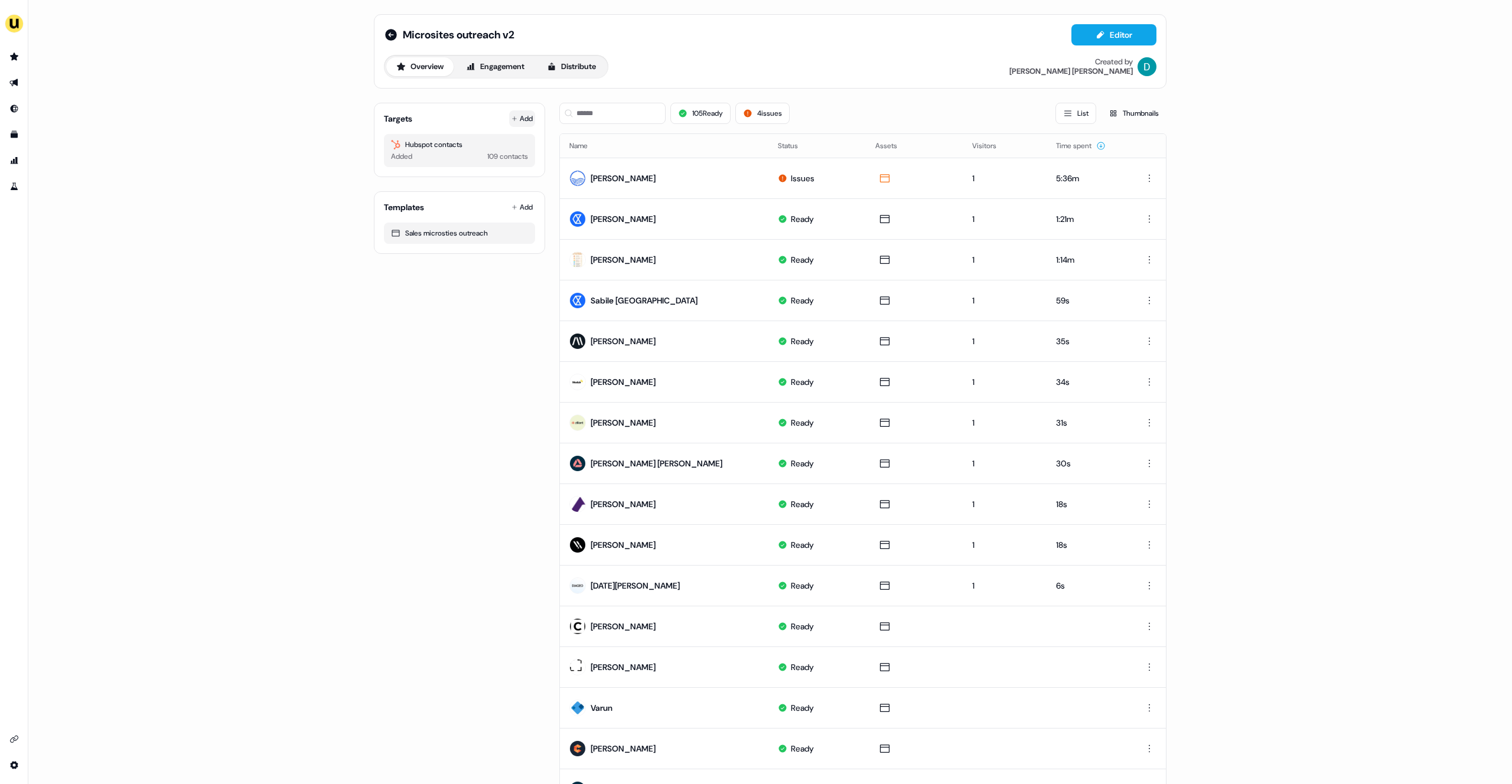
click at [523, 117] on button "Add" at bounding box center [522, 119] width 26 height 17
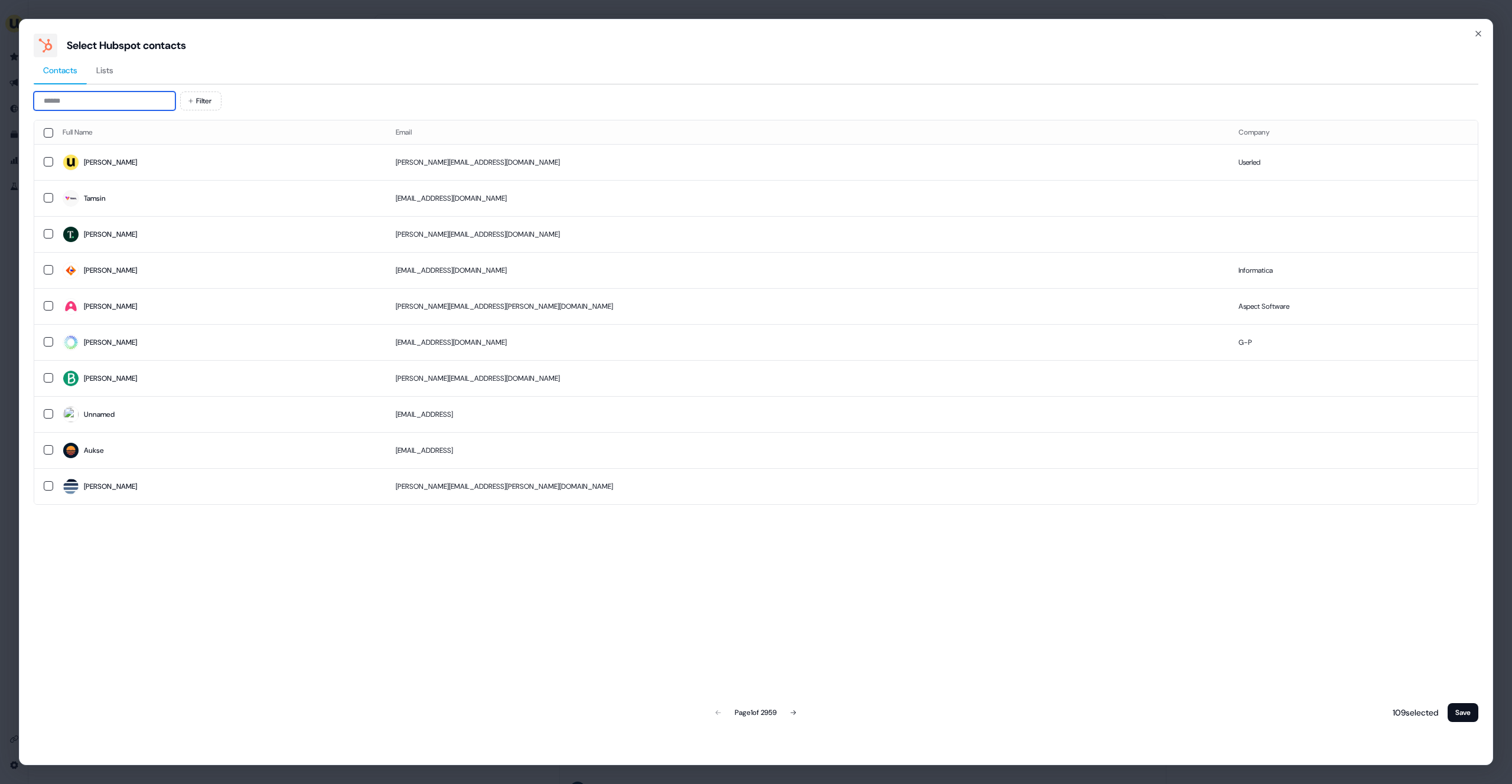
click at [163, 99] on input at bounding box center [104, 101] width 142 height 19
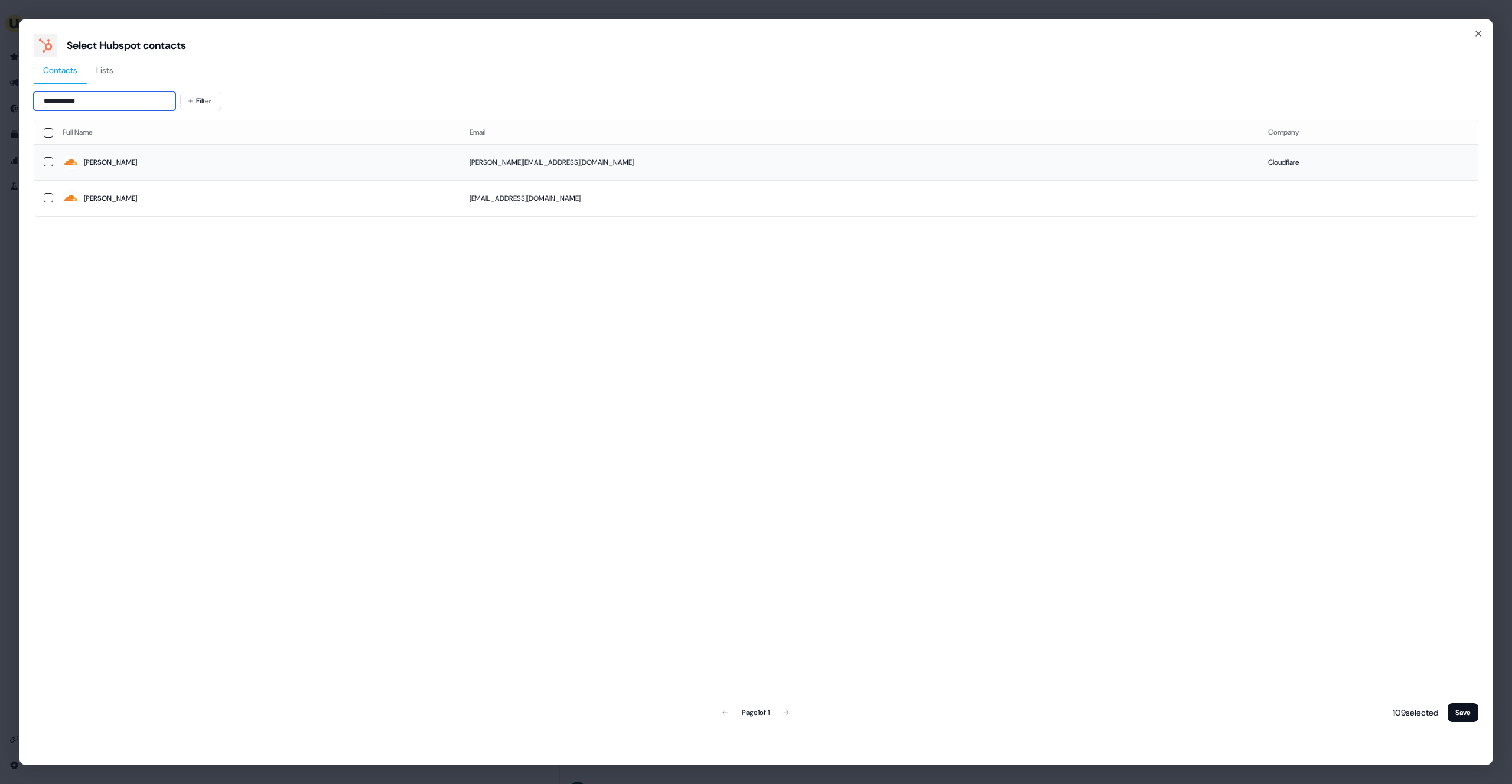
type input "**********"
click at [186, 167] on span "[PERSON_NAME]" at bounding box center [257, 162] width 388 height 17
click at [1457, 712] on button "Save" at bounding box center [1463, 712] width 31 height 19
click at [1469, 712] on button "Save" at bounding box center [1463, 712] width 31 height 19
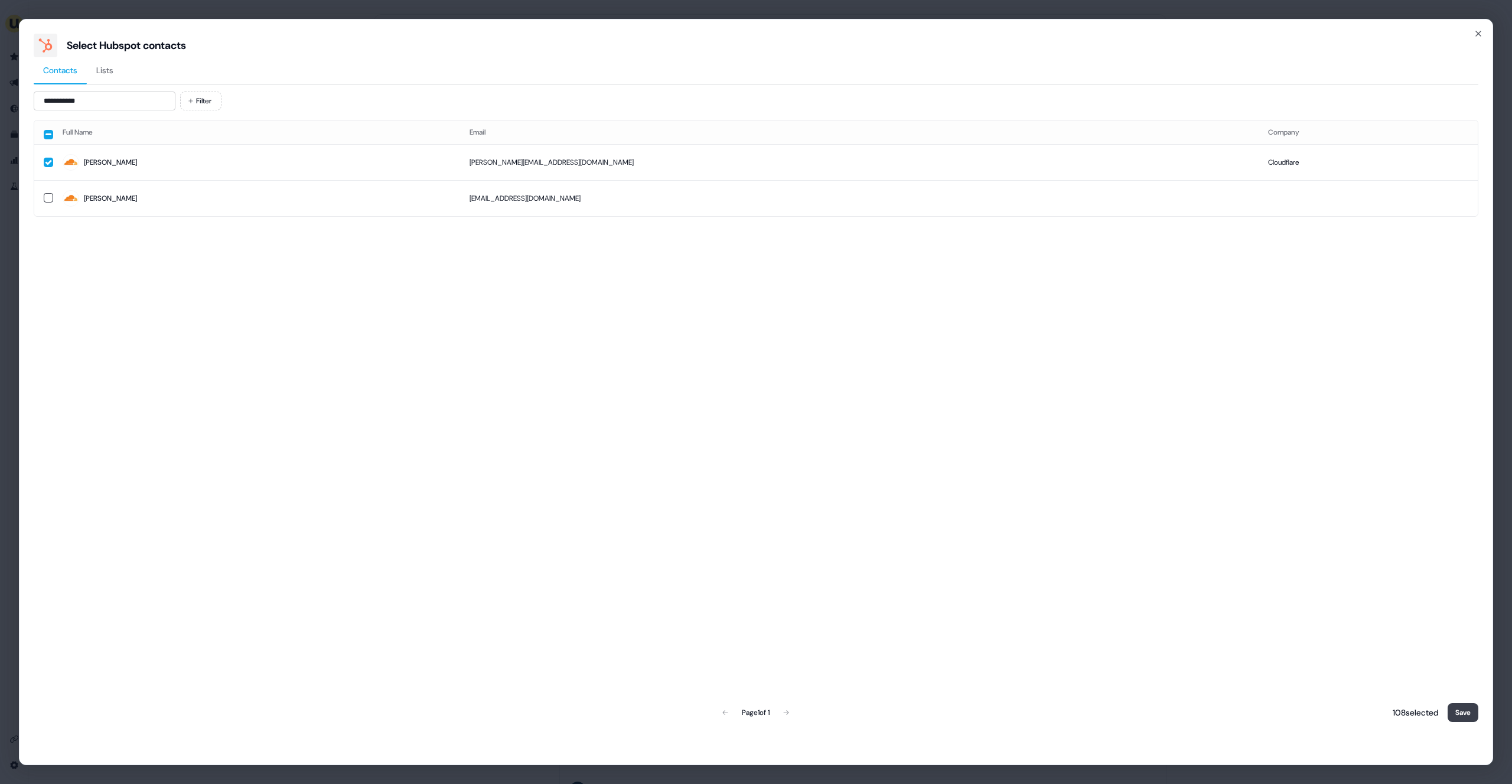
click at [1469, 712] on button "Save" at bounding box center [1463, 712] width 31 height 19
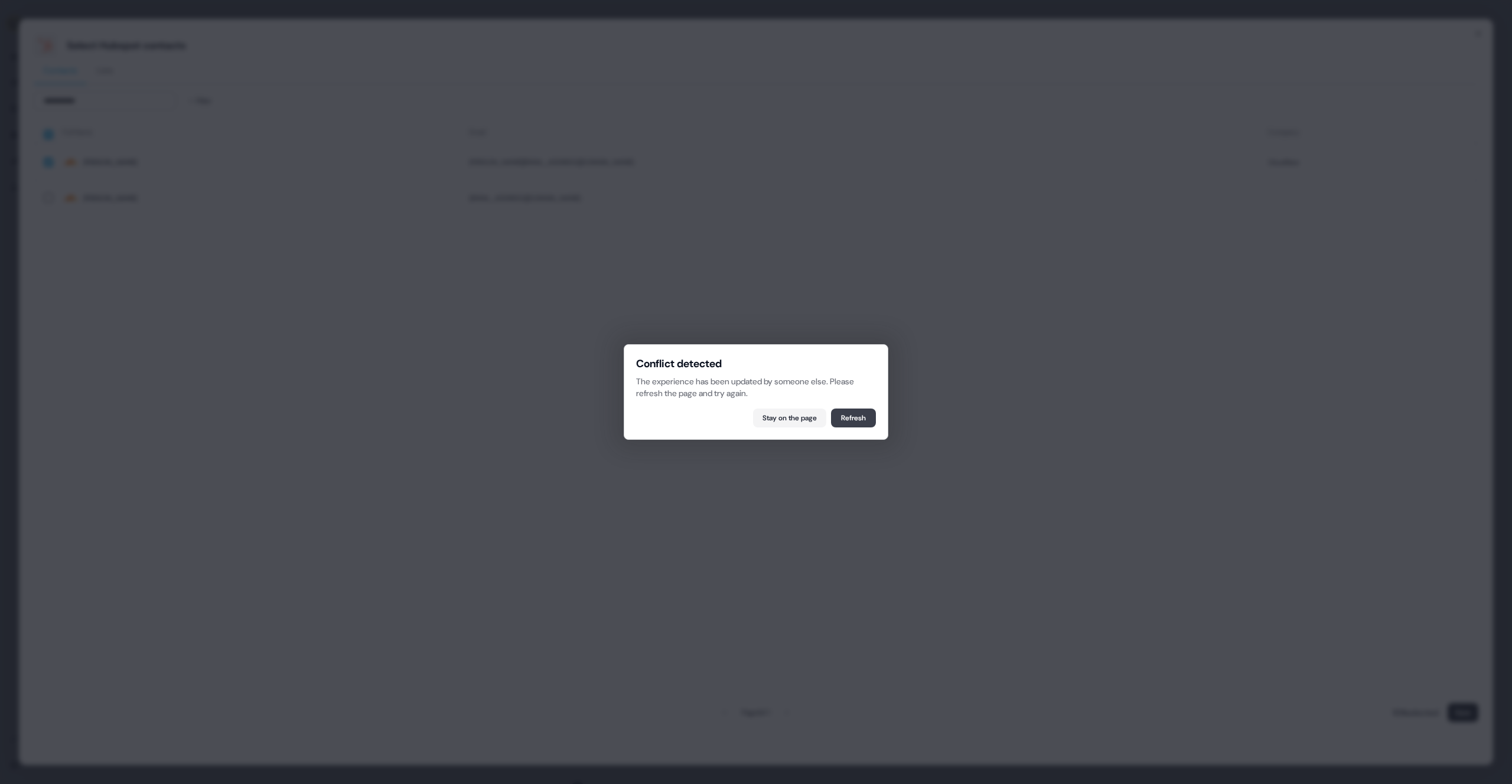
click at [854, 412] on button "Refresh" at bounding box center [854, 417] width 45 height 19
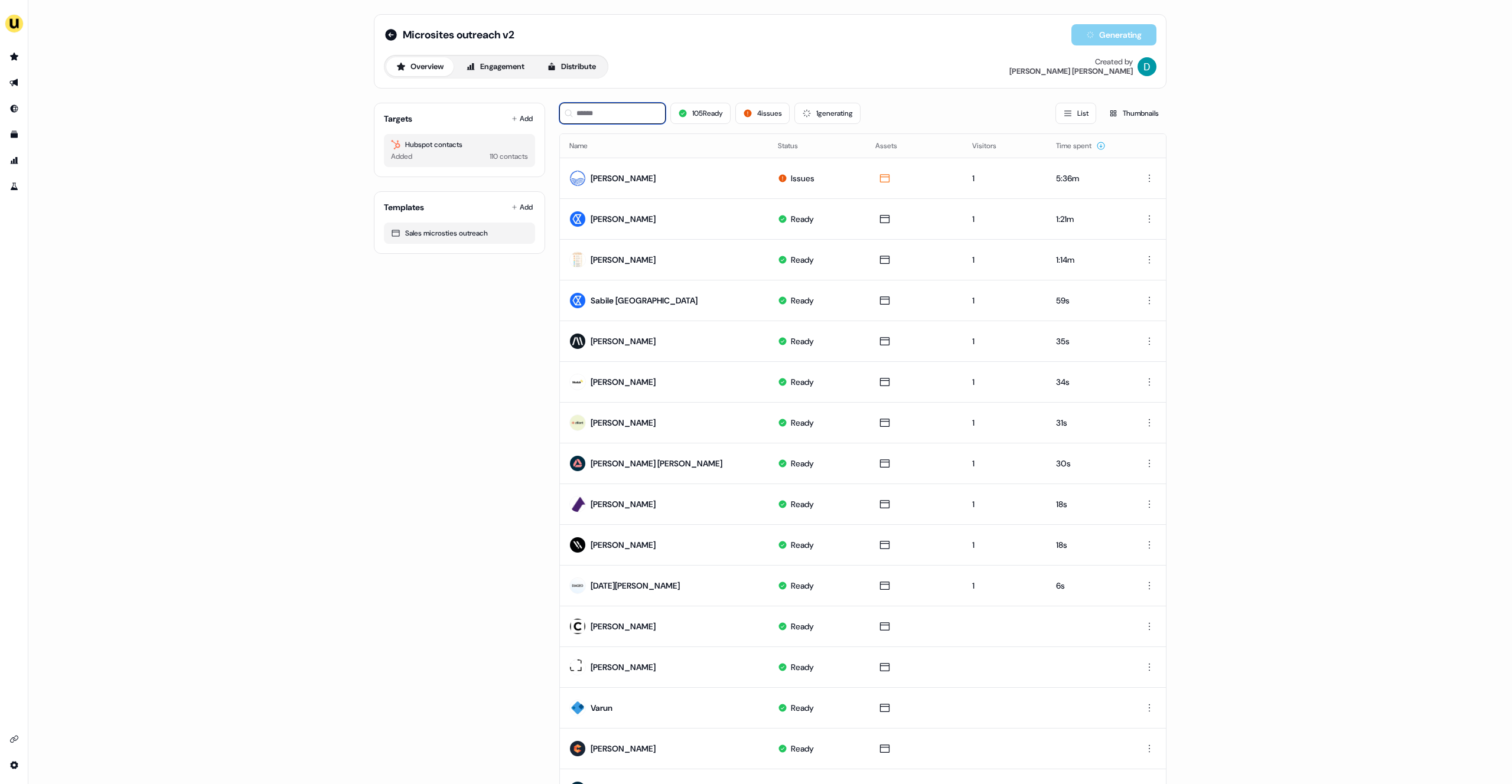
click at [582, 118] on input at bounding box center [613, 113] width 107 height 22
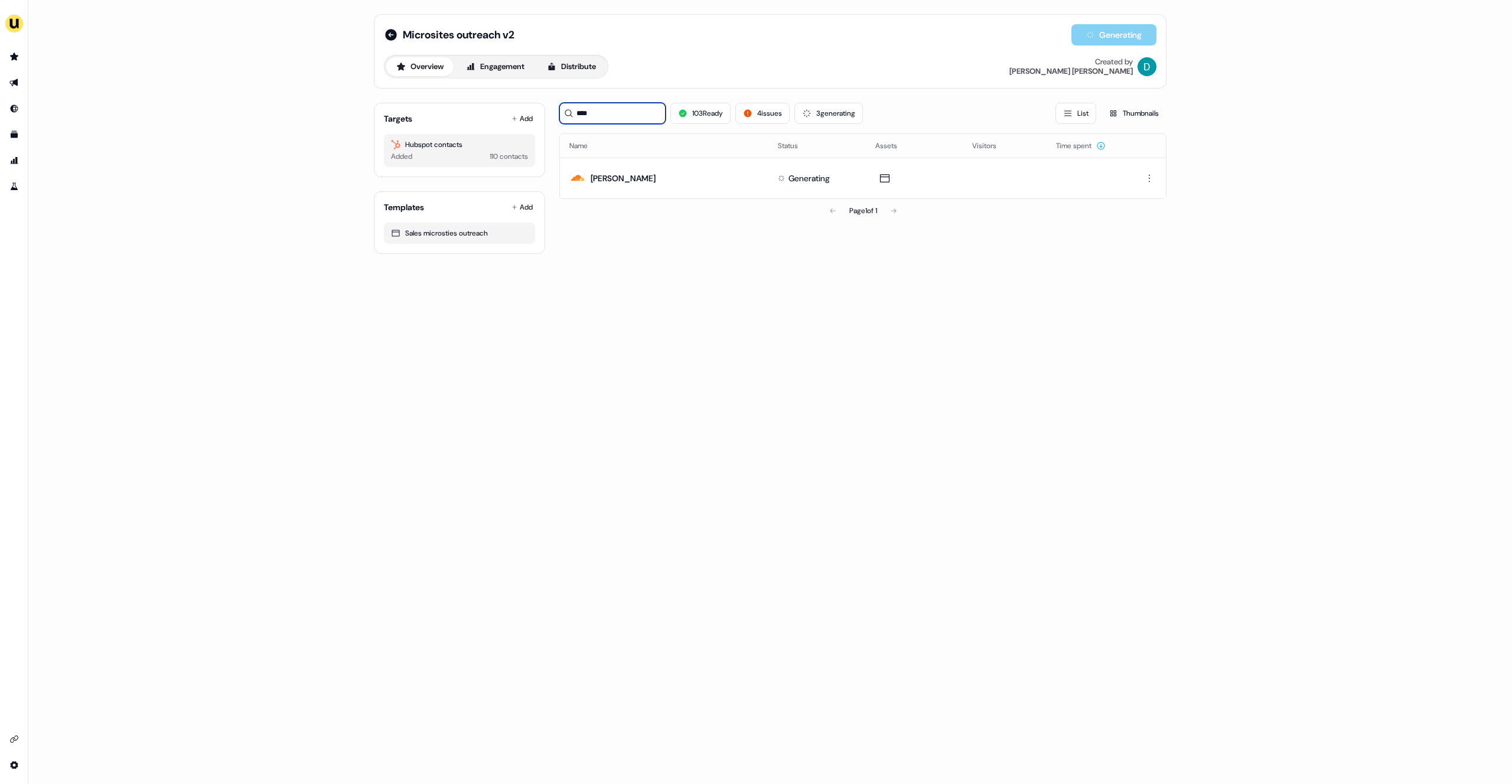
type input "****"
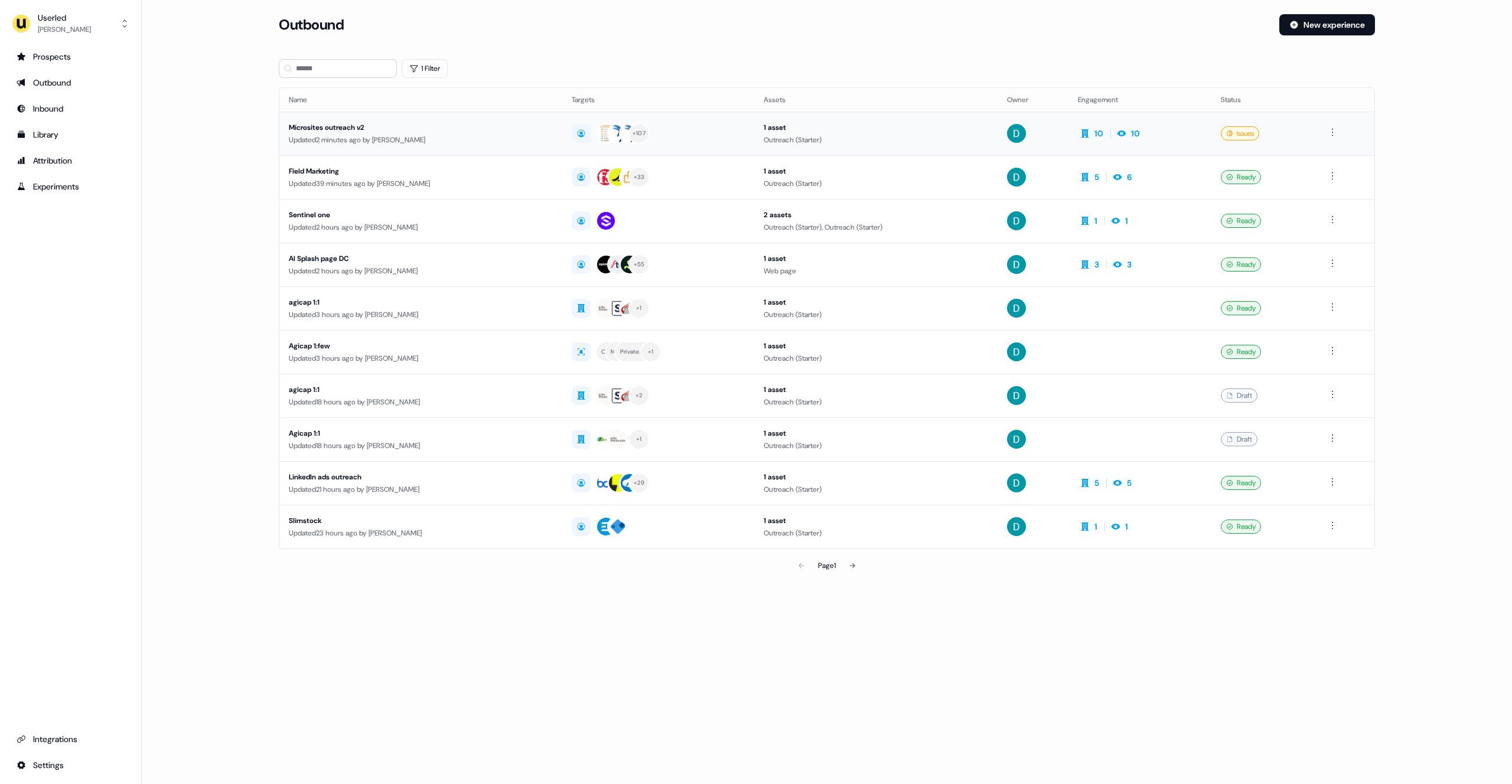
click at [520, 120] on td "Microsites outreach v2 Updated 2 minutes ago by [PERSON_NAME]" at bounding box center [420, 133] width 283 height 43
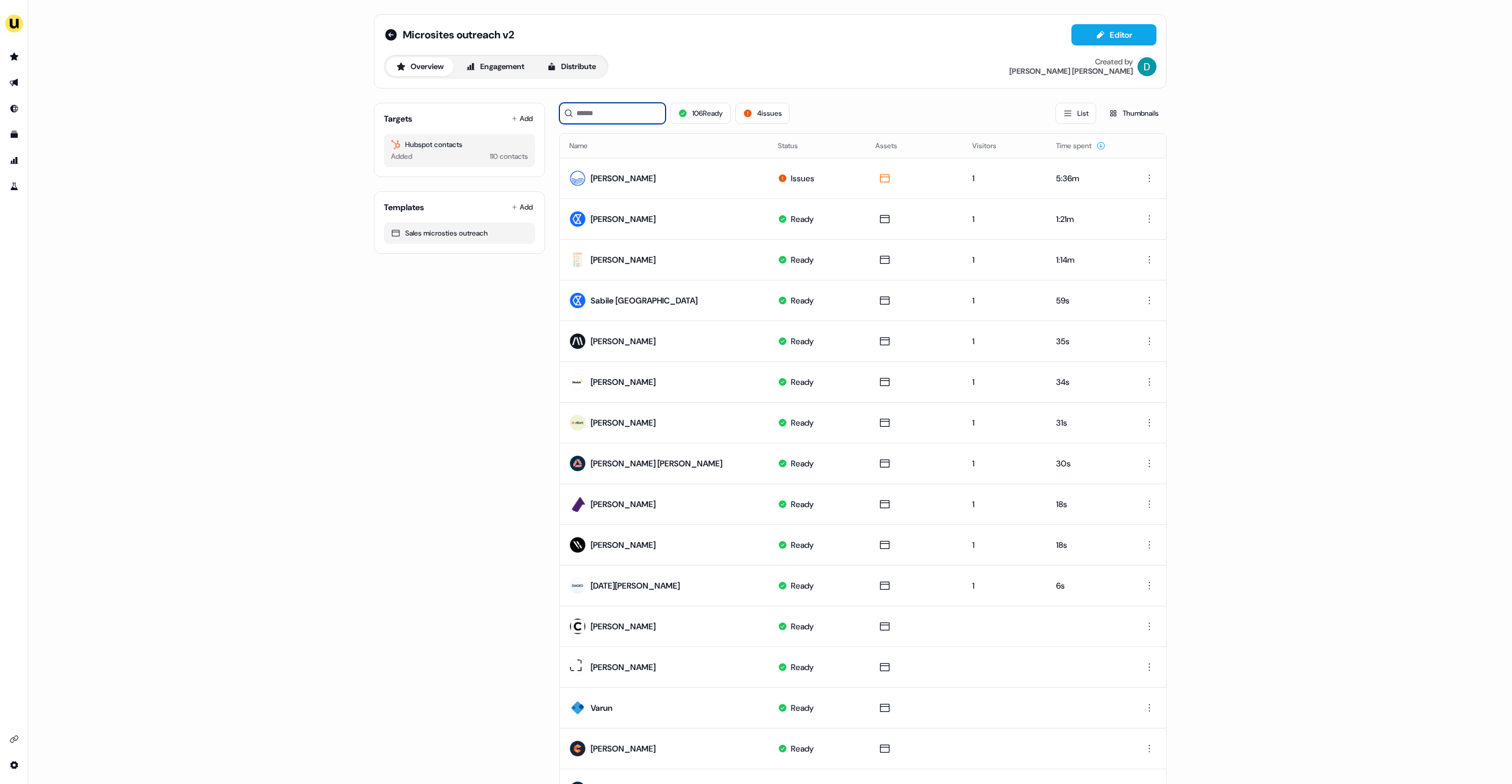
click at [608, 118] on input at bounding box center [613, 113] width 107 height 22
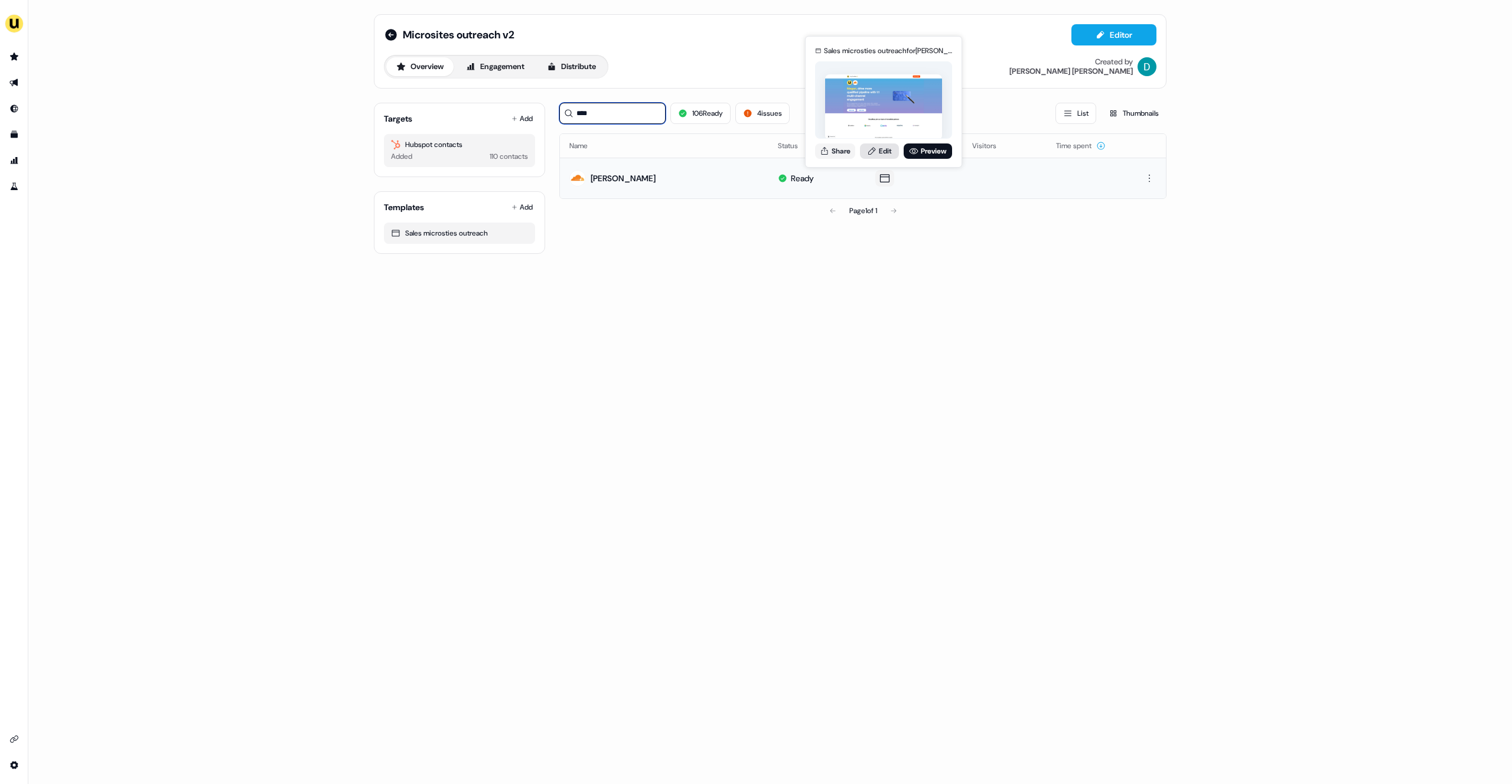
type input "****"
click at [881, 150] on link "Edit" at bounding box center [879, 151] width 39 height 15
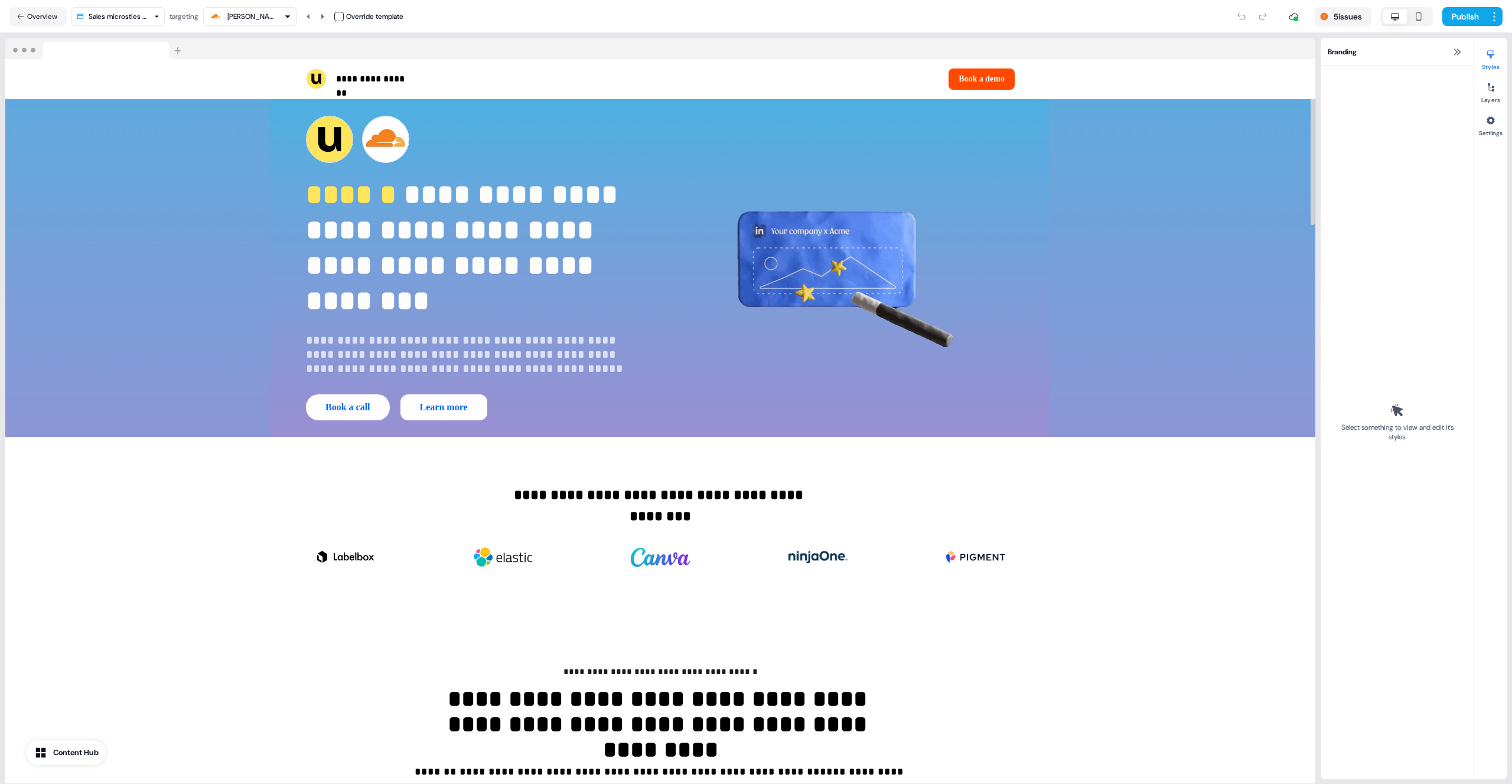
click at [342, 18] on button "button" at bounding box center [338, 16] width 9 height 9
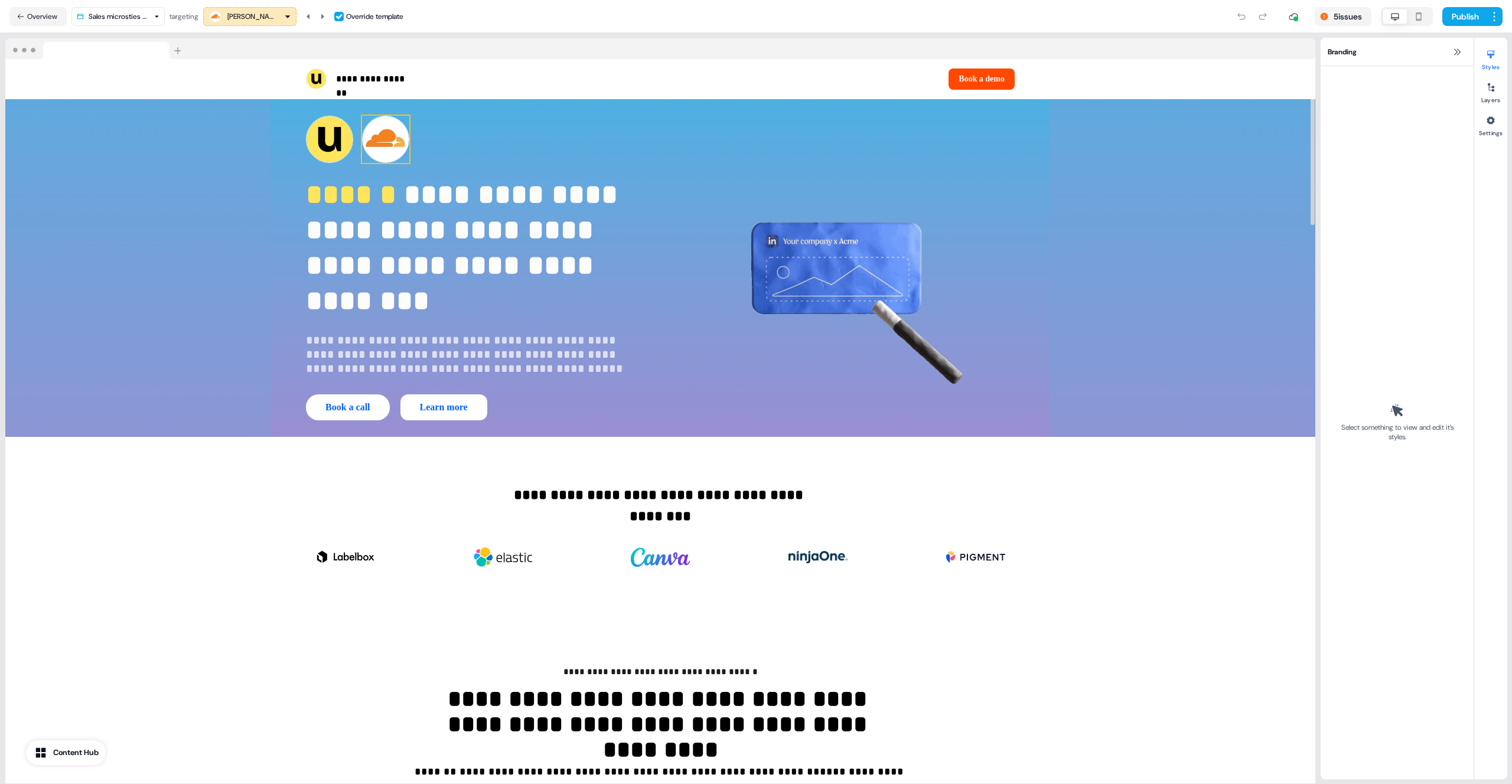
click at [380, 122] on img at bounding box center [385, 139] width 48 height 47
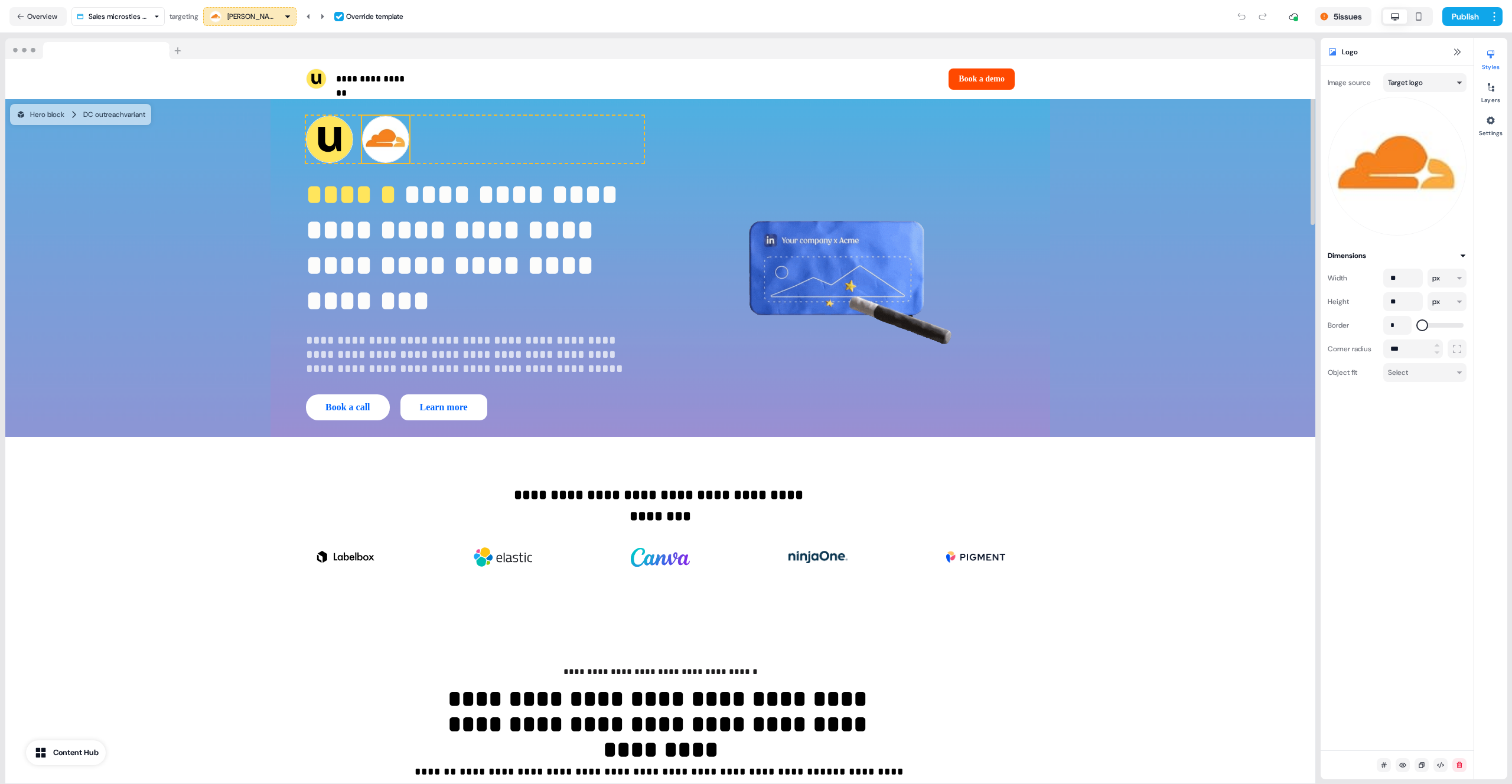
click at [1421, 82] on html "**********" at bounding box center [756, 392] width 1512 height 784
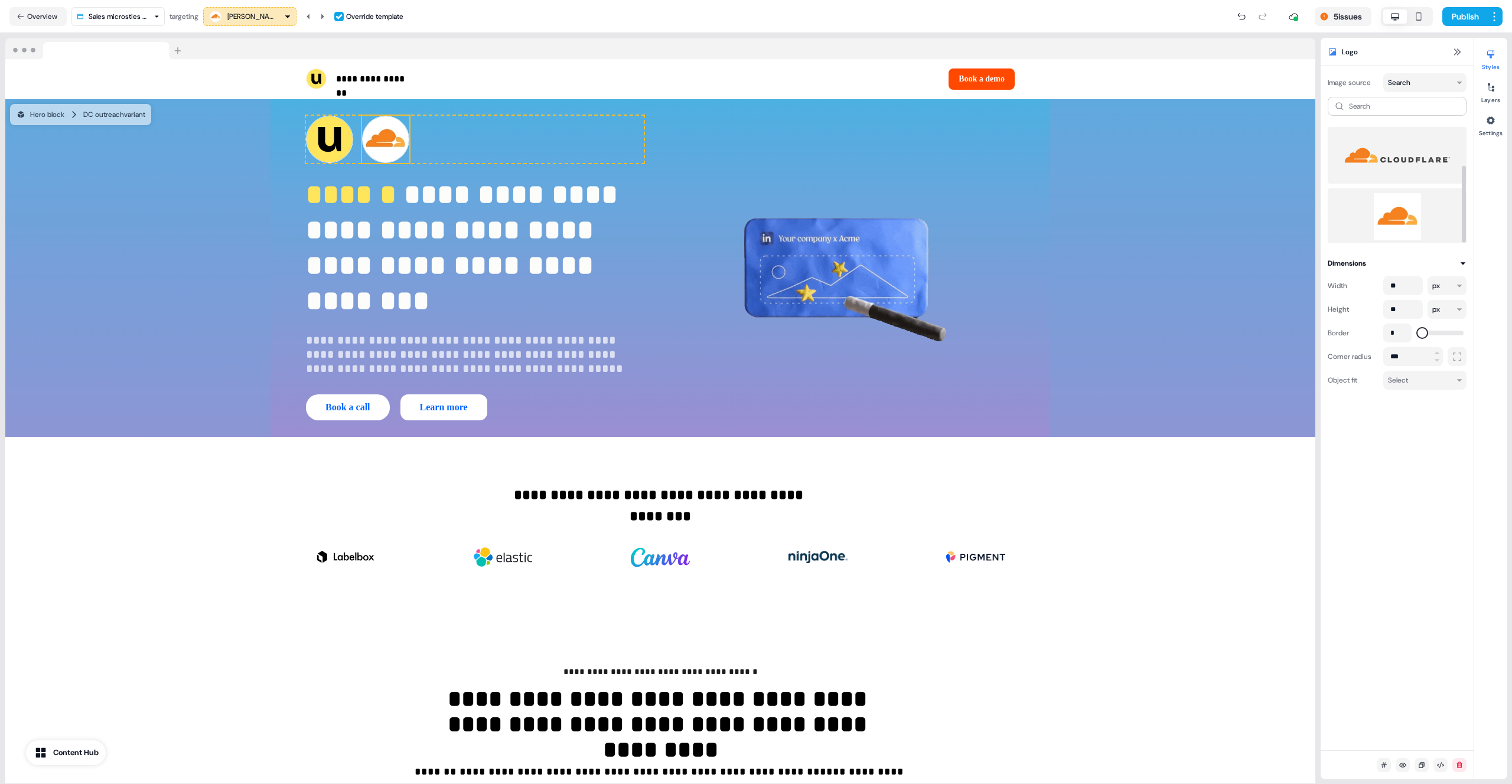
scroll to position [62, 0]
click at [1401, 203] on img at bounding box center [1397, 215] width 120 height 47
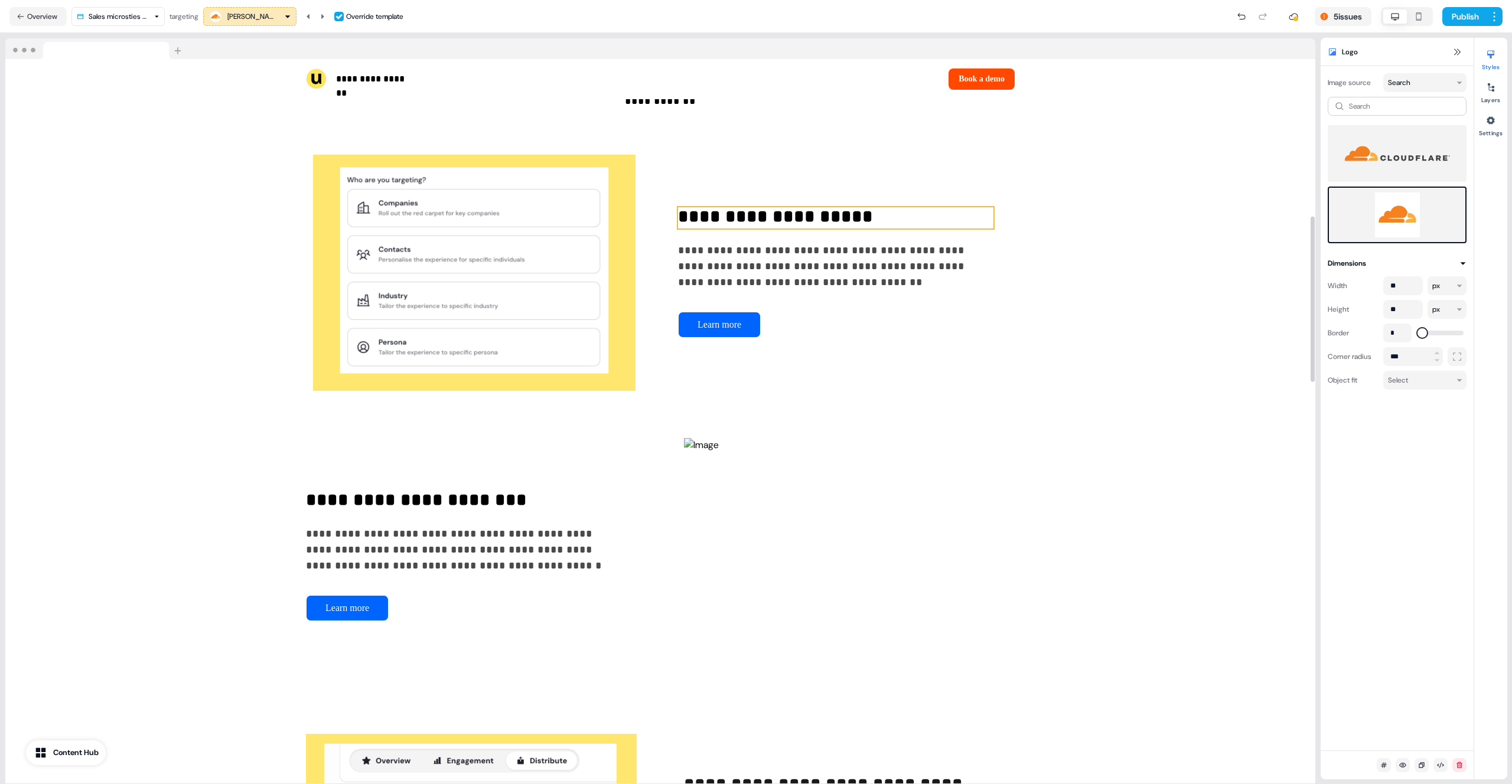
scroll to position [144, 0]
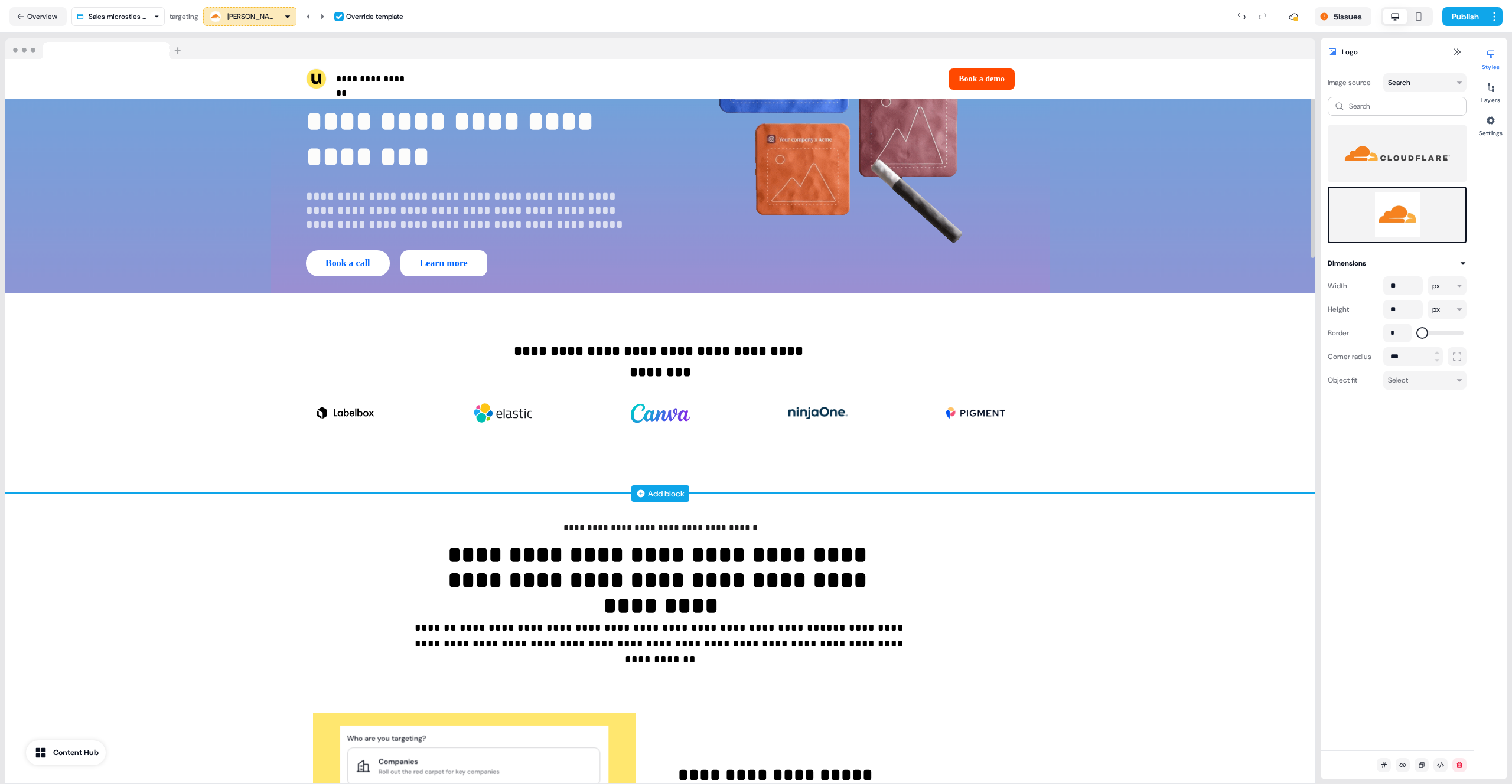
click at [663, 496] on div "Add block" at bounding box center [666, 493] width 37 height 12
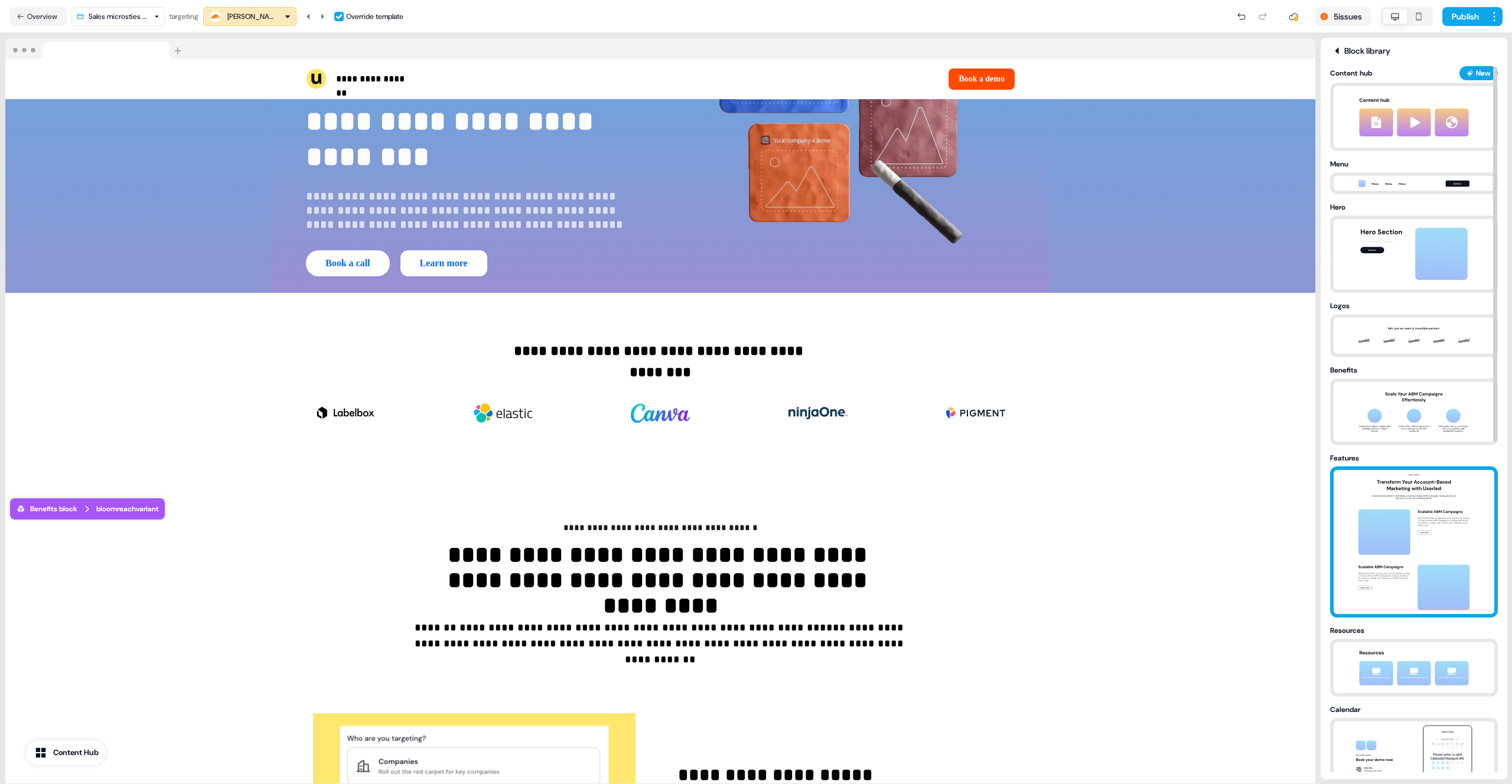
click at [1449, 487] on img at bounding box center [1414, 542] width 124 height 144
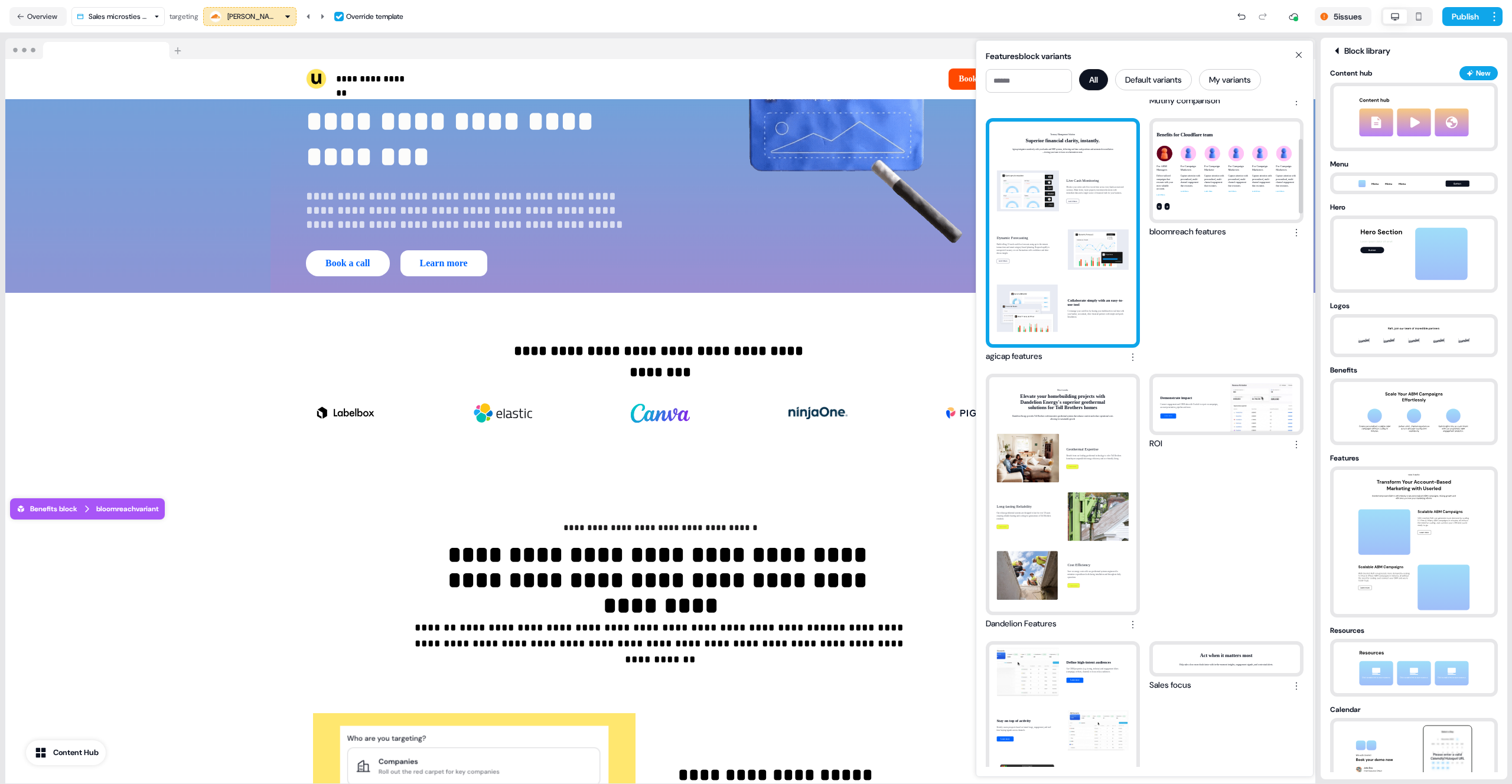
scroll to position [912, 0]
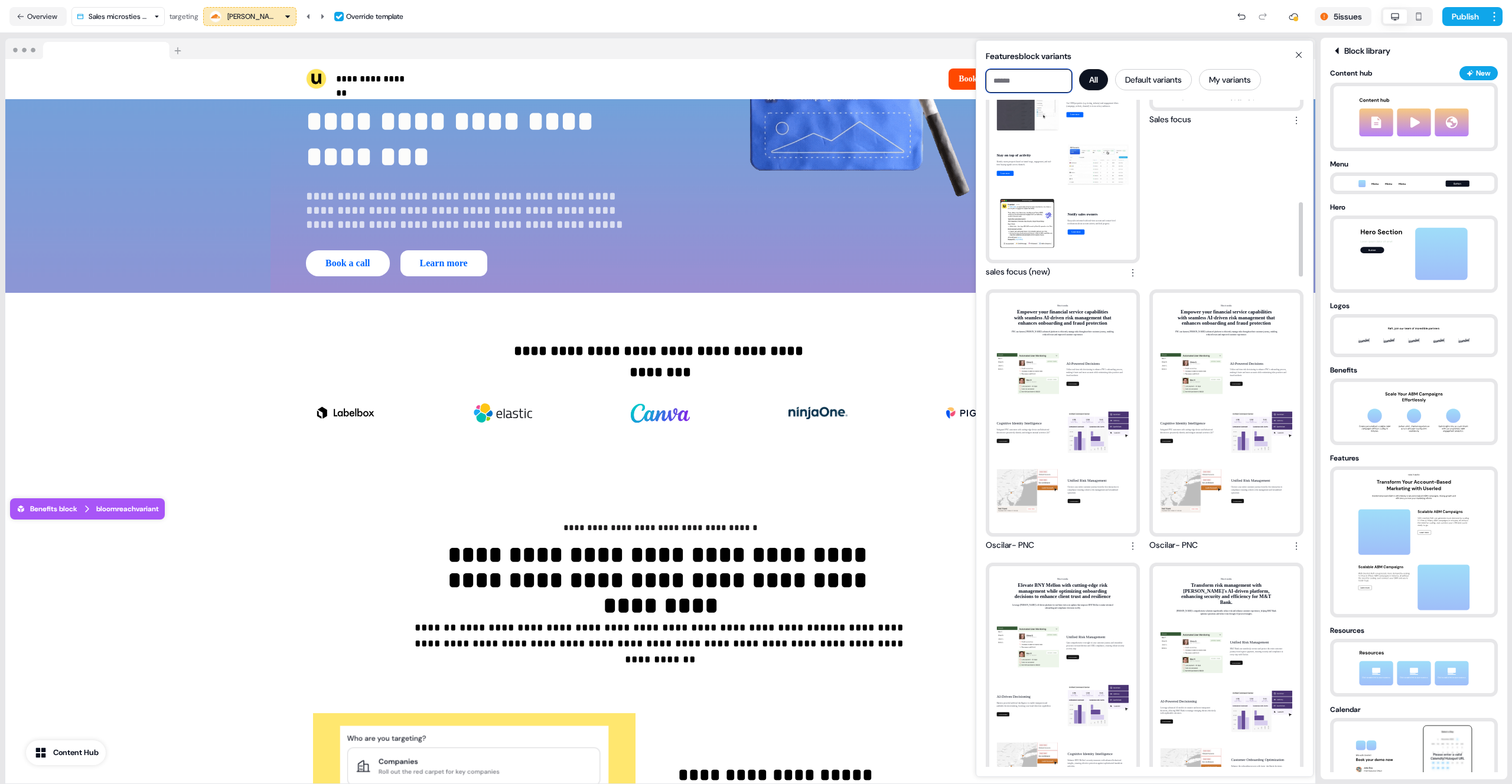
click at [1032, 91] on input at bounding box center [1029, 81] width 86 height 23
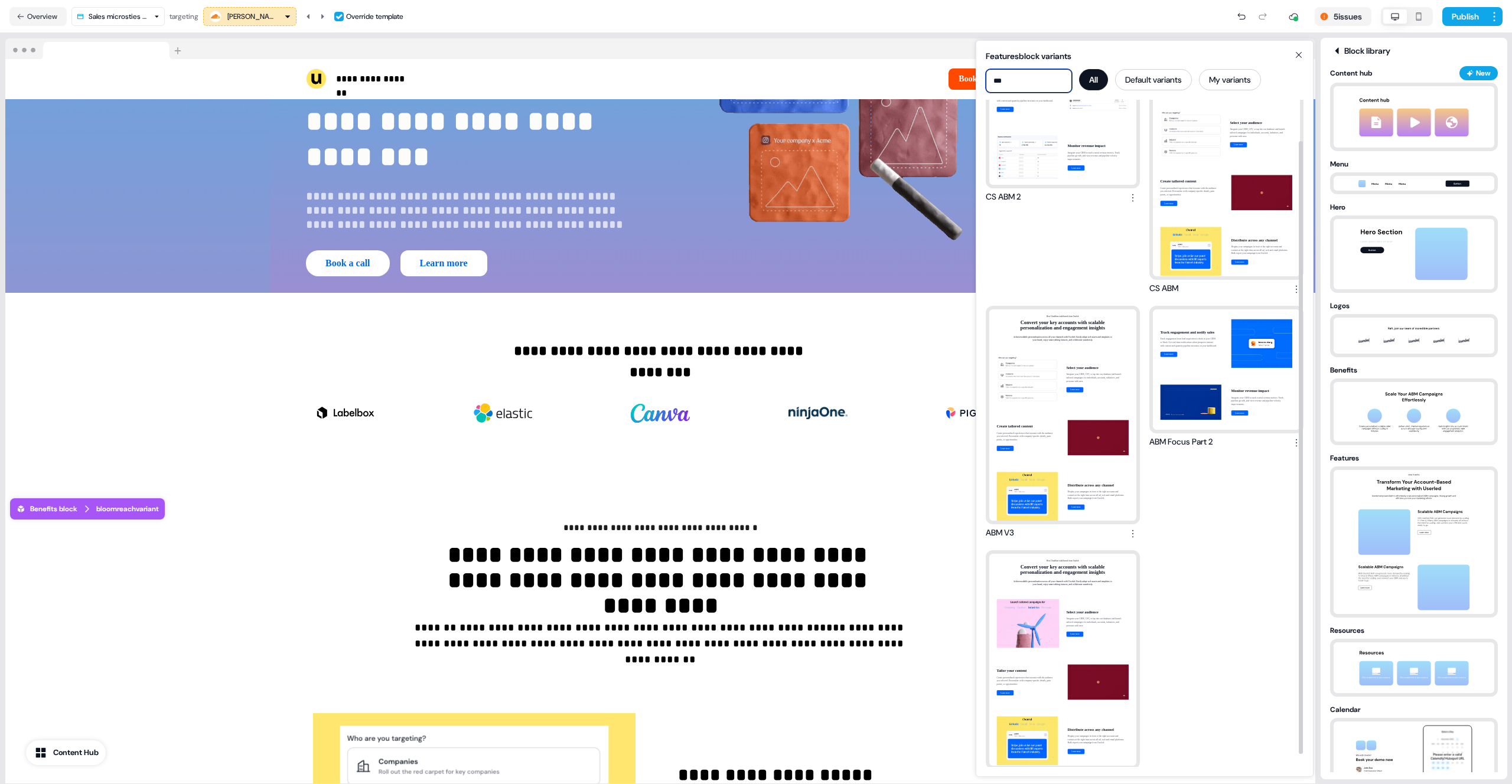
scroll to position [37, 0]
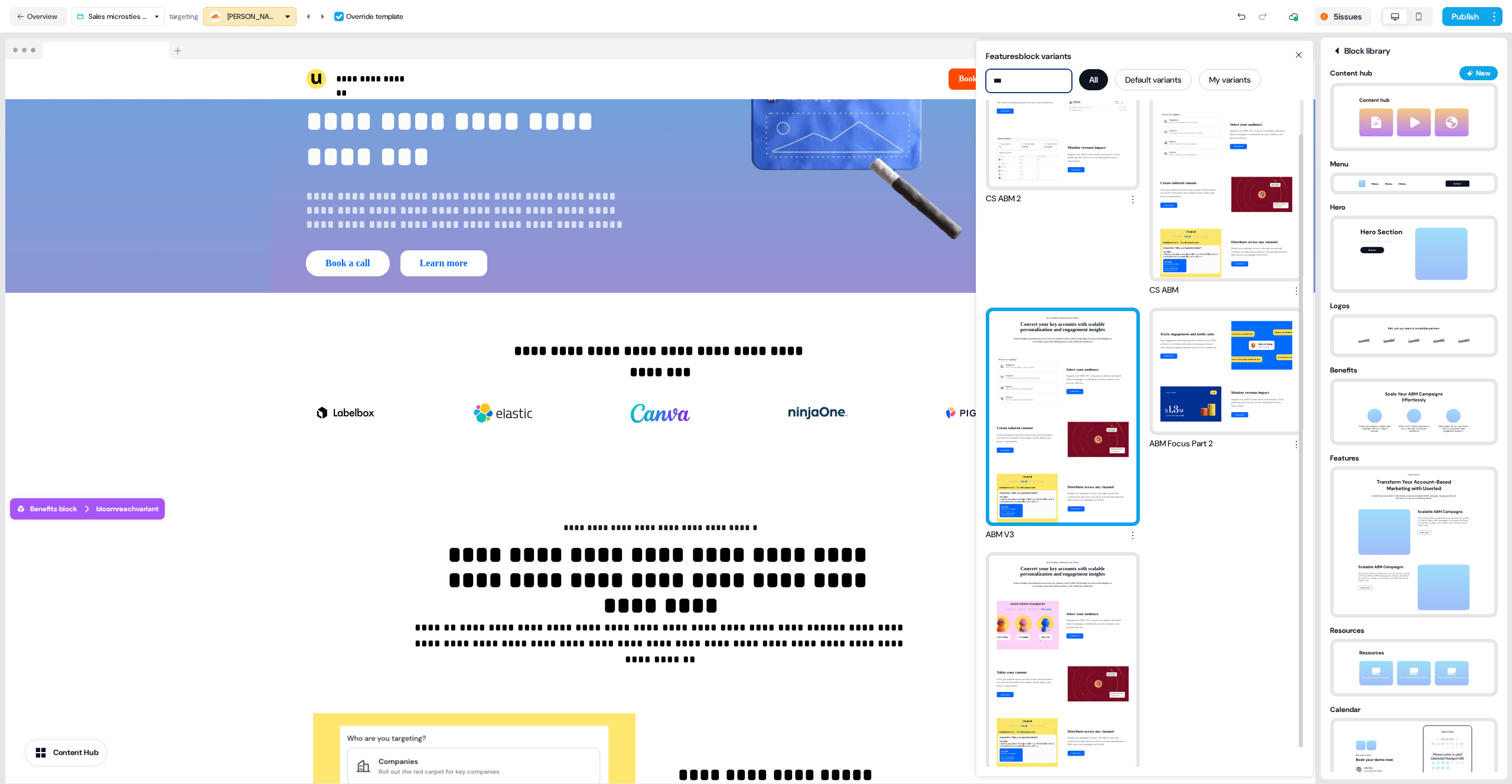
type input "***"
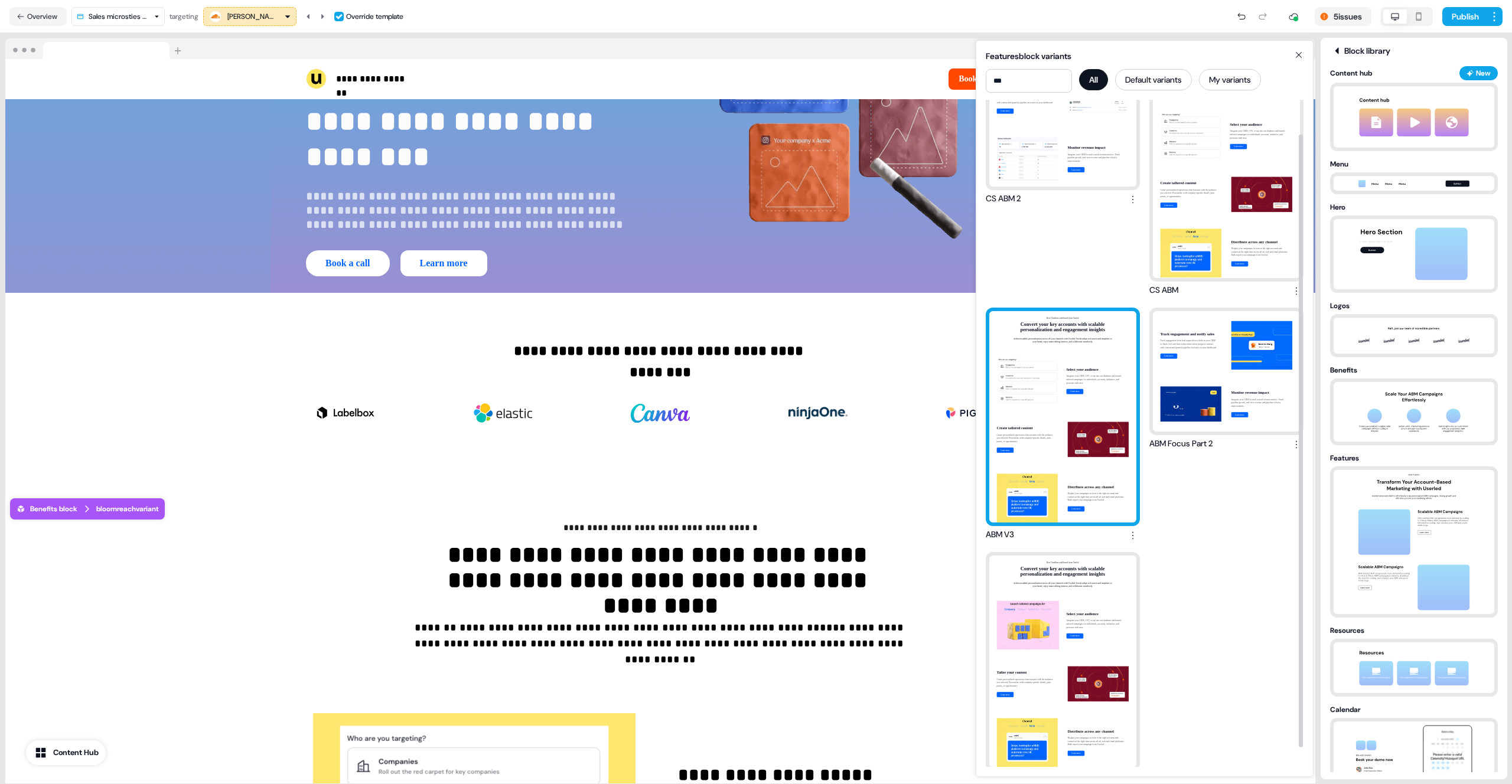
click at [1074, 328] on div "How Cloudflare could benefit from Userled Convert your key accounts with scalab…" at bounding box center [1063, 417] width 147 height 212
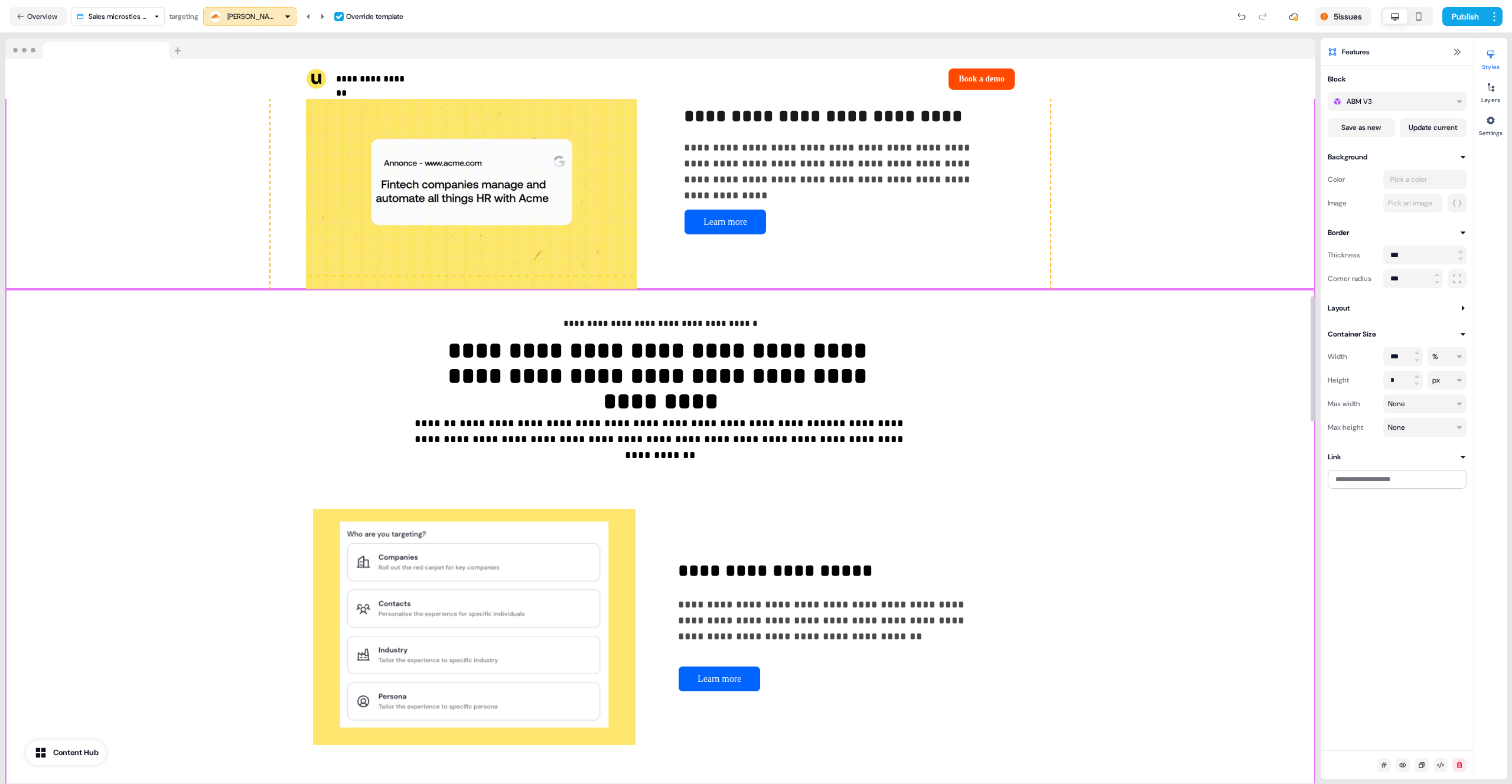
scroll to position [1462, 0]
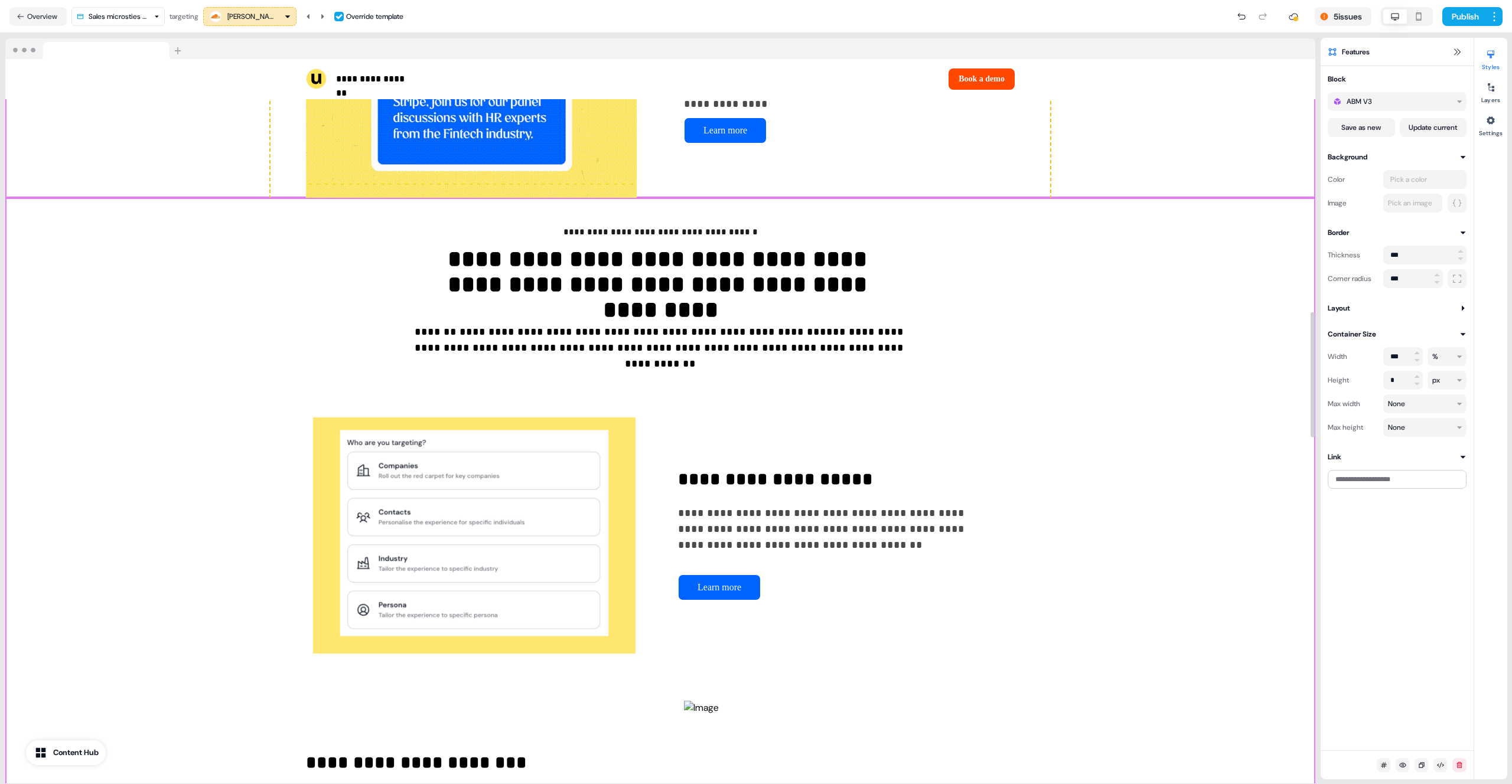
click at [1137, 314] on div "**********" at bounding box center [660, 708] width 1310 height 1022
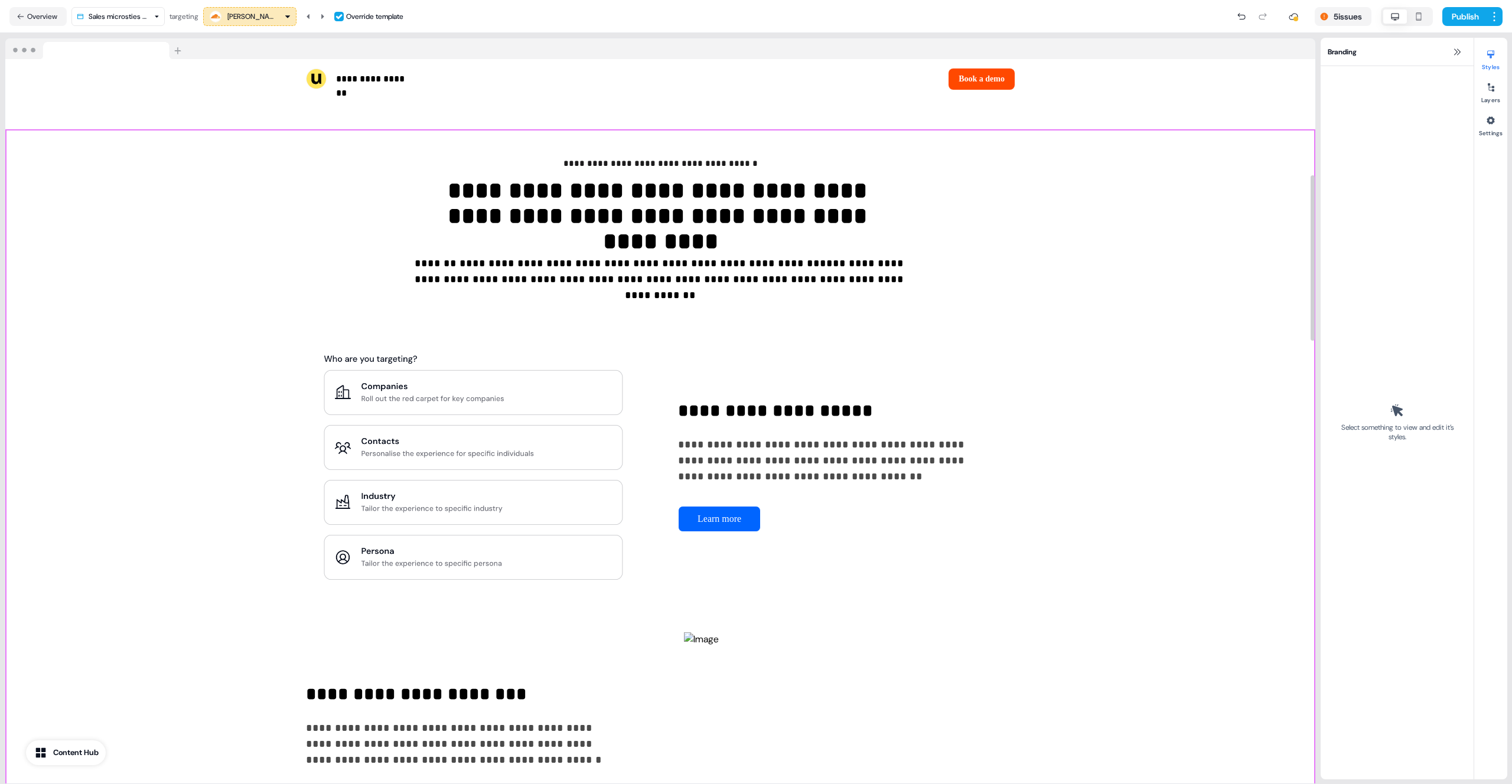
scroll to position [0, 0]
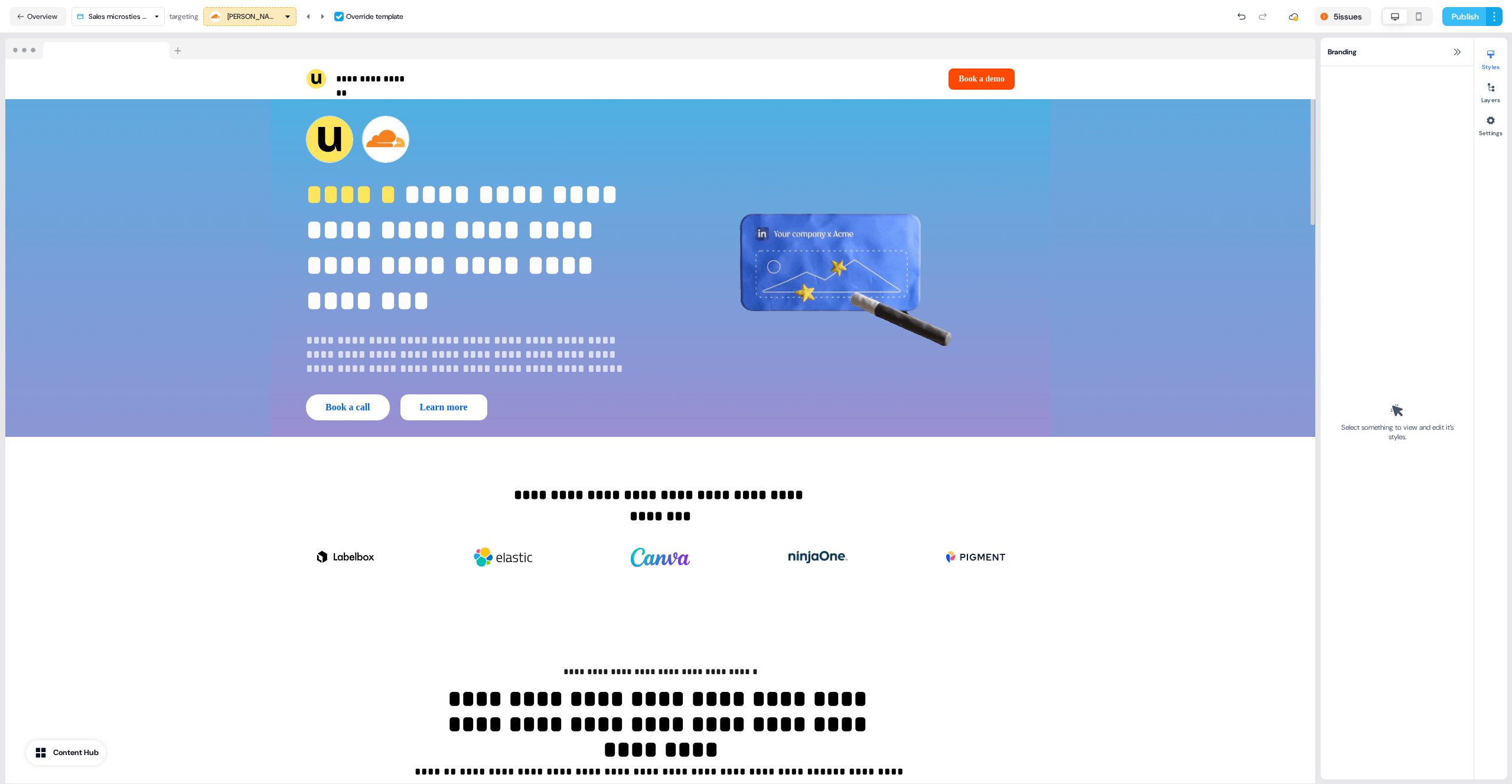
click at [1445, 18] on button "Publish" at bounding box center [1464, 17] width 43 height 19
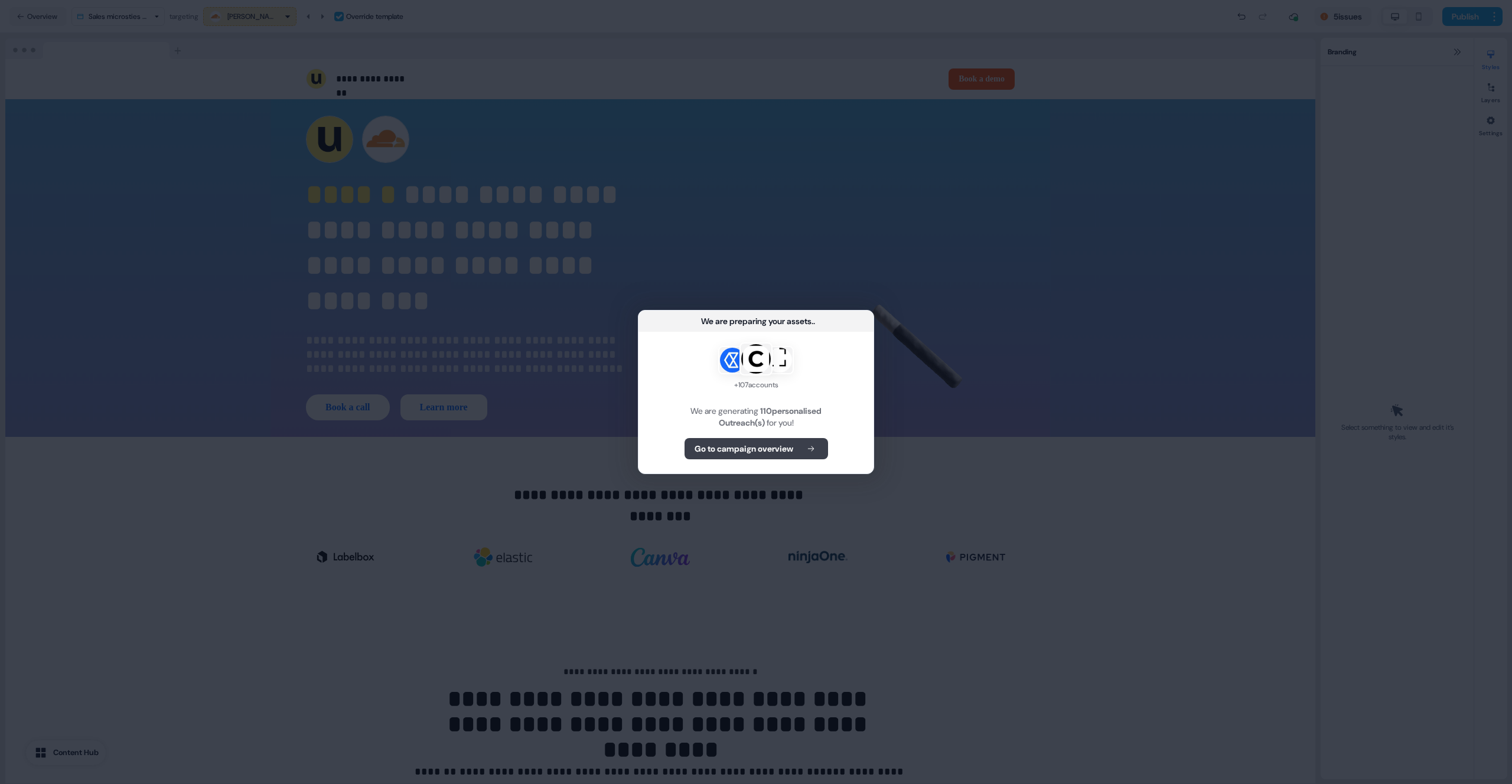
click at [798, 442] on button "Go to campaign overview" at bounding box center [756, 449] width 143 height 22
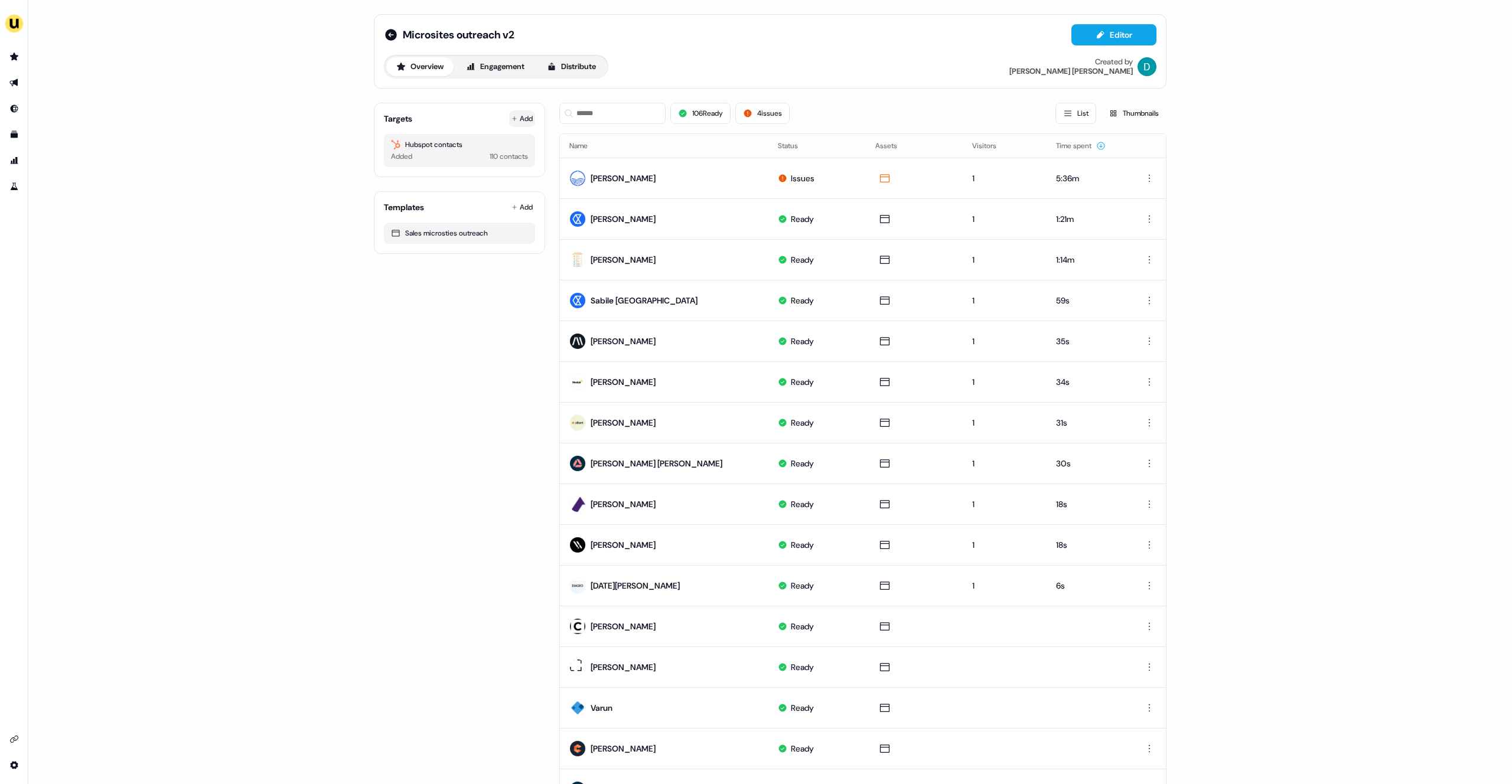
click at [518, 125] on button "Add" at bounding box center [522, 119] width 26 height 17
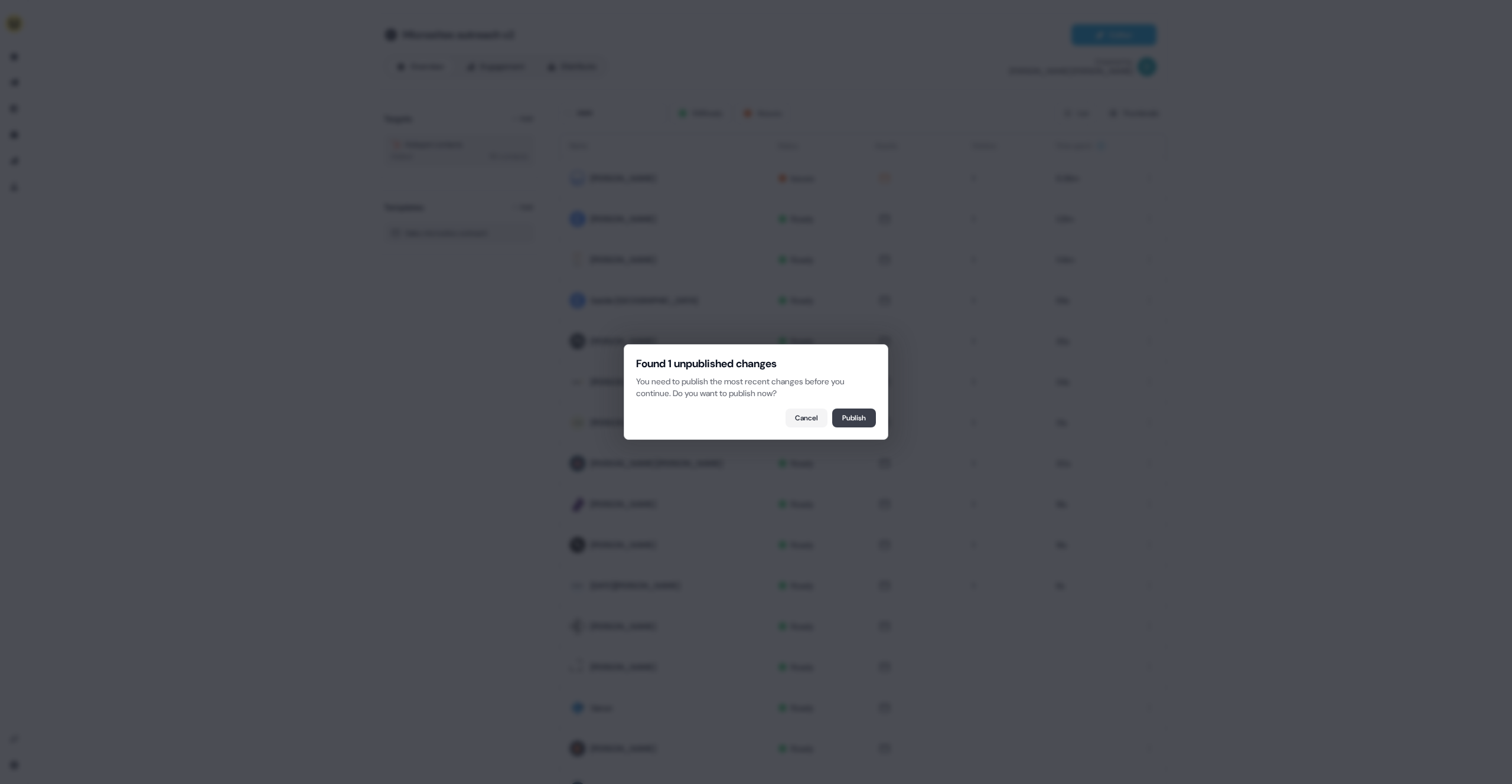
click at [865, 416] on button "Publish" at bounding box center [854, 417] width 43 height 19
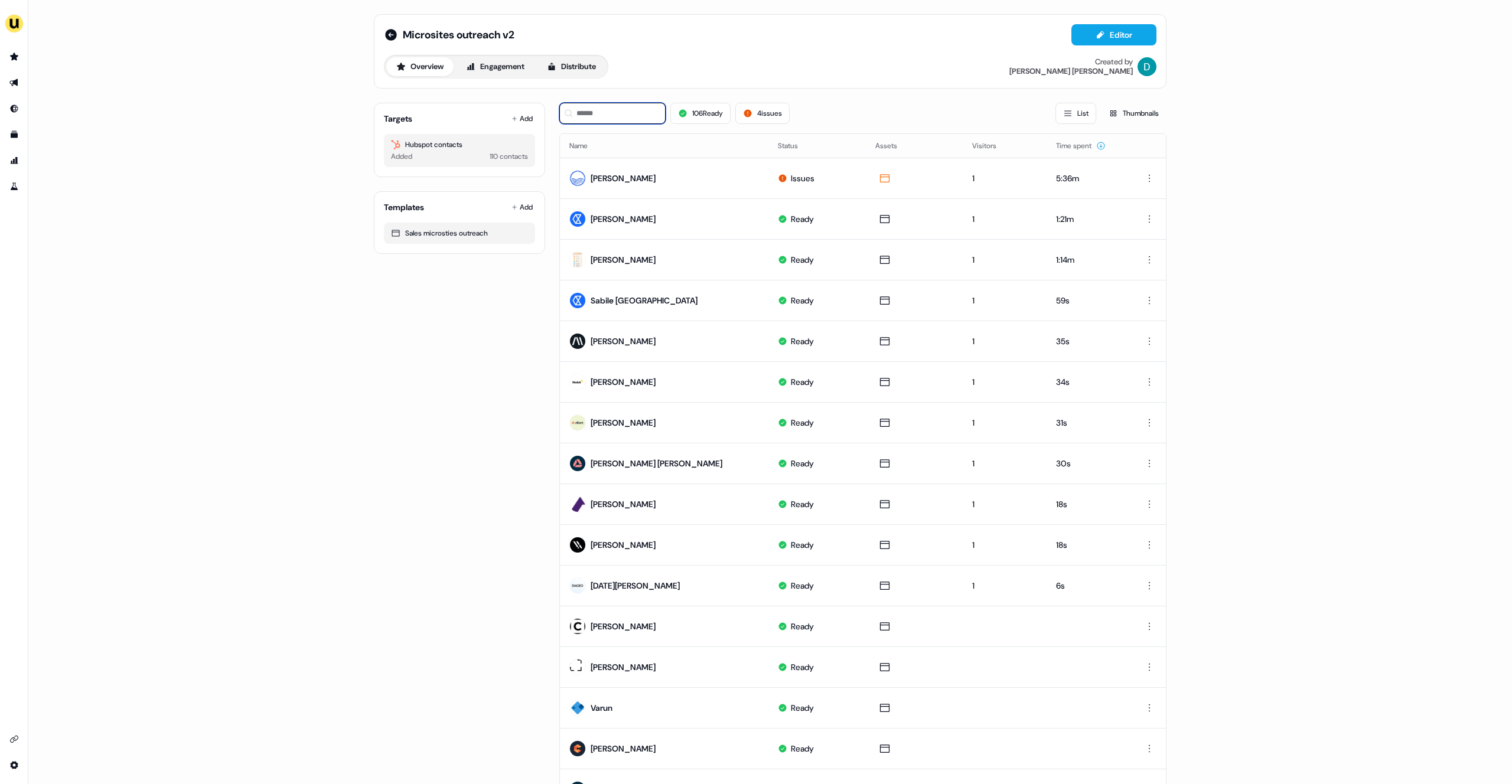
click at [613, 121] on input at bounding box center [613, 113] width 107 height 22
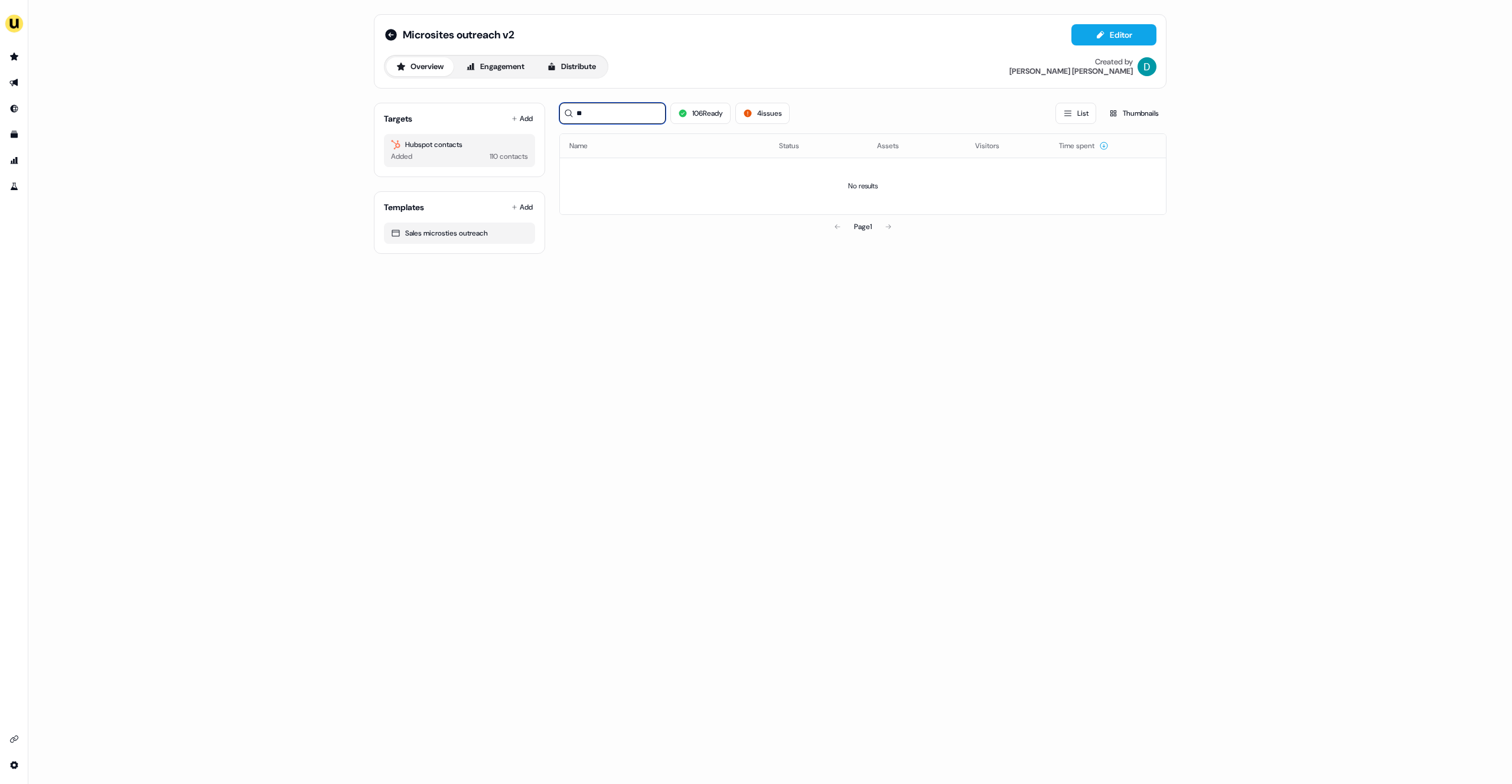
type input "*"
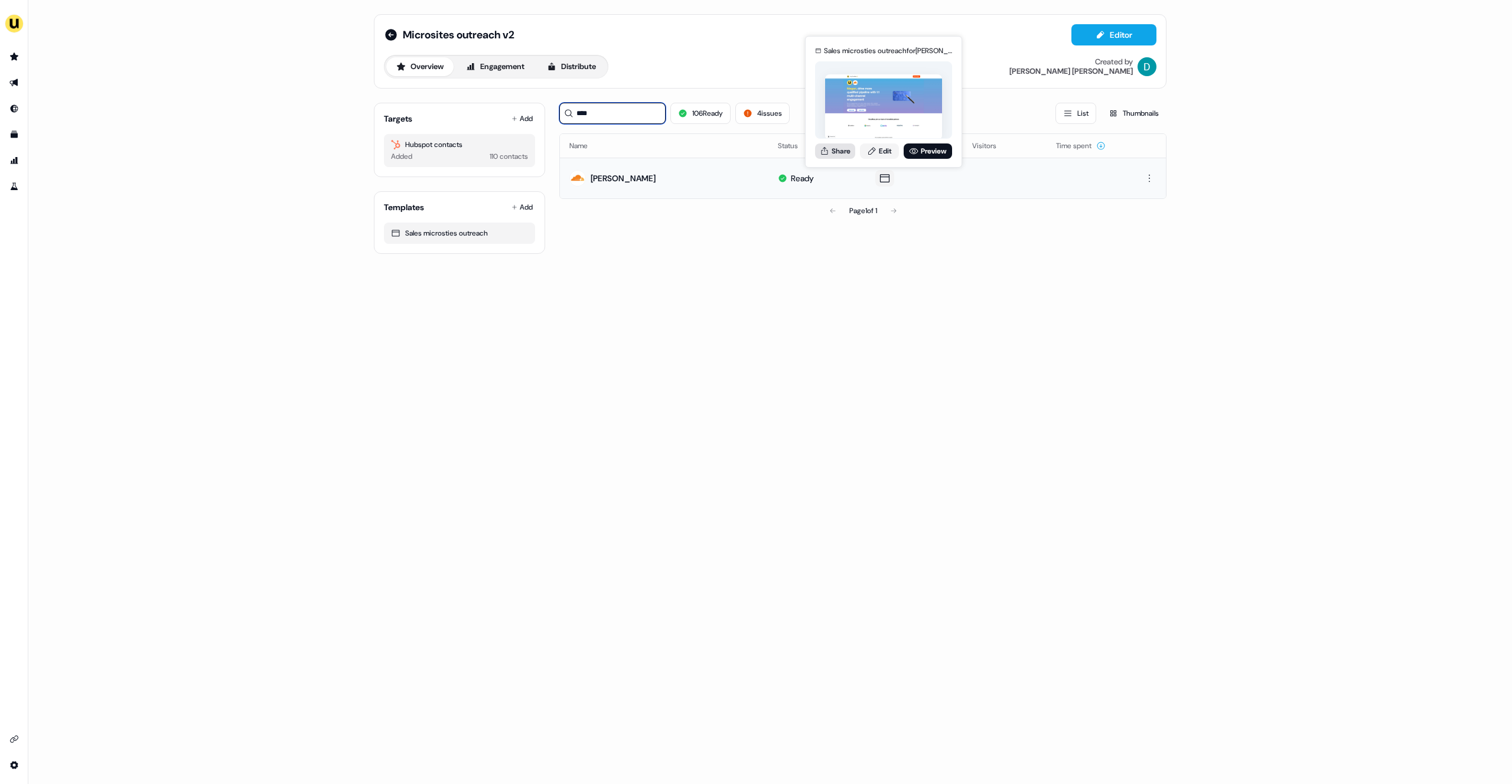
type input "****"
click at [830, 145] on button "Share" at bounding box center [835, 151] width 40 height 15
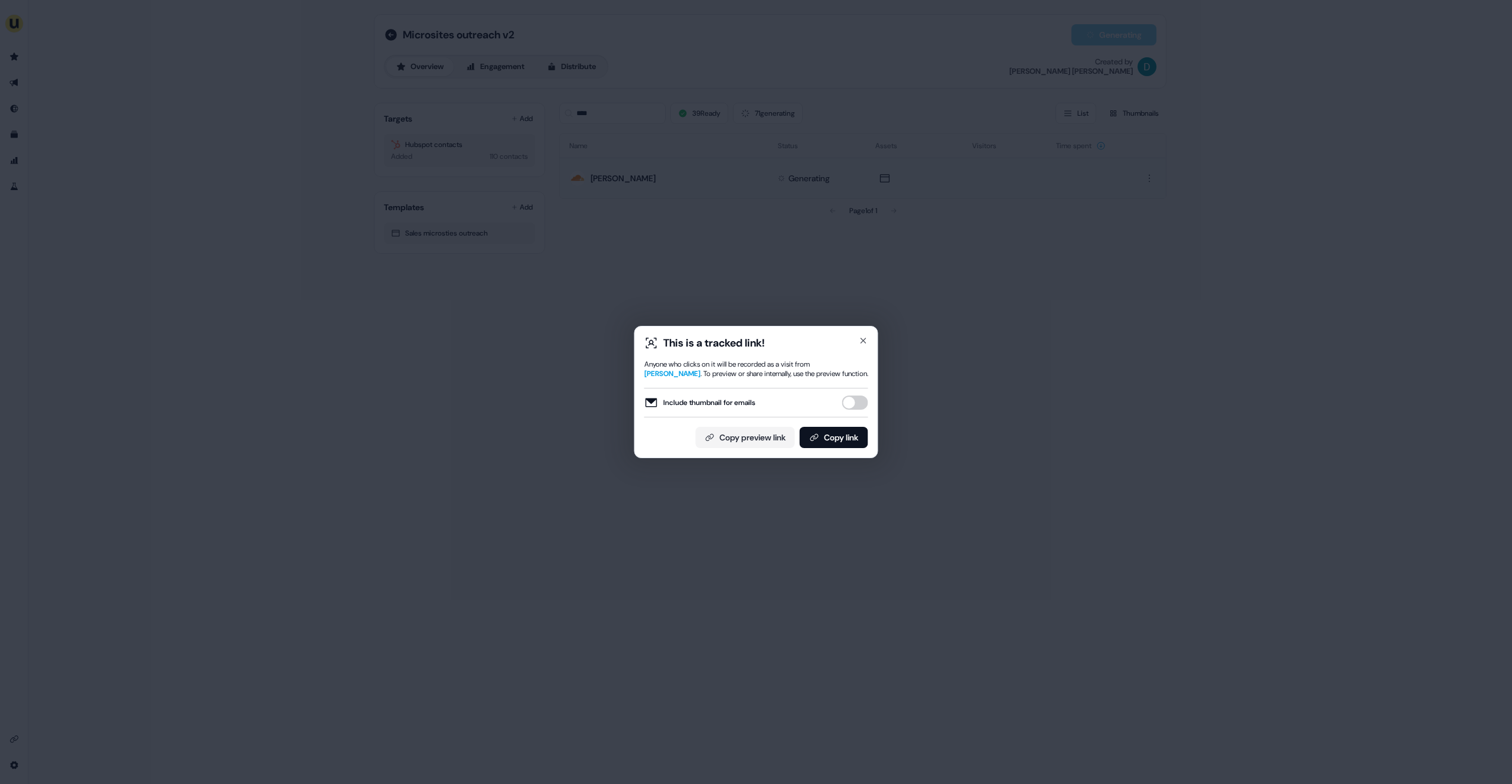
click at [858, 407] on button "Include thumbnail for emails" at bounding box center [855, 402] width 26 height 14
click at [854, 432] on button "Copy link" at bounding box center [834, 437] width 68 height 22
click at [486, 339] on div "This is a tracked link! Anyone who clicks on it will be recorded as a visit fro…" at bounding box center [756, 392] width 1512 height 784
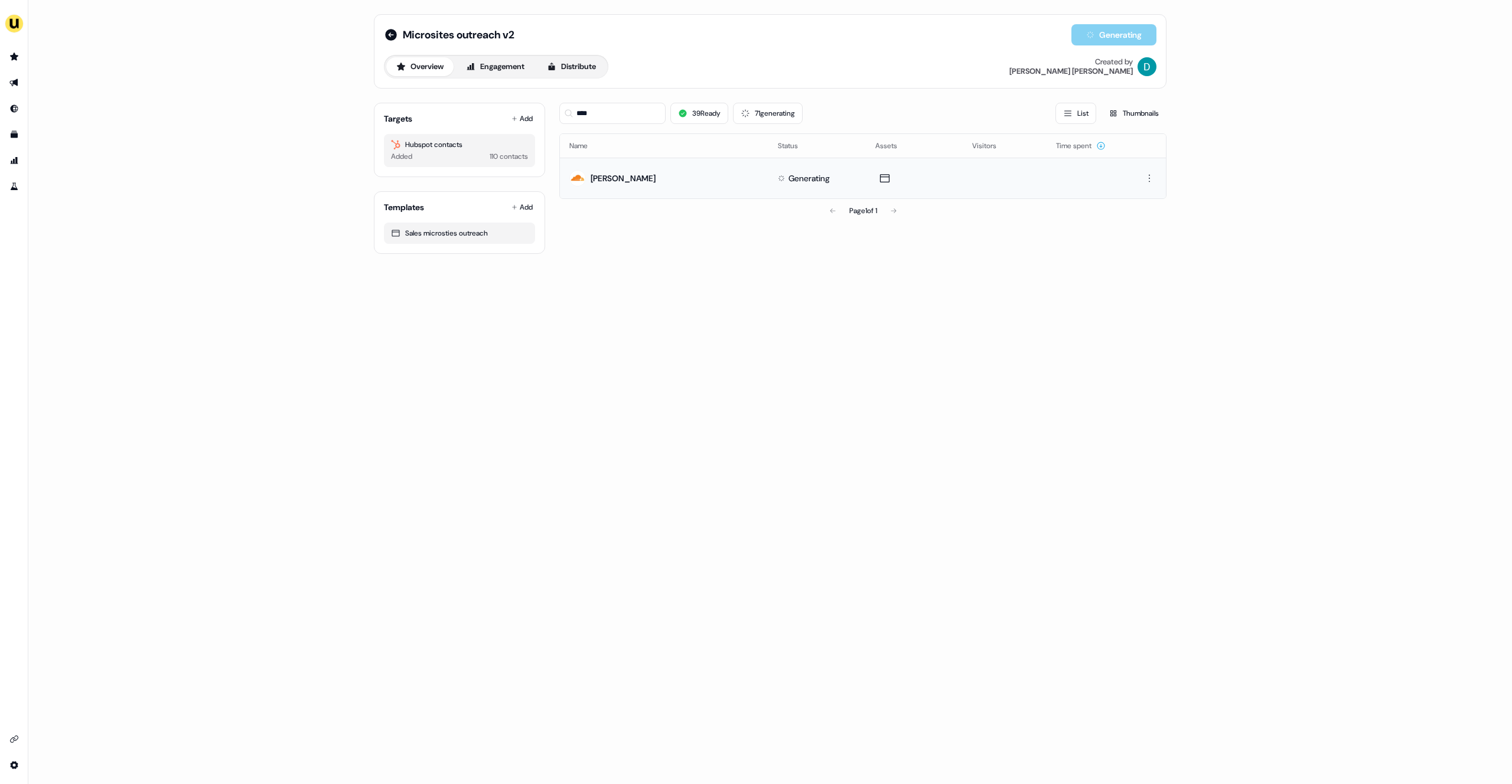
click at [381, 36] on div "Microsites outreach v2 Generating Overview Engagement Distribute Created by [PE…" at bounding box center [770, 51] width 793 height 74
click at [384, 37] on icon at bounding box center [391, 34] width 14 height 14
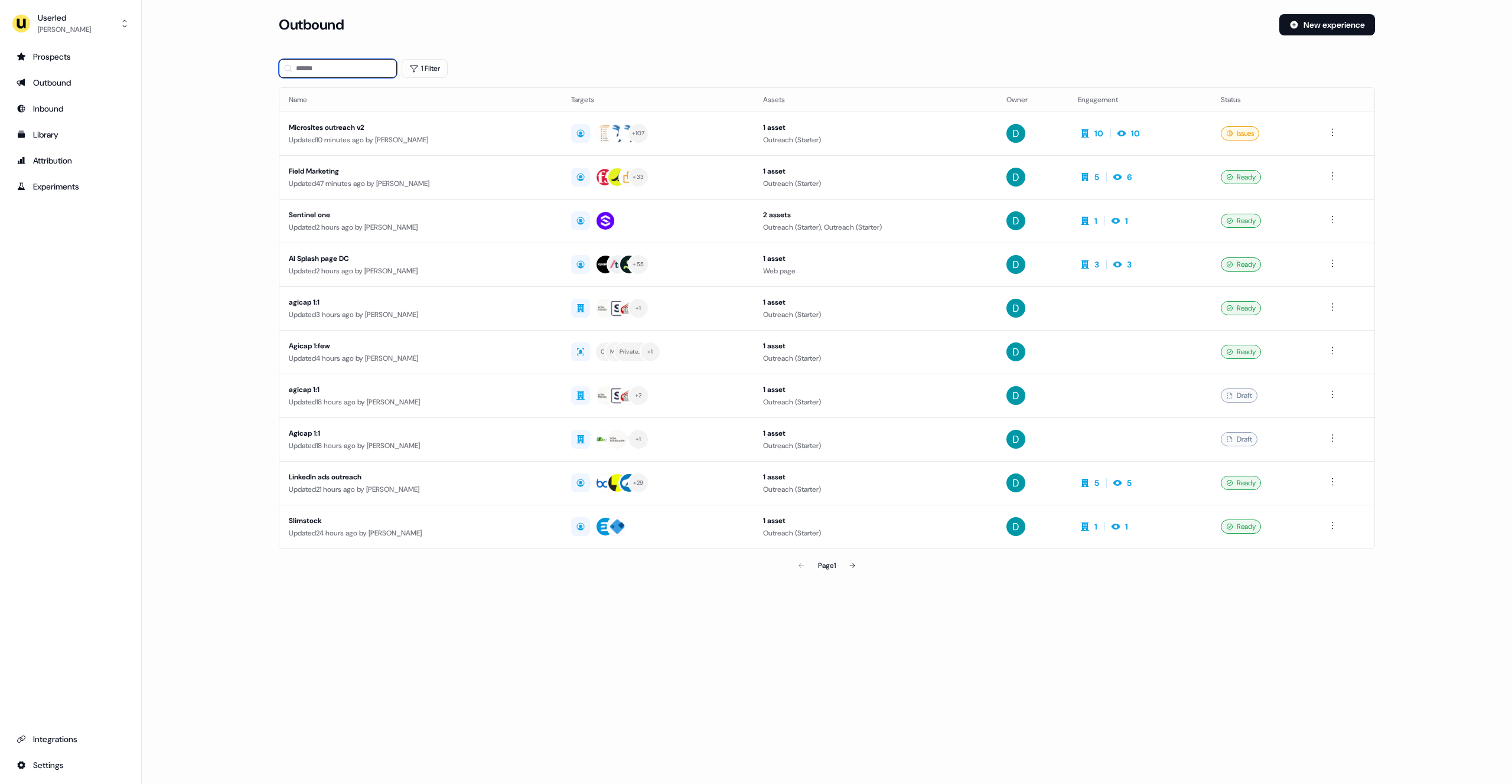
click at [348, 69] on input at bounding box center [338, 68] width 118 height 19
click at [400, 140] on div "Updated 5 minutes ago by [PERSON_NAME]" at bounding box center [421, 140] width 263 height 12
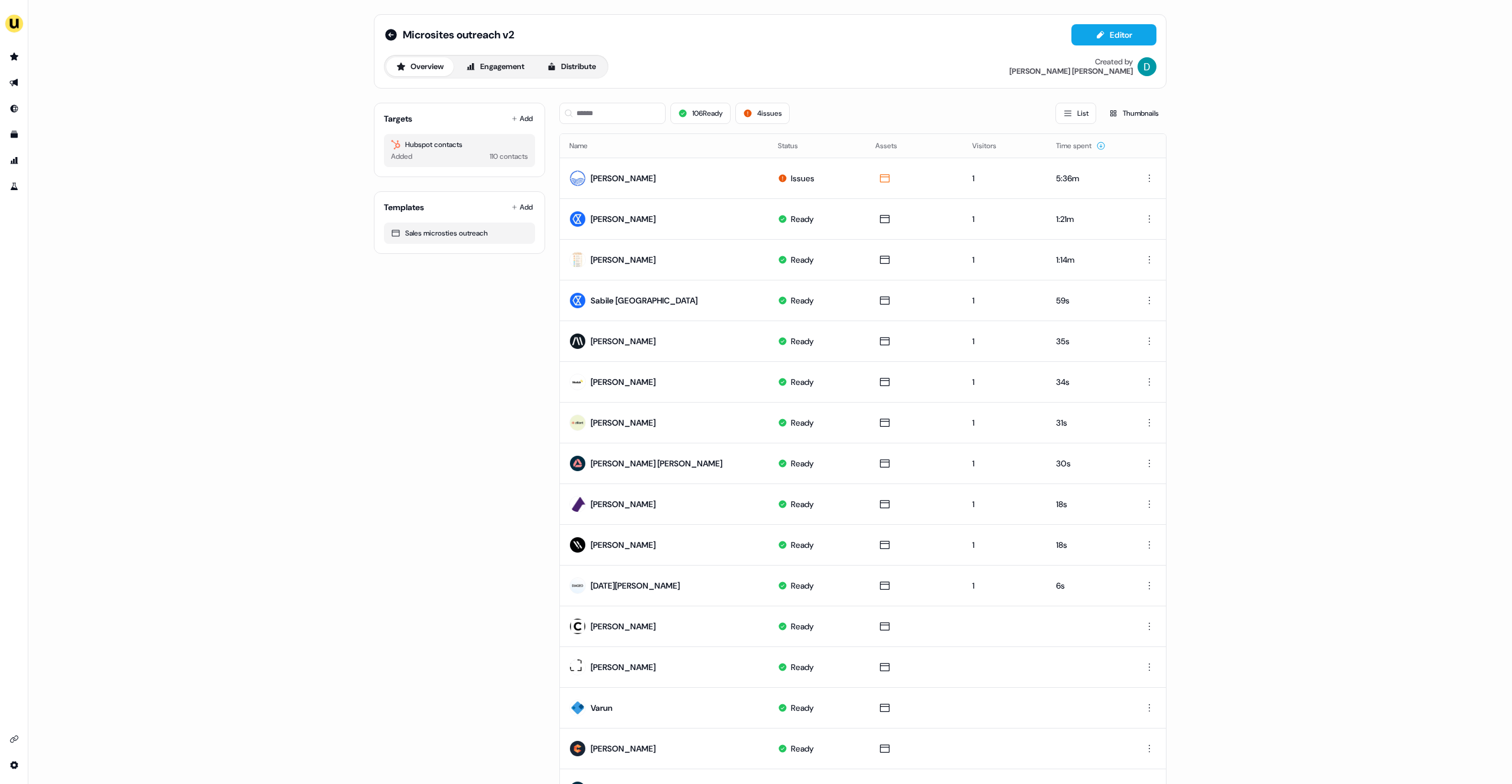
click at [653, 127] on div "106 Ready 4 issues List Thumbnails" at bounding box center [863, 113] width 608 height 40
click at [633, 117] on input at bounding box center [613, 113] width 107 height 22
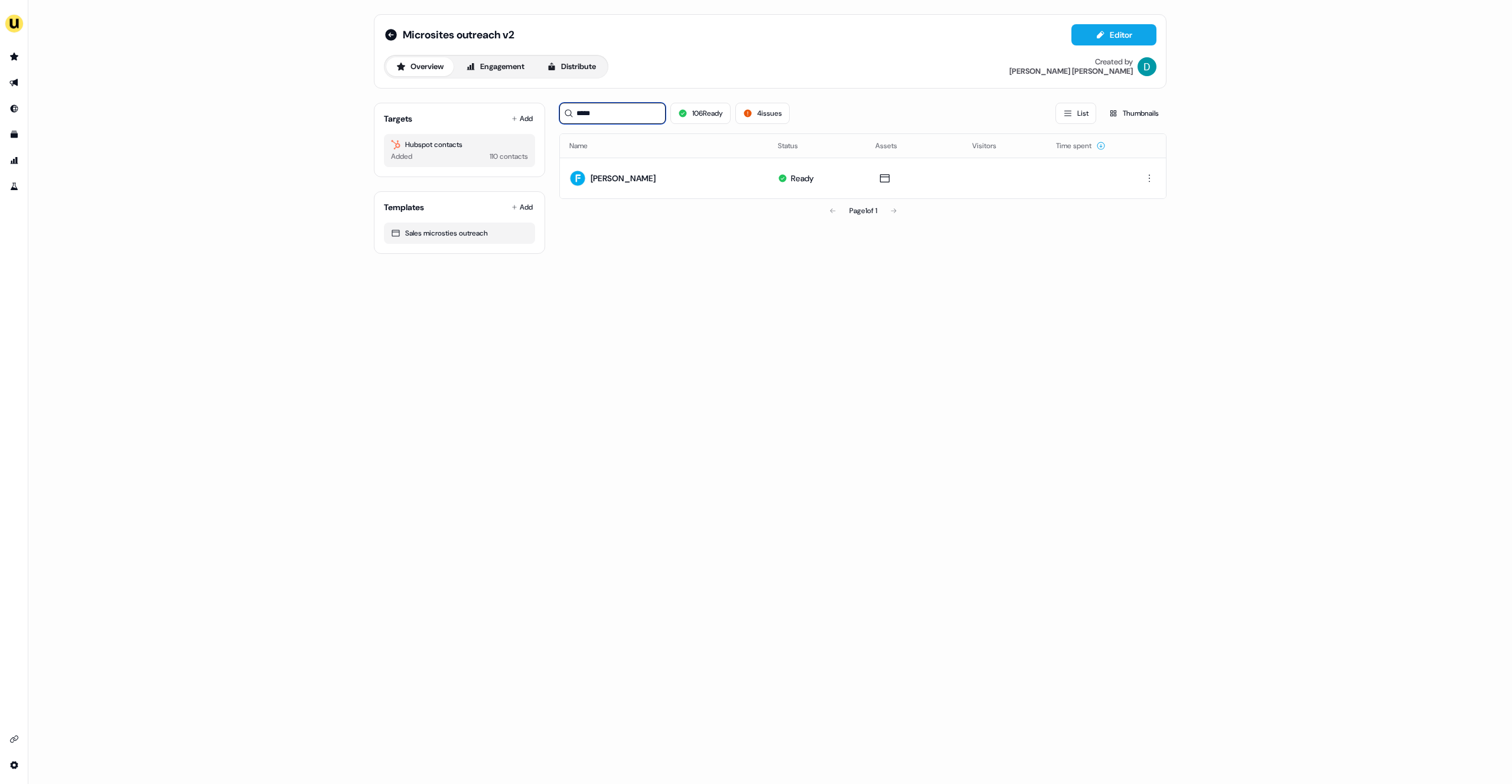
type input "*****"
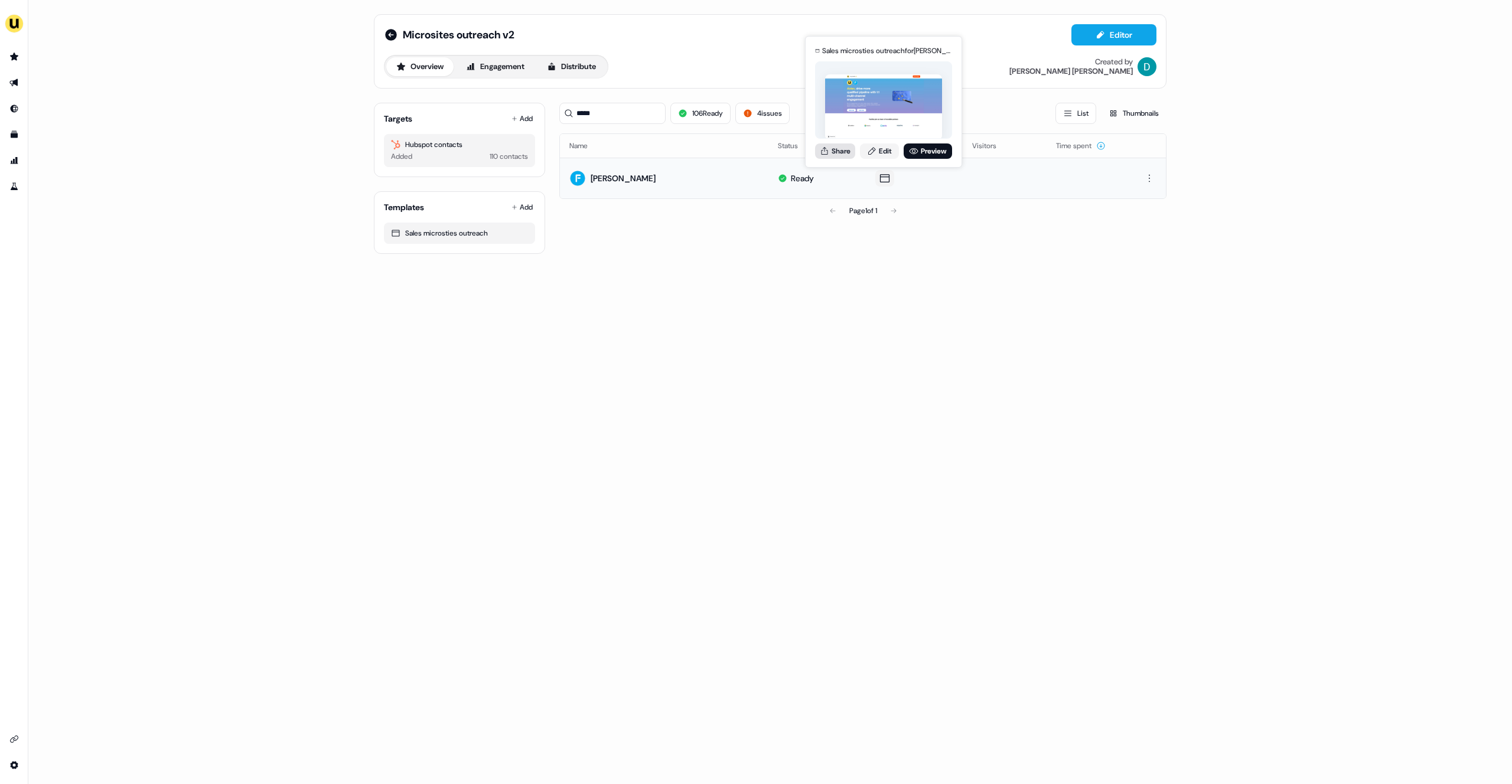
click at [849, 152] on button "Share" at bounding box center [835, 151] width 40 height 15
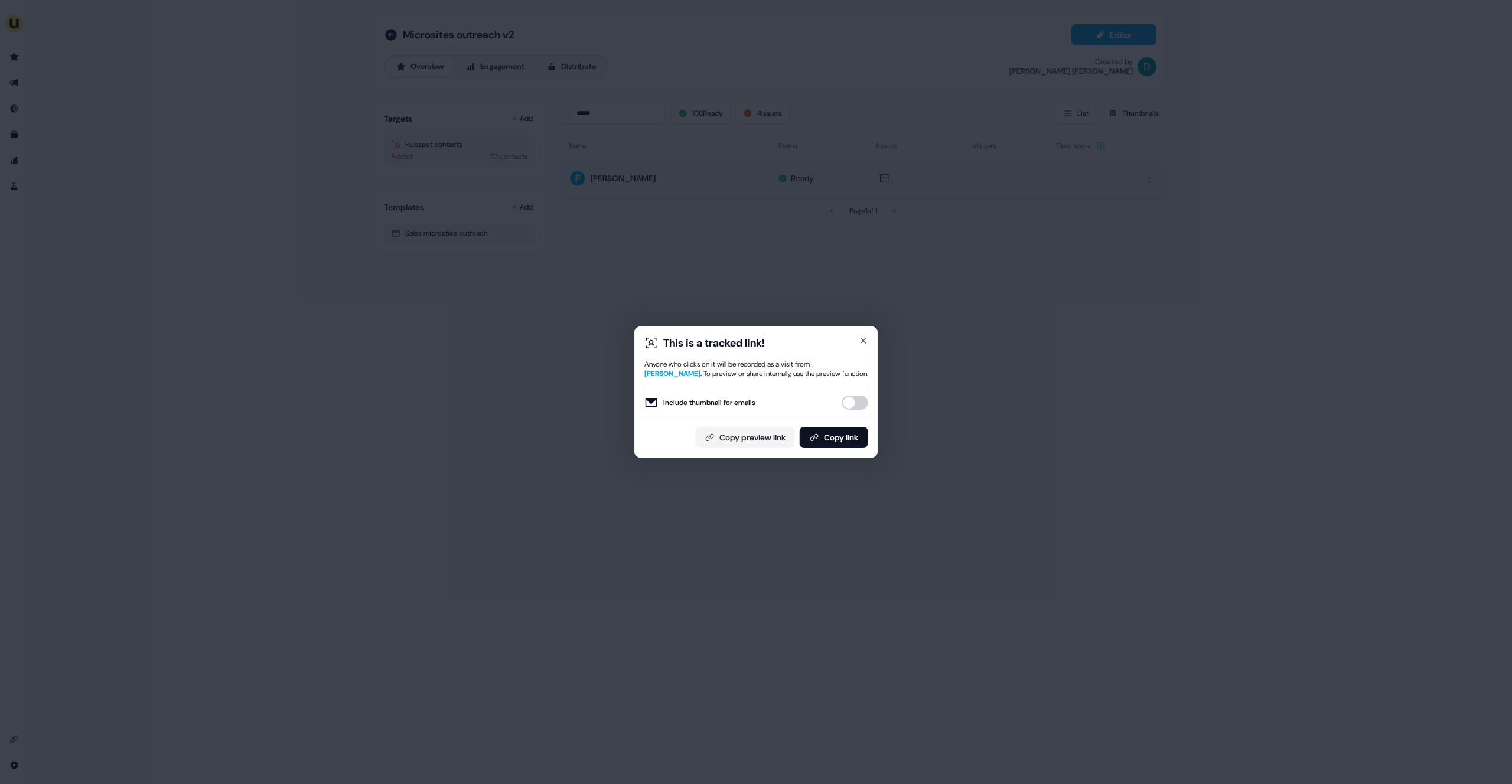
click at [853, 412] on div "Include thumbnail for emails" at bounding box center [756, 402] width 224 height 29
click at [851, 409] on button "Include thumbnail for emails" at bounding box center [855, 402] width 26 height 14
click at [853, 435] on button "Copy link" at bounding box center [834, 437] width 68 height 22
click at [866, 342] on icon "button" at bounding box center [863, 340] width 9 height 9
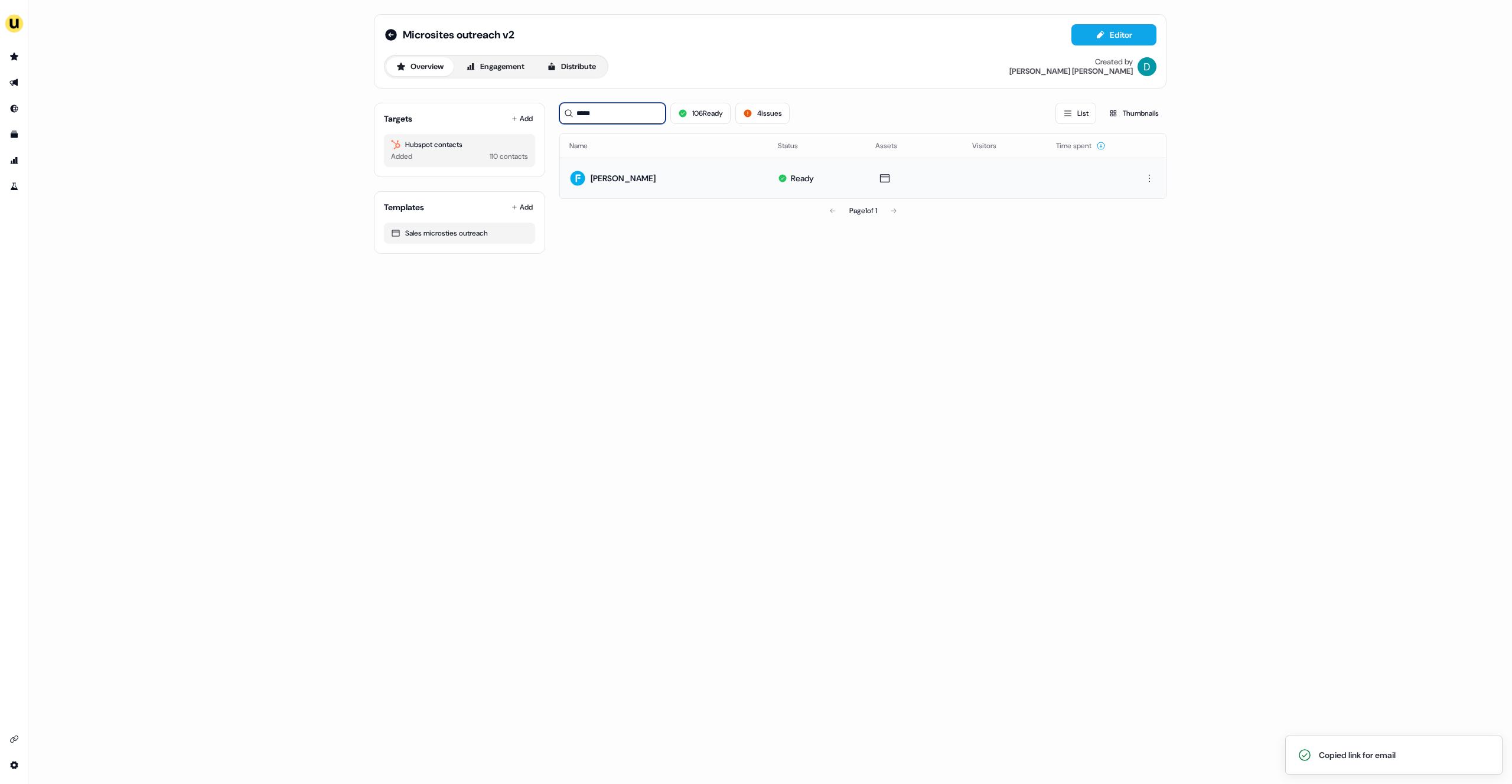
click at [609, 117] on input "*****" at bounding box center [613, 113] width 107 height 22
drag, startPoint x: 615, startPoint y: 114, endPoint x: 540, endPoint y: 112, distance: 75.0
click at [540, 112] on div "Targets Add Hubspot contacts Added 110 contacts Templates Add Sales microsties …" at bounding box center [770, 173] width 793 height 161
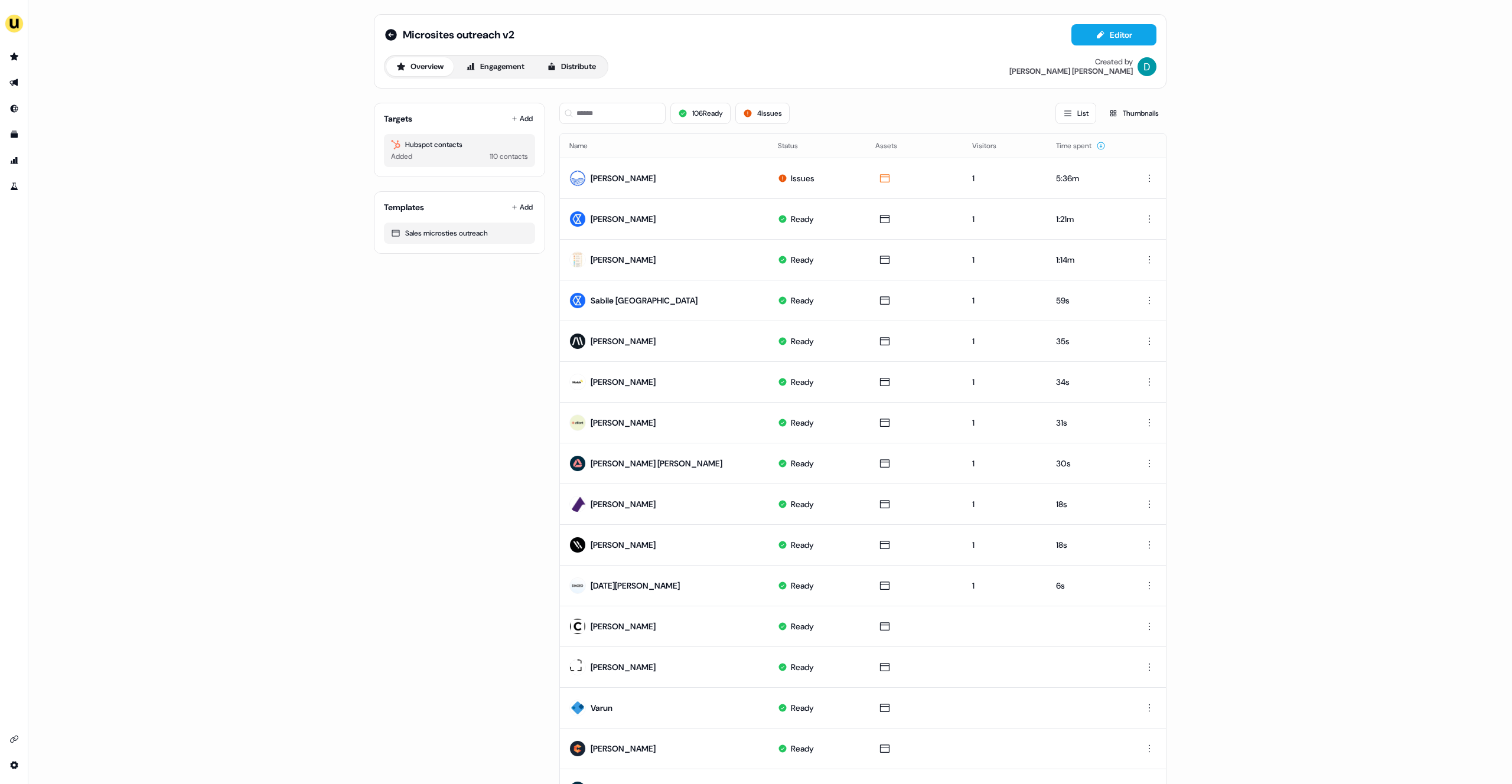
click at [453, 437] on div "Targets Add Hubspot contacts Added 110 contacts Templates Add Sales microsties …" at bounding box center [460, 545] width 172 height 903
